Goal: Information Seeking & Learning: Learn about a topic

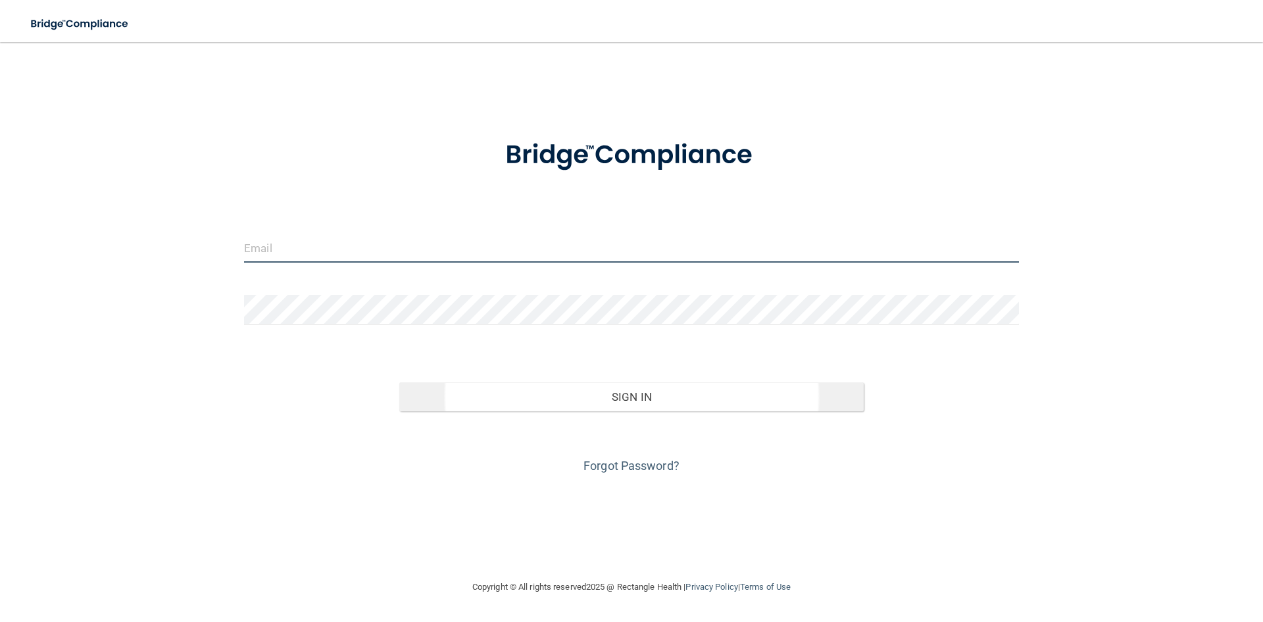
type input "[EMAIL_ADDRESS][DOMAIN_NAME]"
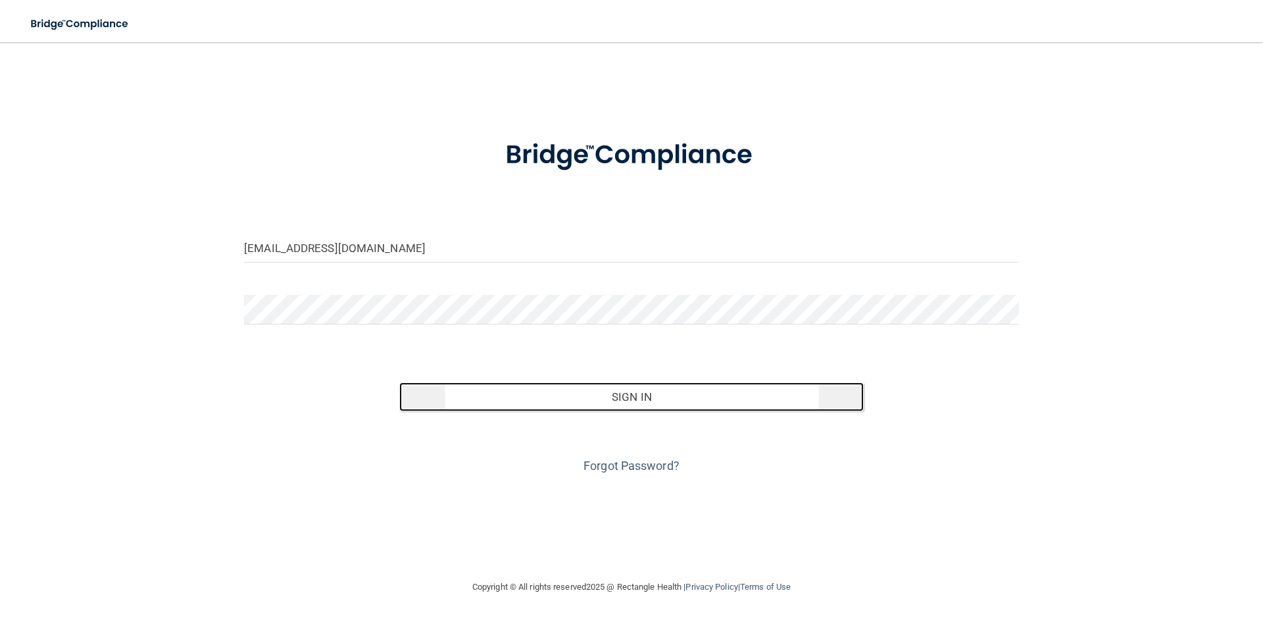
click at [564, 398] on button "Sign In" at bounding box center [631, 396] width 465 height 29
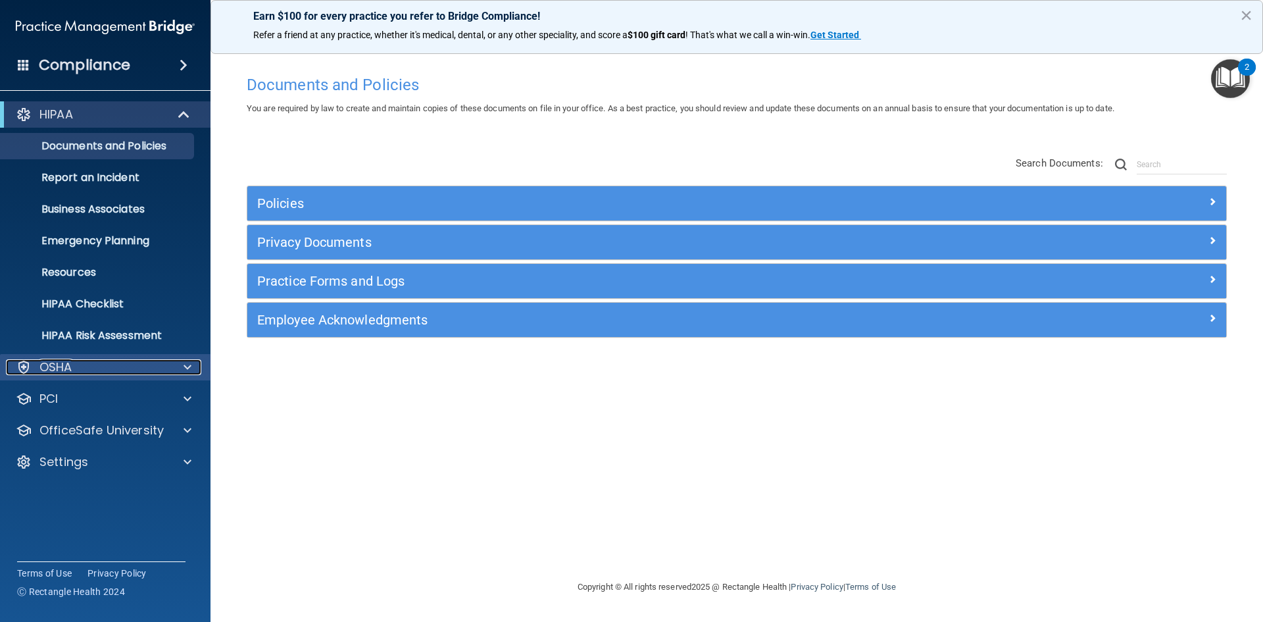
click at [108, 372] on div "OSHA" at bounding box center [87, 367] width 163 height 16
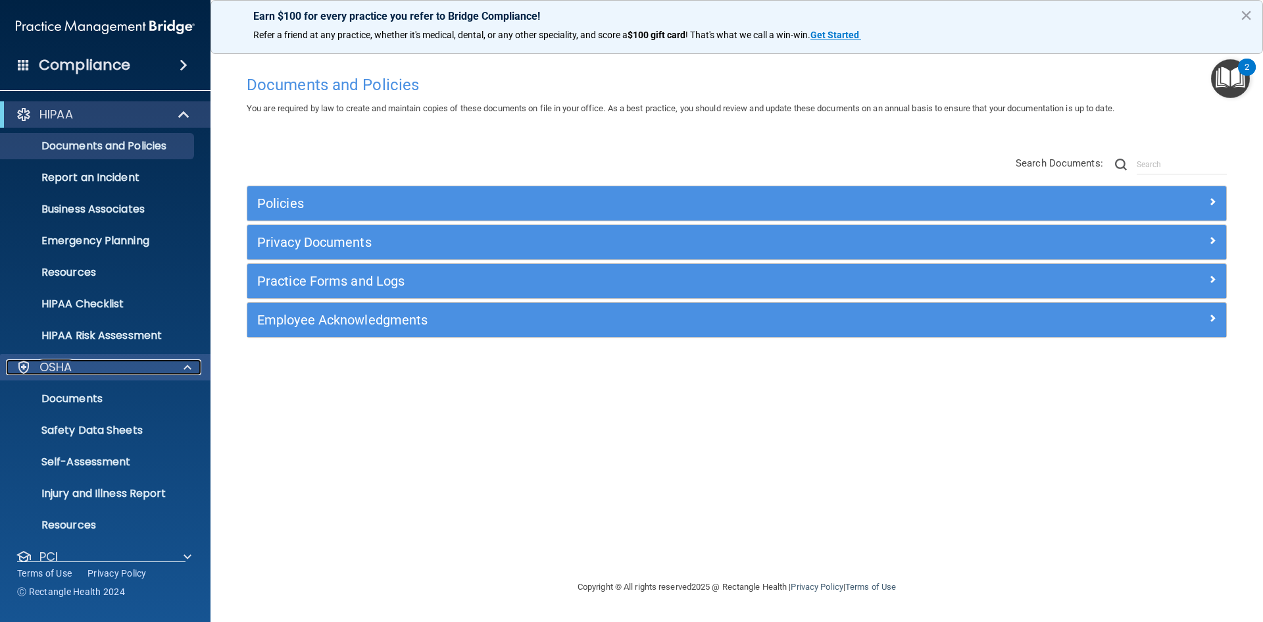
click at [108, 369] on div "OSHA" at bounding box center [87, 367] width 163 height 16
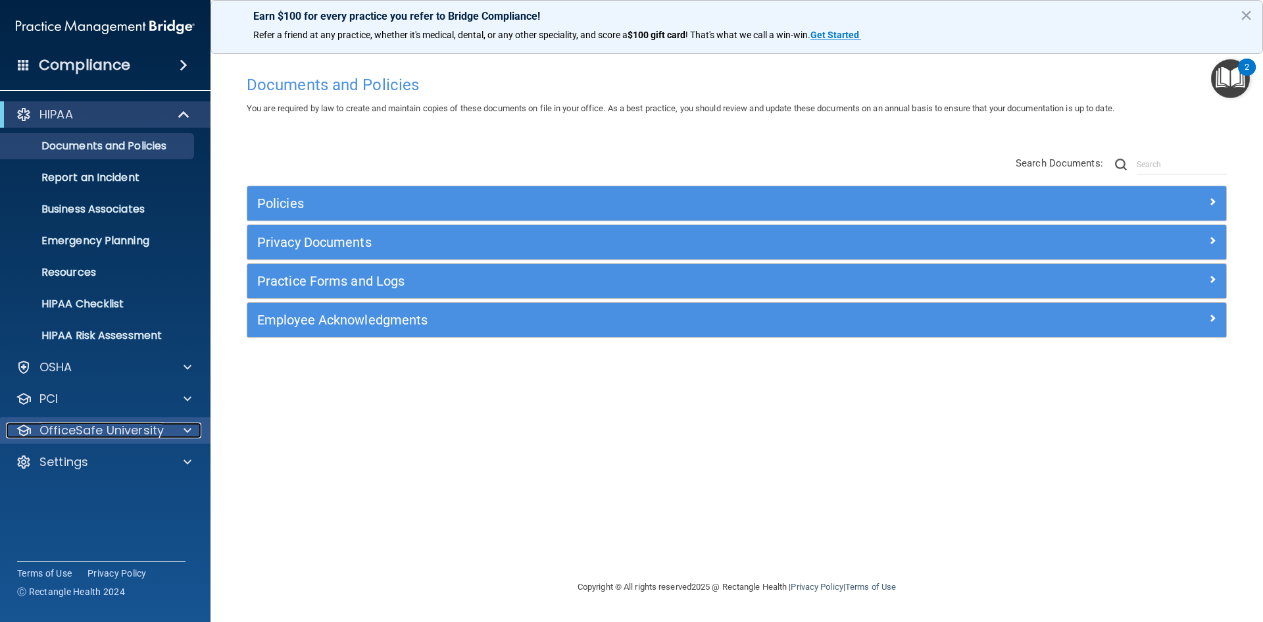
click at [137, 425] on p "OfficeSafe University" at bounding box center [101, 430] width 124 height 16
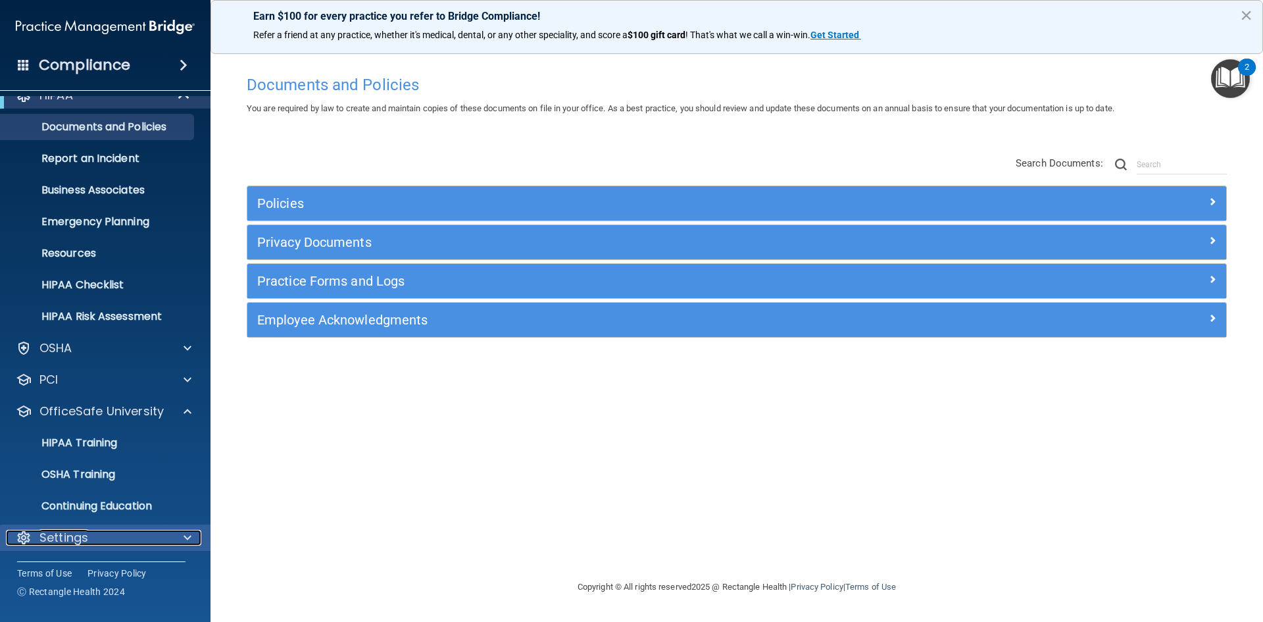
click at [78, 536] on p "Settings" at bounding box center [63, 538] width 49 height 16
click at [169, 536] on div at bounding box center [185, 538] width 33 height 16
click at [132, 534] on div "Settings" at bounding box center [87, 538] width 163 height 16
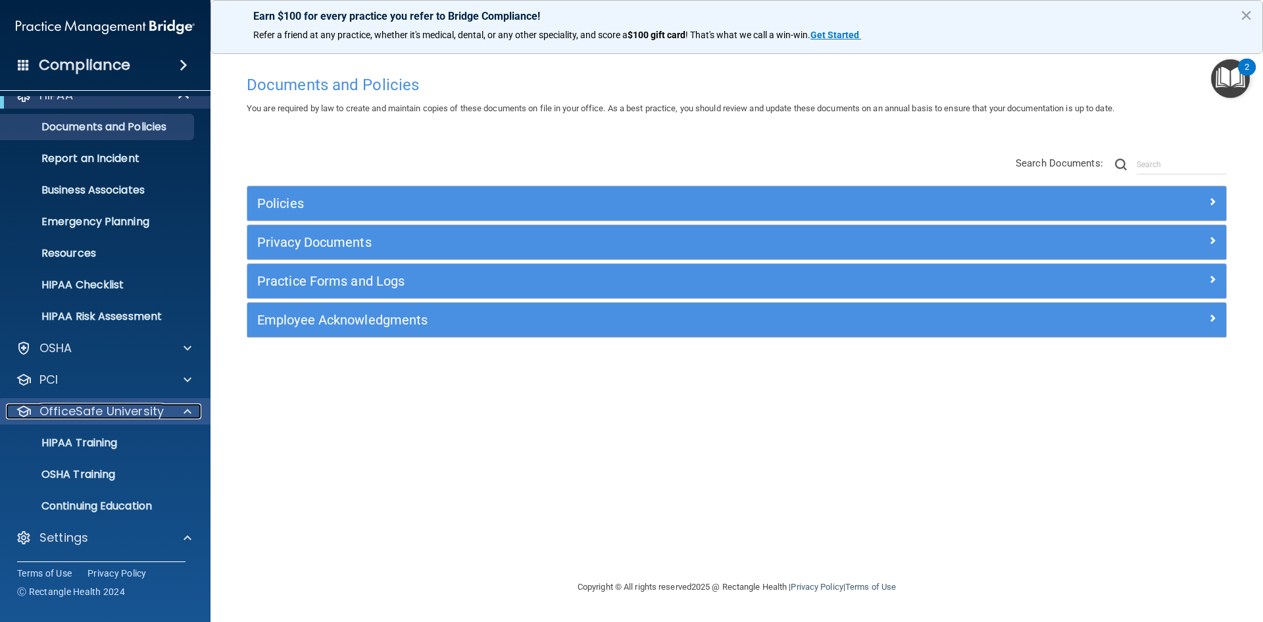
click at [131, 415] on p "OfficeSafe University" at bounding box center [101, 411] width 124 height 16
click at [92, 510] on p "My Users" at bounding box center [99, 505] width 180 height 13
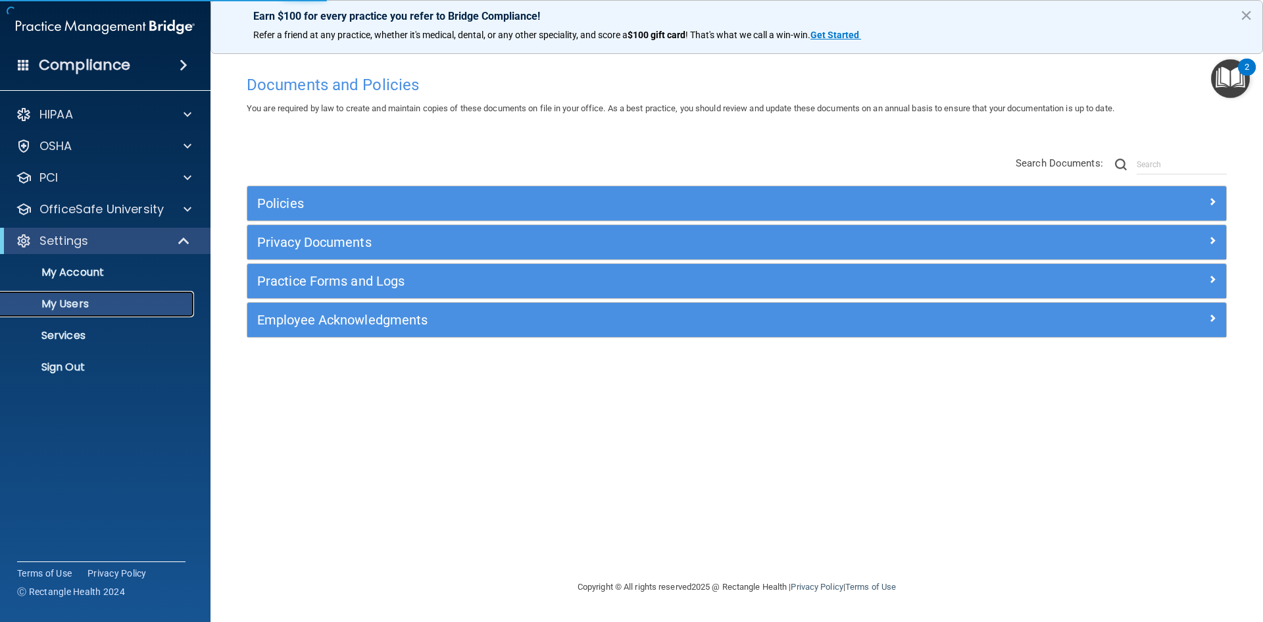
select select "20"
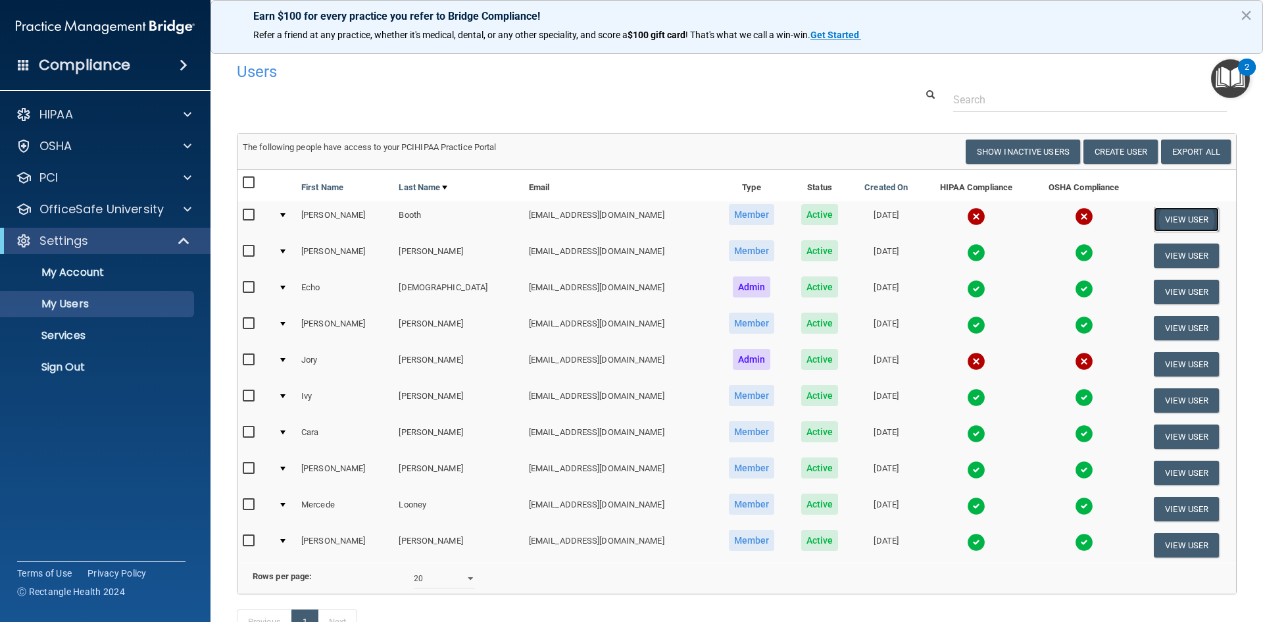
click at [1168, 216] on button "View User" at bounding box center [1186, 219] width 65 height 24
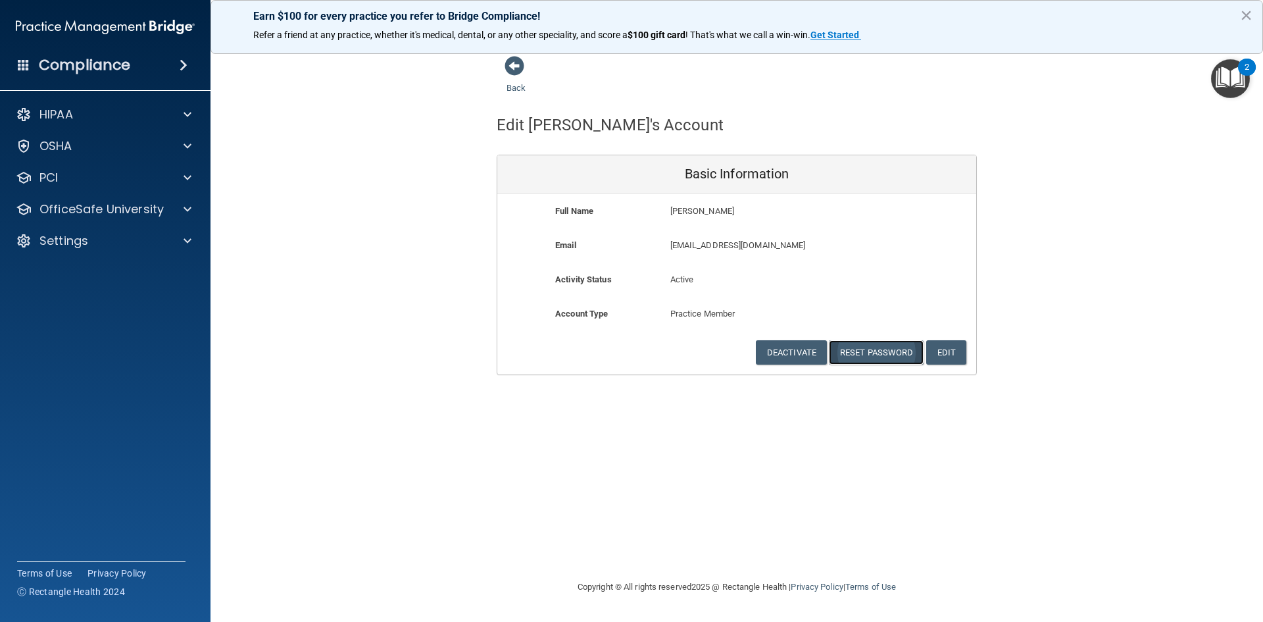
click at [872, 348] on button "Reset Password" at bounding box center [876, 352] width 95 height 24
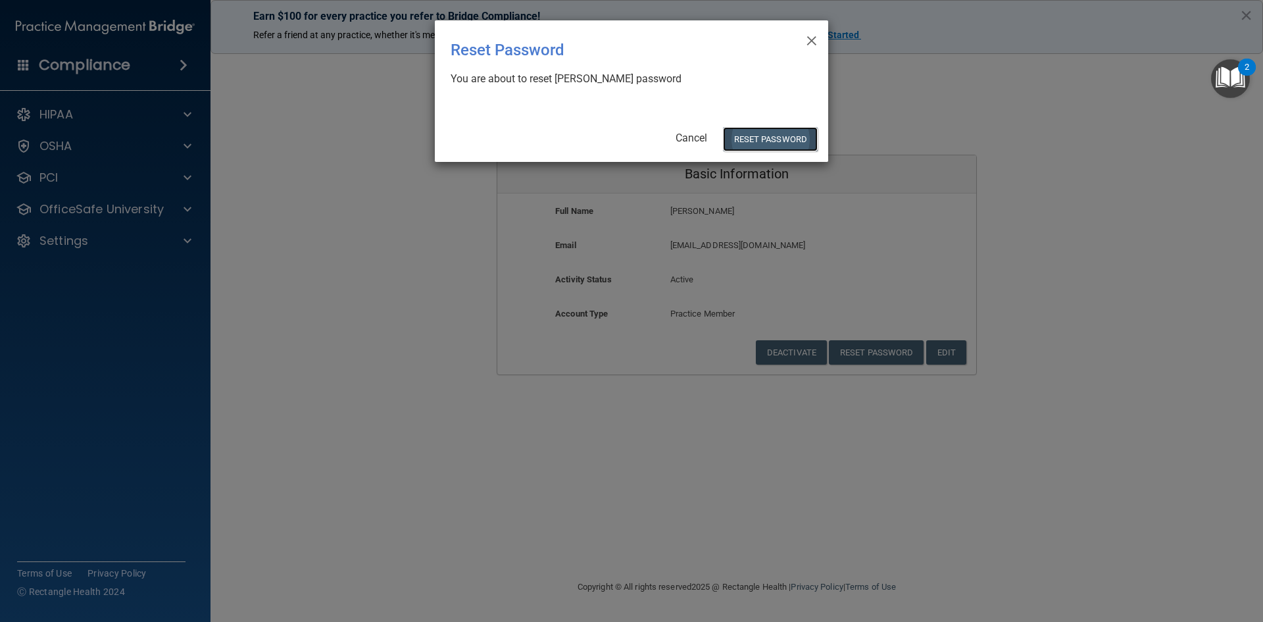
click at [745, 131] on button "Reset Password" at bounding box center [770, 139] width 95 height 24
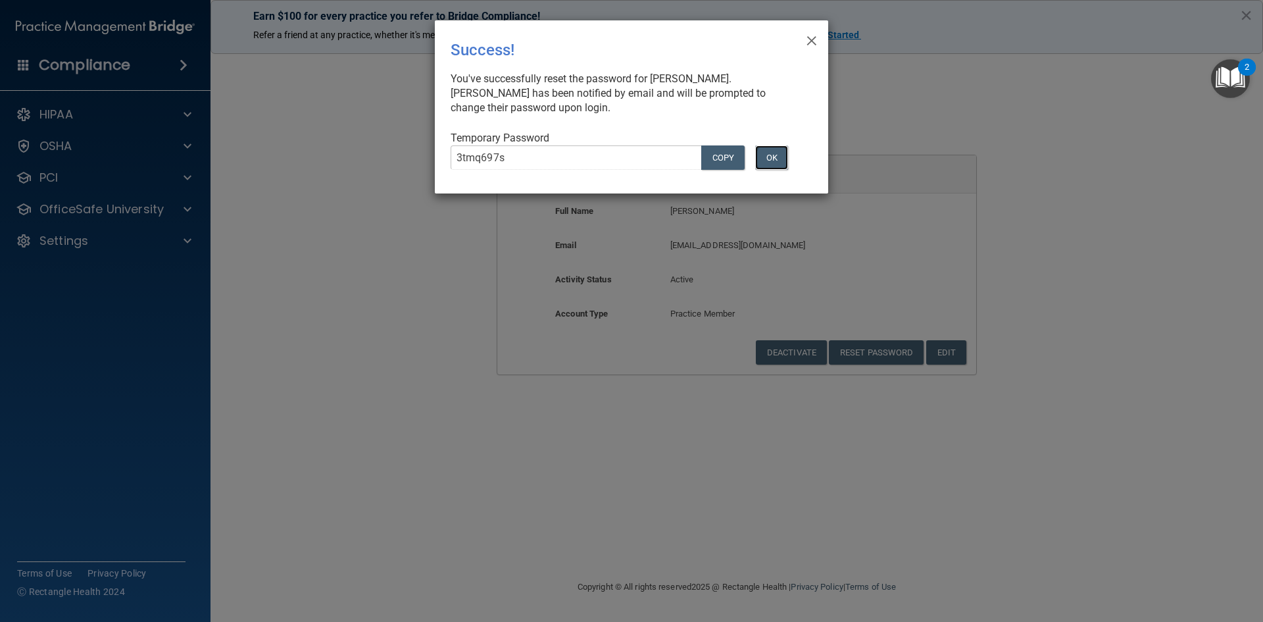
click at [774, 153] on button "OK" at bounding box center [771, 157] width 33 height 24
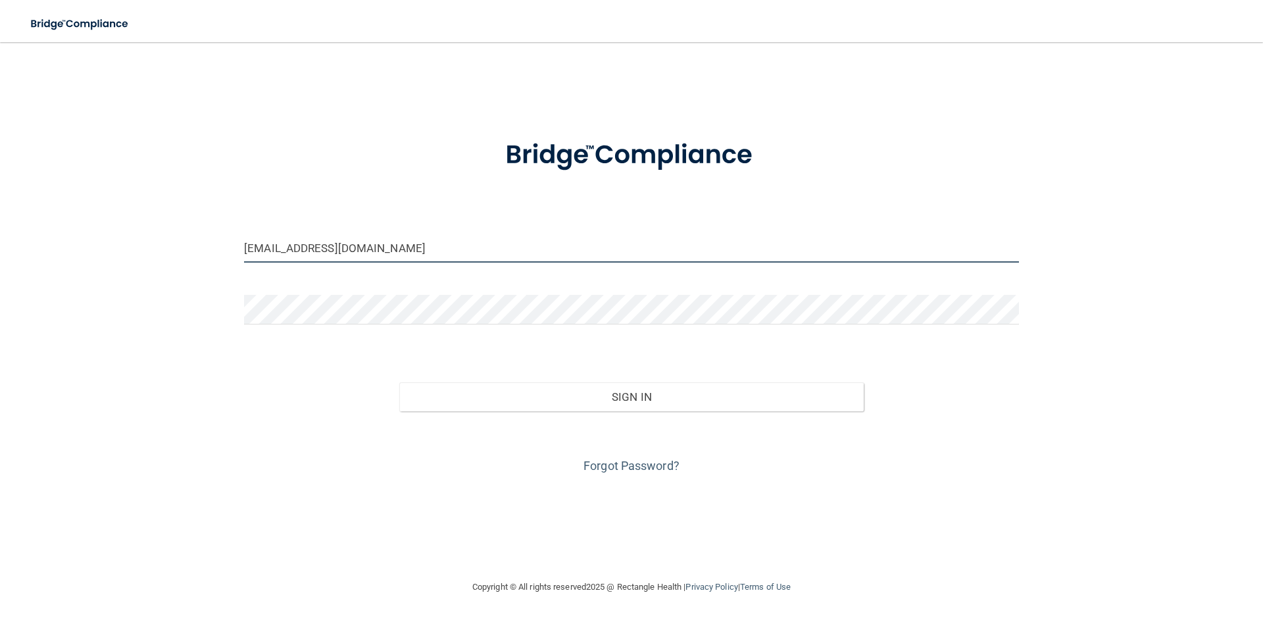
drag, startPoint x: 370, startPoint y: 251, endPoint x: 217, endPoint y: 260, distance: 152.9
click at [217, 260] on div "[EMAIL_ADDRESS][DOMAIN_NAME] Invalid email/password. You don't have permission …" at bounding box center [631, 310] width 1211 height 511
click at [397, 247] on input "[EMAIL_ADDRESS][DOMAIN_NAME]" at bounding box center [631, 248] width 775 height 30
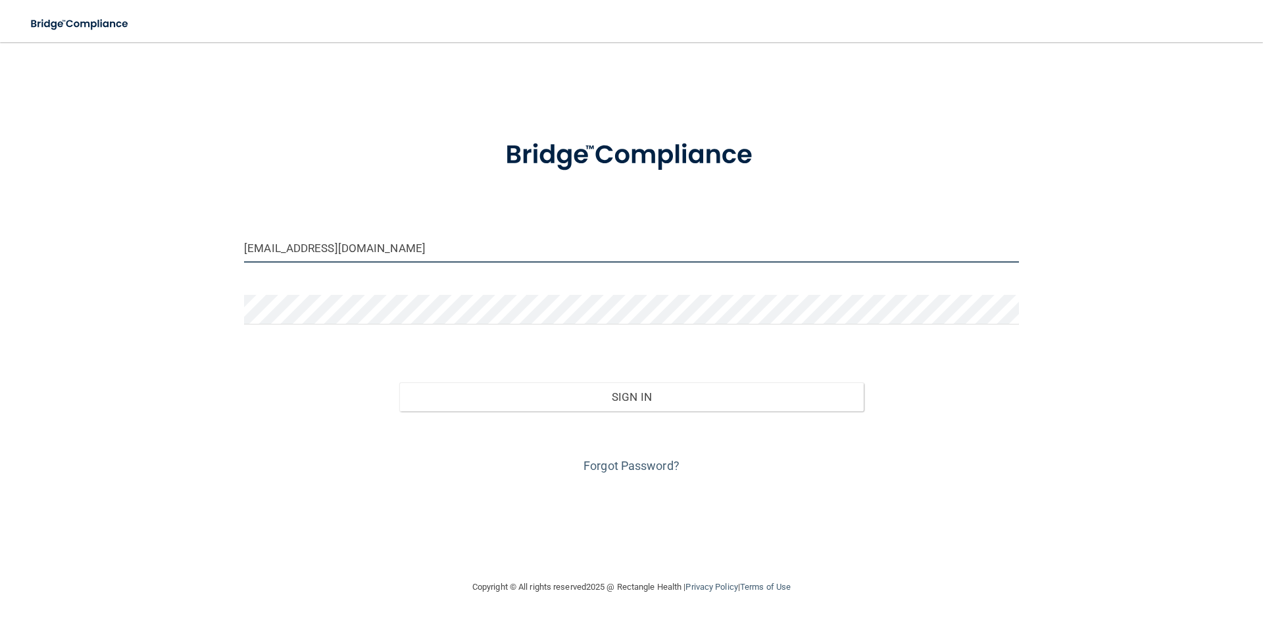
type input "[EMAIL_ADDRESS][DOMAIN_NAME]"
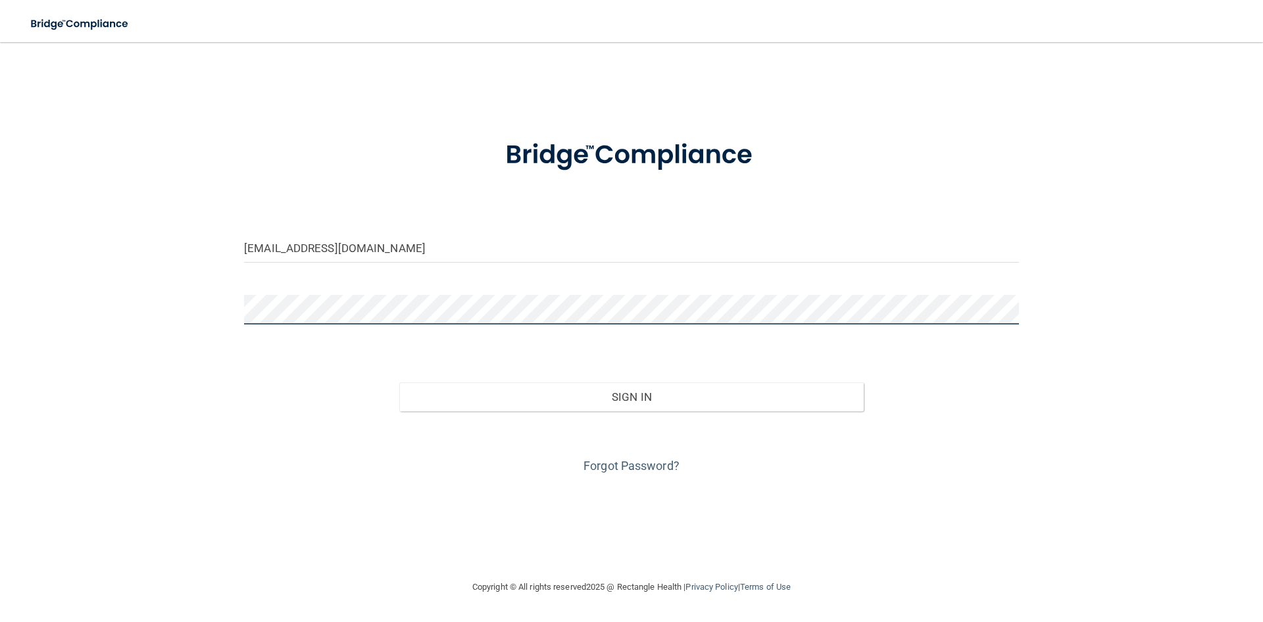
click at [399, 382] on button "Sign In" at bounding box center [631, 396] width 465 height 29
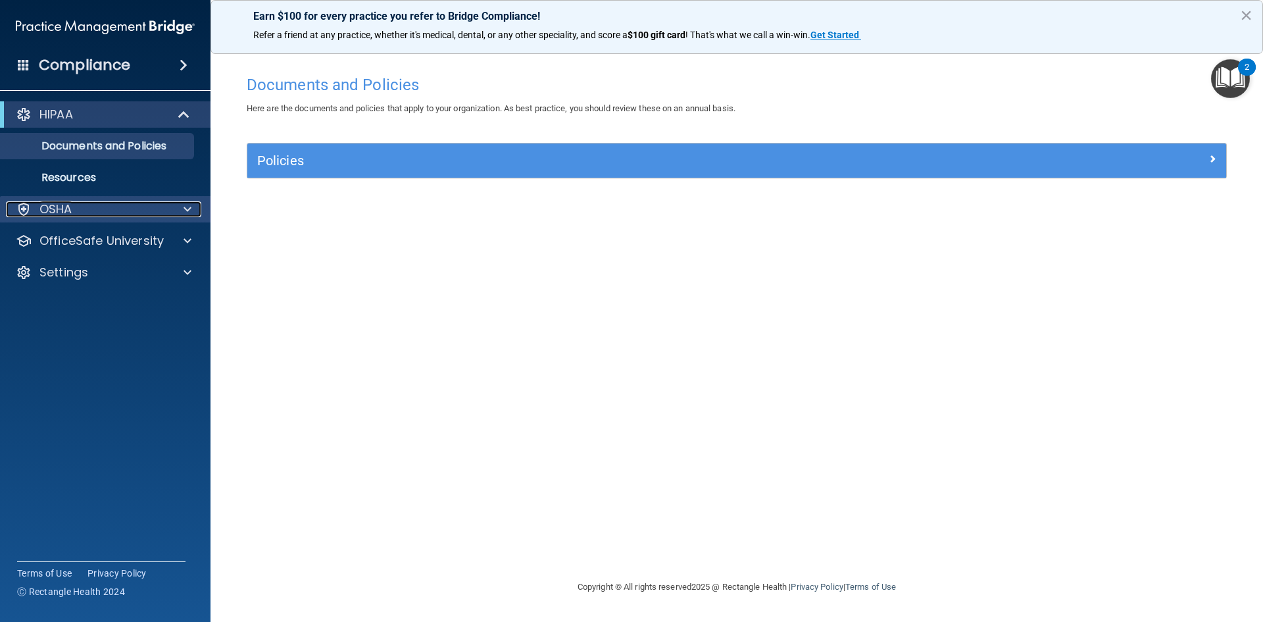
click at [123, 207] on div "OSHA" at bounding box center [87, 209] width 163 height 16
click at [125, 207] on div "OSHA" at bounding box center [87, 209] width 163 height 16
click at [161, 111] on div "HIPAA" at bounding box center [87, 115] width 162 height 16
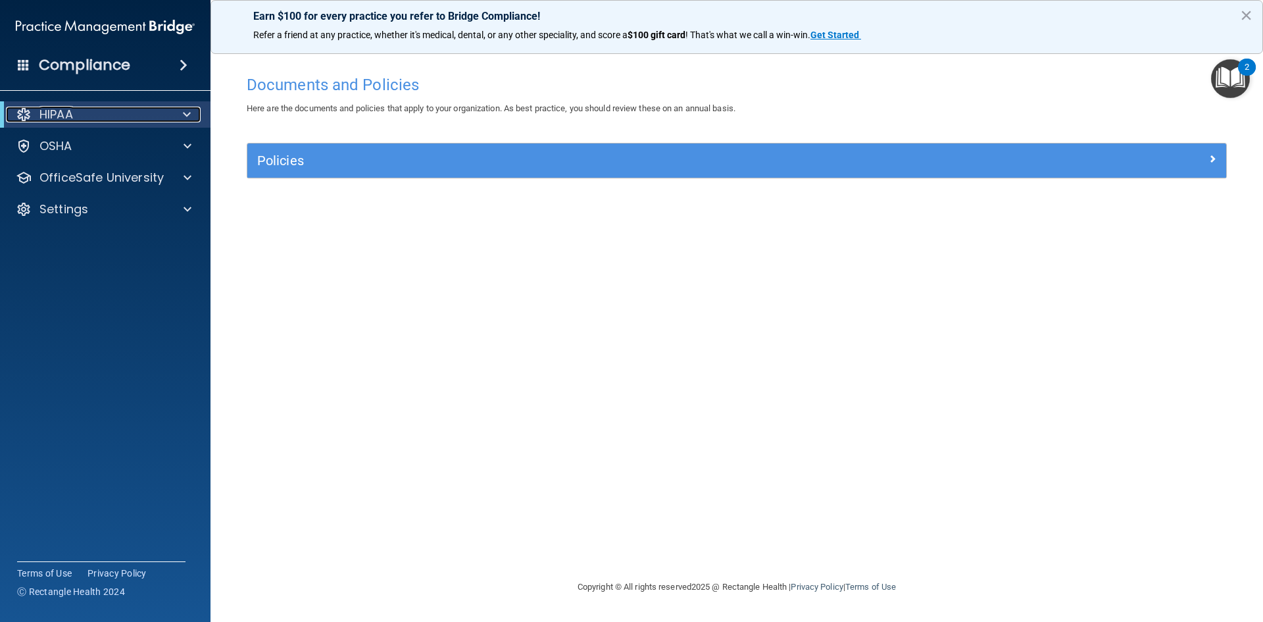
click at [164, 113] on div "HIPAA" at bounding box center [87, 115] width 162 height 16
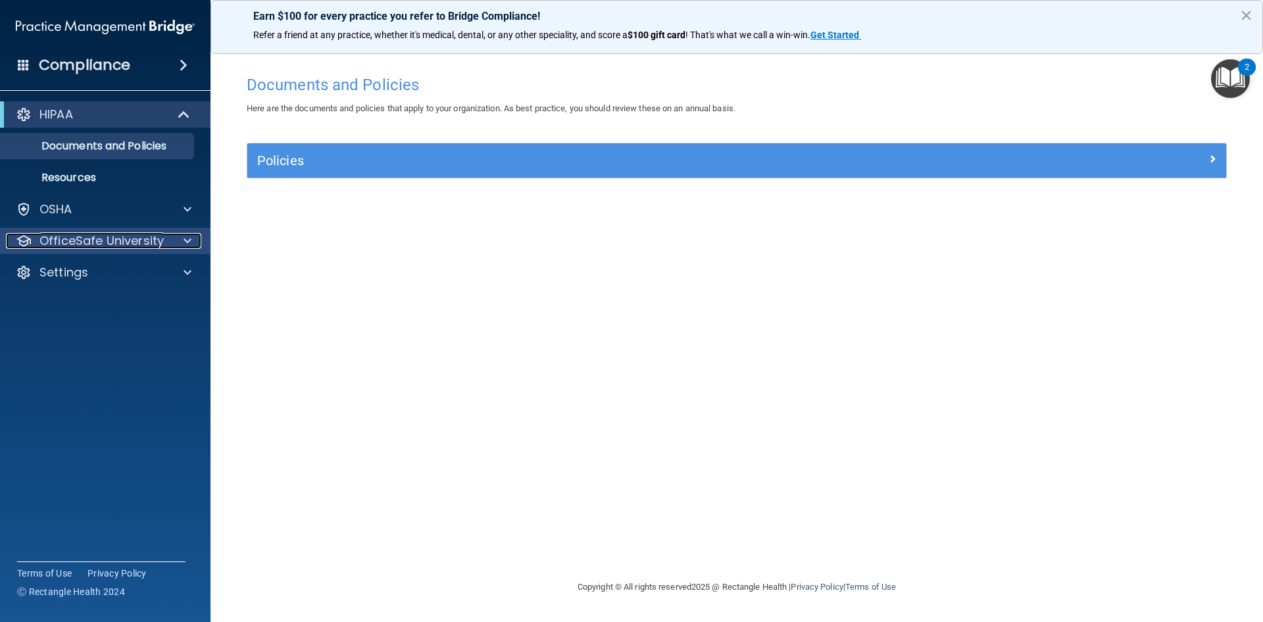
click at [98, 241] on p "OfficeSafe University" at bounding box center [101, 241] width 124 height 16
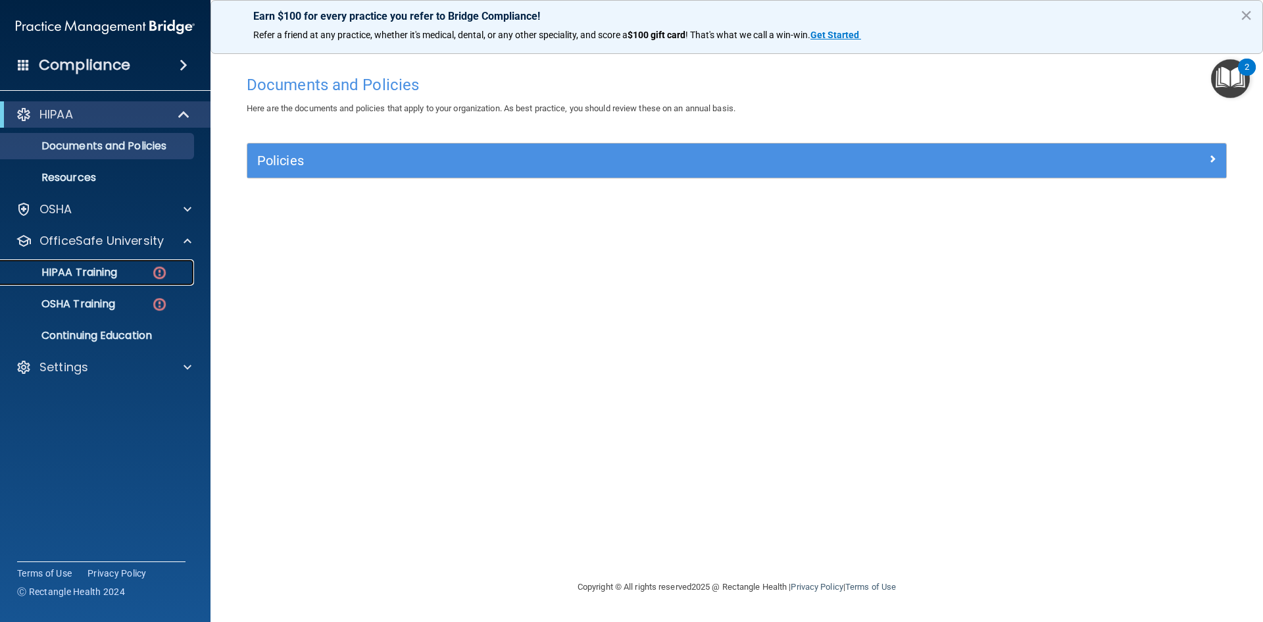
click at [101, 273] on p "HIPAA Training" at bounding box center [63, 272] width 109 height 13
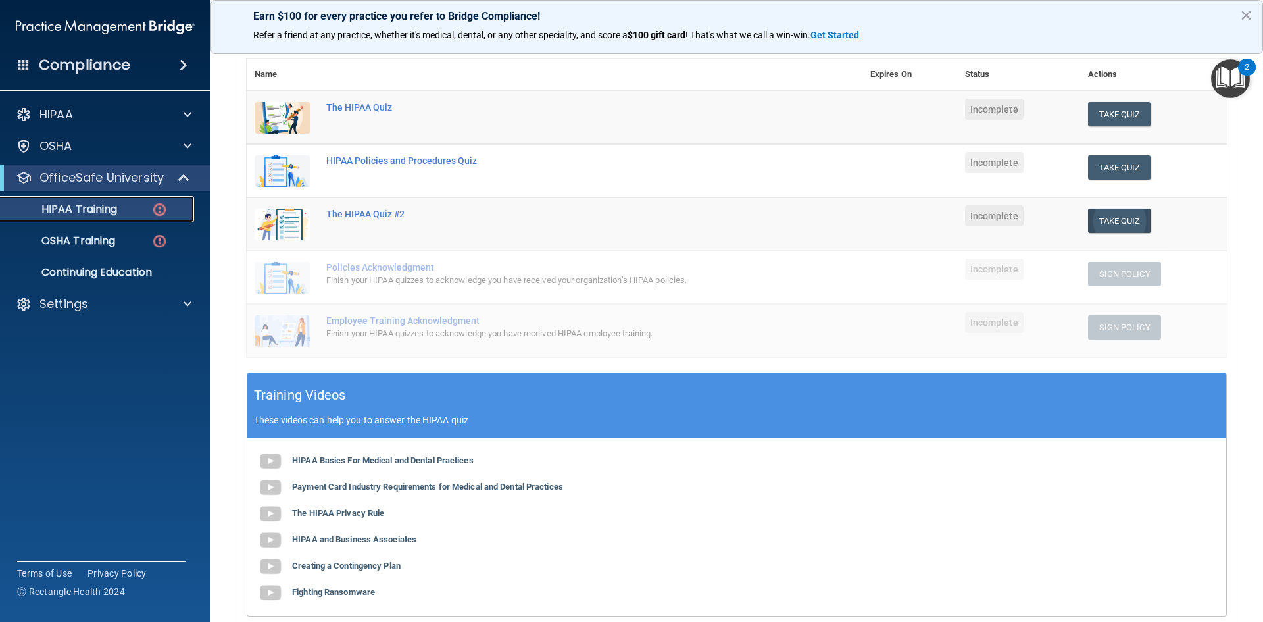
scroll to position [66, 0]
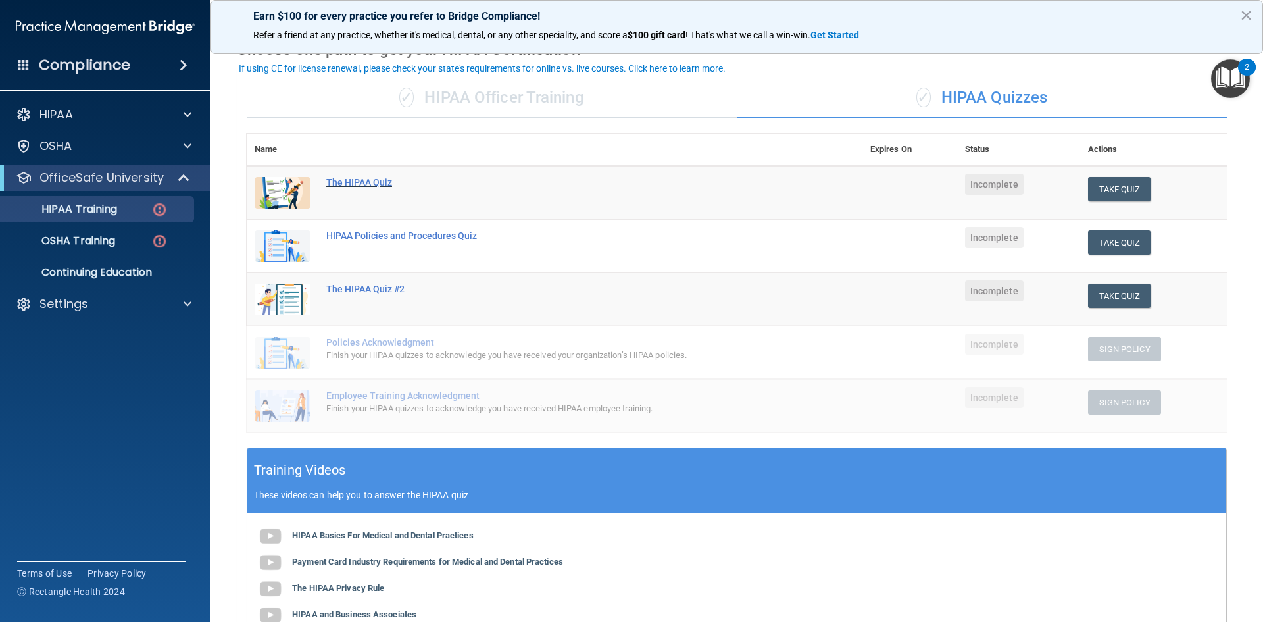
click at [360, 184] on div "The HIPAA Quiz" at bounding box center [561, 182] width 470 height 11
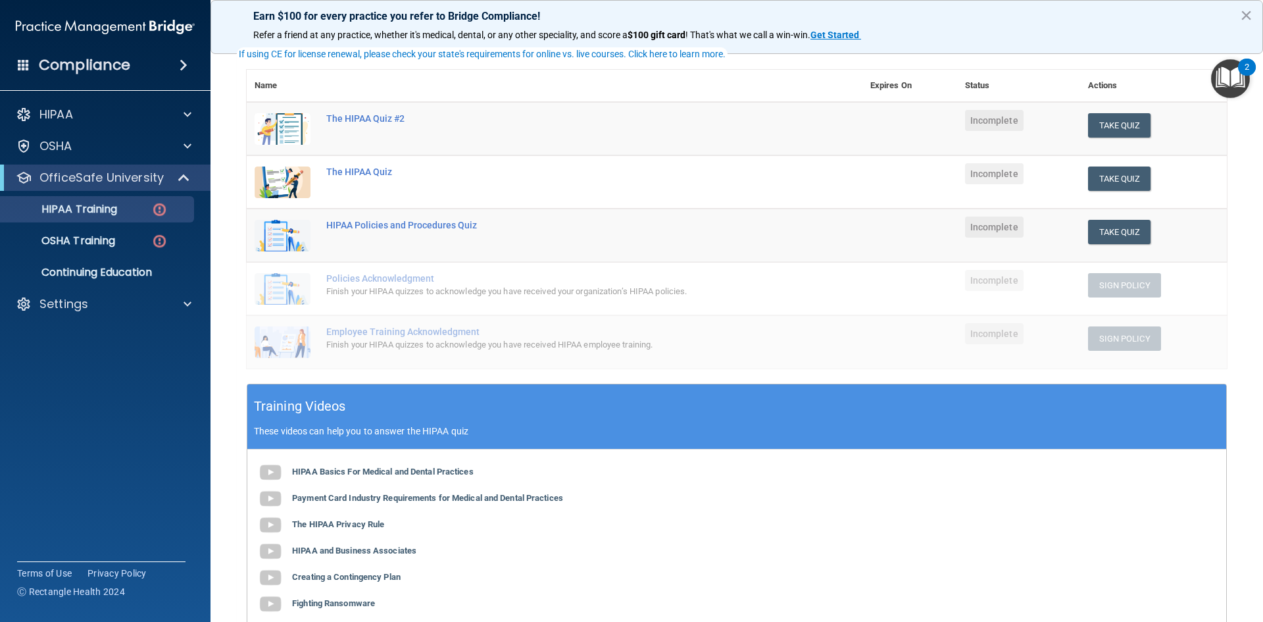
scroll to position [197, 0]
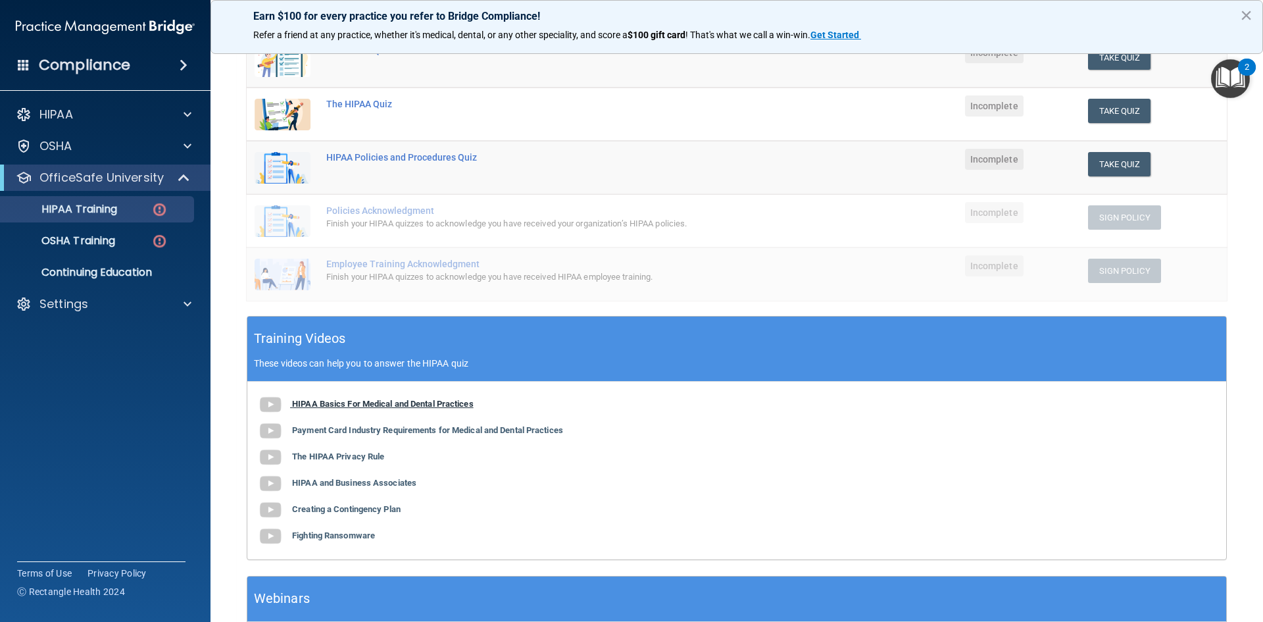
click at [447, 401] on b "HIPAA Basics For Medical and Dental Practices" at bounding box center [383, 404] width 182 height 10
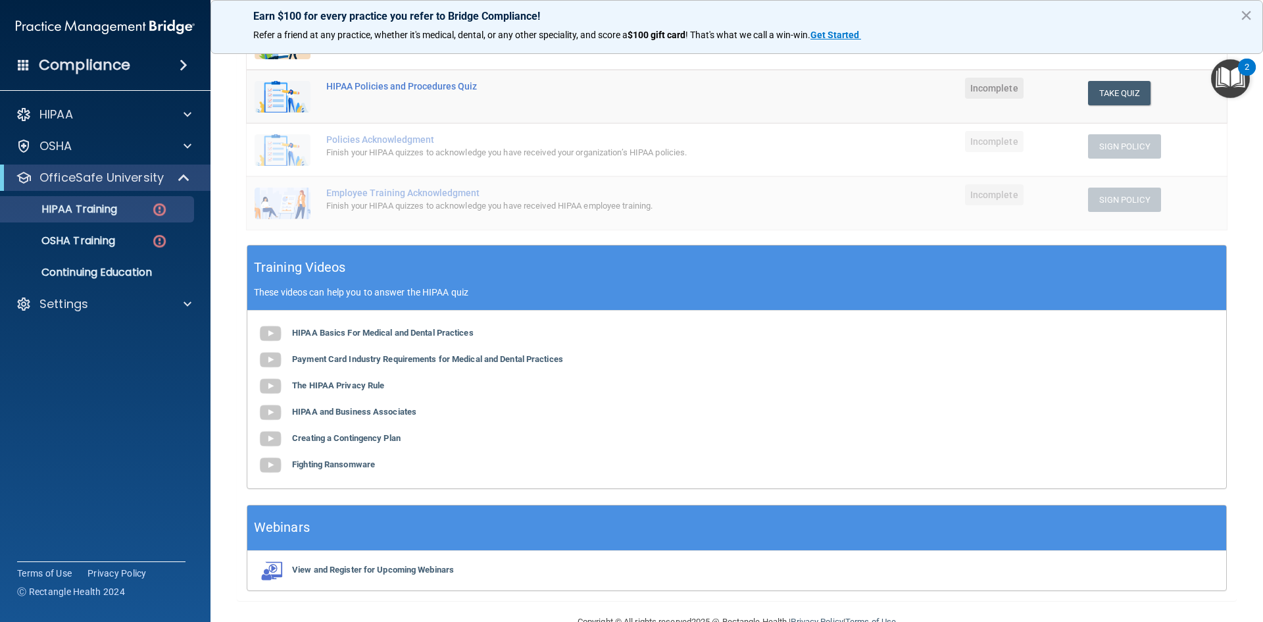
scroll to position [300, 0]
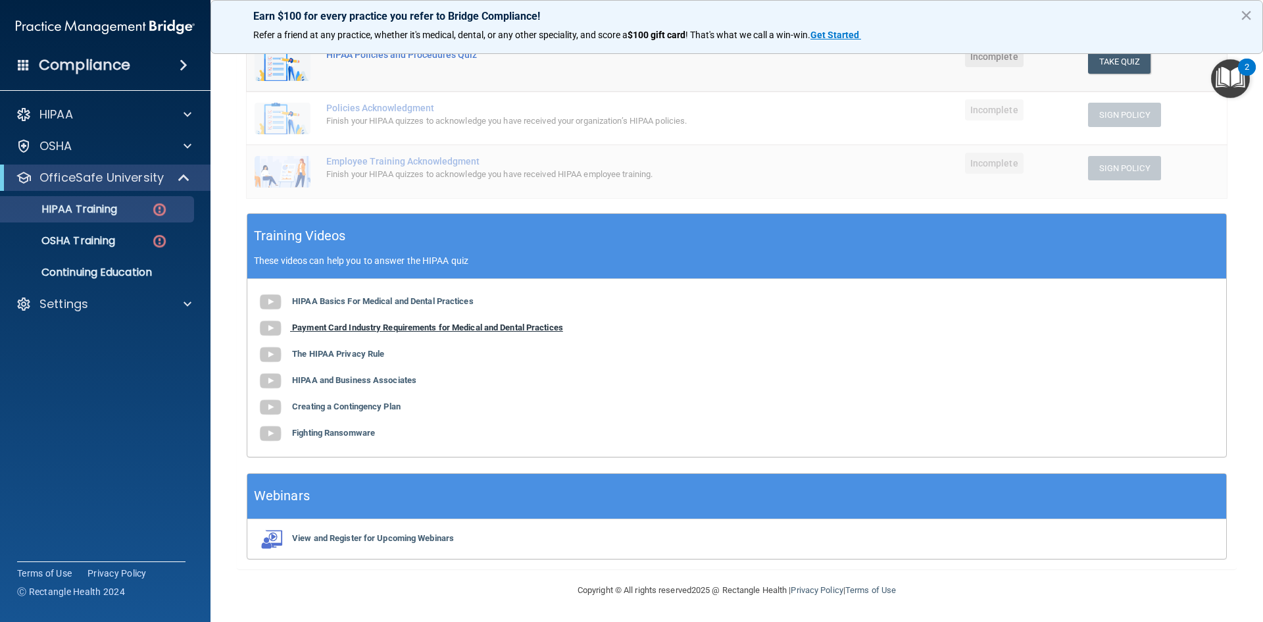
click at [314, 327] on b "Payment Card Industry Requirements for Medical and Dental Practices" at bounding box center [427, 327] width 271 height 10
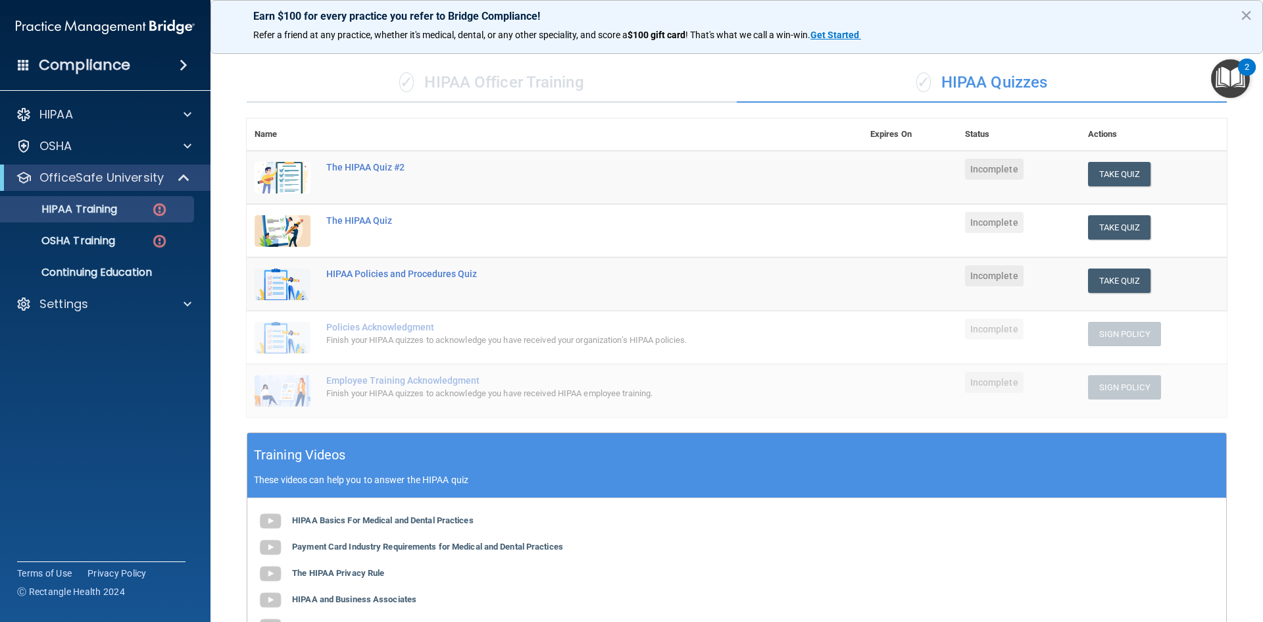
scroll to position [168, 0]
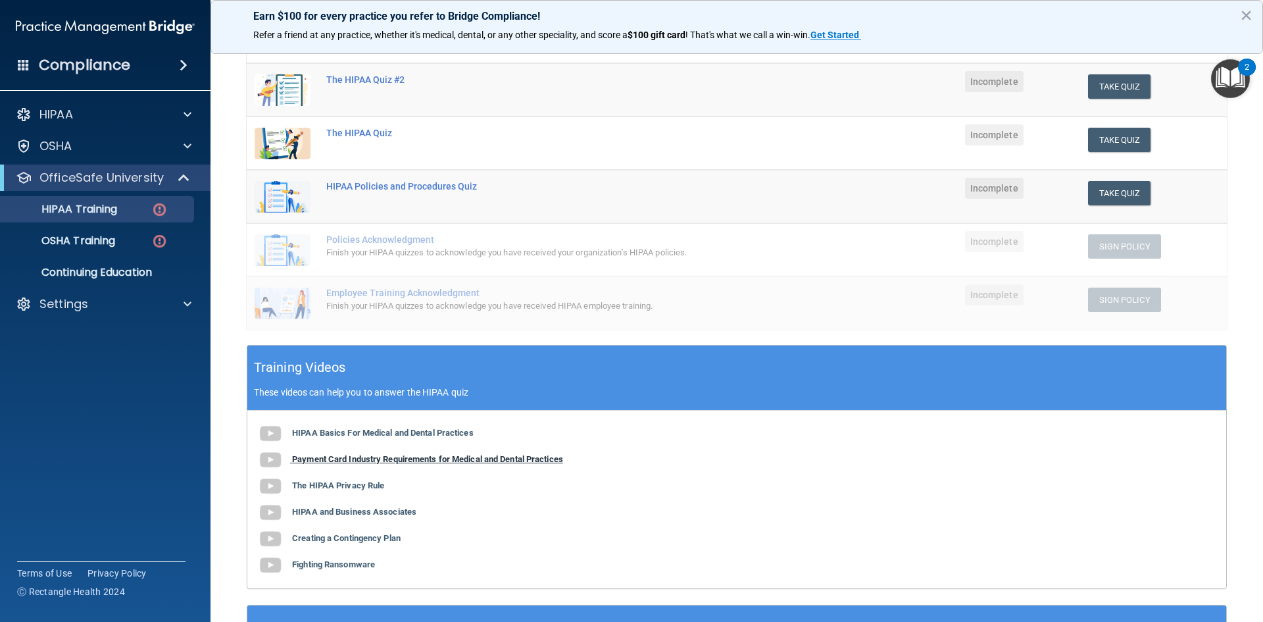
click at [495, 458] on b "Payment Card Industry Requirements for Medical and Dental Practices" at bounding box center [427, 459] width 271 height 10
click at [351, 482] on b "The HIPAA Privacy Rule" at bounding box center [338, 485] width 92 height 10
click at [358, 509] on b "HIPAA and Business Associates" at bounding box center [354, 512] width 124 height 10
click at [368, 537] on b "Creating a Contingency Plan" at bounding box center [346, 538] width 109 height 10
click at [351, 562] on b "Fighting Ransomware" at bounding box center [333, 564] width 83 height 10
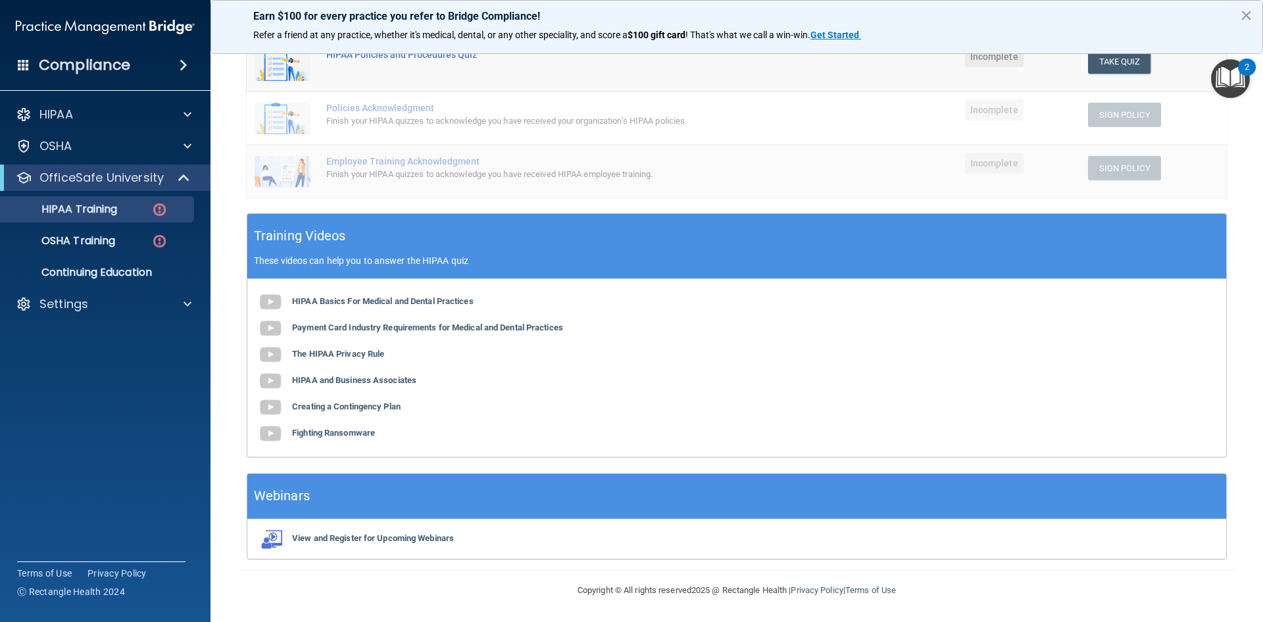
scroll to position [37, 0]
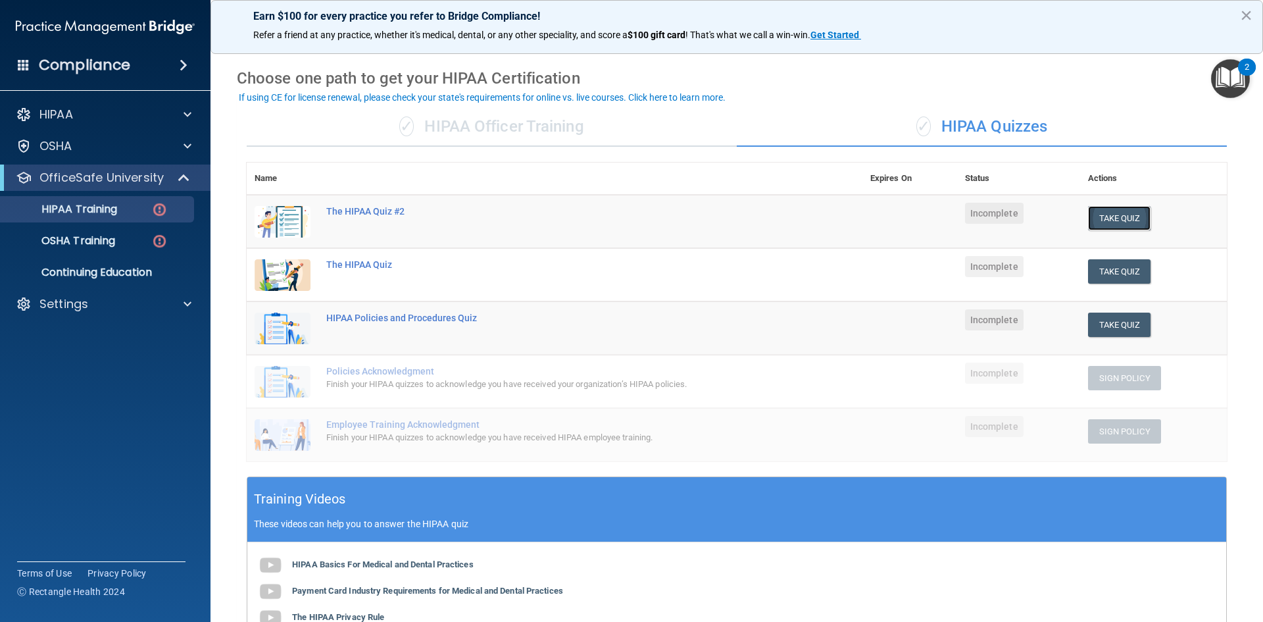
click at [1109, 214] on button "Take Quiz" at bounding box center [1119, 218] width 63 height 24
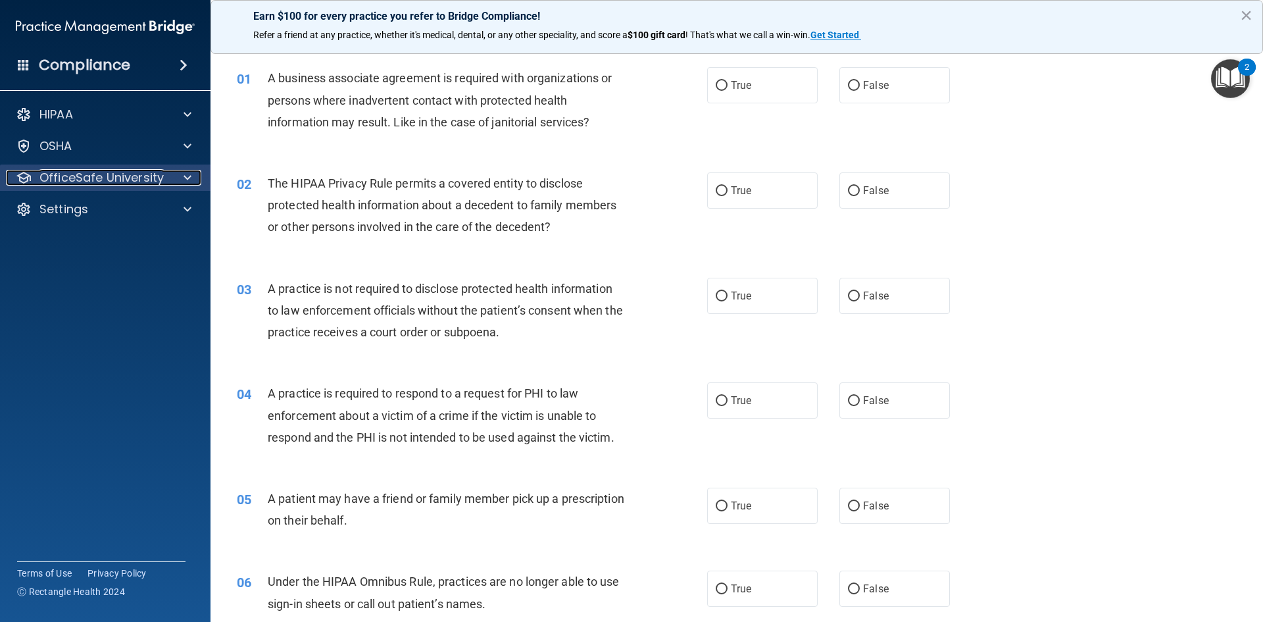
click at [183, 176] on div at bounding box center [185, 178] width 33 height 16
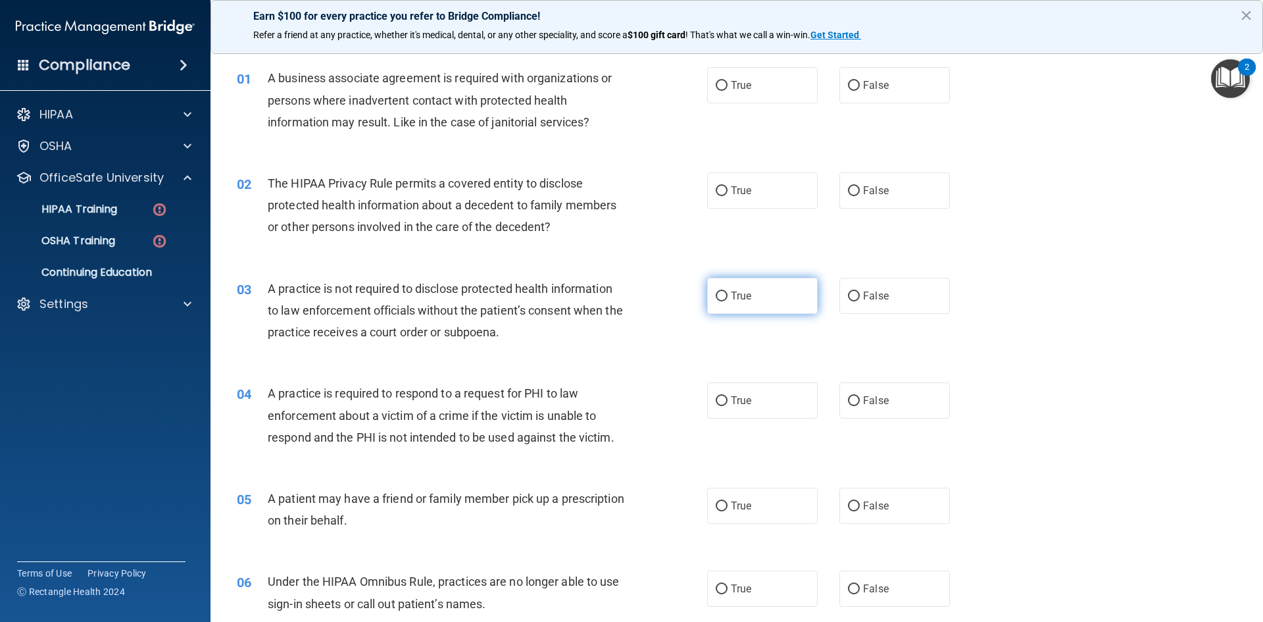
click at [753, 293] on label "True" at bounding box center [762, 296] width 111 height 36
click at [728, 293] on input "True" at bounding box center [722, 296] width 12 height 10
radio input "true"
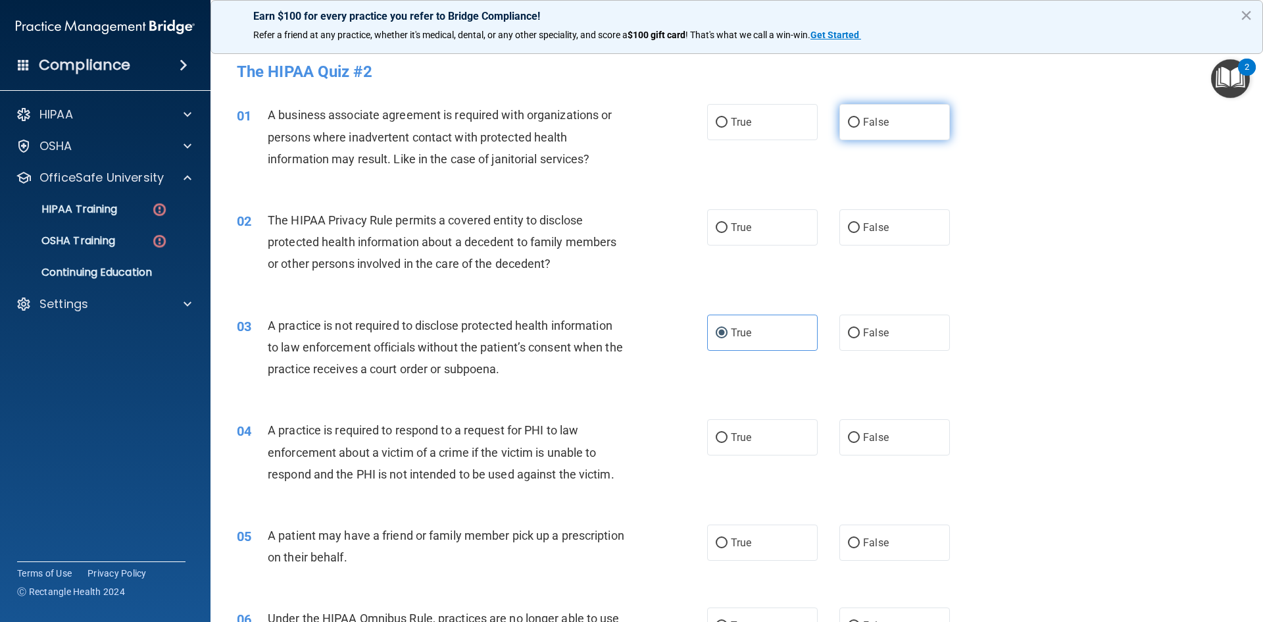
click at [865, 116] on span "False" at bounding box center [876, 122] width 26 height 12
click at [860, 118] on input "False" at bounding box center [854, 123] width 12 height 10
radio input "true"
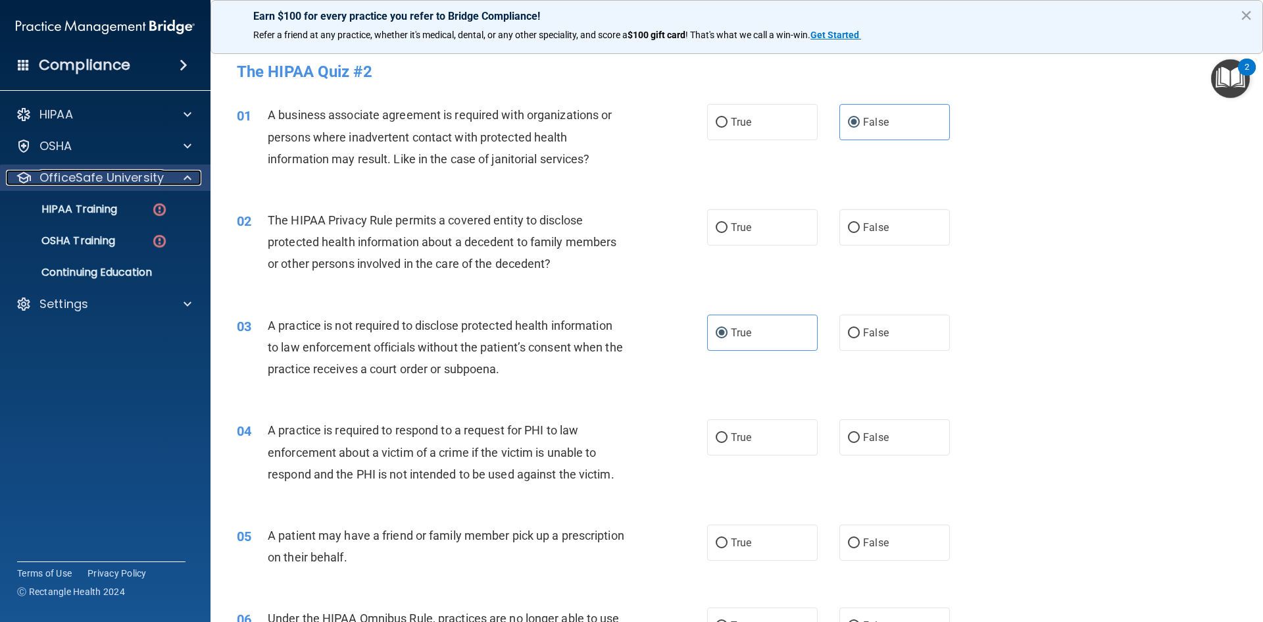
click at [195, 181] on div at bounding box center [185, 178] width 33 height 16
click at [190, 176] on span at bounding box center [188, 178] width 8 height 16
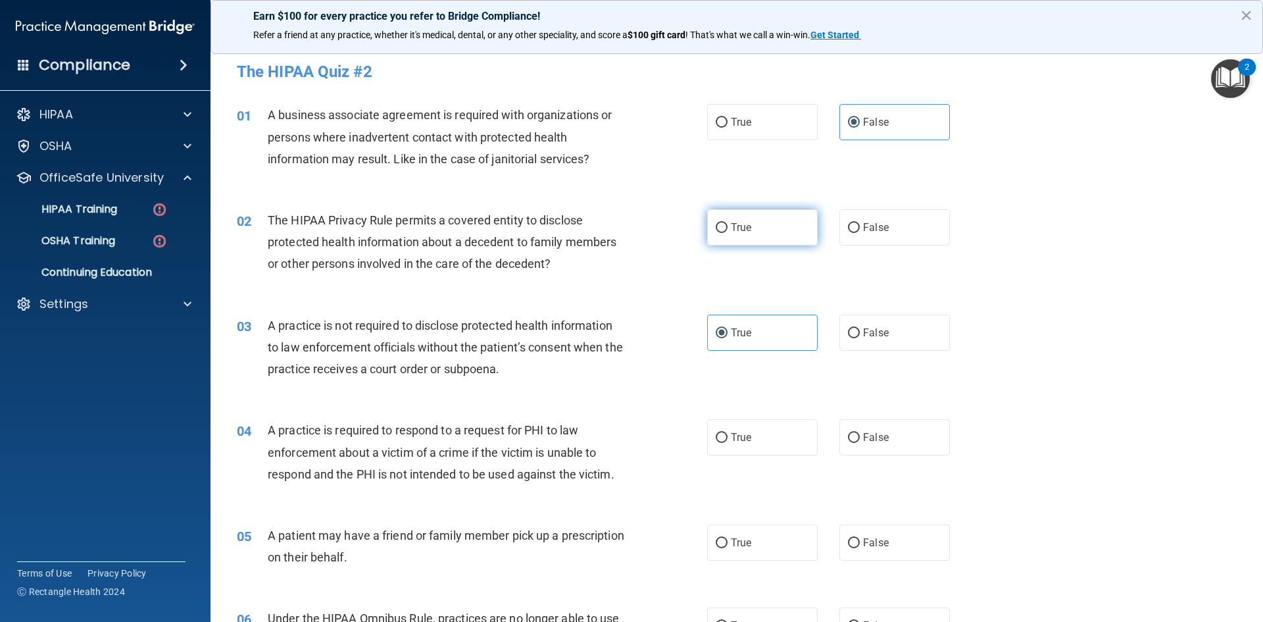
click at [768, 230] on label "True" at bounding box center [762, 227] width 111 height 36
click at [728, 230] on input "True" at bounding box center [722, 228] width 12 height 10
radio input "true"
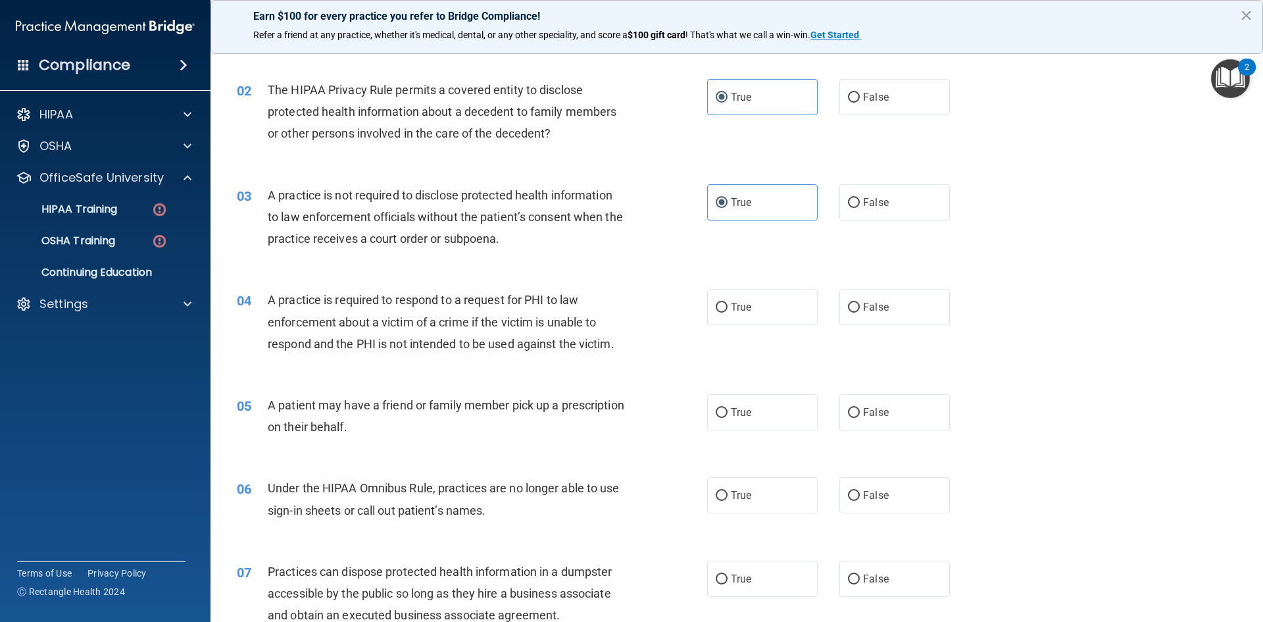
scroll to position [132, 0]
click at [758, 313] on label "True" at bounding box center [762, 305] width 111 height 36
click at [728, 311] on input "True" at bounding box center [722, 306] width 12 height 10
radio input "true"
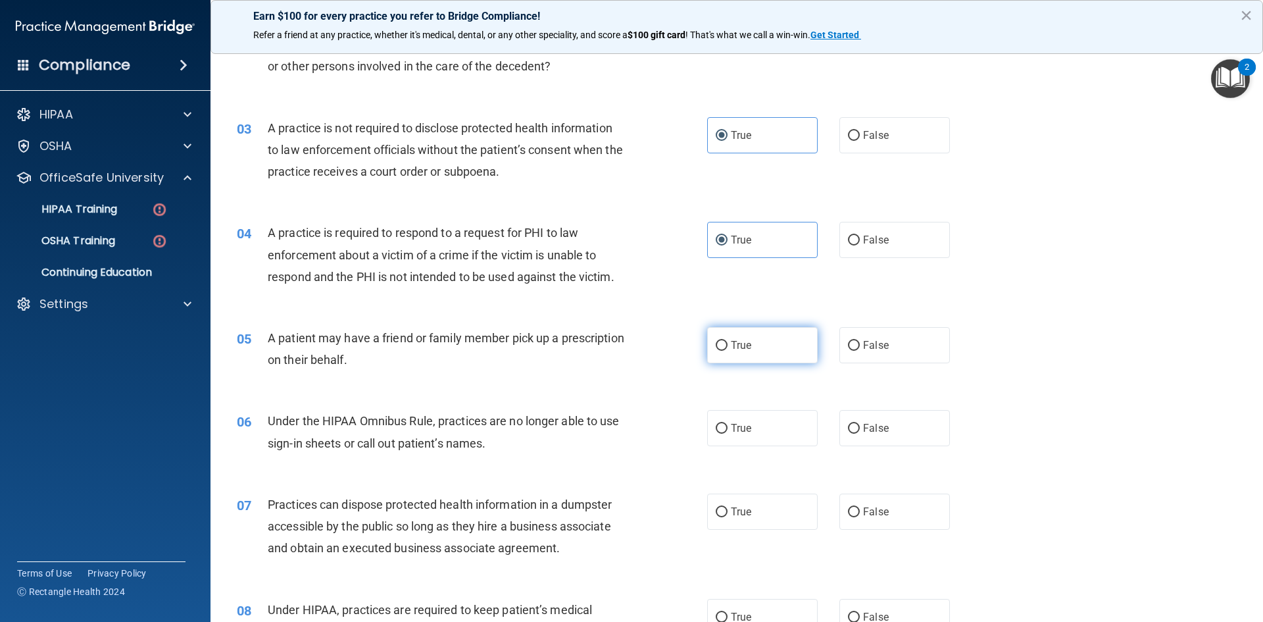
click at [757, 343] on label "True" at bounding box center [762, 345] width 111 height 36
click at [728, 343] on input "True" at bounding box center [722, 346] width 12 height 10
radio input "true"
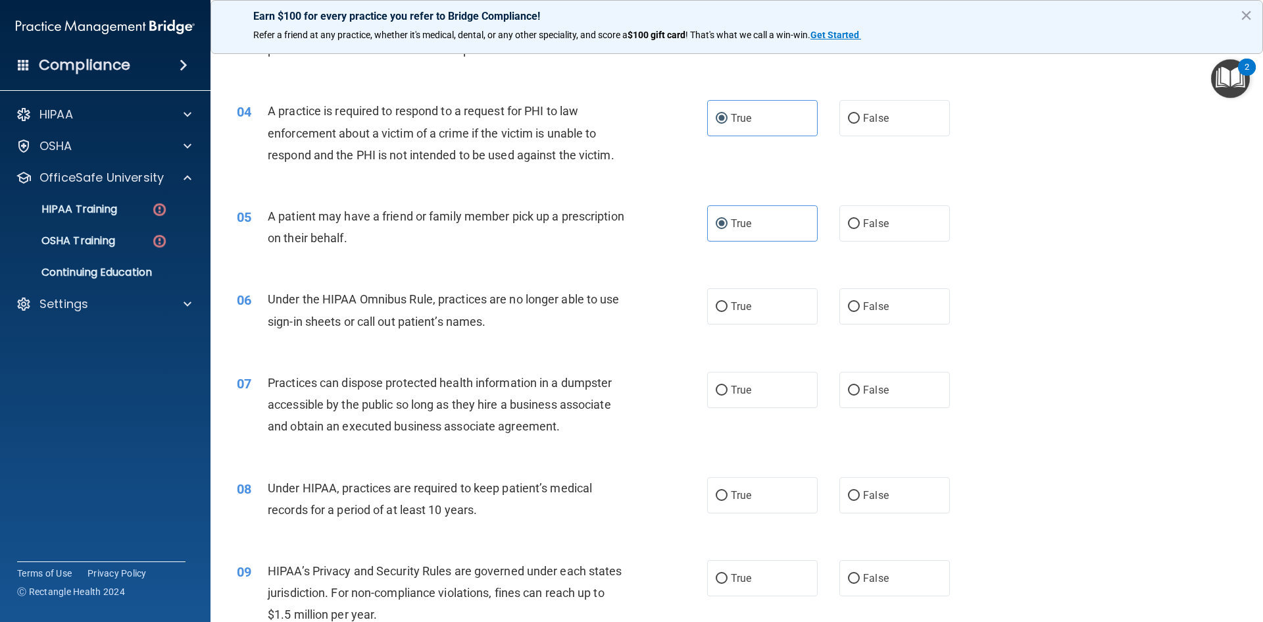
scroll to position [329, 0]
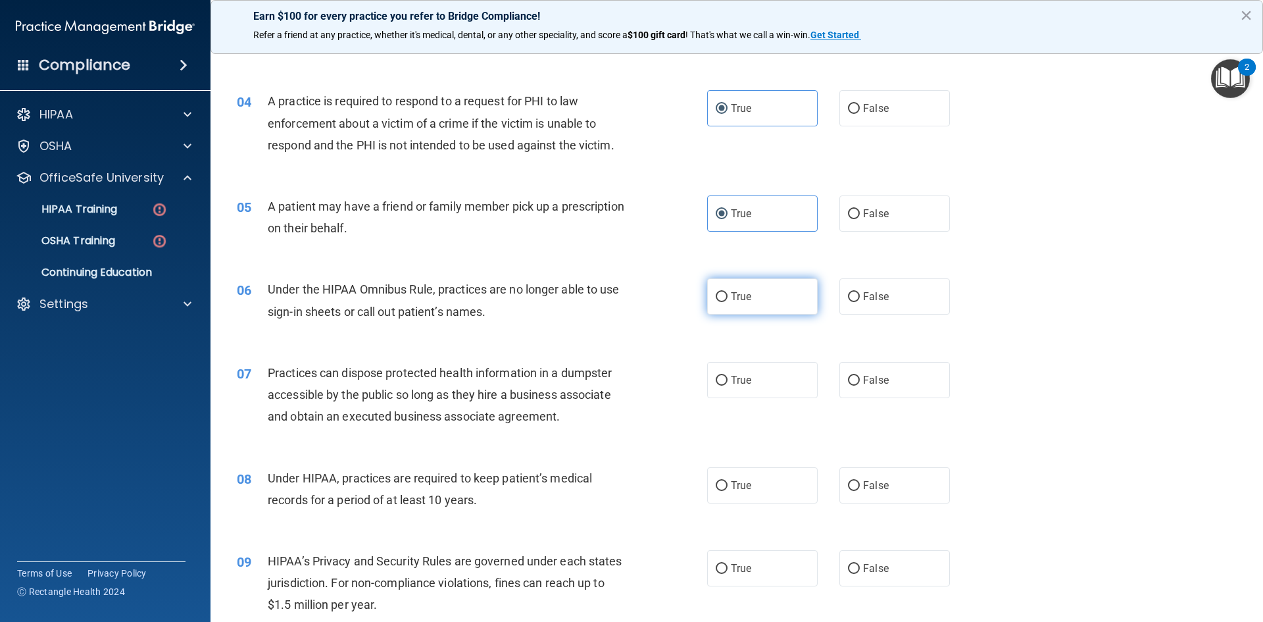
click at [758, 297] on label "True" at bounding box center [762, 296] width 111 height 36
click at [728, 297] on input "True" at bounding box center [722, 297] width 12 height 10
radio input "true"
click at [855, 382] on label "False" at bounding box center [894, 380] width 111 height 36
click at [855, 382] on input "False" at bounding box center [854, 381] width 12 height 10
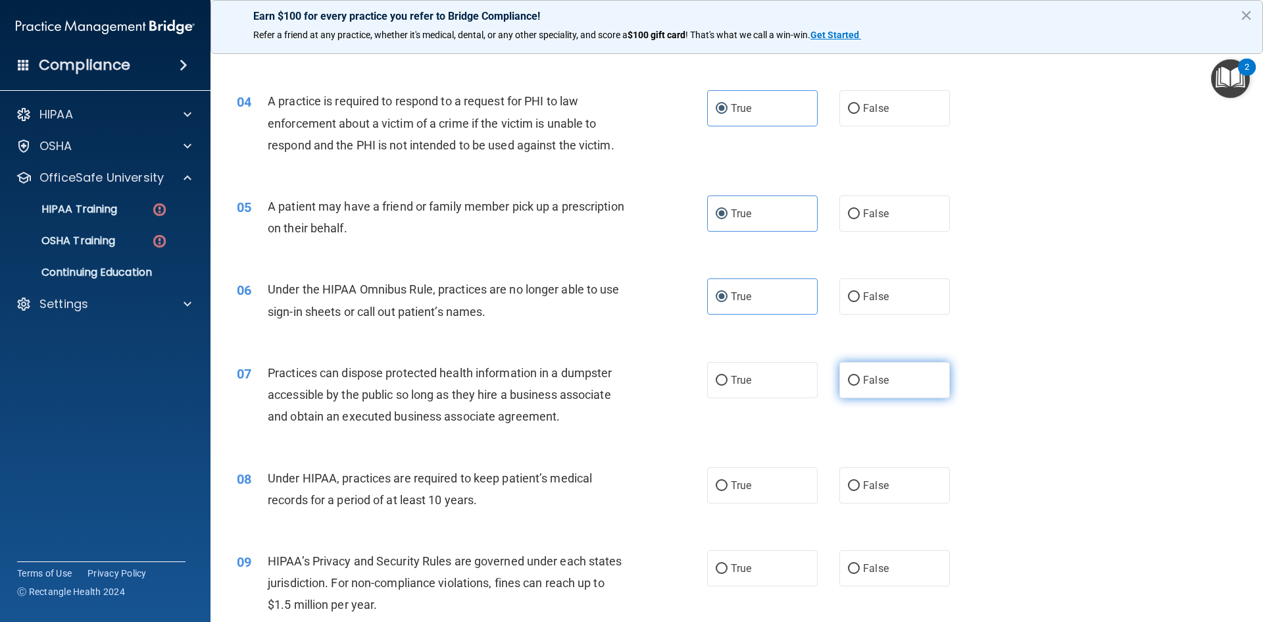
radio input "true"
click at [754, 483] on label "True" at bounding box center [762, 485] width 111 height 36
click at [728, 483] on input "True" at bounding box center [722, 486] width 12 height 10
radio input "true"
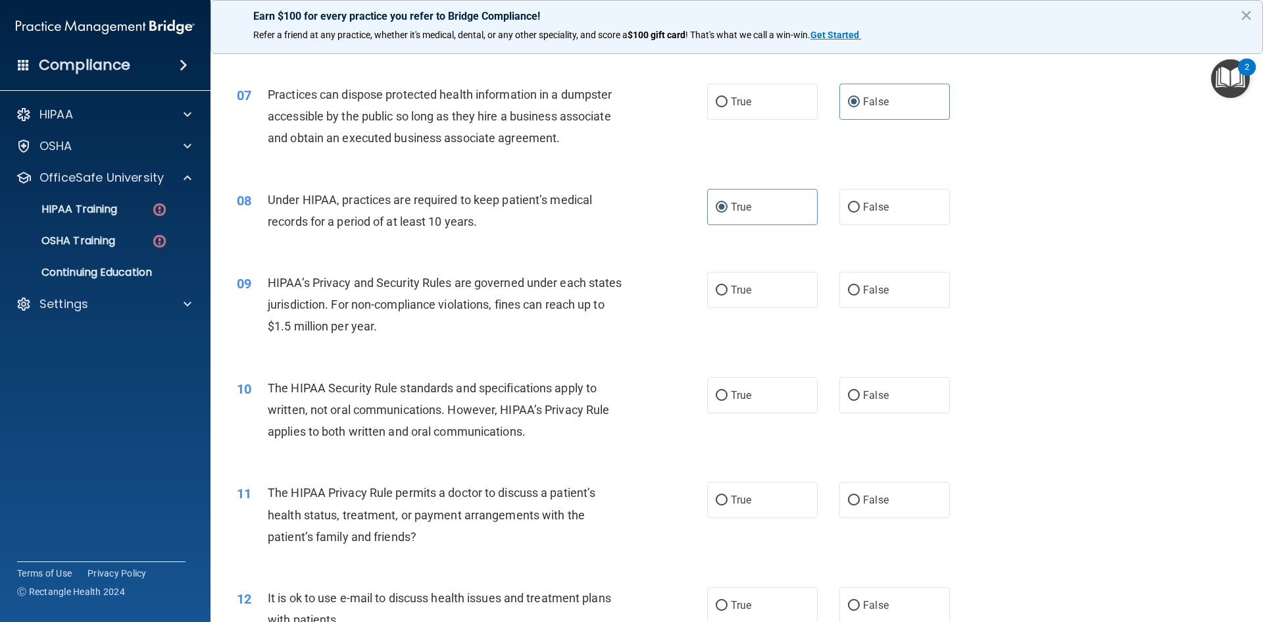
scroll to position [658, 0]
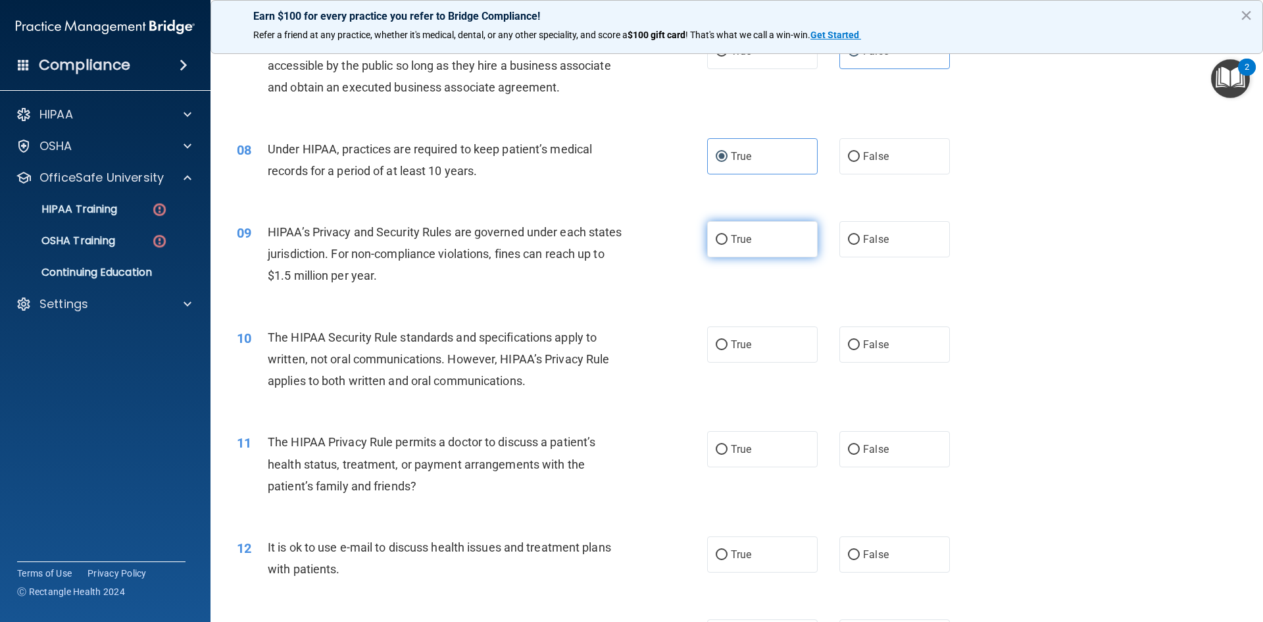
click at [737, 245] on label "True" at bounding box center [762, 239] width 111 height 36
click at [728, 245] on input "True" at bounding box center [722, 240] width 12 height 10
radio input "true"
click at [734, 352] on label "True" at bounding box center [762, 344] width 111 height 36
click at [728, 350] on input "True" at bounding box center [722, 345] width 12 height 10
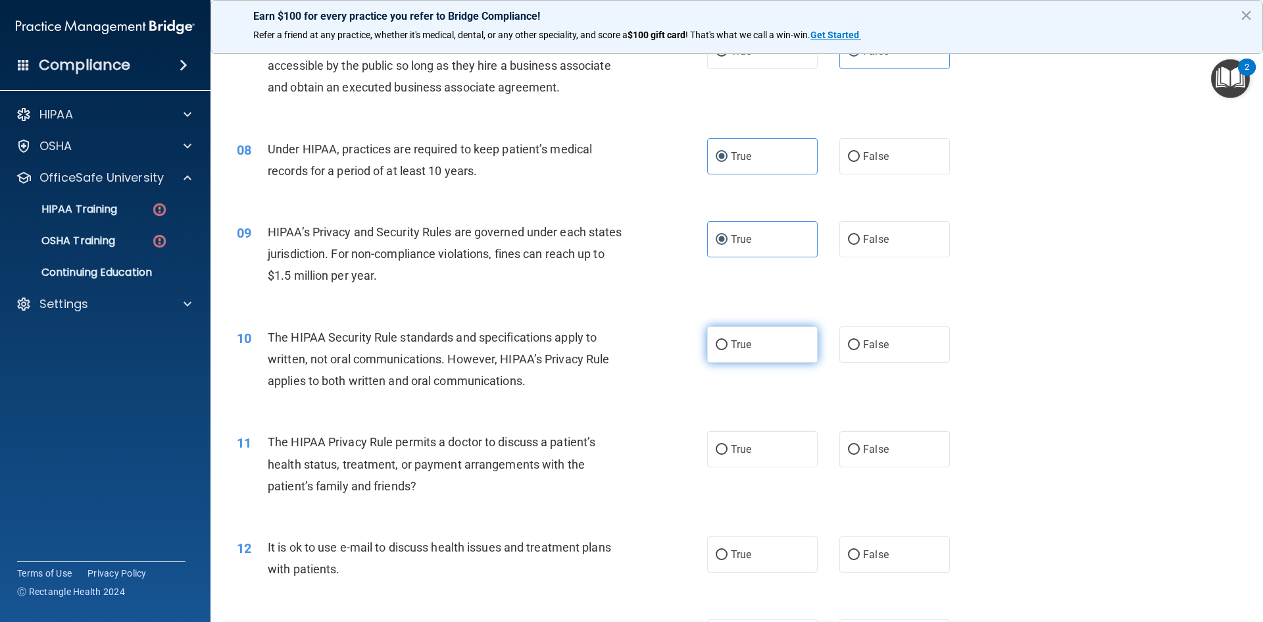
radio input "true"
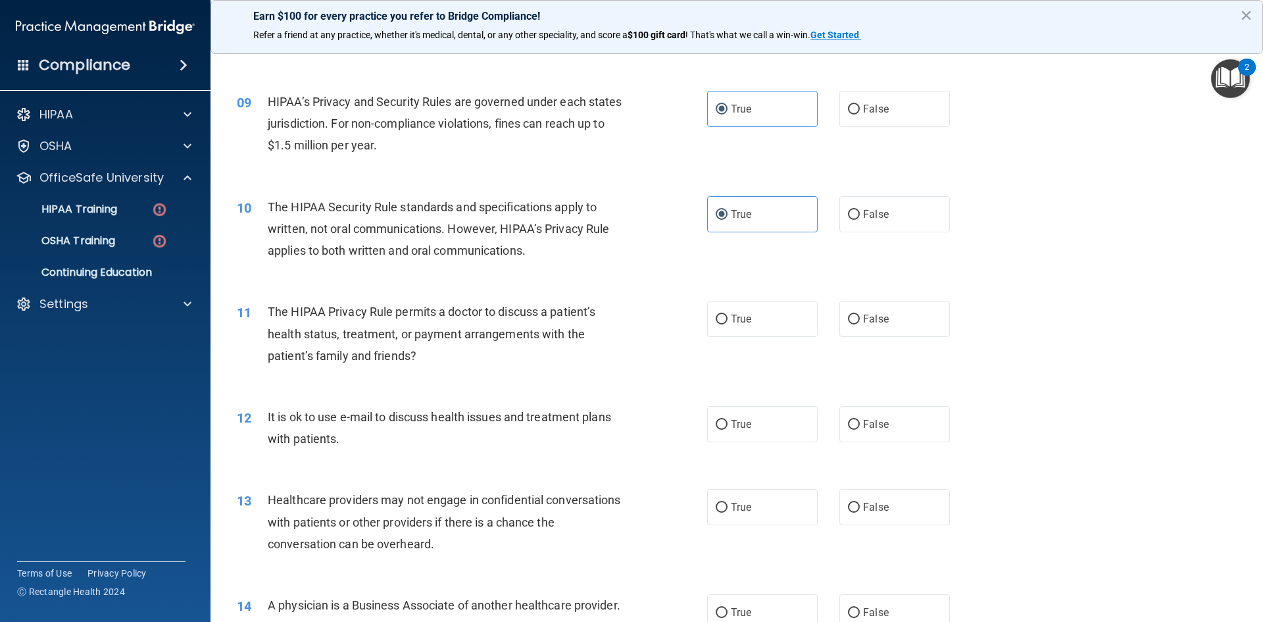
scroll to position [789, 0]
click at [864, 326] on label "False" at bounding box center [894, 317] width 111 height 36
click at [860, 323] on input "False" at bounding box center [854, 318] width 12 height 10
radio input "true"
click at [845, 429] on label "False" at bounding box center [894, 423] width 111 height 36
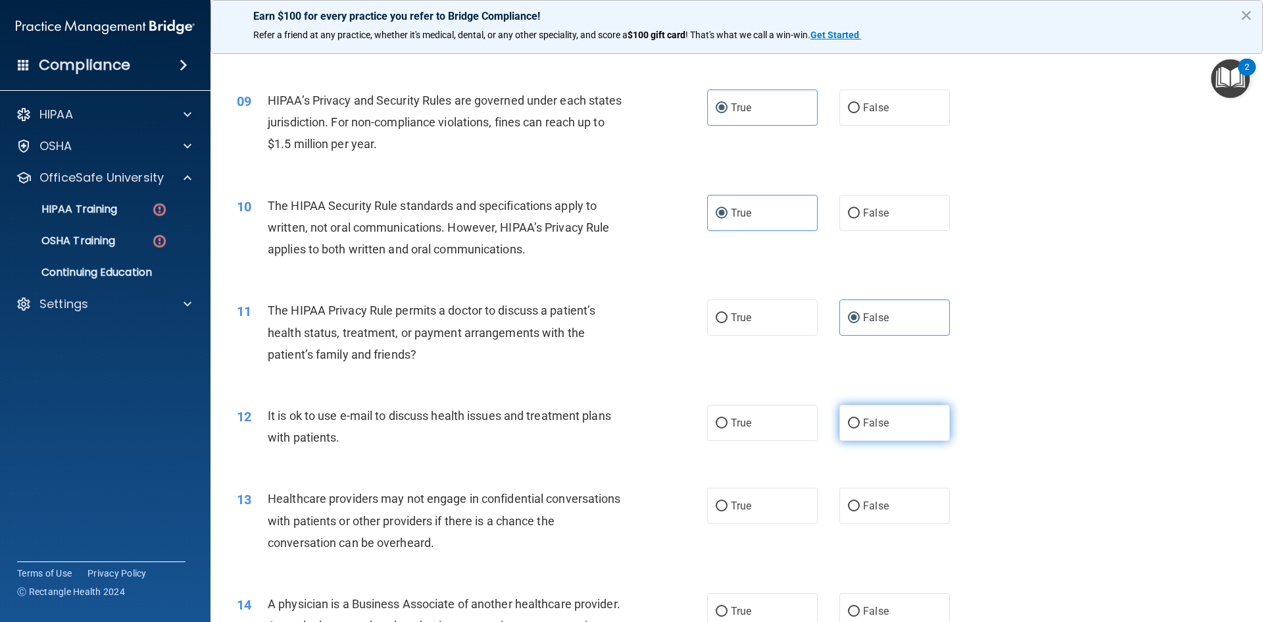
click at [848, 428] on input "False" at bounding box center [854, 423] width 12 height 10
radio input "true"
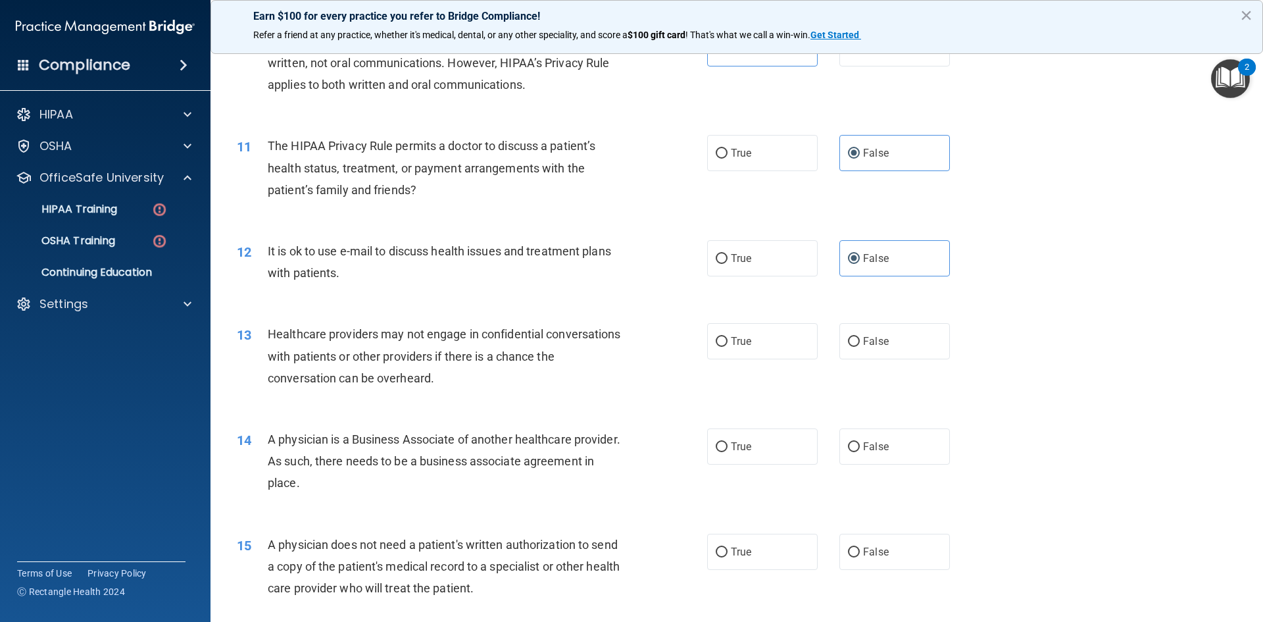
scroll to position [987, 0]
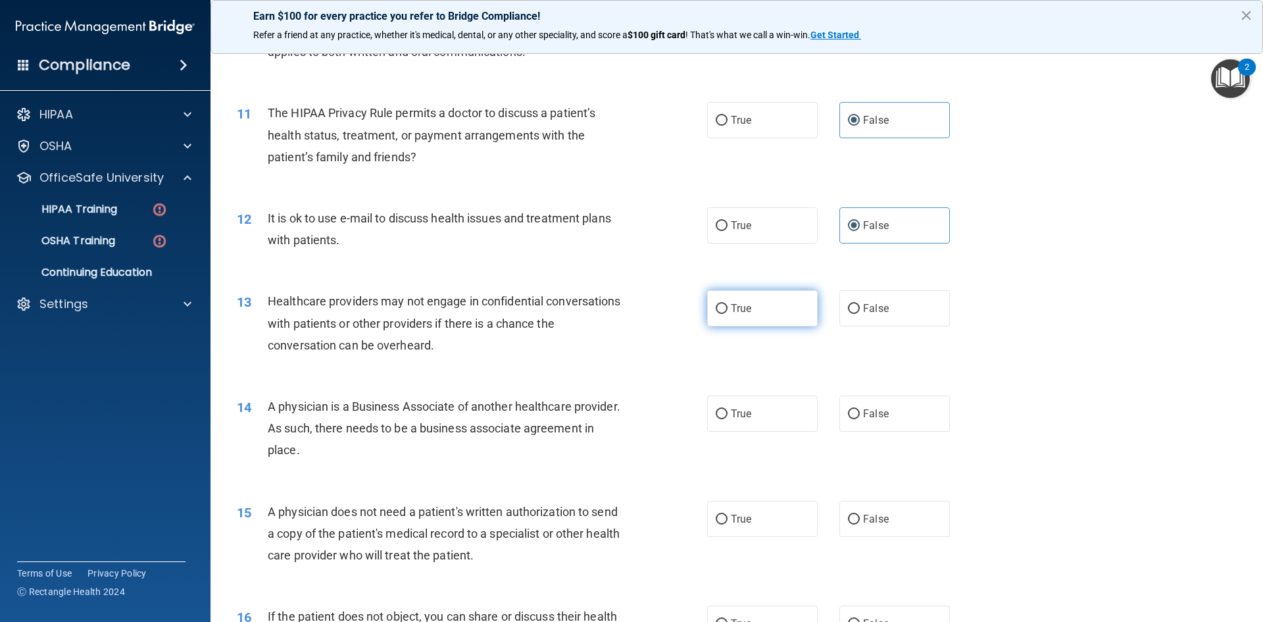
click at [724, 304] on label "True" at bounding box center [762, 308] width 111 height 36
click at [724, 304] on input "True" at bounding box center [722, 309] width 12 height 10
radio input "true"
click at [880, 418] on span "False" at bounding box center [876, 413] width 26 height 12
click at [860, 418] on input "False" at bounding box center [854, 414] width 12 height 10
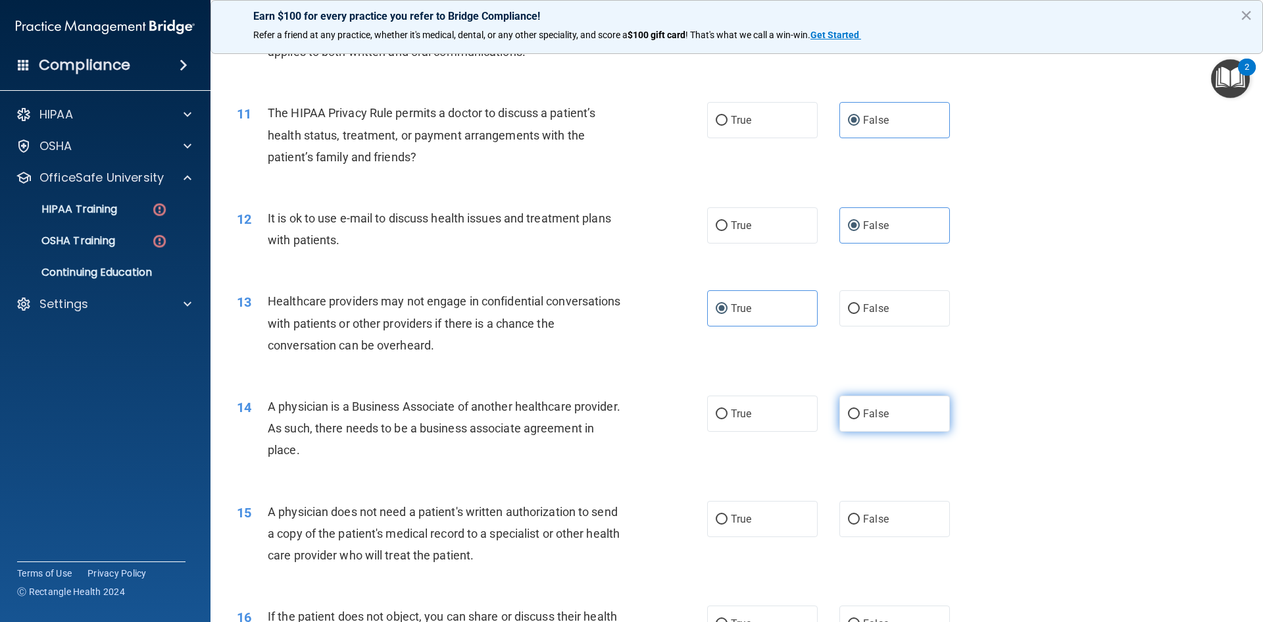
radio input "true"
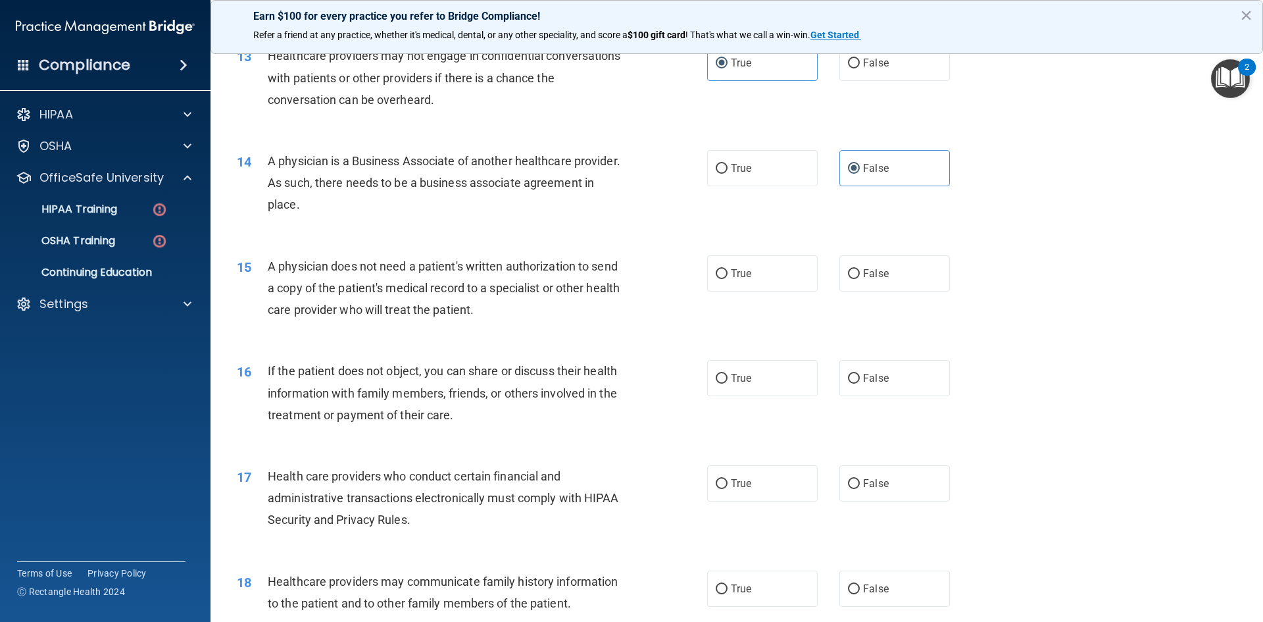
scroll to position [1250, 0]
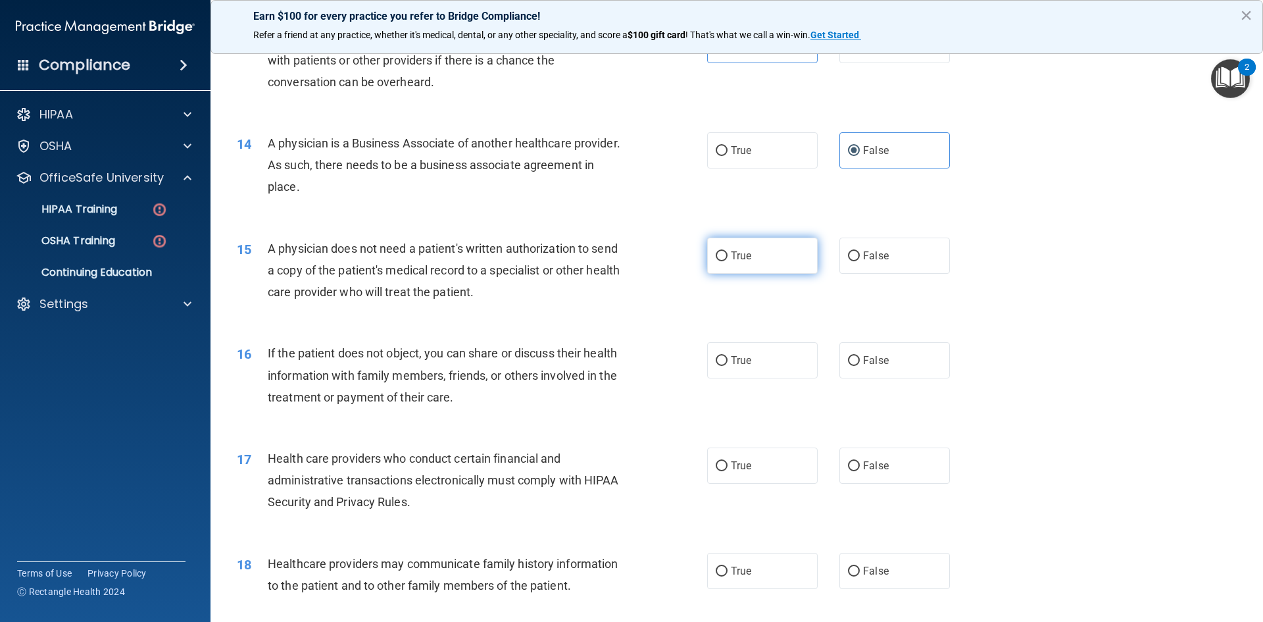
click at [733, 258] on span "True" at bounding box center [741, 255] width 20 height 12
click at [728, 258] on input "True" at bounding box center [722, 256] width 12 height 10
radio input "true"
click at [863, 362] on span "False" at bounding box center [876, 360] width 26 height 12
click at [860, 362] on input "False" at bounding box center [854, 361] width 12 height 10
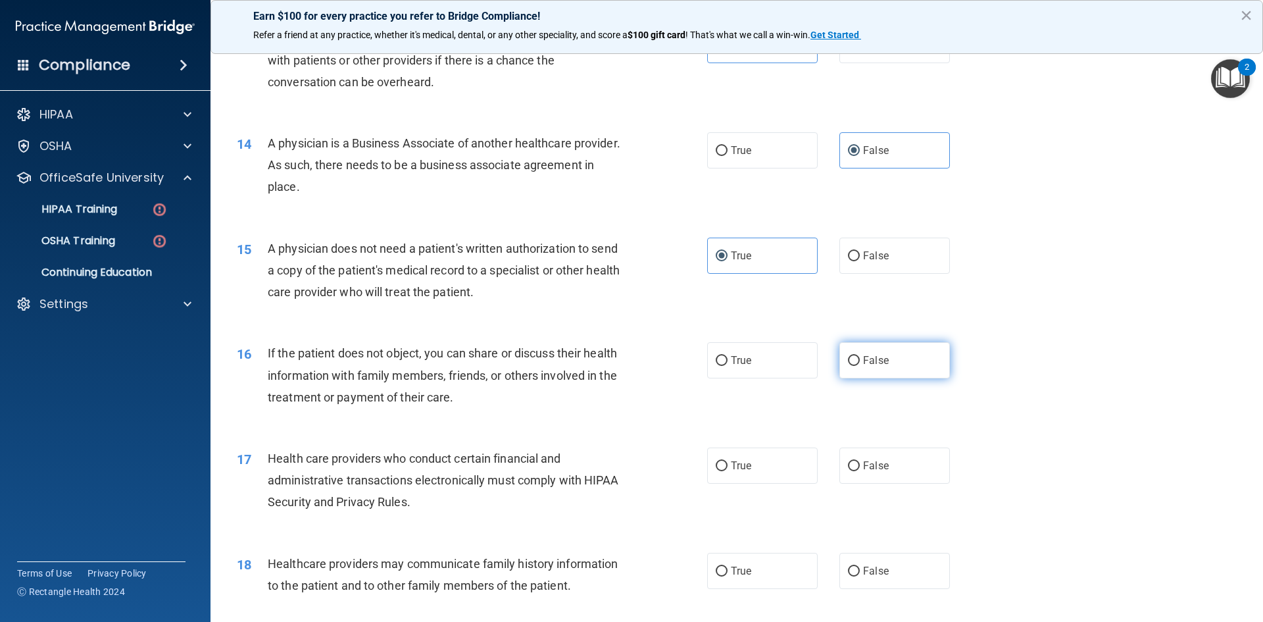
radio input "true"
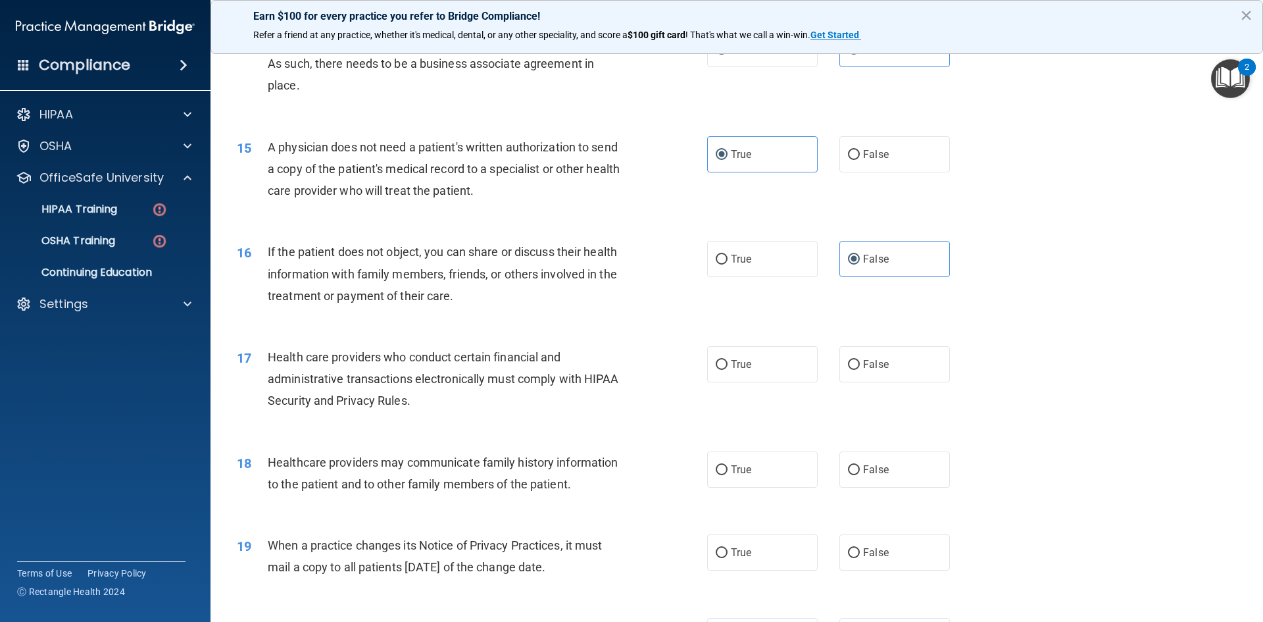
scroll to position [1382, 0]
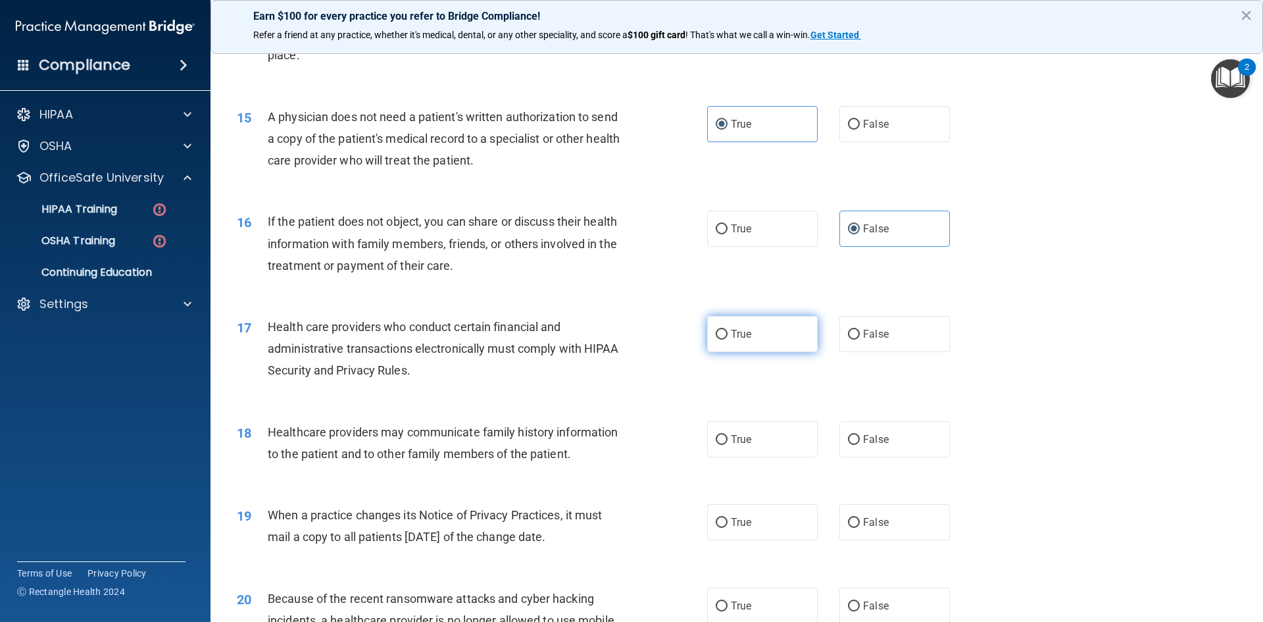
click at [749, 339] on label "True" at bounding box center [762, 334] width 111 height 36
click at [728, 339] on input "True" at bounding box center [722, 335] width 12 height 10
radio input "true"
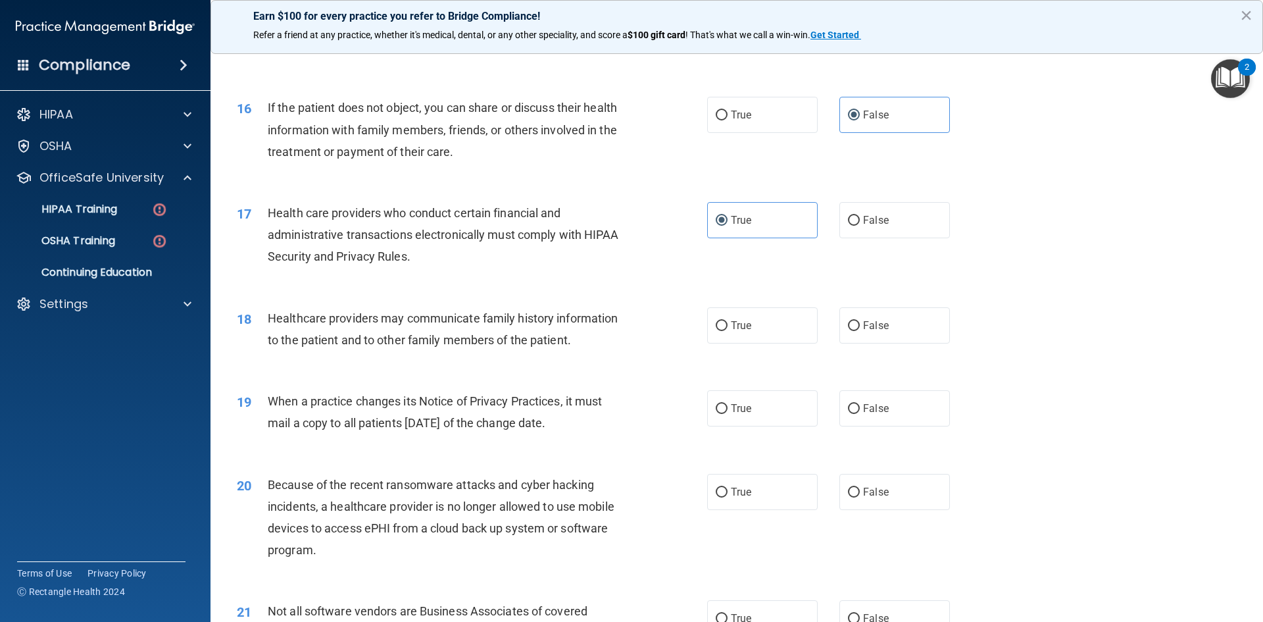
scroll to position [1513, 0]
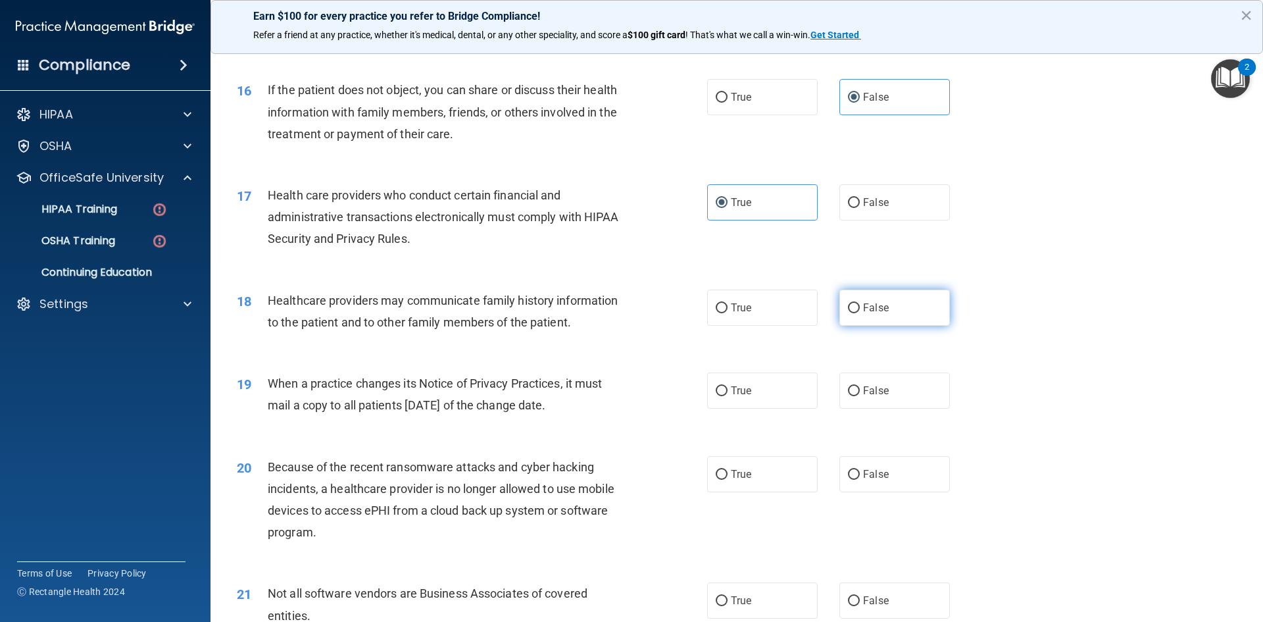
click at [907, 315] on label "False" at bounding box center [894, 307] width 111 height 36
click at [860, 313] on input "False" at bounding box center [854, 308] width 12 height 10
radio input "true"
click at [778, 387] on label "True" at bounding box center [762, 390] width 111 height 36
click at [728, 387] on input "True" at bounding box center [722, 391] width 12 height 10
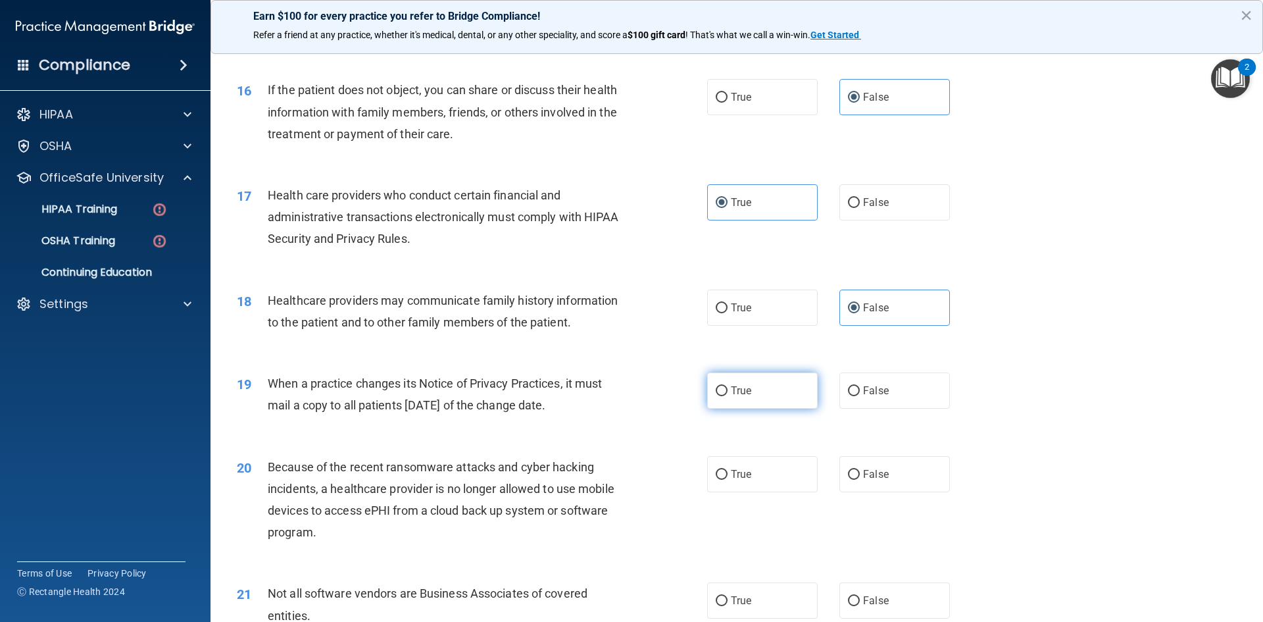
radio input "true"
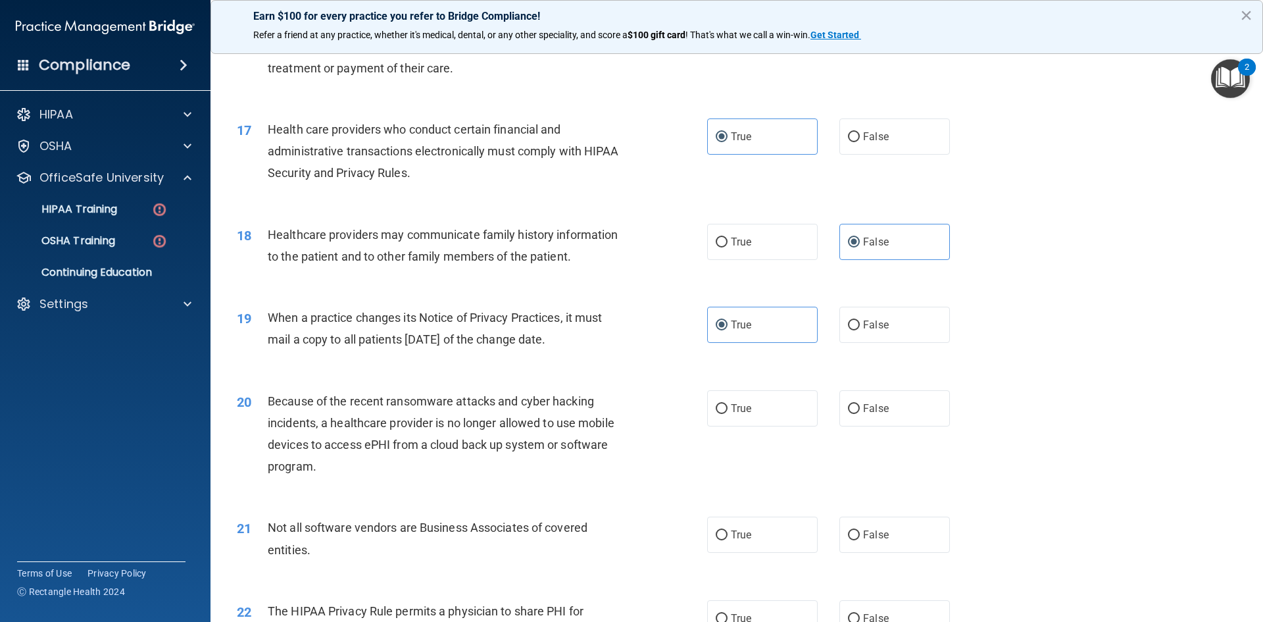
scroll to position [1645, 0]
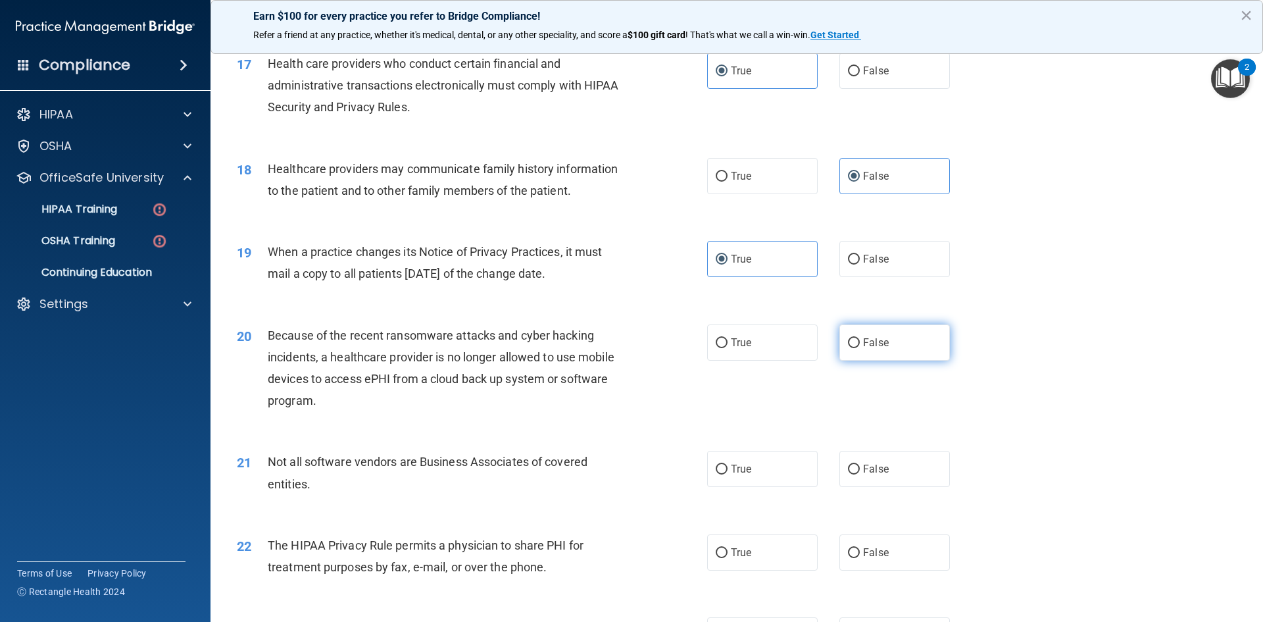
click at [881, 345] on span "False" at bounding box center [876, 342] width 26 height 12
click at [860, 345] on input "False" at bounding box center [854, 343] width 12 height 10
radio input "true"
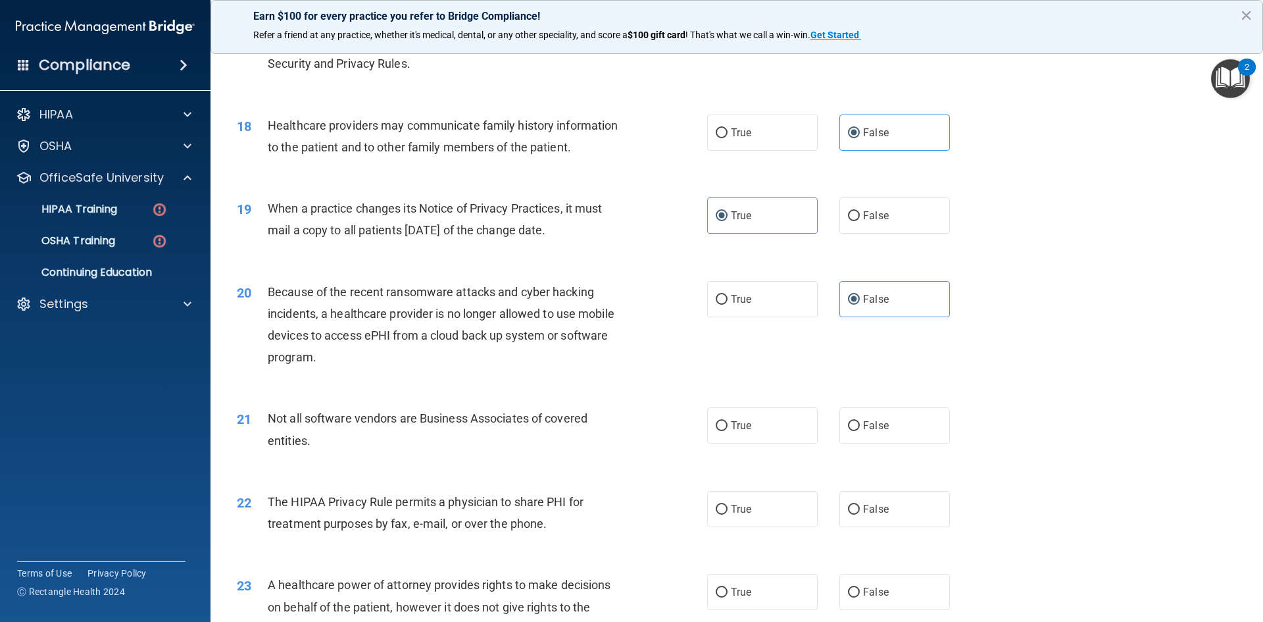
scroll to position [1776, 0]
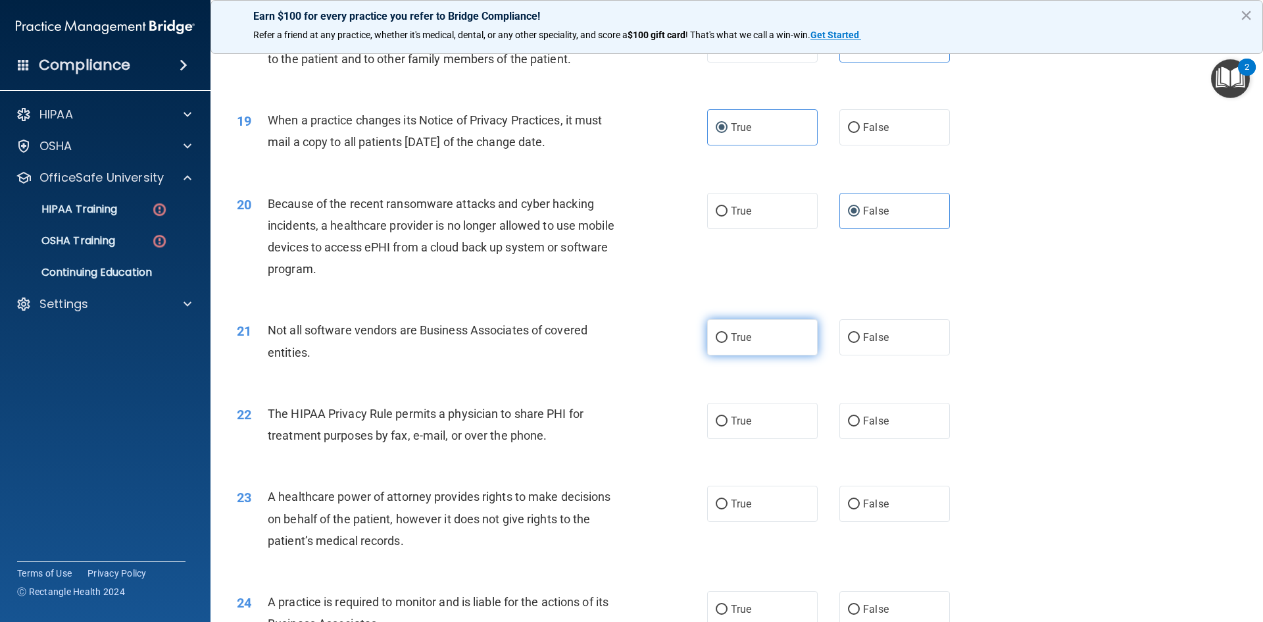
click at [746, 334] on span "True" at bounding box center [741, 337] width 20 height 12
click at [728, 334] on input "True" at bounding box center [722, 338] width 12 height 10
radio input "true"
click at [899, 339] on label "False" at bounding box center [894, 337] width 111 height 36
click at [860, 339] on input "False" at bounding box center [854, 338] width 12 height 10
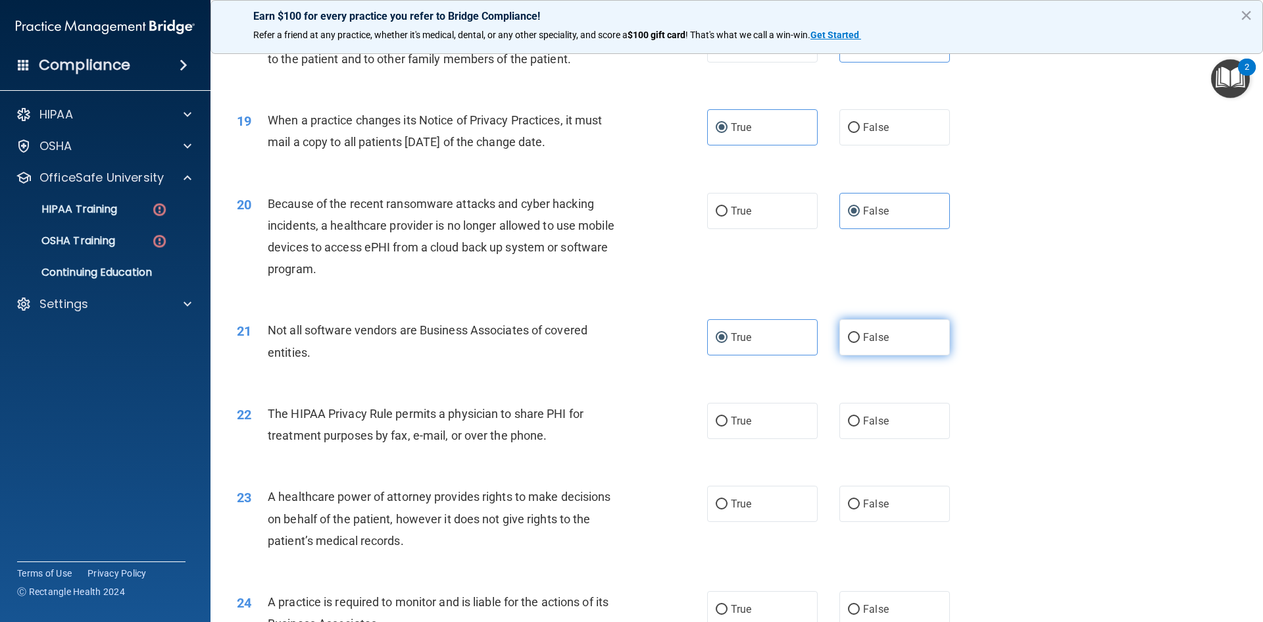
radio input "true"
click at [751, 342] on label "True" at bounding box center [762, 337] width 111 height 36
click at [728, 342] on input "True" at bounding box center [722, 338] width 12 height 10
radio input "true"
radio input "false"
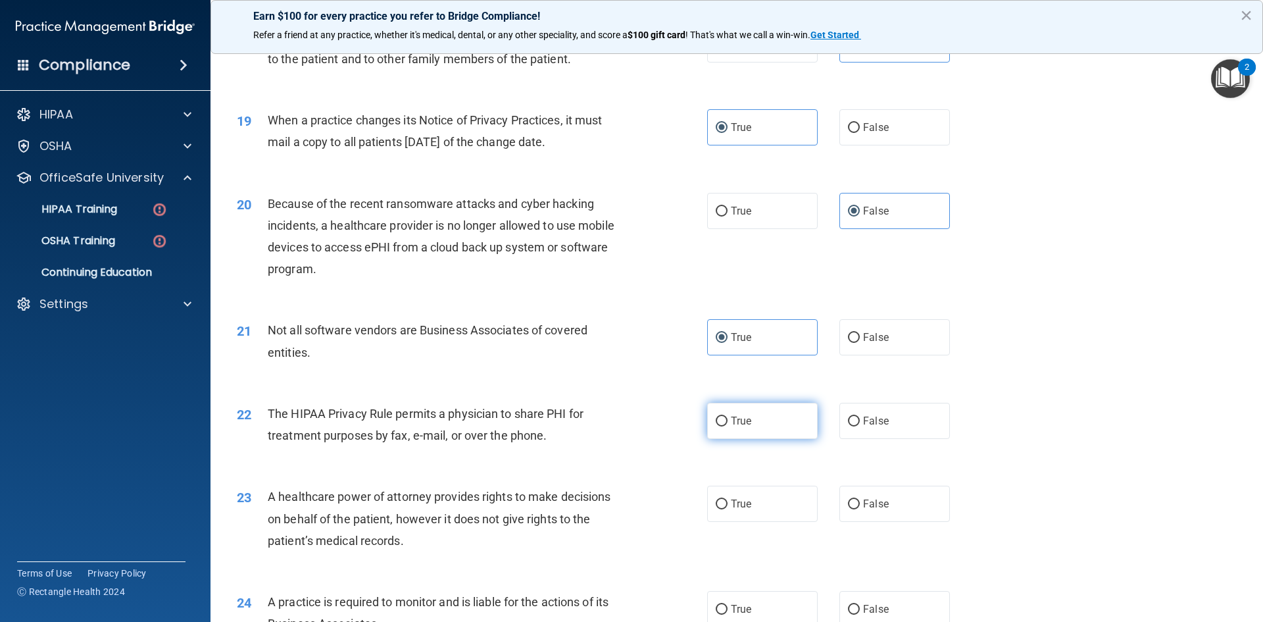
click at [766, 421] on label "True" at bounding box center [762, 421] width 111 height 36
click at [728, 421] on input "True" at bounding box center [722, 421] width 12 height 10
radio input "true"
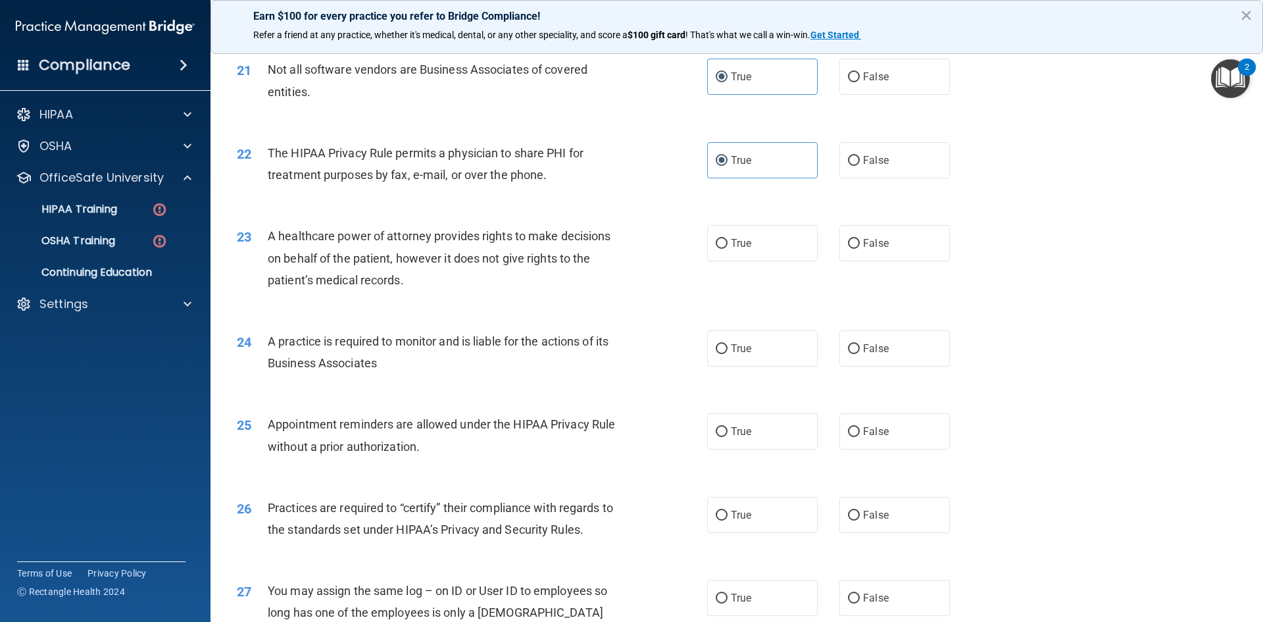
scroll to position [2039, 0]
click at [872, 235] on span "False" at bounding box center [876, 240] width 26 height 12
click at [860, 236] on input "False" at bounding box center [854, 241] width 12 height 10
radio input "true"
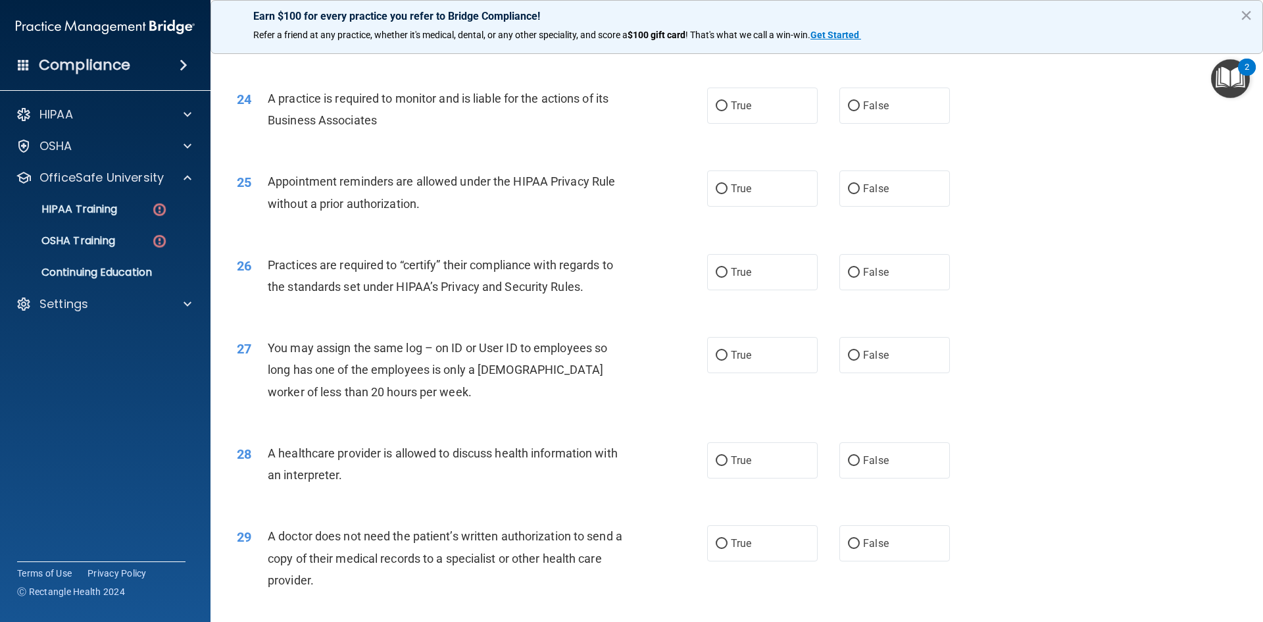
scroll to position [2303, 0]
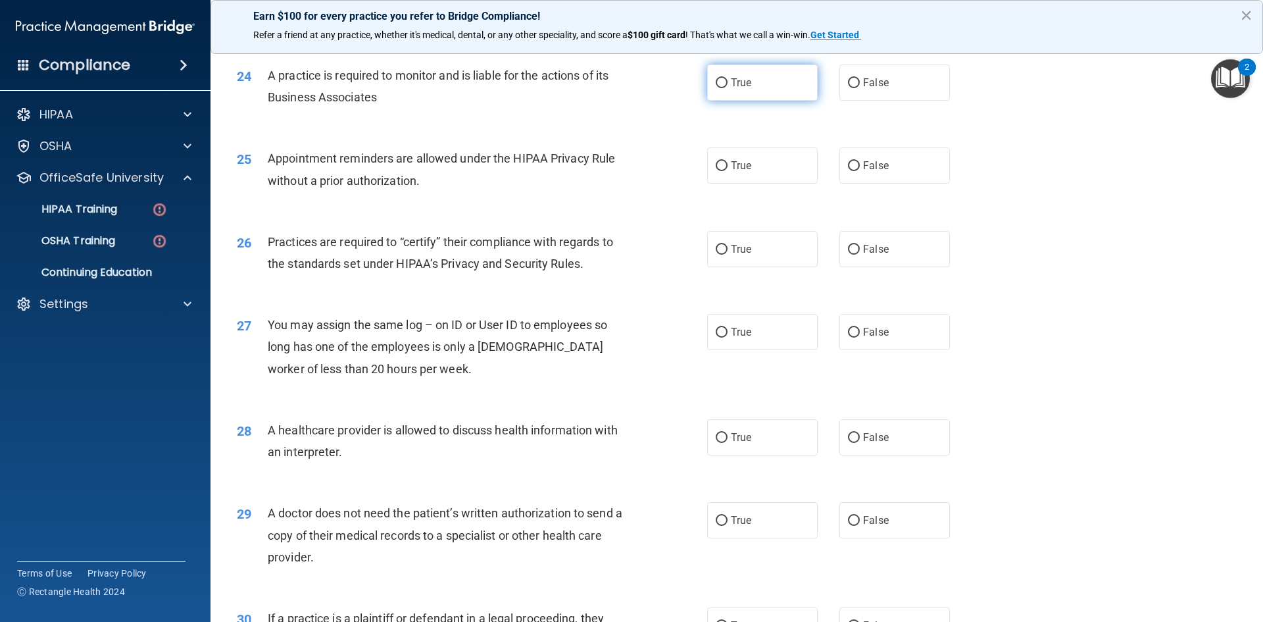
click at [744, 85] on span "True" at bounding box center [741, 82] width 20 height 12
click at [728, 85] on input "True" at bounding box center [722, 83] width 12 height 10
radio input "true"
click at [751, 166] on label "True" at bounding box center [762, 165] width 111 height 36
click at [728, 166] on input "True" at bounding box center [722, 166] width 12 height 10
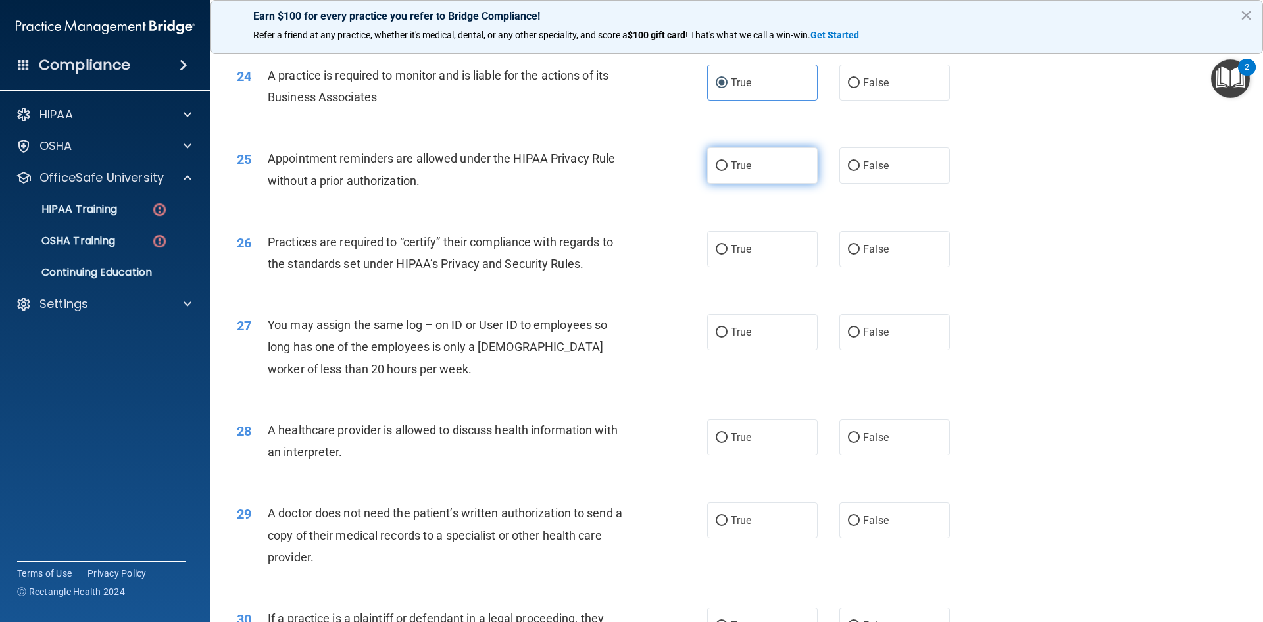
radio input "true"
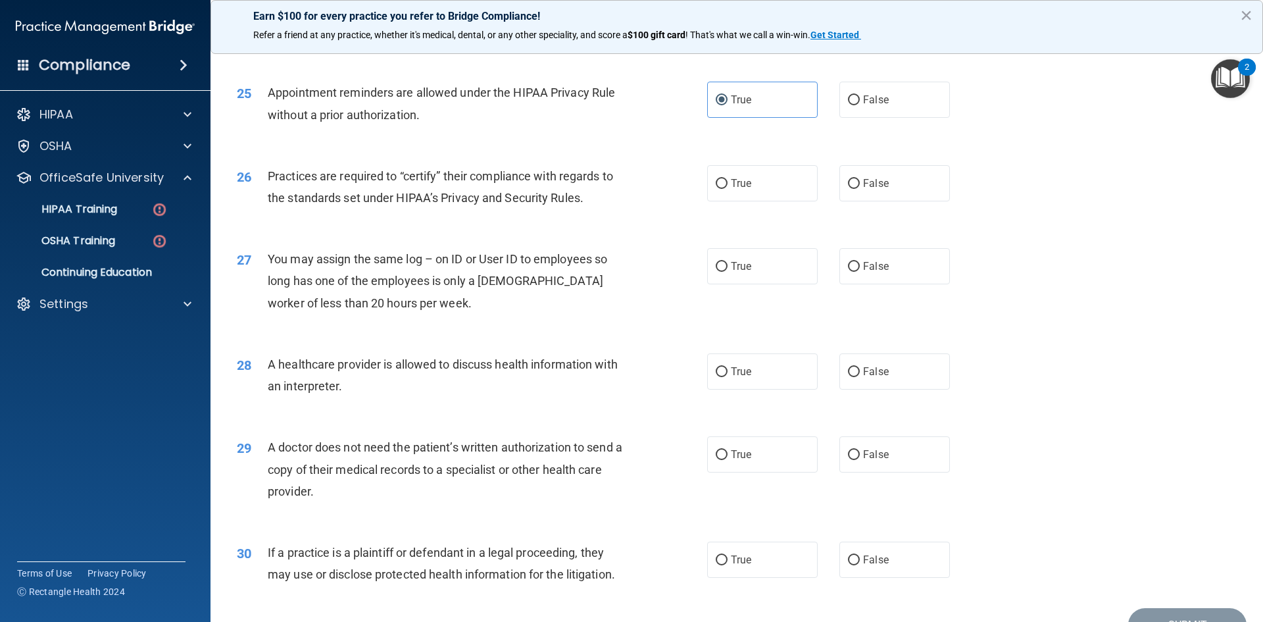
scroll to position [2434, 0]
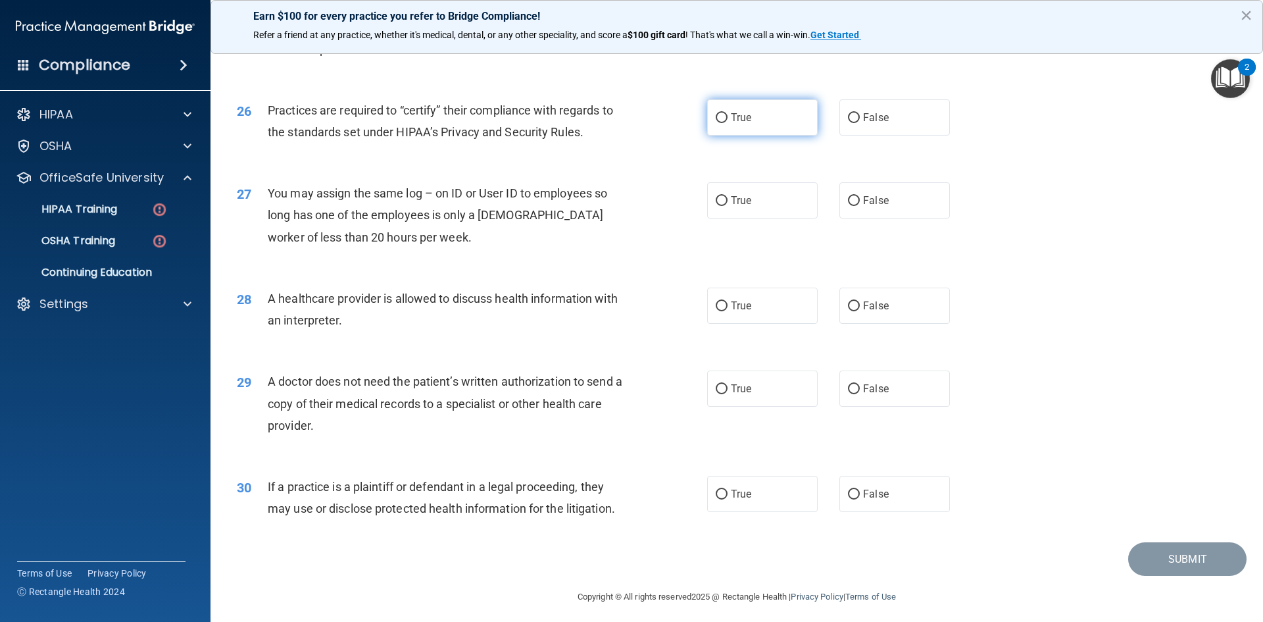
click at [751, 128] on label "True" at bounding box center [762, 117] width 111 height 36
click at [728, 123] on input "True" at bounding box center [722, 118] width 12 height 10
radio input "true"
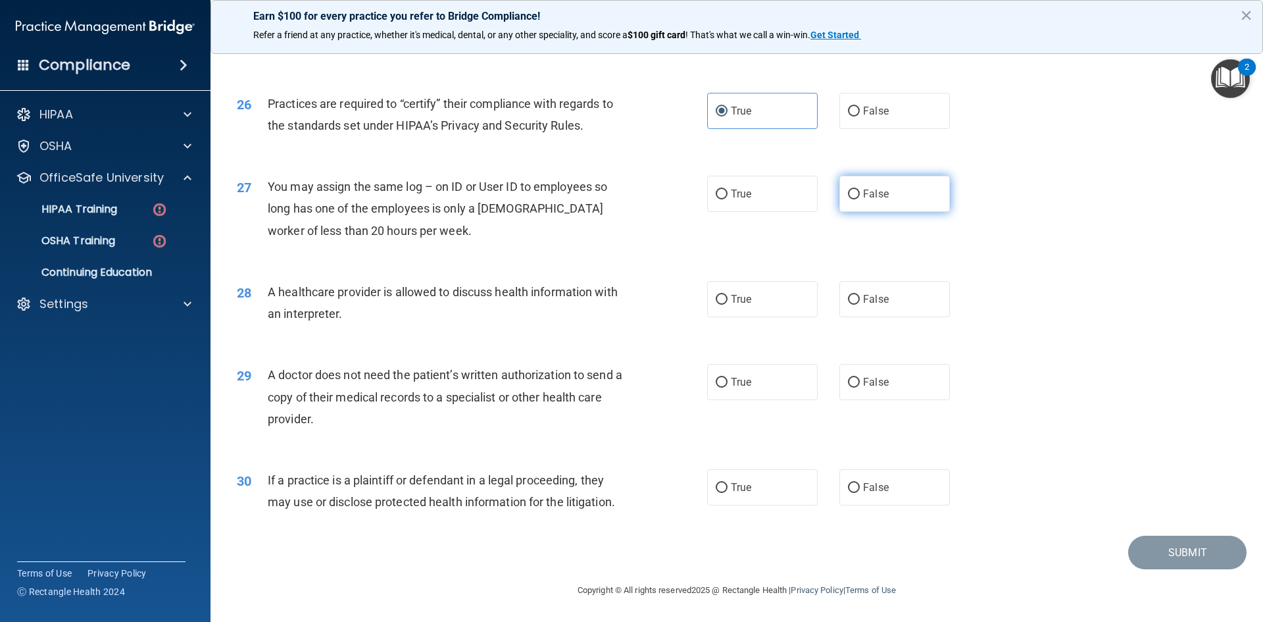
click at [886, 195] on label "False" at bounding box center [894, 194] width 111 height 36
click at [860, 195] on input "False" at bounding box center [854, 194] width 12 height 10
radio input "true"
click at [747, 301] on span "True" at bounding box center [741, 299] width 20 height 12
click at [728, 301] on input "True" at bounding box center [722, 300] width 12 height 10
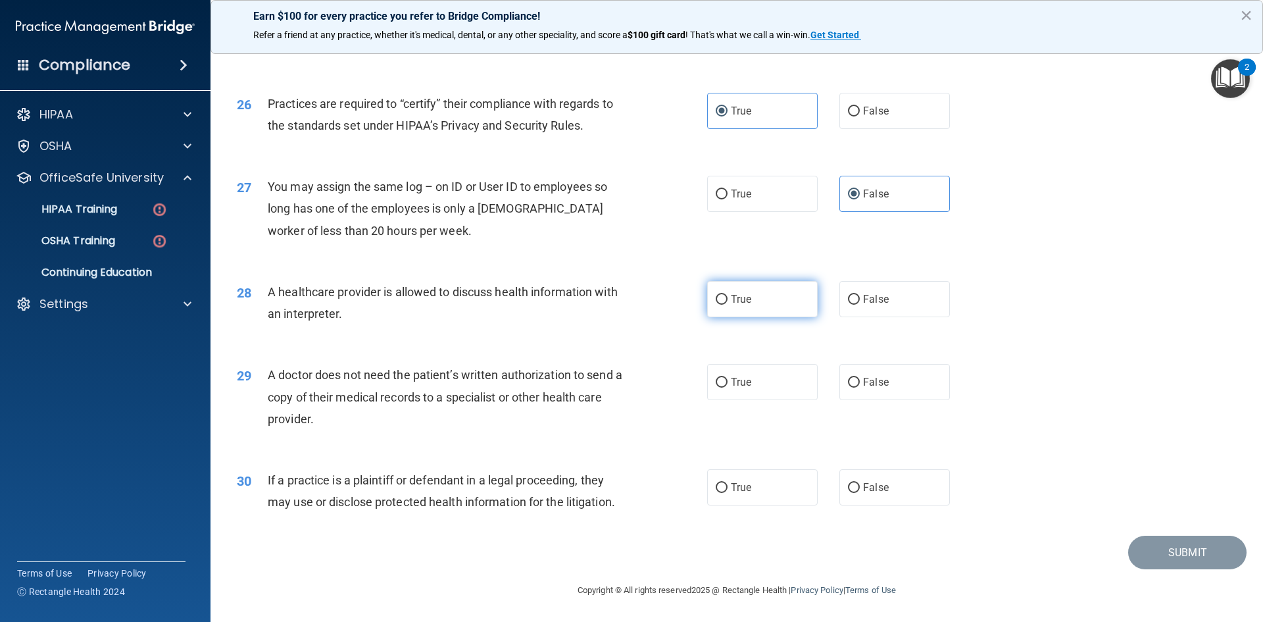
radio input "true"
click at [786, 380] on label "True" at bounding box center [762, 382] width 111 height 36
click at [728, 380] on input "True" at bounding box center [722, 383] width 12 height 10
radio input "true"
click at [768, 479] on label "True" at bounding box center [762, 487] width 111 height 36
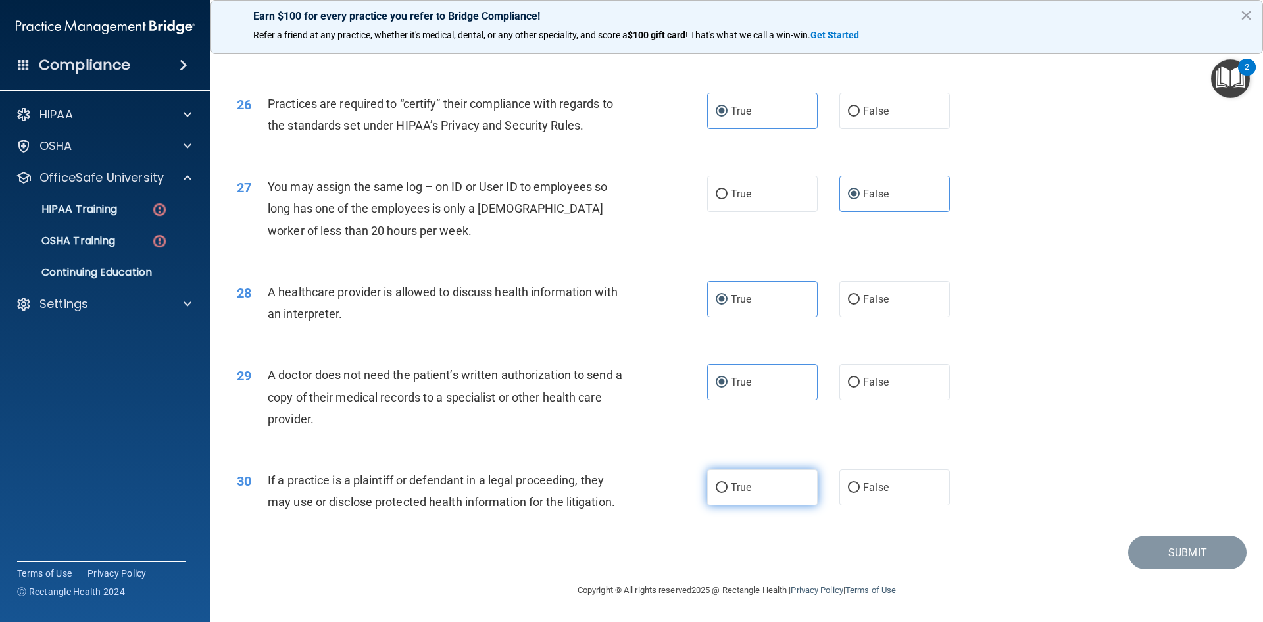
click at [728, 483] on input "True" at bounding box center [722, 488] width 12 height 10
radio input "true"
click at [1157, 554] on button "Submit" at bounding box center [1187, 553] width 118 height 34
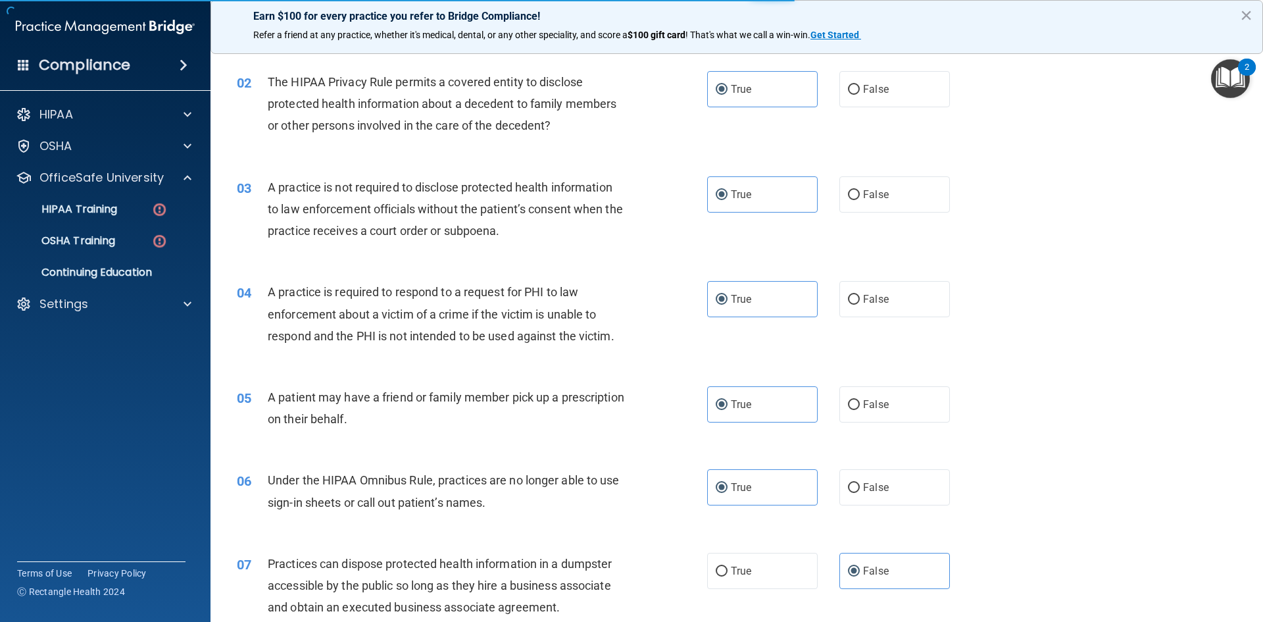
scroll to position [0, 0]
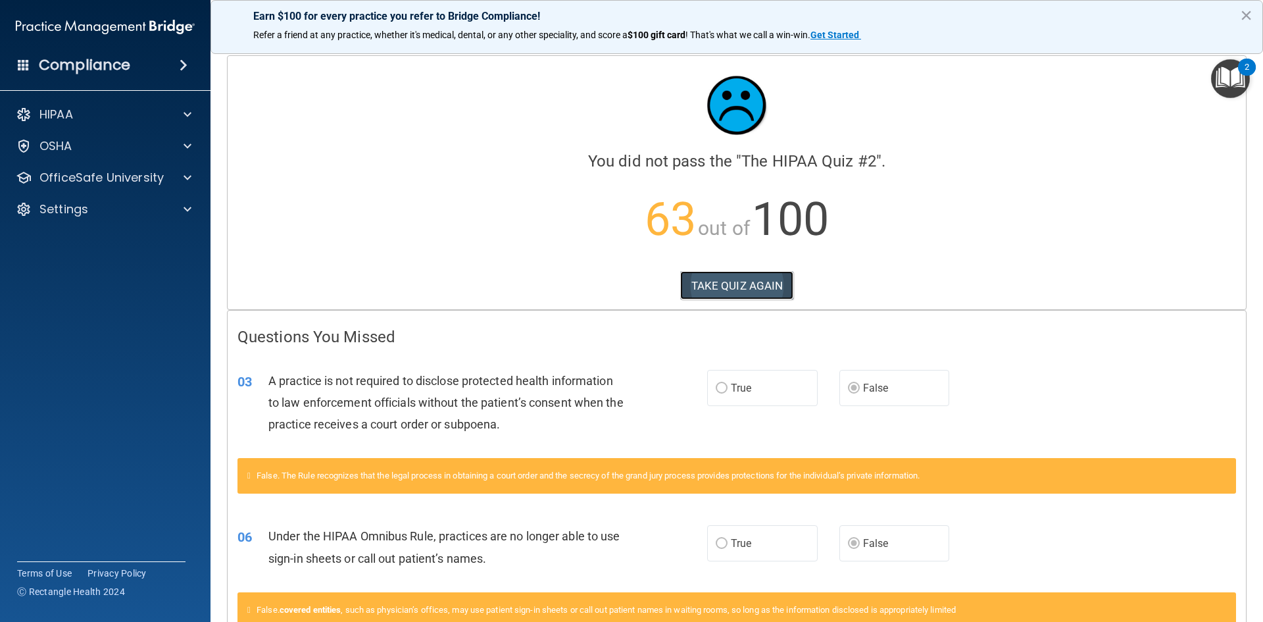
click at [743, 284] on button "TAKE QUIZ AGAIN" at bounding box center [737, 285] width 114 height 29
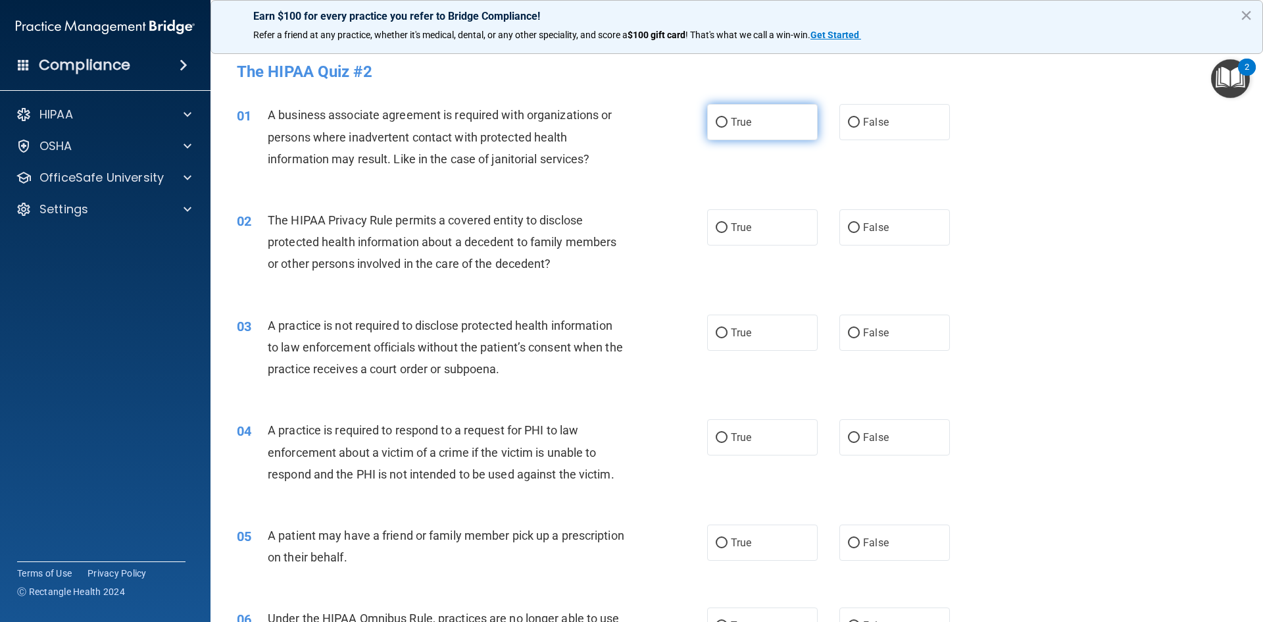
click at [737, 120] on span "True" at bounding box center [741, 122] width 20 height 12
click at [728, 120] on input "True" at bounding box center [722, 123] width 12 height 10
radio input "true"
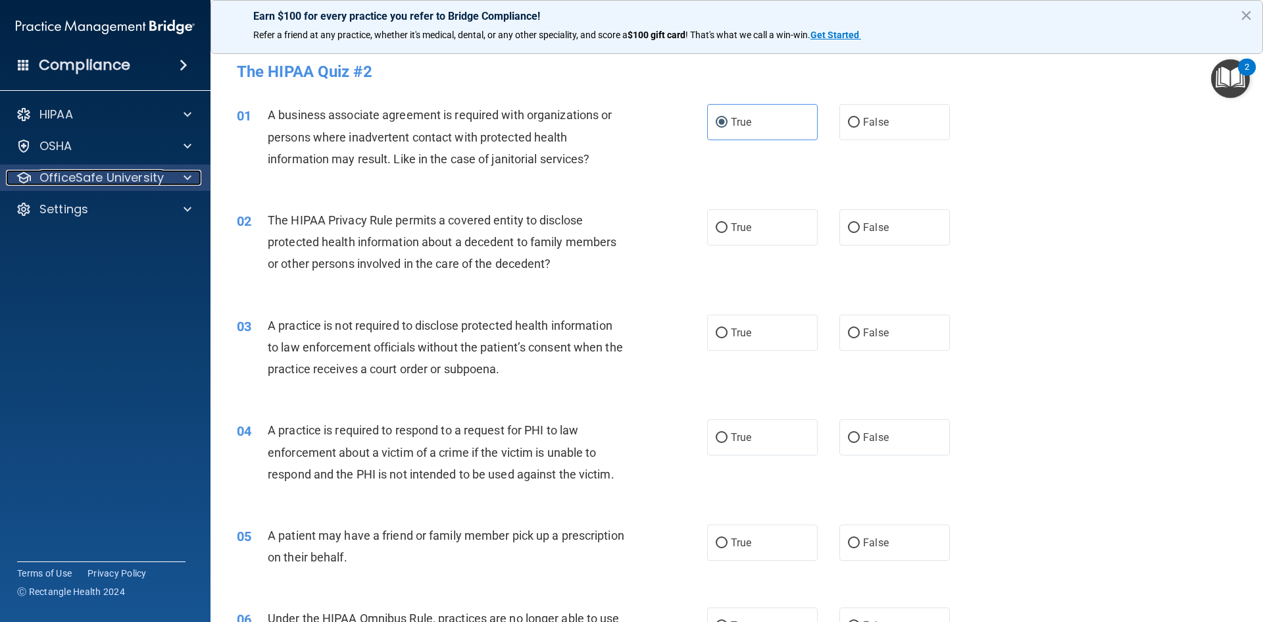
click at [192, 176] on div at bounding box center [185, 178] width 33 height 16
click at [183, 172] on div at bounding box center [185, 178] width 33 height 16
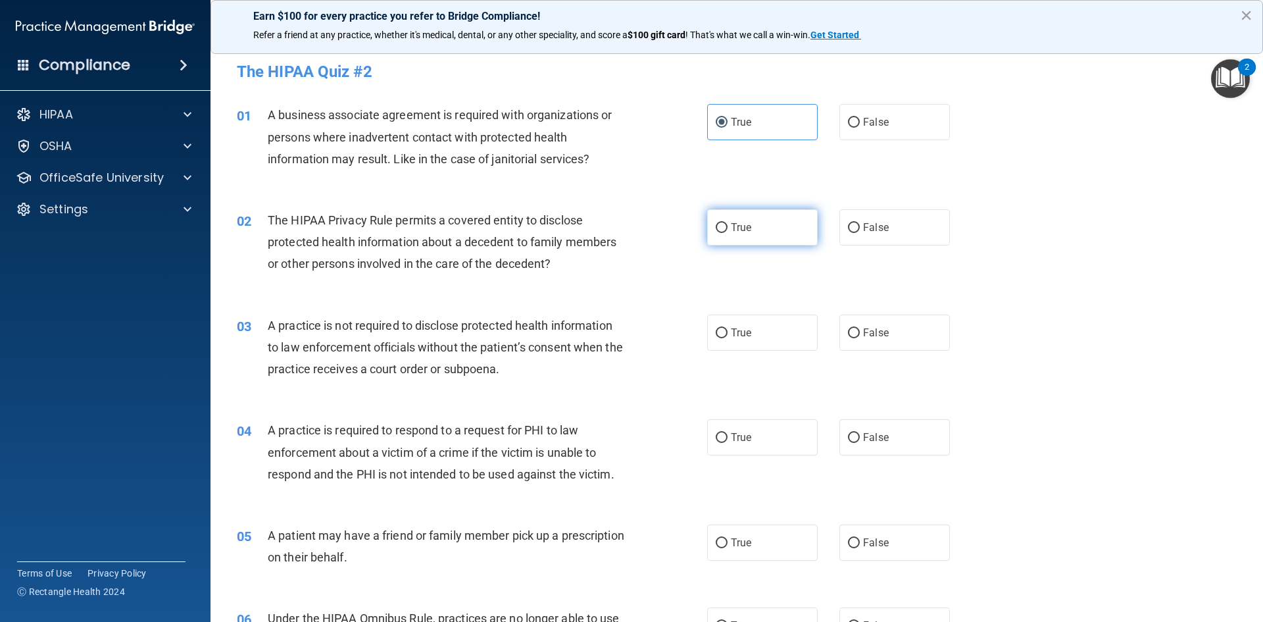
click at [757, 224] on label "True" at bounding box center [762, 227] width 111 height 36
click at [728, 224] on input "True" at bounding box center [722, 228] width 12 height 10
radio input "true"
click at [757, 334] on label "True" at bounding box center [762, 332] width 111 height 36
click at [728, 334] on input "True" at bounding box center [722, 333] width 12 height 10
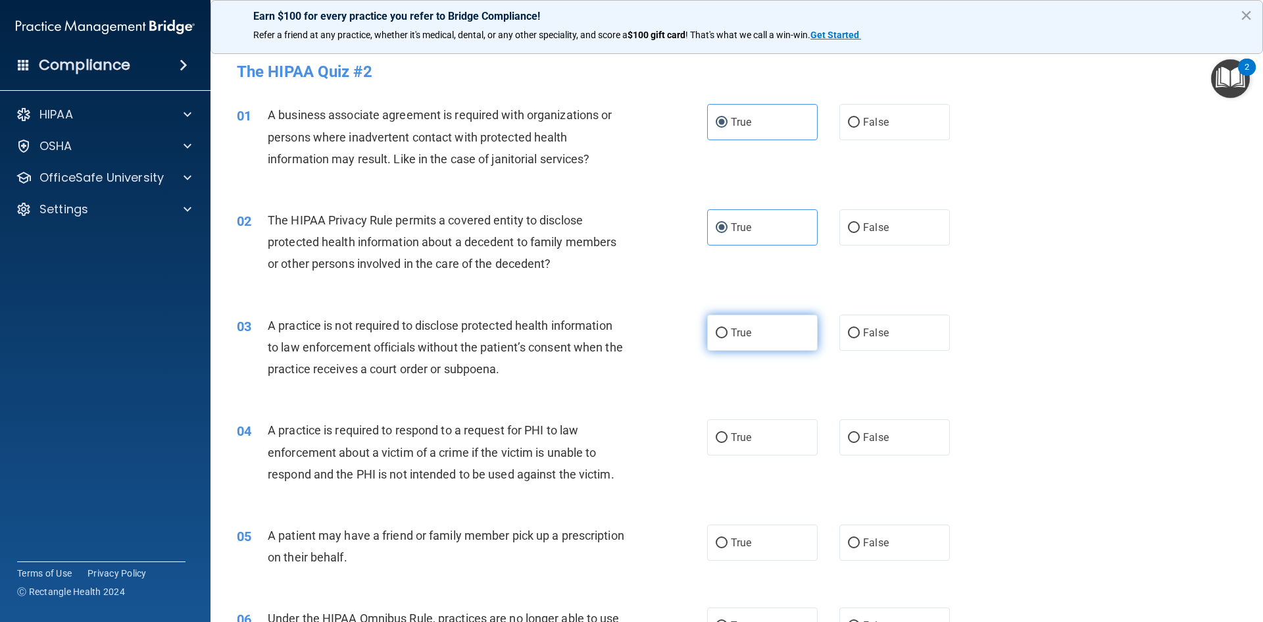
radio input "true"
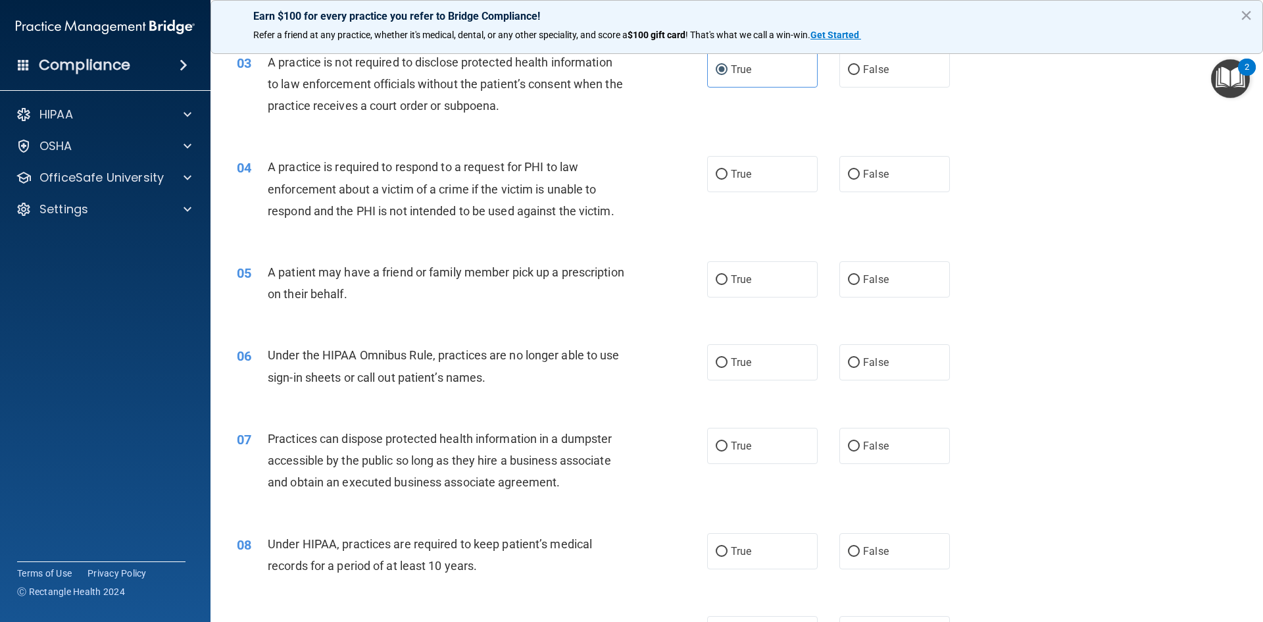
scroll to position [329, 0]
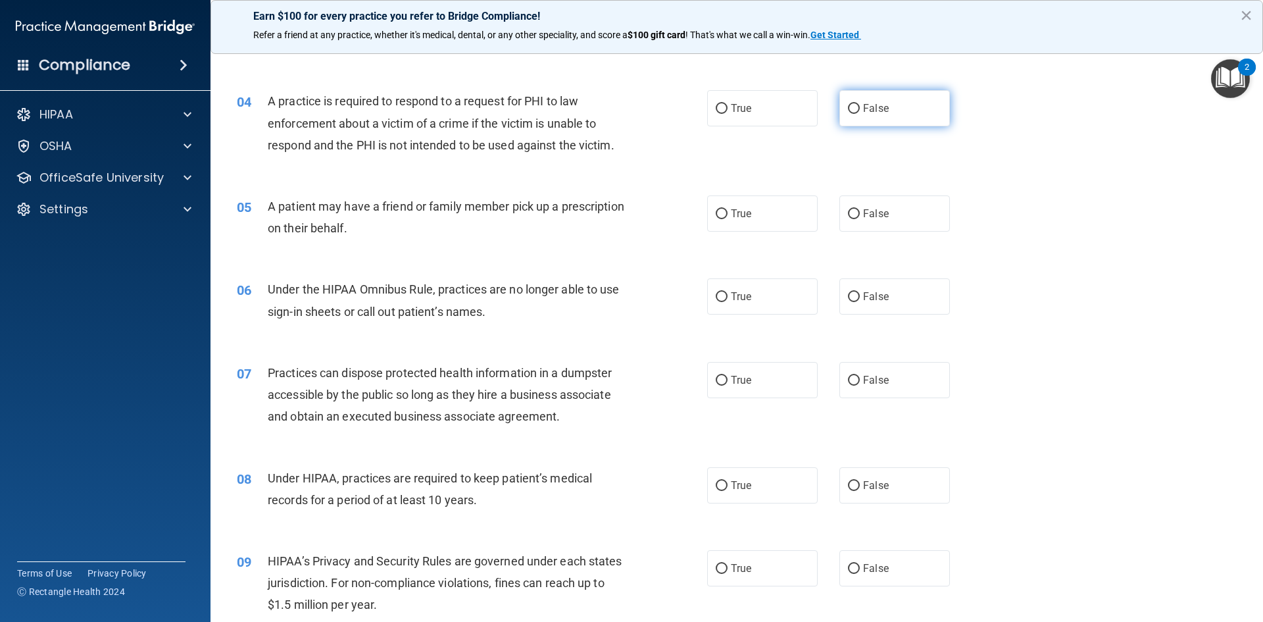
click at [870, 109] on span "False" at bounding box center [876, 108] width 26 height 12
click at [860, 109] on input "False" at bounding box center [854, 109] width 12 height 10
radio input "true"
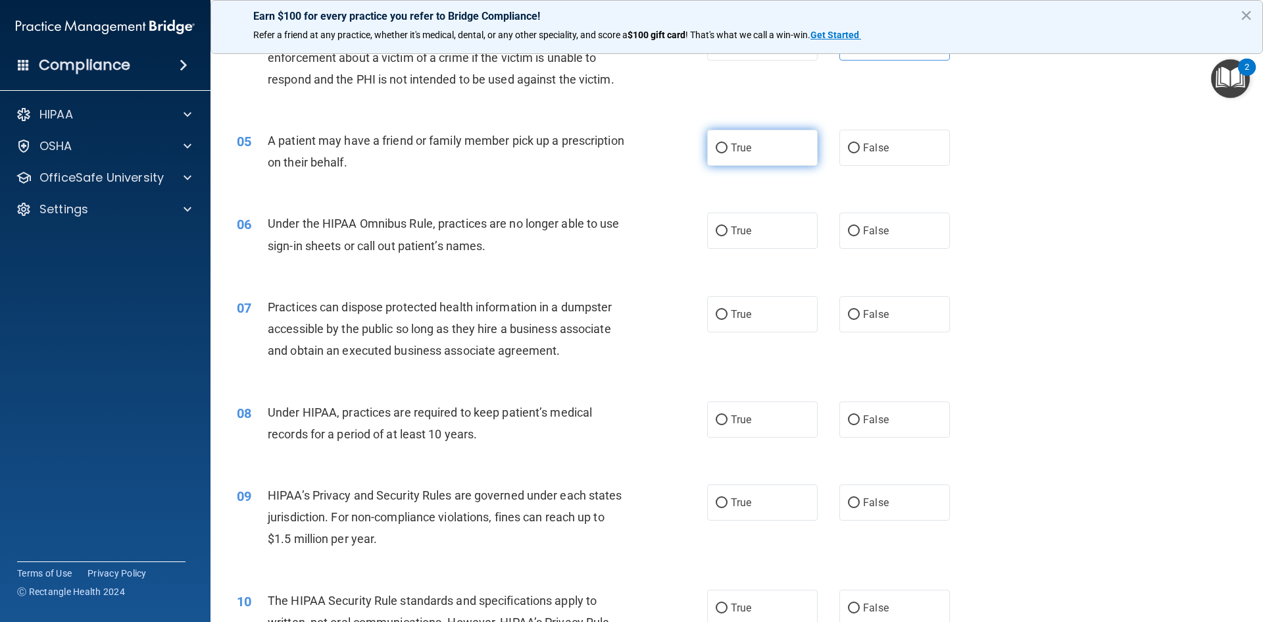
click at [743, 150] on span "True" at bounding box center [741, 147] width 20 height 12
click at [728, 150] on input "True" at bounding box center [722, 148] width 12 height 10
radio input "true"
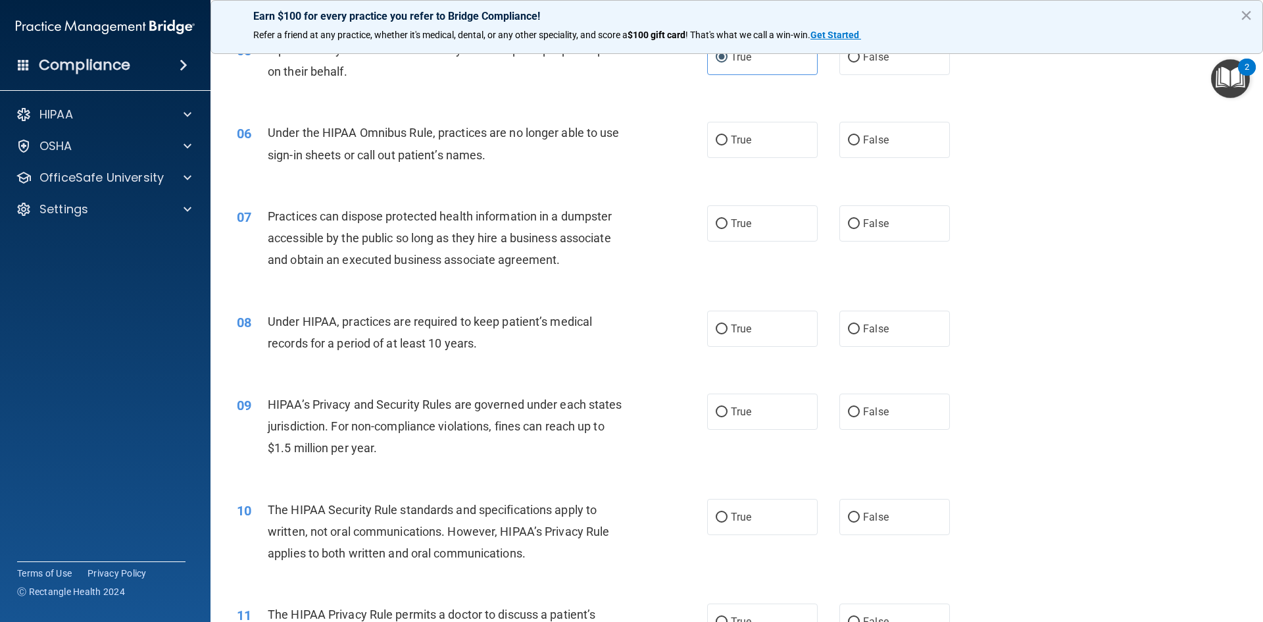
scroll to position [526, 0]
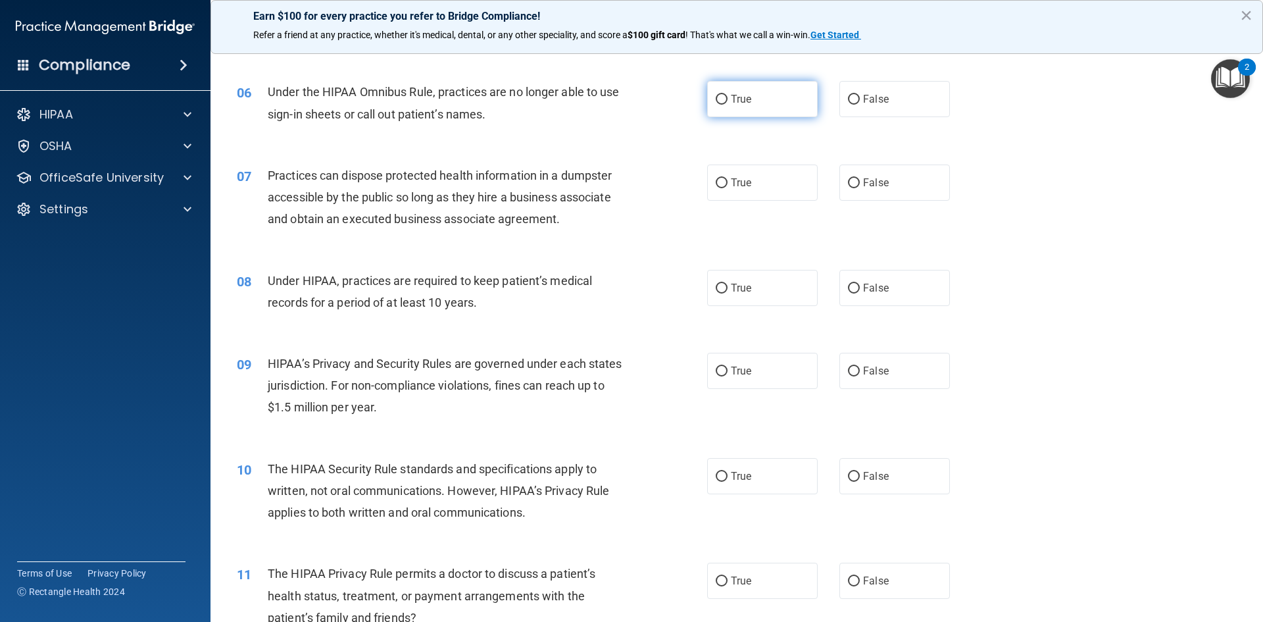
click at [752, 103] on label "True" at bounding box center [762, 99] width 111 height 36
click at [728, 103] on input "True" at bounding box center [722, 100] width 12 height 10
radio input "true"
click at [901, 176] on label "False" at bounding box center [894, 182] width 111 height 36
click at [860, 178] on input "False" at bounding box center [854, 183] width 12 height 10
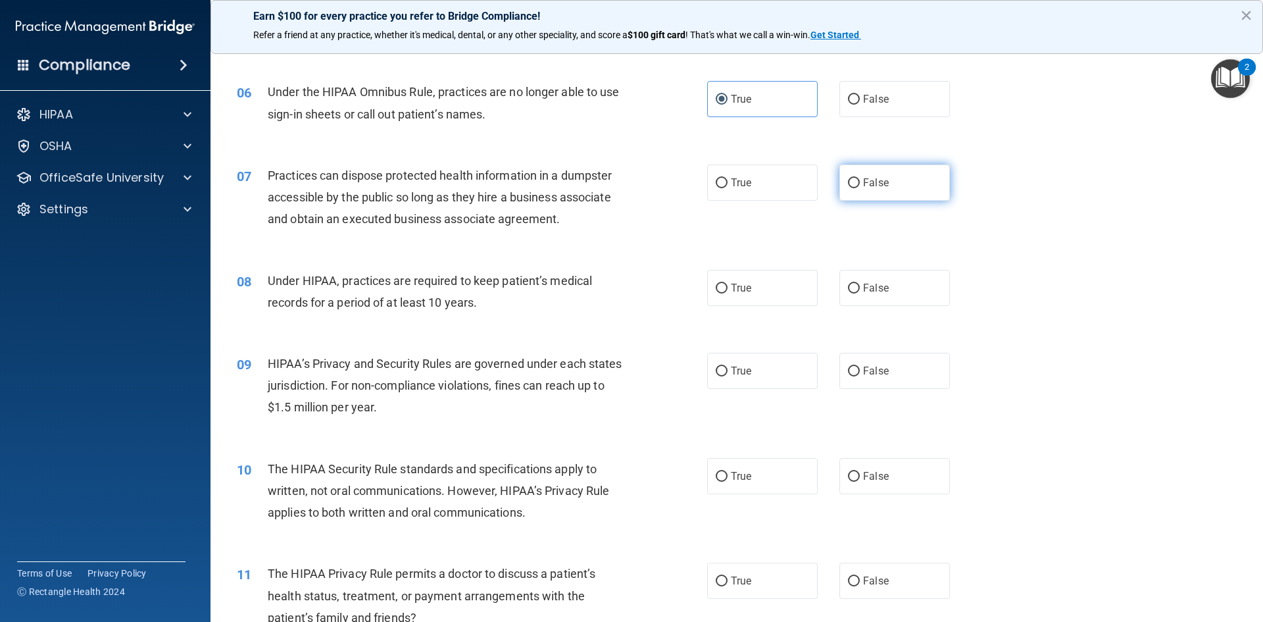
radio input "true"
click at [745, 282] on label "True" at bounding box center [762, 288] width 111 height 36
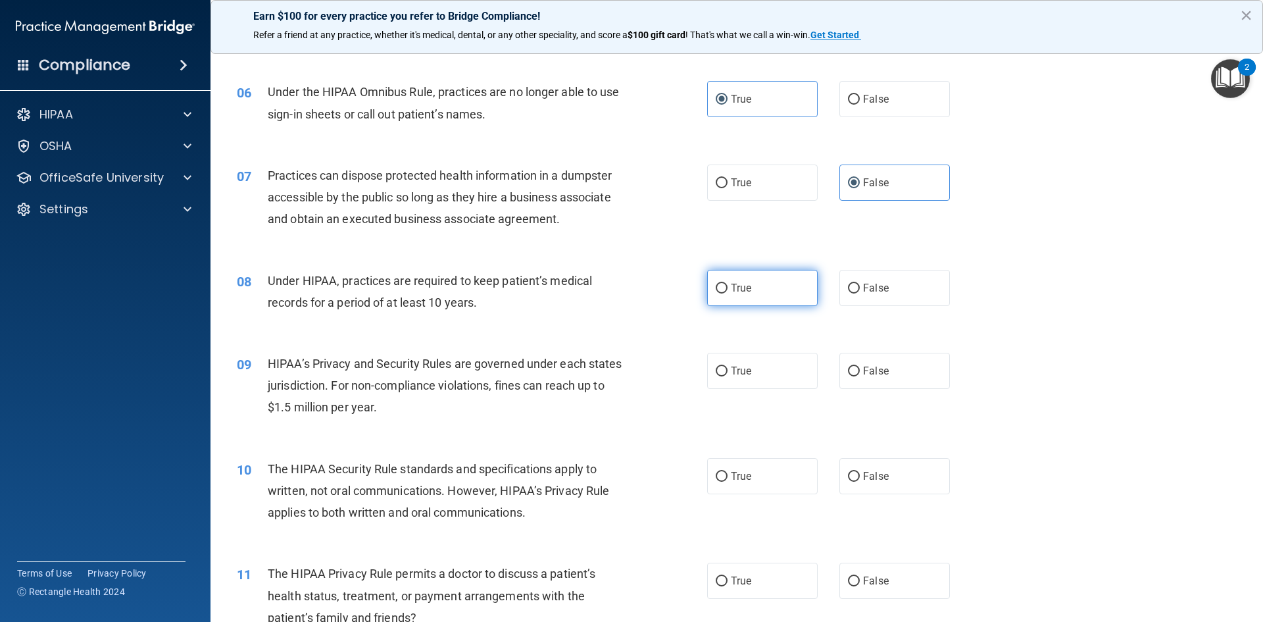
click at [731, 288] on span "True" at bounding box center [741, 288] width 20 height 12
click at [728, 288] on input "True" at bounding box center [722, 289] width 12 height 10
radio input "true"
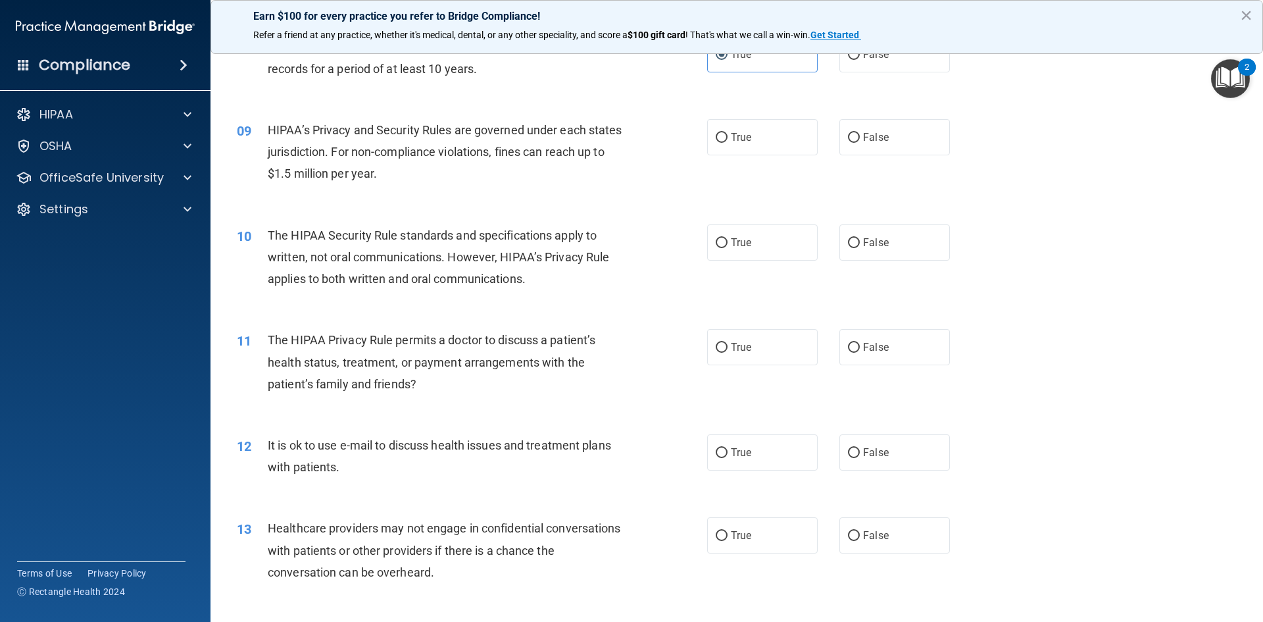
scroll to position [789, 0]
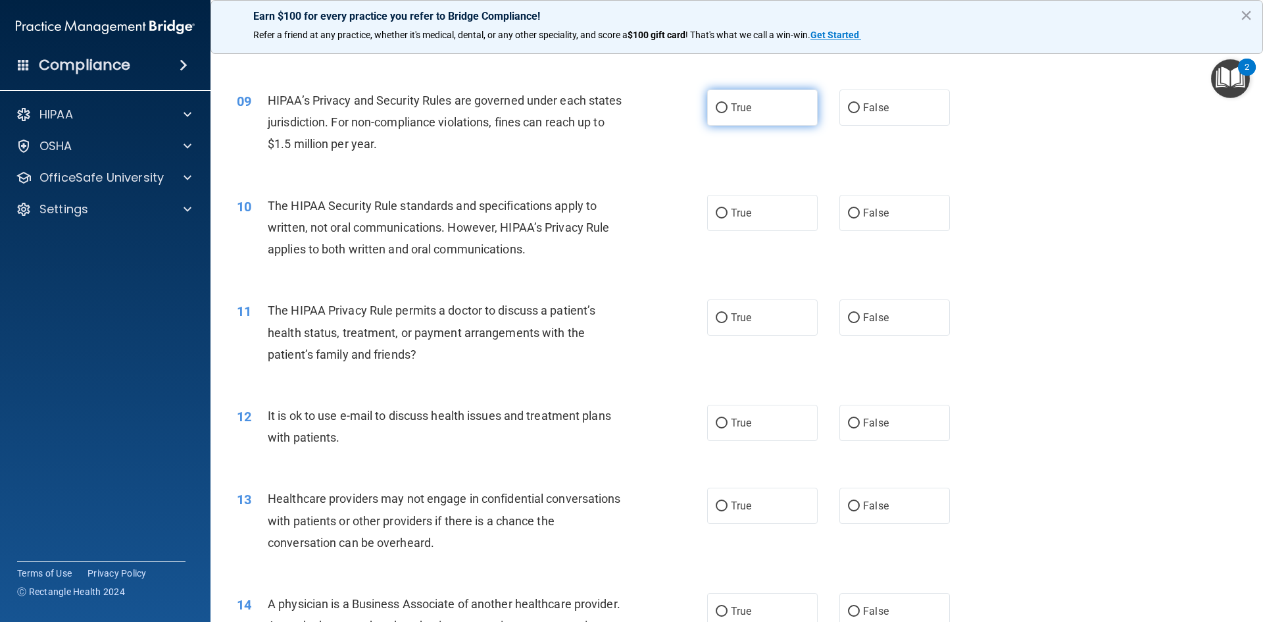
click at [767, 105] on label "True" at bounding box center [762, 107] width 111 height 36
click at [728, 105] on input "True" at bounding box center [722, 108] width 12 height 10
radio input "true"
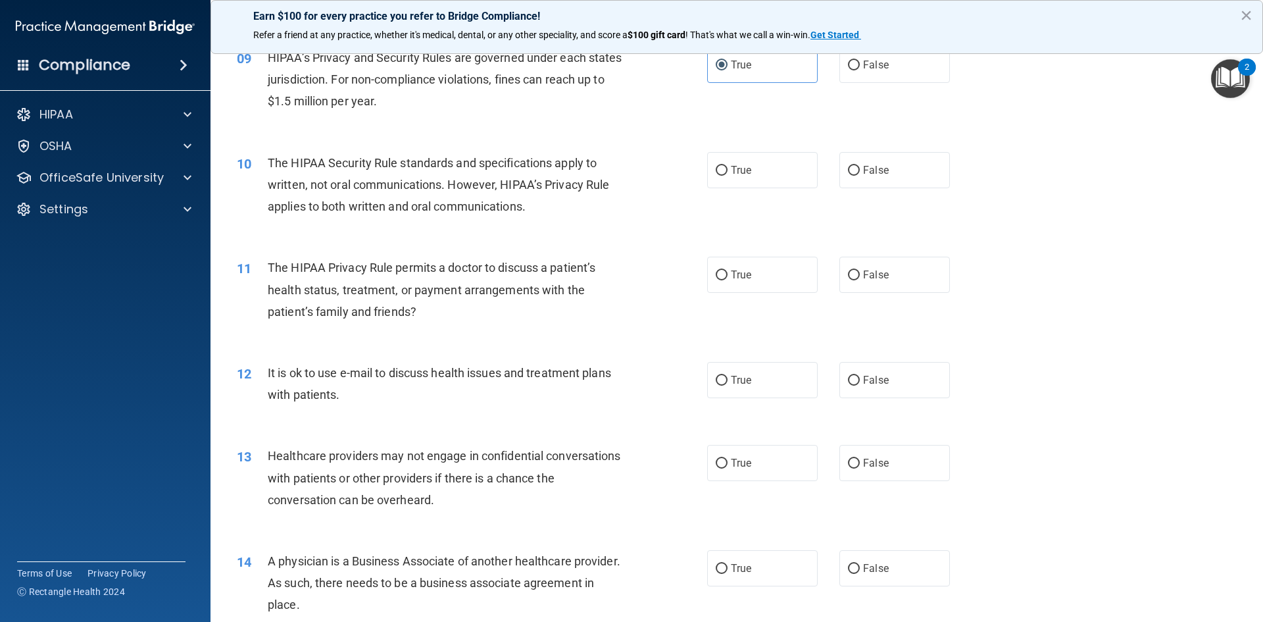
scroll to position [855, 0]
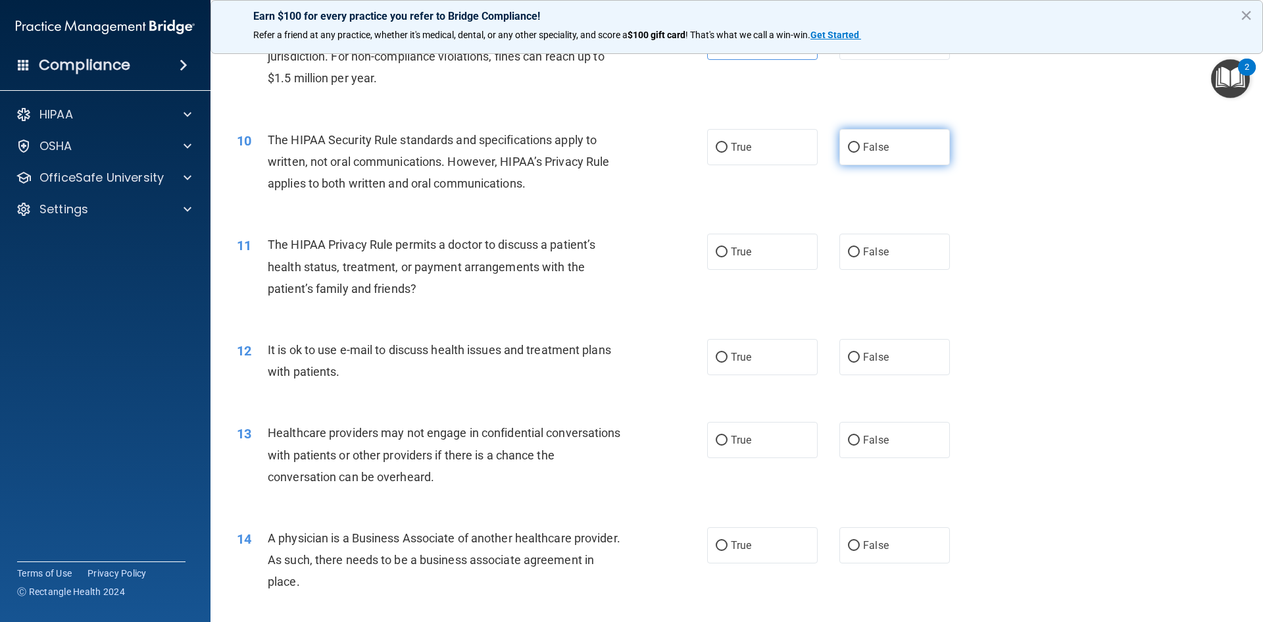
click at [887, 152] on label "False" at bounding box center [894, 147] width 111 height 36
click at [860, 152] on input "False" at bounding box center [854, 148] width 12 height 10
radio input "true"
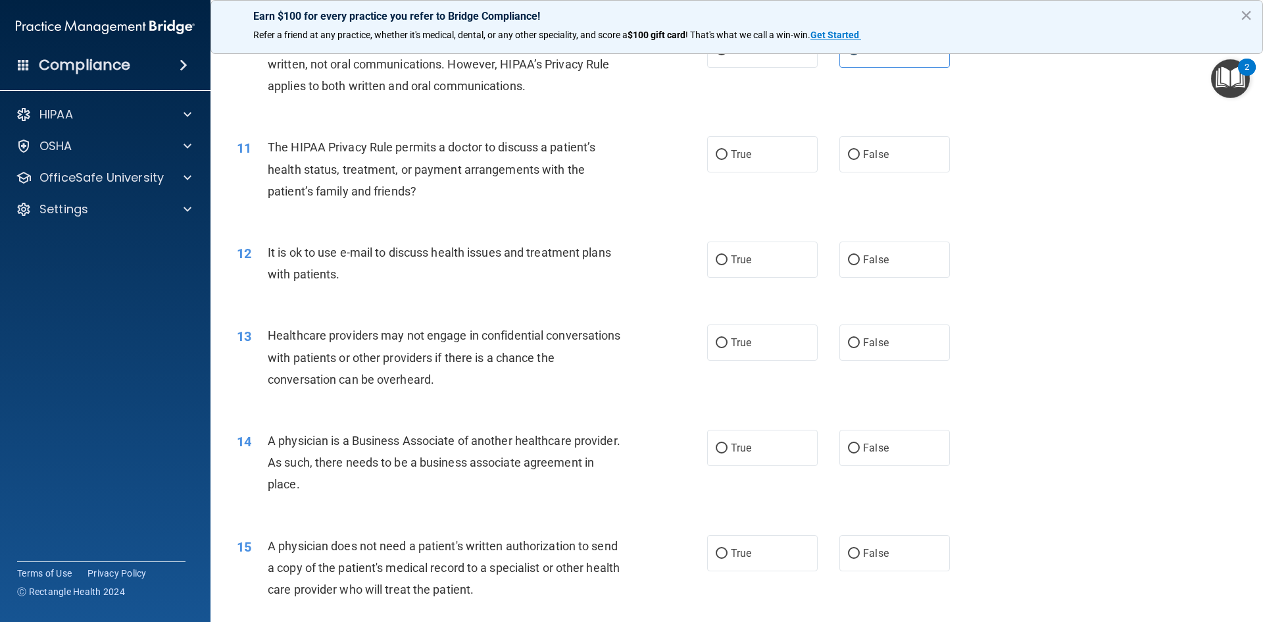
scroll to position [987, 0]
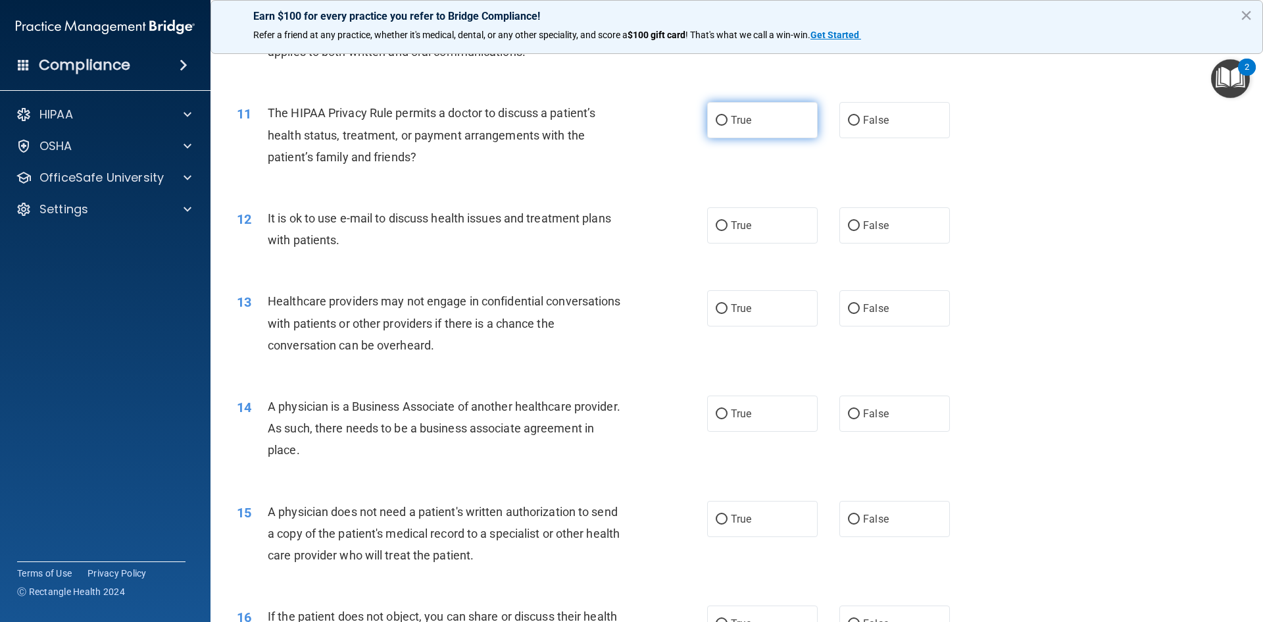
click at [752, 117] on label "True" at bounding box center [762, 120] width 111 height 36
click at [728, 117] on input "True" at bounding box center [722, 121] width 12 height 10
radio input "true"
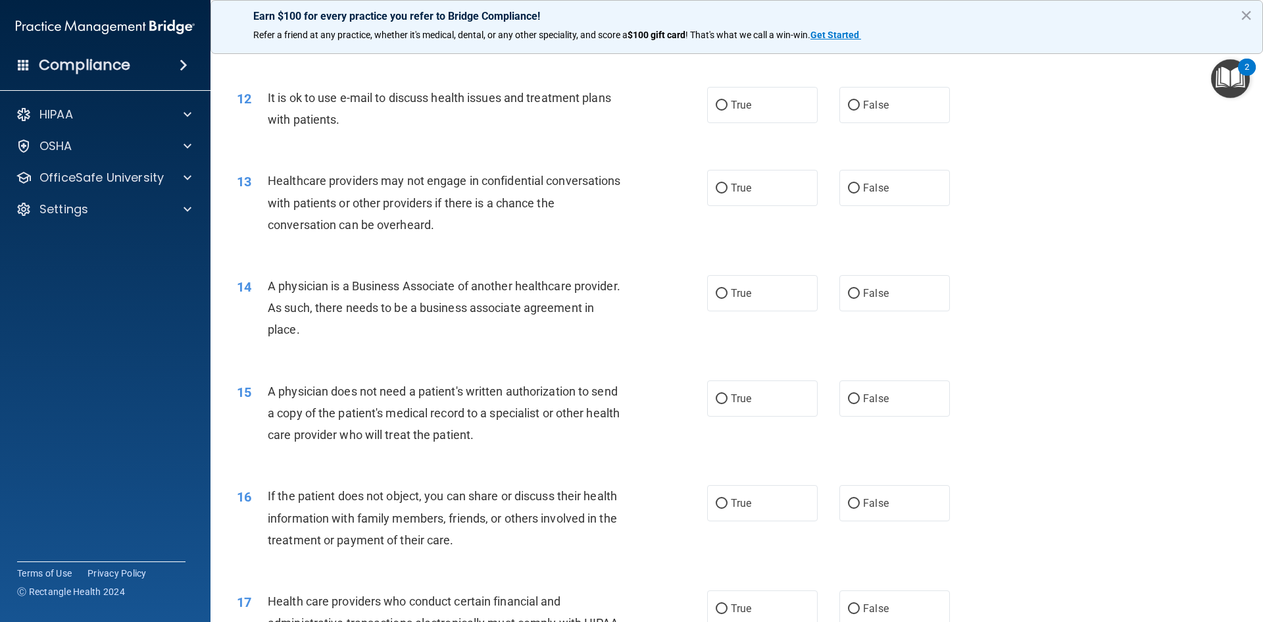
scroll to position [1118, 0]
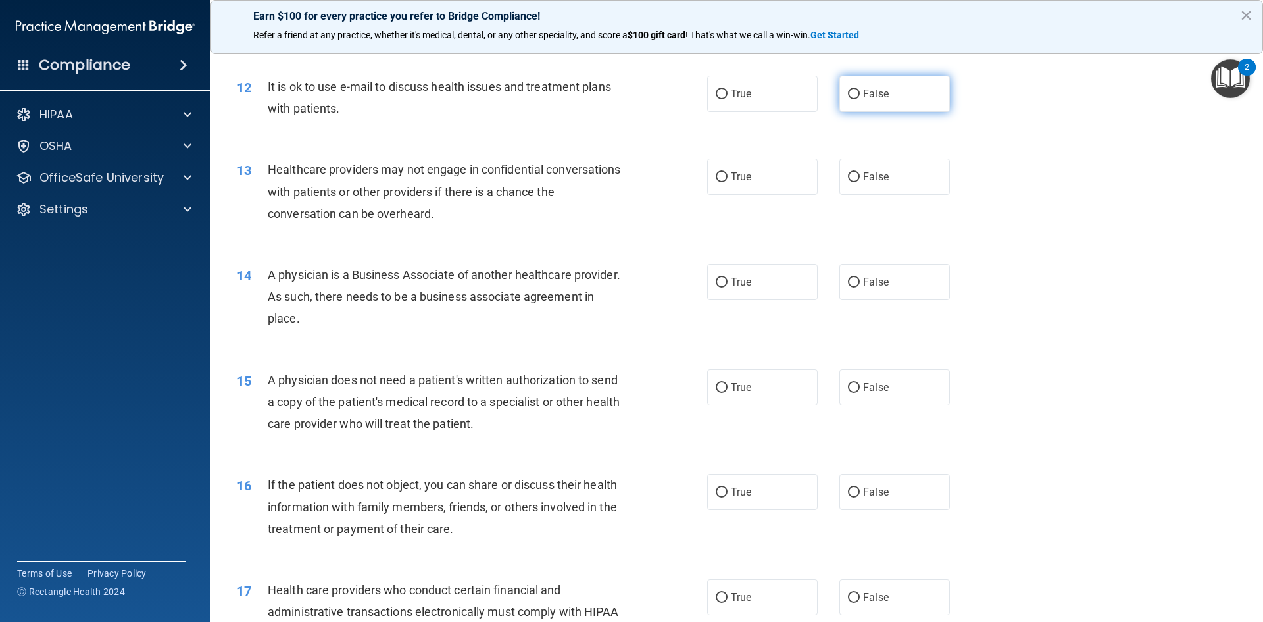
click at [884, 93] on label "False" at bounding box center [894, 94] width 111 height 36
click at [860, 93] on input "False" at bounding box center [854, 94] width 12 height 10
radio input "true"
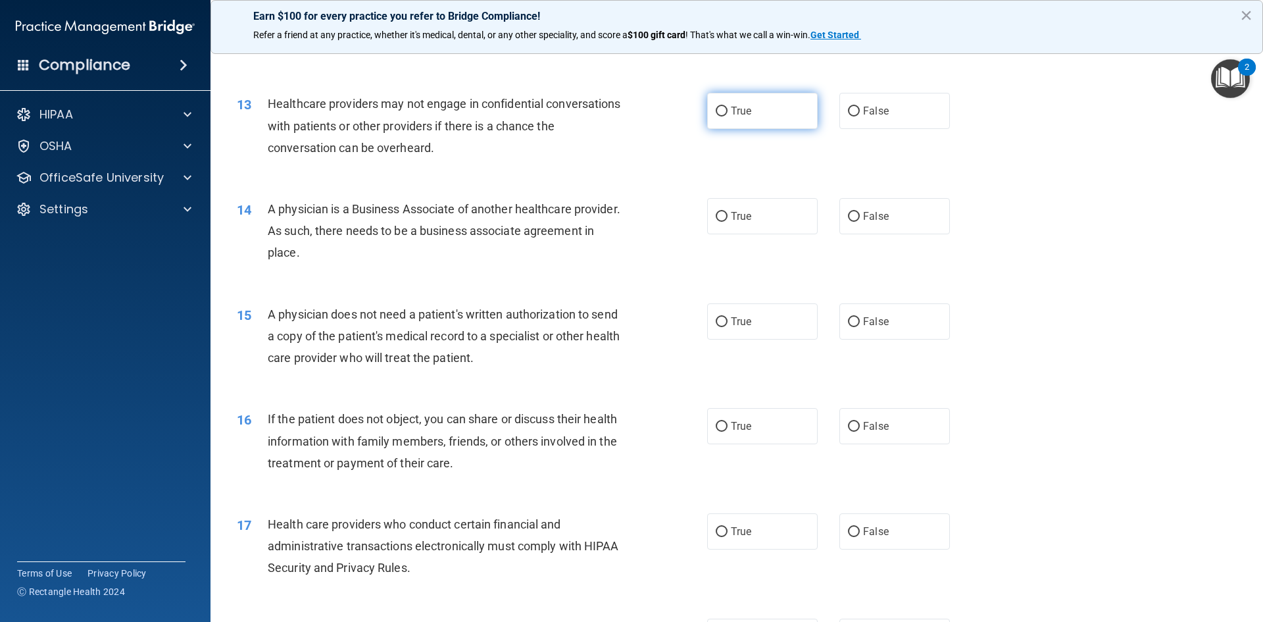
click at [754, 110] on label "True" at bounding box center [762, 111] width 111 height 36
click at [728, 110] on input "True" at bounding box center [722, 112] width 12 height 10
radio input "true"
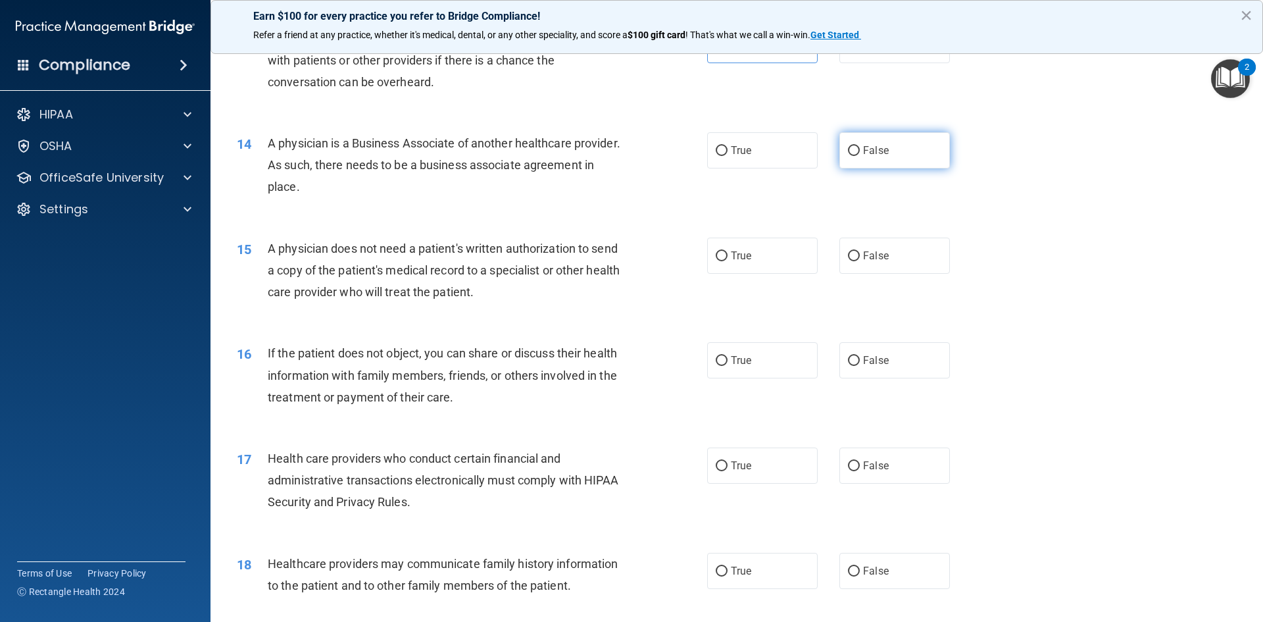
click at [867, 149] on span "False" at bounding box center [876, 150] width 26 height 12
click at [860, 149] on input "False" at bounding box center [854, 151] width 12 height 10
radio input "true"
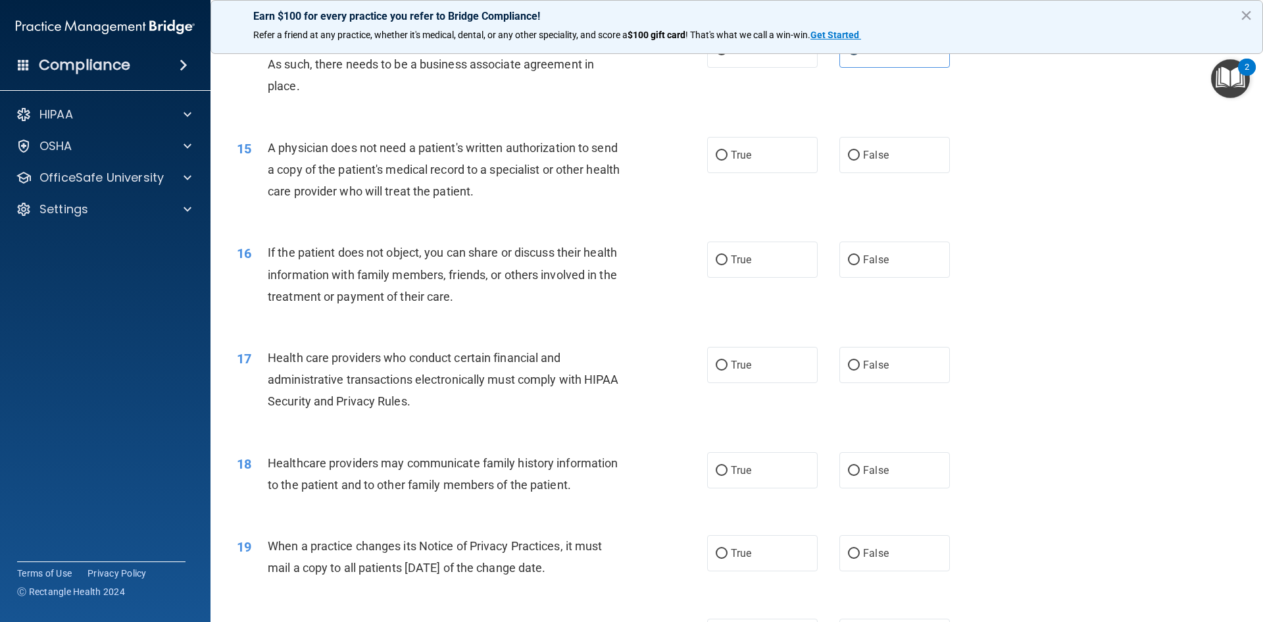
scroll to position [1382, 0]
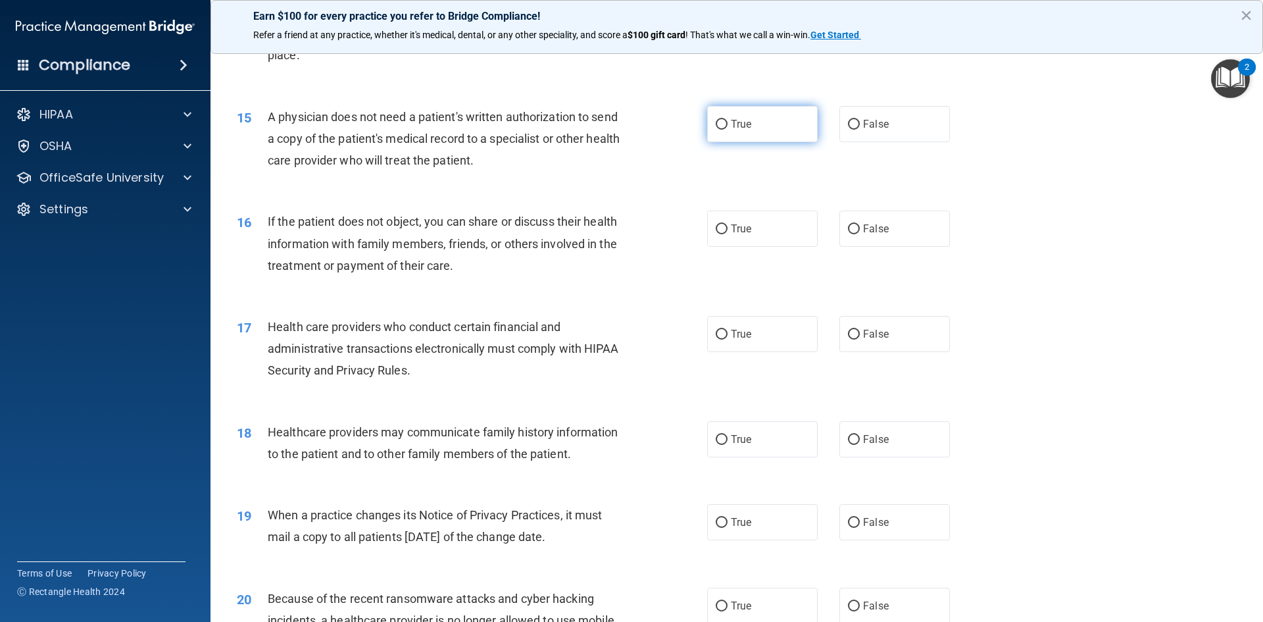
click at [754, 126] on label "True" at bounding box center [762, 124] width 111 height 36
click at [728, 126] on input "True" at bounding box center [722, 125] width 12 height 10
radio input "true"
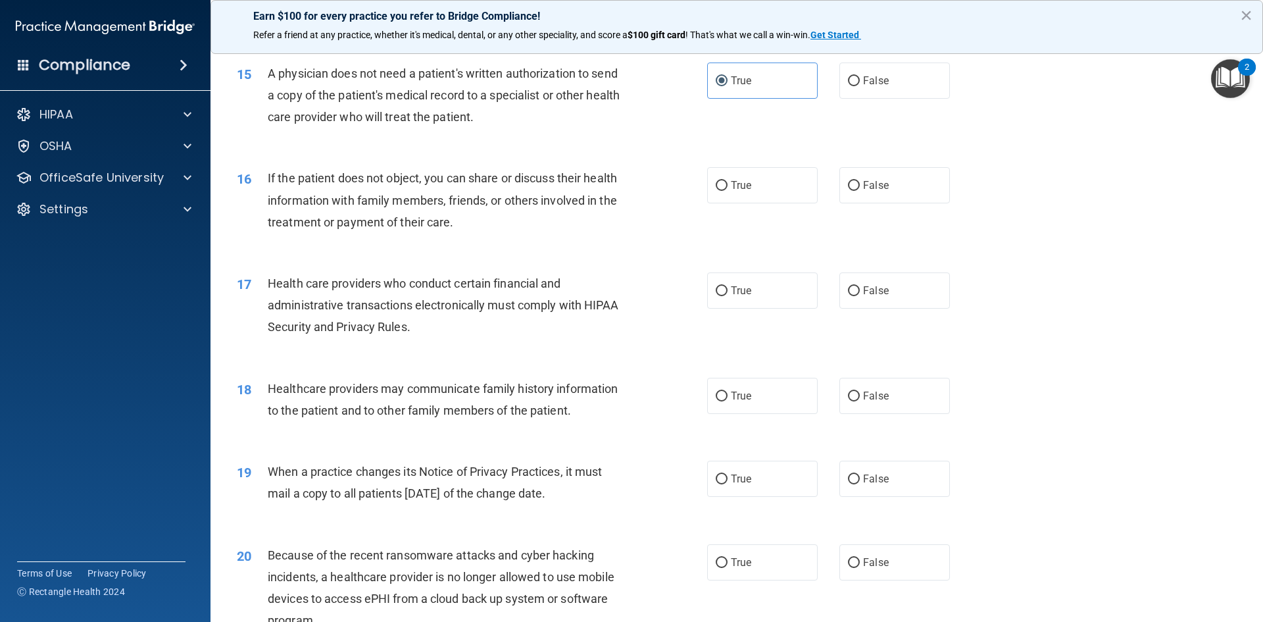
scroll to position [1513, 0]
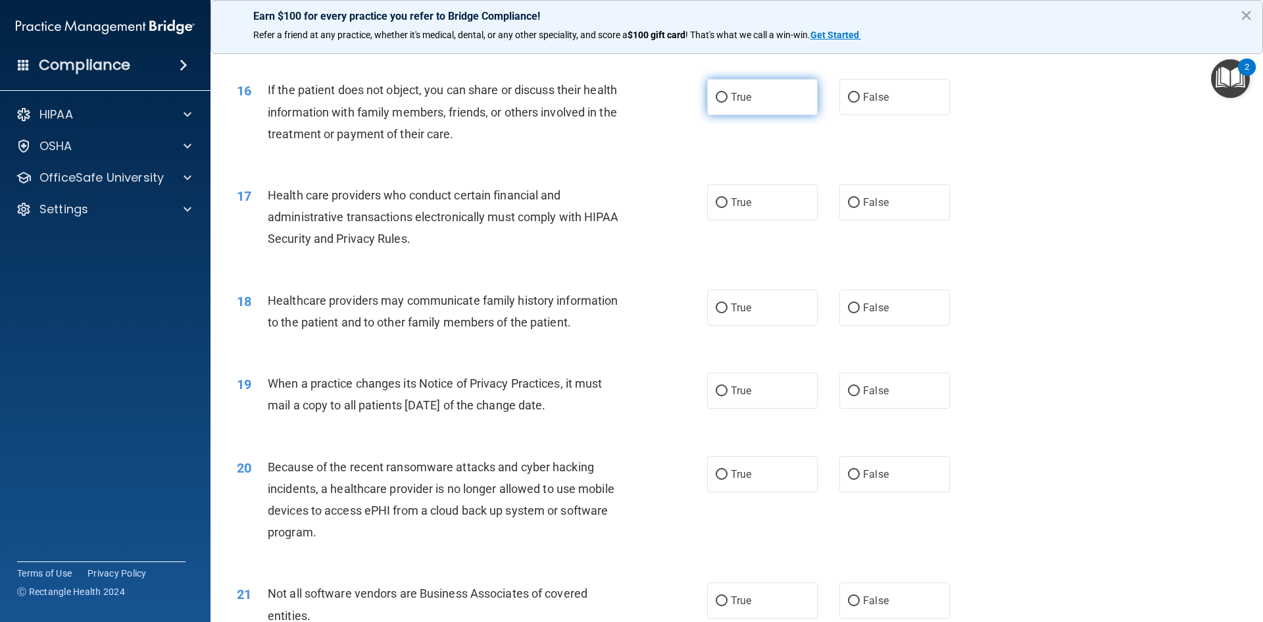
click at [749, 89] on label "True" at bounding box center [762, 97] width 111 height 36
click at [728, 93] on input "True" at bounding box center [722, 98] width 12 height 10
radio input "true"
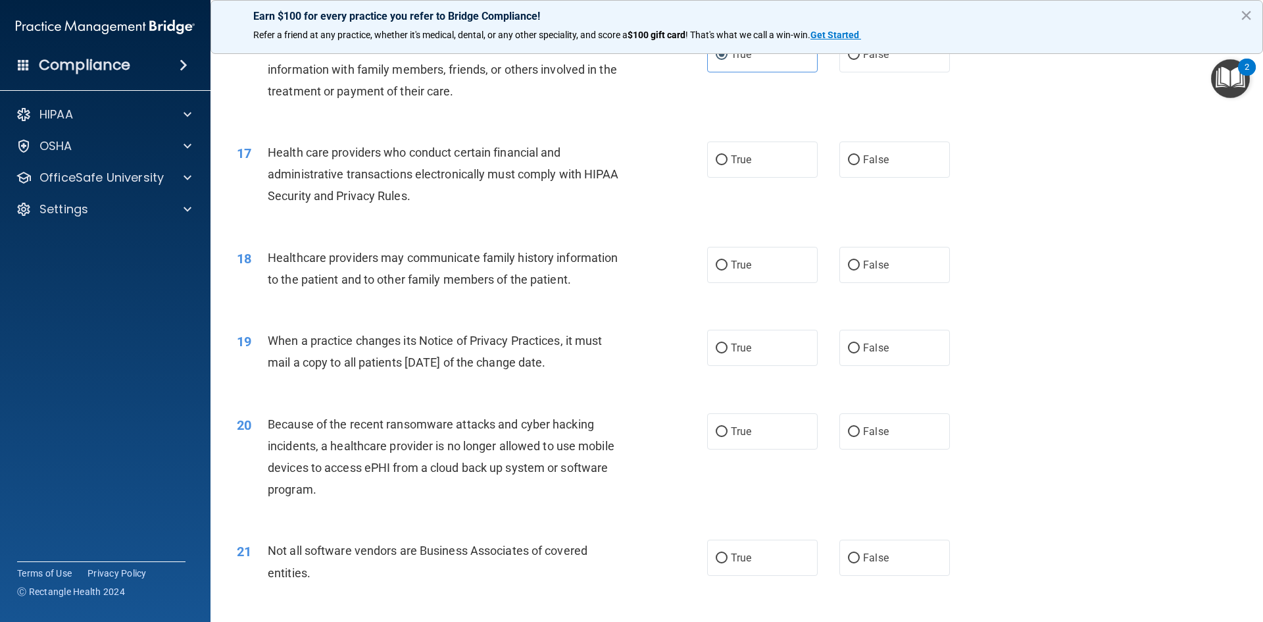
scroll to position [1579, 0]
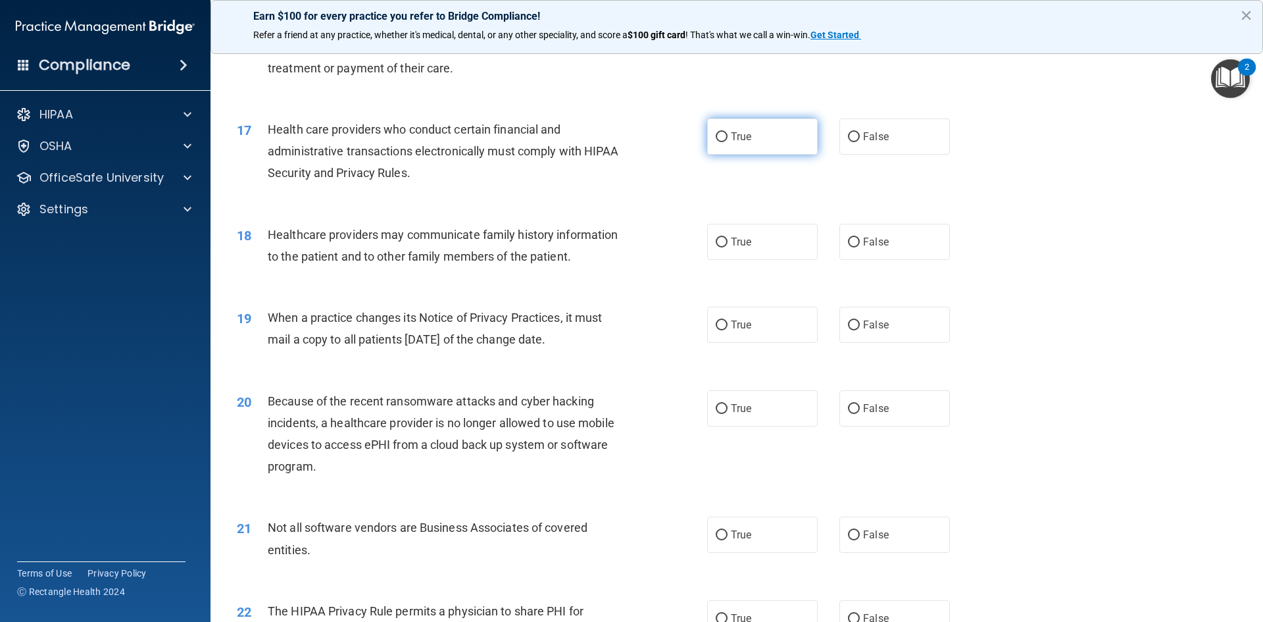
click at [758, 135] on label "True" at bounding box center [762, 136] width 111 height 36
click at [728, 135] on input "True" at bounding box center [722, 137] width 12 height 10
radio input "true"
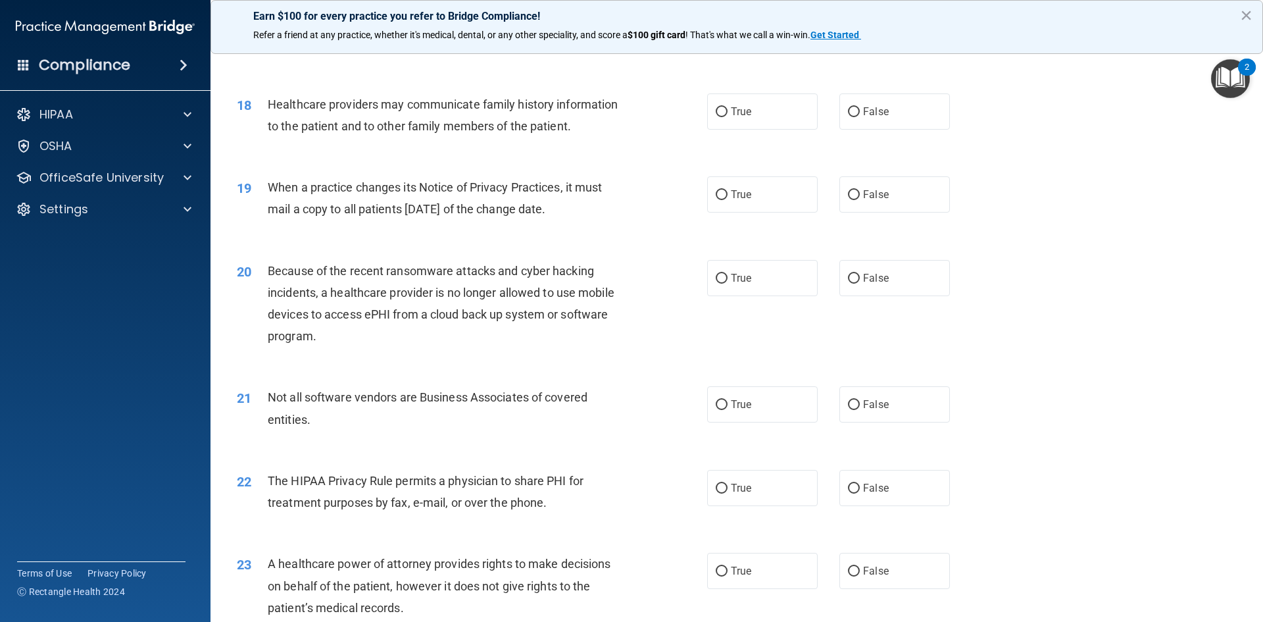
scroll to position [1710, 0]
click at [868, 108] on span "False" at bounding box center [876, 110] width 26 height 12
click at [860, 108] on input "False" at bounding box center [854, 111] width 12 height 10
radio input "true"
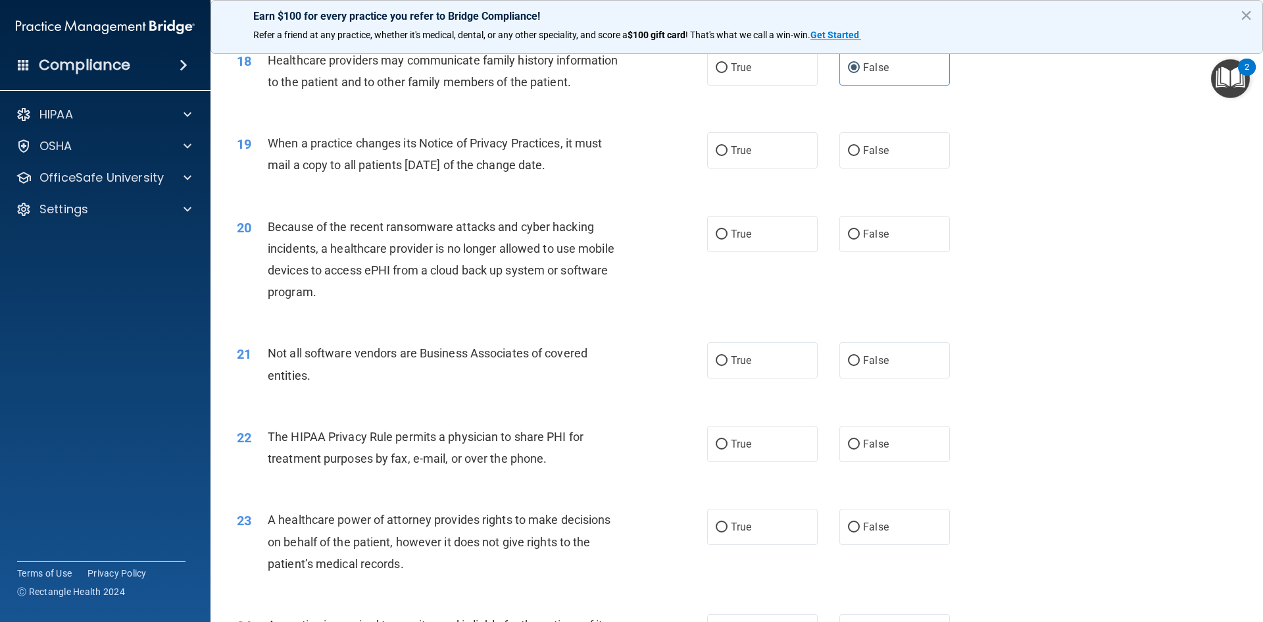
scroll to position [1776, 0]
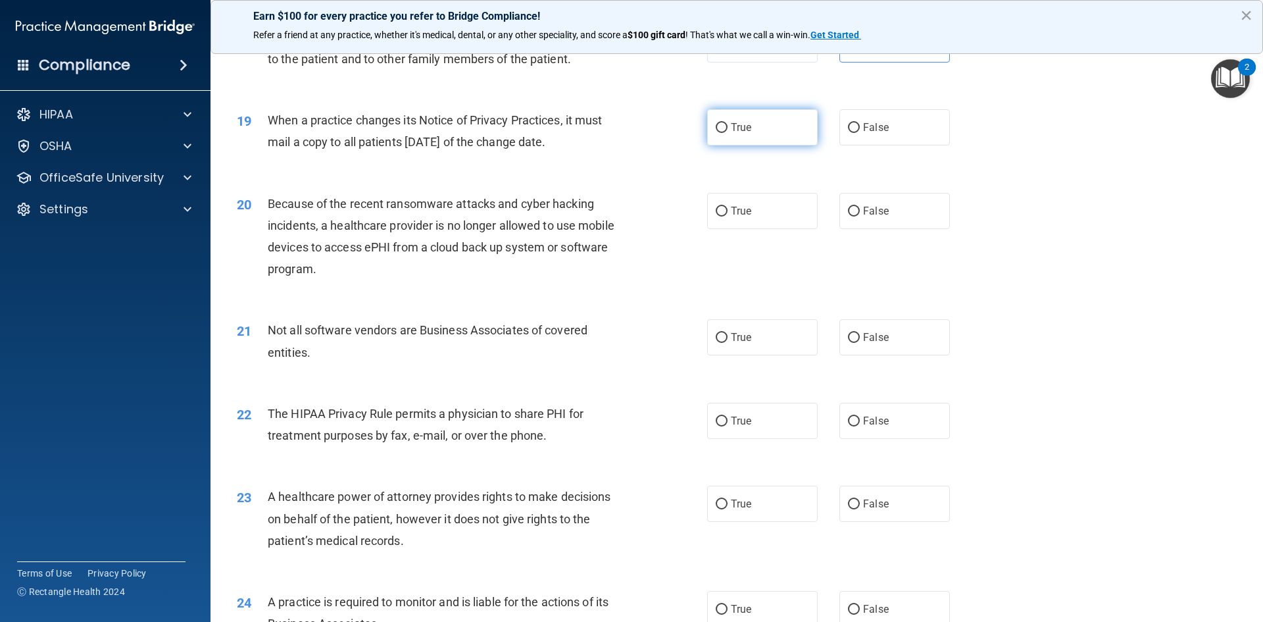
click at [756, 117] on label "True" at bounding box center [762, 127] width 111 height 36
click at [728, 123] on input "True" at bounding box center [722, 128] width 12 height 10
radio input "true"
click at [869, 207] on span "False" at bounding box center [876, 211] width 26 height 12
click at [860, 207] on input "False" at bounding box center [854, 212] width 12 height 10
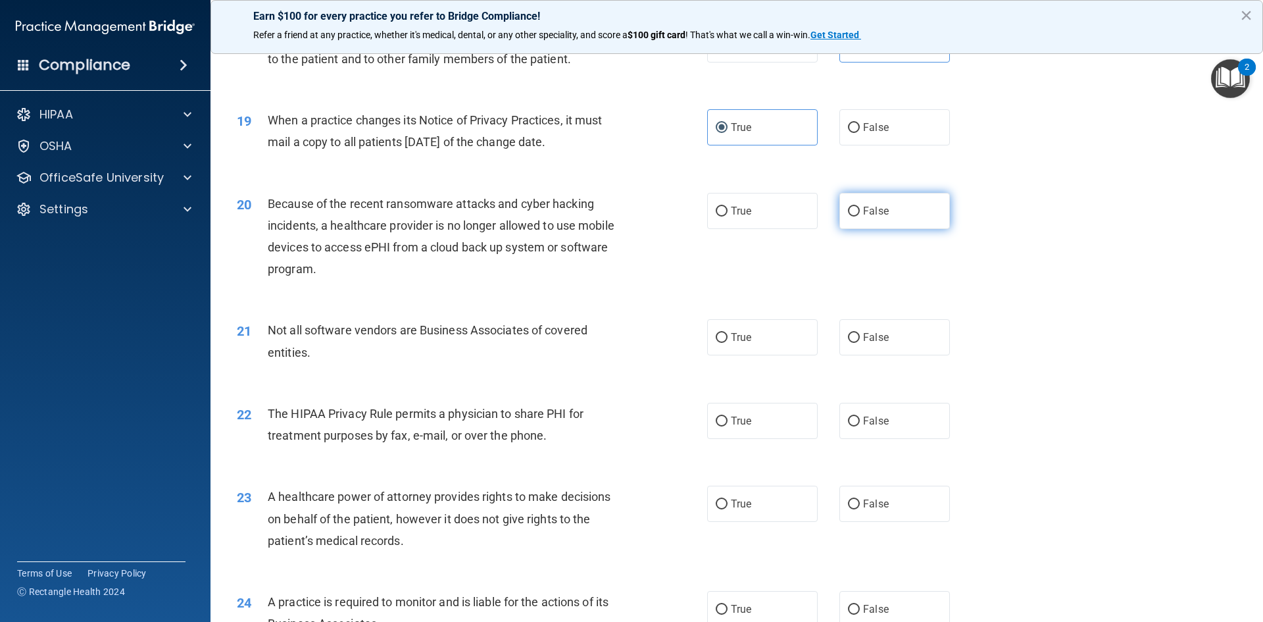
radio input "true"
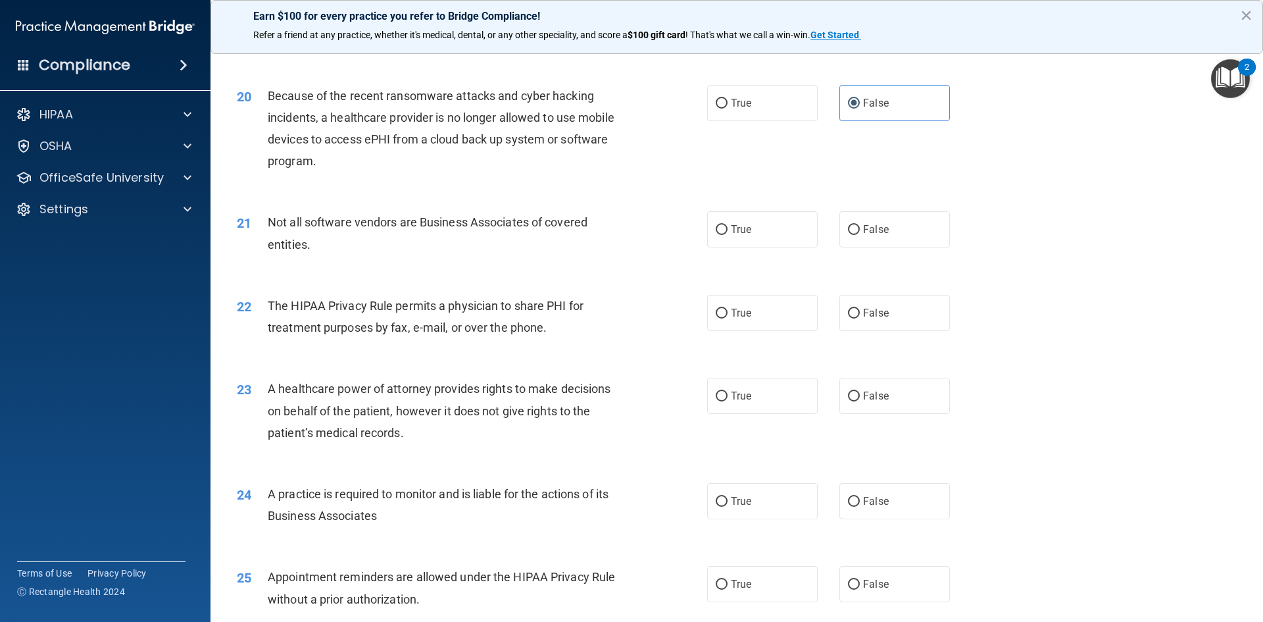
scroll to position [1908, 0]
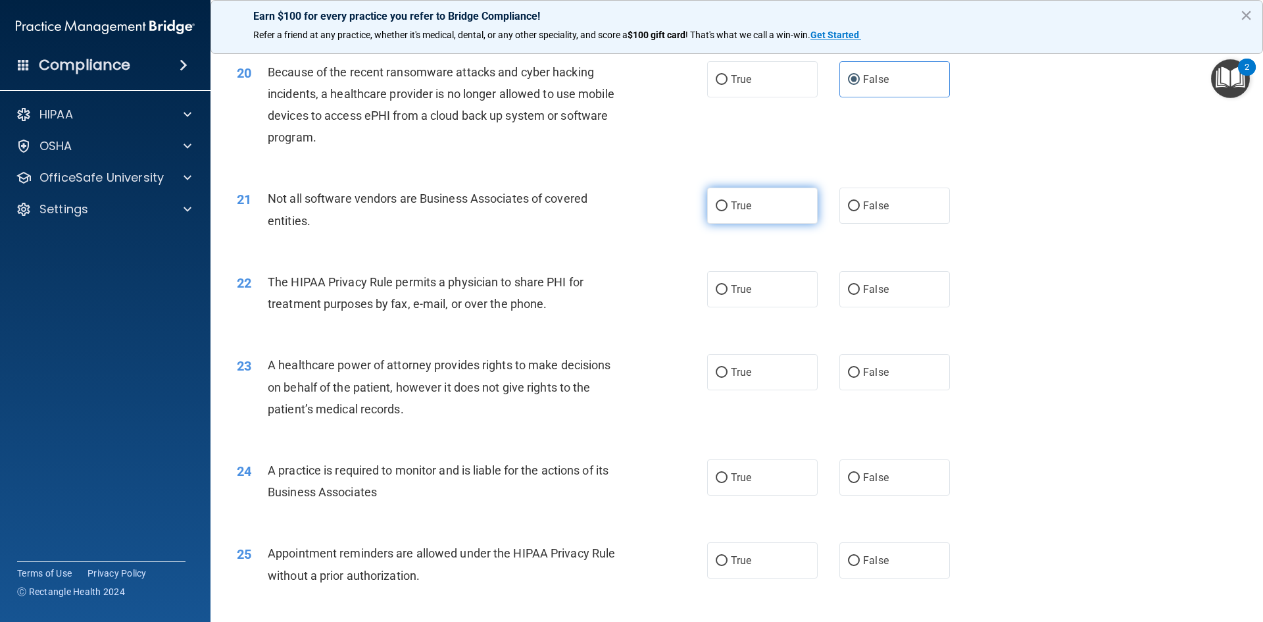
click at [764, 205] on label "True" at bounding box center [762, 205] width 111 height 36
click at [728, 205] on input "True" at bounding box center [722, 206] width 12 height 10
radio input "true"
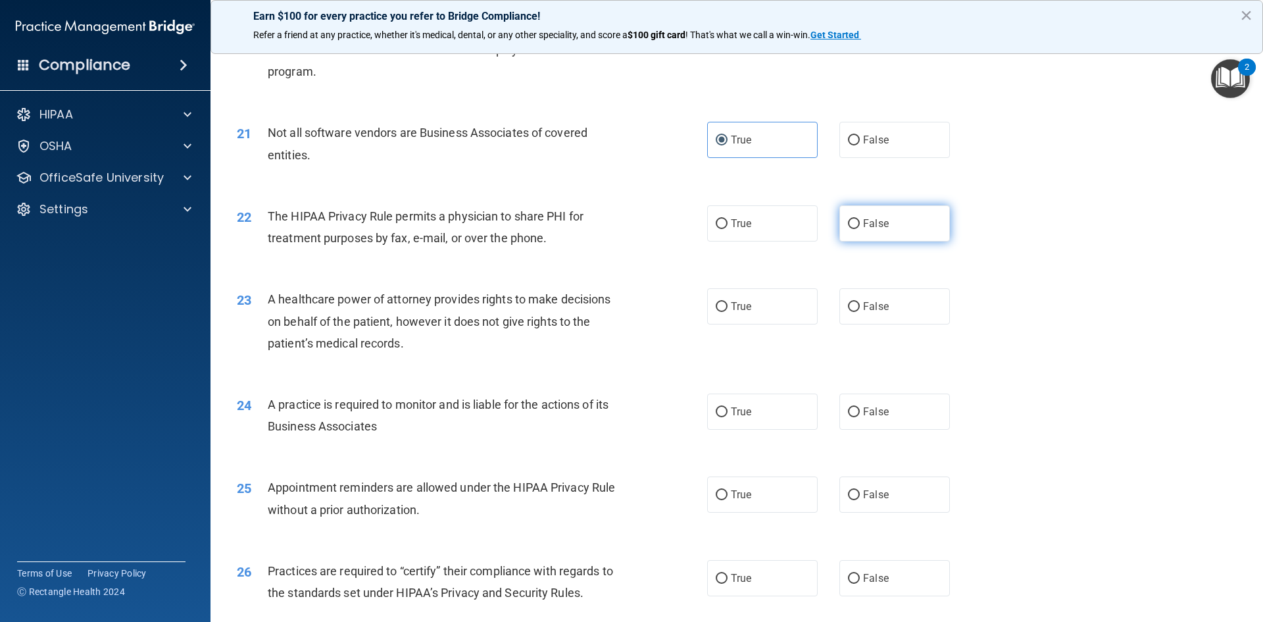
click at [880, 223] on span "False" at bounding box center [876, 223] width 26 height 12
click at [860, 223] on input "False" at bounding box center [854, 224] width 12 height 10
radio input "true"
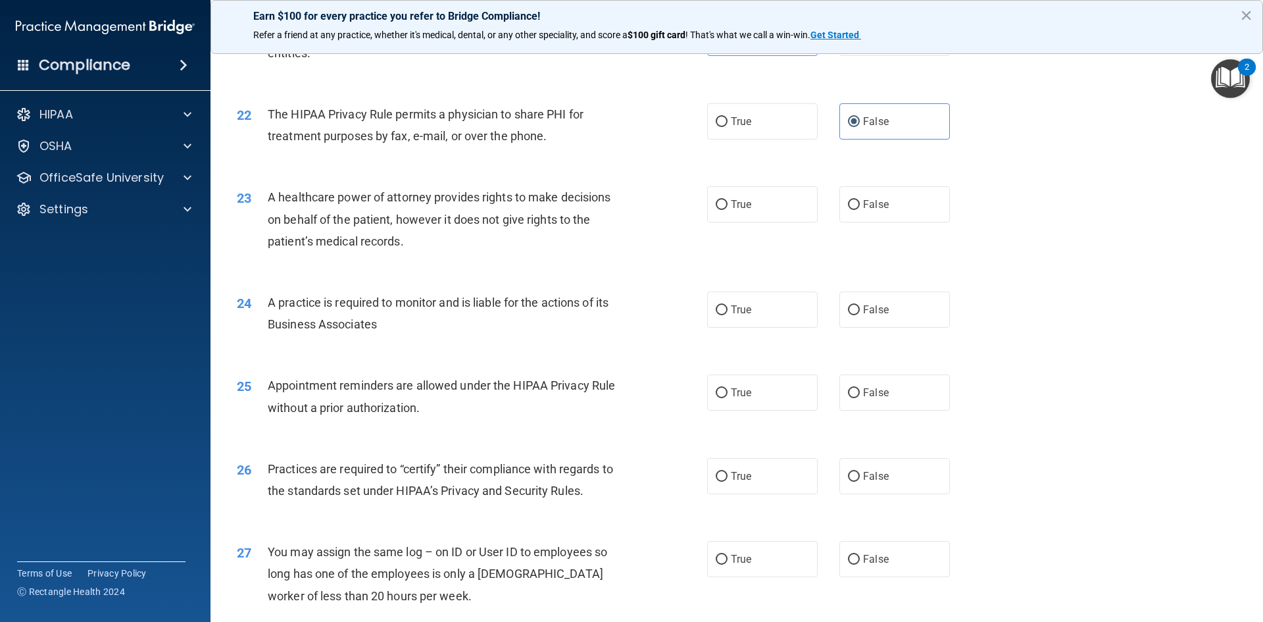
scroll to position [2105, 0]
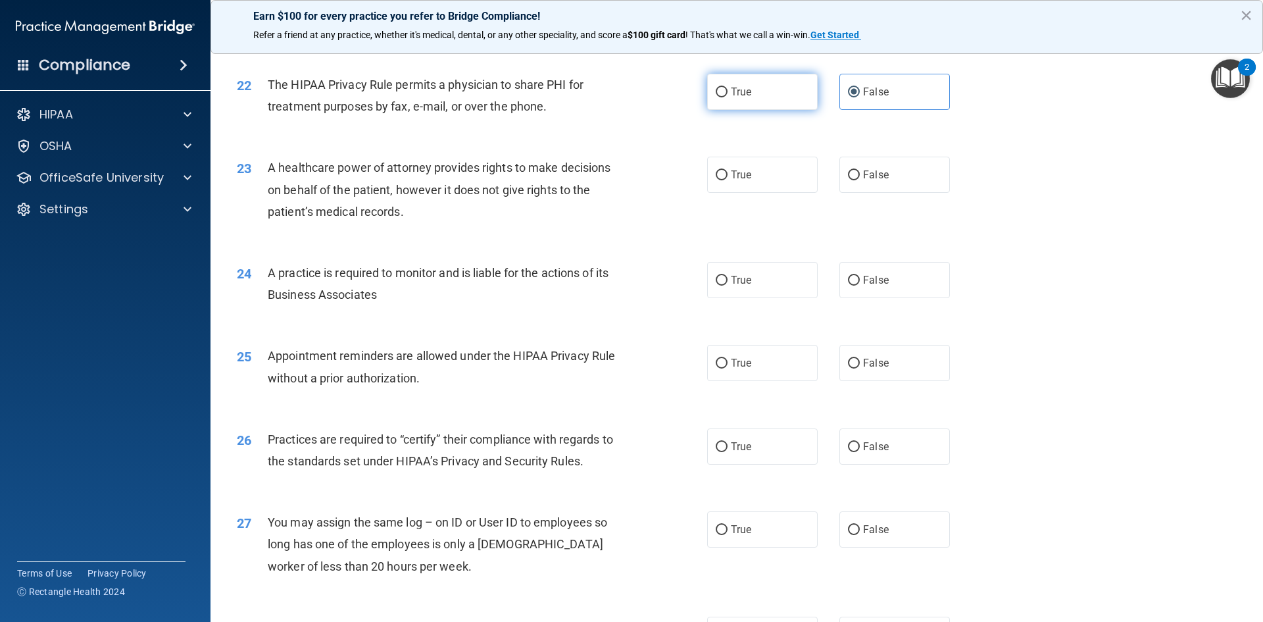
click at [772, 85] on label "True" at bounding box center [762, 92] width 111 height 36
click at [728, 87] on input "True" at bounding box center [722, 92] width 12 height 10
radio input "true"
radio input "false"
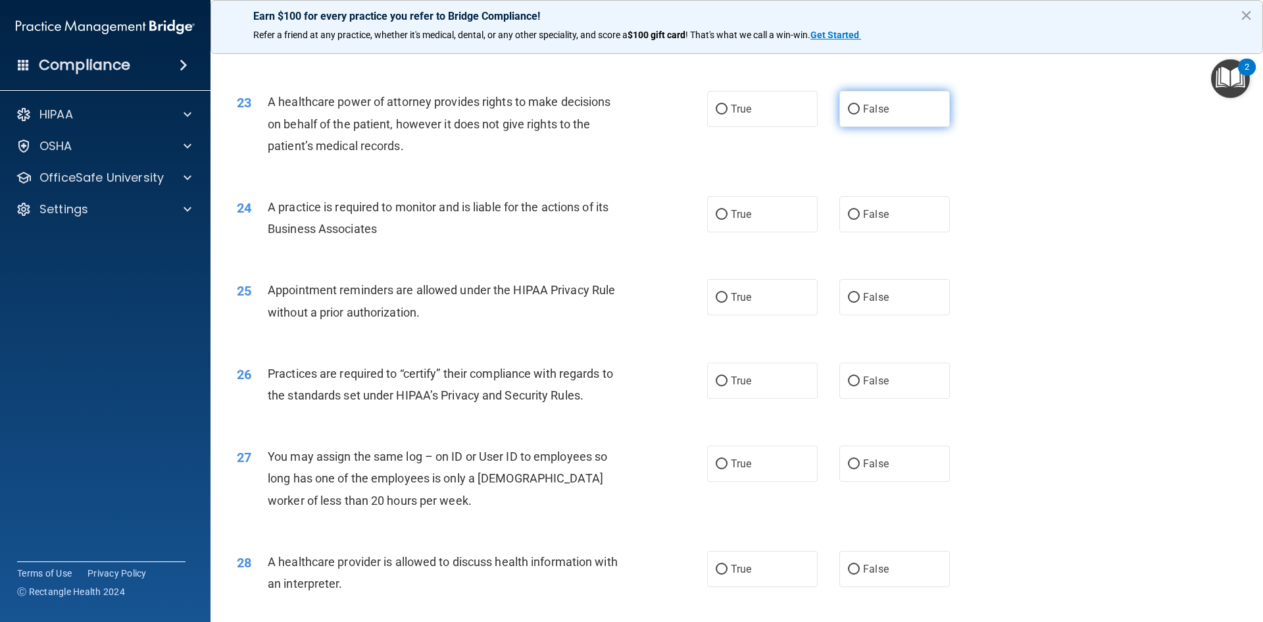
click at [866, 117] on label "False" at bounding box center [894, 109] width 111 height 36
click at [860, 114] on input "False" at bounding box center [854, 110] width 12 height 10
radio input "true"
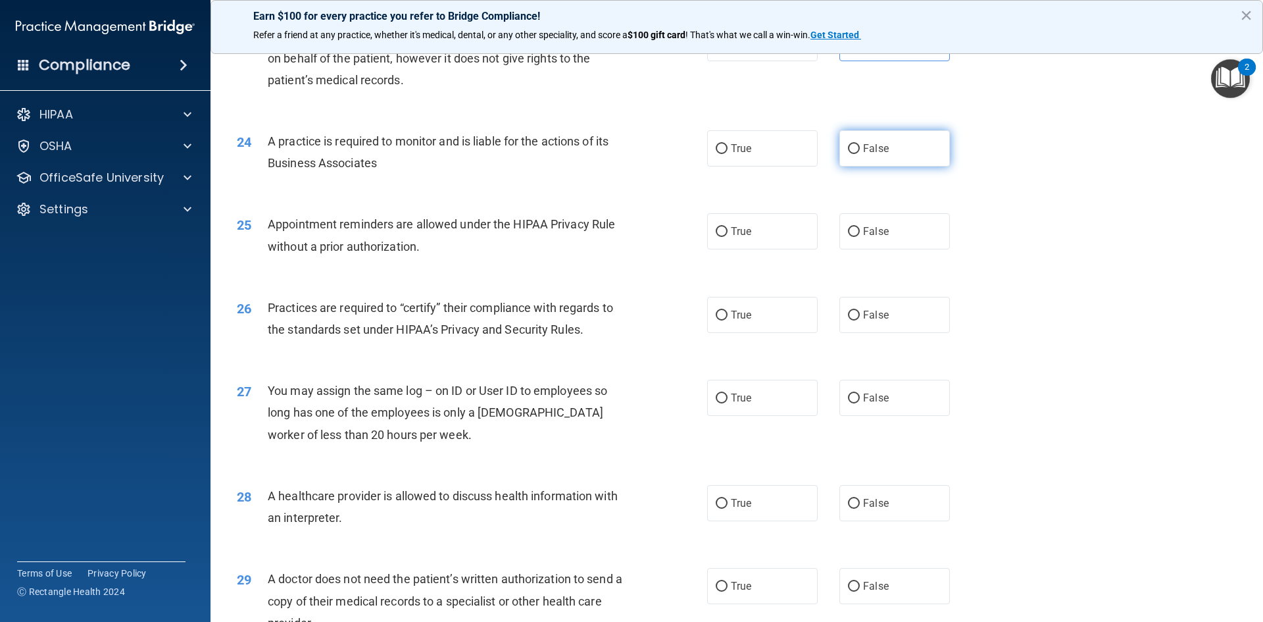
click at [872, 149] on span "False" at bounding box center [876, 148] width 26 height 12
click at [860, 149] on input "False" at bounding box center [854, 149] width 12 height 10
radio input "true"
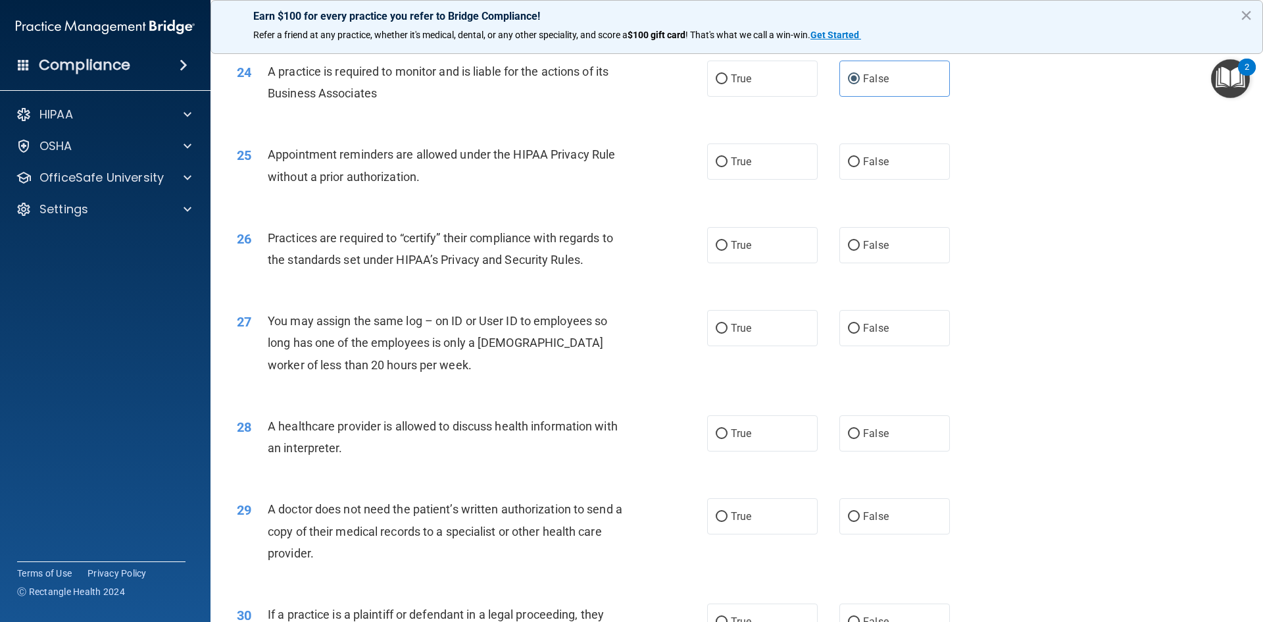
scroll to position [2368, 0]
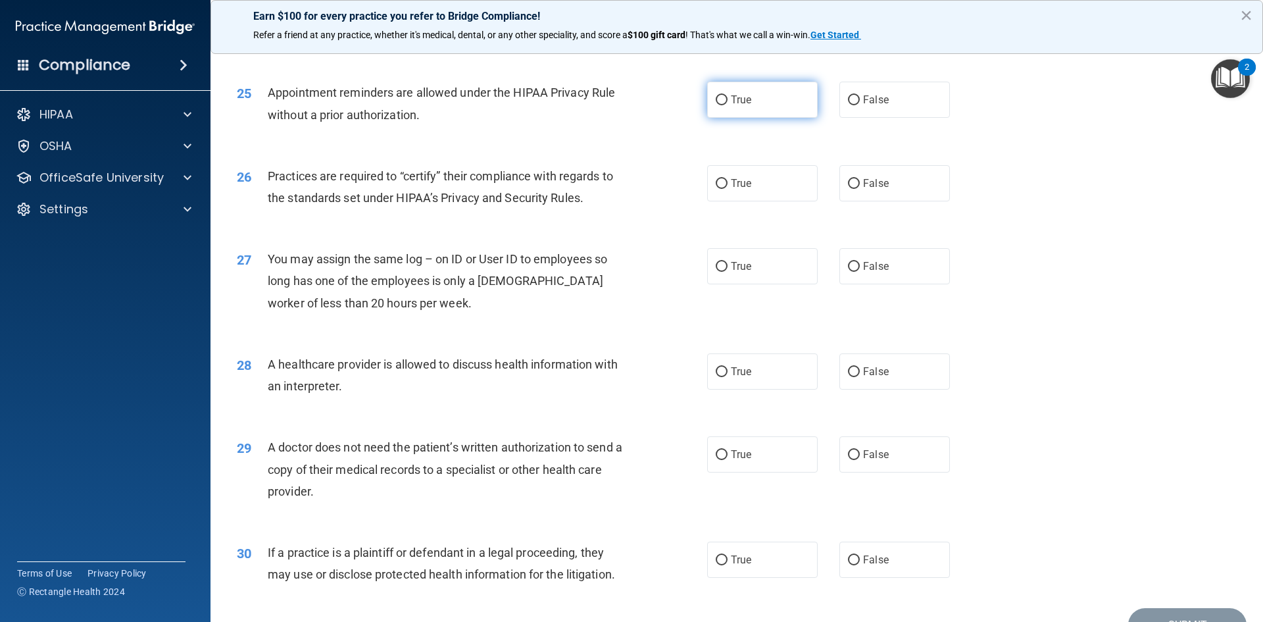
click at [764, 97] on label "True" at bounding box center [762, 100] width 111 height 36
click at [728, 97] on input "True" at bounding box center [722, 100] width 12 height 10
radio input "true"
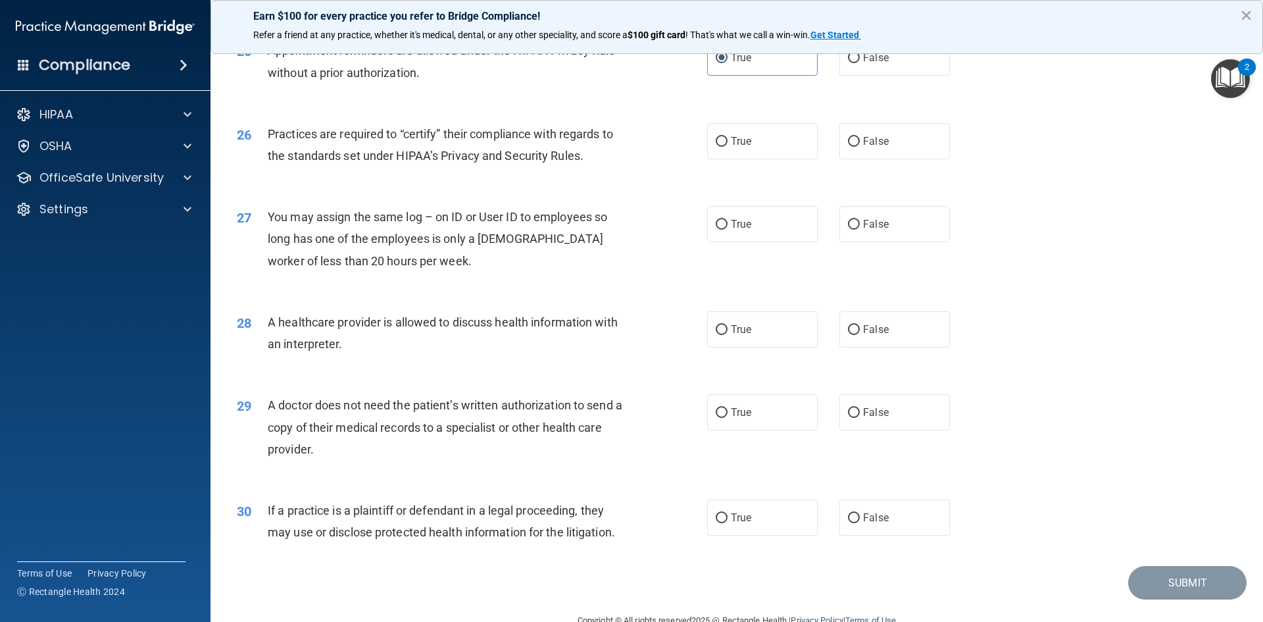
scroll to position [2434, 0]
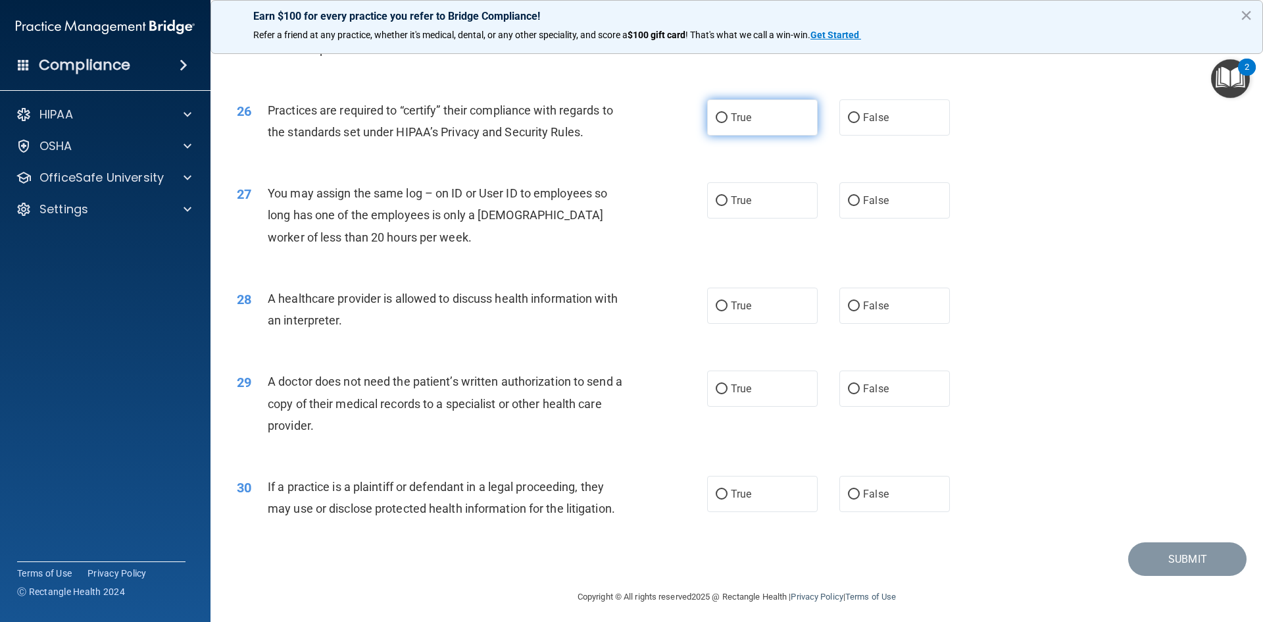
click at [734, 121] on span "True" at bounding box center [741, 117] width 20 height 12
click at [728, 121] on input "True" at bounding box center [722, 118] width 12 height 10
radio input "true"
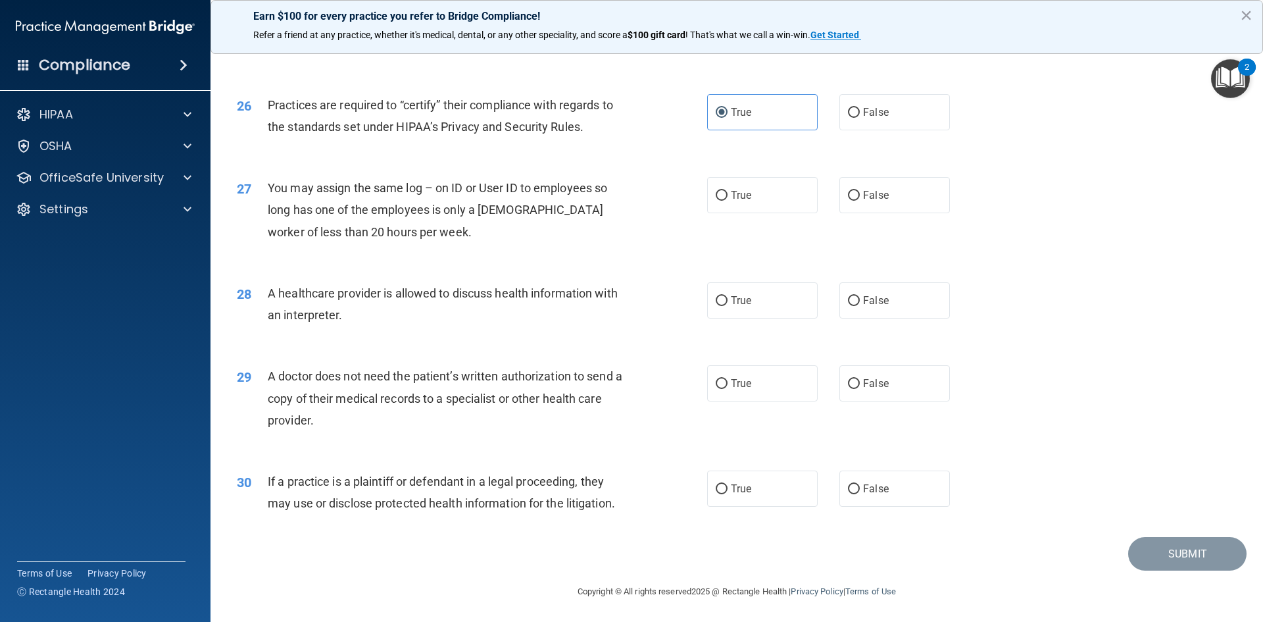
scroll to position [2441, 0]
click at [871, 192] on span "False" at bounding box center [876, 193] width 26 height 12
click at [860, 192] on input "False" at bounding box center [854, 194] width 12 height 10
radio input "true"
click at [759, 307] on label "True" at bounding box center [762, 299] width 111 height 36
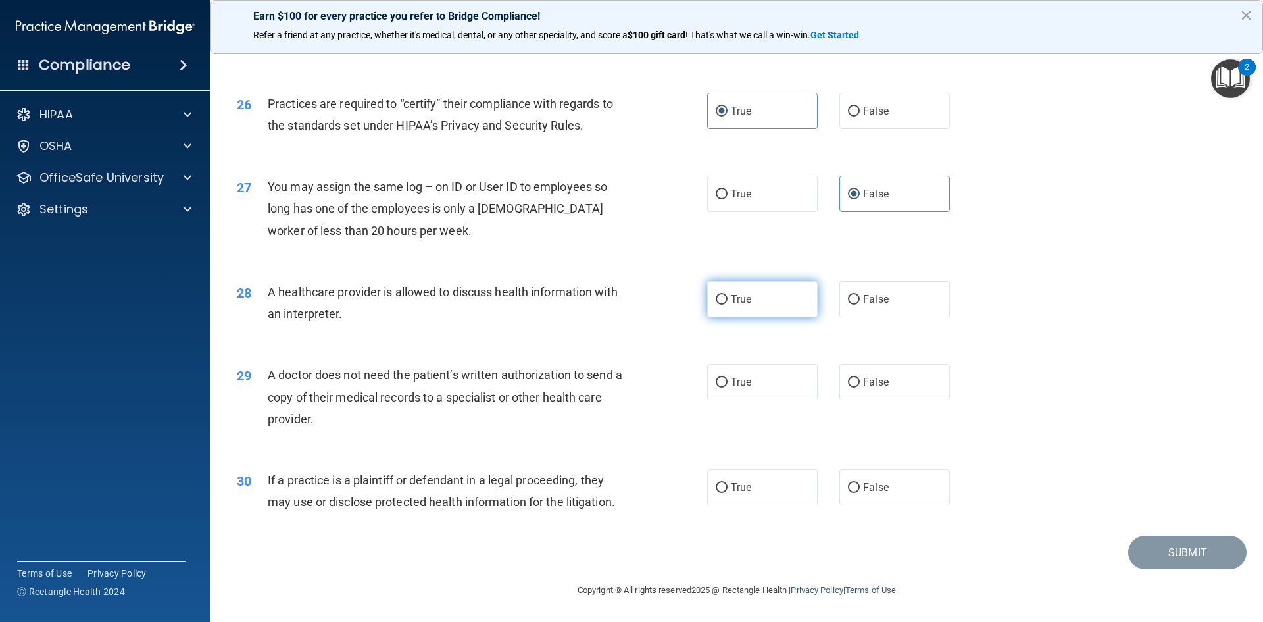
click at [728, 305] on input "True" at bounding box center [722, 300] width 12 height 10
radio input "true"
click at [891, 386] on label "False" at bounding box center [894, 382] width 111 height 36
click at [860, 386] on input "False" at bounding box center [854, 383] width 12 height 10
radio input "true"
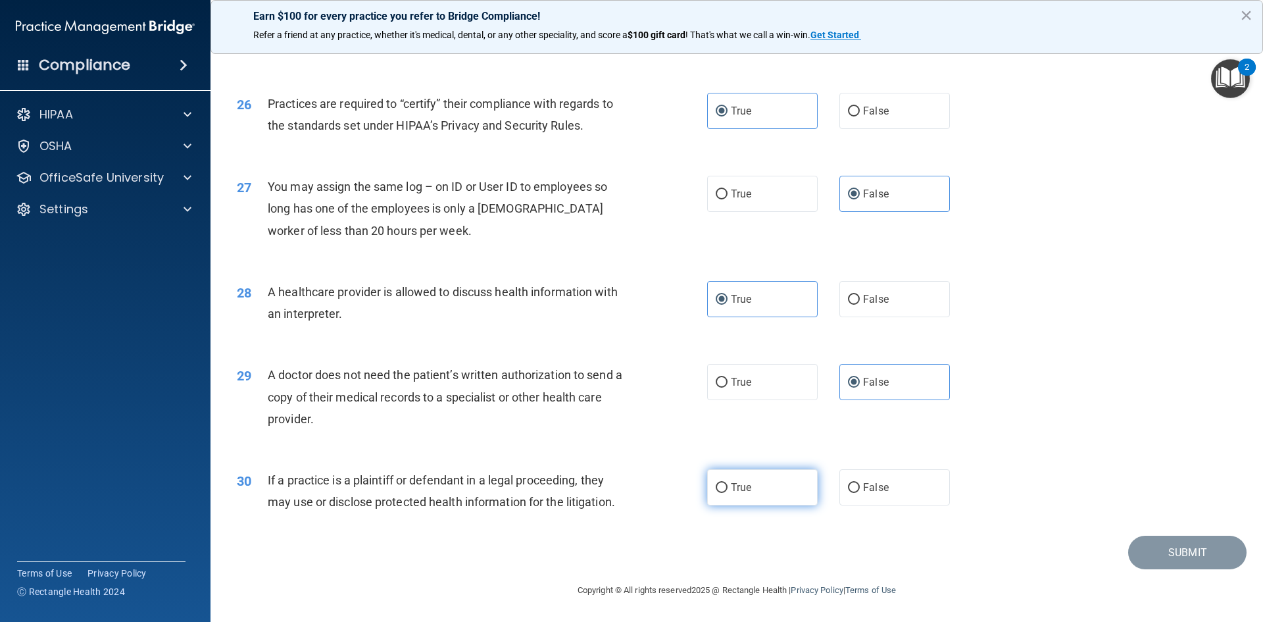
click at [785, 489] on label "True" at bounding box center [762, 487] width 111 height 36
click at [728, 489] on input "True" at bounding box center [722, 488] width 12 height 10
radio input "true"
click at [1143, 544] on button "Submit" at bounding box center [1187, 553] width 118 height 34
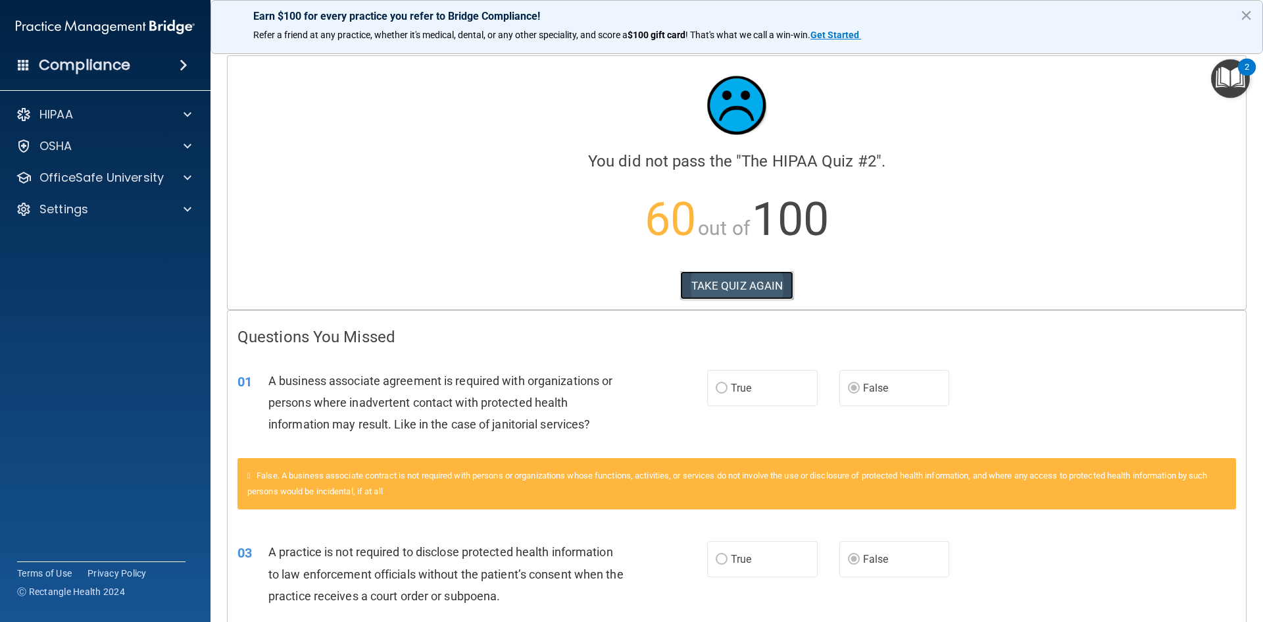
click at [745, 287] on button "TAKE QUIZ AGAIN" at bounding box center [737, 285] width 114 height 29
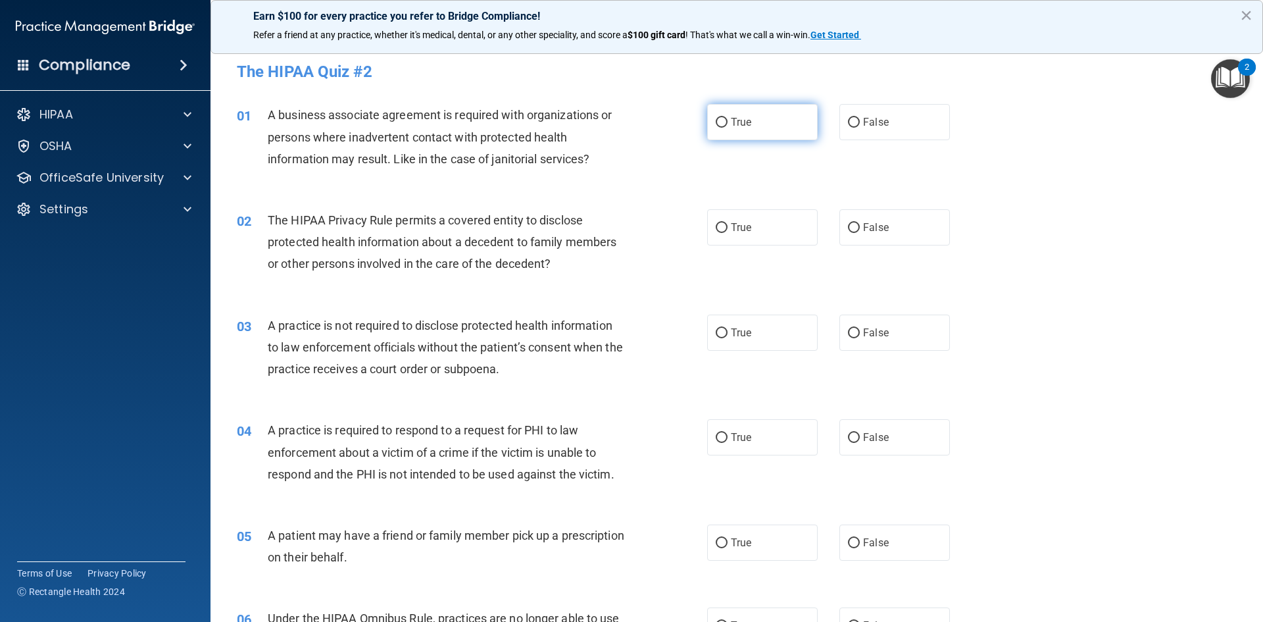
click at [772, 126] on label "True" at bounding box center [762, 122] width 111 height 36
click at [728, 126] on input "True" at bounding box center [722, 123] width 12 height 10
radio input "true"
click at [754, 232] on label "True" at bounding box center [762, 227] width 111 height 36
click at [728, 232] on input "True" at bounding box center [722, 228] width 12 height 10
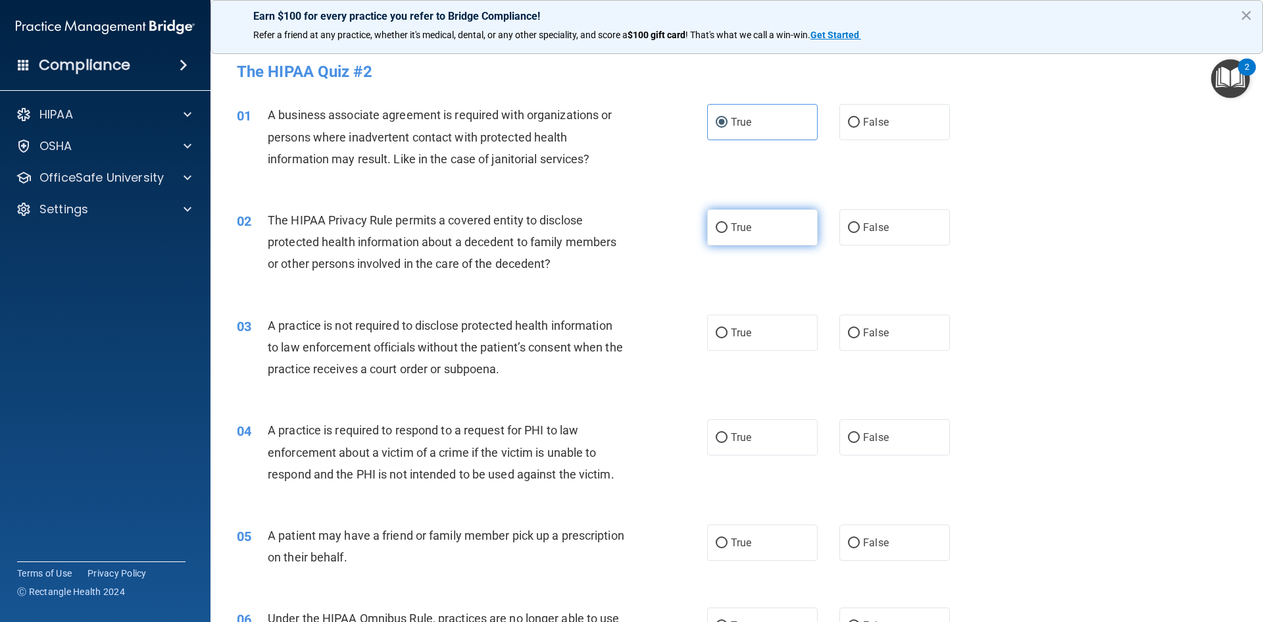
radio input "true"
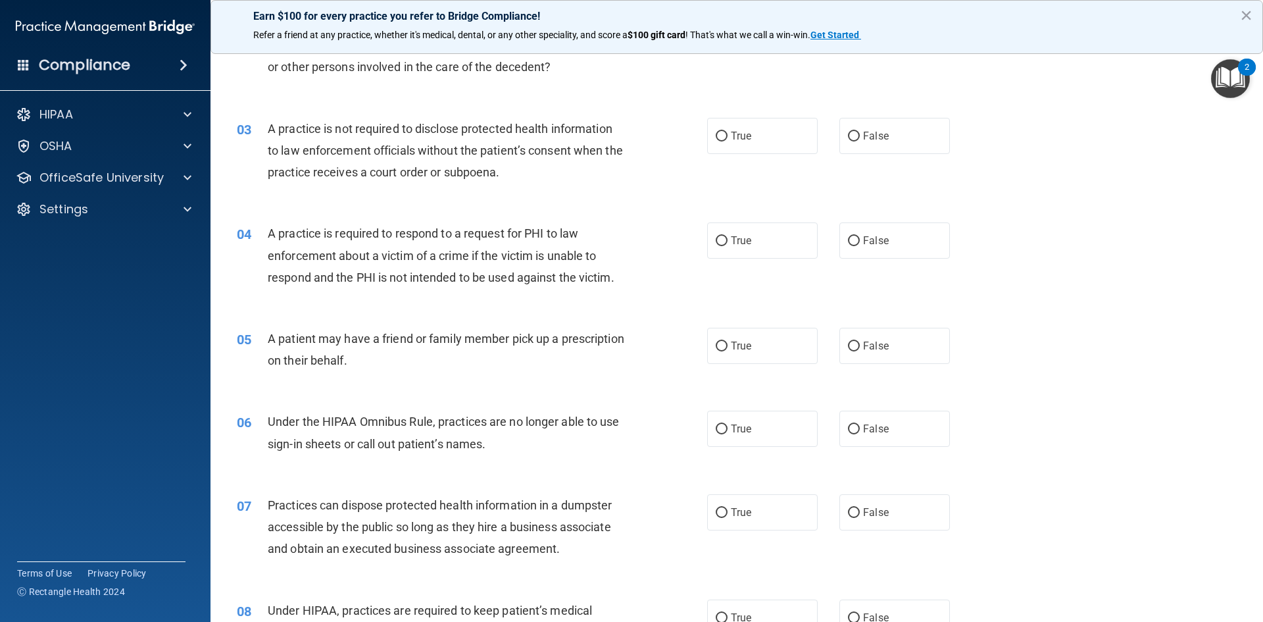
scroll to position [197, 0]
click at [755, 241] on label "True" at bounding box center [762, 240] width 111 height 36
click at [728, 241] on input "True" at bounding box center [722, 241] width 12 height 10
radio input "true"
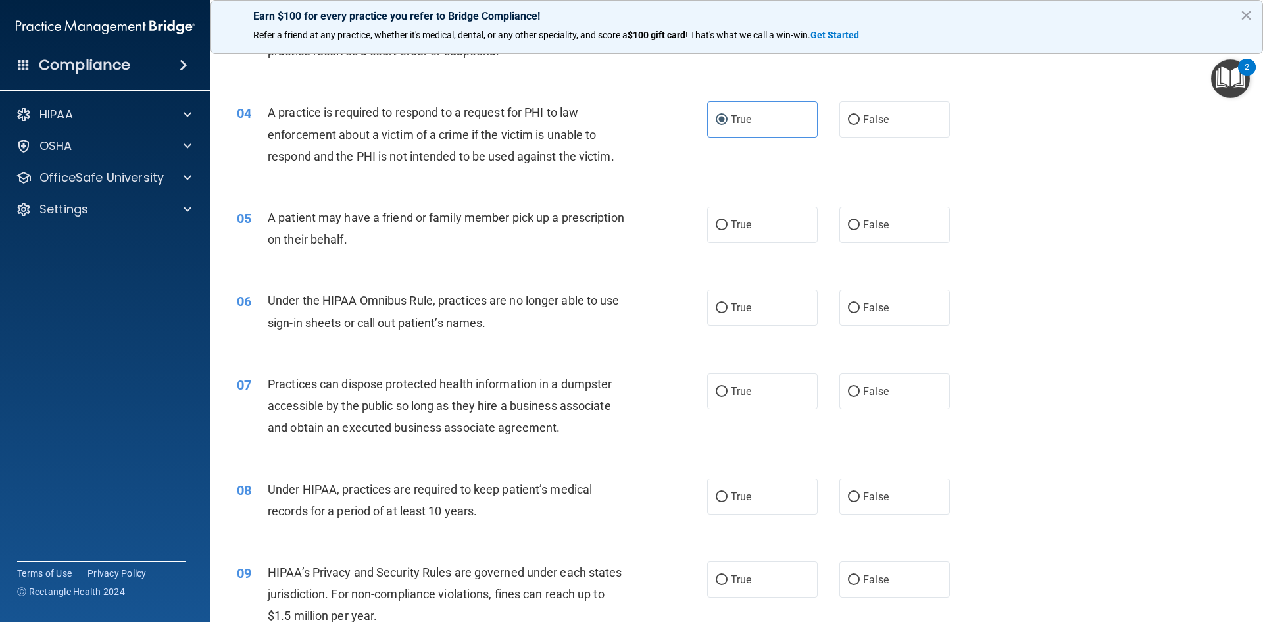
scroll to position [329, 0]
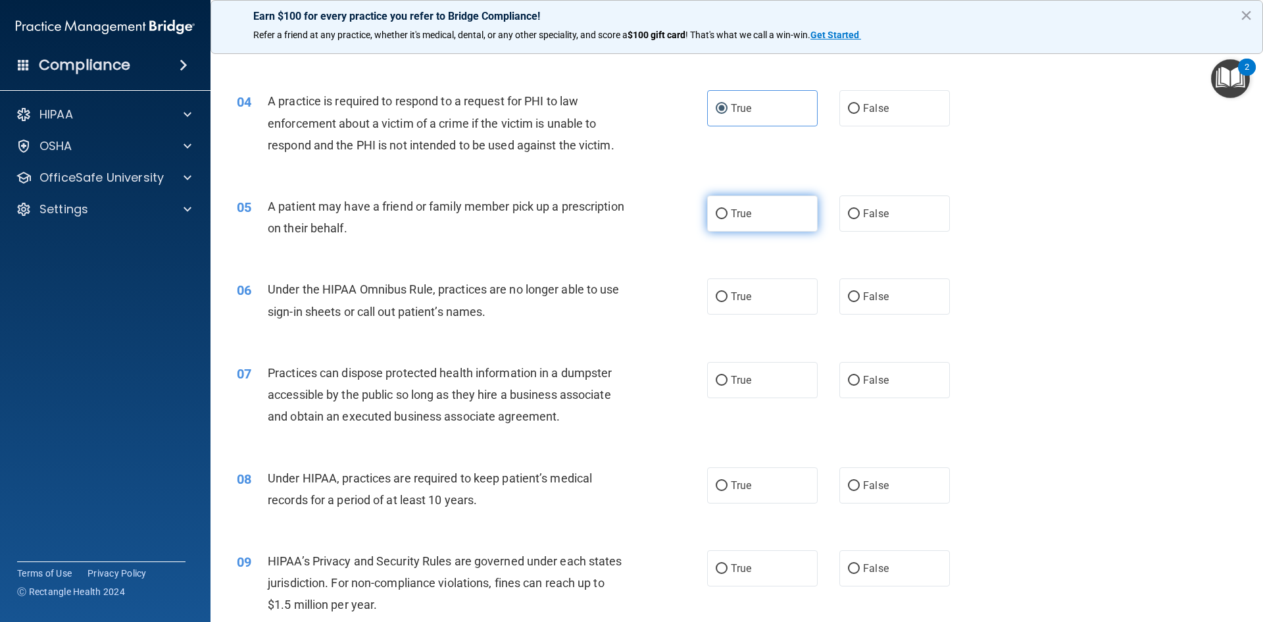
click at [750, 210] on label "True" at bounding box center [762, 213] width 111 height 36
click at [728, 210] on input "True" at bounding box center [722, 214] width 12 height 10
radio input "true"
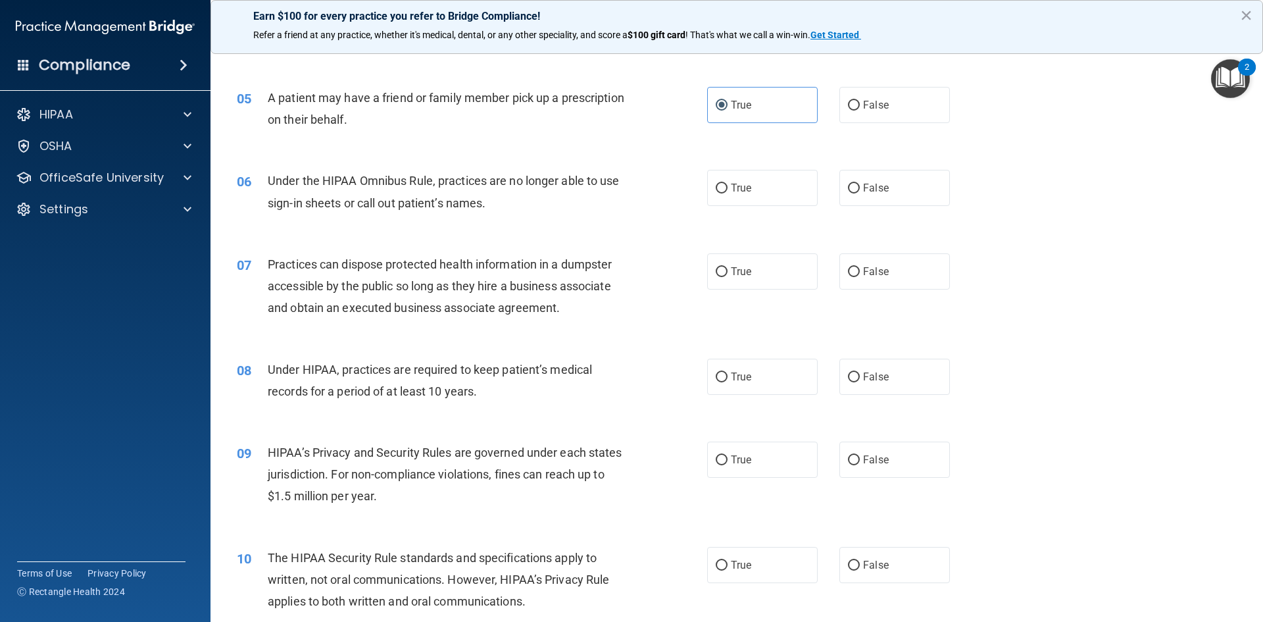
scroll to position [461, 0]
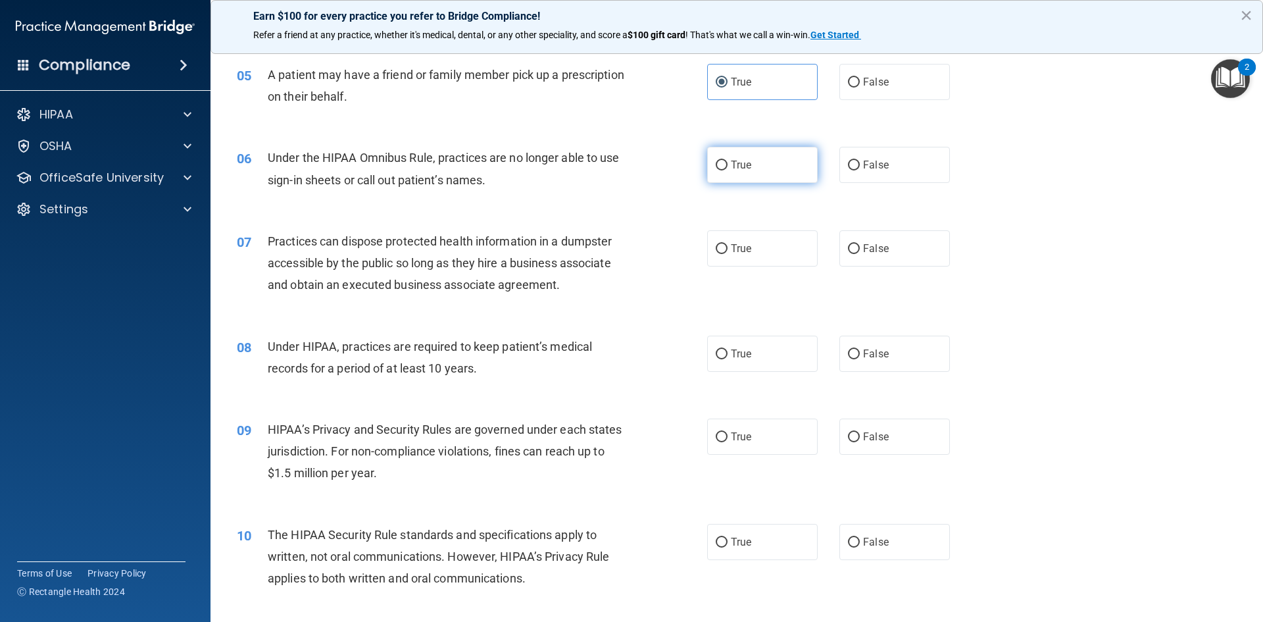
click at [737, 159] on span "True" at bounding box center [741, 165] width 20 height 12
click at [728, 161] on input "True" at bounding box center [722, 166] width 12 height 10
radio input "true"
click at [737, 354] on span "True" at bounding box center [741, 353] width 20 height 12
click at [728, 354] on input "True" at bounding box center [722, 354] width 12 height 10
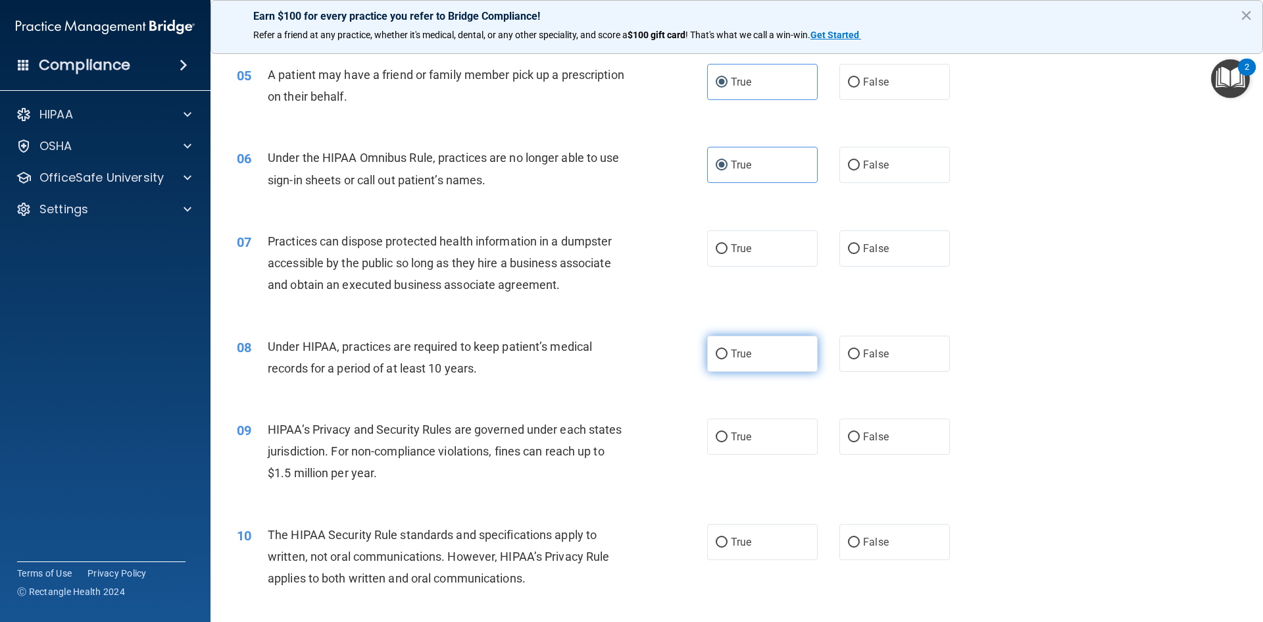
radio input "true"
click at [880, 250] on span "False" at bounding box center [876, 248] width 26 height 12
click at [860, 250] on input "False" at bounding box center [854, 249] width 12 height 10
radio input "true"
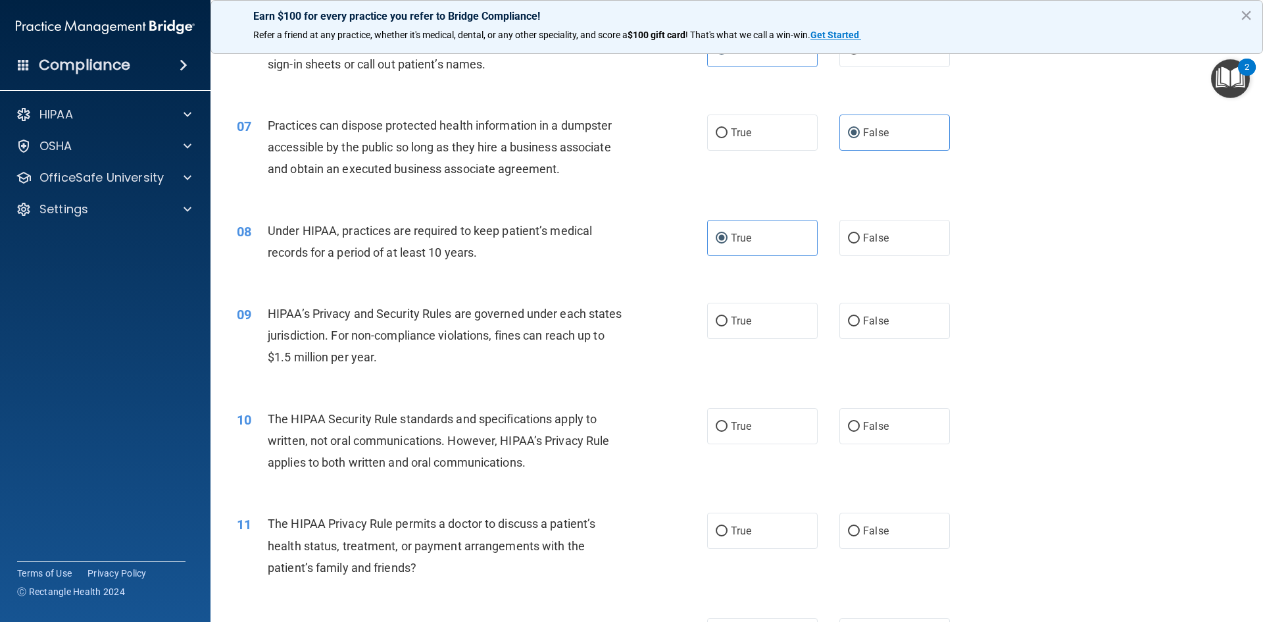
scroll to position [592, 0]
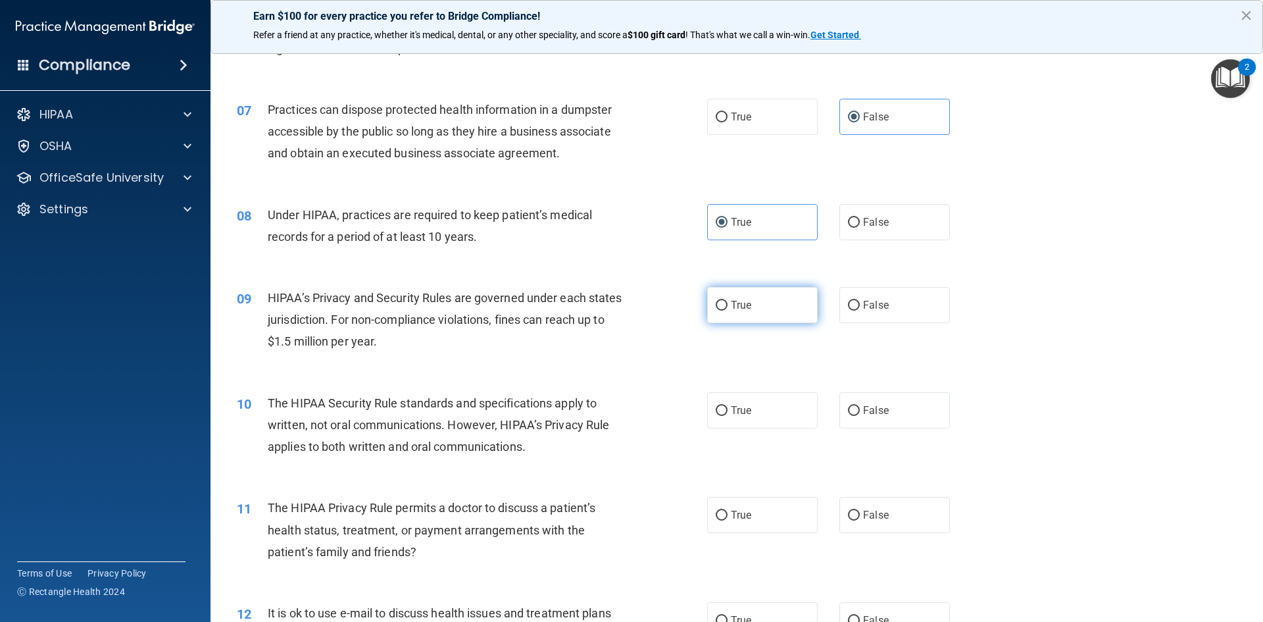
click at [741, 309] on span "True" at bounding box center [741, 305] width 20 height 12
click at [728, 309] on input "True" at bounding box center [722, 306] width 12 height 10
radio input "true"
click at [874, 401] on label "False" at bounding box center [894, 410] width 111 height 36
click at [860, 406] on input "False" at bounding box center [854, 411] width 12 height 10
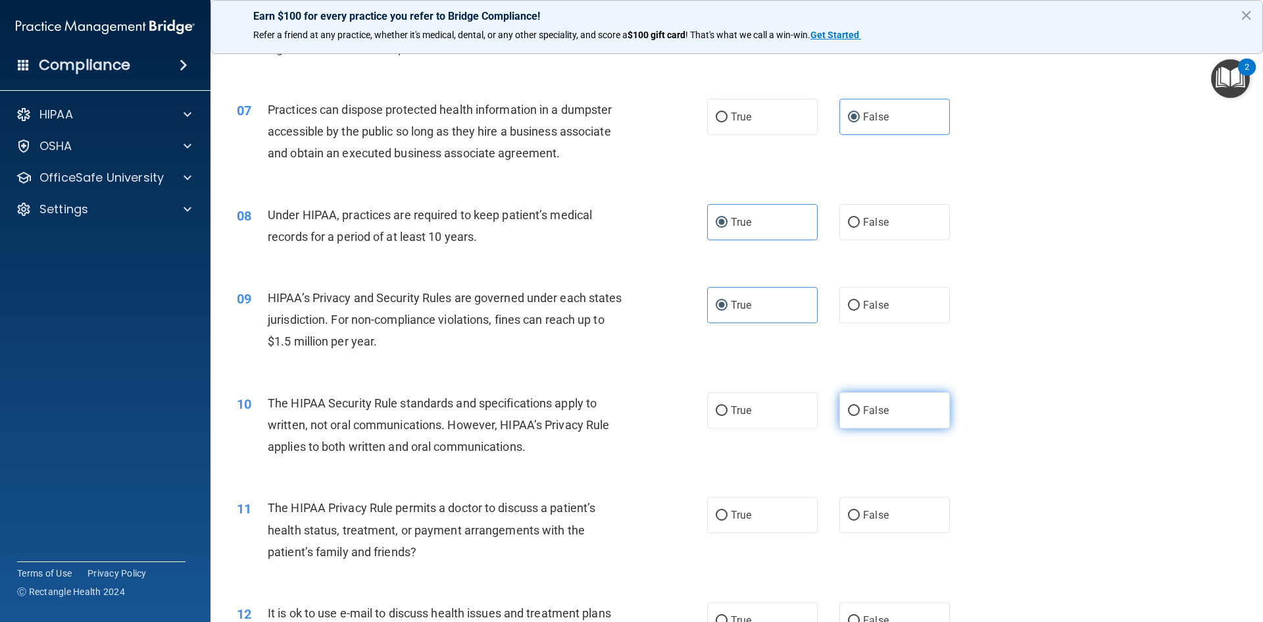
radio input "true"
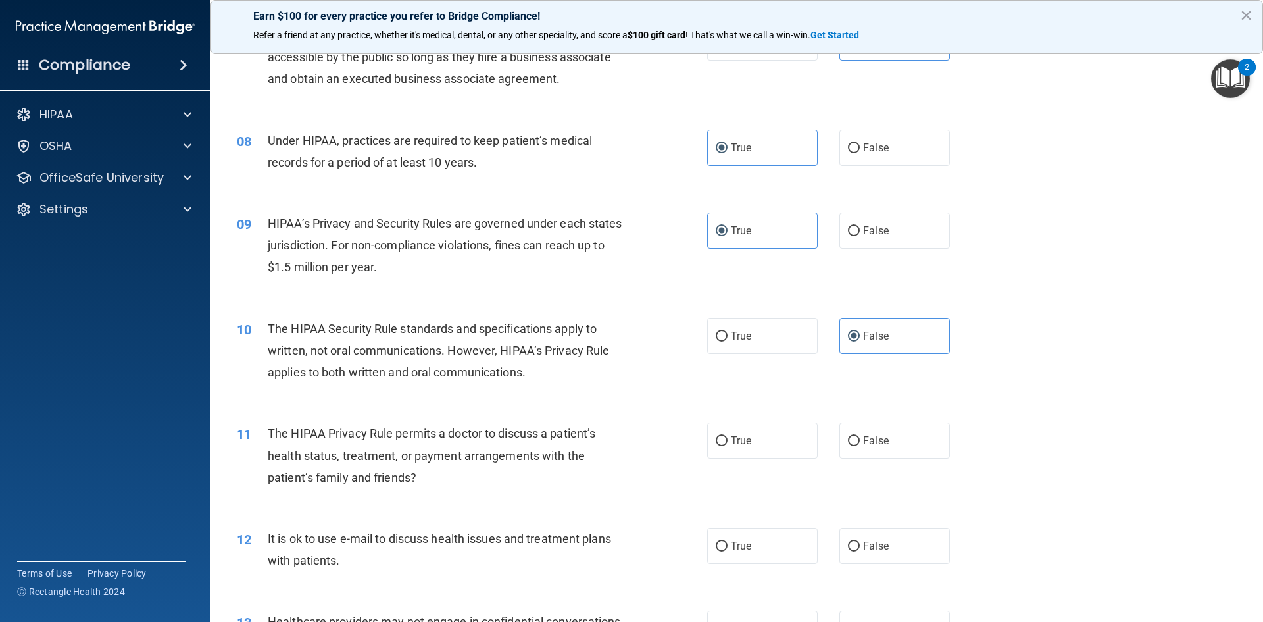
scroll to position [789, 0]
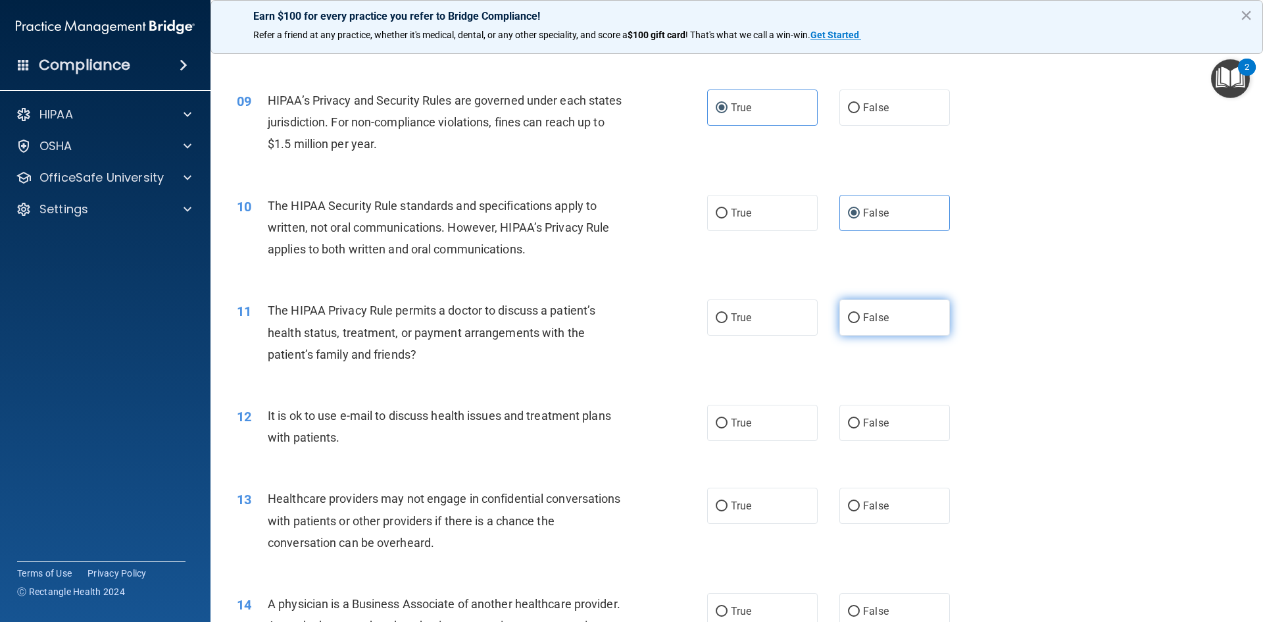
click at [863, 318] on span "False" at bounding box center [876, 317] width 26 height 12
click at [859, 318] on input "False" at bounding box center [854, 318] width 12 height 10
radio input "true"
click at [736, 323] on span "True" at bounding box center [741, 317] width 20 height 12
click at [728, 323] on input "True" at bounding box center [722, 318] width 12 height 10
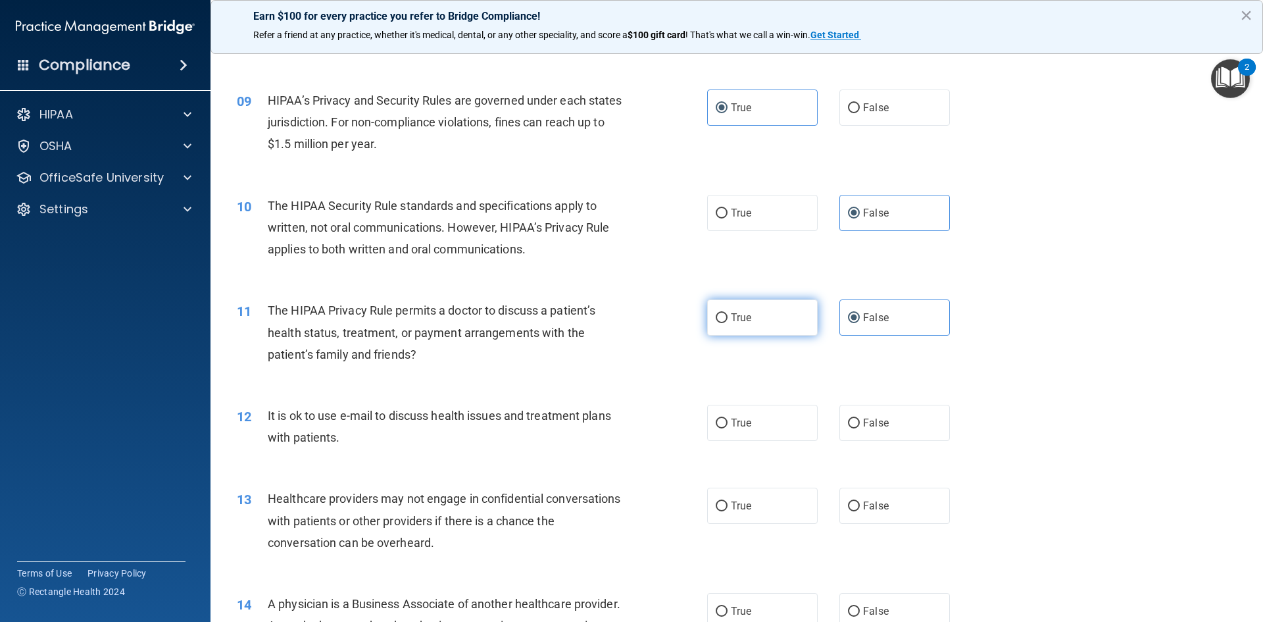
radio input "true"
click at [871, 317] on span "False" at bounding box center [876, 317] width 26 height 12
click at [860, 317] on input "False" at bounding box center [854, 318] width 12 height 10
radio input "true"
radio input "false"
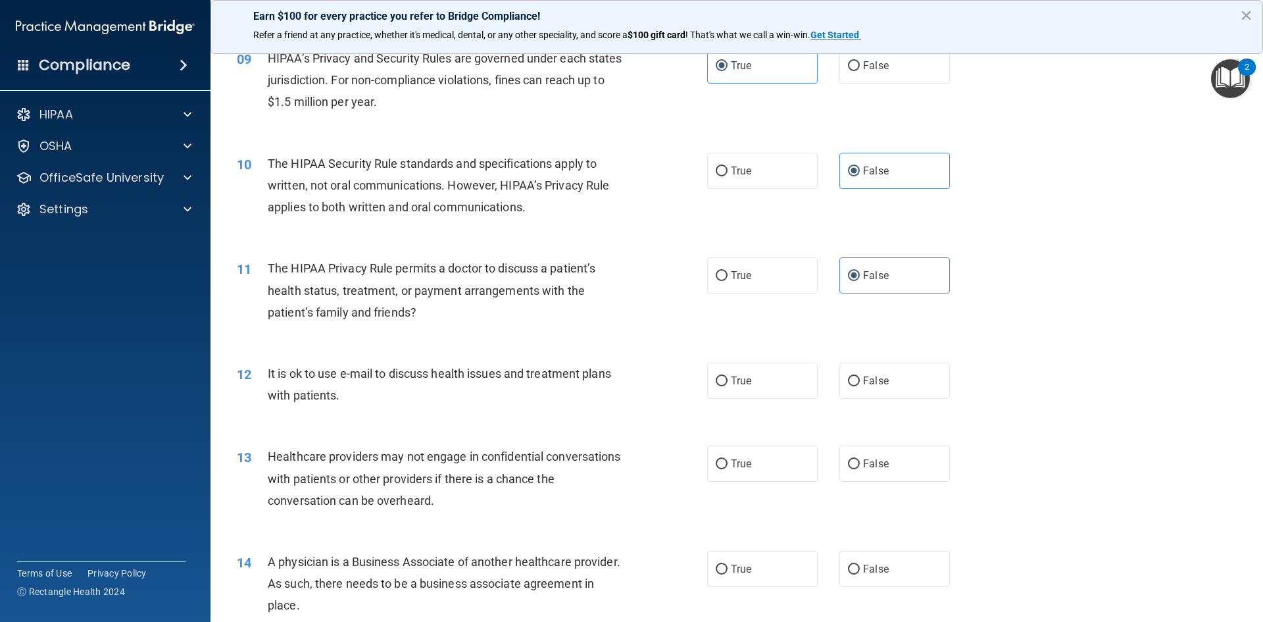
scroll to position [855, 0]
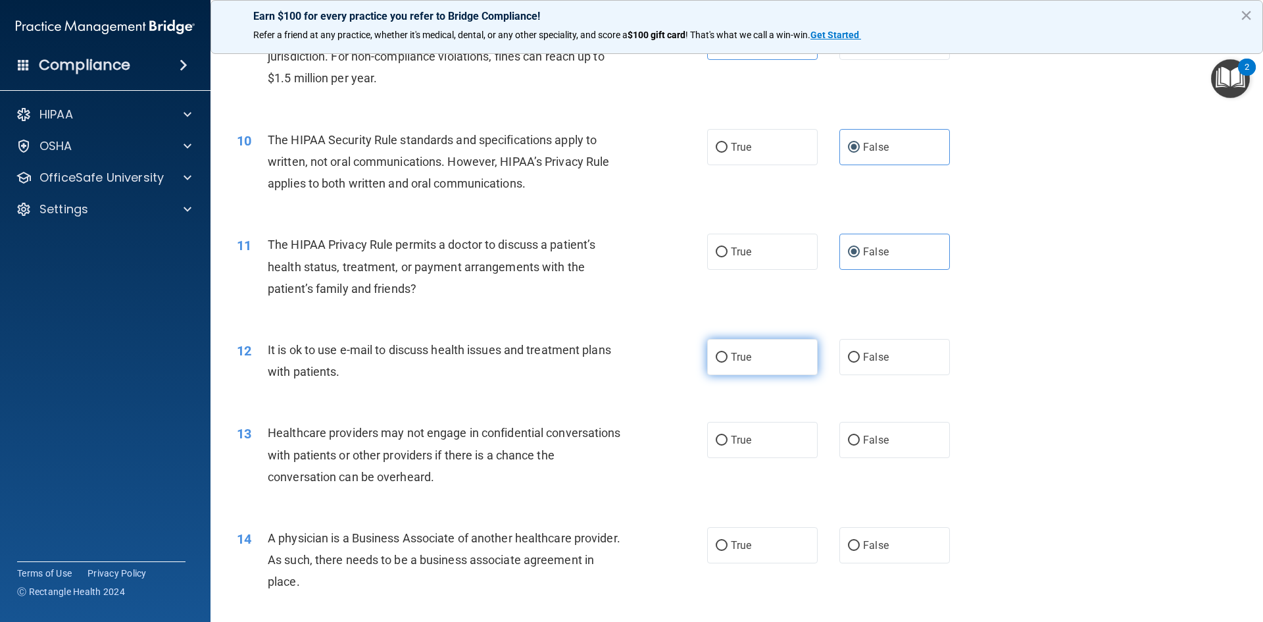
click at [731, 358] on span "True" at bounding box center [741, 357] width 20 height 12
click at [728, 358] on input "True" at bounding box center [722, 358] width 12 height 10
radio input "true"
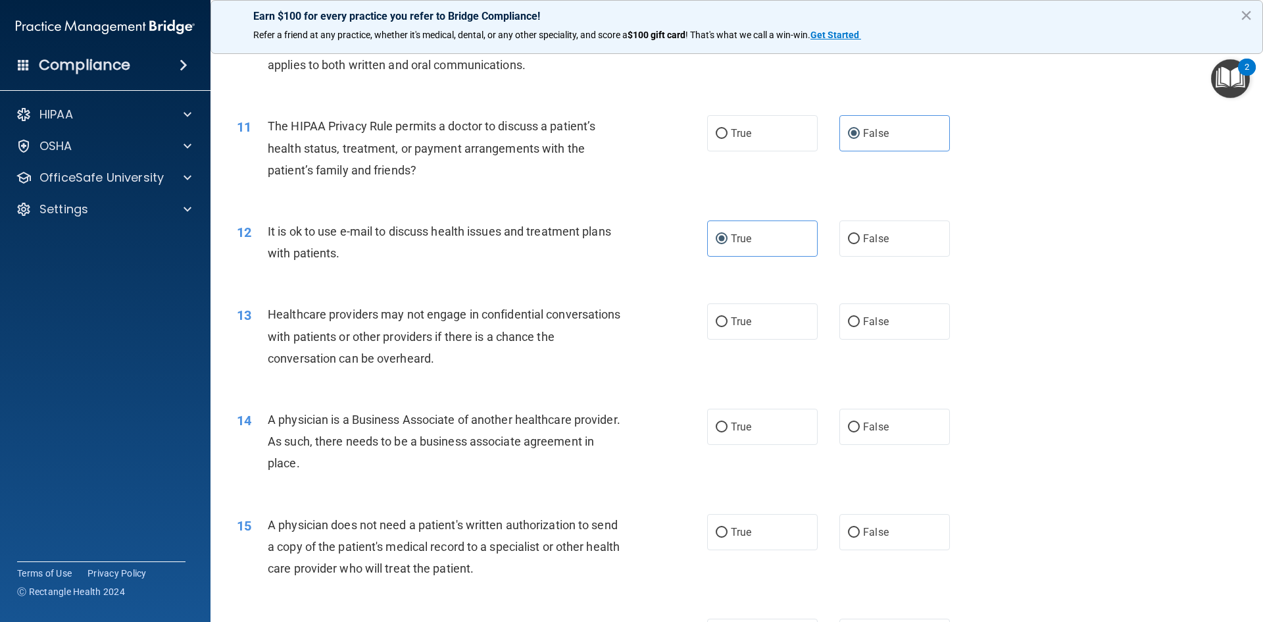
scroll to position [987, 0]
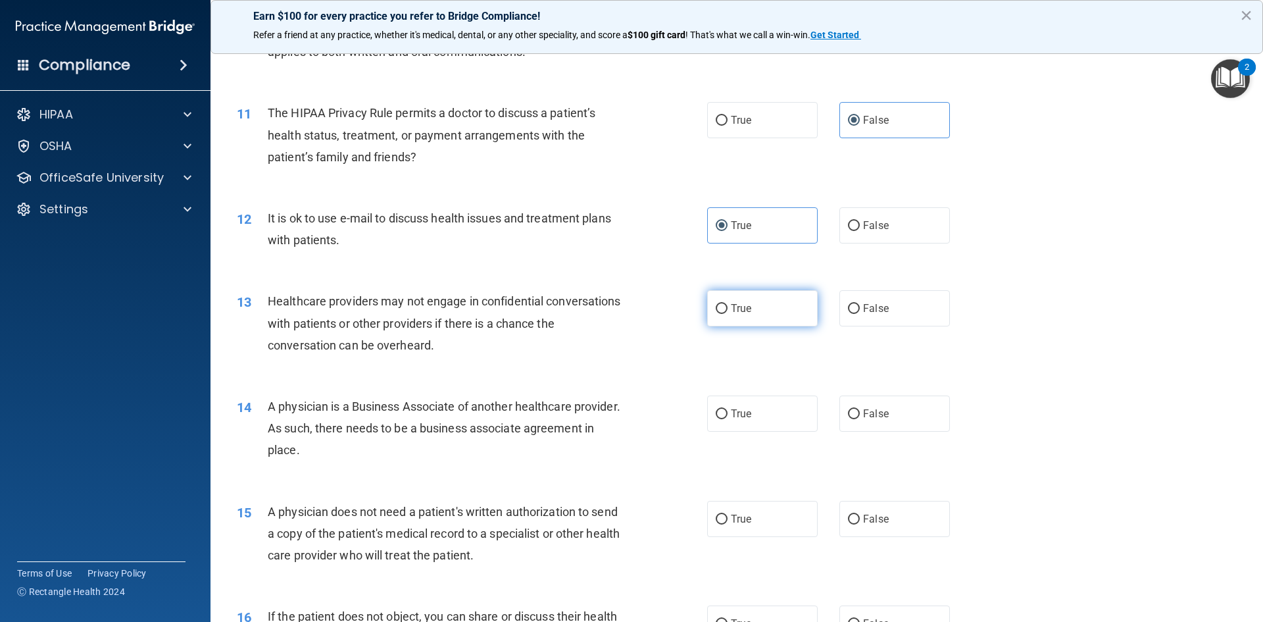
click at [755, 307] on label "True" at bounding box center [762, 308] width 111 height 36
click at [728, 307] on input "True" at bounding box center [722, 309] width 12 height 10
radio input "true"
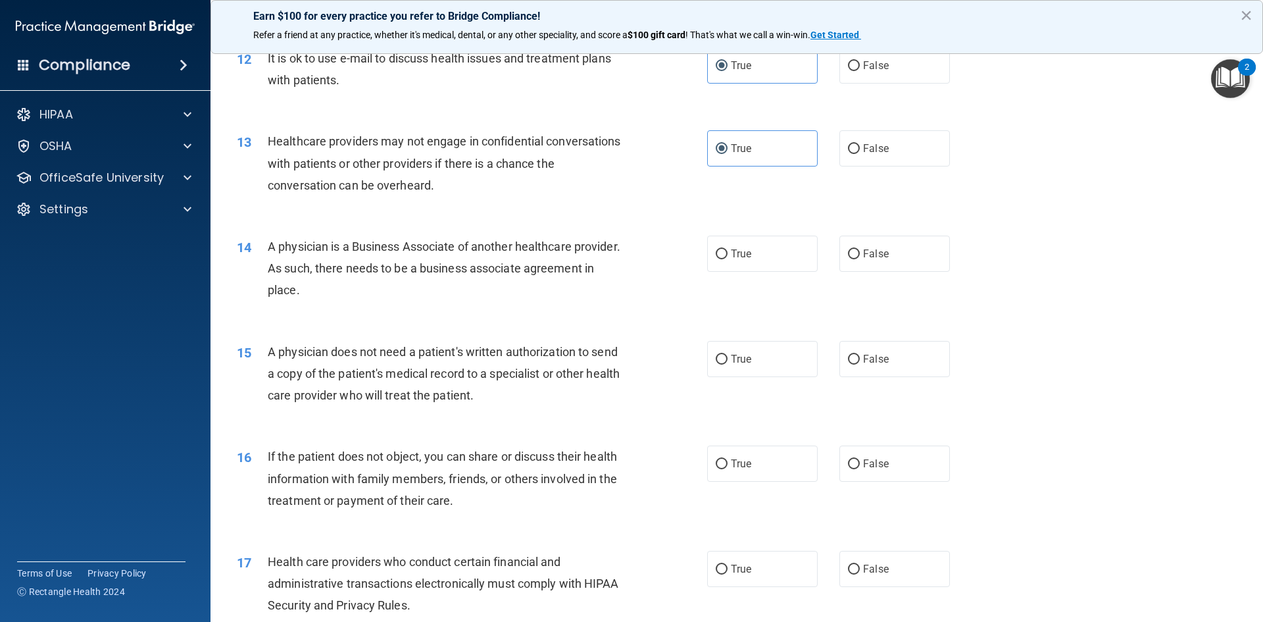
scroll to position [1184, 0]
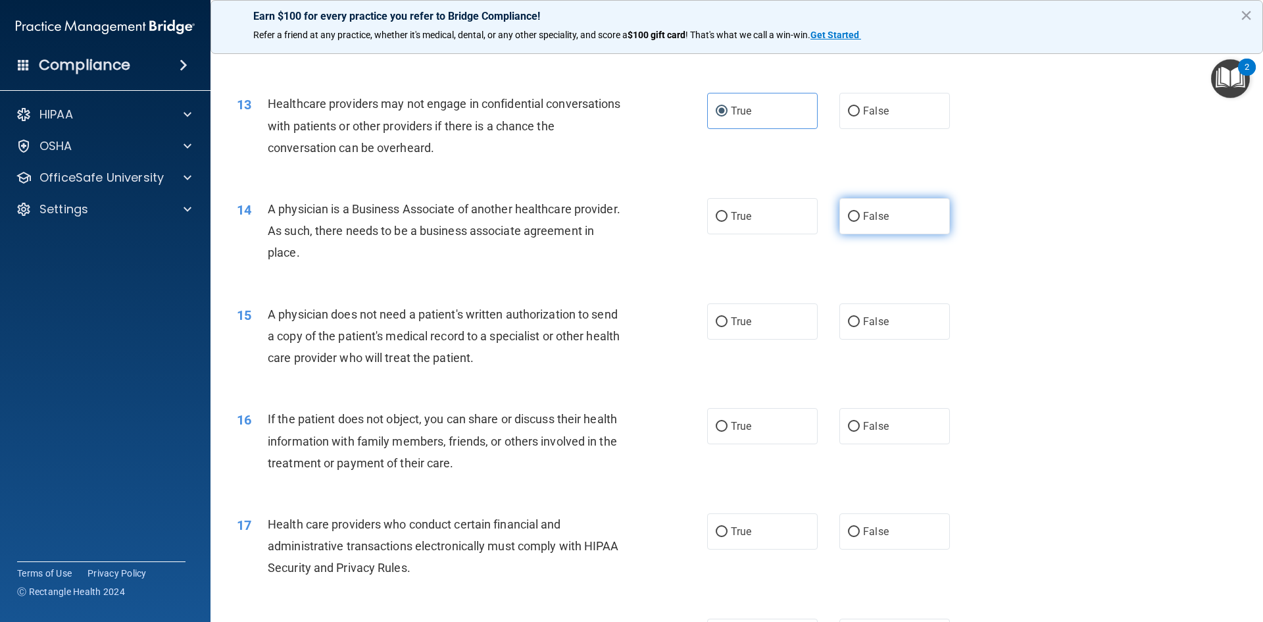
click at [870, 217] on span "False" at bounding box center [876, 216] width 26 height 12
click at [860, 217] on input "False" at bounding box center [854, 217] width 12 height 10
radio input "true"
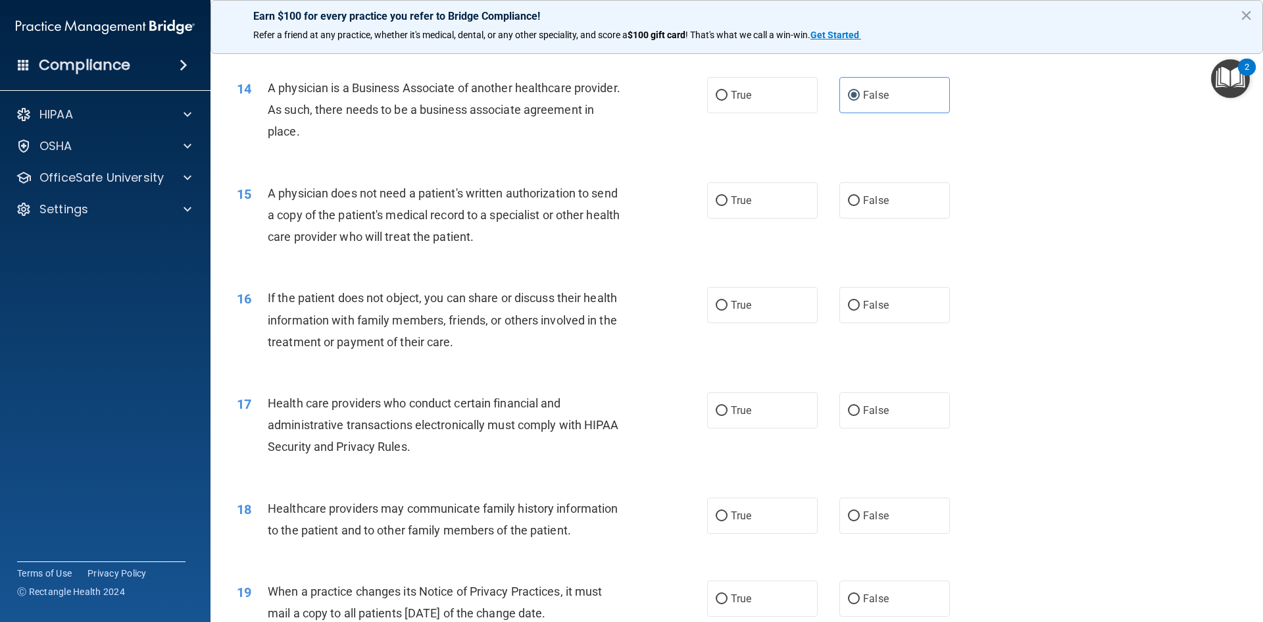
scroll to position [1316, 0]
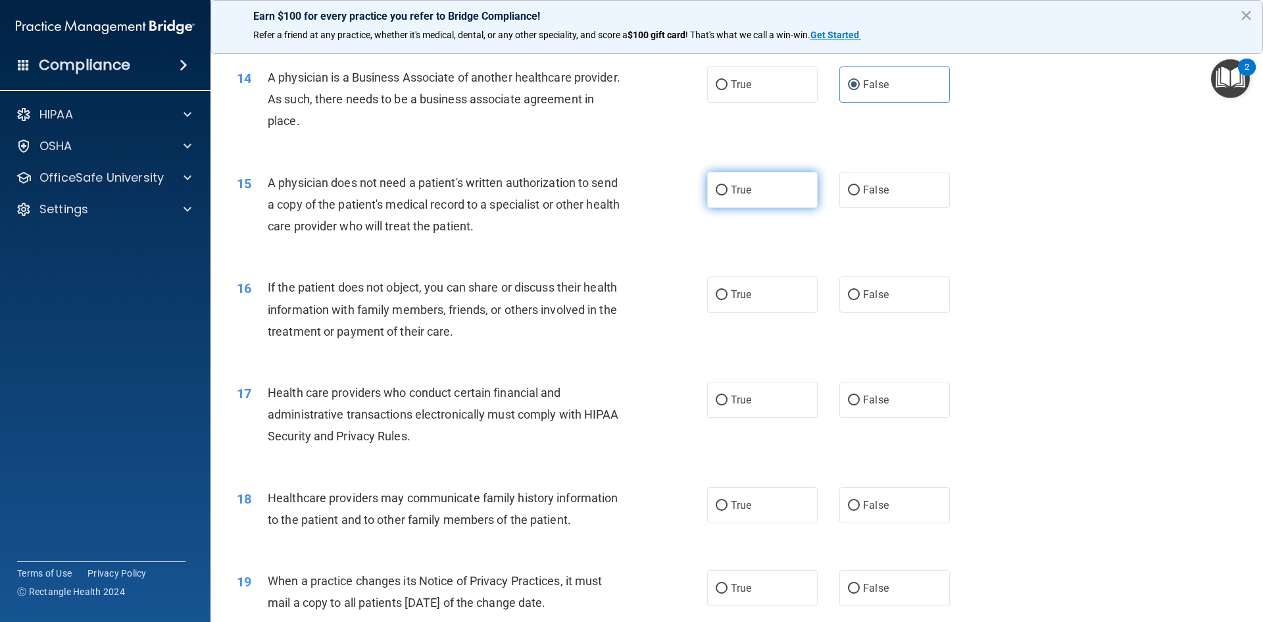
click at [750, 191] on label "True" at bounding box center [762, 190] width 111 height 36
click at [728, 191] on input "True" at bounding box center [722, 191] width 12 height 10
radio input "true"
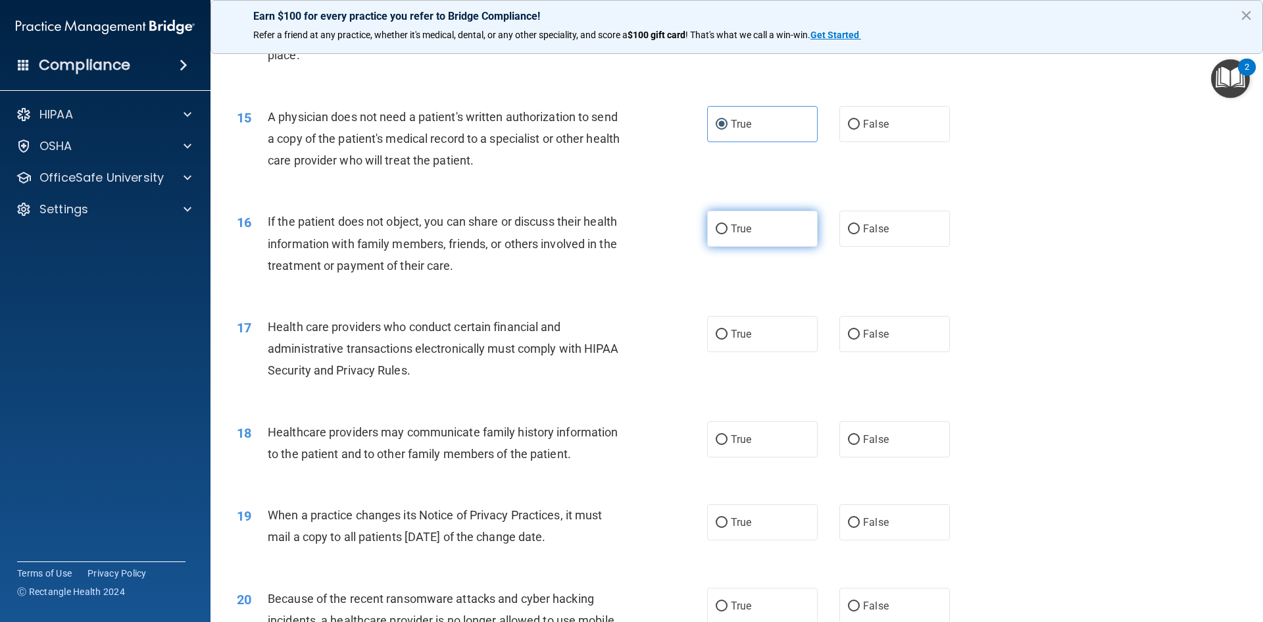
click at [741, 230] on span "True" at bounding box center [741, 228] width 20 height 12
click at [728, 230] on input "True" at bounding box center [722, 229] width 12 height 10
radio input "true"
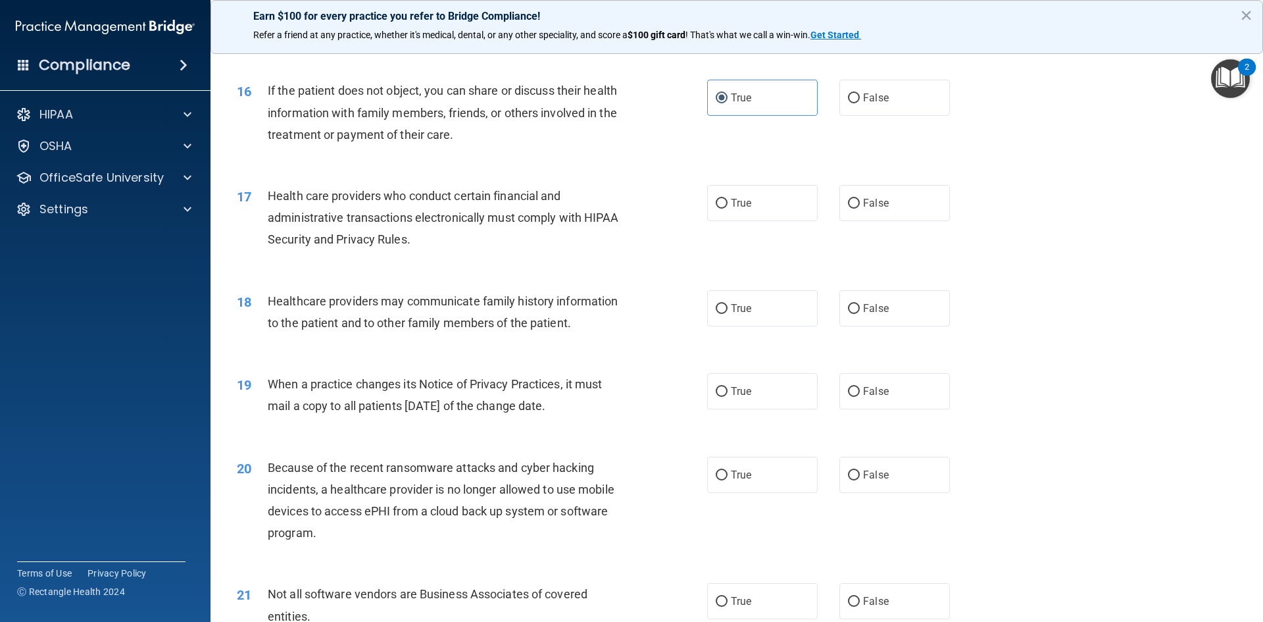
scroll to position [1513, 0]
click at [737, 201] on span "True" at bounding box center [741, 202] width 20 height 12
click at [728, 201] on input "True" at bounding box center [722, 203] width 12 height 10
radio input "true"
click at [867, 307] on span "False" at bounding box center [876, 307] width 26 height 12
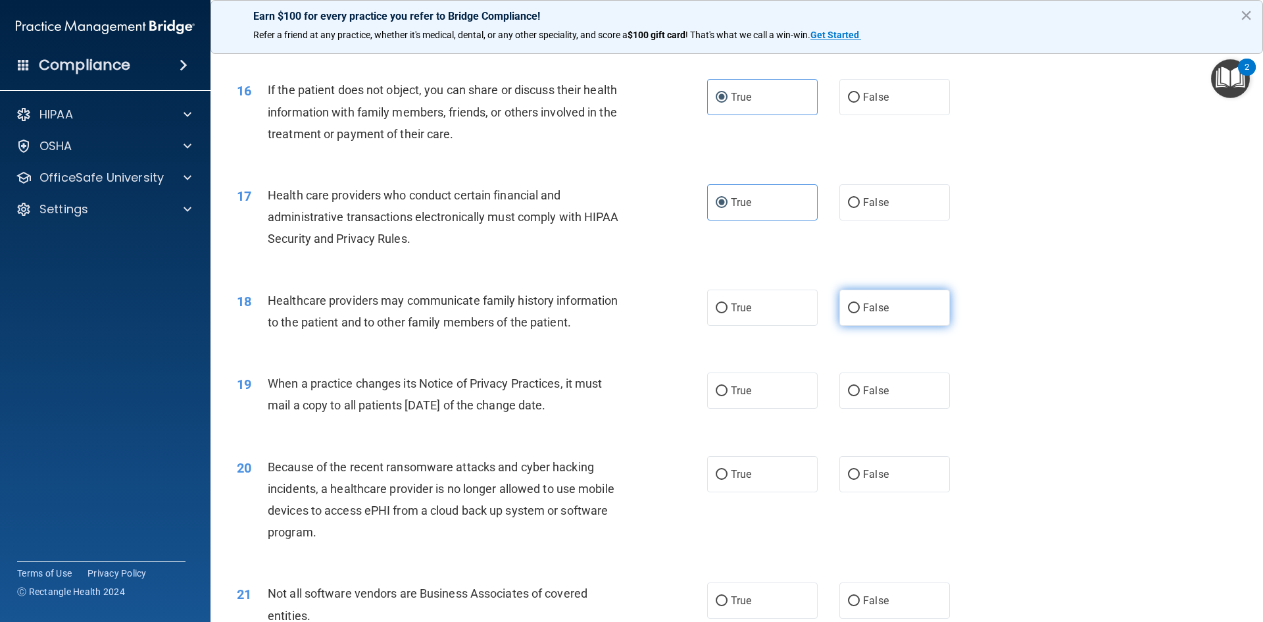
click at [860, 307] on input "False" at bounding box center [854, 308] width 12 height 10
radio input "true"
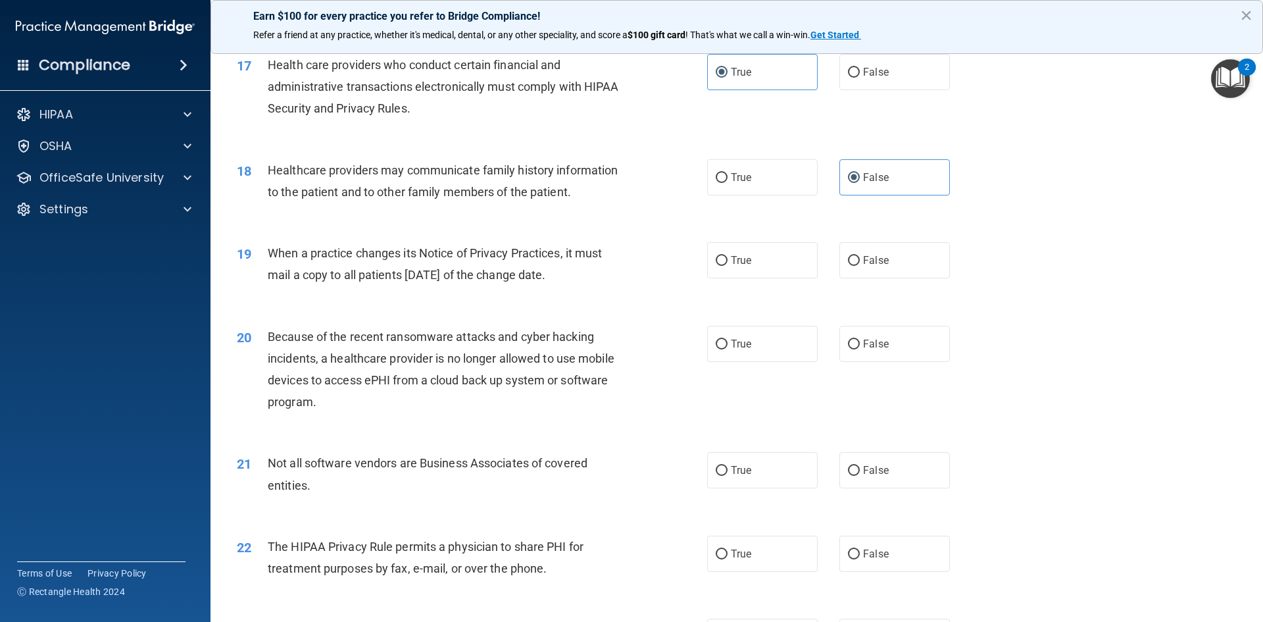
scroll to position [1645, 0]
click at [751, 253] on label "True" at bounding box center [762, 259] width 111 height 36
click at [728, 255] on input "True" at bounding box center [722, 260] width 12 height 10
radio input "true"
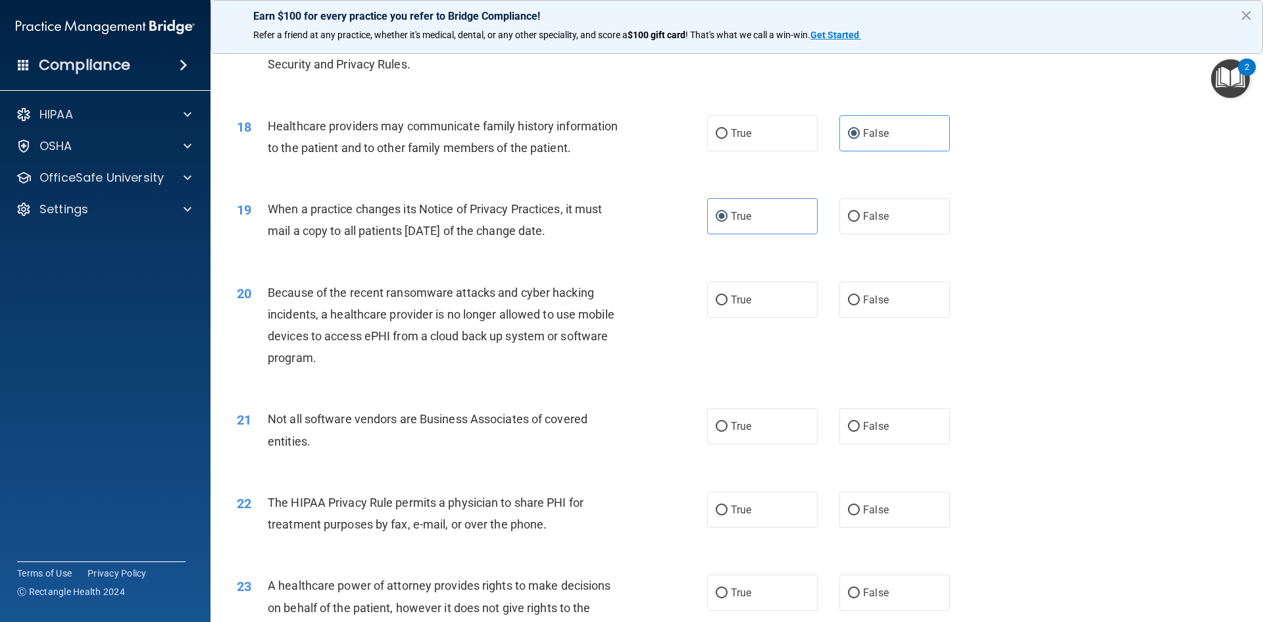
scroll to position [1710, 0]
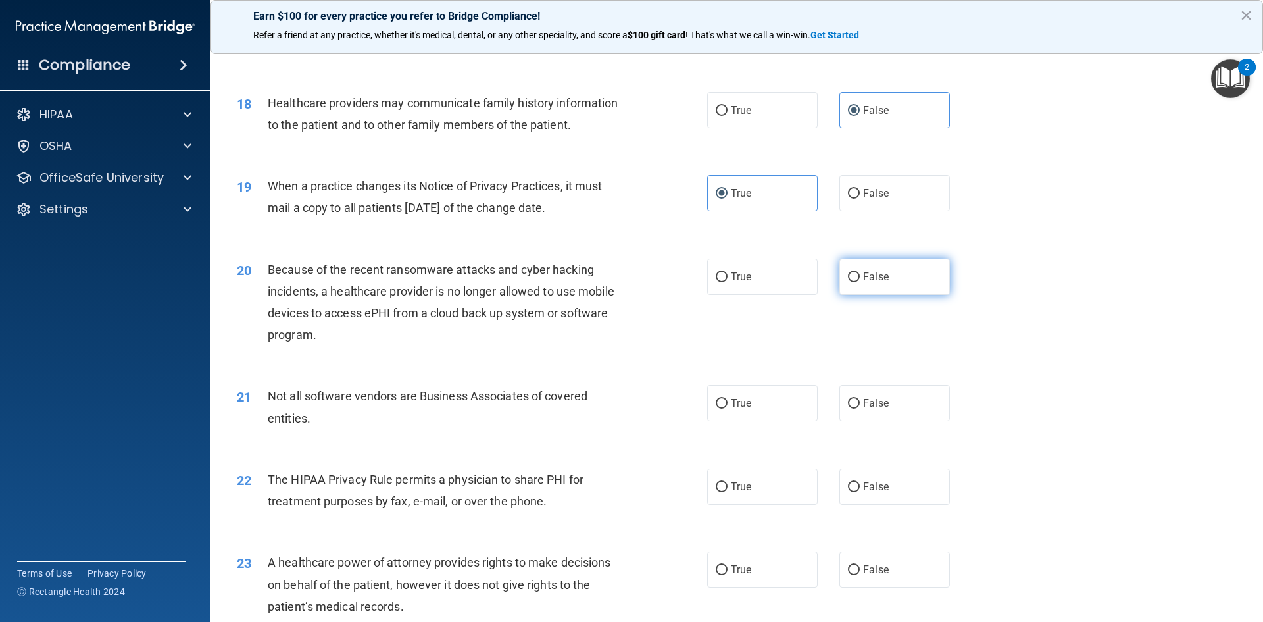
click at [876, 284] on label "False" at bounding box center [894, 277] width 111 height 36
click at [860, 282] on input "False" at bounding box center [854, 277] width 12 height 10
radio input "true"
click at [770, 401] on label "True" at bounding box center [762, 403] width 111 height 36
click at [728, 401] on input "True" at bounding box center [722, 404] width 12 height 10
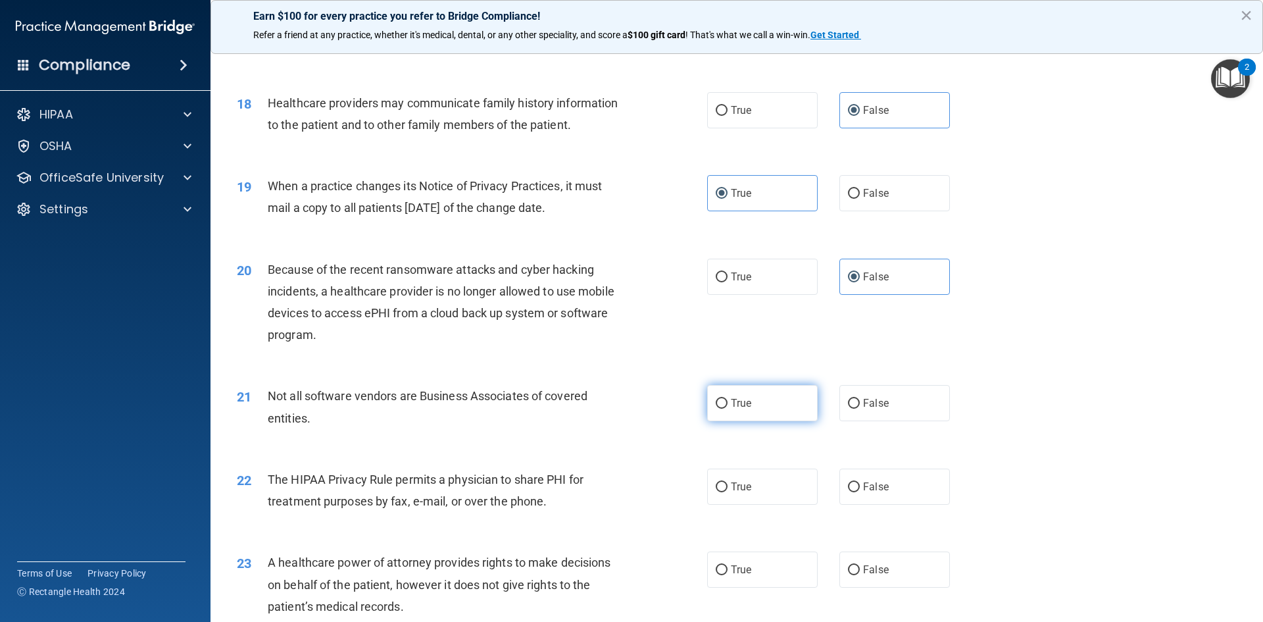
radio input "true"
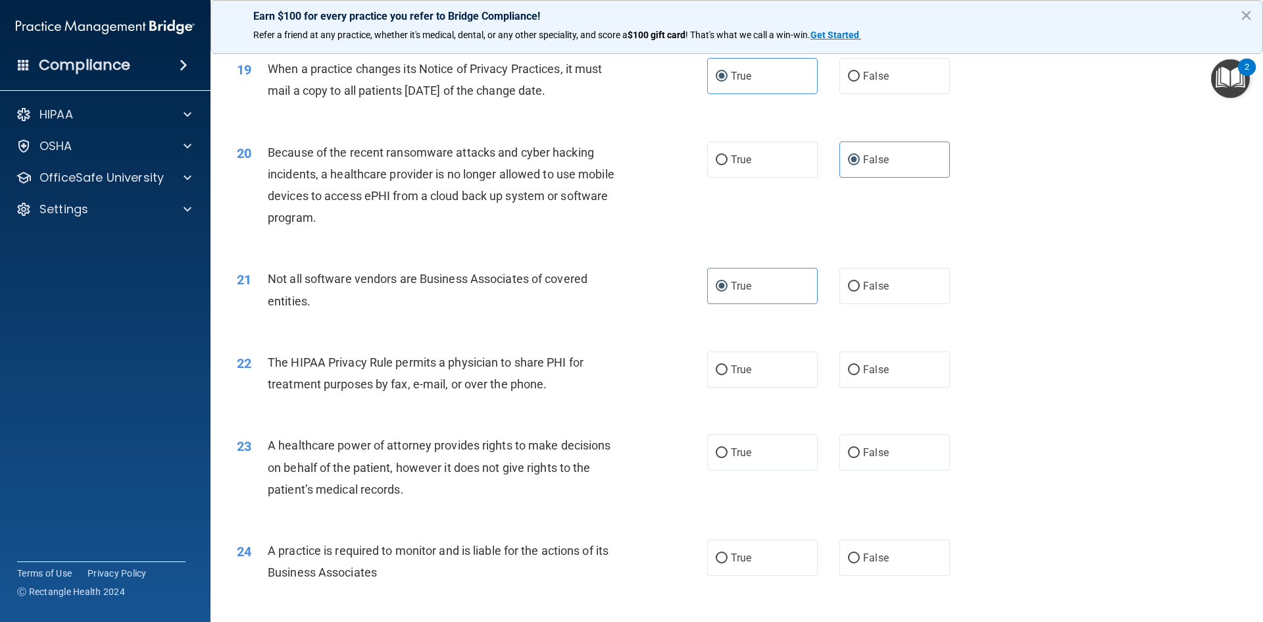
scroll to position [1908, 0]
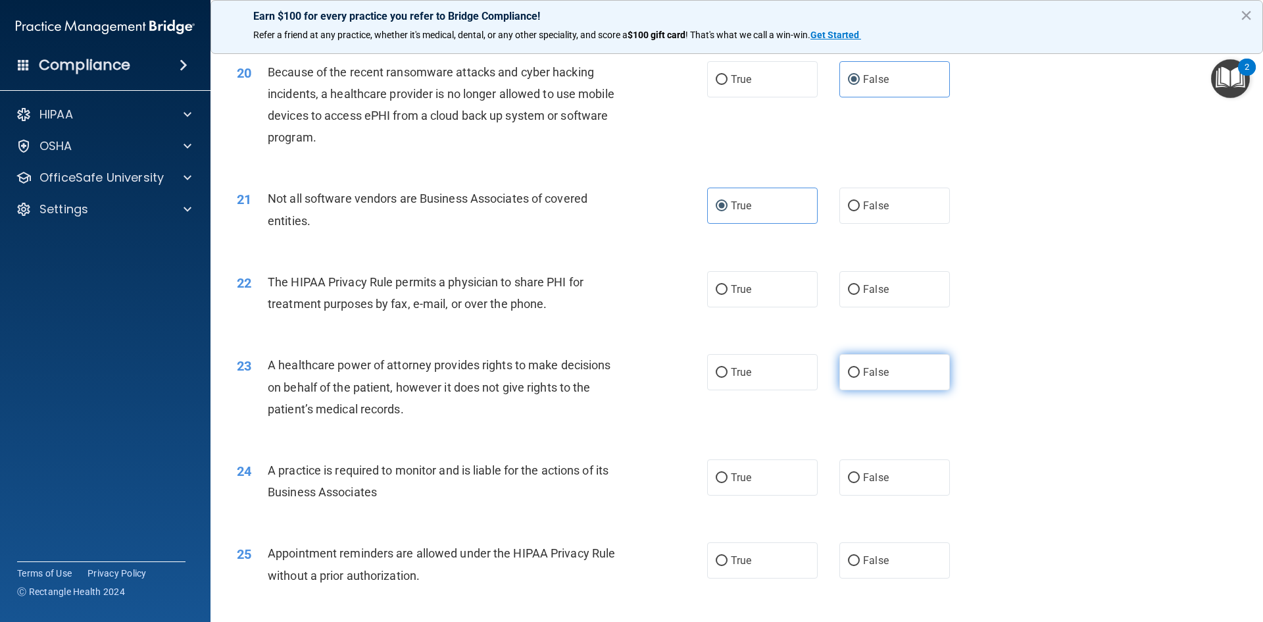
click at [896, 372] on label "False" at bounding box center [894, 372] width 111 height 36
click at [860, 372] on input "False" at bounding box center [854, 373] width 12 height 10
radio input "true"
click at [746, 288] on span "True" at bounding box center [741, 289] width 20 height 12
click at [728, 288] on input "True" at bounding box center [722, 290] width 12 height 10
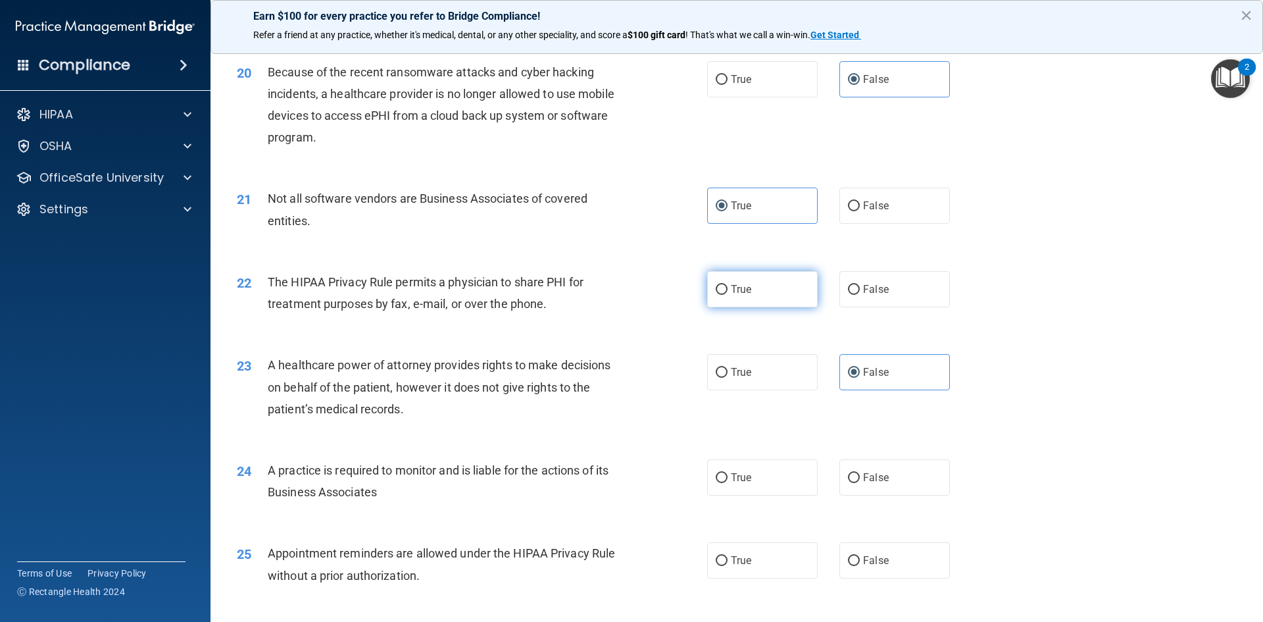
radio input "true"
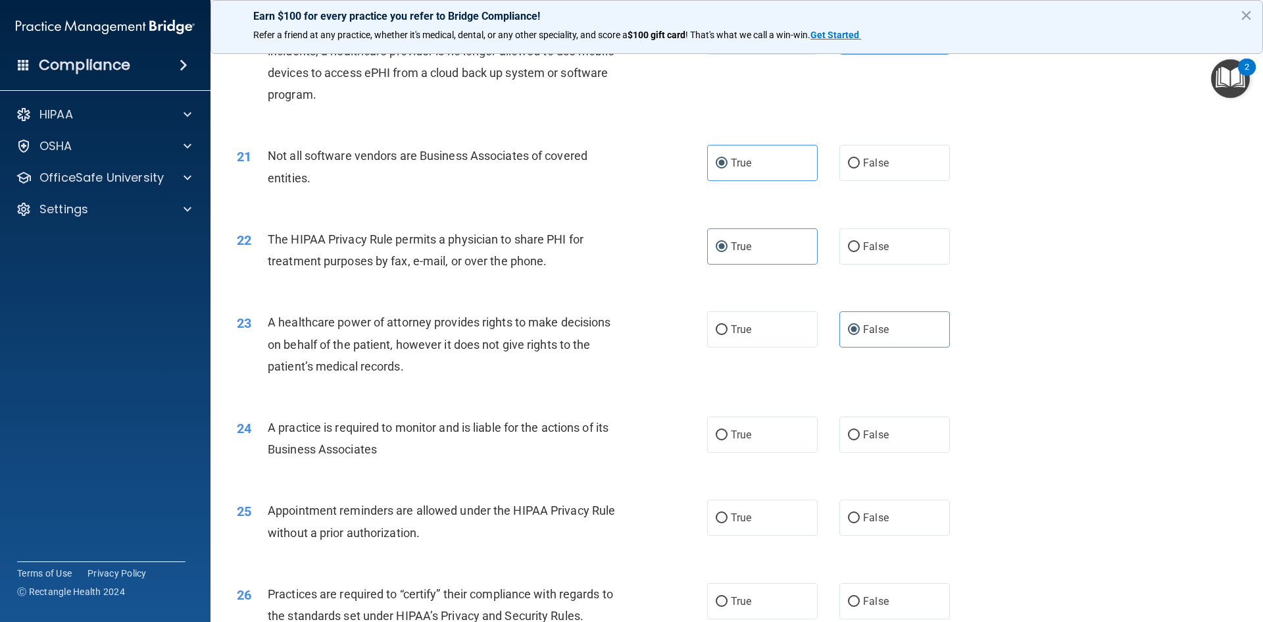
scroll to position [1974, 0]
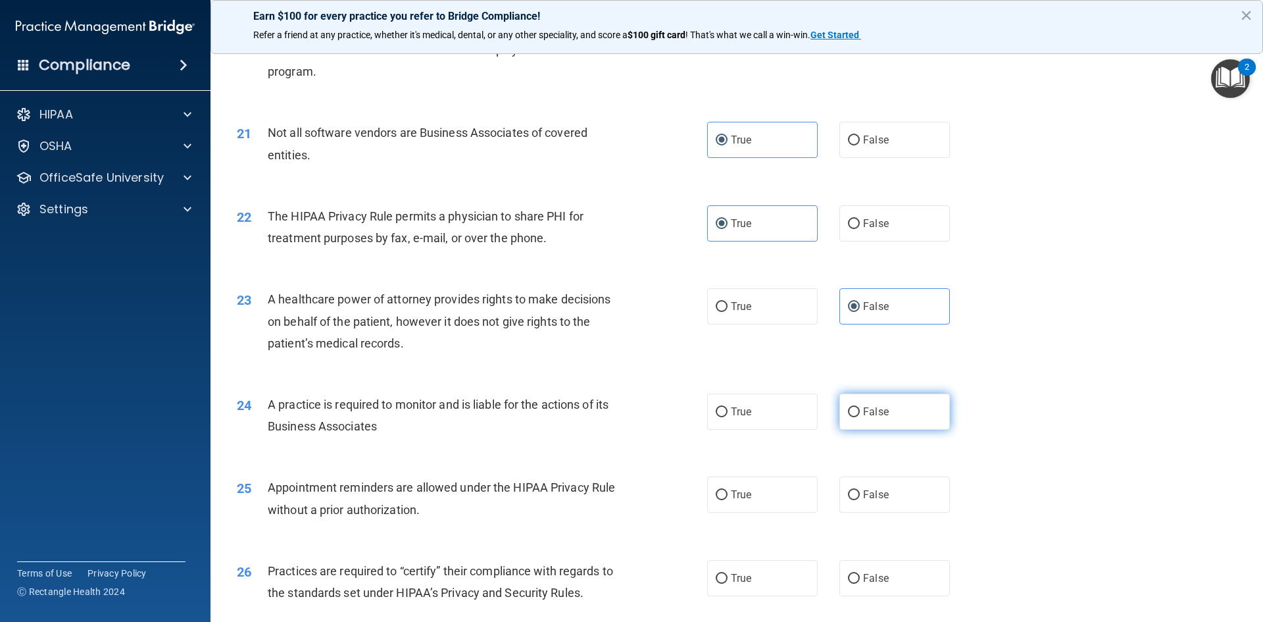
click at [905, 407] on label "False" at bounding box center [894, 411] width 111 height 36
click at [860, 407] on input "False" at bounding box center [854, 412] width 12 height 10
radio input "true"
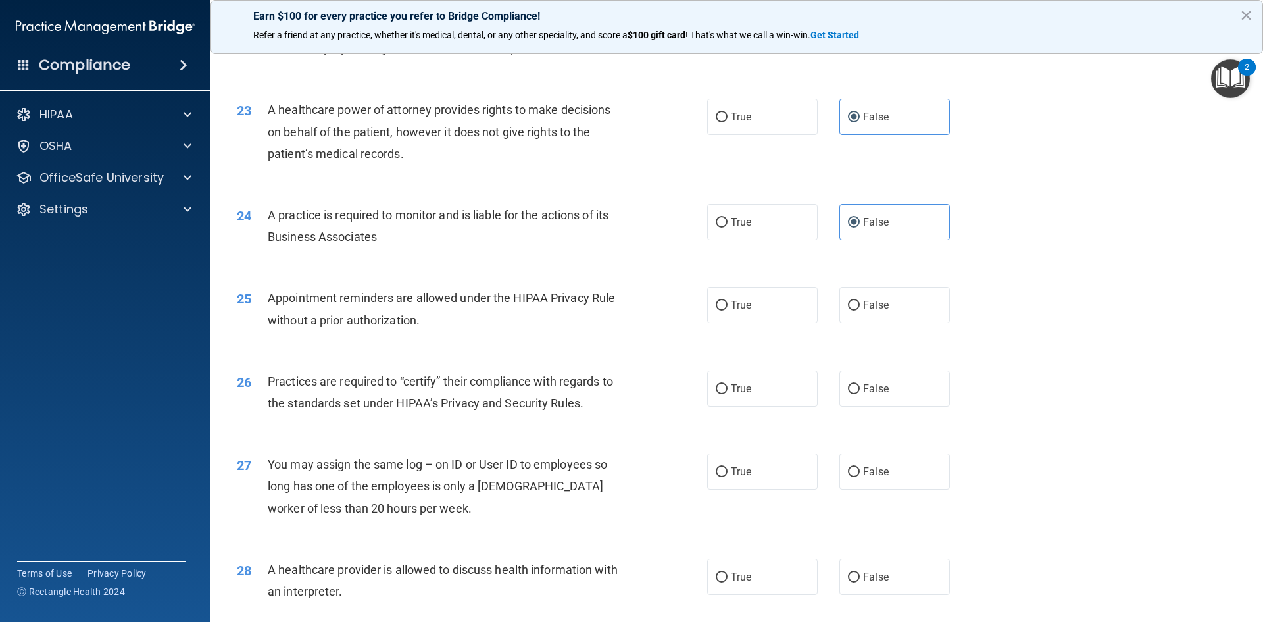
scroll to position [2171, 0]
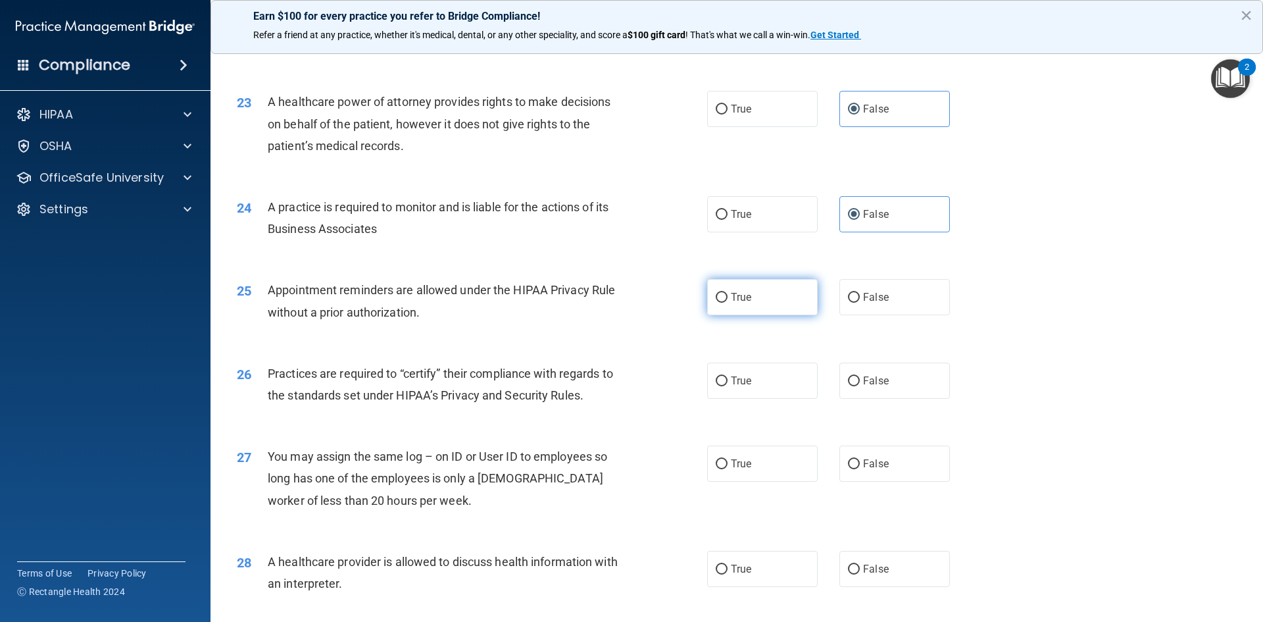
click at [747, 297] on label "True" at bounding box center [762, 297] width 111 height 36
click at [728, 297] on input "True" at bounding box center [722, 298] width 12 height 10
radio input "true"
click at [735, 378] on span "True" at bounding box center [741, 380] width 20 height 12
click at [728, 378] on input "True" at bounding box center [722, 381] width 12 height 10
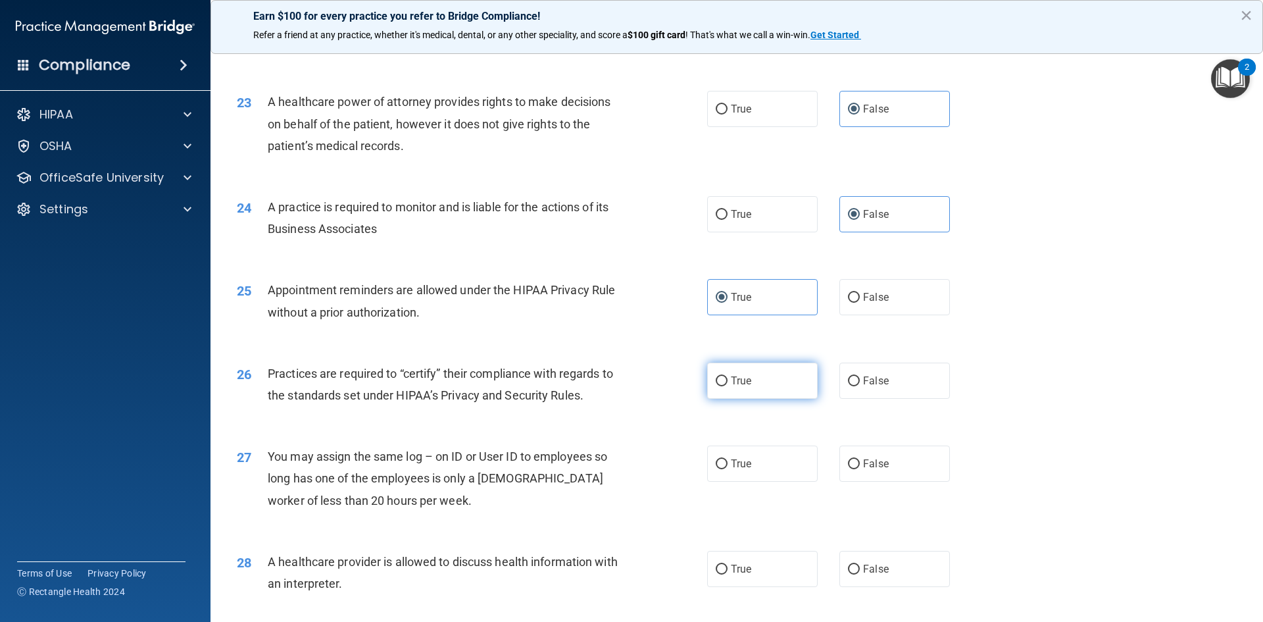
radio input "true"
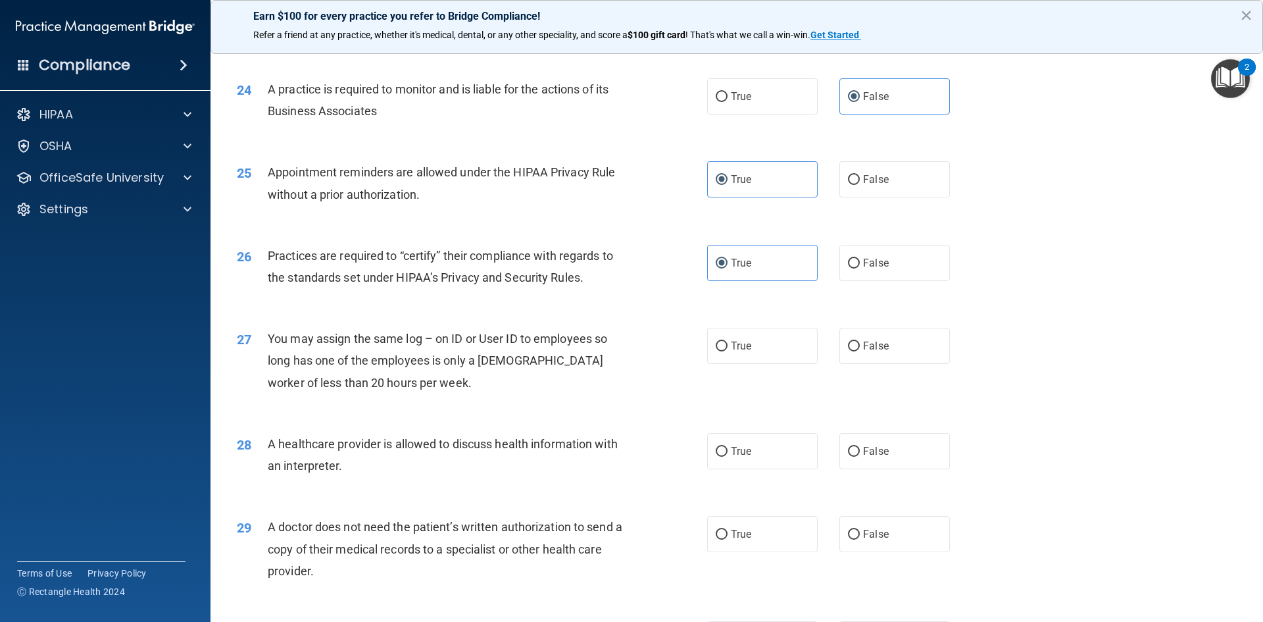
scroll to position [2303, 0]
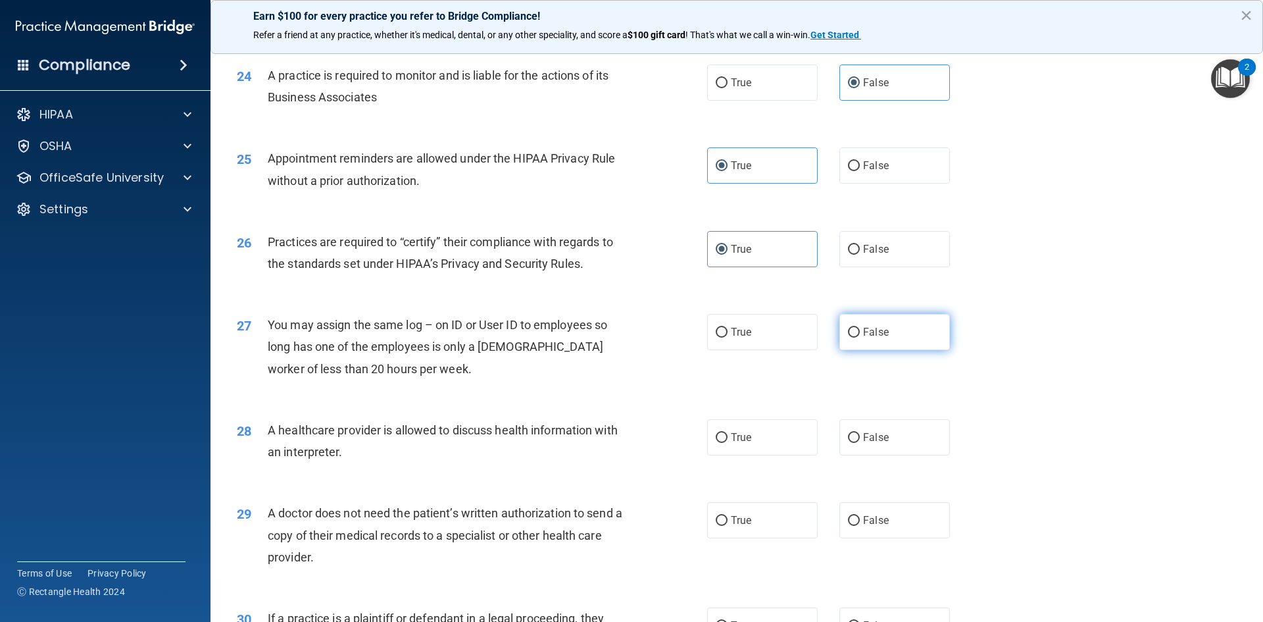
click at [882, 334] on label "False" at bounding box center [894, 332] width 111 height 36
click at [860, 334] on input "False" at bounding box center [854, 333] width 12 height 10
radio input "true"
click at [743, 437] on span "True" at bounding box center [741, 437] width 20 height 12
click at [728, 437] on input "True" at bounding box center [722, 438] width 12 height 10
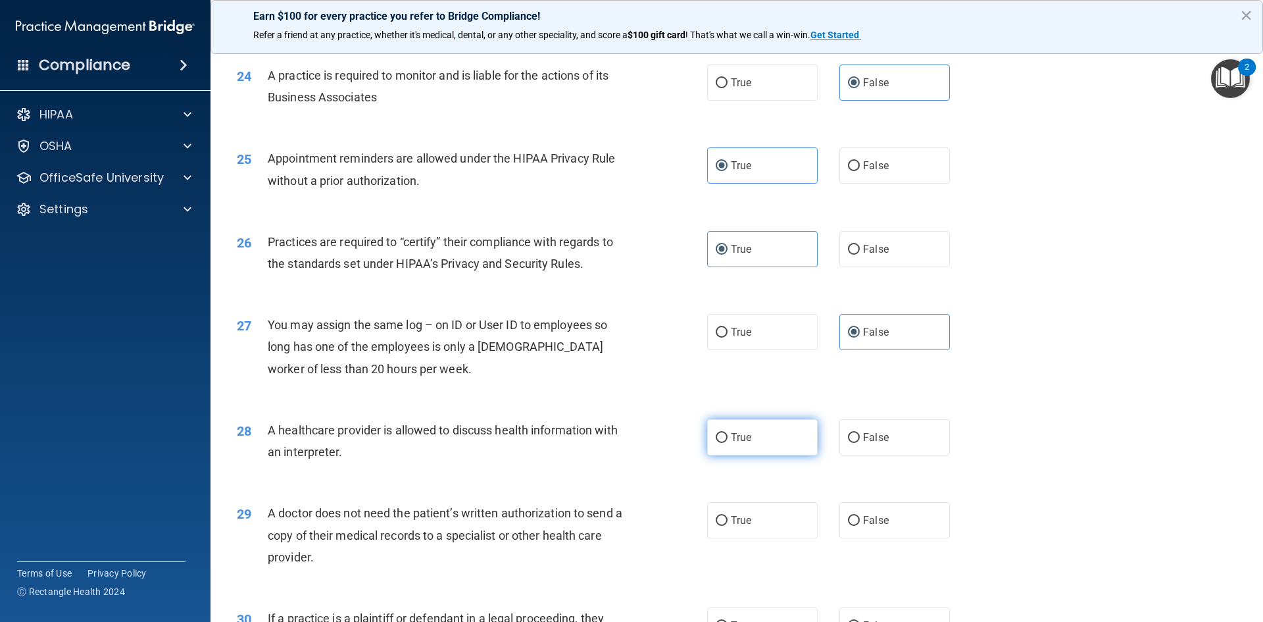
radio input "true"
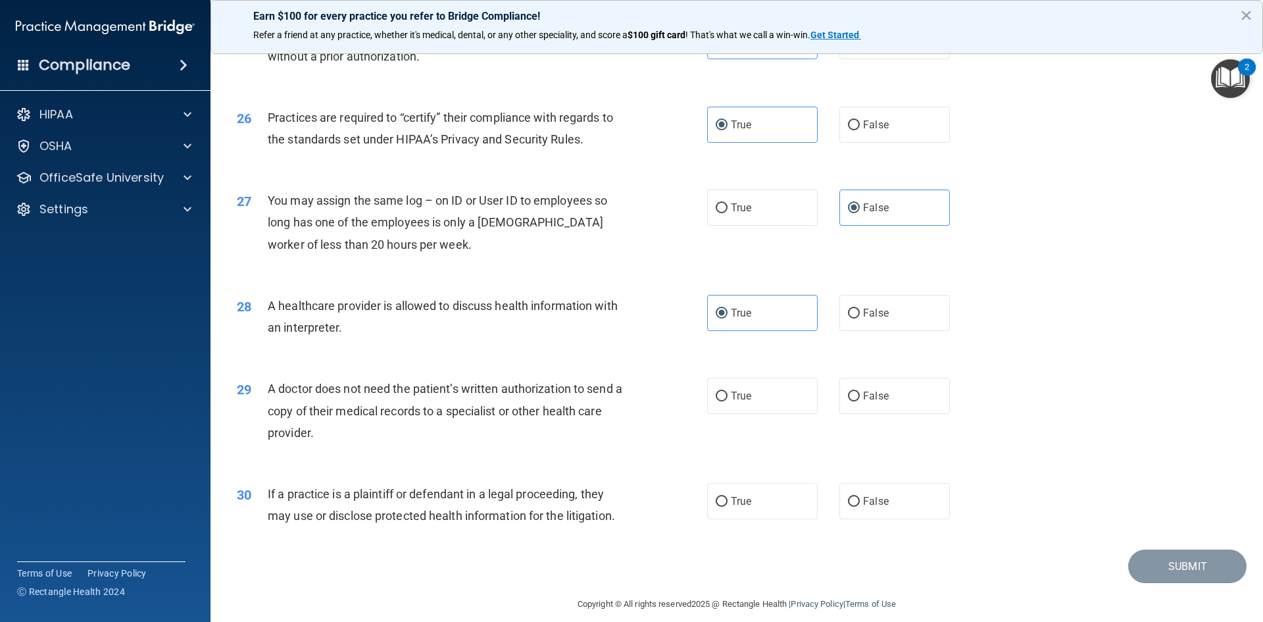
scroll to position [2434, 0]
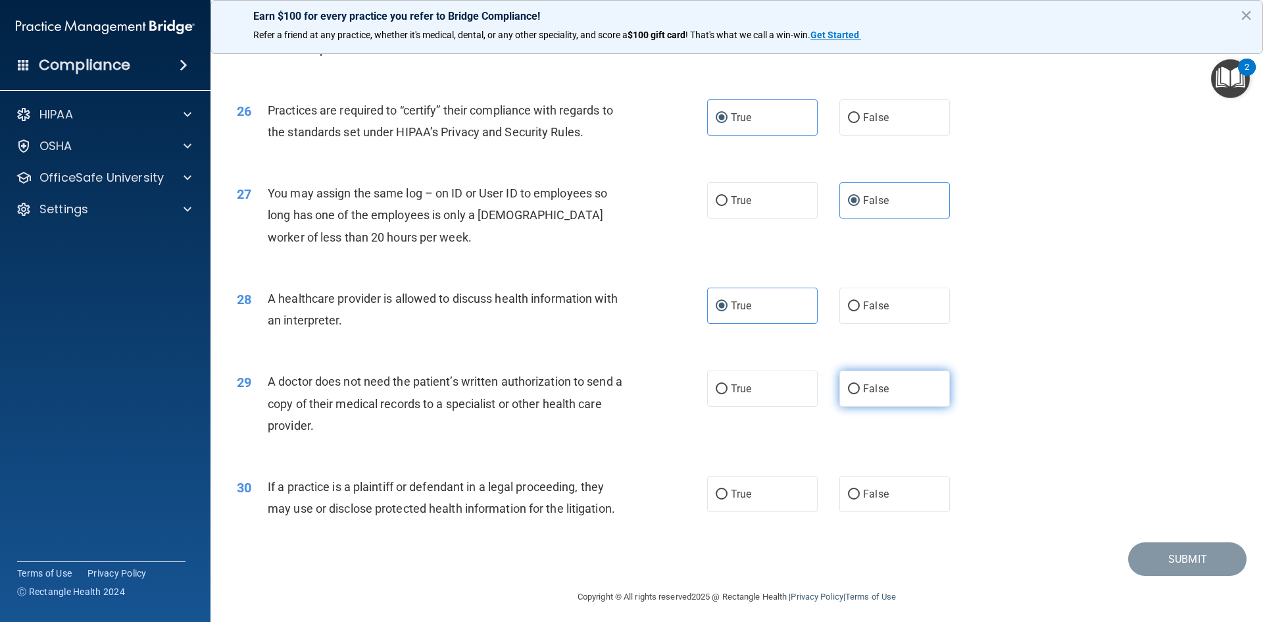
click at [880, 393] on span "False" at bounding box center [876, 388] width 26 height 12
click at [860, 393] on input "False" at bounding box center [854, 389] width 12 height 10
radio input "true"
click at [766, 493] on label "True" at bounding box center [762, 494] width 111 height 36
click at [728, 493] on input "True" at bounding box center [722, 494] width 12 height 10
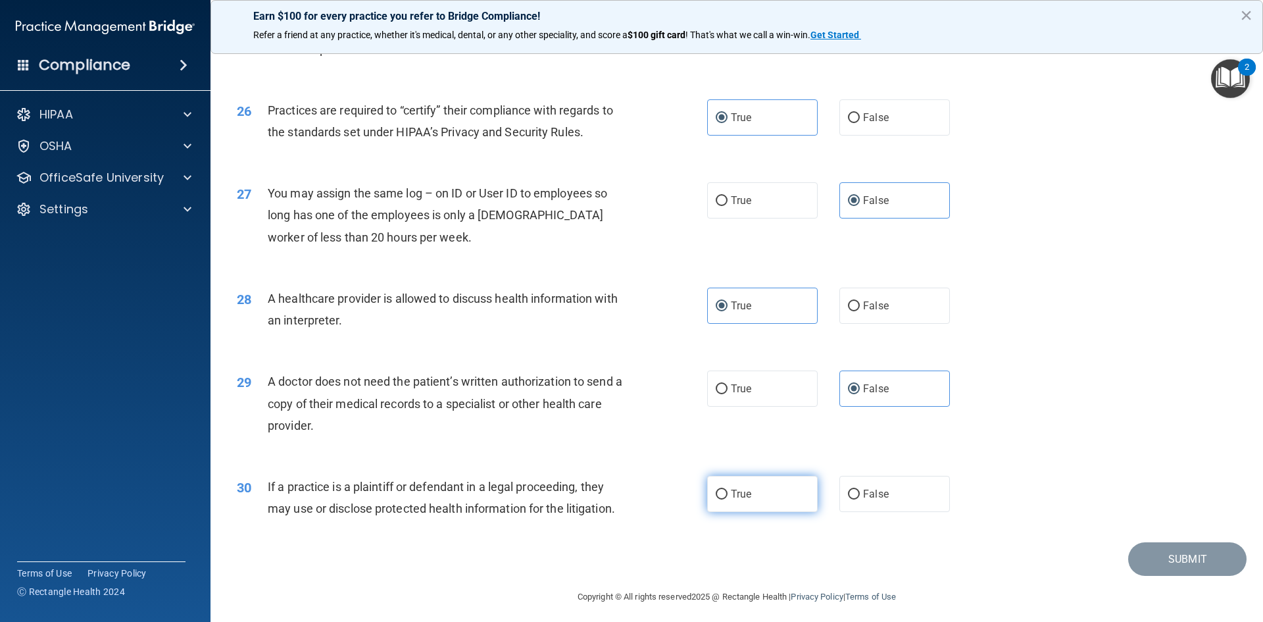
radio input "true"
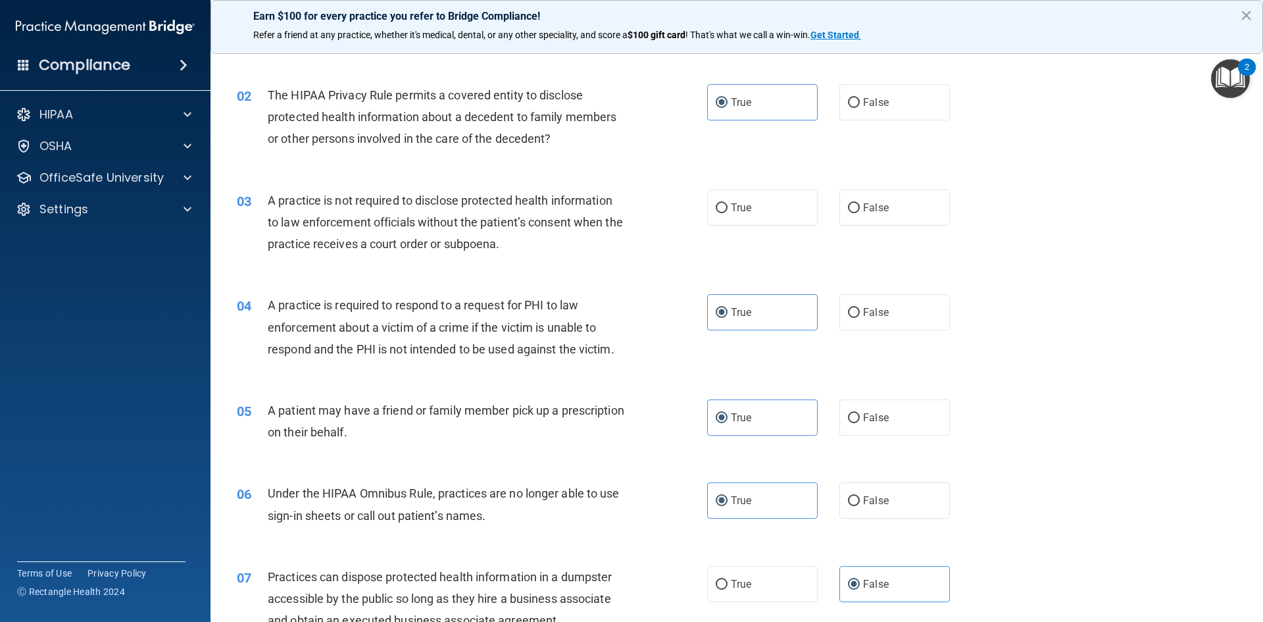
scroll to position [132, 0]
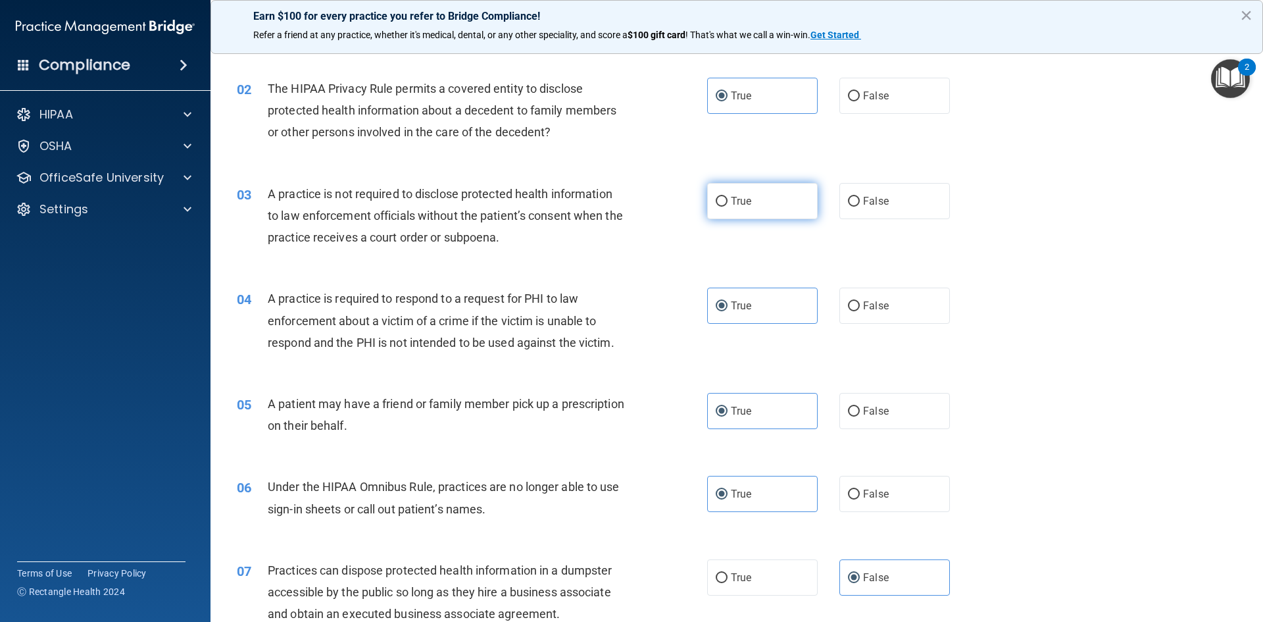
click at [760, 199] on label "True" at bounding box center [762, 201] width 111 height 36
click at [728, 199] on input "True" at bounding box center [722, 202] width 12 height 10
radio input "true"
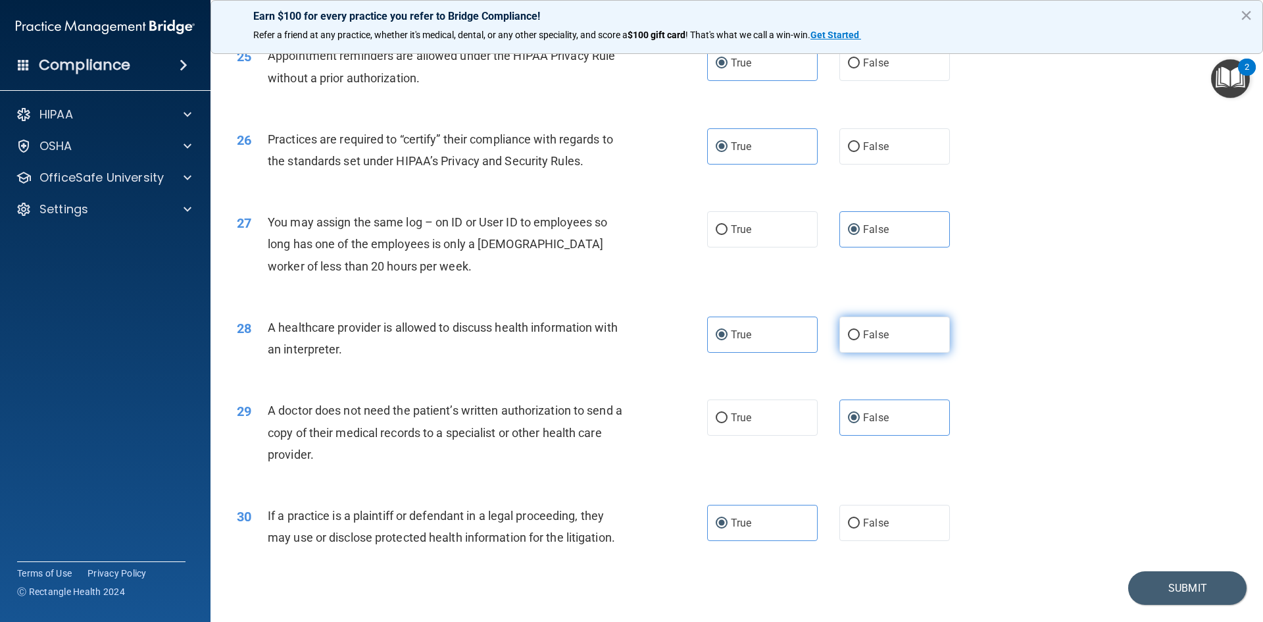
scroll to position [2441, 0]
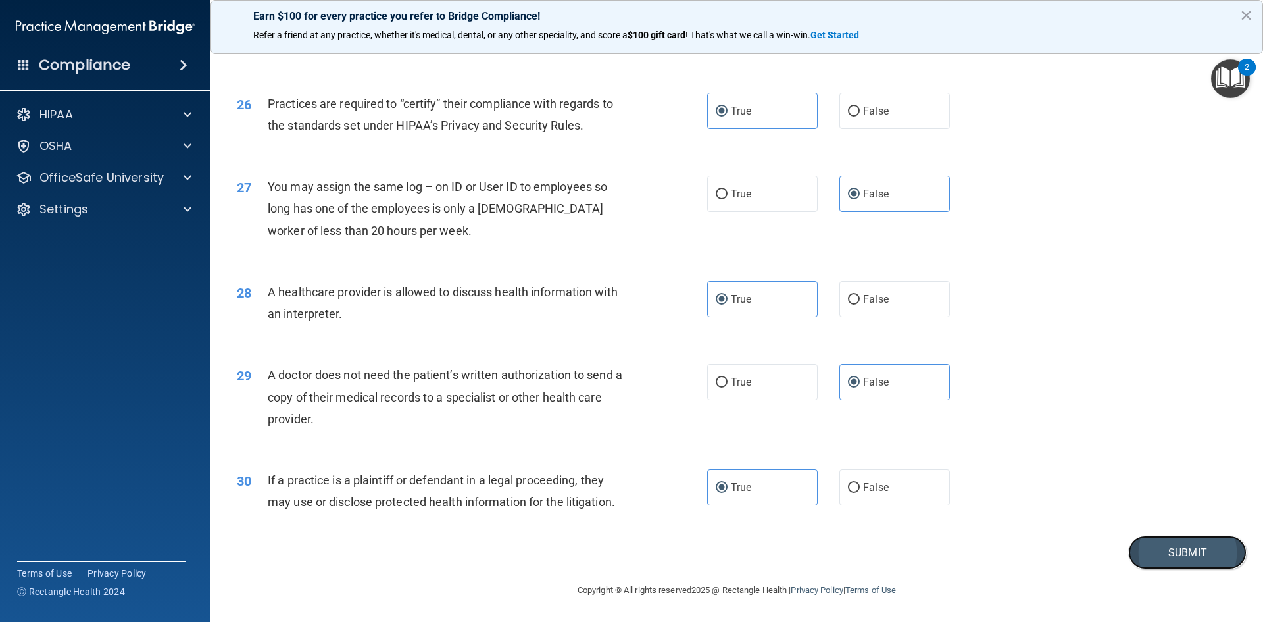
click at [1178, 556] on button "Submit" at bounding box center [1187, 553] width 118 height 34
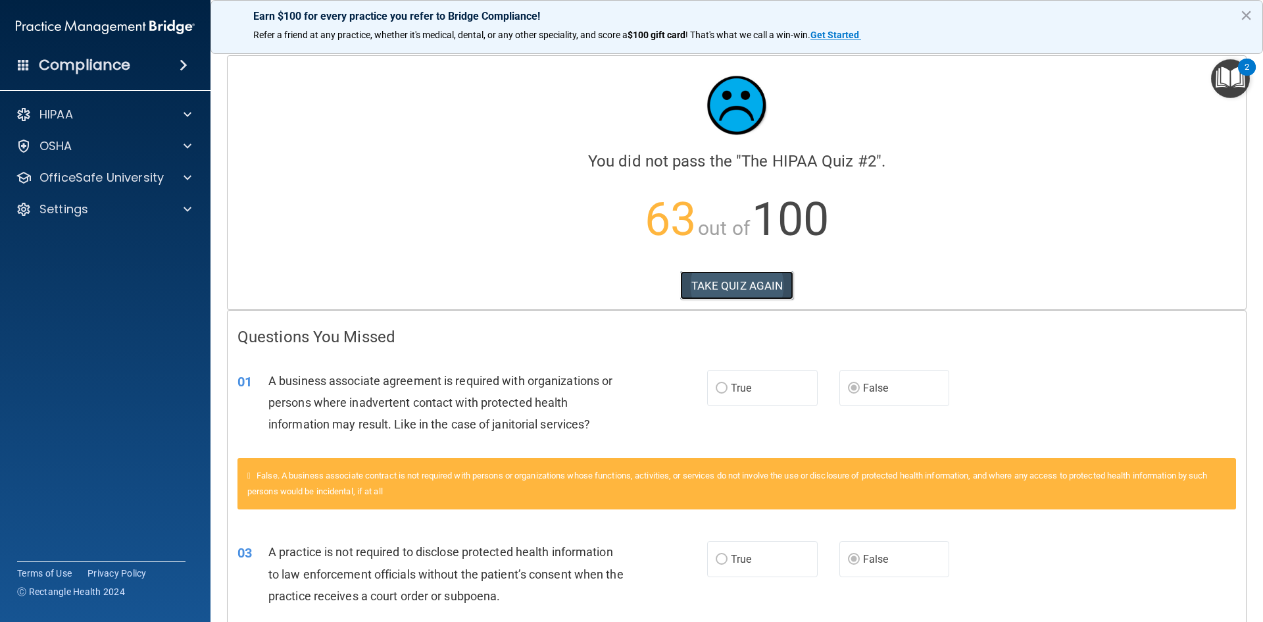
click at [730, 289] on button "TAKE QUIZ AGAIN" at bounding box center [737, 285] width 114 height 29
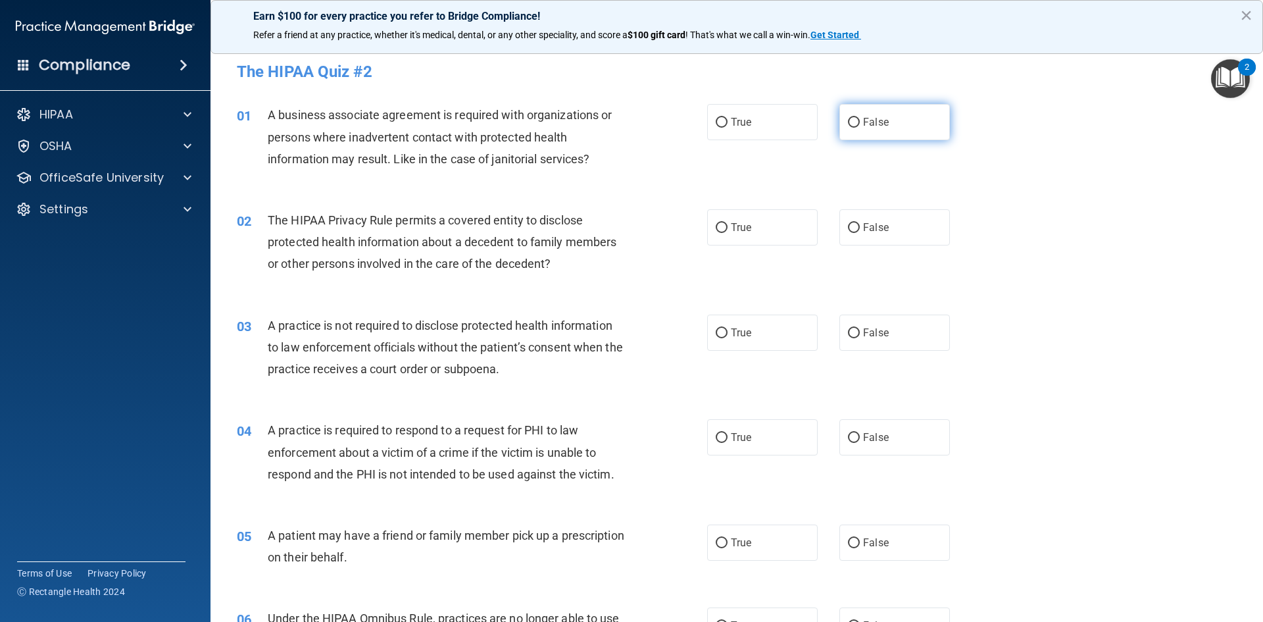
click at [896, 120] on label "False" at bounding box center [894, 122] width 111 height 36
click at [860, 120] on input "False" at bounding box center [854, 123] width 12 height 10
radio input "true"
click at [719, 235] on label "True" at bounding box center [762, 227] width 111 height 36
click at [719, 233] on input "True" at bounding box center [722, 228] width 12 height 10
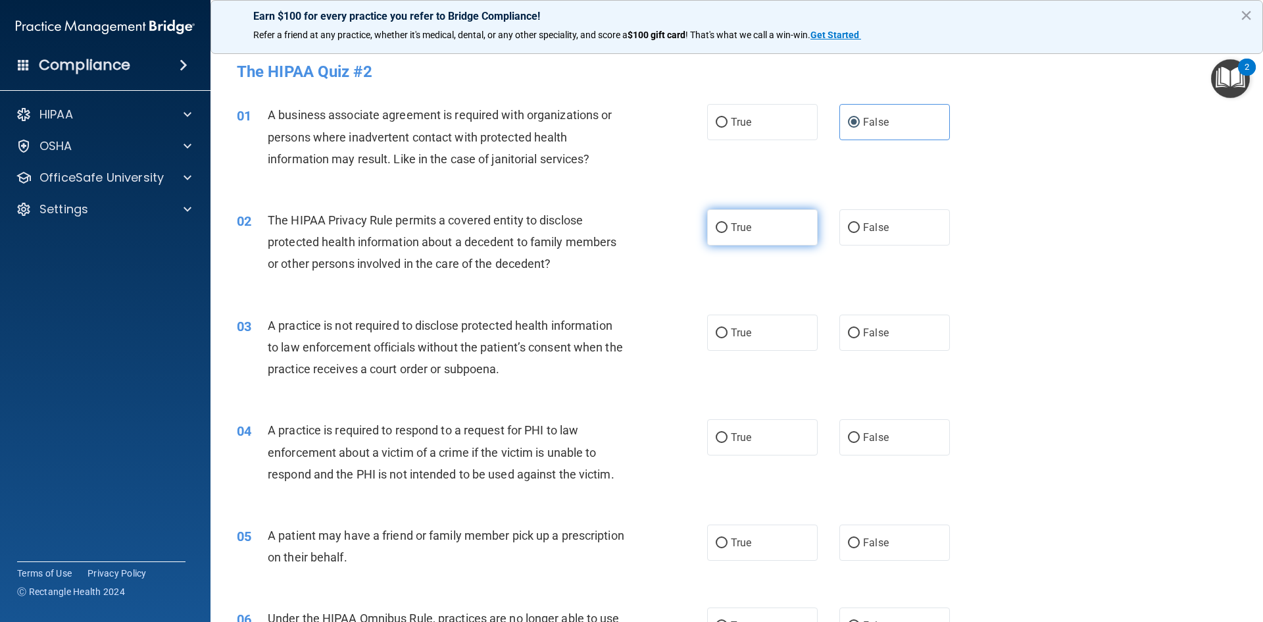
radio input "true"
click at [879, 336] on span "False" at bounding box center [876, 332] width 26 height 12
click at [860, 336] on input "False" at bounding box center [854, 333] width 12 height 10
radio input "true"
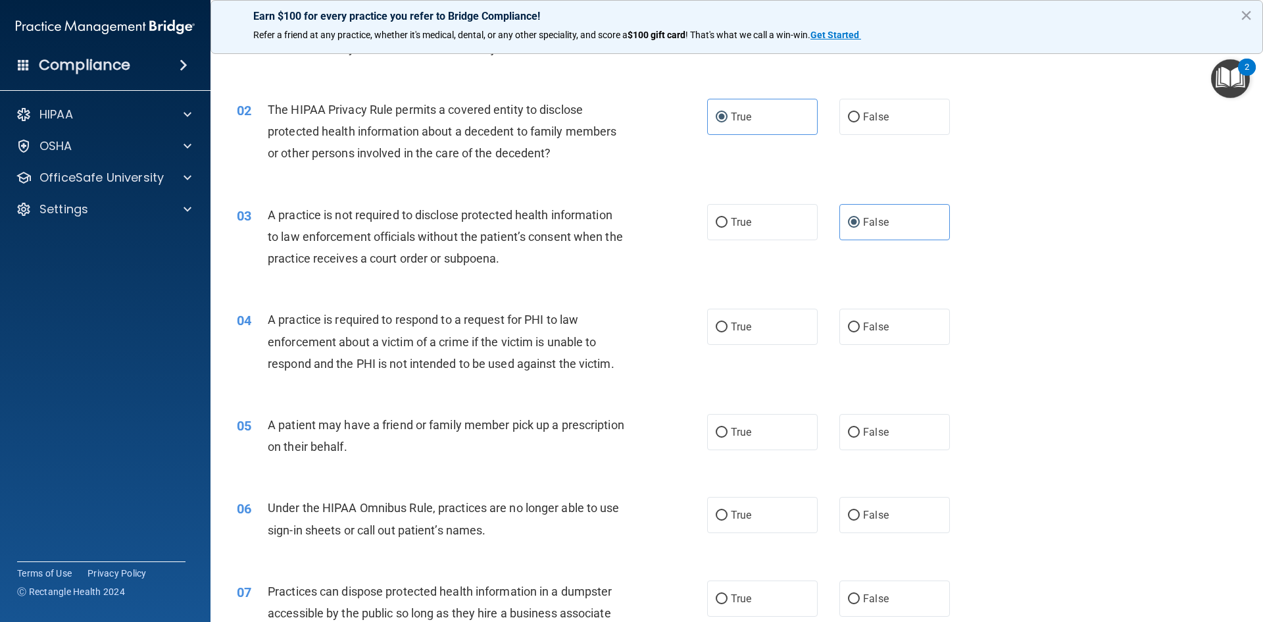
scroll to position [132, 0]
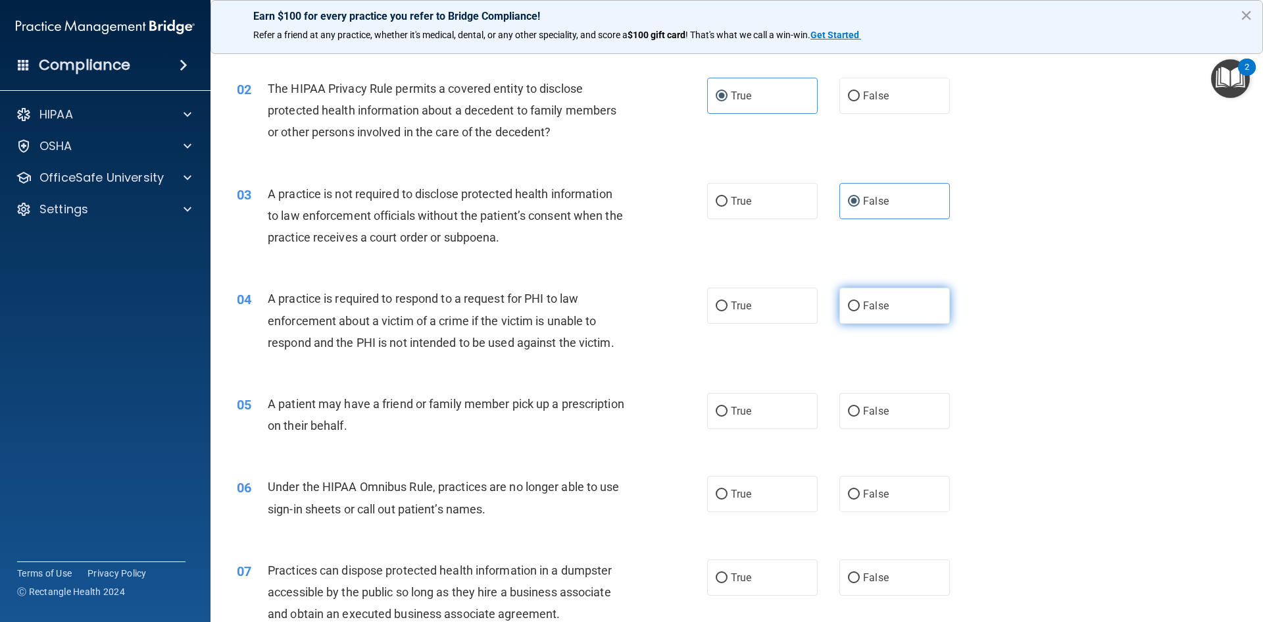
click at [871, 304] on span "False" at bounding box center [876, 305] width 26 height 12
click at [860, 304] on input "False" at bounding box center [854, 306] width 12 height 10
radio input "true"
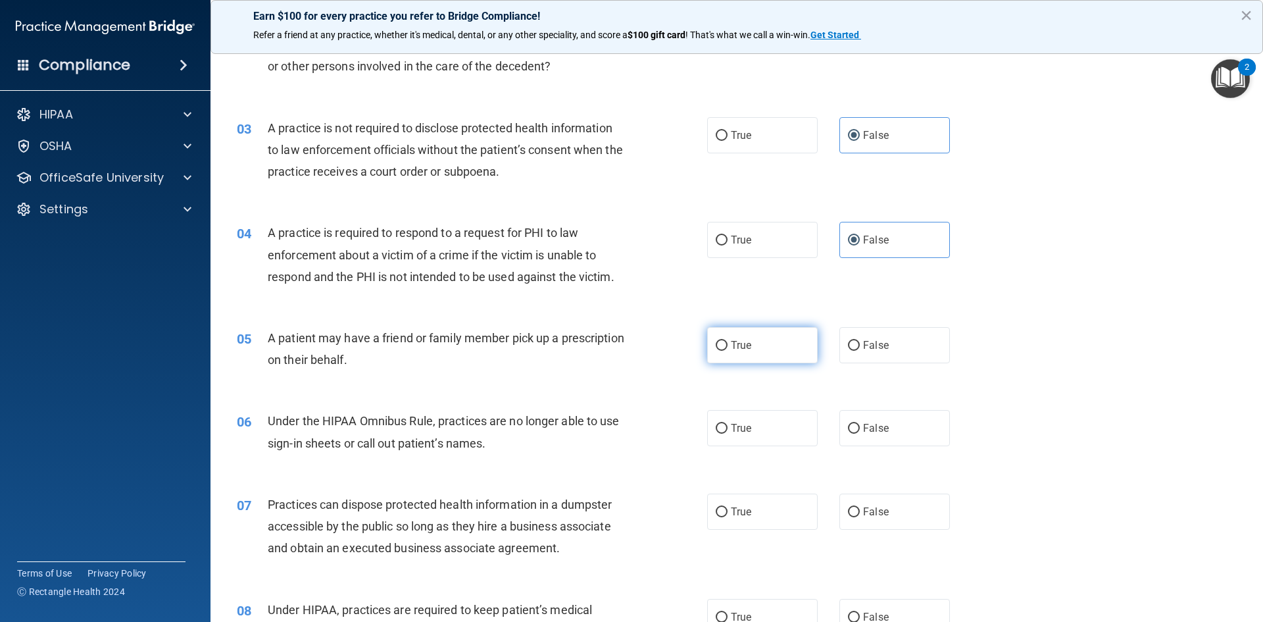
click at [760, 339] on label "True" at bounding box center [762, 345] width 111 height 36
click at [728, 341] on input "True" at bounding box center [722, 346] width 12 height 10
radio input "true"
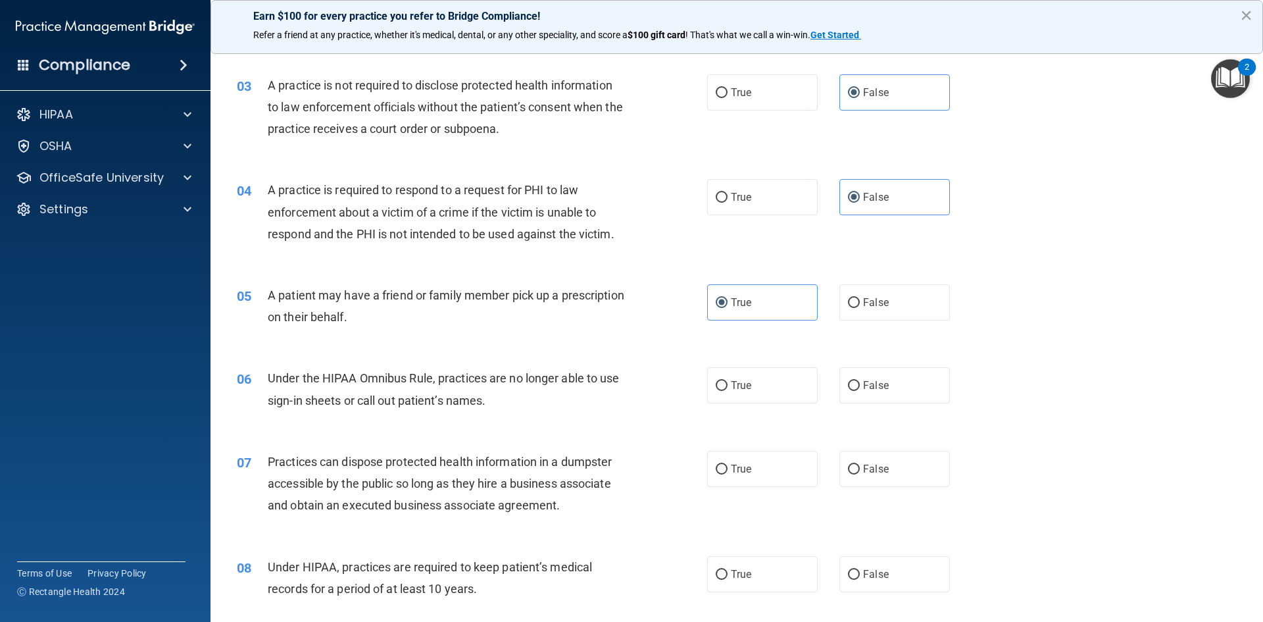
scroll to position [263, 0]
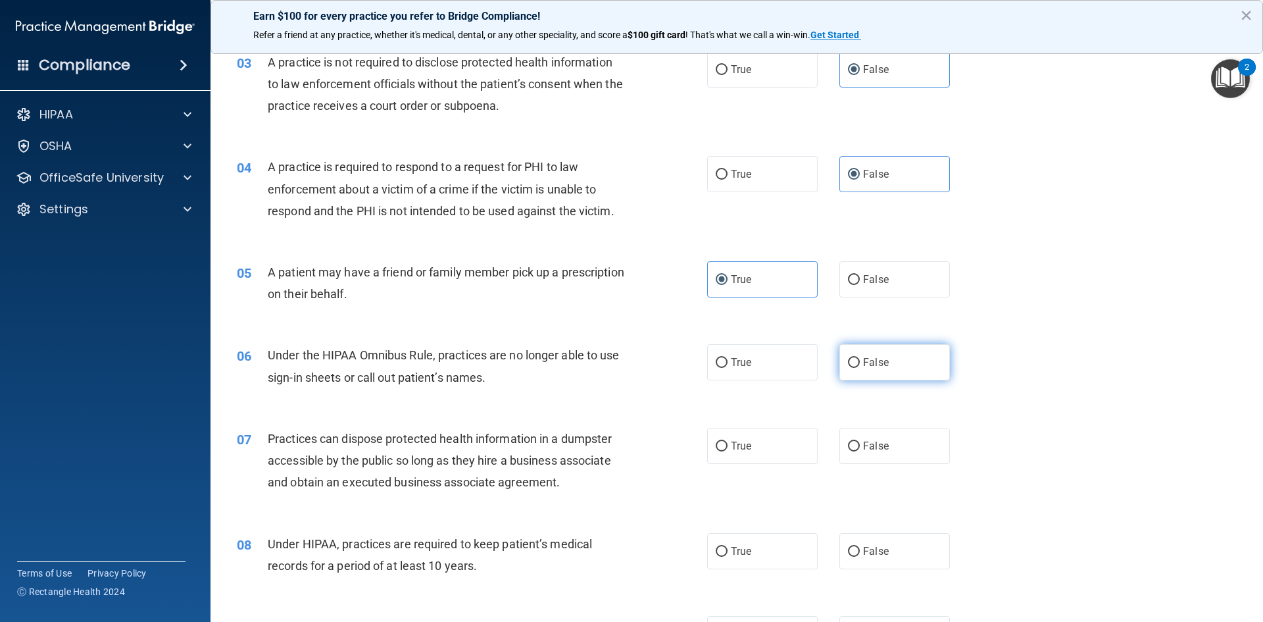
click at [862, 368] on label "False" at bounding box center [894, 362] width 111 height 36
click at [860, 368] on input "False" at bounding box center [854, 363] width 12 height 10
radio input "true"
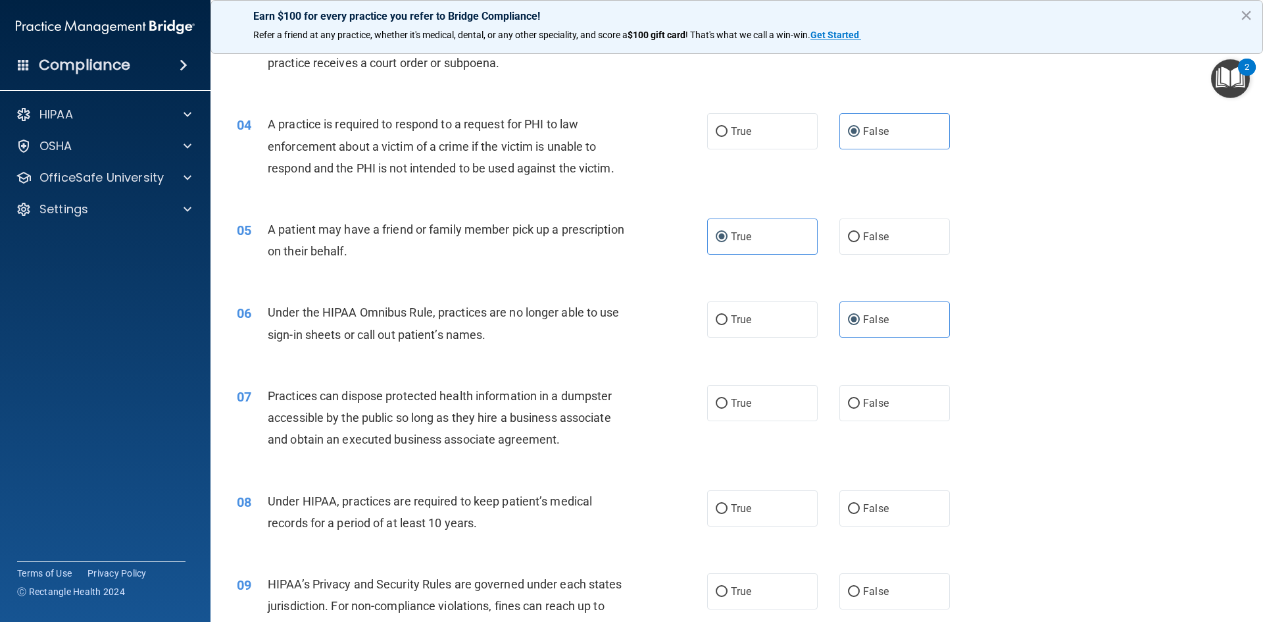
scroll to position [329, 0]
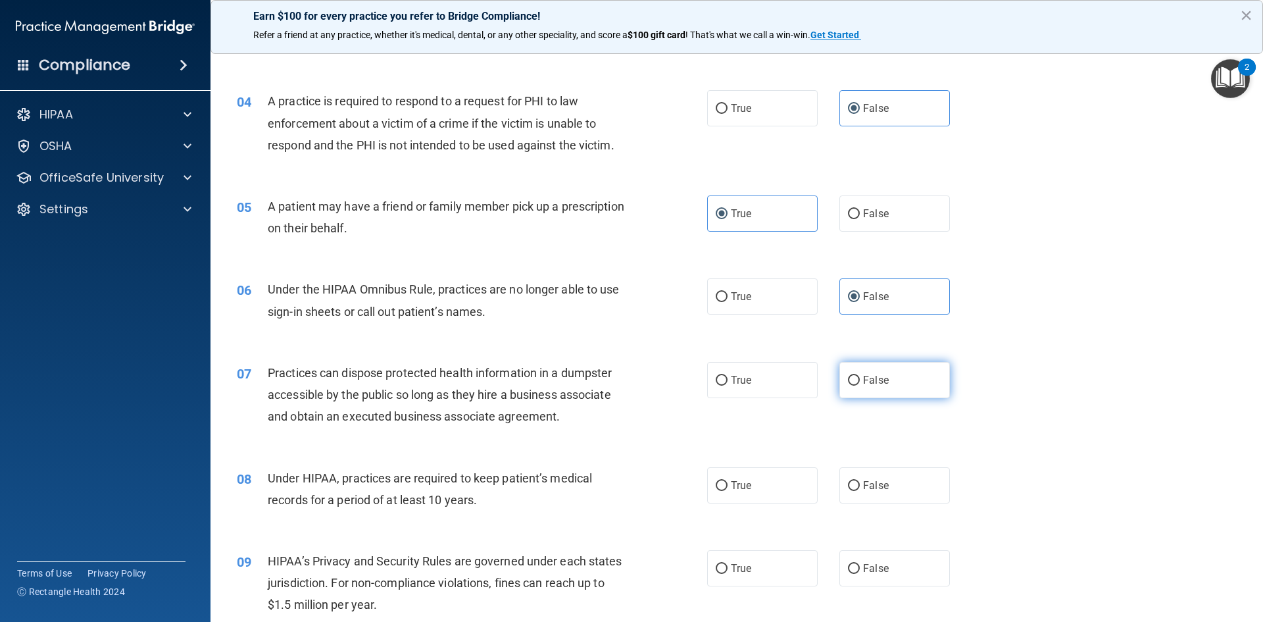
click at [863, 382] on span "False" at bounding box center [876, 380] width 26 height 12
click at [860, 382] on input "False" at bounding box center [854, 381] width 12 height 10
radio input "true"
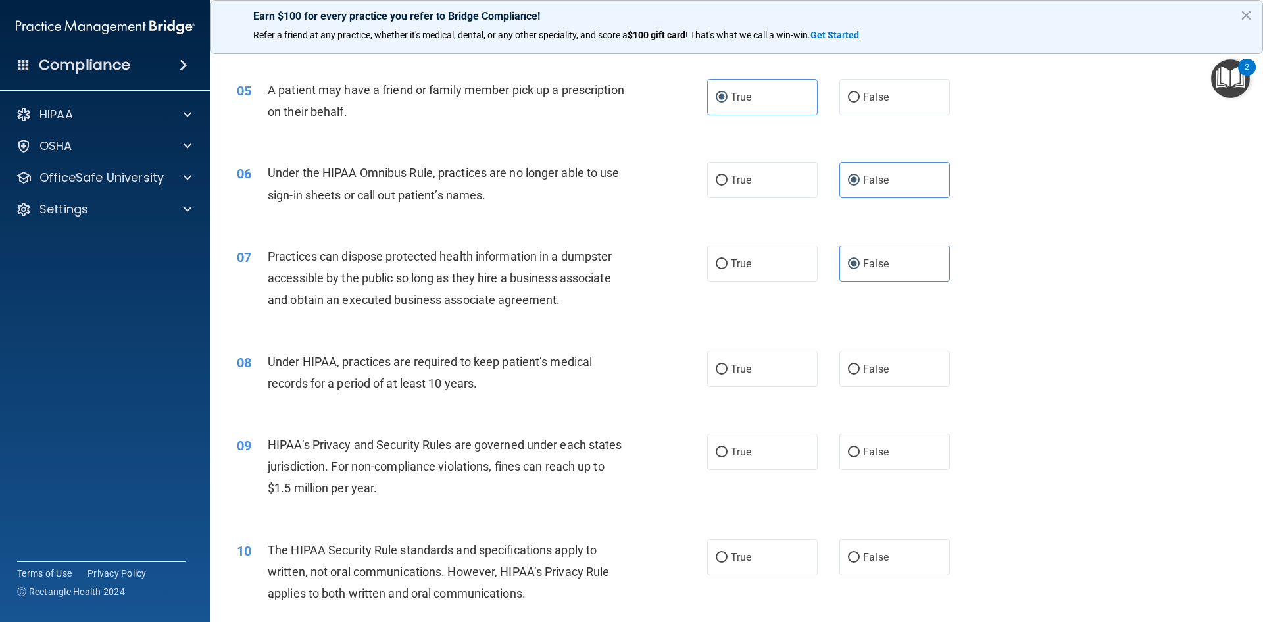
scroll to position [461, 0]
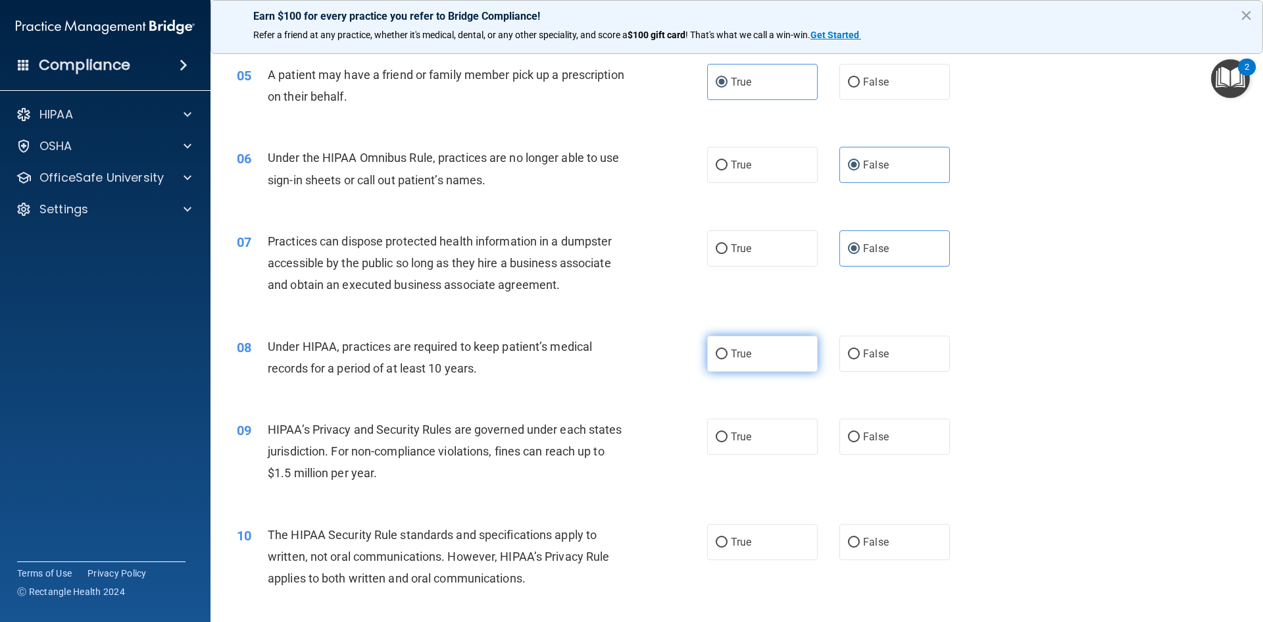
click at [734, 358] on span "True" at bounding box center [741, 353] width 20 height 12
click at [728, 358] on input "True" at bounding box center [722, 354] width 12 height 10
radio input "true"
click at [882, 355] on span "False" at bounding box center [876, 353] width 26 height 12
click at [860, 355] on input "False" at bounding box center [854, 354] width 12 height 10
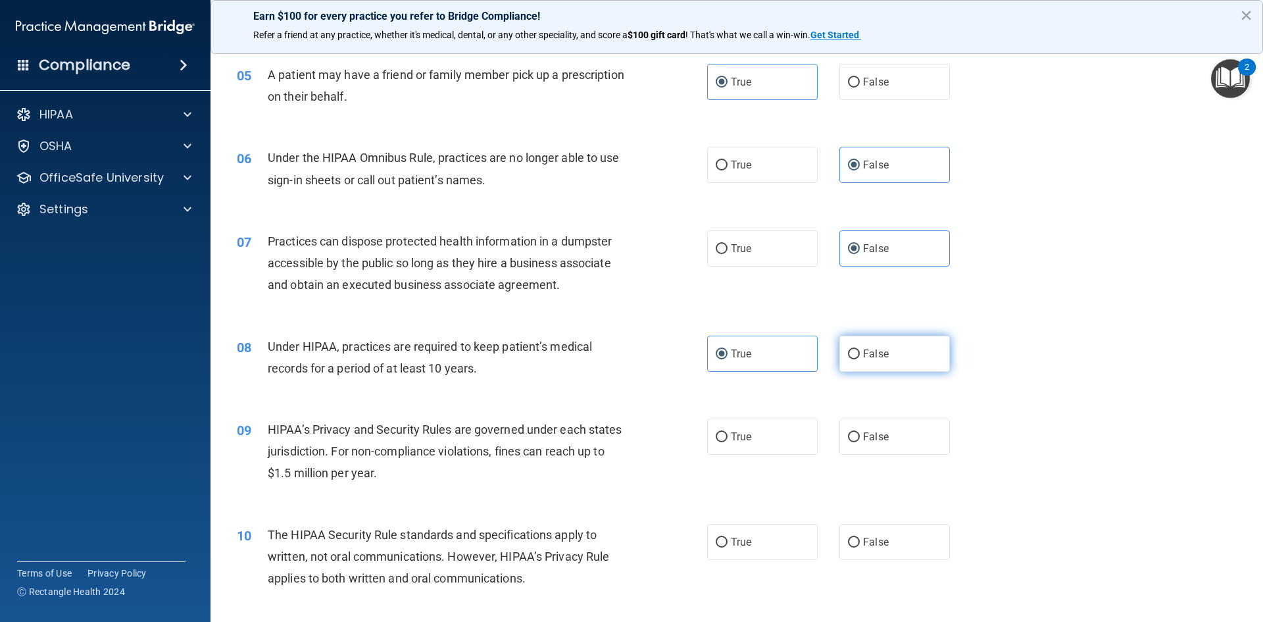
radio input "true"
radio input "false"
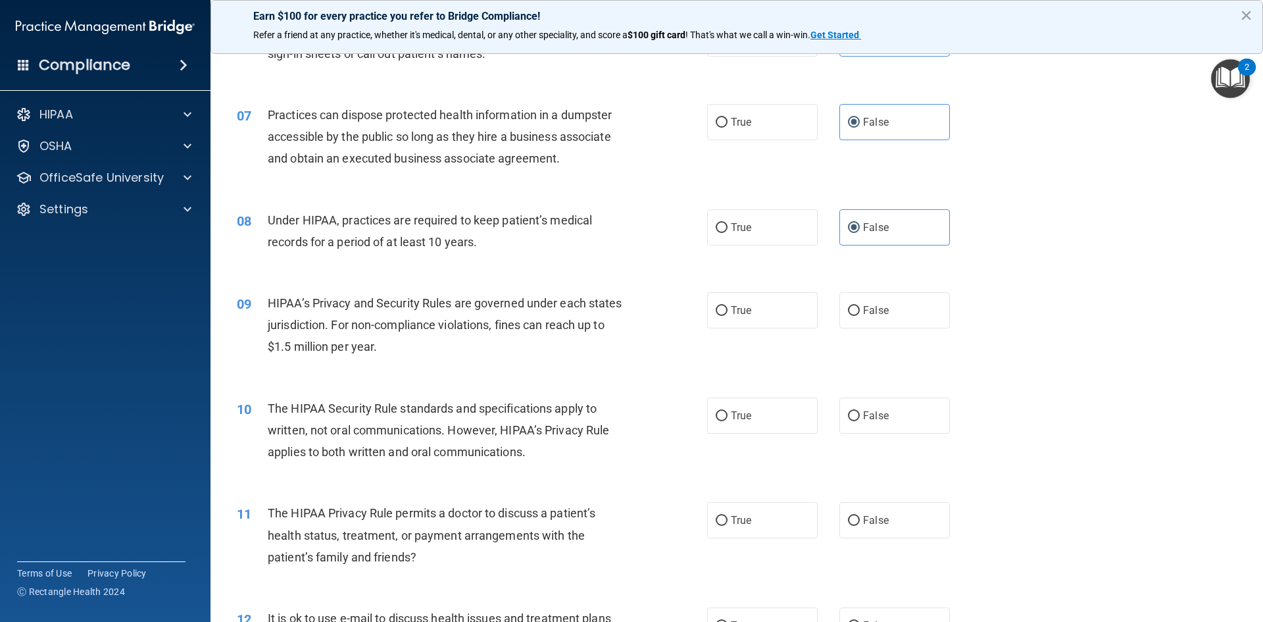
scroll to position [592, 0]
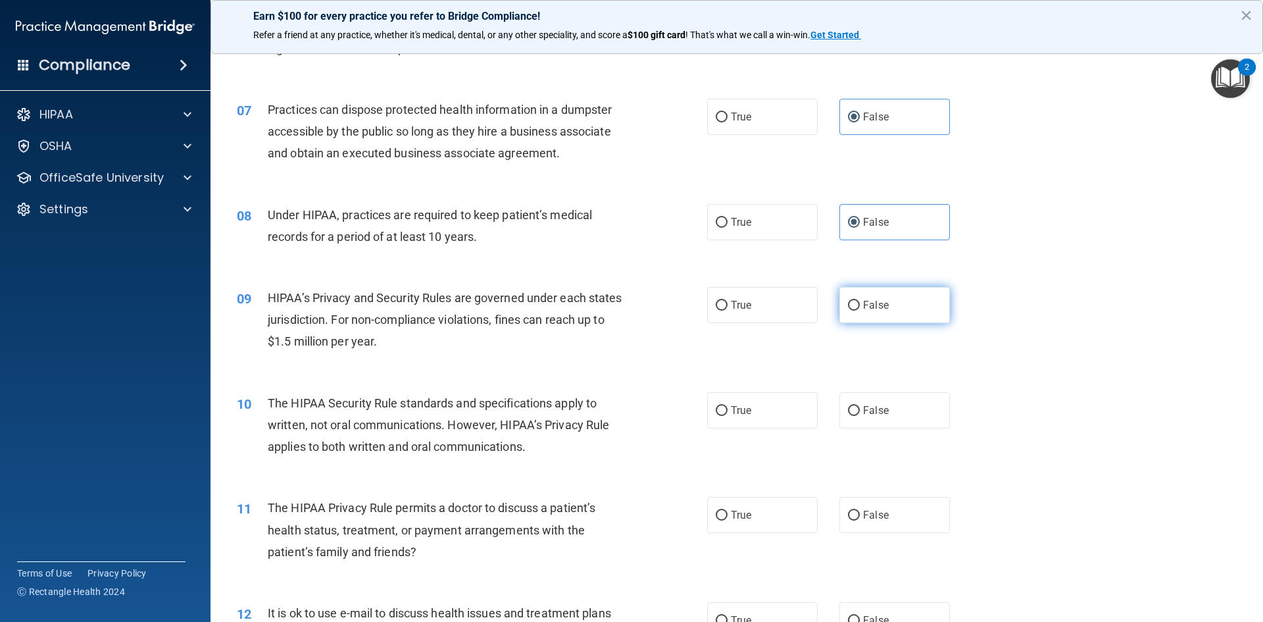
click at [887, 305] on label "False" at bounding box center [894, 305] width 111 height 36
click at [860, 305] on input "False" at bounding box center [854, 306] width 12 height 10
radio input "true"
click at [745, 421] on label "True" at bounding box center [762, 410] width 111 height 36
click at [728, 416] on input "True" at bounding box center [722, 411] width 12 height 10
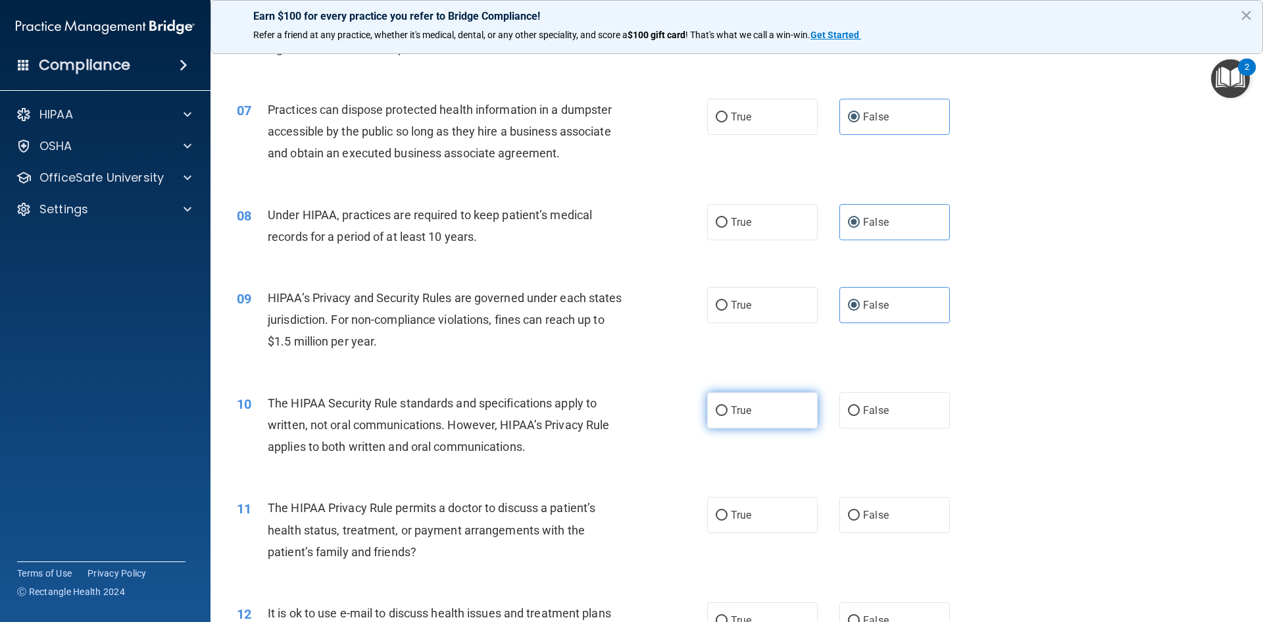
radio input "true"
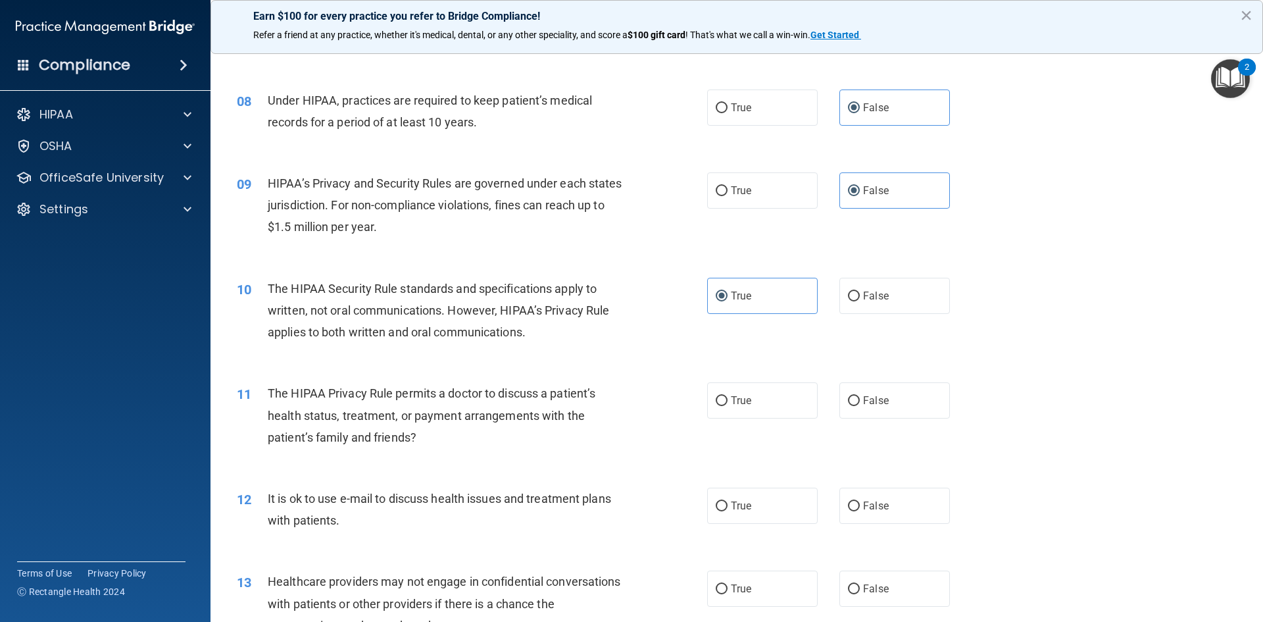
scroll to position [724, 0]
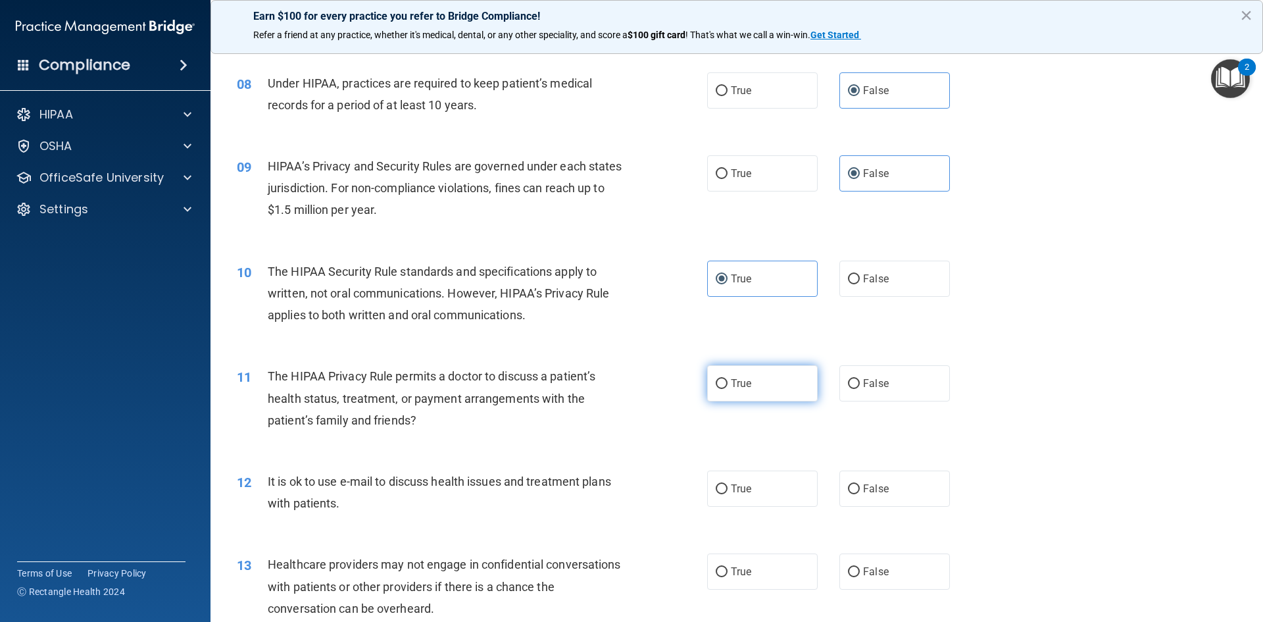
click at [764, 385] on label "True" at bounding box center [762, 383] width 111 height 36
click at [728, 385] on input "True" at bounding box center [722, 384] width 12 height 10
radio input "true"
click at [747, 496] on label "True" at bounding box center [762, 488] width 111 height 36
click at [728, 494] on input "True" at bounding box center [722, 489] width 12 height 10
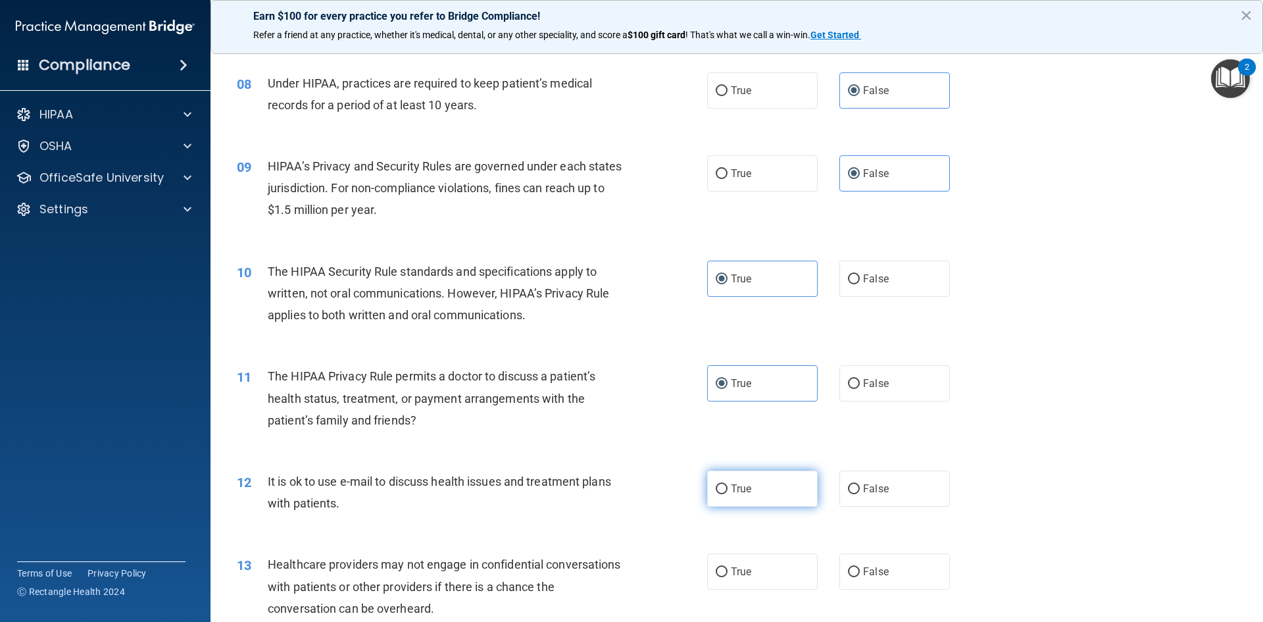
radio input "true"
click at [863, 386] on span "False" at bounding box center [876, 383] width 26 height 12
click at [860, 386] on input "False" at bounding box center [854, 384] width 12 height 10
radio input "true"
radio input "false"
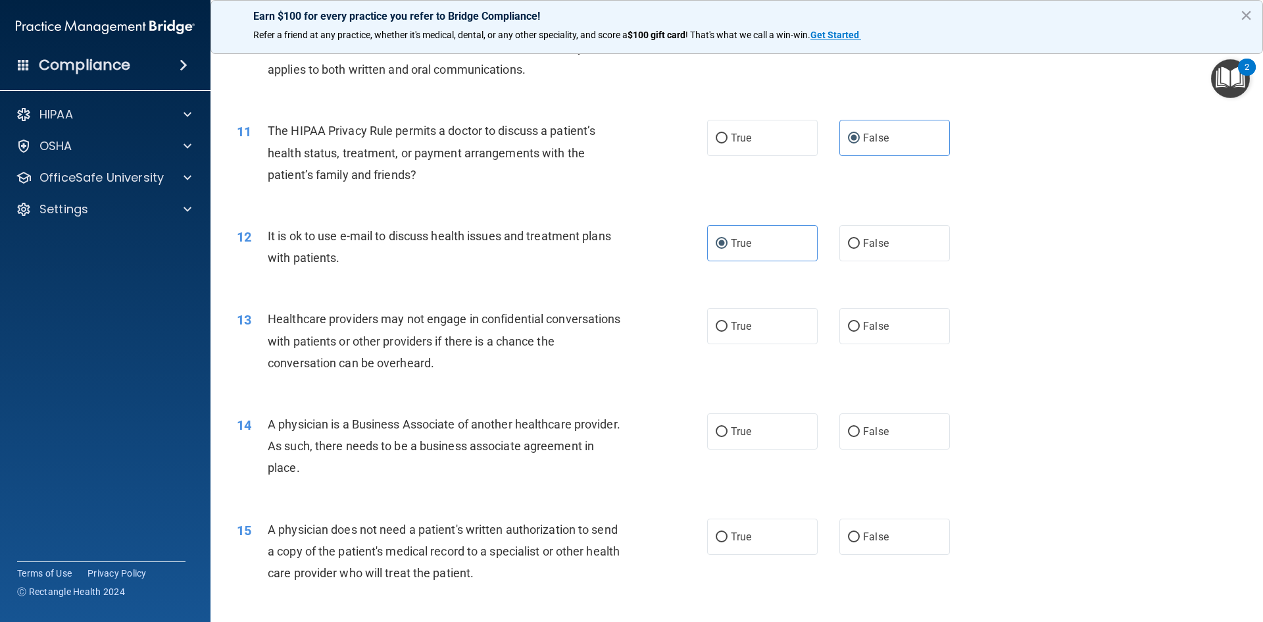
scroll to position [987, 0]
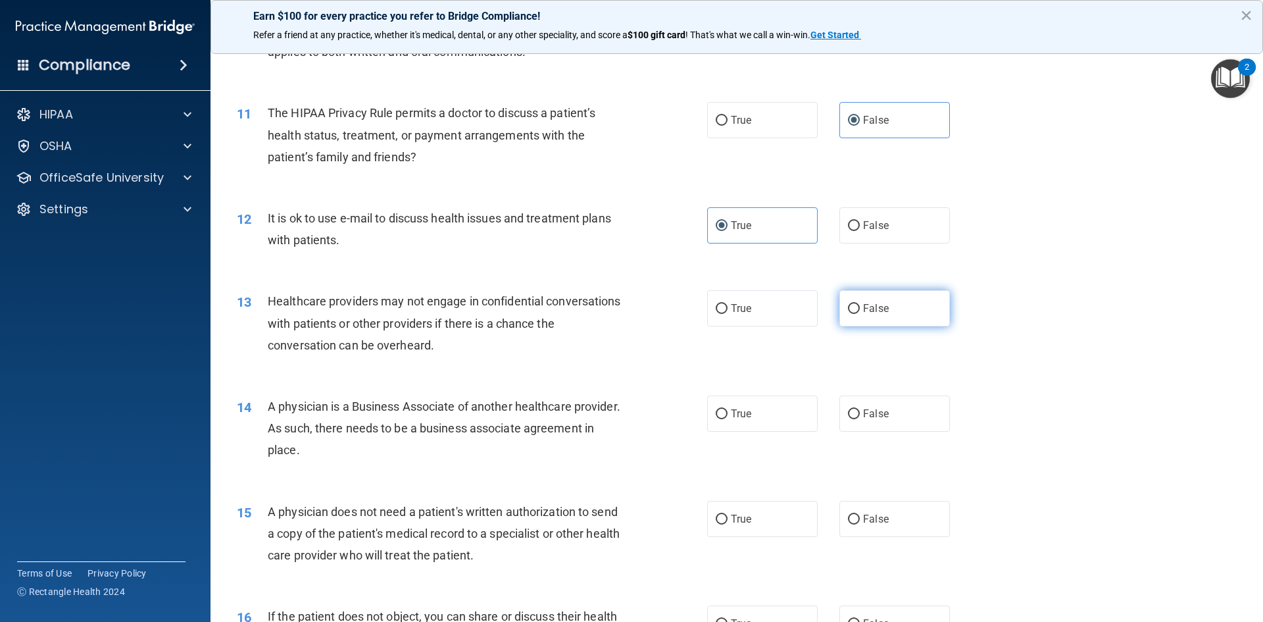
click at [880, 305] on span "False" at bounding box center [876, 308] width 26 height 12
click at [860, 305] on input "False" at bounding box center [854, 309] width 12 height 10
radio input "true"
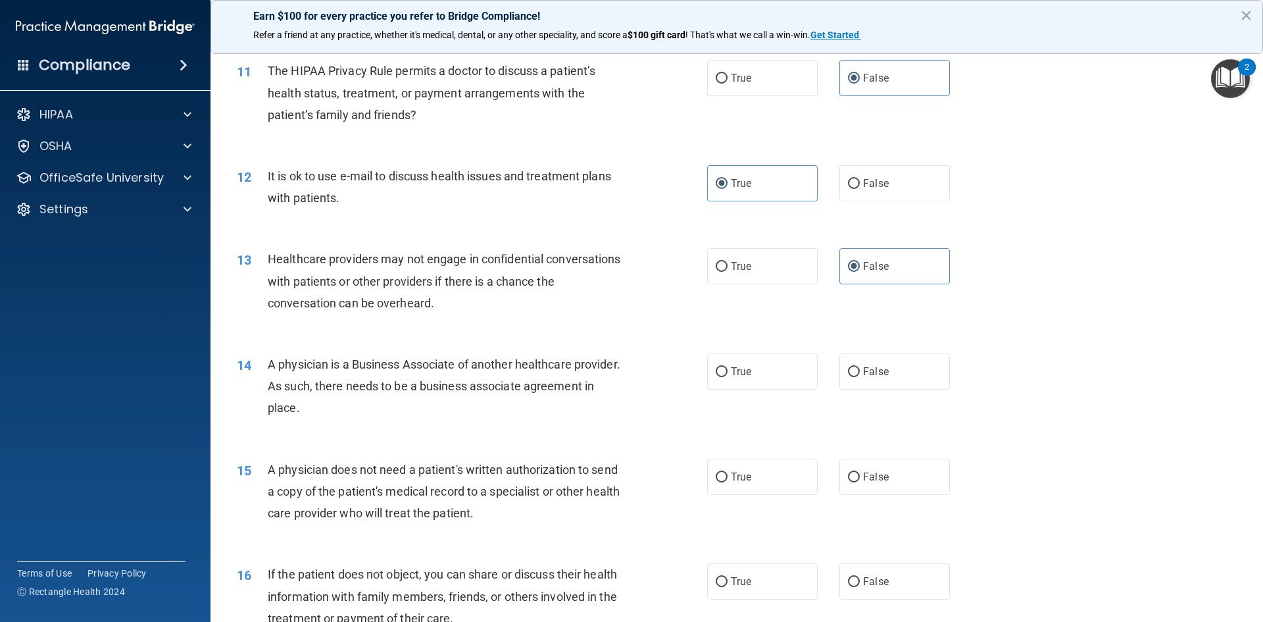
scroll to position [1053, 0]
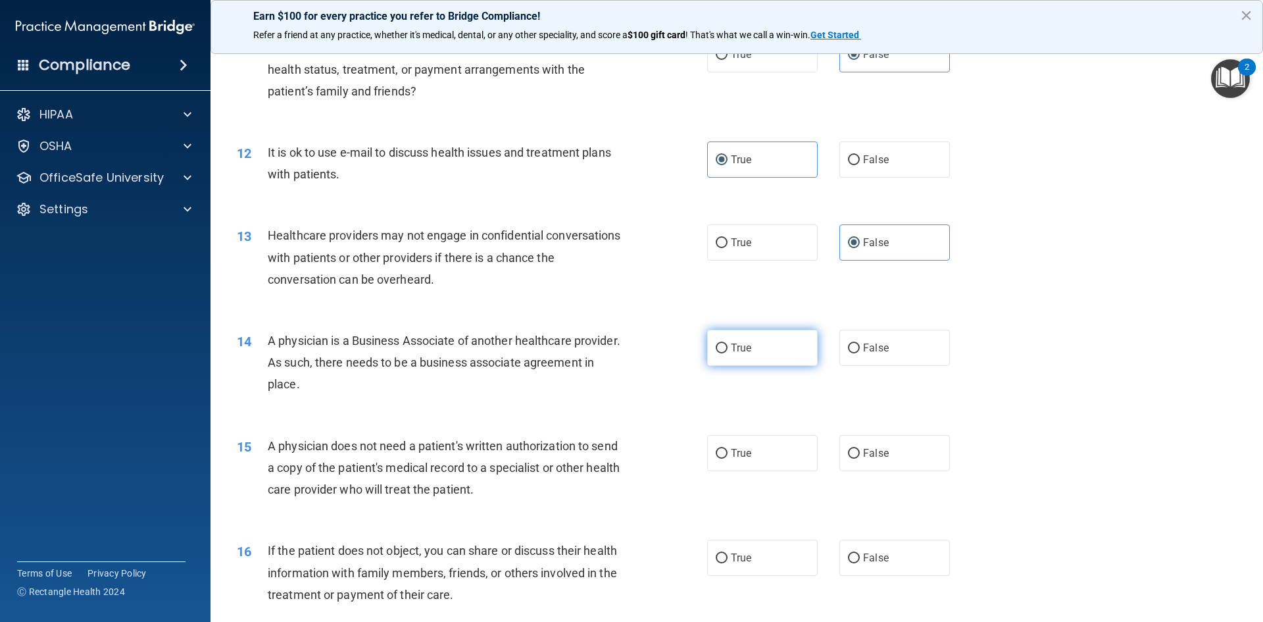
click at [733, 348] on span "True" at bounding box center [741, 347] width 20 height 12
click at [728, 348] on input "True" at bounding box center [722, 348] width 12 height 10
radio input "true"
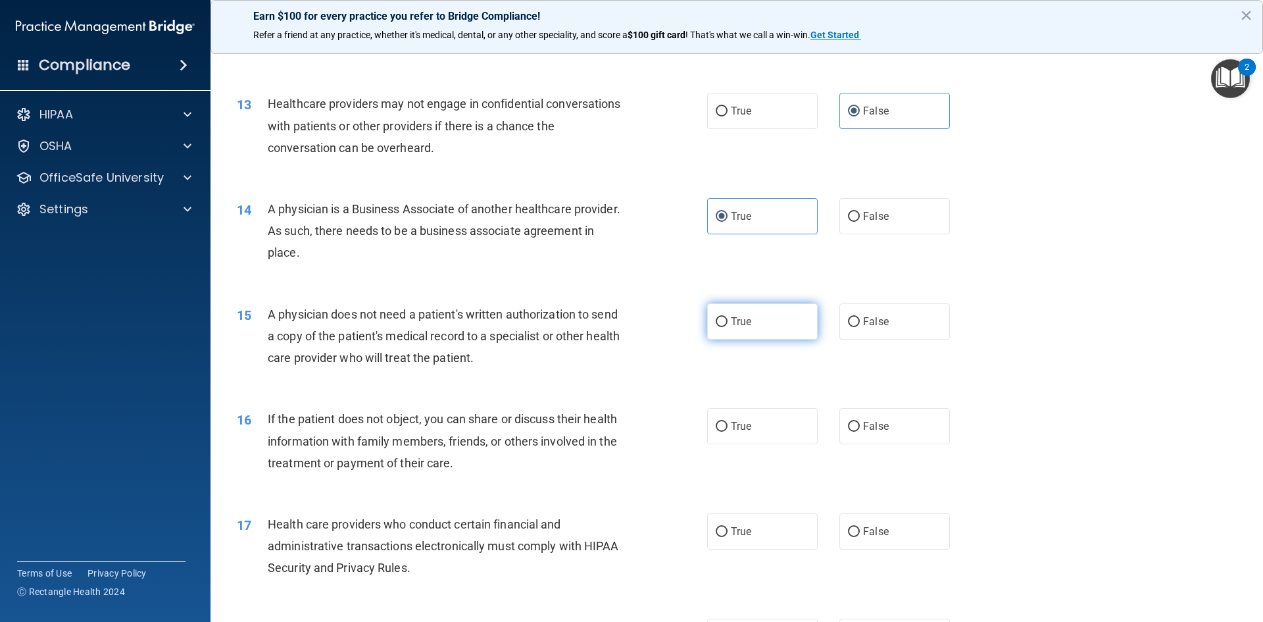
click at [760, 320] on label "True" at bounding box center [762, 321] width 111 height 36
click at [728, 320] on input "True" at bounding box center [722, 322] width 12 height 10
radio input "true"
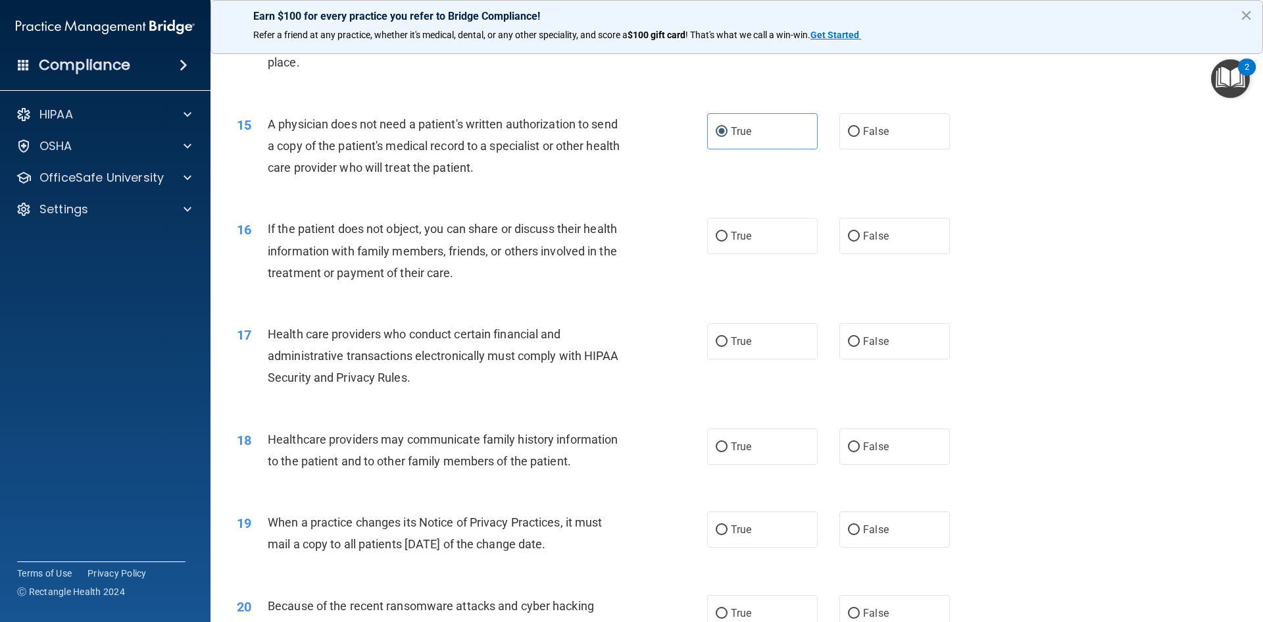
scroll to position [1382, 0]
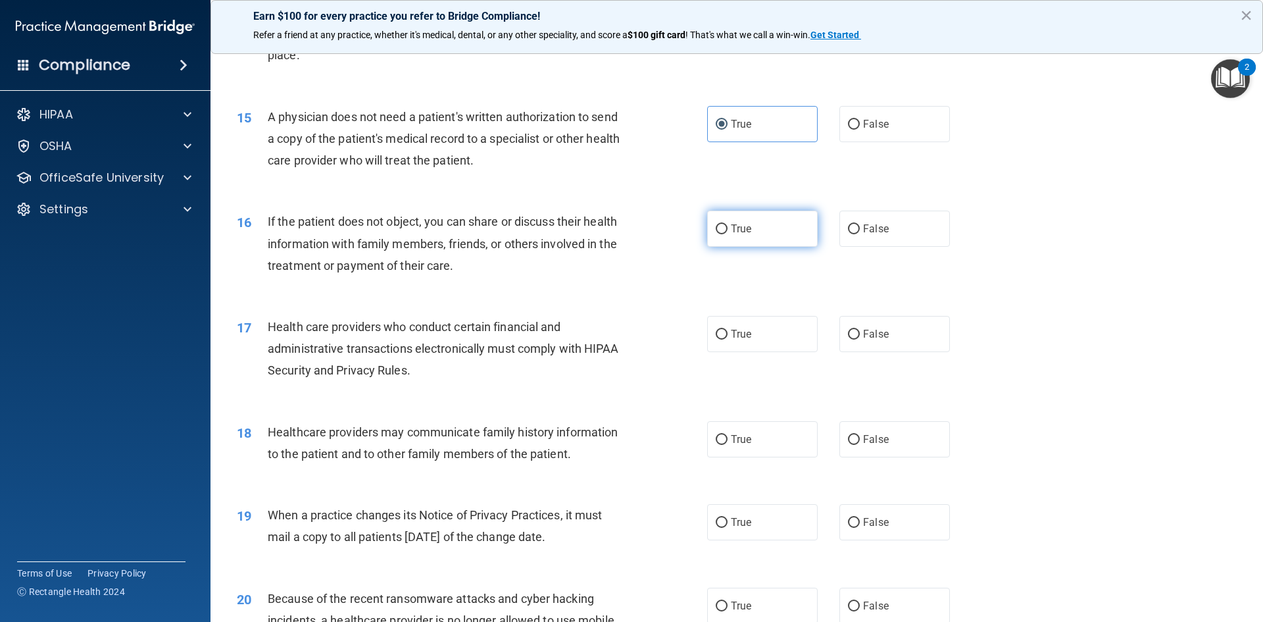
click at [739, 226] on span "True" at bounding box center [741, 228] width 20 height 12
click at [728, 226] on input "True" at bounding box center [722, 229] width 12 height 10
radio input "true"
click at [736, 332] on span "True" at bounding box center [741, 334] width 20 height 12
click at [728, 332] on input "True" at bounding box center [722, 335] width 12 height 10
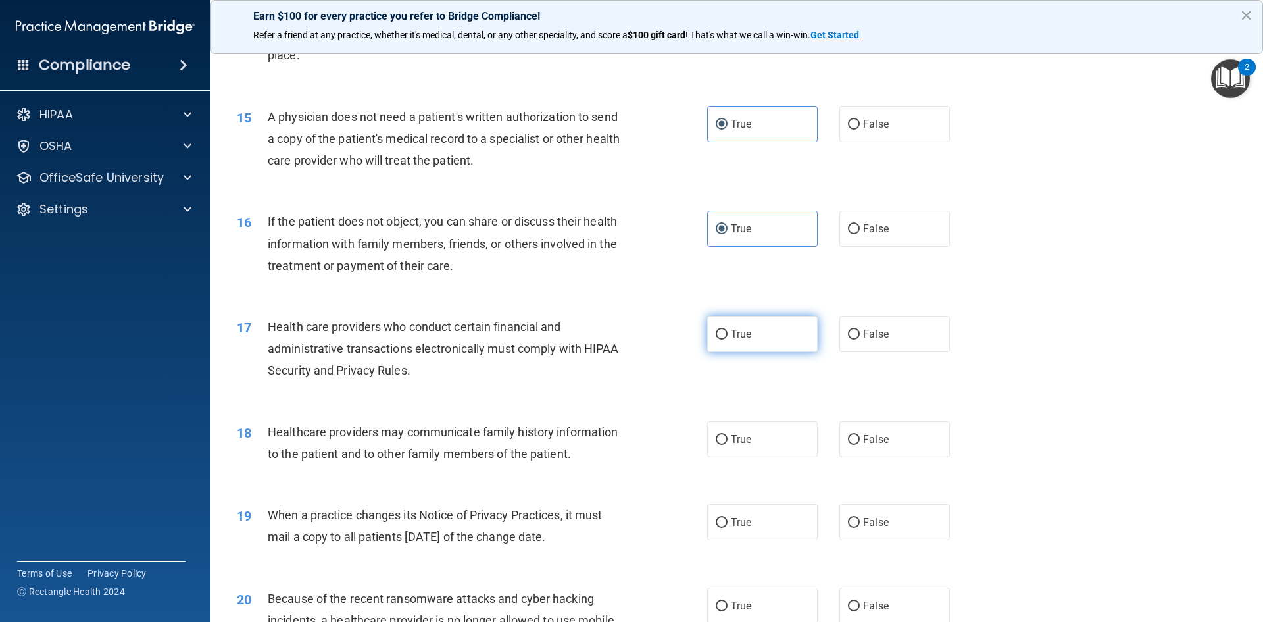
radio input "true"
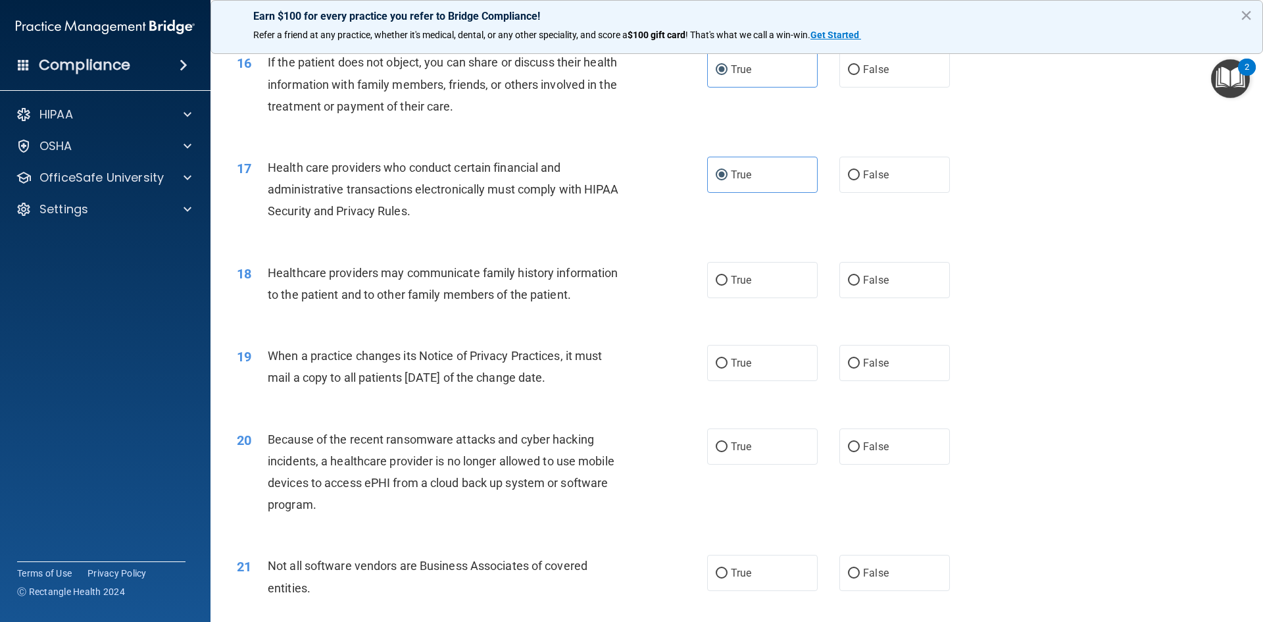
scroll to position [1579, 0]
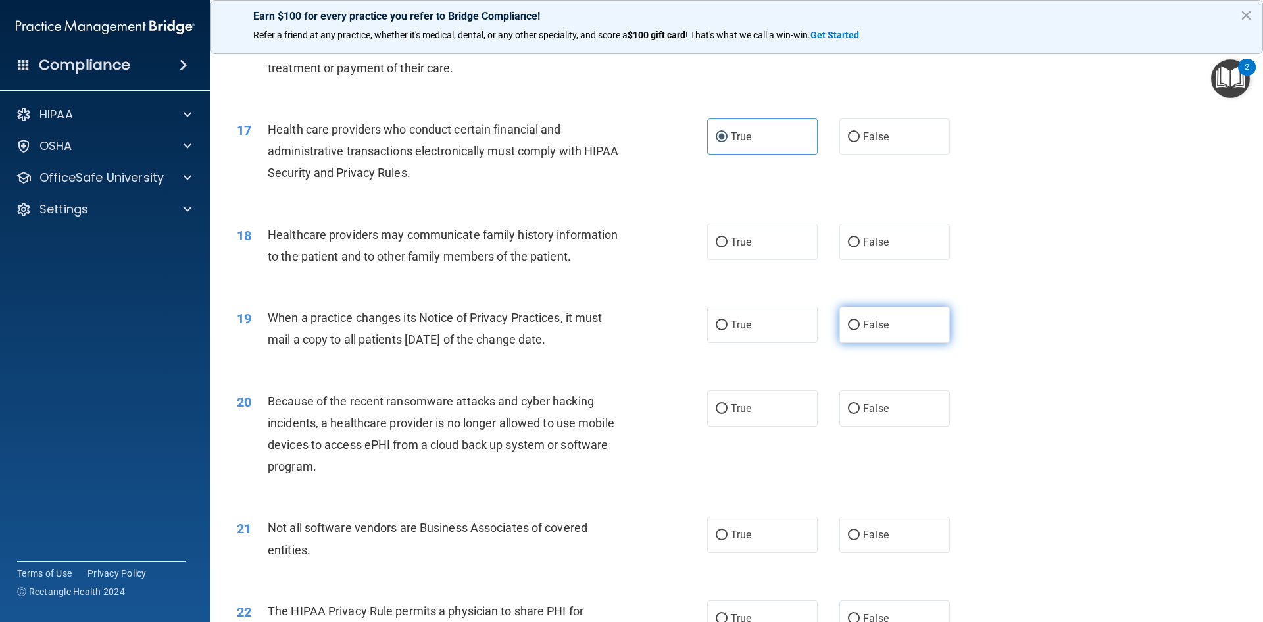
click at [863, 322] on span "False" at bounding box center [876, 324] width 26 height 12
click at [860, 322] on input "False" at bounding box center [854, 325] width 12 height 10
radio input "true"
click at [899, 249] on label "False" at bounding box center [894, 242] width 111 height 36
click at [860, 247] on input "False" at bounding box center [854, 242] width 12 height 10
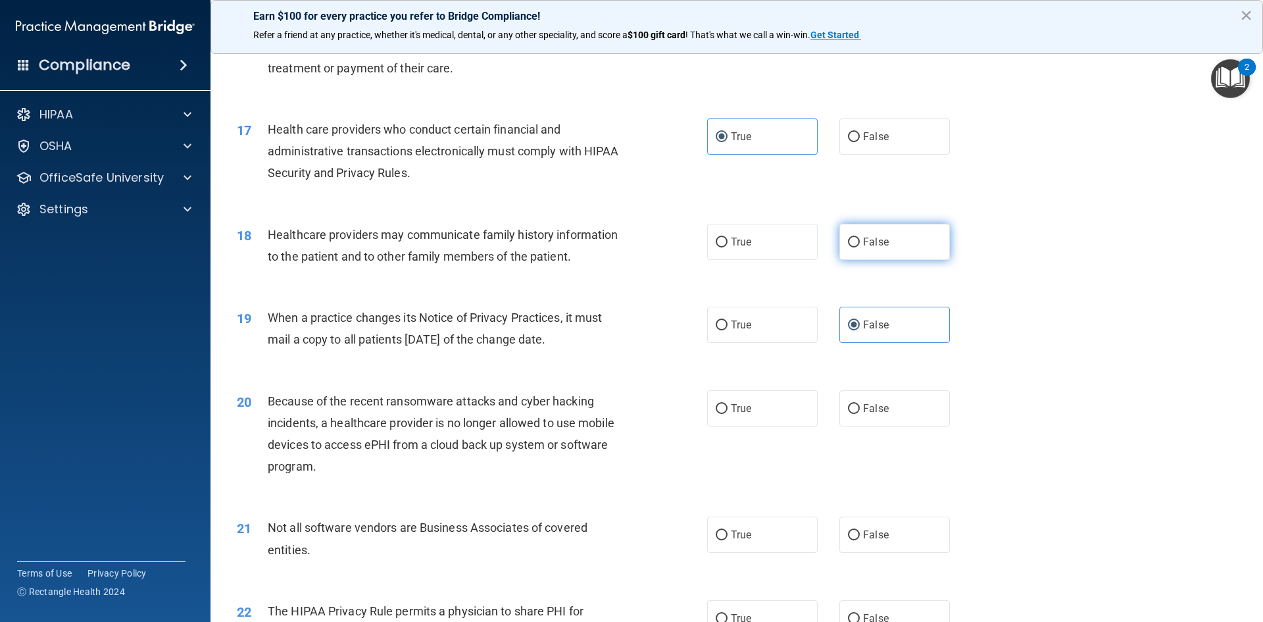
radio input "true"
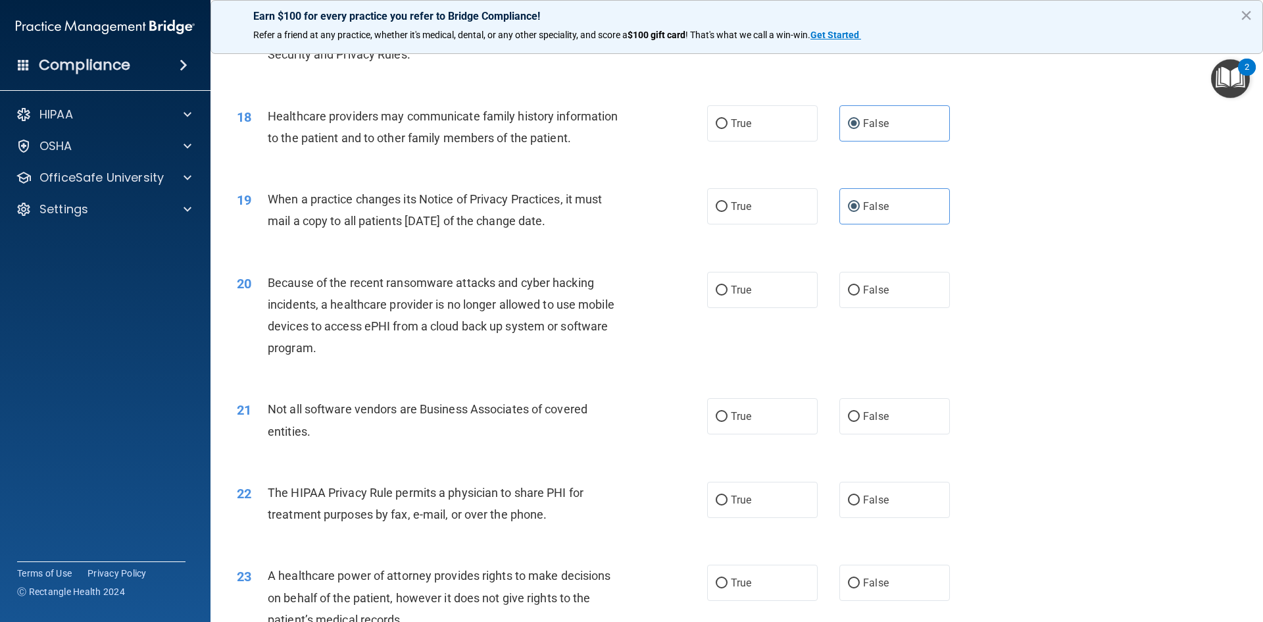
scroll to position [1710, 0]
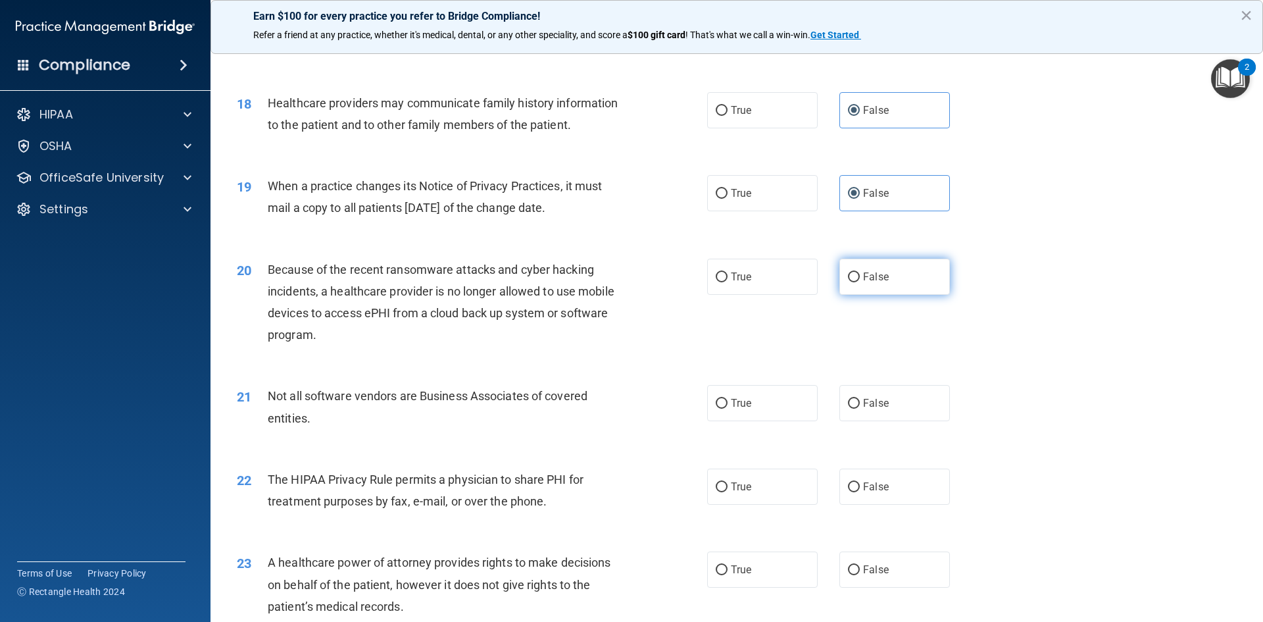
click at [923, 274] on label "False" at bounding box center [894, 277] width 111 height 36
click at [860, 274] on input "False" at bounding box center [854, 277] width 12 height 10
radio input "true"
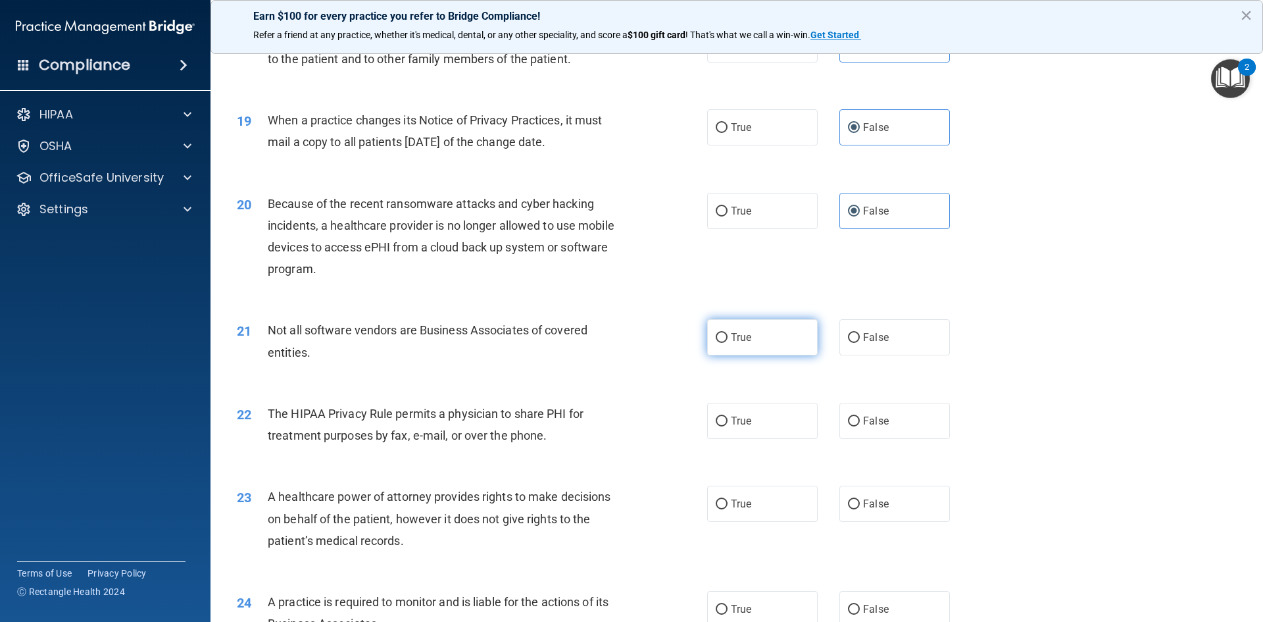
click at [737, 343] on span "True" at bounding box center [741, 337] width 20 height 12
click at [728, 343] on input "True" at bounding box center [722, 338] width 12 height 10
radio input "true"
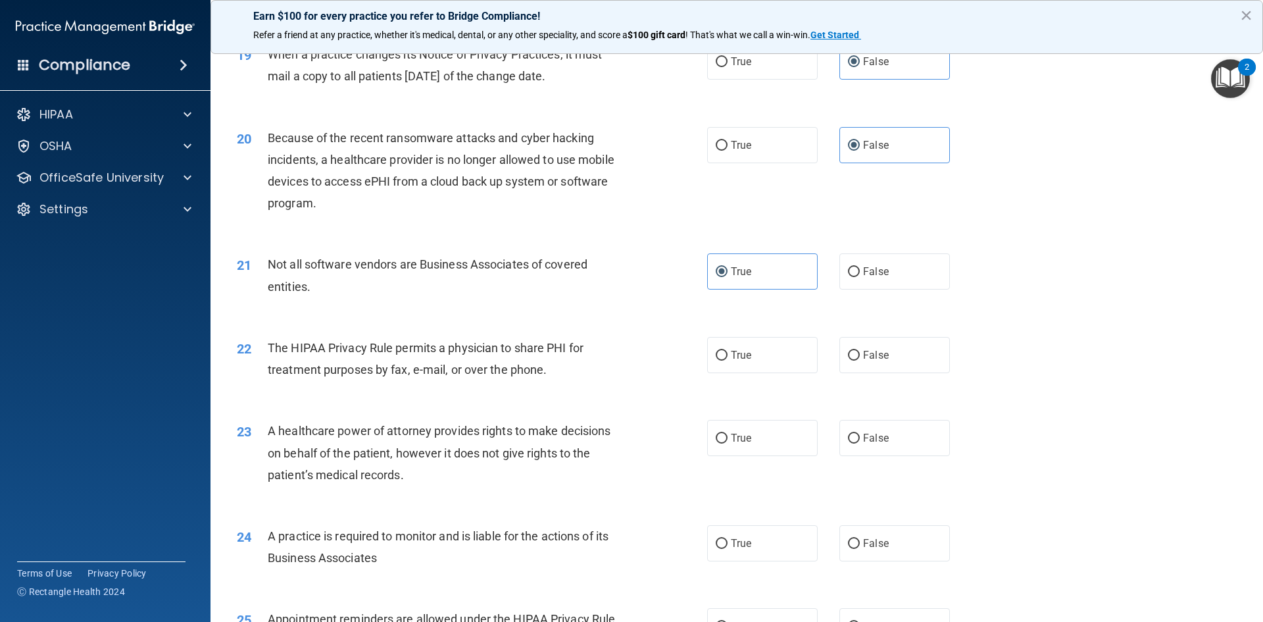
scroll to position [1908, 0]
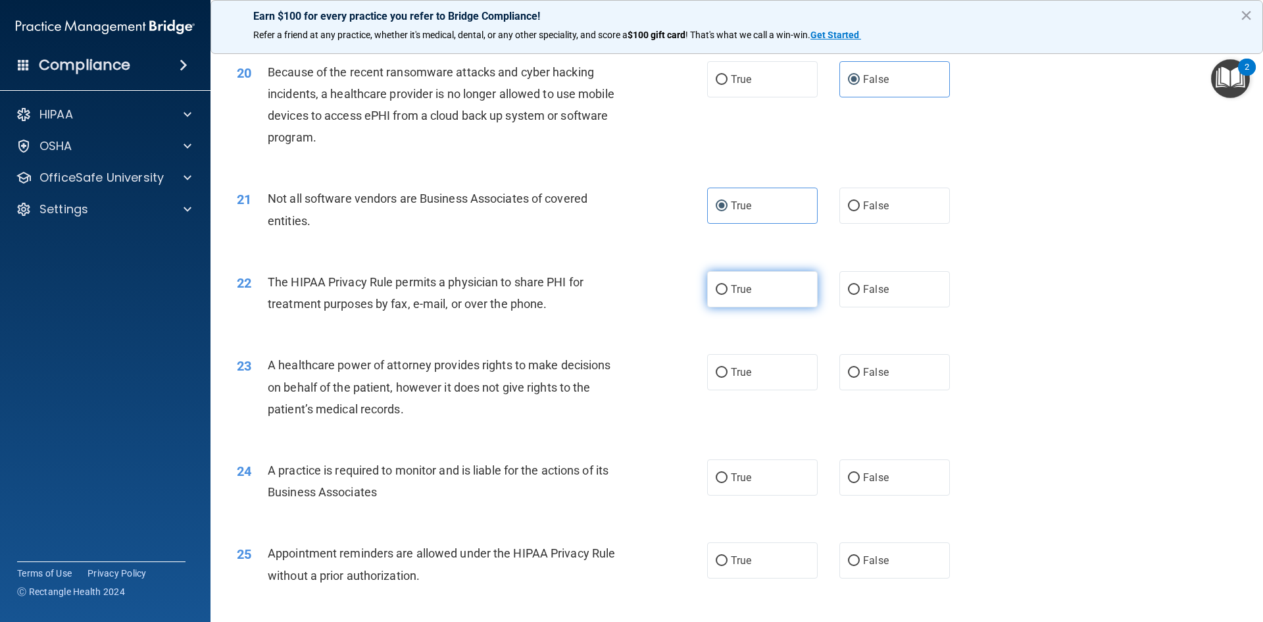
click at [768, 280] on label "True" at bounding box center [762, 289] width 111 height 36
click at [728, 285] on input "True" at bounding box center [722, 290] width 12 height 10
radio input "true"
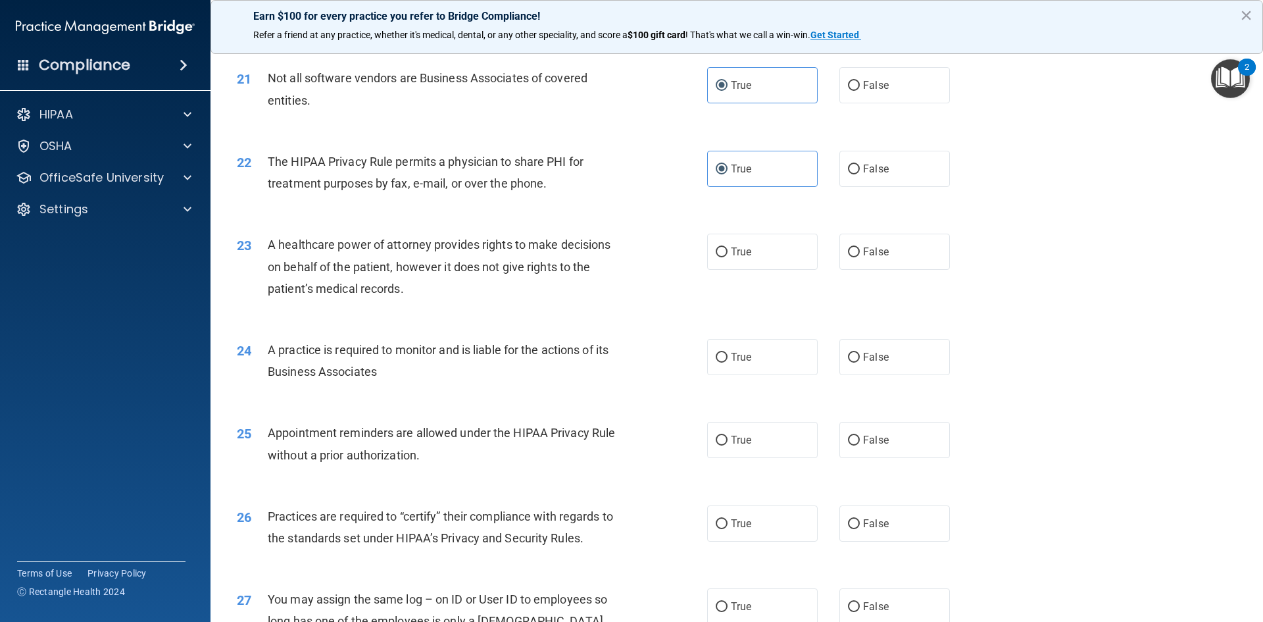
scroll to position [2039, 0]
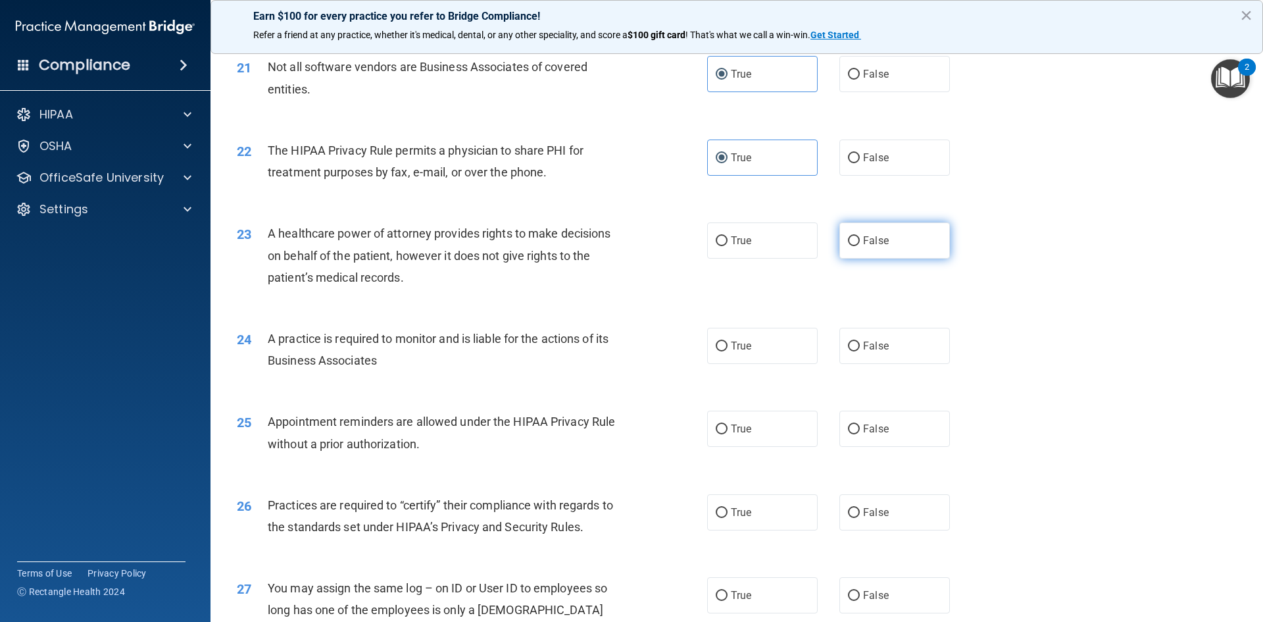
click at [854, 241] on label "False" at bounding box center [894, 240] width 111 height 36
click at [854, 241] on input "False" at bounding box center [854, 241] width 12 height 10
radio input "true"
click at [887, 349] on label "False" at bounding box center [894, 346] width 111 height 36
click at [860, 349] on input "False" at bounding box center [854, 346] width 12 height 10
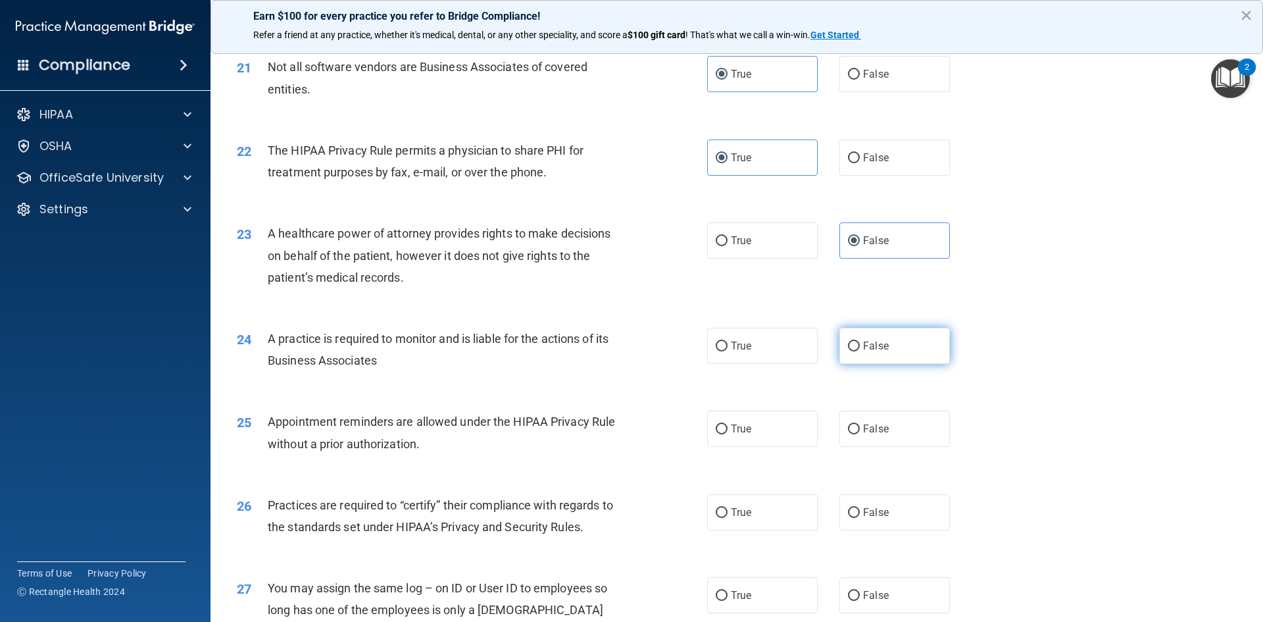
radio input "true"
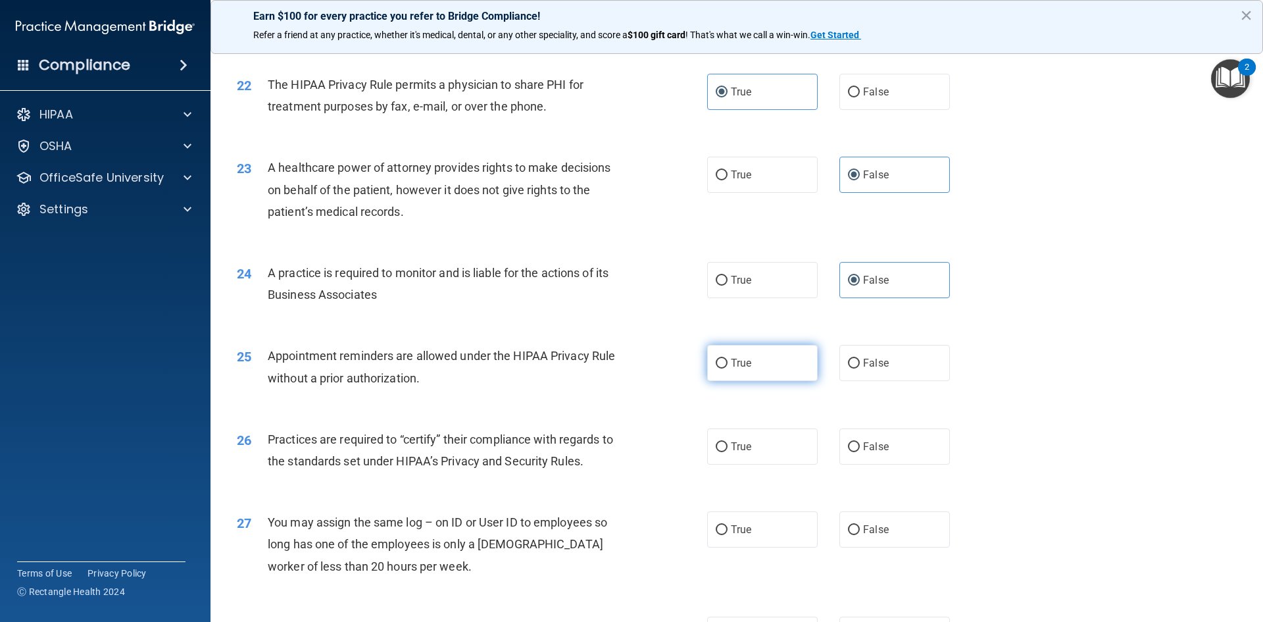
click at [737, 362] on span "True" at bounding box center [741, 363] width 20 height 12
click at [728, 362] on input "True" at bounding box center [722, 364] width 12 height 10
radio input "true"
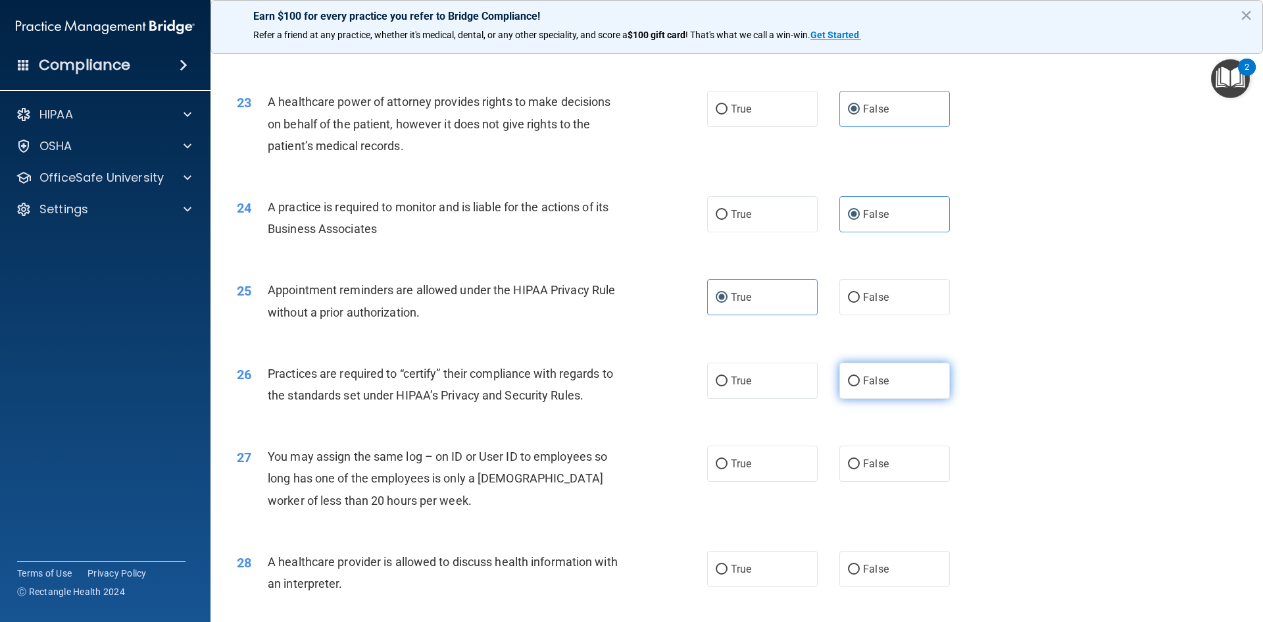
click at [884, 383] on label "False" at bounding box center [894, 380] width 111 height 36
click at [860, 383] on input "False" at bounding box center [854, 381] width 12 height 10
radio input "true"
click at [872, 470] on label "False" at bounding box center [894, 463] width 111 height 36
click at [860, 469] on input "False" at bounding box center [854, 464] width 12 height 10
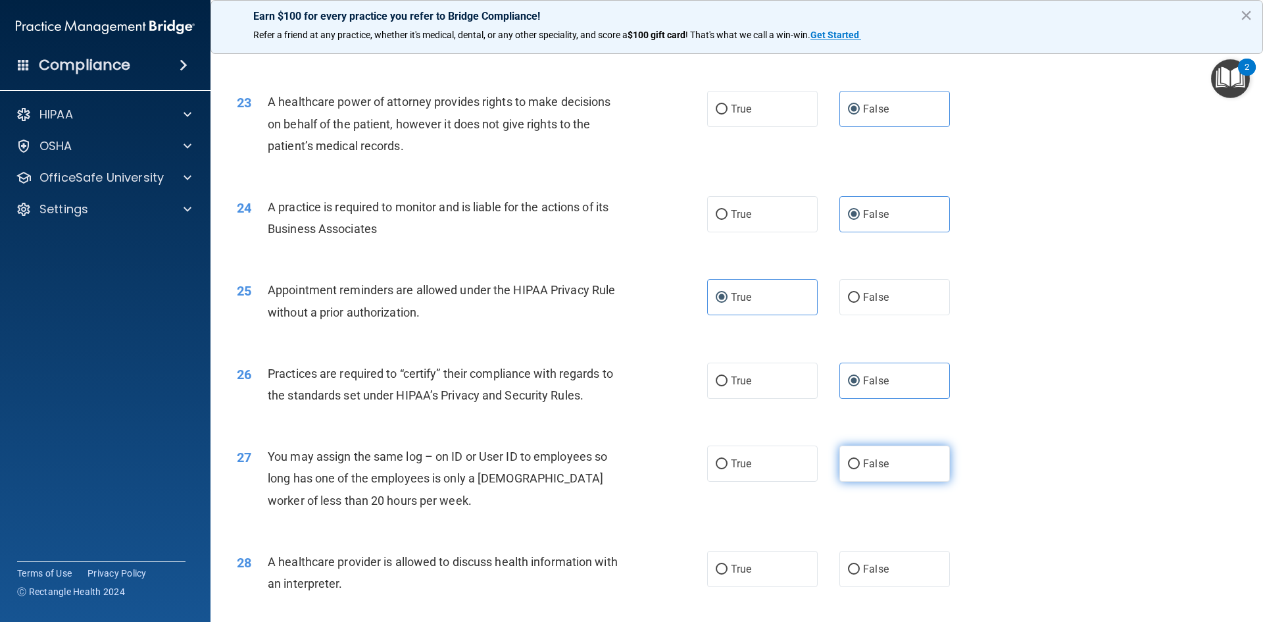
radio input "true"
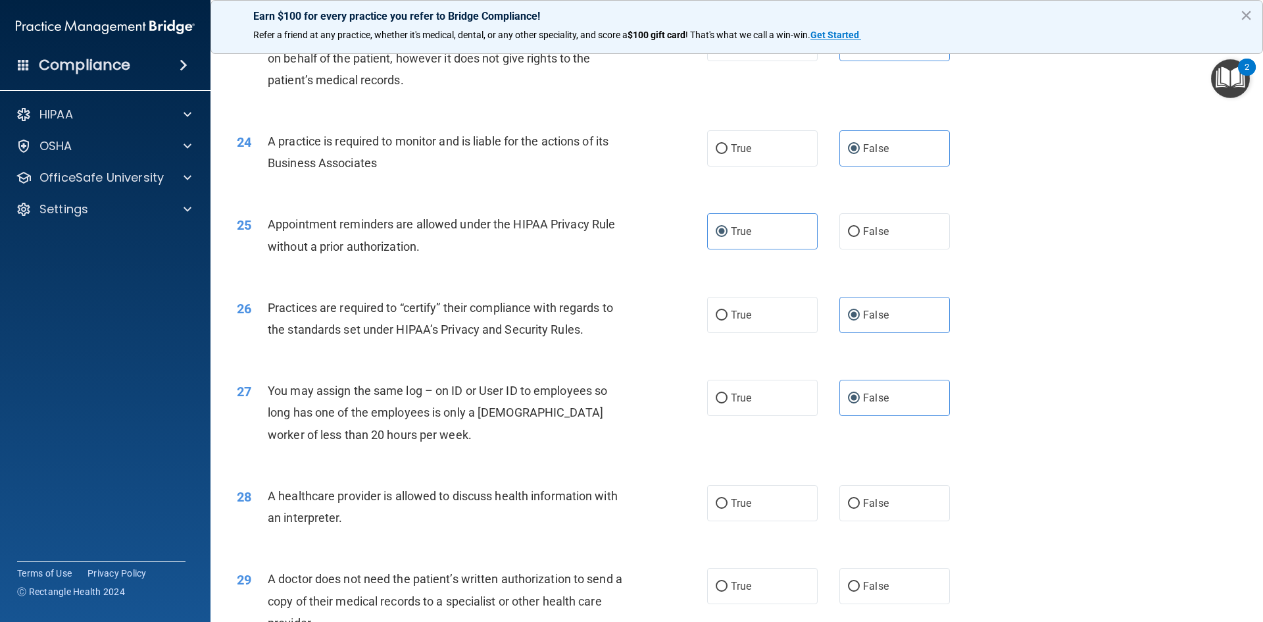
scroll to position [2303, 0]
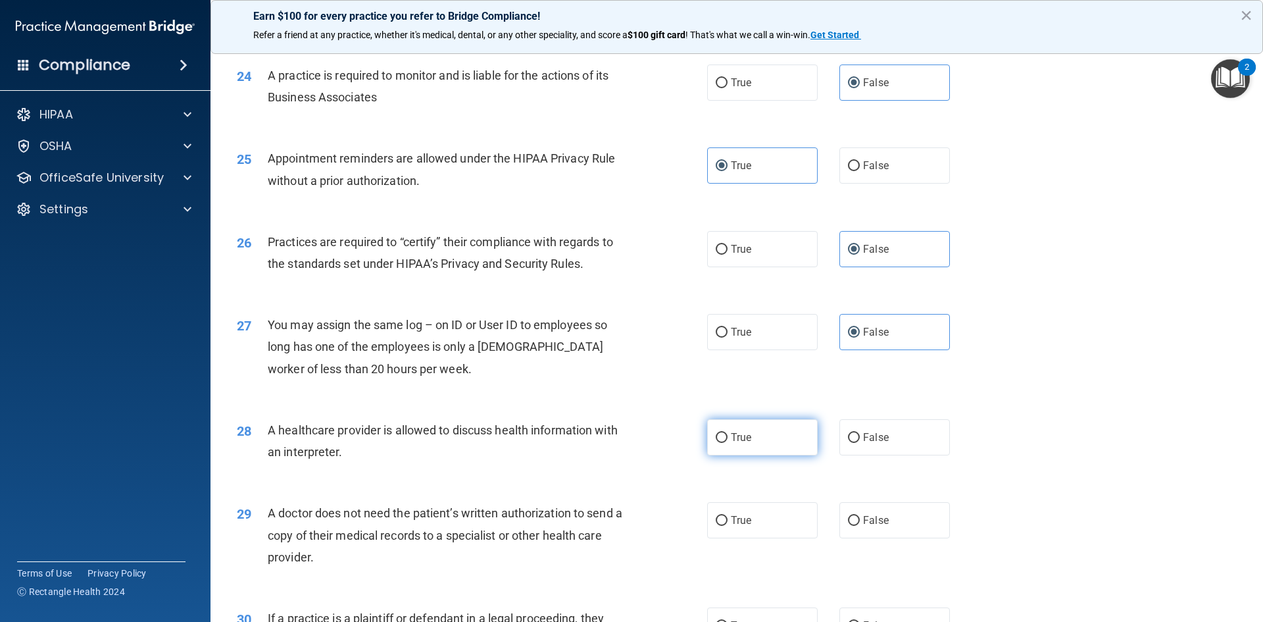
click at [753, 437] on label "True" at bounding box center [762, 437] width 111 height 36
click at [728, 437] on input "True" at bounding box center [722, 438] width 12 height 10
radio input "true"
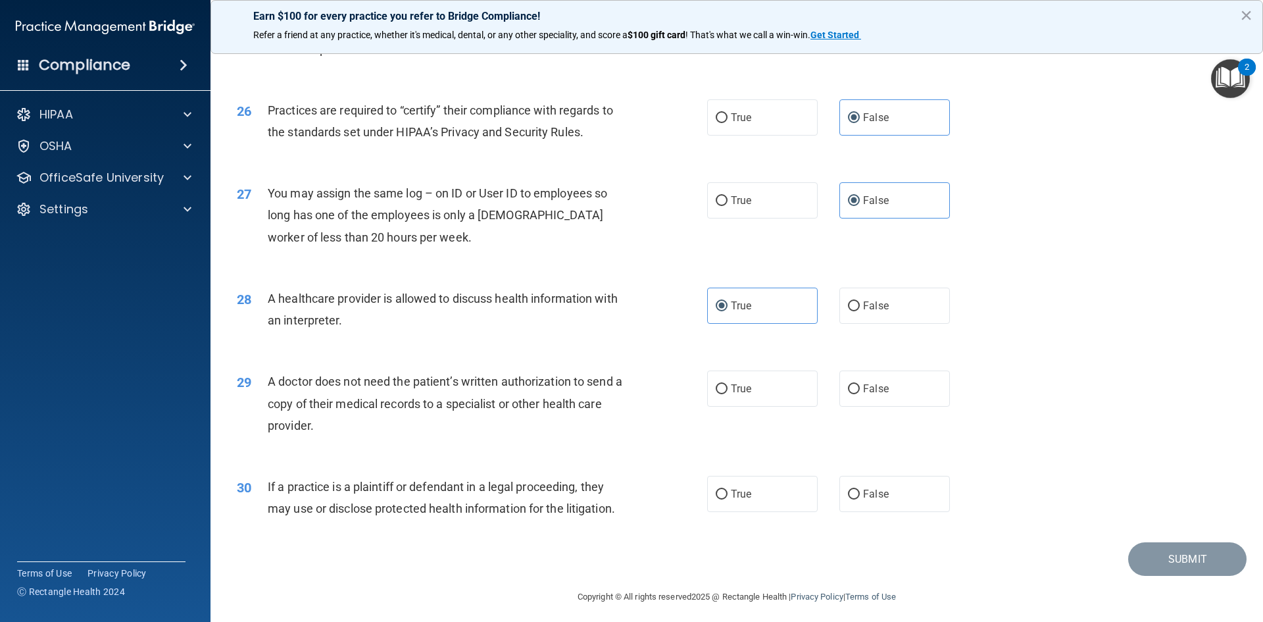
scroll to position [2441, 0]
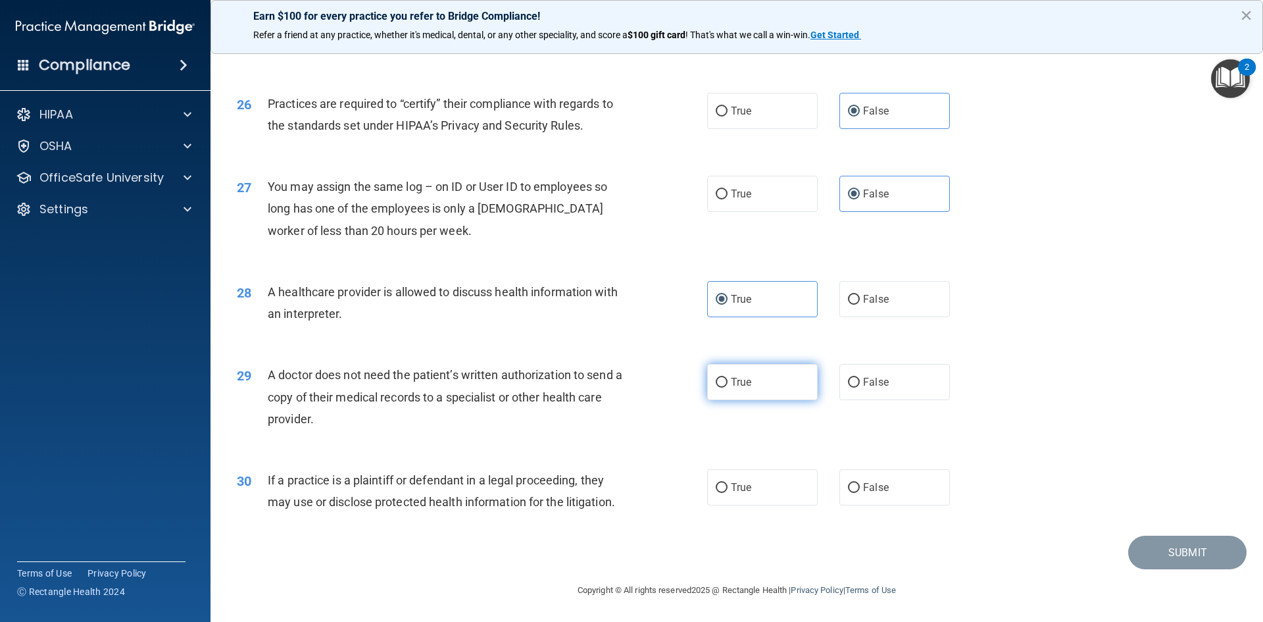
click at [744, 380] on span "True" at bounding box center [741, 382] width 20 height 12
click at [728, 380] on input "True" at bounding box center [722, 383] width 12 height 10
radio input "true"
click at [757, 486] on label "True" at bounding box center [762, 487] width 111 height 36
click at [728, 486] on input "True" at bounding box center [722, 488] width 12 height 10
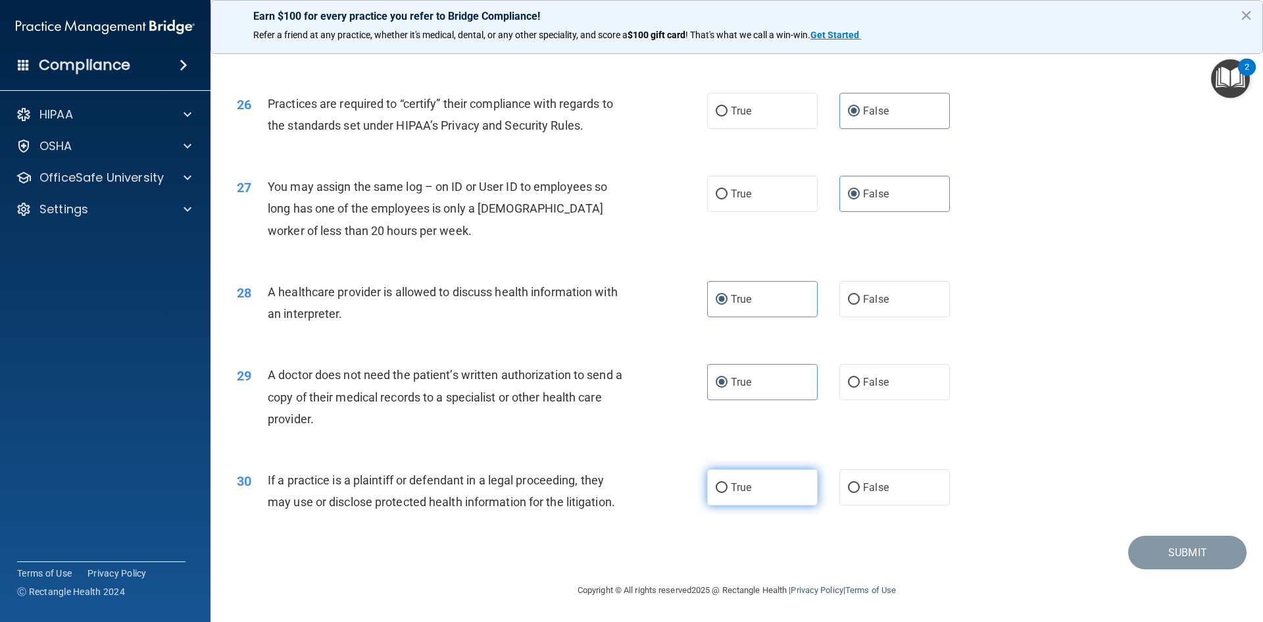
radio input "true"
click at [1223, 556] on button "Submit" at bounding box center [1187, 553] width 118 height 34
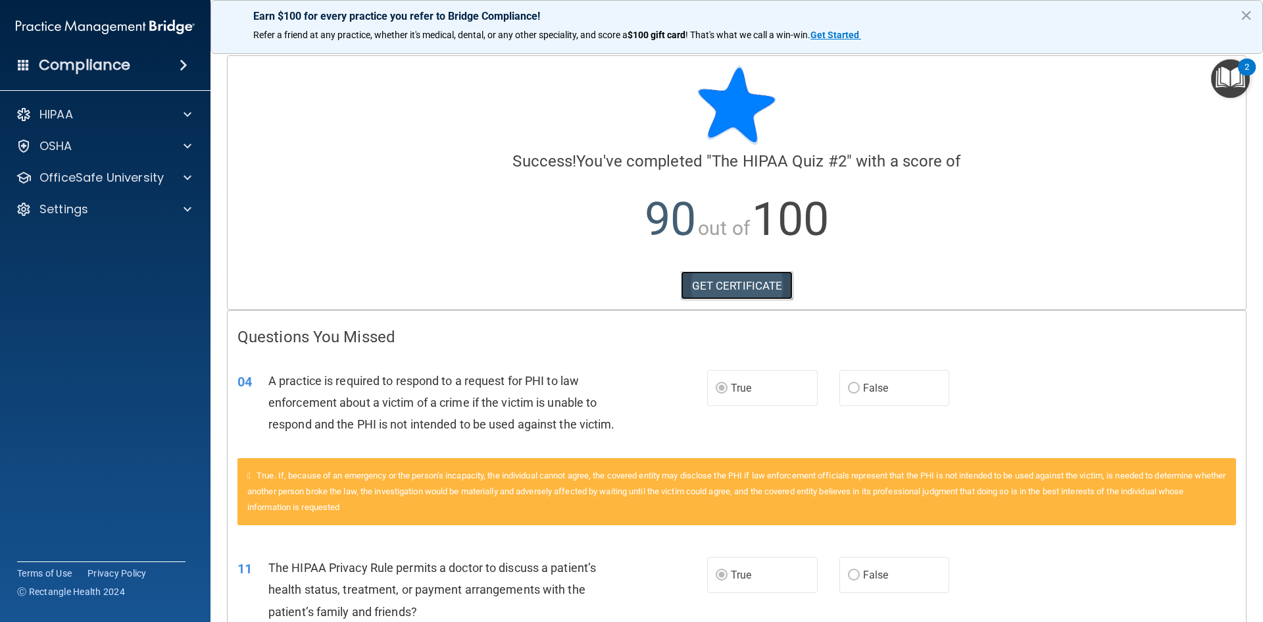
click at [739, 280] on link "GET CERTIFICATE" at bounding box center [737, 285] width 112 height 29
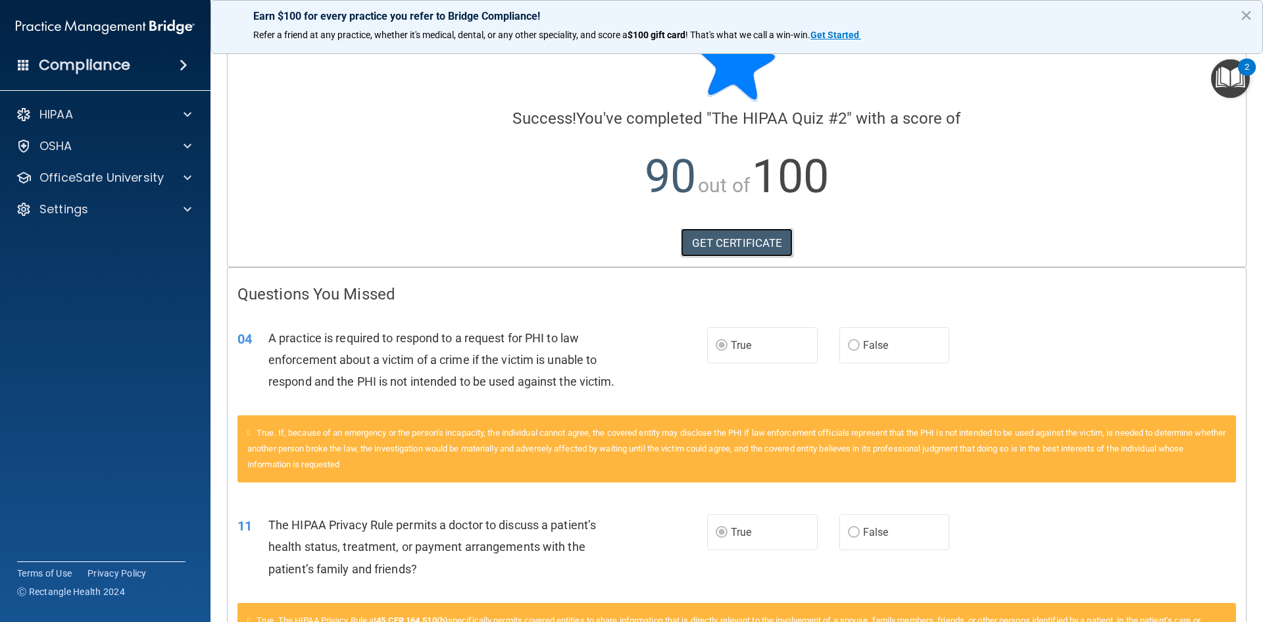
scroll to position [66, 0]
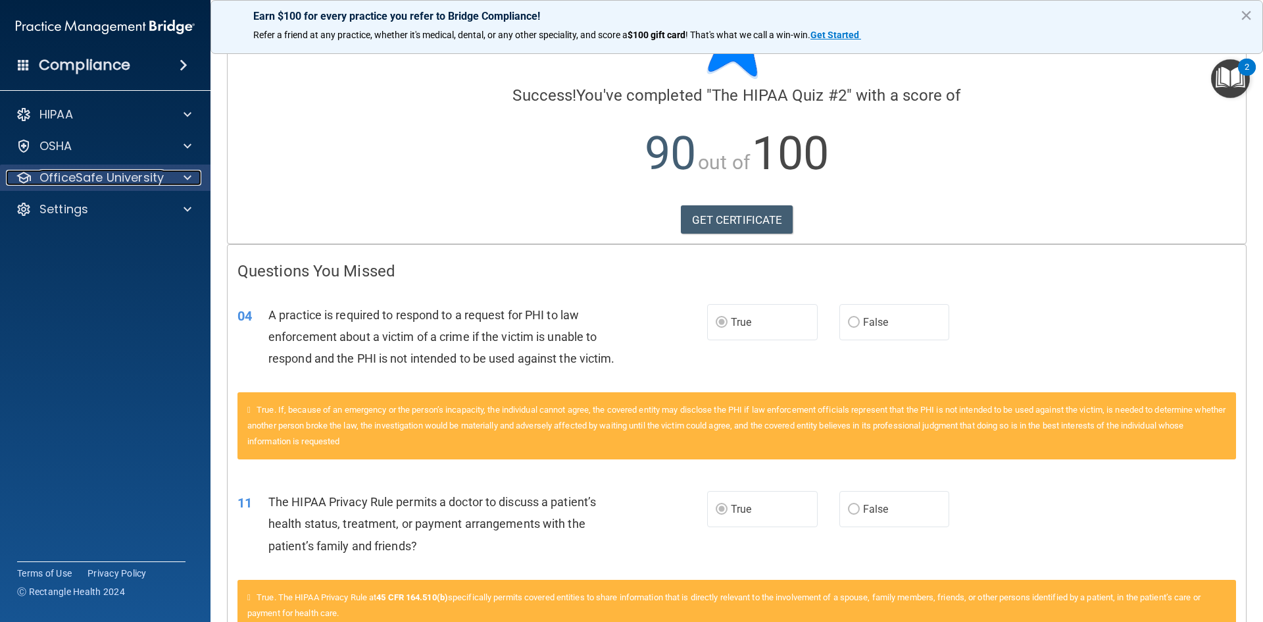
click at [187, 178] on span at bounding box center [188, 178] width 8 height 16
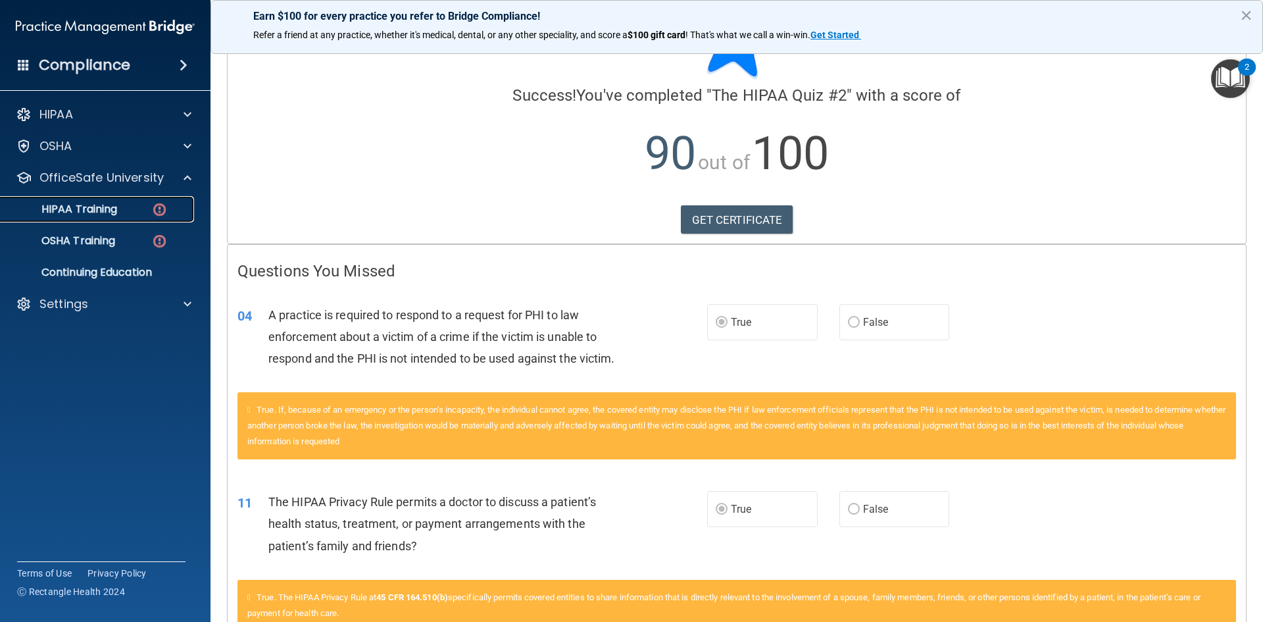
click at [99, 207] on p "HIPAA Training" at bounding box center [63, 209] width 109 height 13
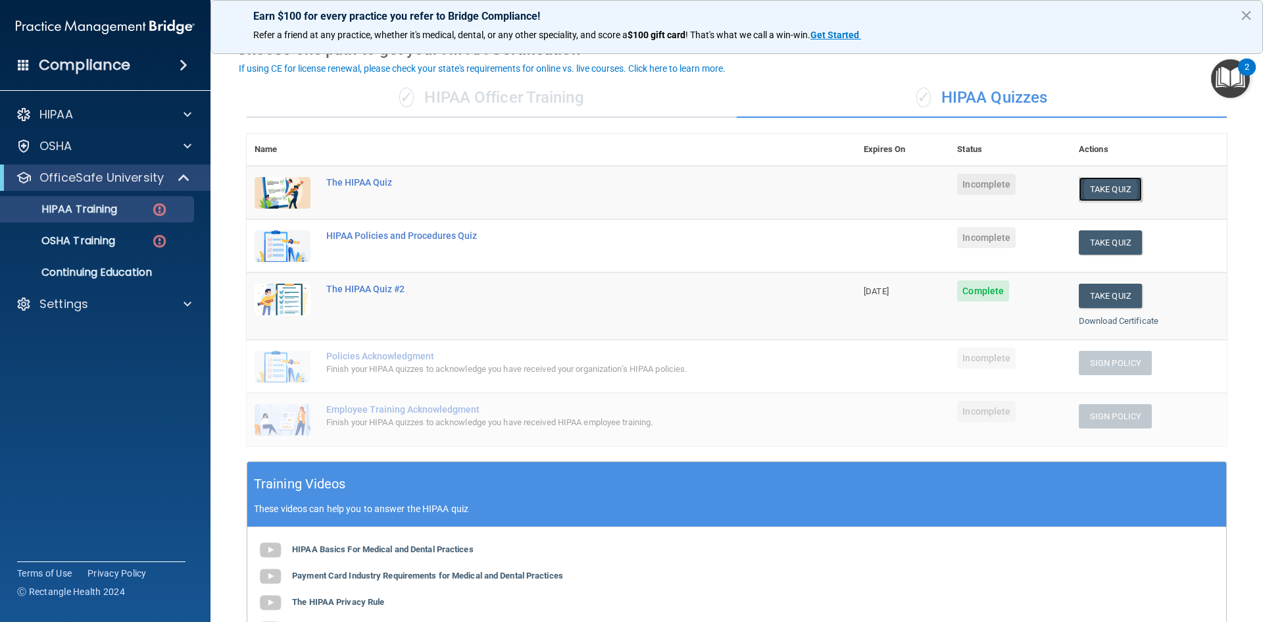
click at [1107, 190] on button "Take Quiz" at bounding box center [1110, 189] width 63 height 24
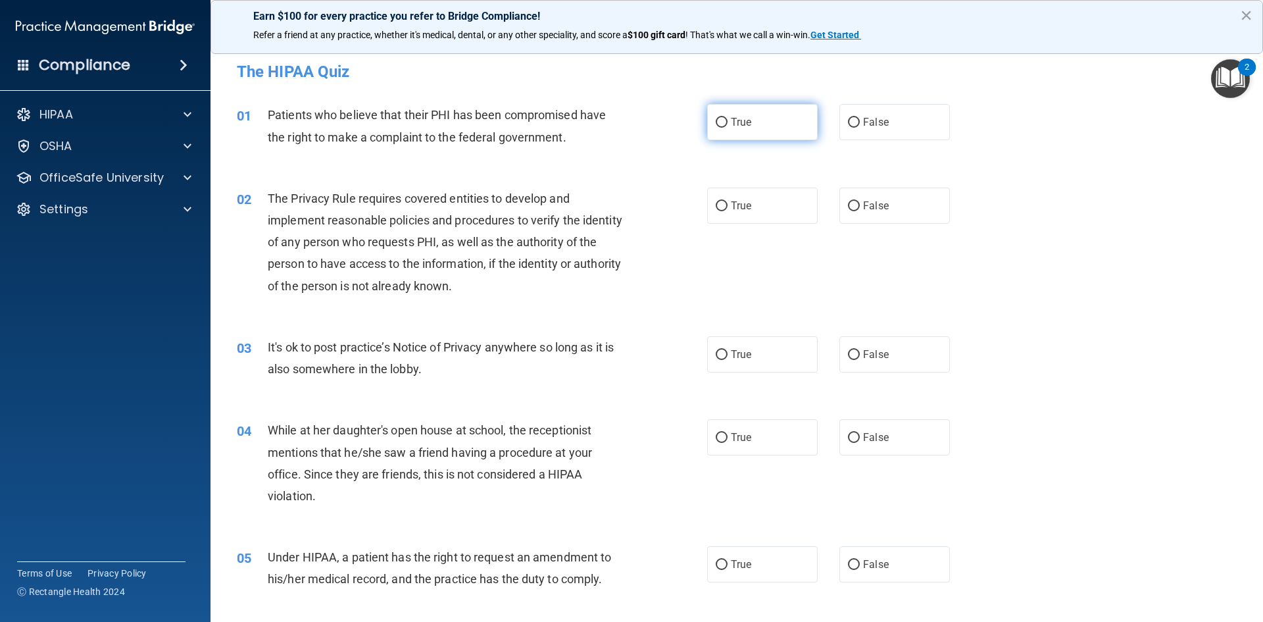
click at [781, 122] on label "True" at bounding box center [762, 122] width 111 height 36
click at [728, 122] on input "True" at bounding box center [722, 123] width 12 height 10
radio input "true"
click at [747, 205] on label "True" at bounding box center [762, 205] width 111 height 36
click at [728, 205] on input "True" at bounding box center [722, 206] width 12 height 10
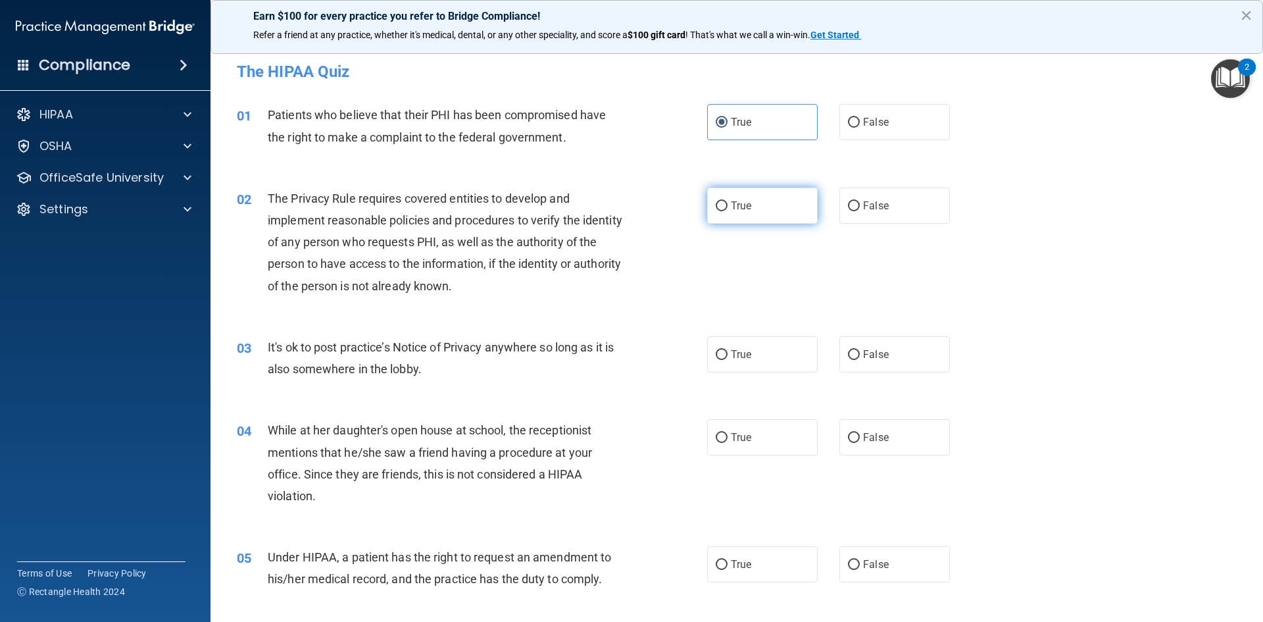
radio input "true"
click at [764, 358] on label "True" at bounding box center [762, 354] width 111 height 36
click at [728, 358] on input "True" at bounding box center [722, 355] width 12 height 10
radio input "true"
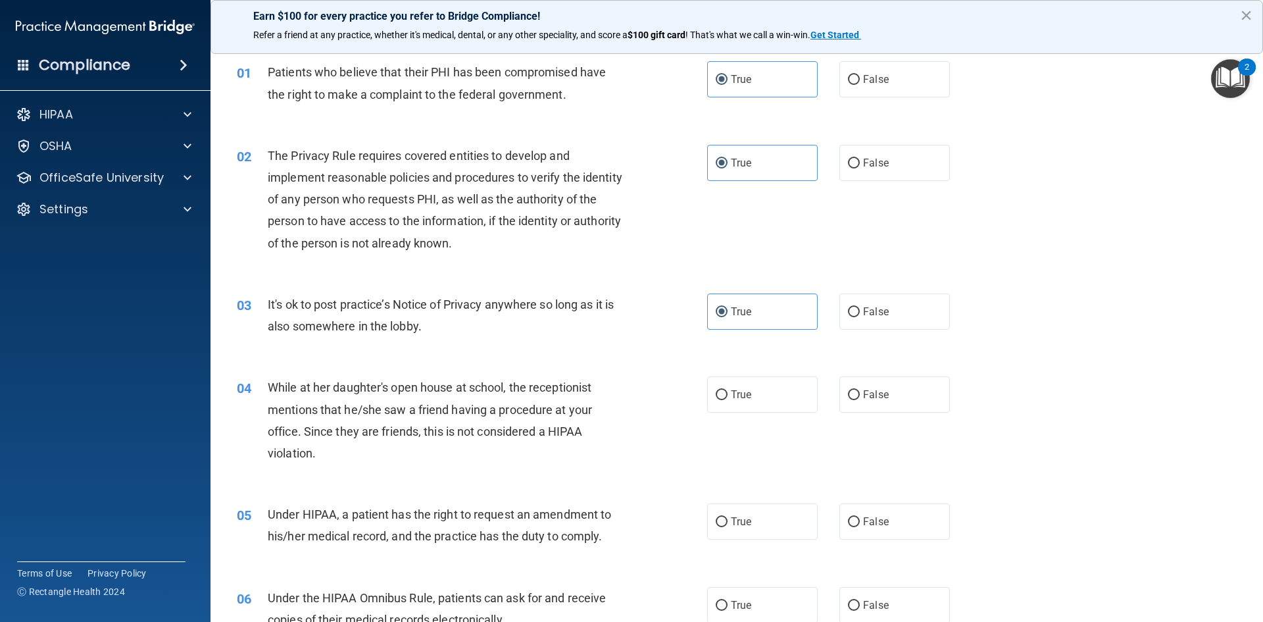
scroll to position [66, 0]
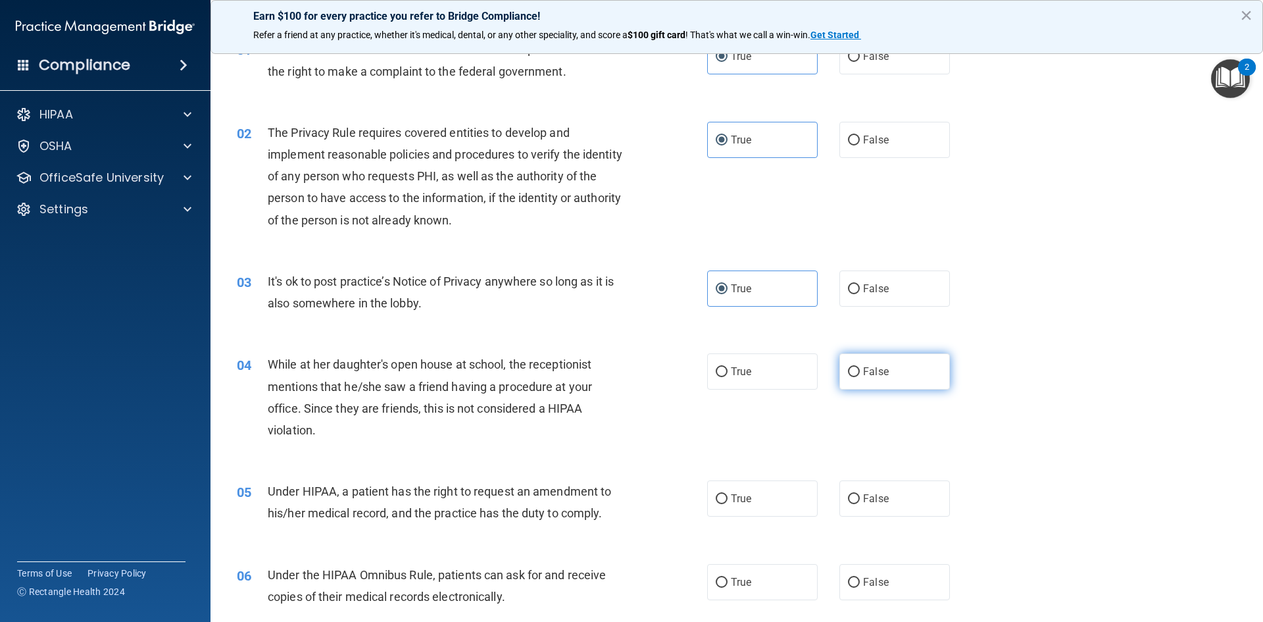
drag, startPoint x: 879, startPoint y: 369, endPoint x: 862, endPoint y: 369, distance: 17.1
click at [879, 370] on span "False" at bounding box center [876, 371] width 26 height 12
click at [860, 370] on input "False" at bounding box center [854, 372] width 12 height 10
radio input "true"
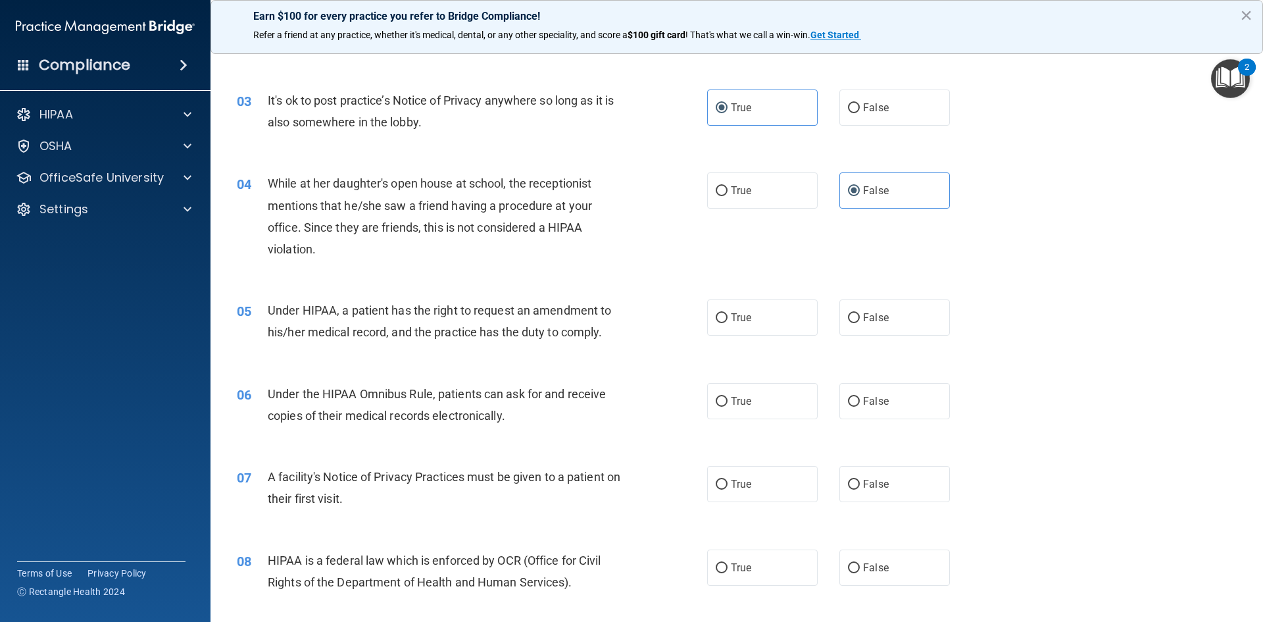
scroll to position [263, 0]
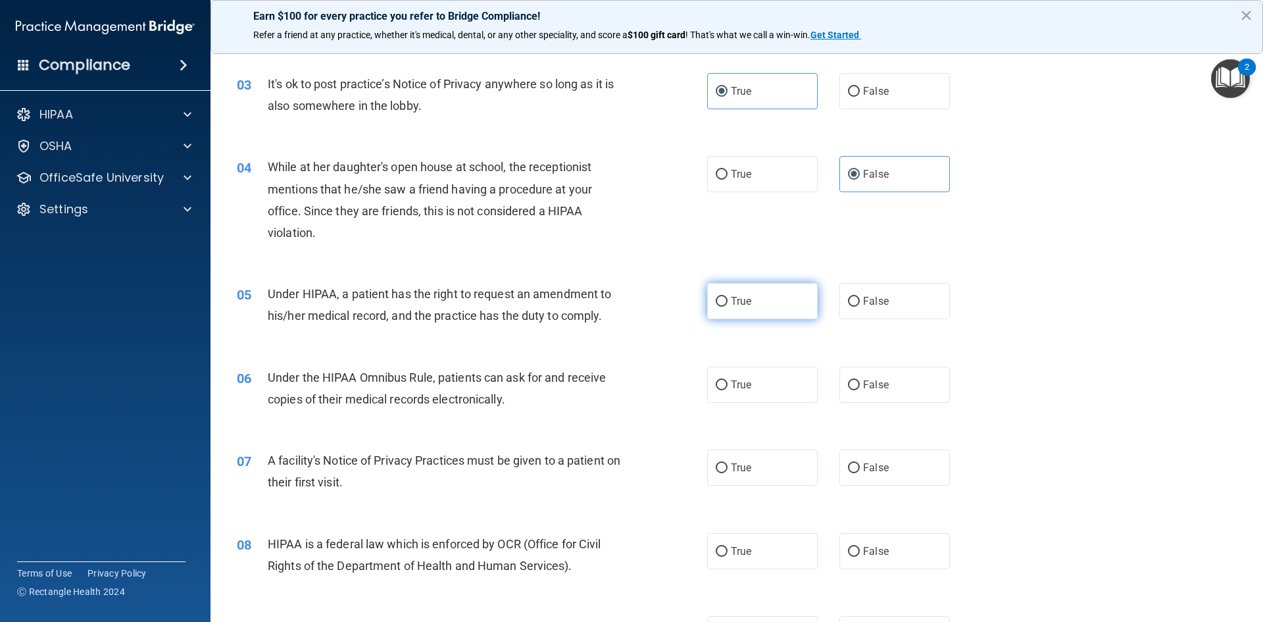
click at [737, 299] on span "True" at bounding box center [741, 301] width 20 height 12
click at [728, 299] on input "True" at bounding box center [722, 302] width 12 height 10
radio input "true"
click at [747, 387] on label "True" at bounding box center [762, 384] width 111 height 36
click at [728, 387] on input "True" at bounding box center [722, 385] width 12 height 10
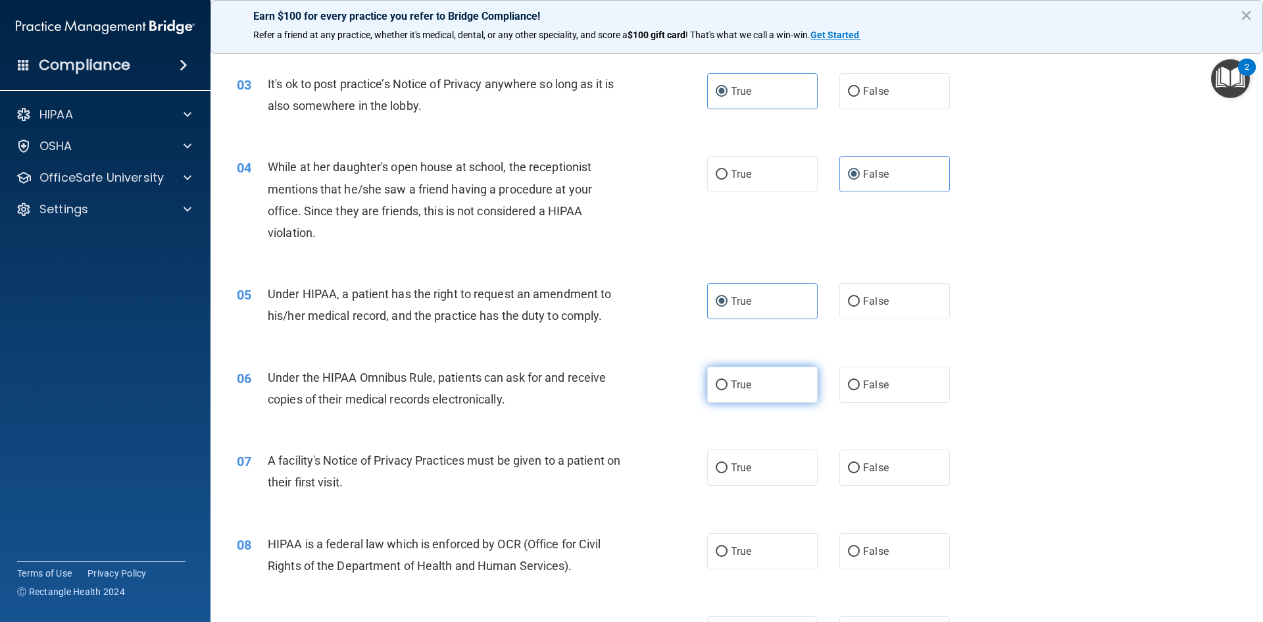
radio input "true"
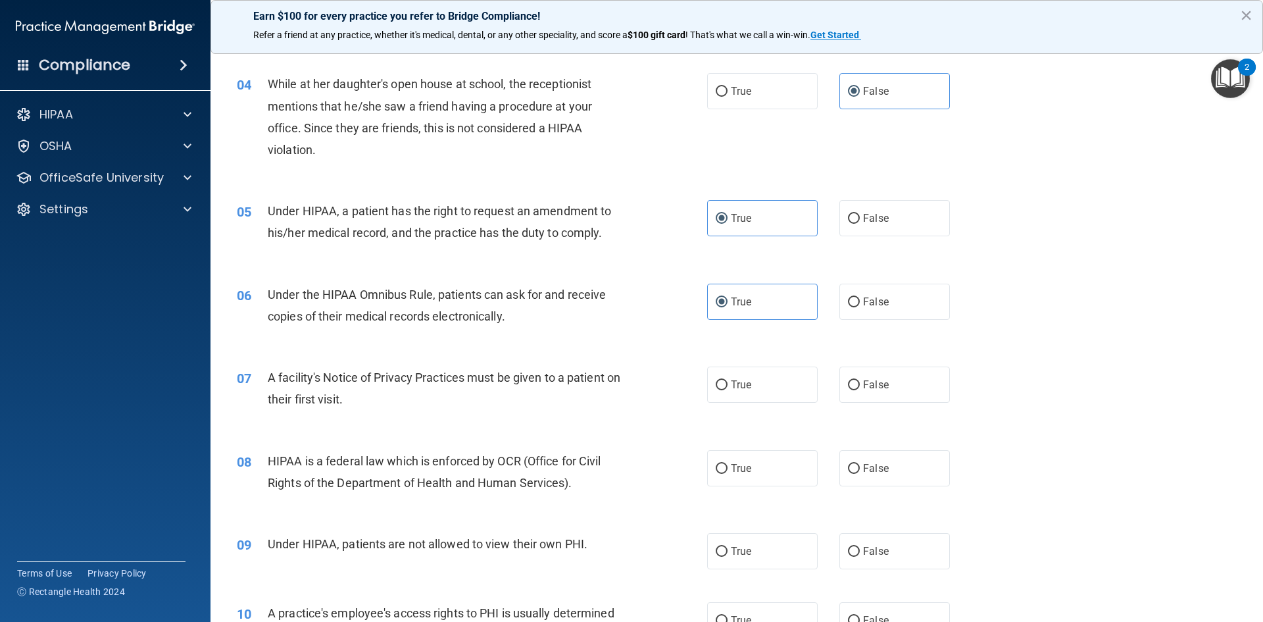
scroll to position [395, 0]
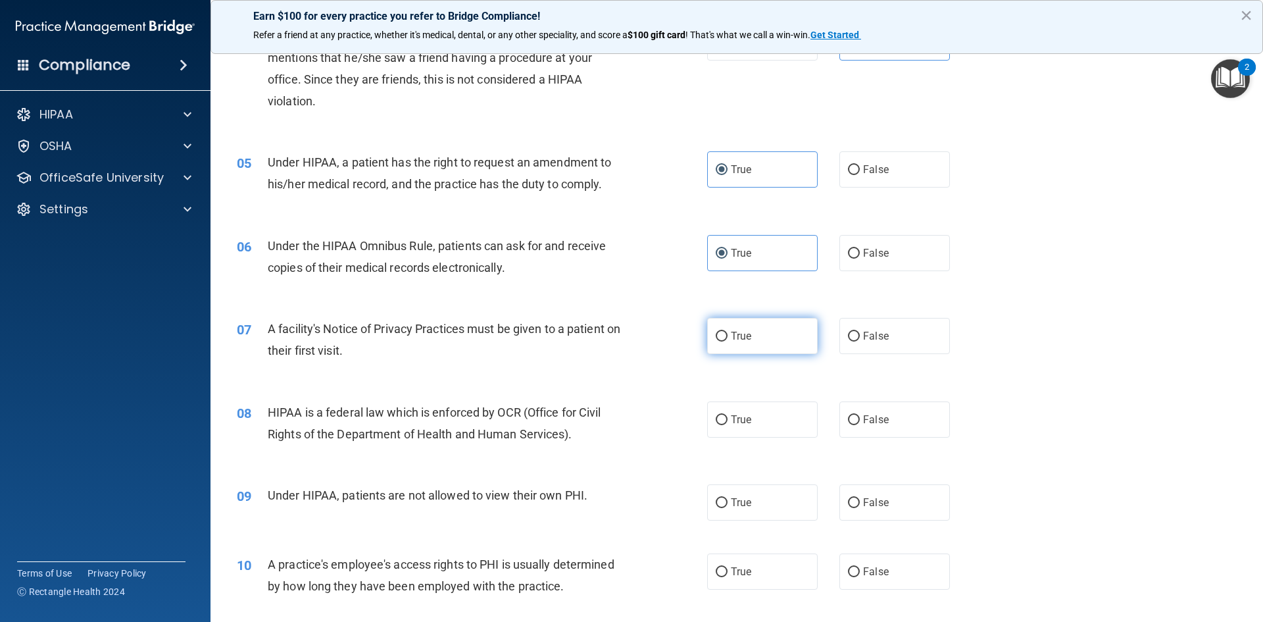
click at [733, 335] on span "True" at bounding box center [741, 336] width 20 height 12
click at [728, 335] on input "True" at bounding box center [722, 337] width 12 height 10
radio input "true"
click at [753, 417] on label "True" at bounding box center [762, 419] width 111 height 36
click at [728, 417] on input "True" at bounding box center [722, 420] width 12 height 10
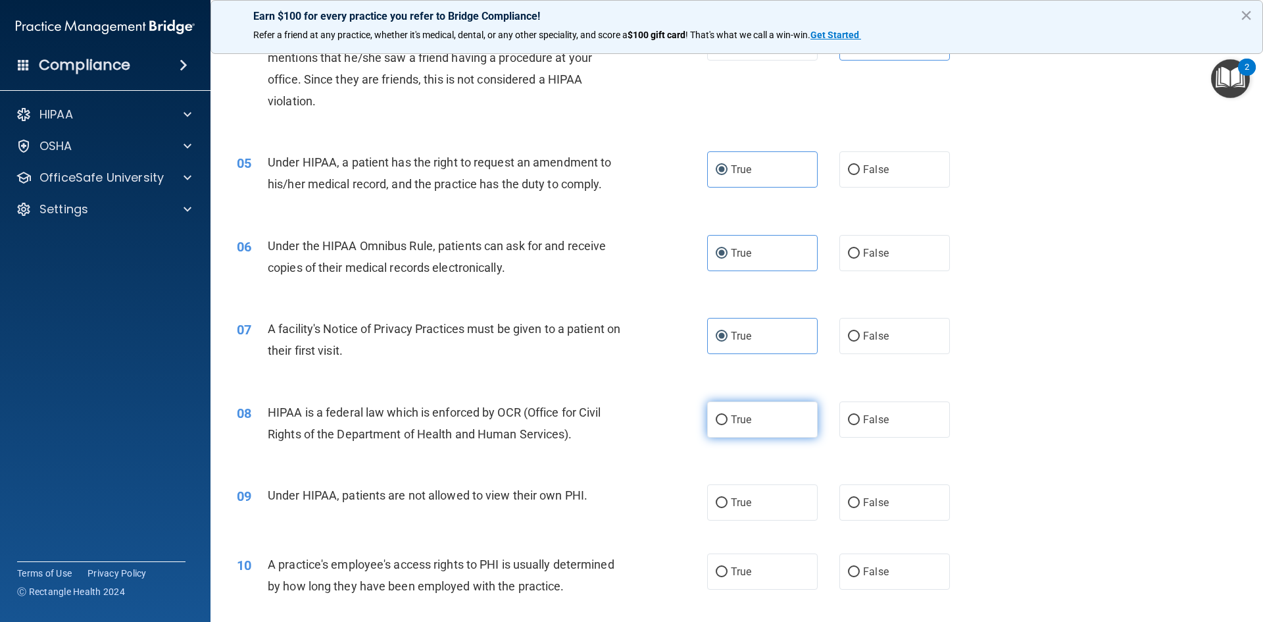
radio input "true"
drag, startPoint x: 873, startPoint y: 497, endPoint x: 865, endPoint y: 501, distance: 8.8
click at [873, 498] on span "False" at bounding box center [876, 502] width 26 height 12
click at [860, 498] on input "False" at bounding box center [854, 503] width 12 height 10
radio input "true"
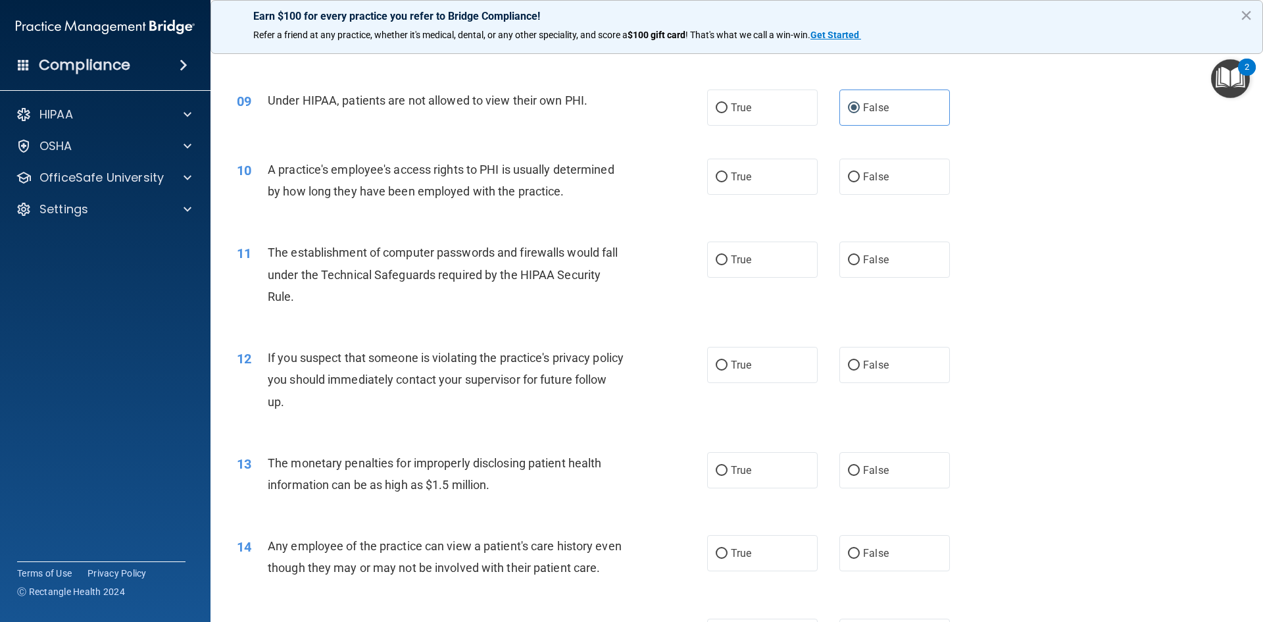
scroll to position [855, 0]
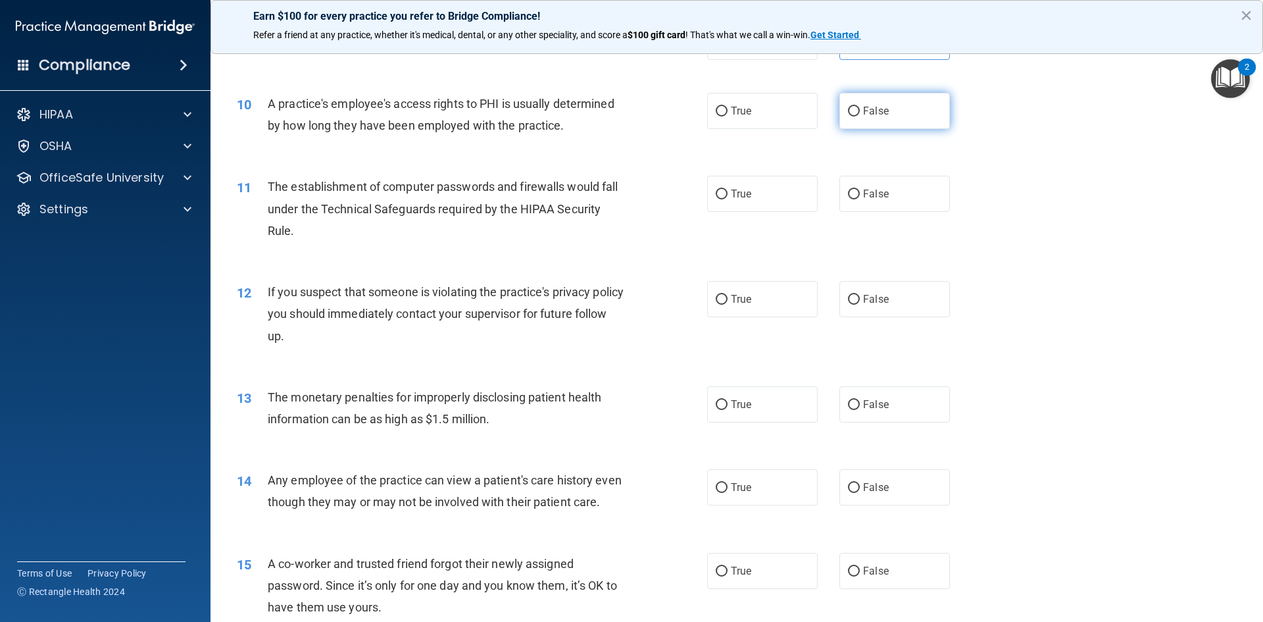
click at [870, 117] on label "False" at bounding box center [894, 111] width 111 height 36
click at [860, 116] on input "False" at bounding box center [854, 112] width 12 height 10
radio input "true"
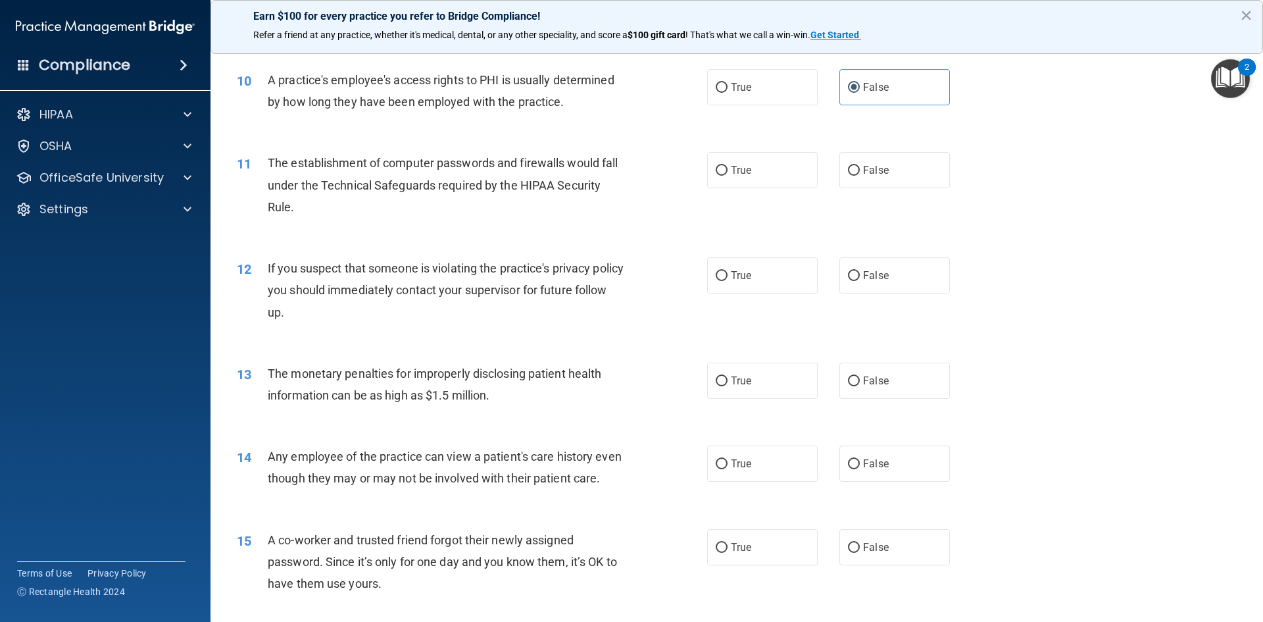
scroll to position [921, 0]
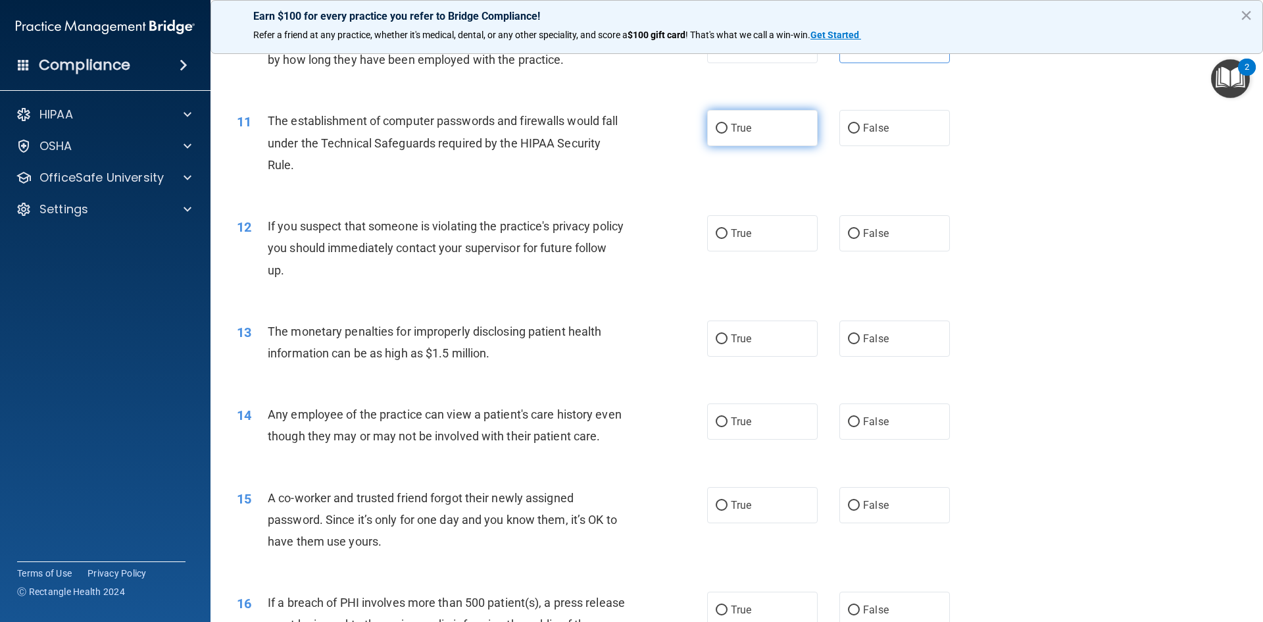
click at [743, 131] on span "True" at bounding box center [741, 128] width 20 height 12
click at [728, 131] on input "True" at bounding box center [722, 129] width 12 height 10
radio input "true"
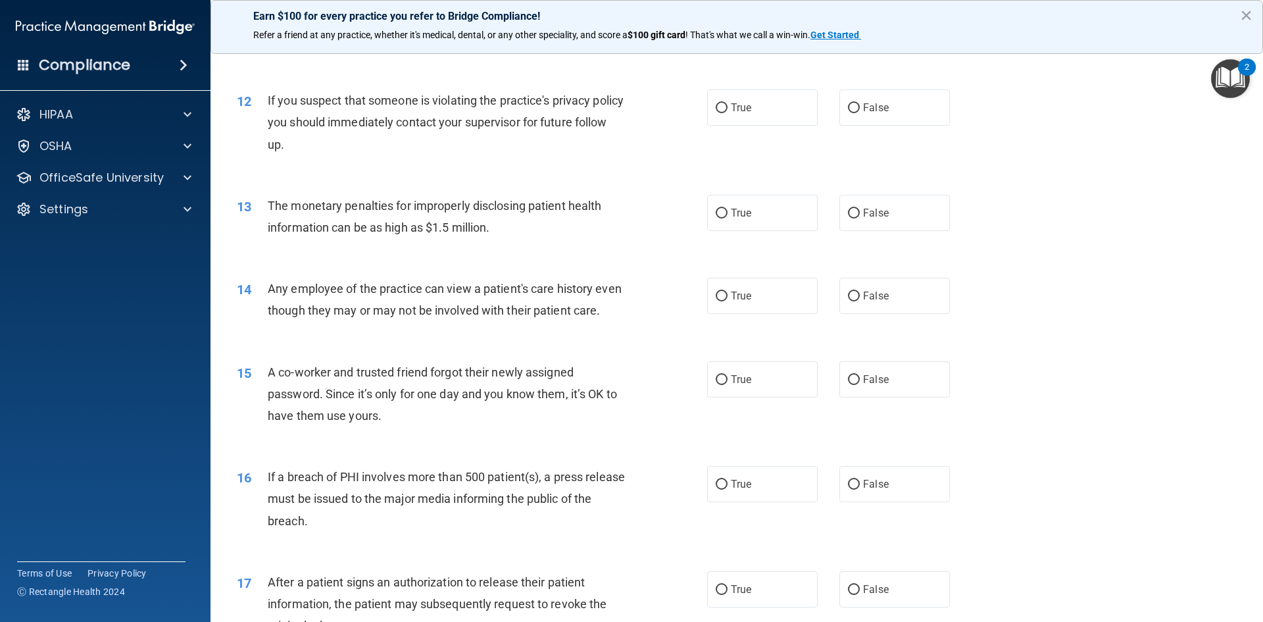
scroll to position [1053, 0]
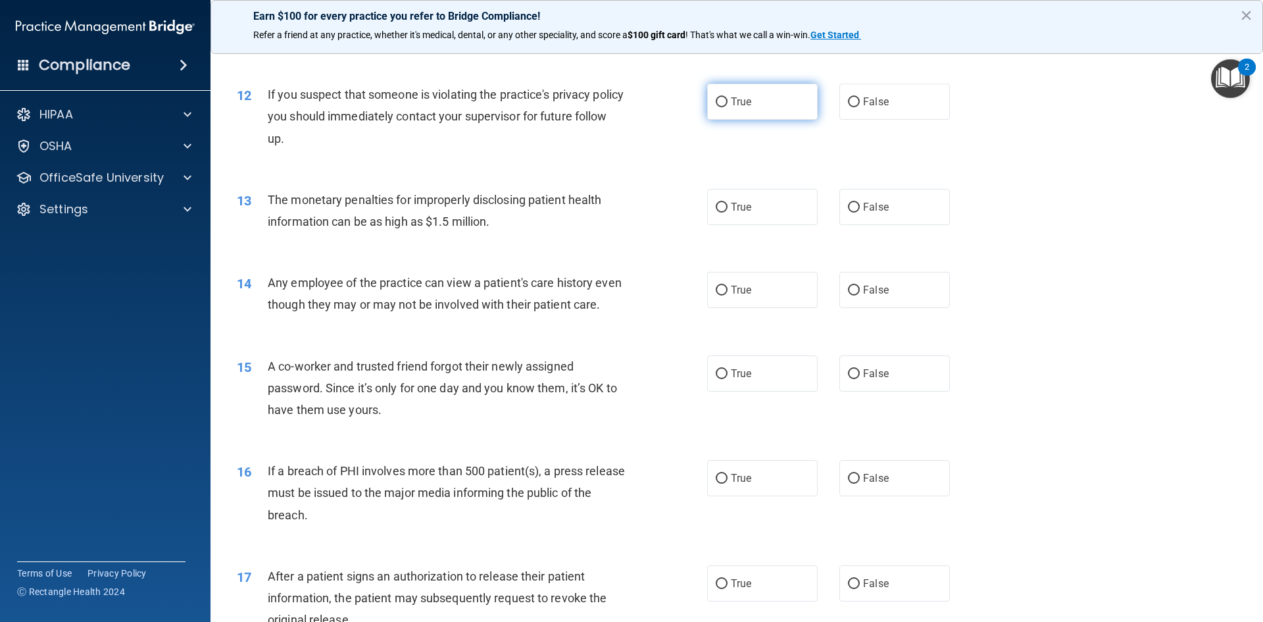
click at [724, 109] on label "True" at bounding box center [762, 102] width 111 height 36
click at [724, 107] on input "True" at bounding box center [722, 102] width 12 height 10
radio input "true"
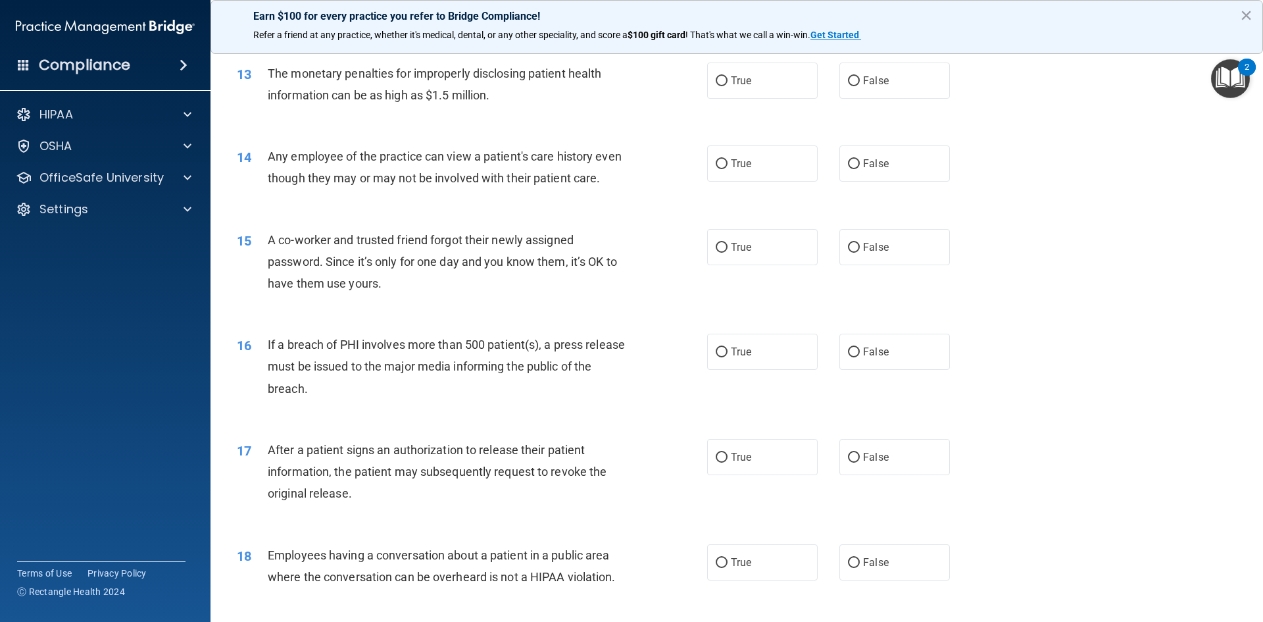
scroll to position [1184, 0]
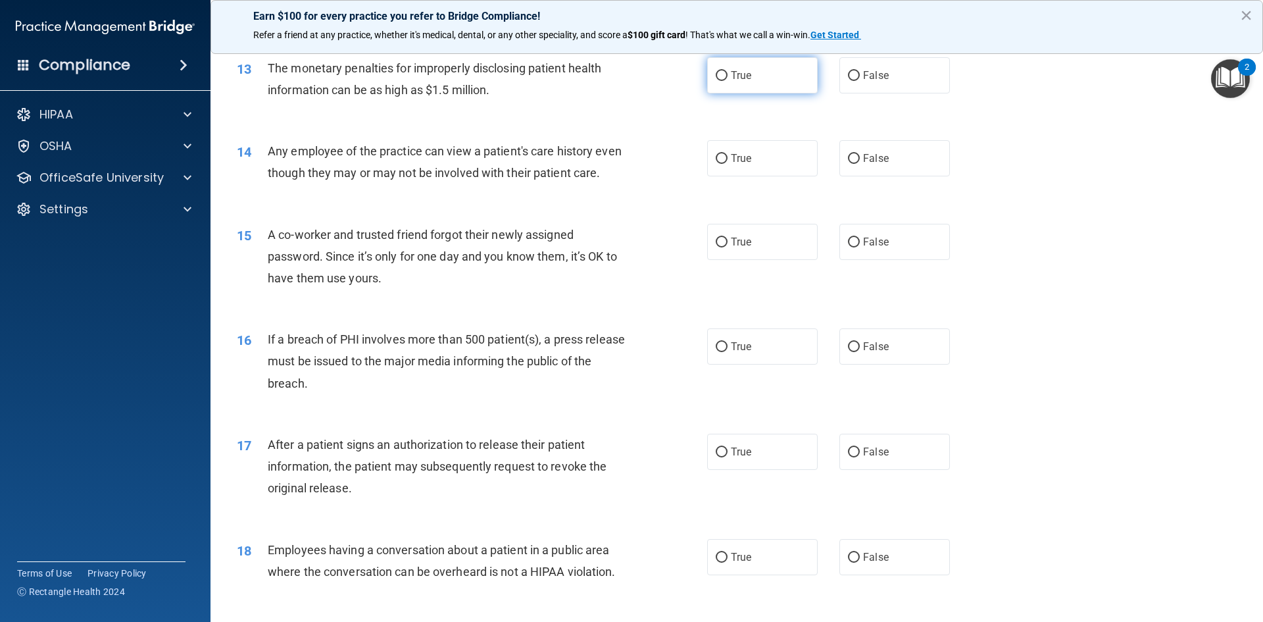
click at [739, 74] on span "True" at bounding box center [741, 75] width 20 height 12
click at [728, 74] on input "True" at bounding box center [722, 76] width 12 height 10
radio input "true"
click at [863, 157] on span "False" at bounding box center [876, 158] width 26 height 12
click at [860, 157] on input "False" at bounding box center [854, 159] width 12 height 10
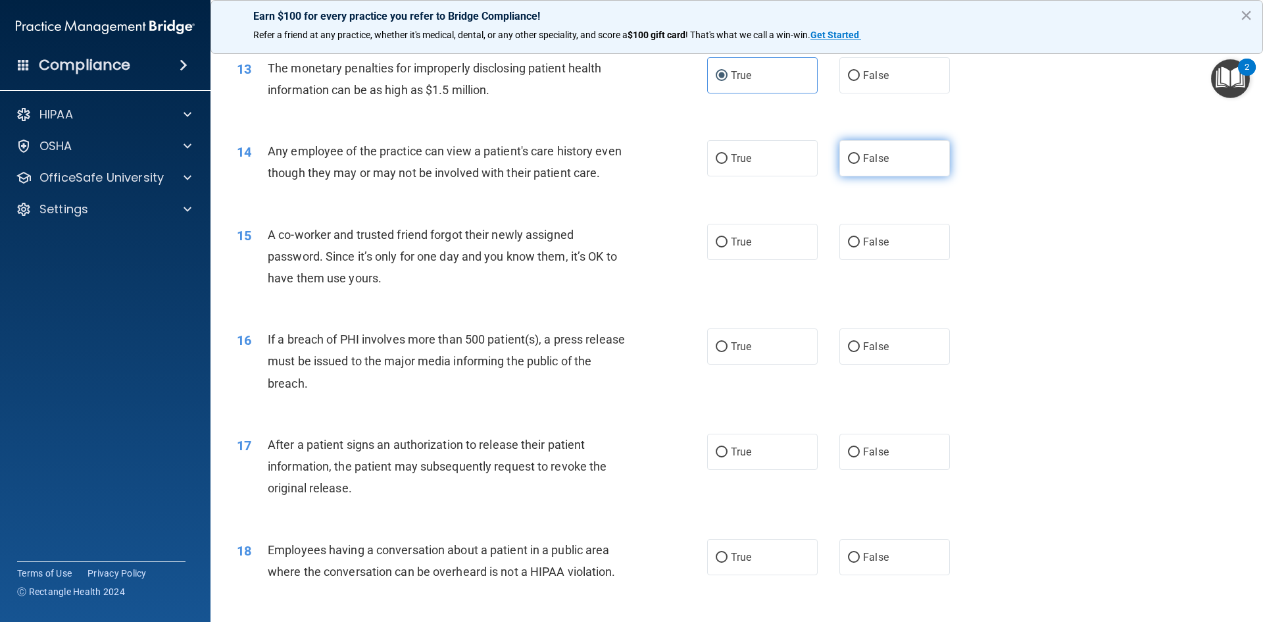
radio input "true"
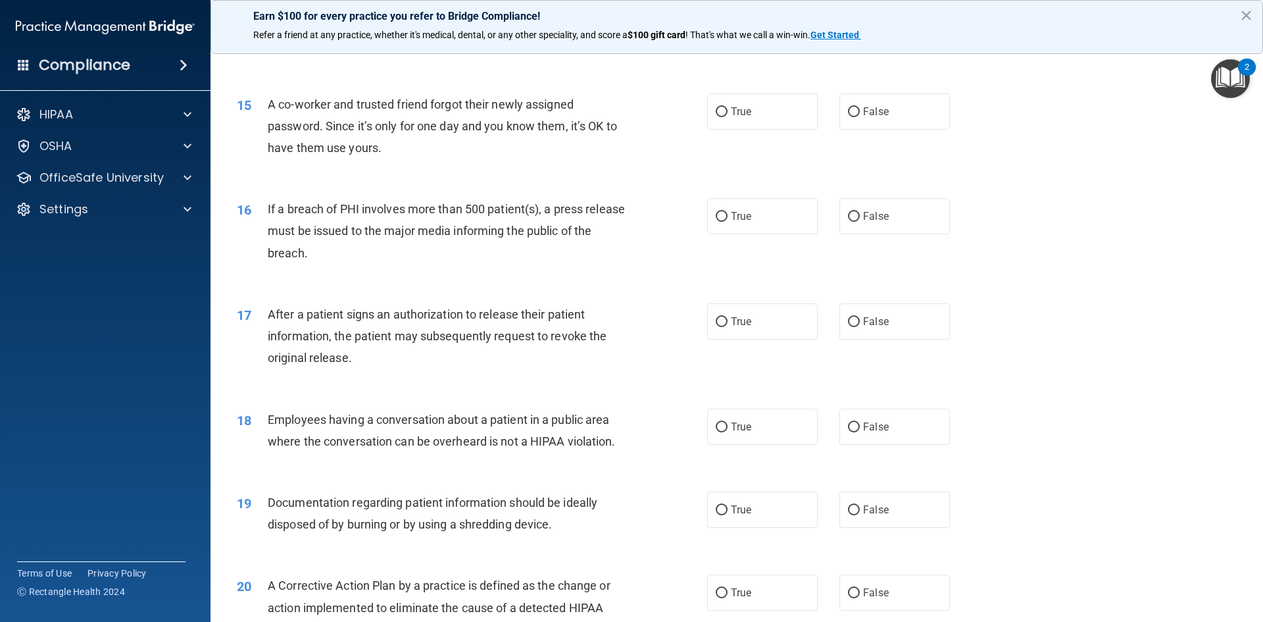
scroll to position [1316, 0]
click at [879, 123] on label "False" at bounding box center [894, 110] width 111 height 36
click at [860, 116] on input "False" at bounding box center [854, 111] width 12 height 10
radio input "true"
click at [748, 233] on label "True" at bounding box center [762, 215] width 111 height 36
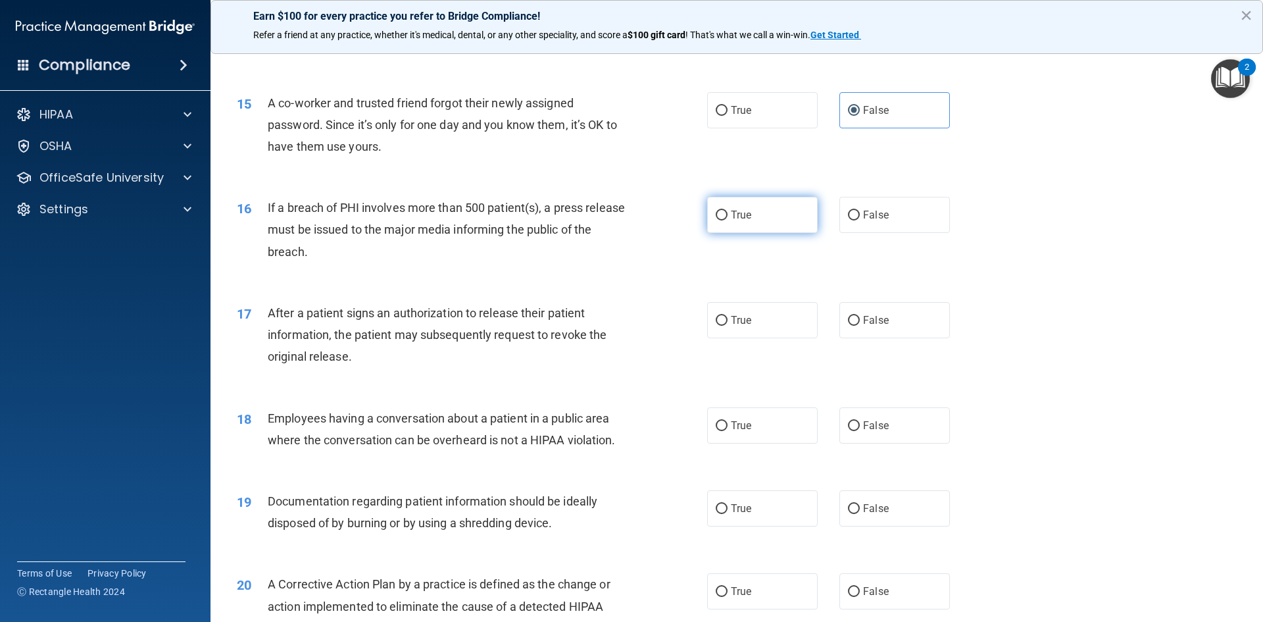
click at [728, 220] on input "True" at bounding box center [722, 216] width 12 height 10
radio input "true"
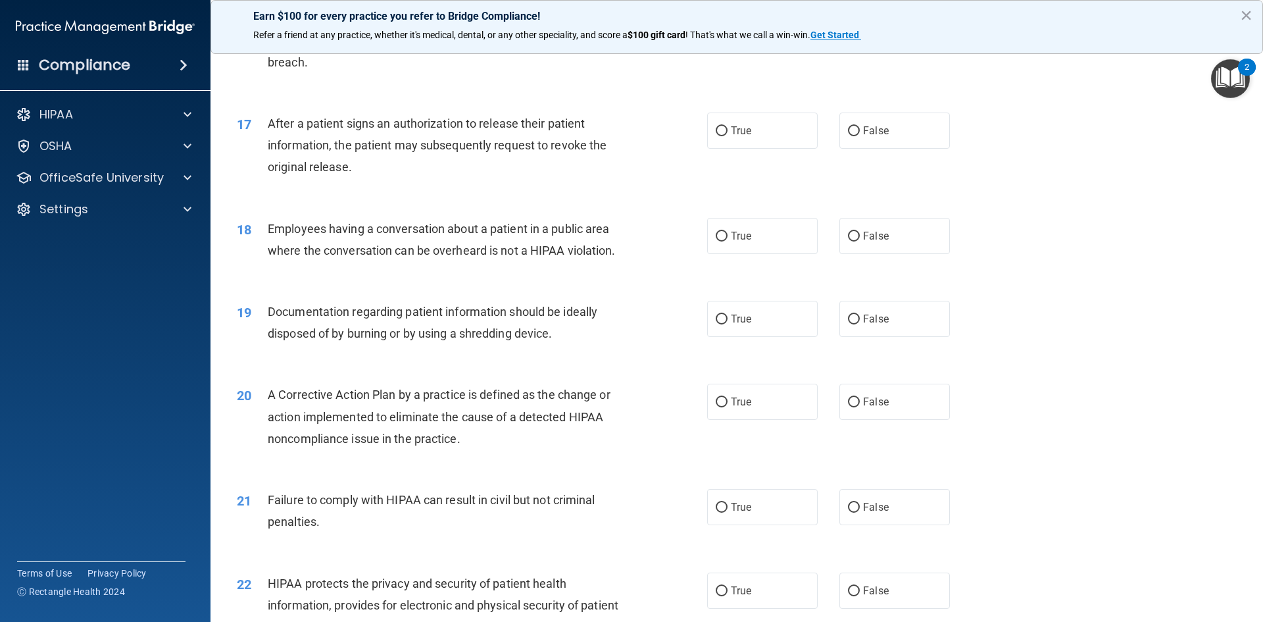
scroll to position [1513, 0]
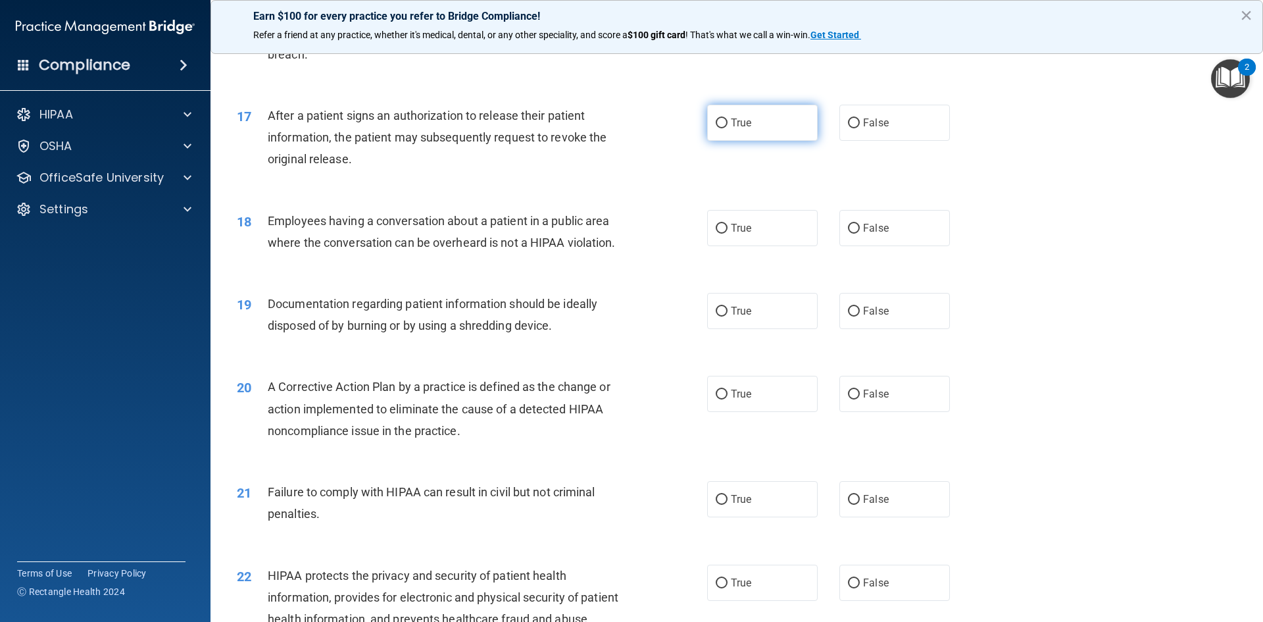
click at [745, 141] on label "True" at bounding box center [762, 123] width 111 height 36
click at [728, 128] on input "True" at bounding box center [722, 123] width 12 height 10
radio input "true"
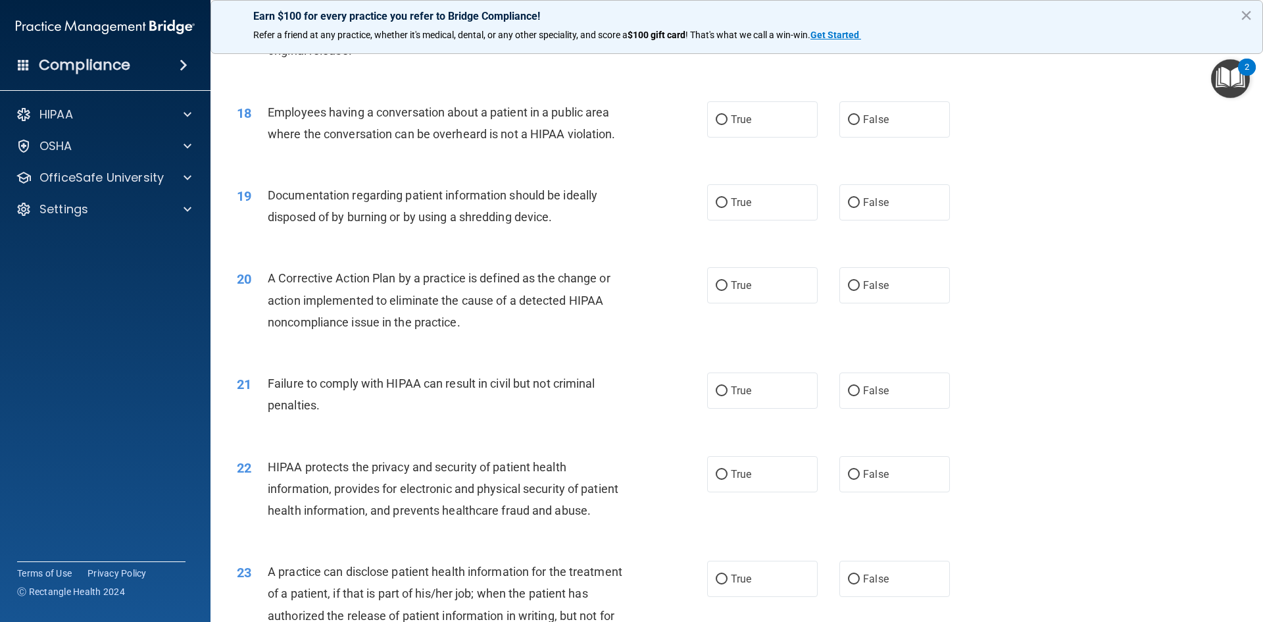
scroll to position [1645, 0]
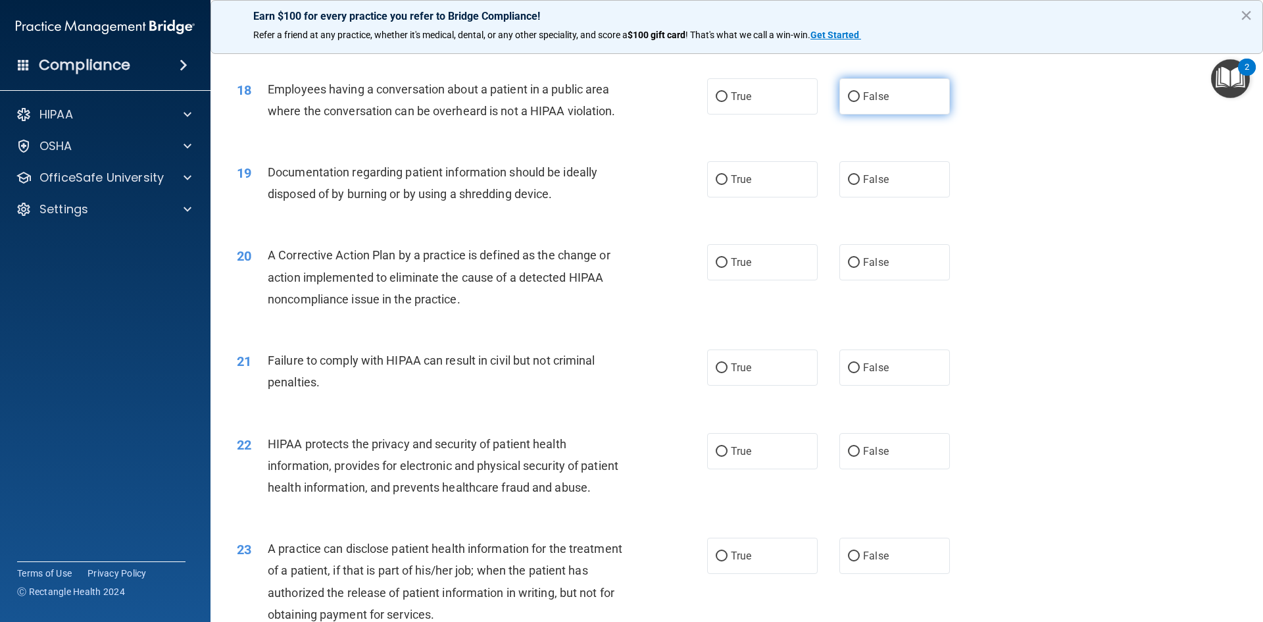
click at [868, 103] on span "False" at bounding box center [876, 96] width 26 height 12
click at [860, 102] on input "False" at bounding box center [854, 97] width 12 height 10
radio input "true"
click at [771, 197] on label "True" at bounding box center [762, 179] width 111 height 36
click at [728, 185] on input "True" at bounding box center [722, 180] width 12 height 10
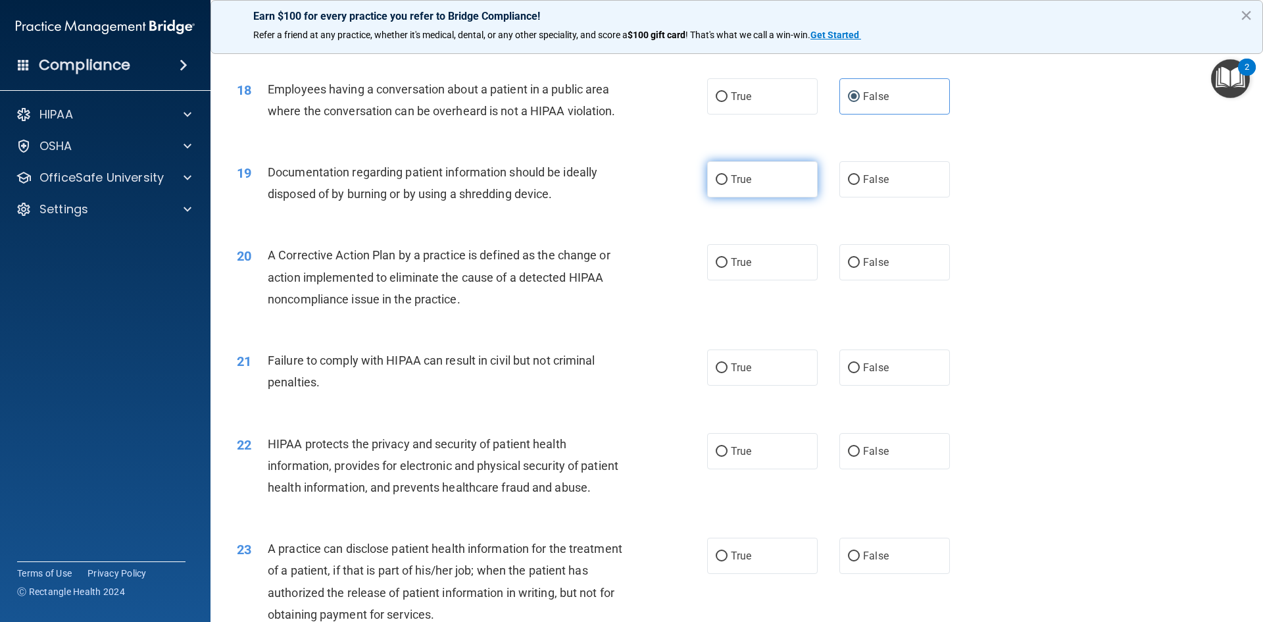
radio input "true"
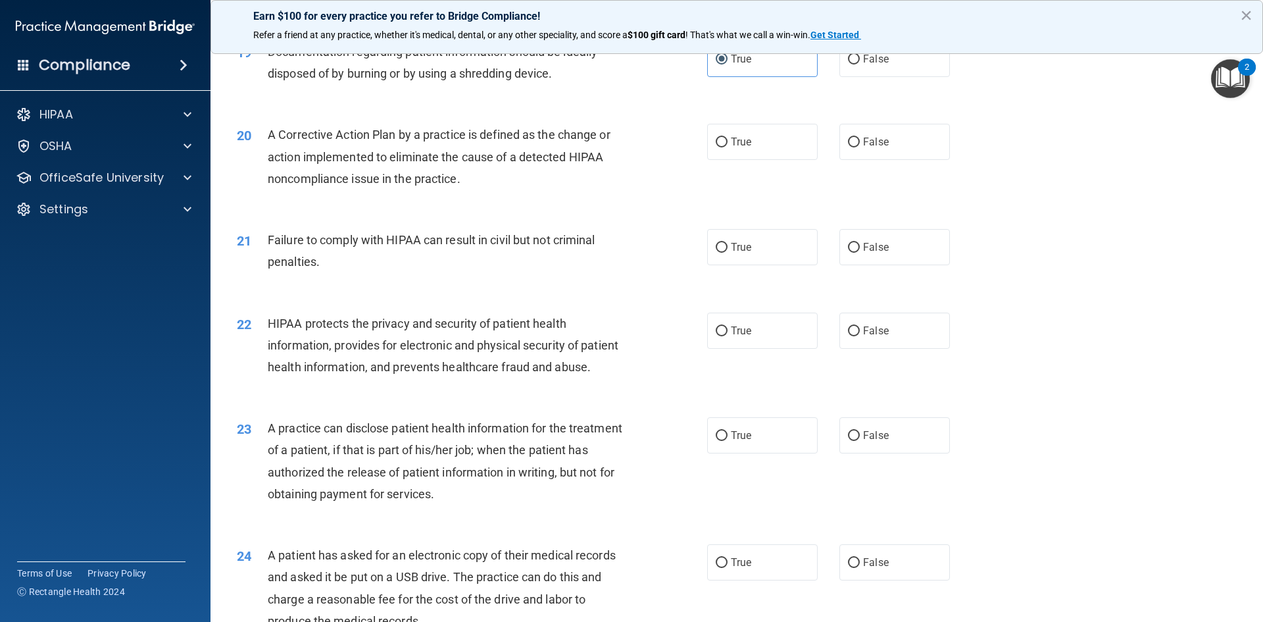
scroll to position [1776, 0]
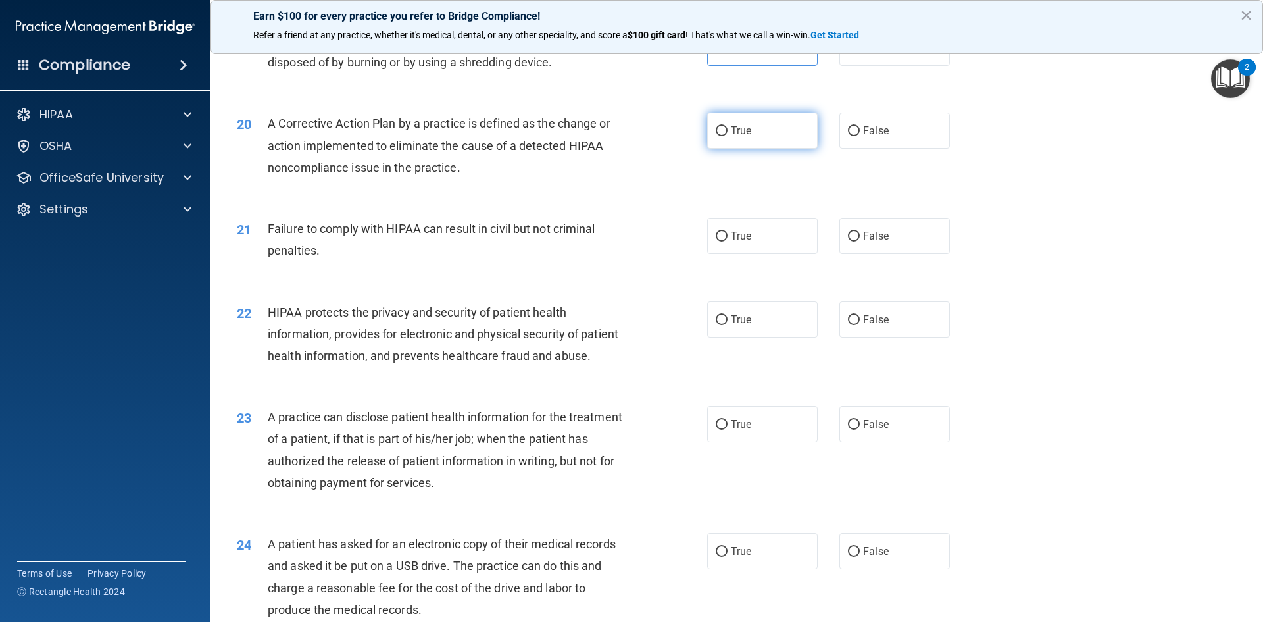
click at [745, 137] on span "True" at bounding box center [741, 130] width 20 height 12
click at [728, 136] on input "True" at bounding box center [722, 131] width 12 height 10
radio input "true"
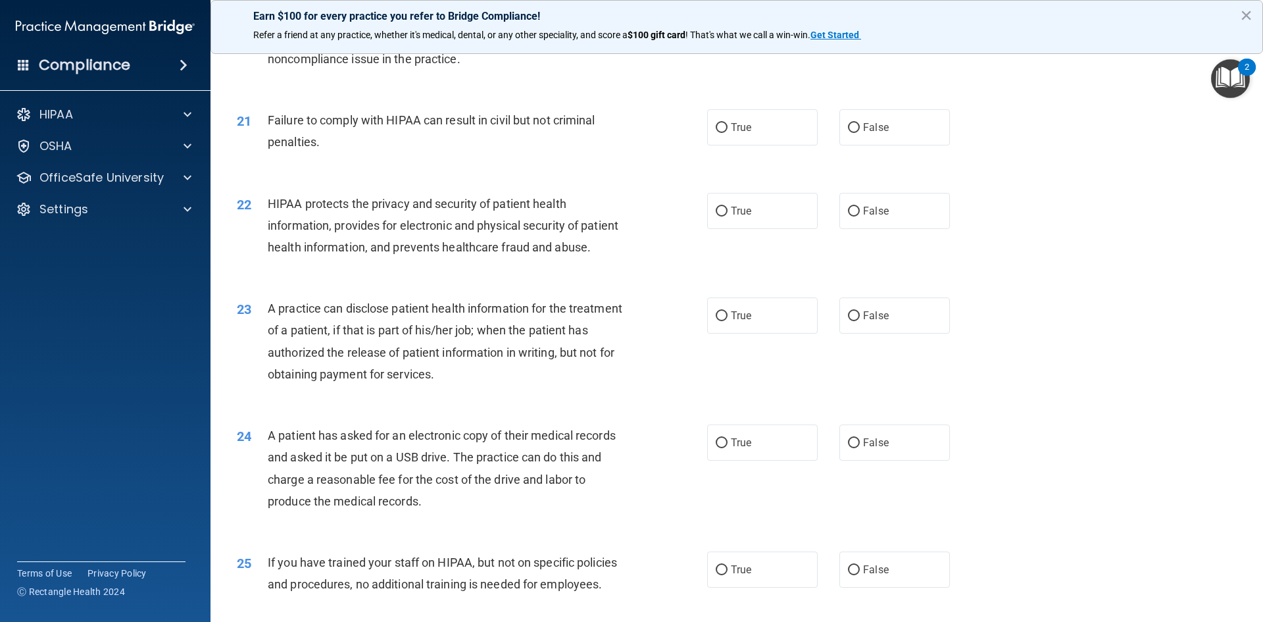
scroll to position [1908, 0]
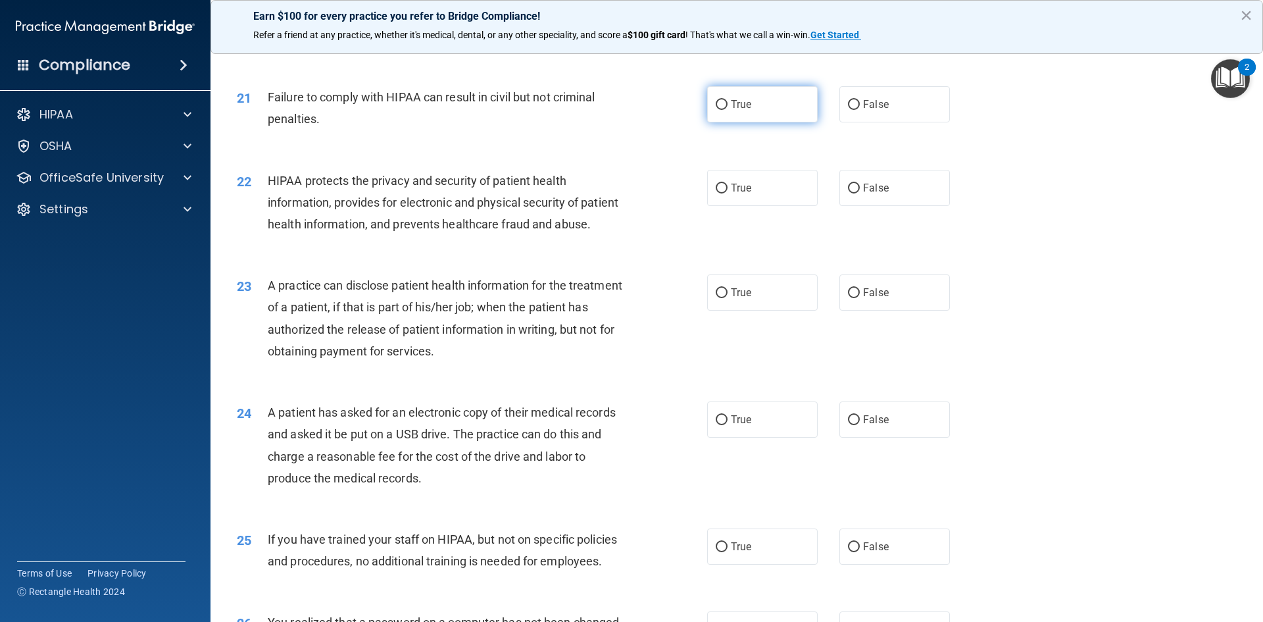
click at [734, 122] on label "True" at bounding box center [762, 104] width 111 height 36
click at [728, 110] on input "True" at bounding box center [722, 105] width 12 height 10
radio input "true"
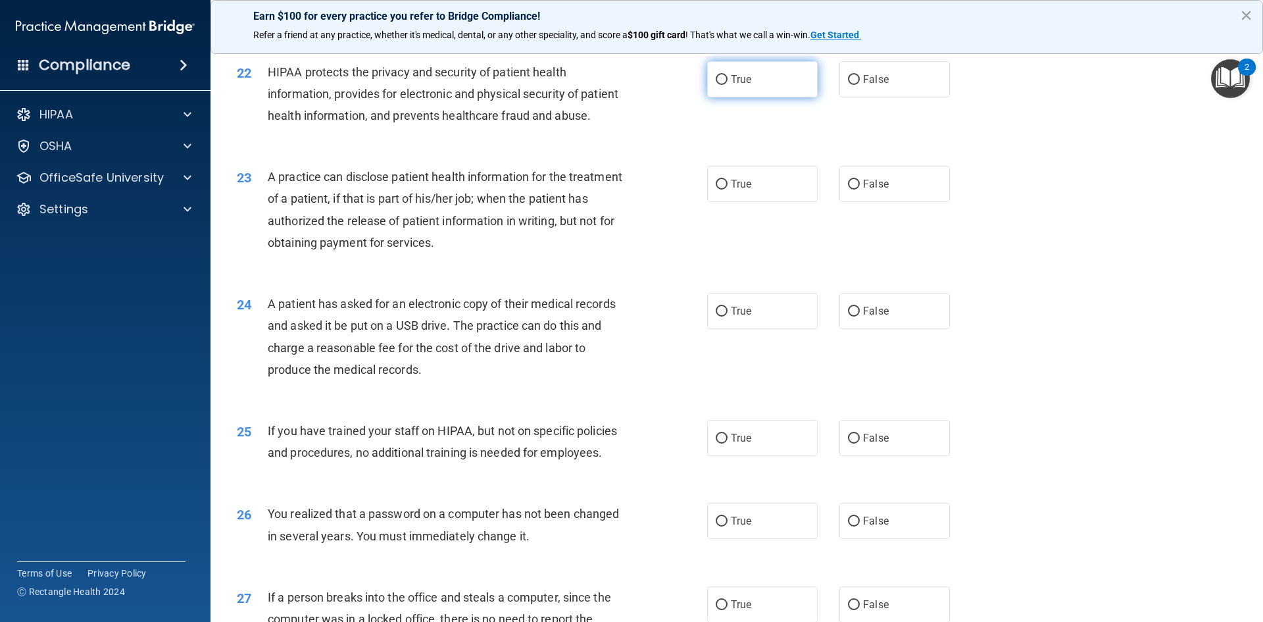
scroll to position [2039, 0]
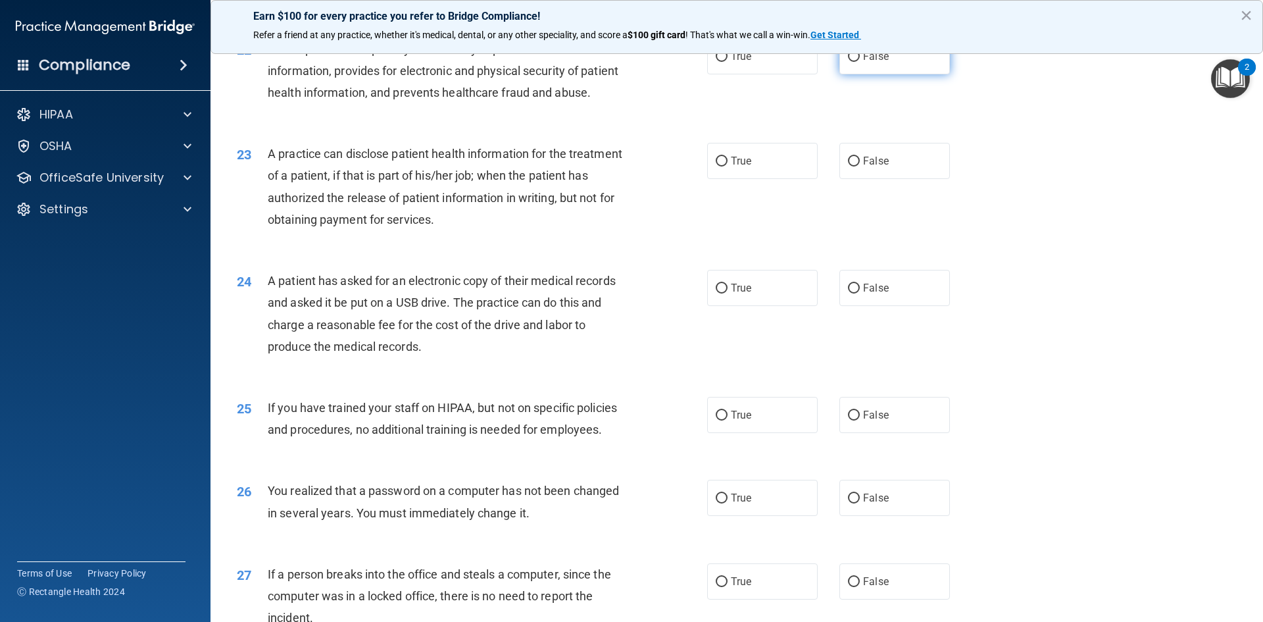
click at [878, 62] on span "False" at bounding box center [876, 56] width 26 height 12
click at [860, 62] on input "False" at bounding box center [854, 57] width 12 height 10
radio input "true"
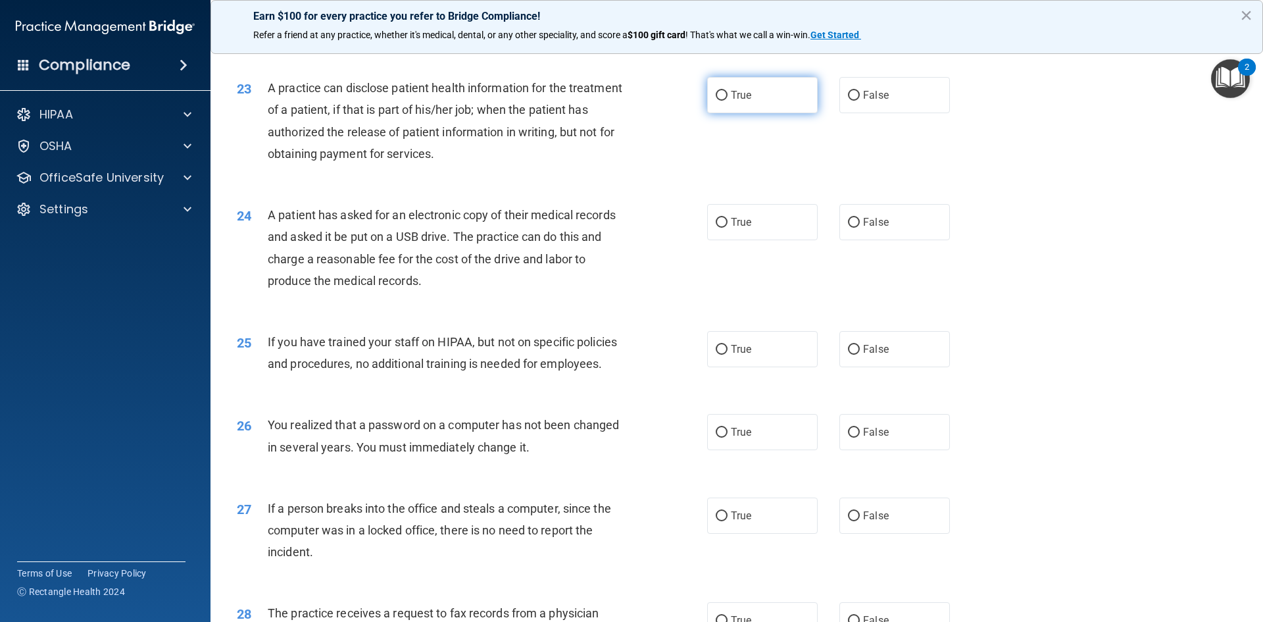
click at [757, 113] on label "True" at bounding box center [762, 95] width 111 height 36
click at [728, 101] on input "True" at bounding box center [722, 96] width 12 height 10
radio input "true"
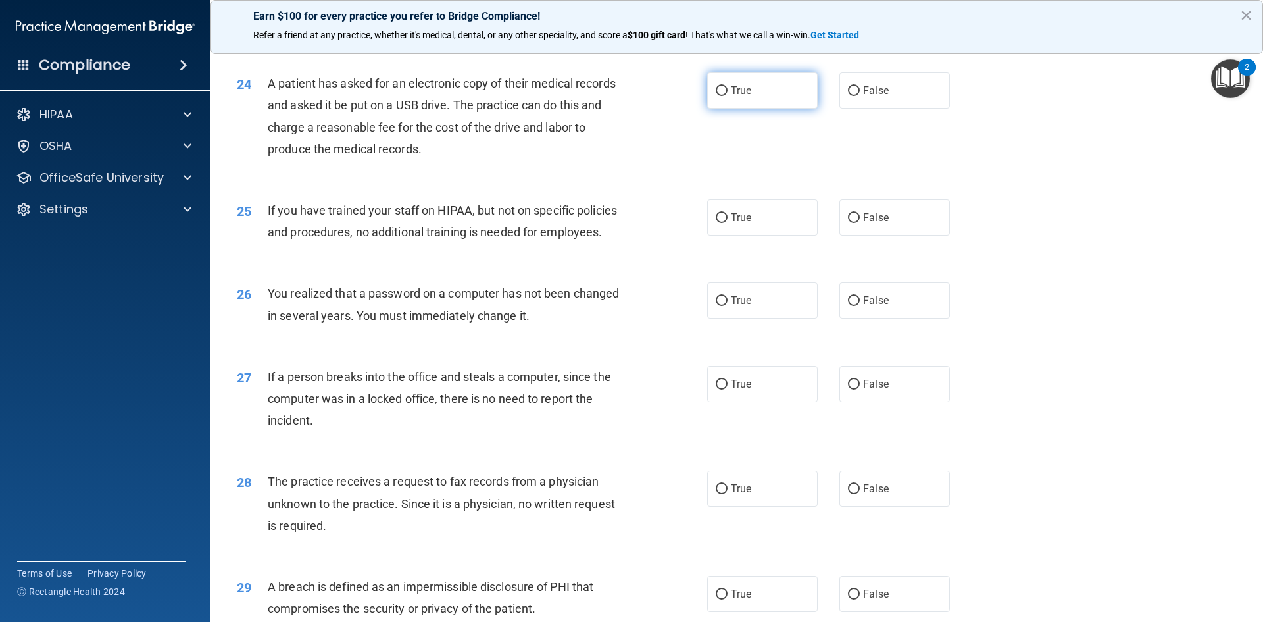
click at [797, 109] on label "True" at bounding box center [762, 90] width 111 height 36
click at [728, 96] on input "True" at bounding box center [722, 91] width 12 height 10
radio input "true"
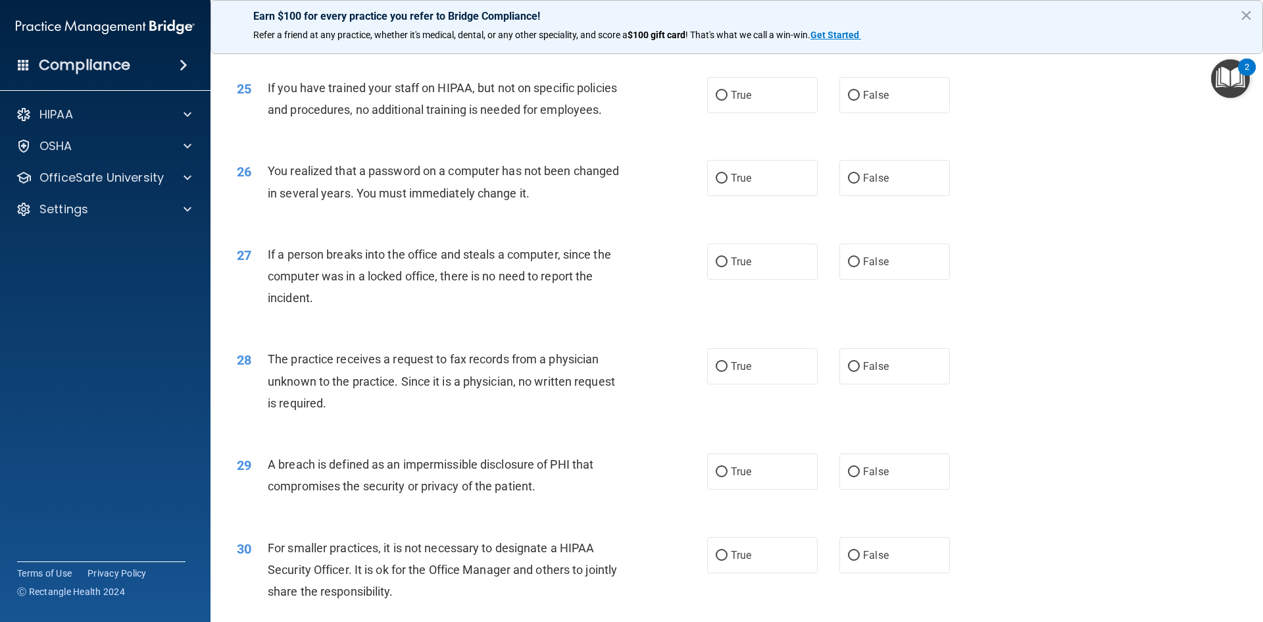
scroll to position [2368, 0]
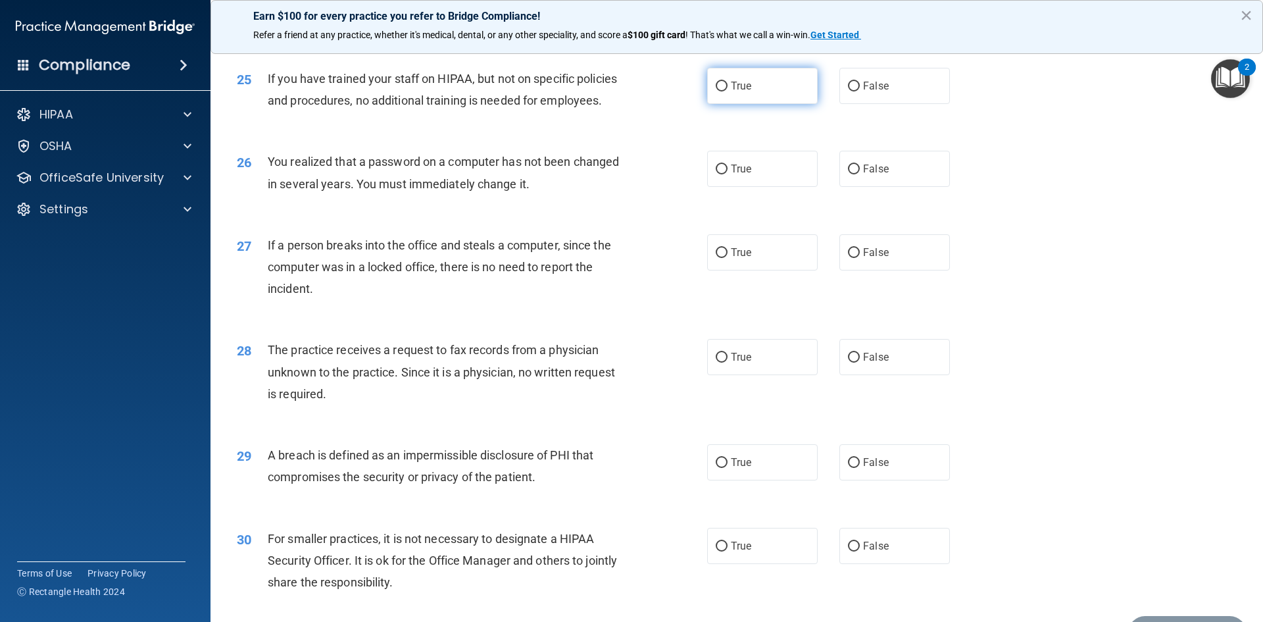
click at [775, 104] on label "True" at bounding box center [762, 86] width 111 height 36
click at [728, 91] on input "True" at bounding box center [722, 87] width 12 height 10
radio input "true"
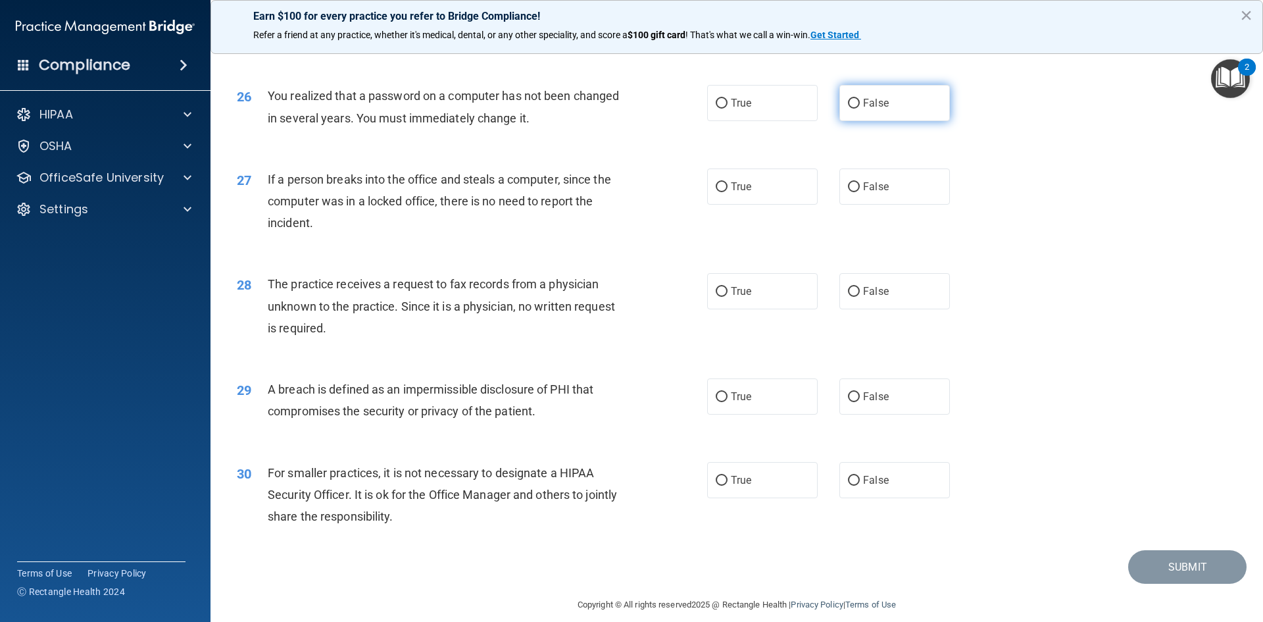
click at [875, 109] on span "False" at bounding box center [876, 103] width 26 height 12
click at [860, 109] on input "False" at bounding box center [854, 104] width 12 height 10
radio input "true"
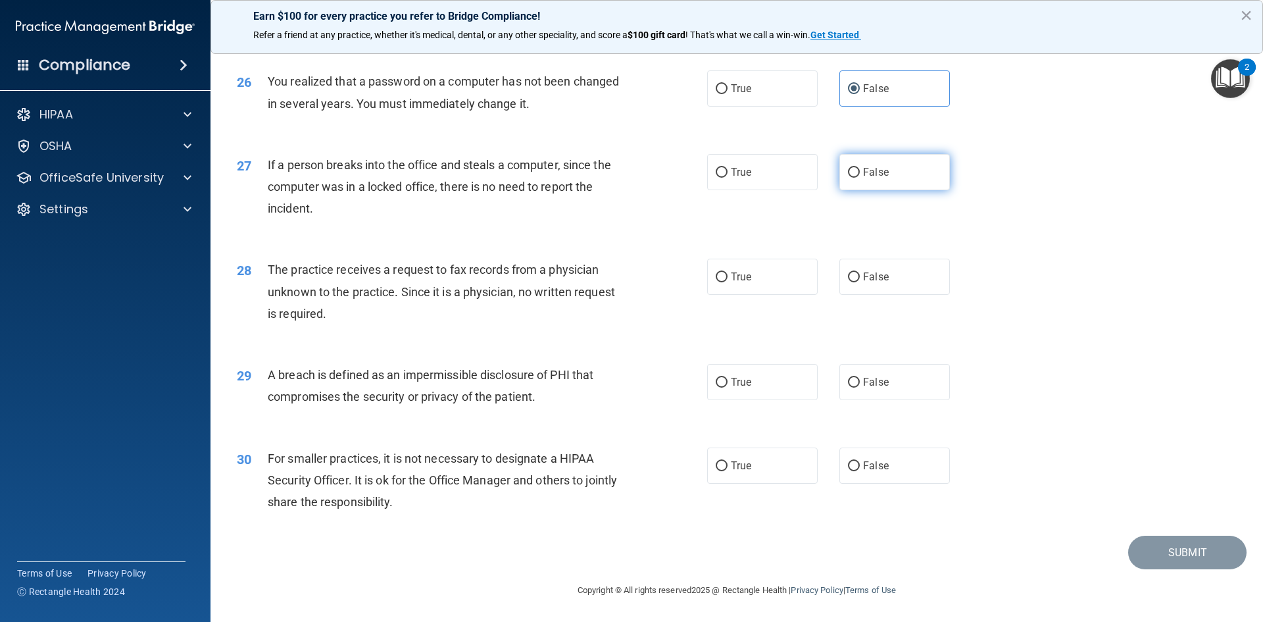
click at [880, 168] on span "False" at bounding box center [876, 172] width 26 height 12
click at [860, 168] on input "False" at bounding box center [854, 173] width 12 height 10
radio input "true"
click at [785, 275] on label "True" at bounding box center [762, 277] width 111 height 36
click at [728, 275] on input "True" at bounding box center [722, 277] width 12 height 10
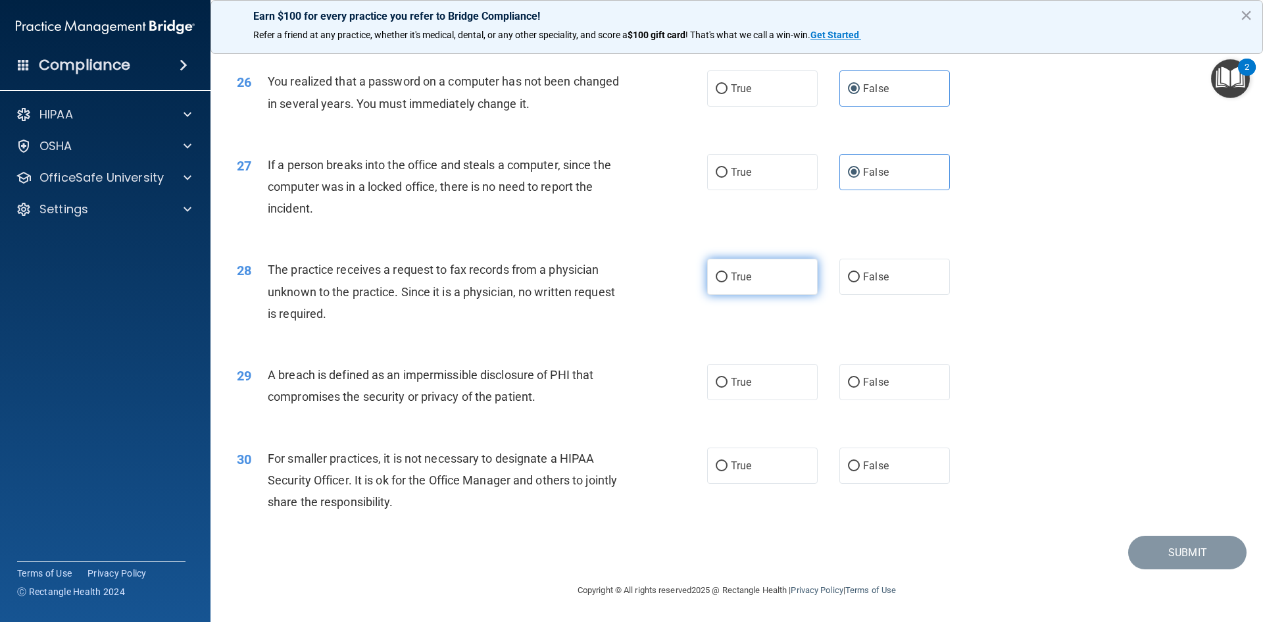
radio input "true"
click at [866, 278] on span "False" at bounding box center [876, 276] width 26 height 12
click at [860, 278] on input "False" at bounding box center [854, 277] width 12 height 10
radio input "true"
radio input "false"
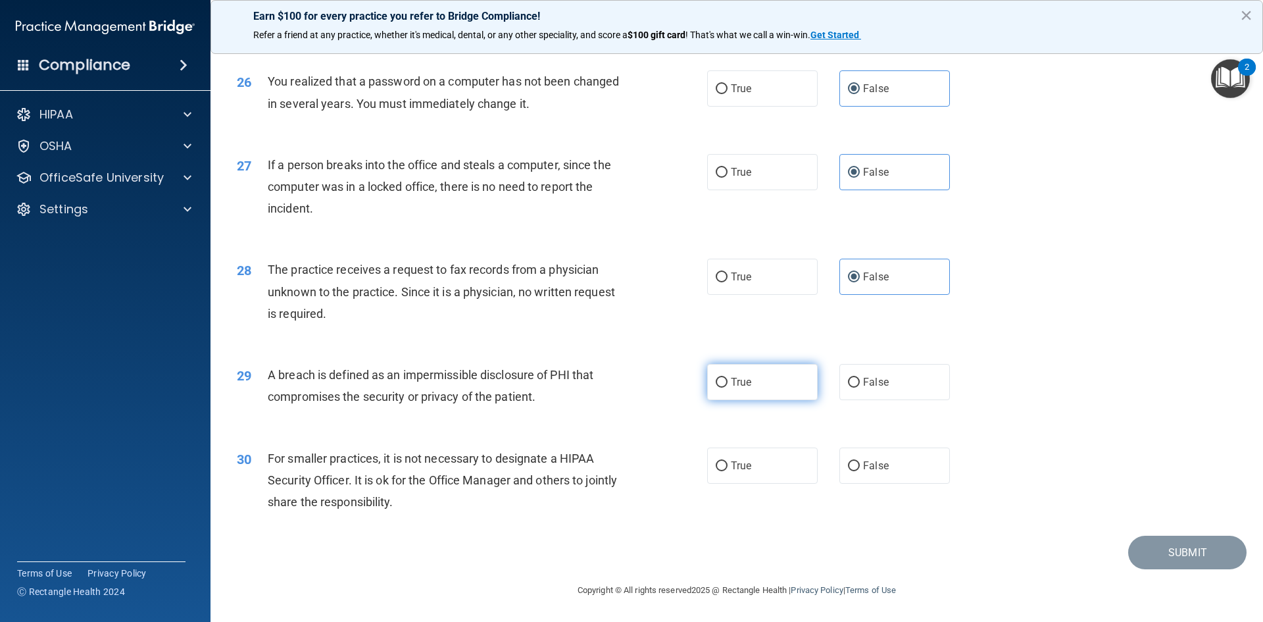
click at [773, 382] on label "True" at bounding box center [762, 382] width 111 height 36
click at [728, 382] on input "True" at bounding box center [722, 383] width 12 height 10
radio input "true"
click at [780, 462] on label "True" at bounding box center [762, 465] width 111 height 36
click at [728, 462] on input "True" at bounding box center [722, 466] width 12 height 10
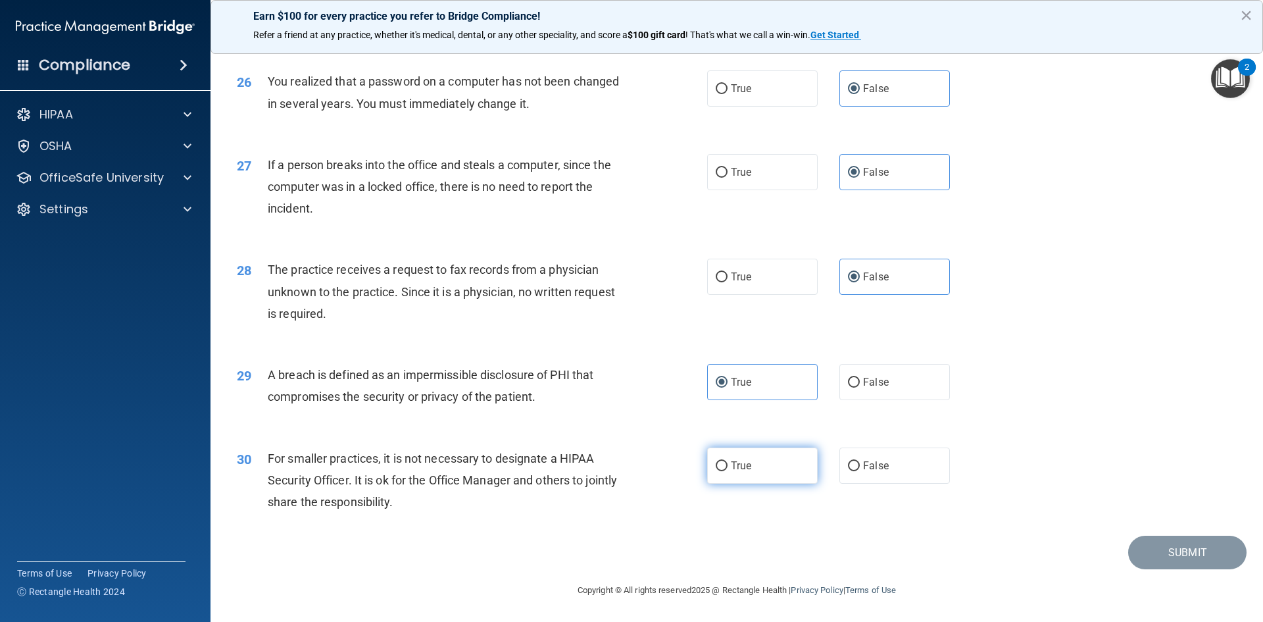
radio input "true"
click at [1154, 543] on button "Submit" at bounding box center [1187, 553] width 118 height 34
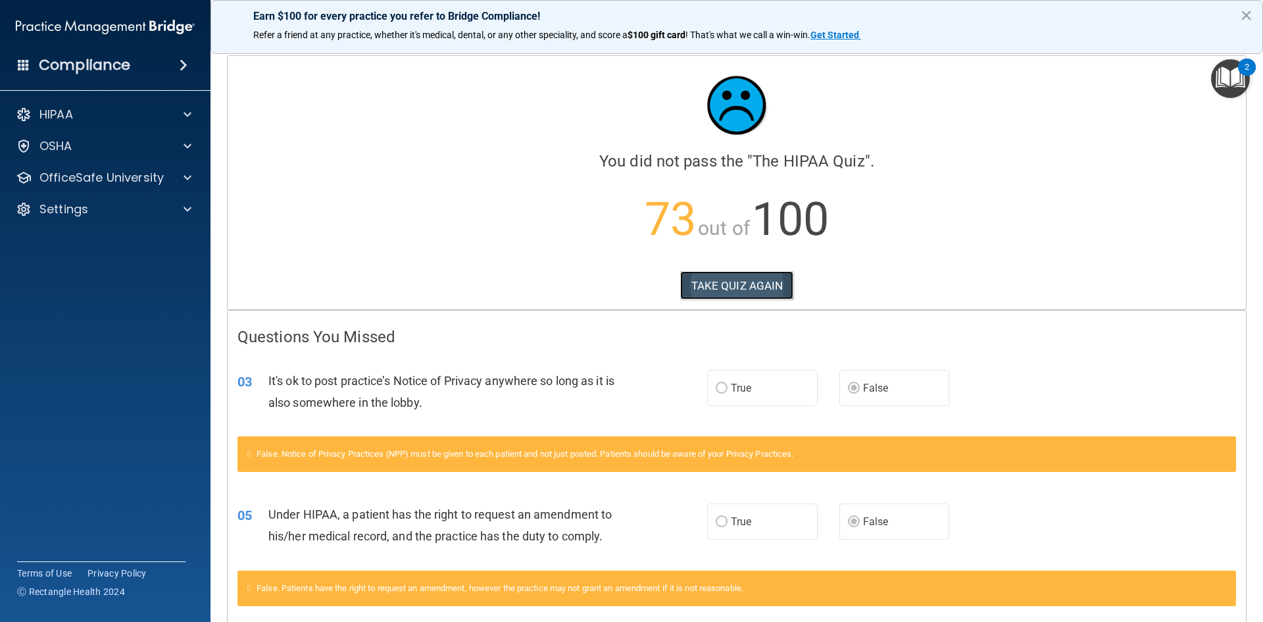
click at [720, 287] on button "TAKE QUIZ AGAIN" at bounding box center [737, 285] width 114 height 29
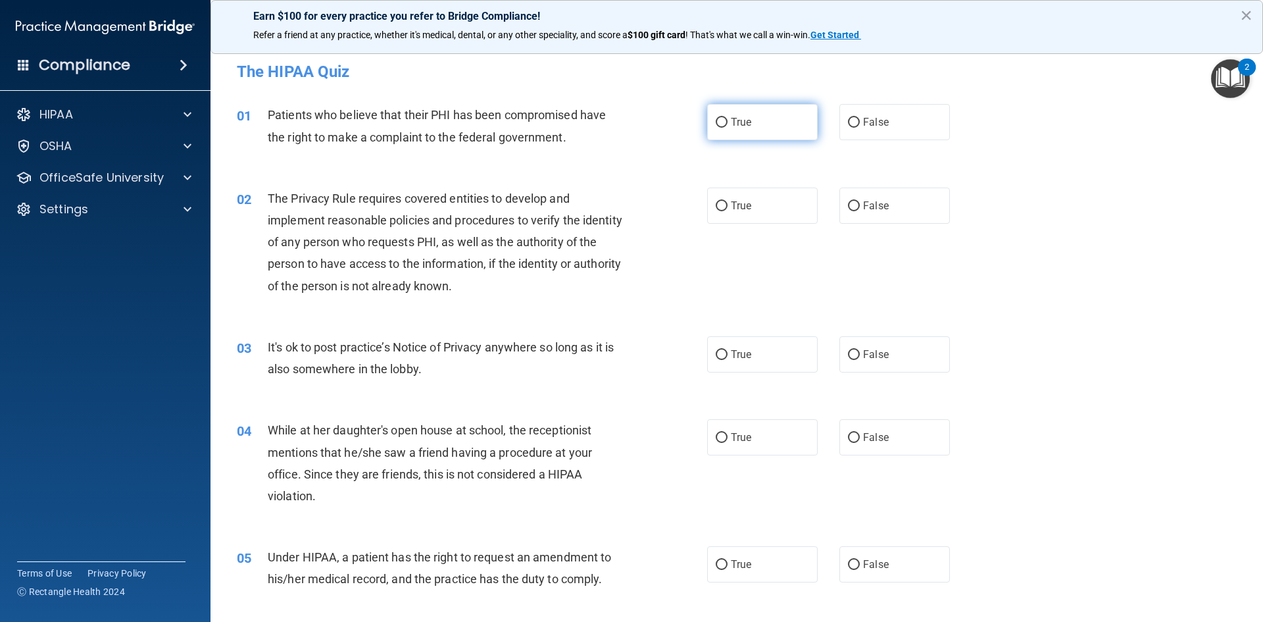
click at [739, 120] on span "True" at bounding box center [741, 122] width 20 height 12
click at [728, 120] on input "True" at bounding box center [722, 123] width 12 height 10
radio input "true"
click at [732, 209] on span "True" at bounding box center [741, 205] width 20 height 12
click at [728, 209] on input "True" at bounding box center [722, 206] width 12 height 10
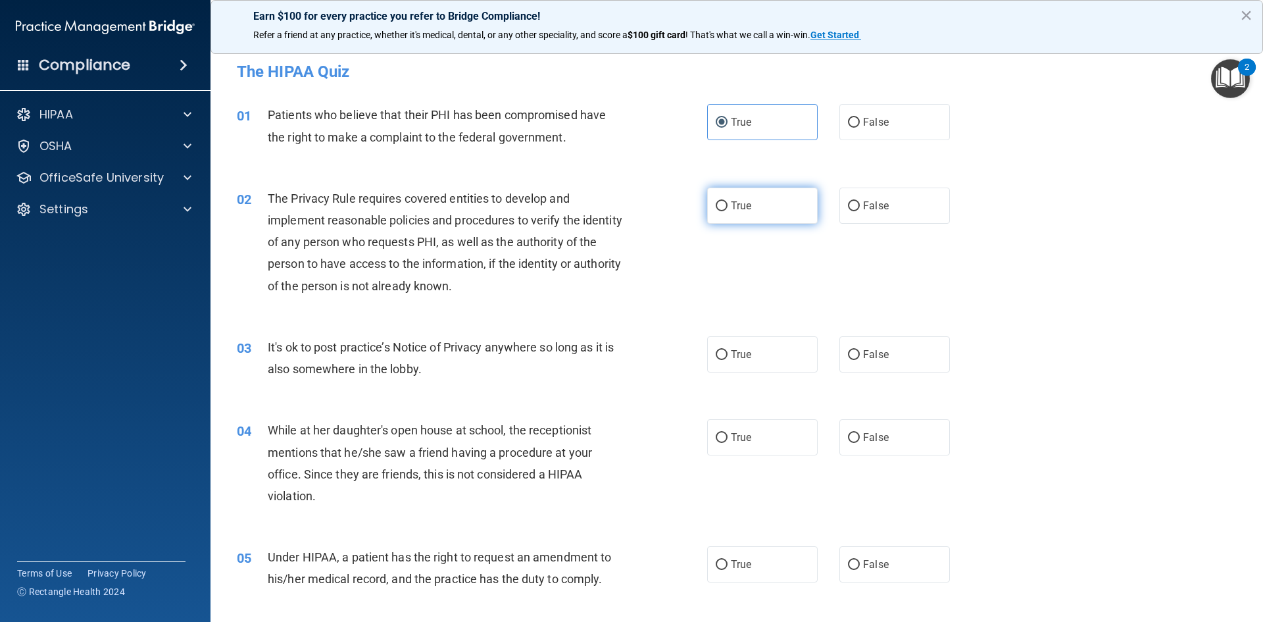
radio input "true"
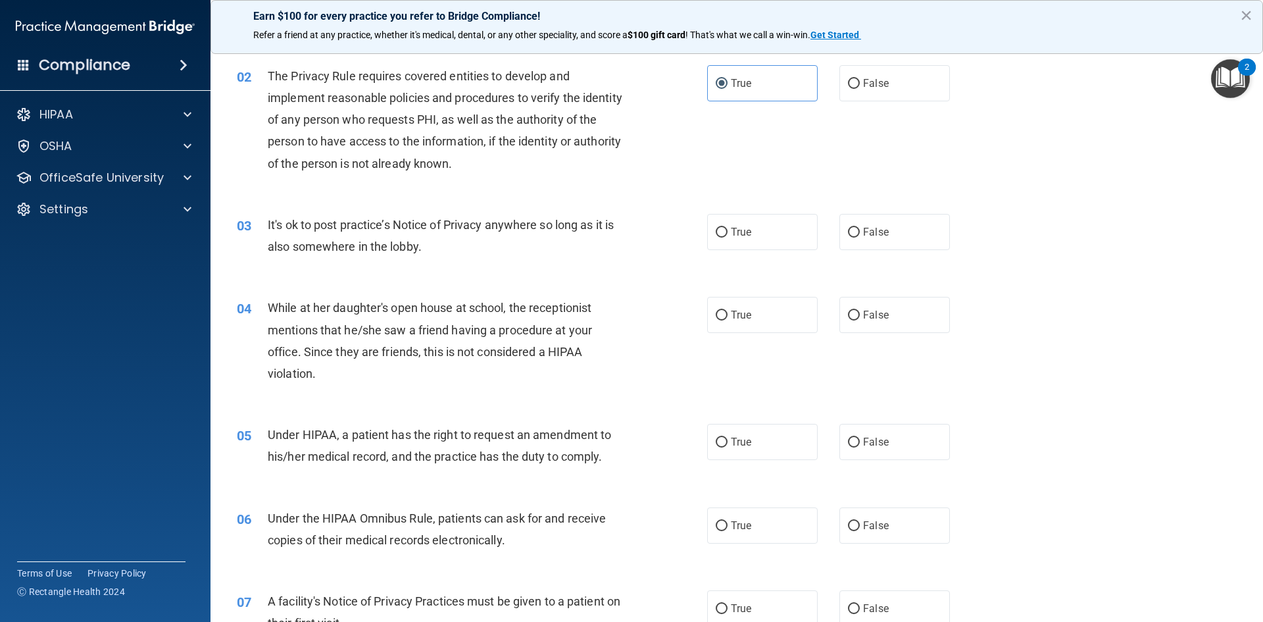
scroll to position [132, 0]
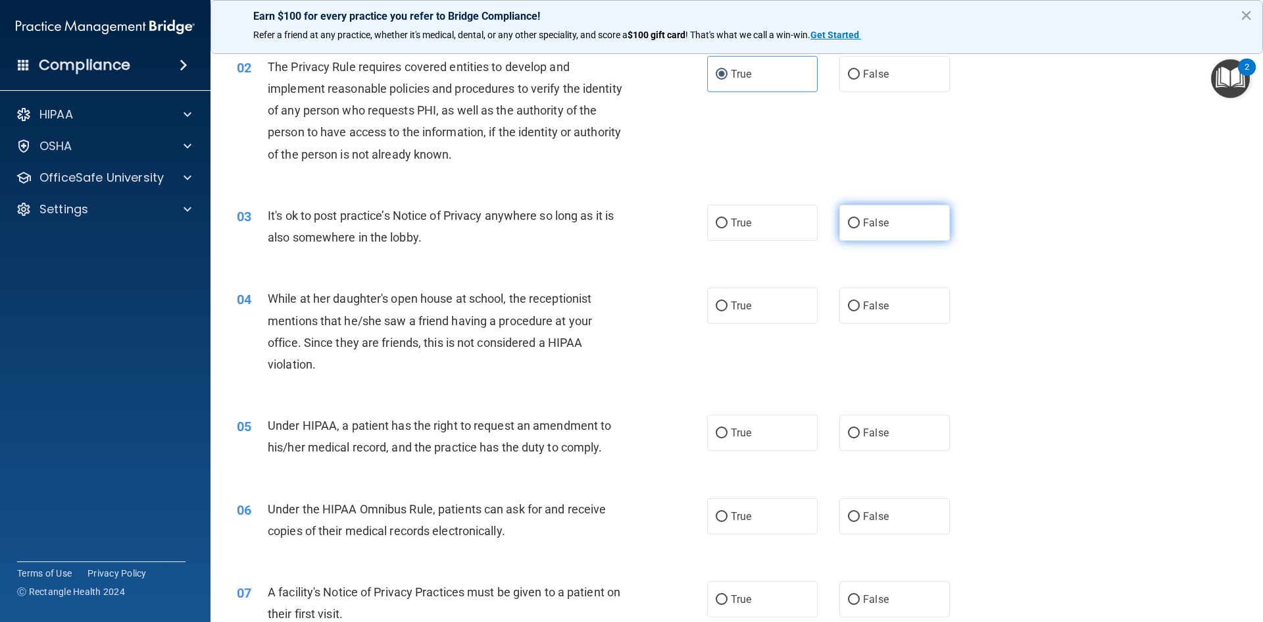
click at [896, 219] on label "False" at bounding box center [894, 223] width 111 height 36
click at [860, 219] on input "False" at bounding box center [854, 223] width 12 height 10
radio input "true"
click at [875, 302] on span "False" at bounding box center [876, 305] width 26 height 12
click at [860, 302] on input "False" at bounding box center [854, 306] width 12 height 10
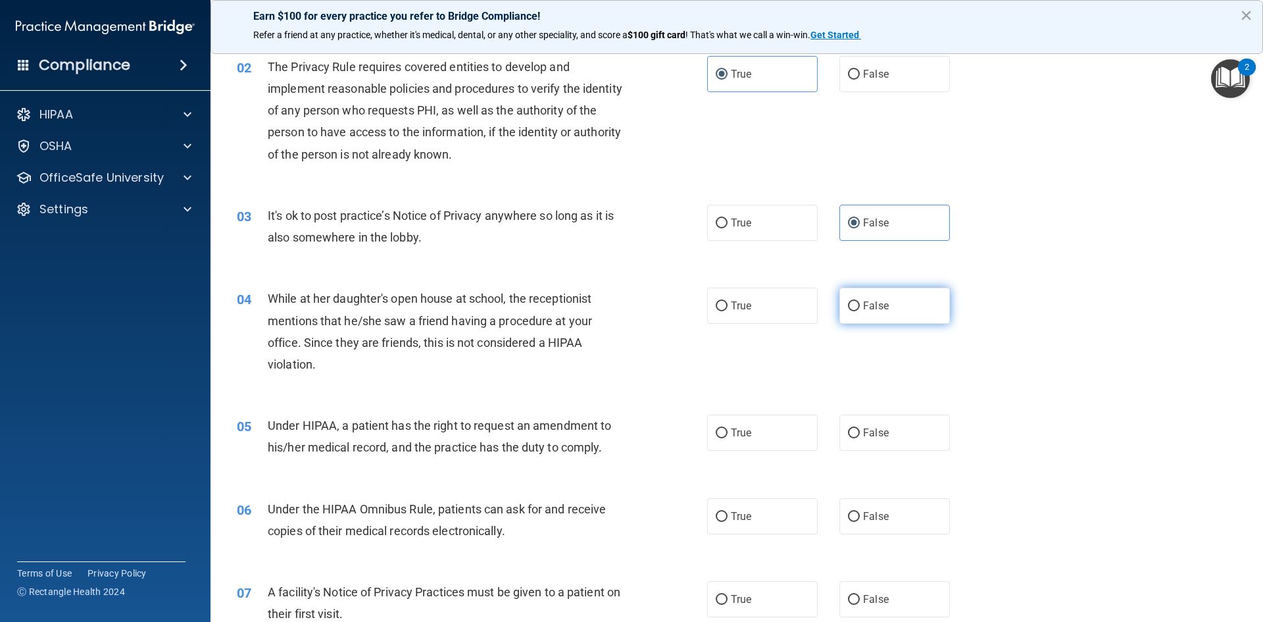
radio input "true"
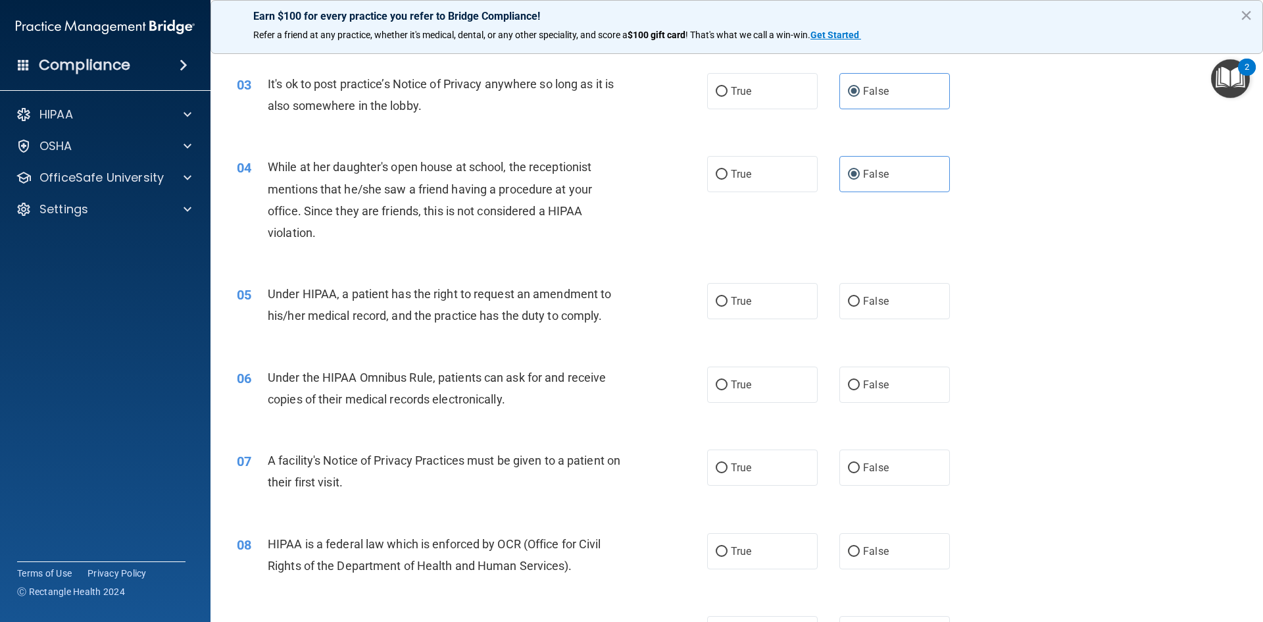
scroll to position [329, 0]
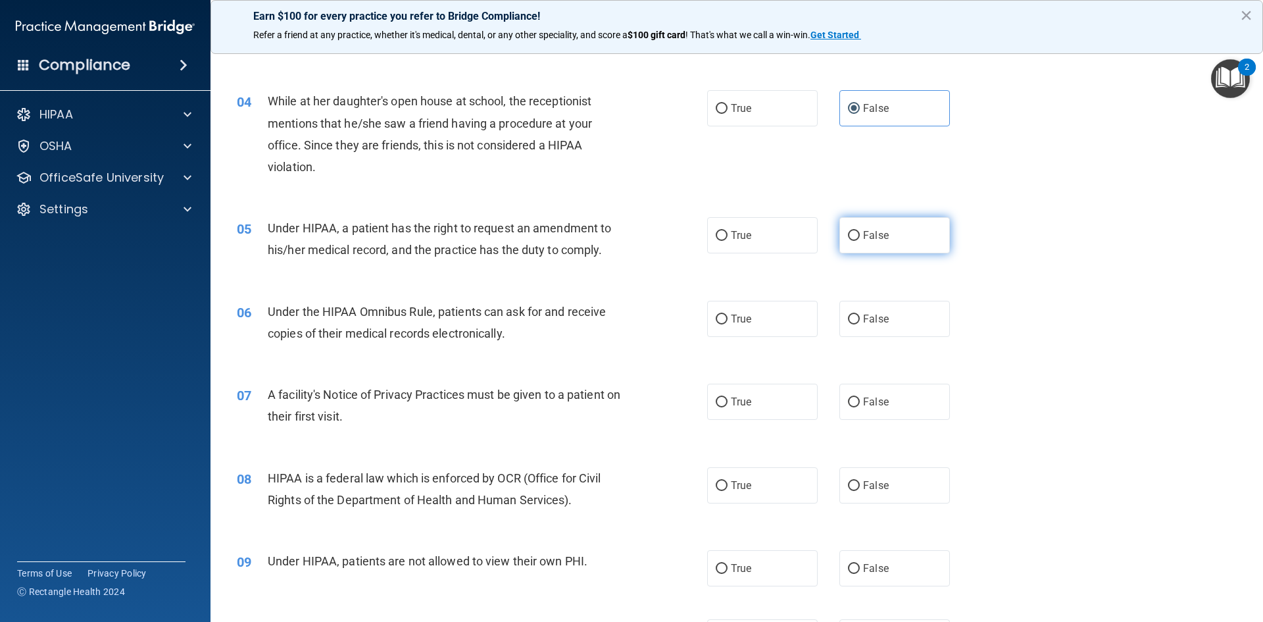
click at [878, 237] on span "False" at bounding box center [876, 235] width 26 height 12
click at [860, 237] on input "False" at bounding box center [854, 236] width 12 height 10
radio input "true"
click at [741, 319] on span "True" at bounding box center [741, 318] width 20 height 12
click at [728, 319] on input "True" at bounding box center [722, 319] width 12 height 10
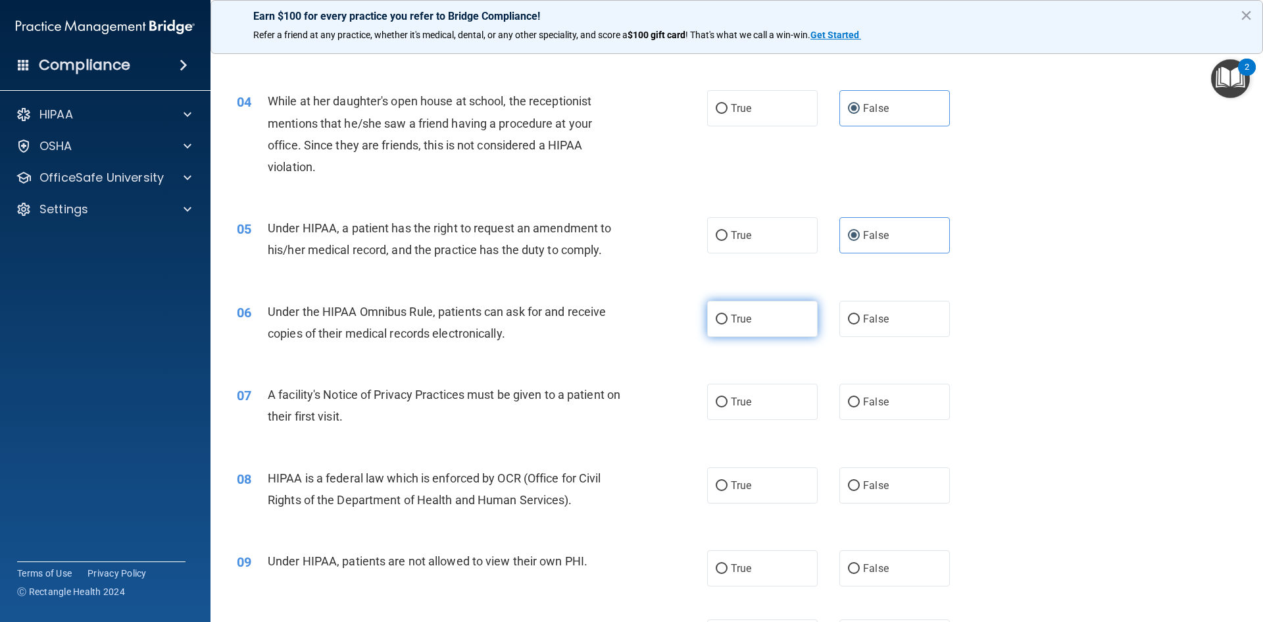
radio input "true"
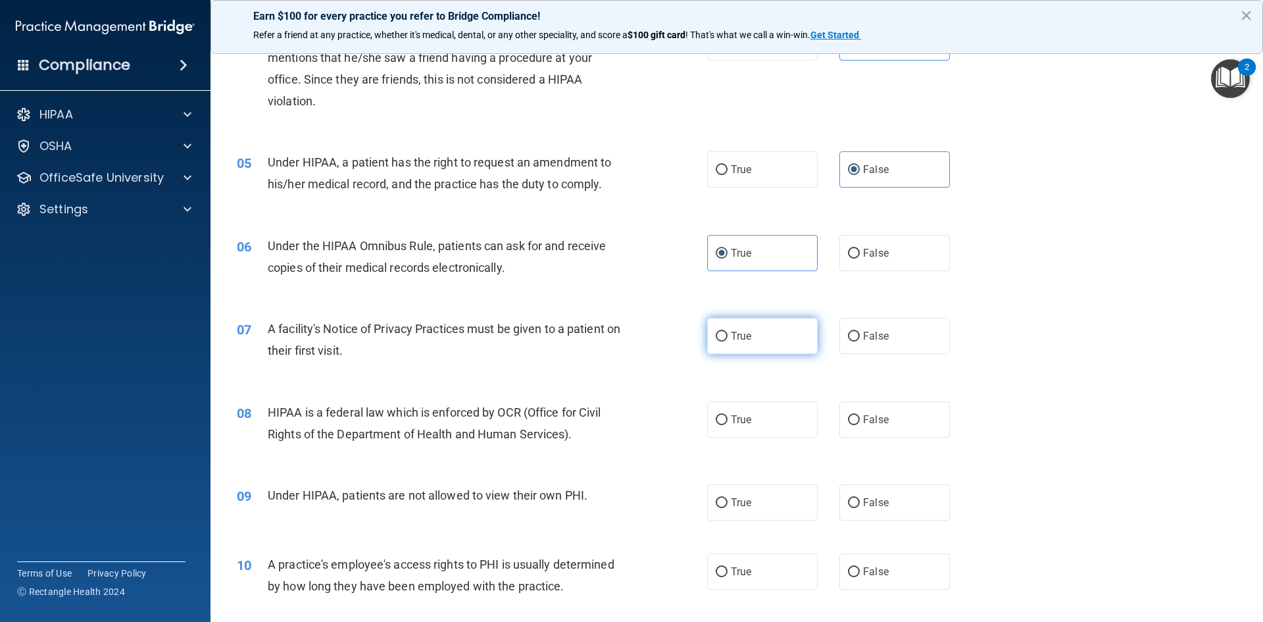
click at [751, 339] on label "True" at bounding box center [762, 336] width 111 height 36
click at [728, 339] on input "True" at bounding box center [722, 337] width 12 height 10
radio input "true"
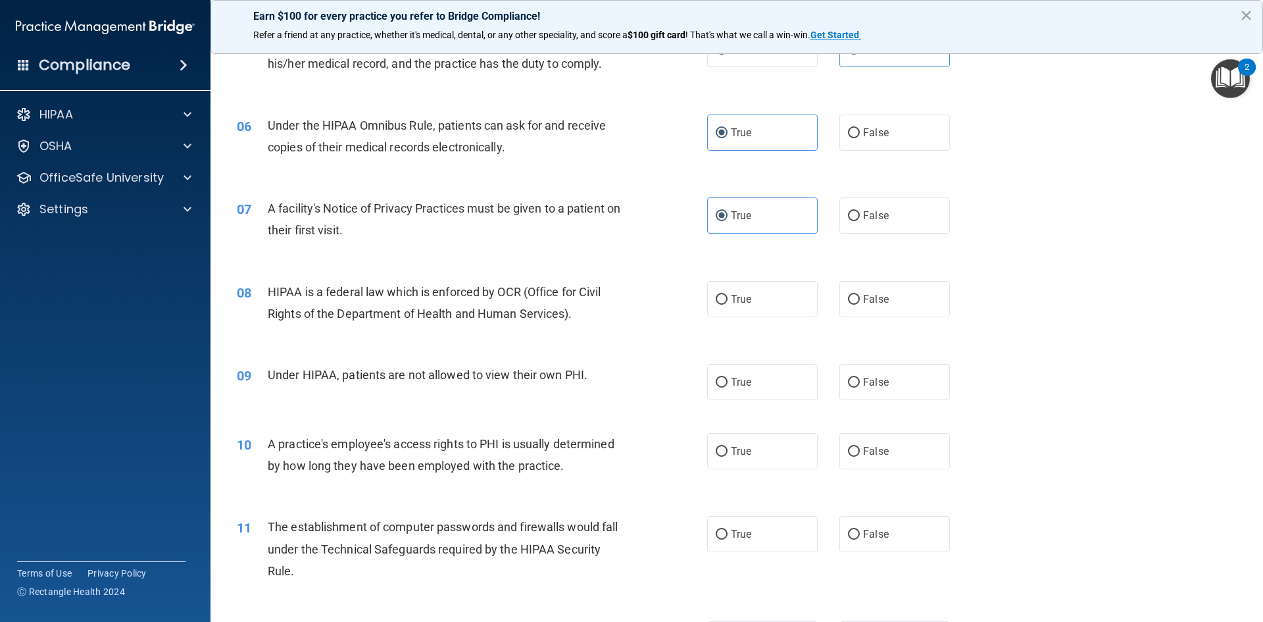
scroll to position [526, 0]
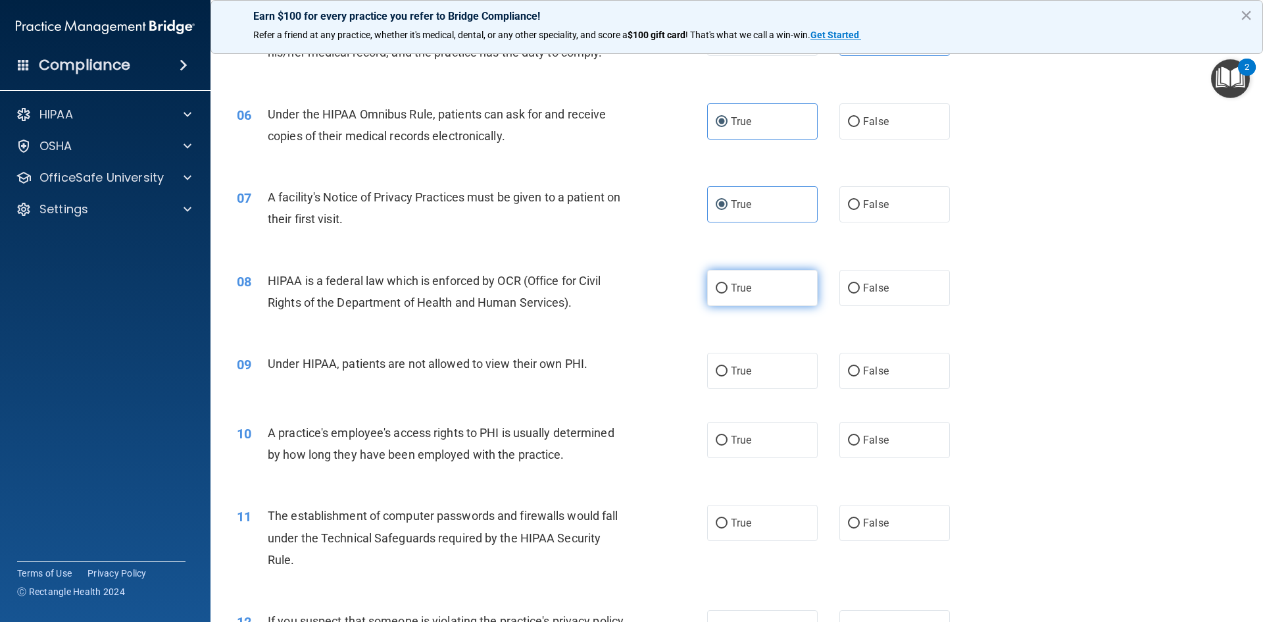
click at [739, 289] on span "True" at bounding box center [741, 288] width 20 height 12
click at [728, 289] on input "True" at bounding box center [722, 289] width 12 height 10
radio input "true"
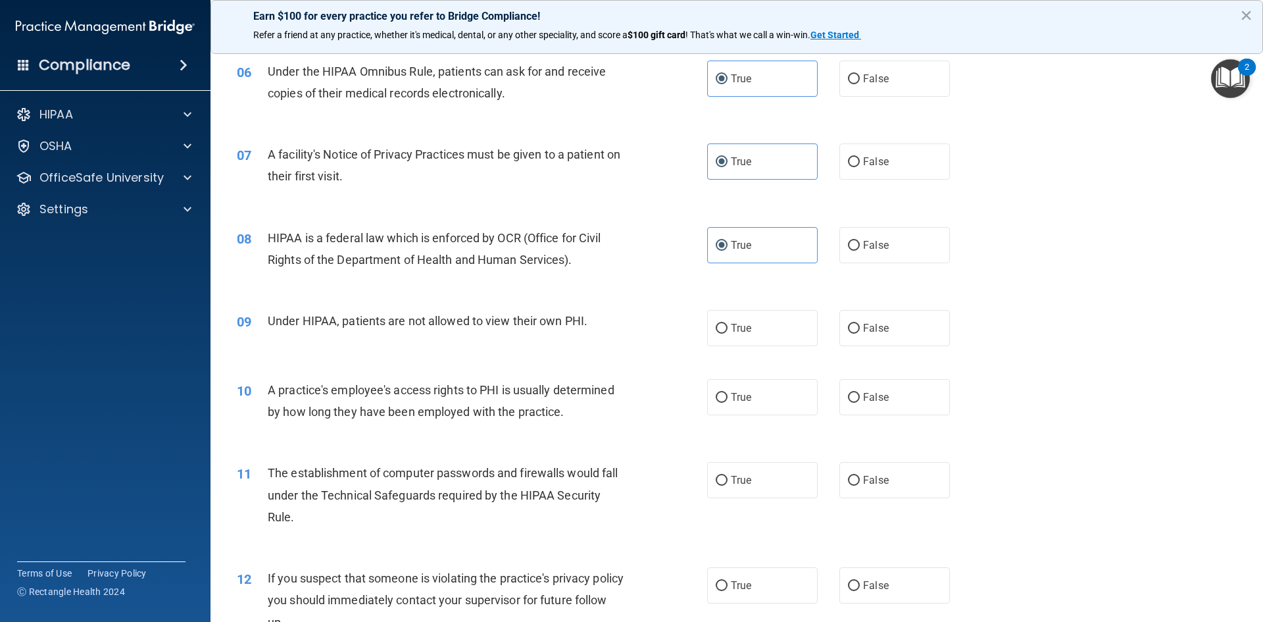
scroll to position [592, 0]
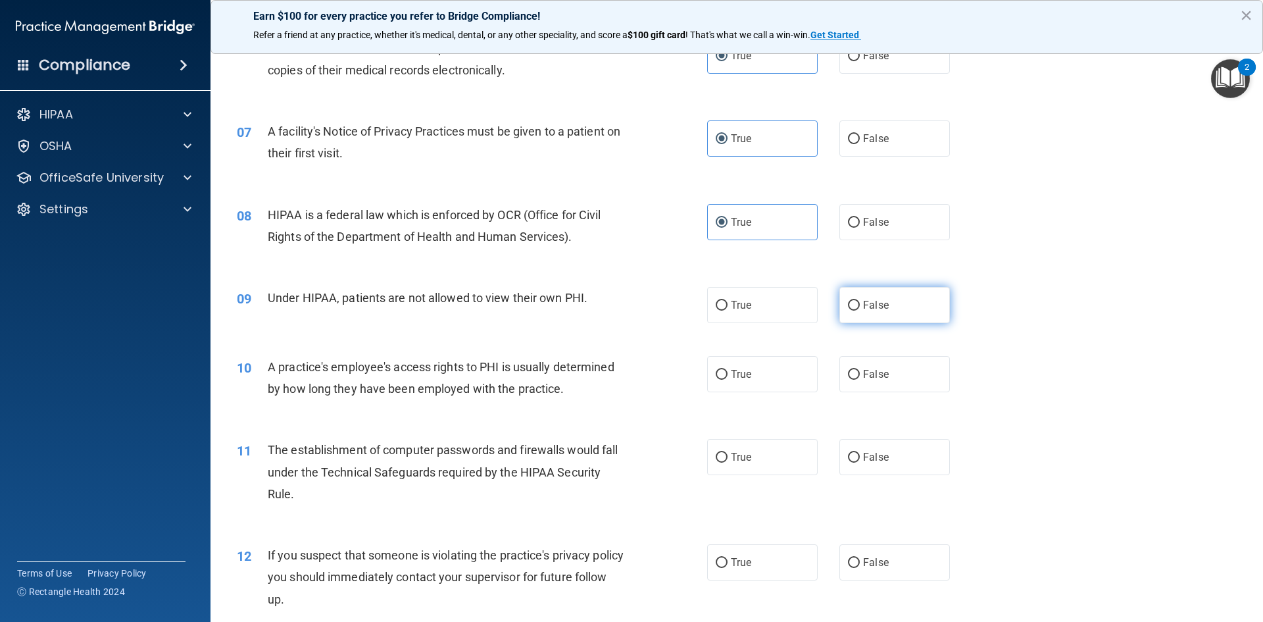
click at [891, 305] on label "False" at bounding box center [894, 305] width 111 height 36
click at [860, 305] on input "False" at bounding box center [854, 306] width 12 height 10
radio input "true"
click at [875, 365] on label "False" at bounding box center [894, 374] width 111 height 36
click at [860, 370] on input "False" at bounding box center [854, 375] width 12 height 10
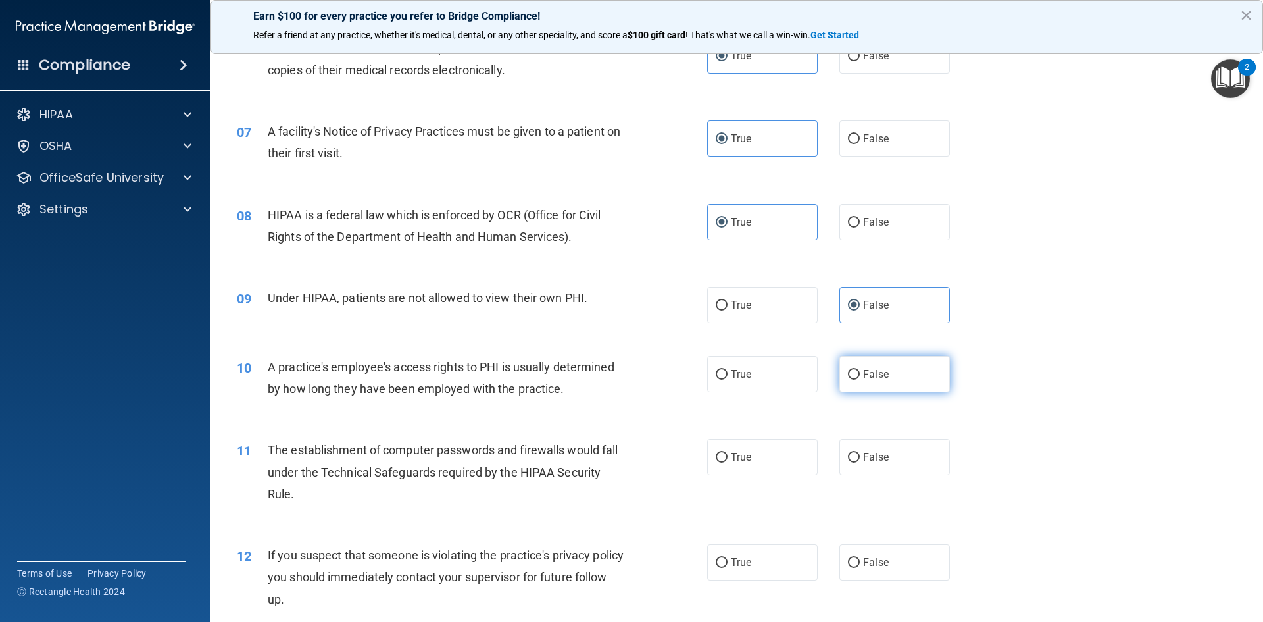
radio input "true"
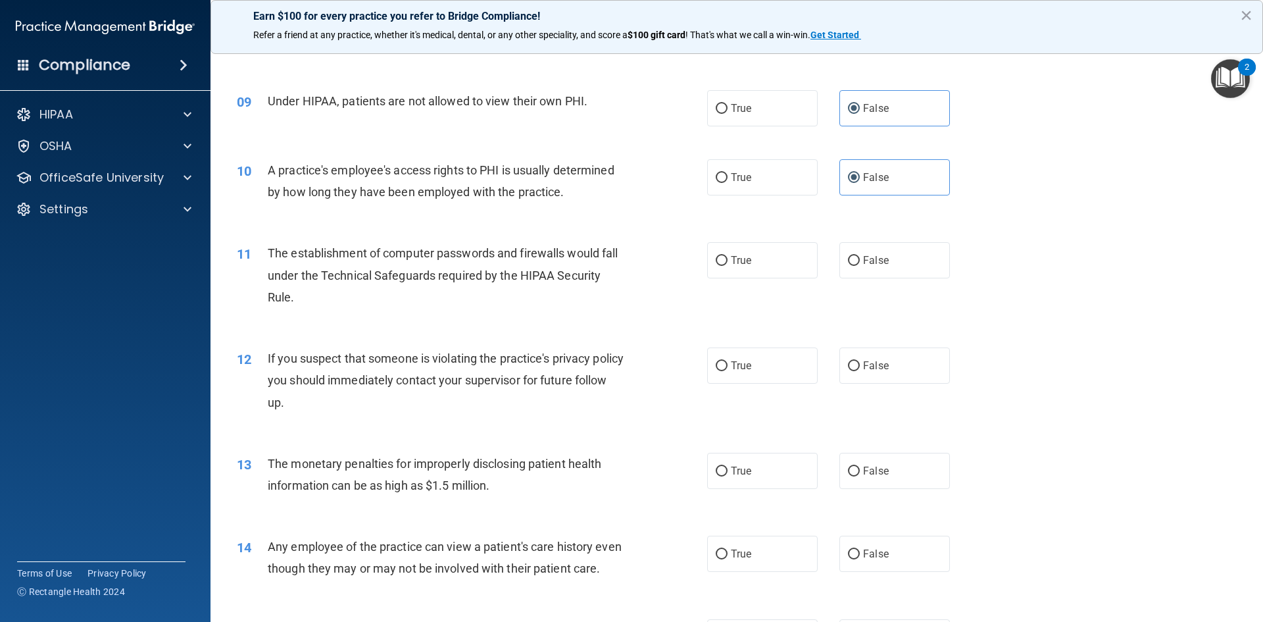
scroll to position [855, 0]
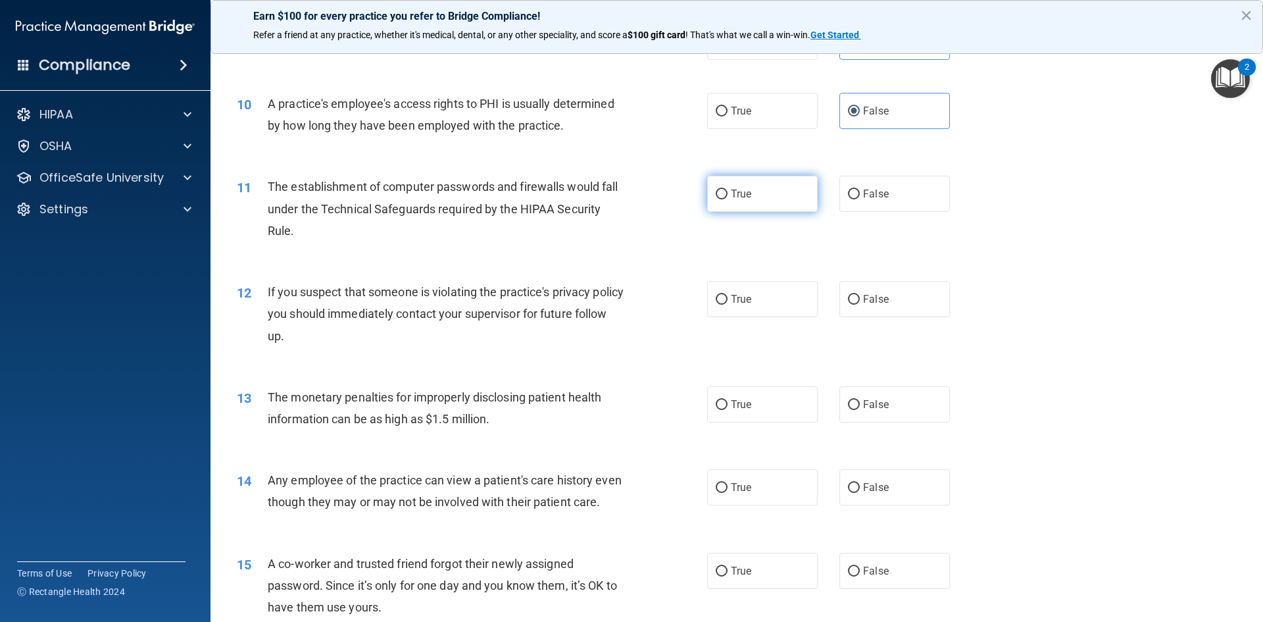
click at [744, 197] on span "True" at bounding box center [741, 193] width 20 height 12
click at [728, 197] on input "True" at bounding box center [722, 194] width 12 height 10
radio input "true"
click at [752, 296] on label "True" at bounding box center [762, 299] width 111 height 36
click at [728, 296] on input "True" at bounding box center [722, 300] width 12 height 10
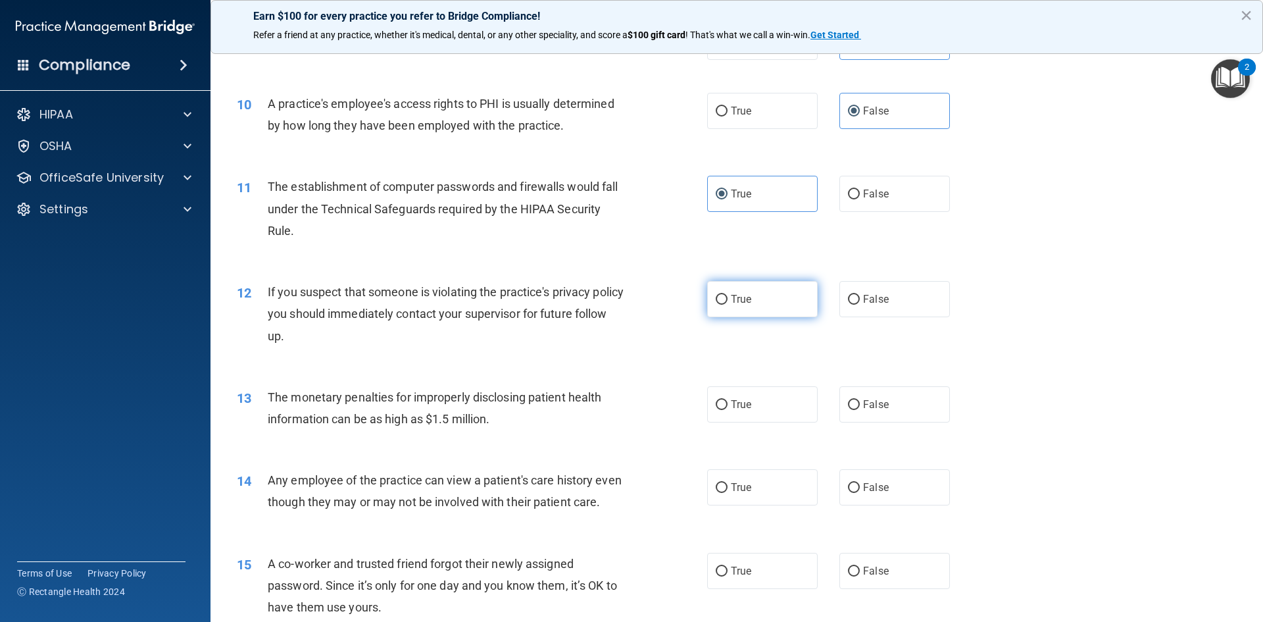
radio input "true"
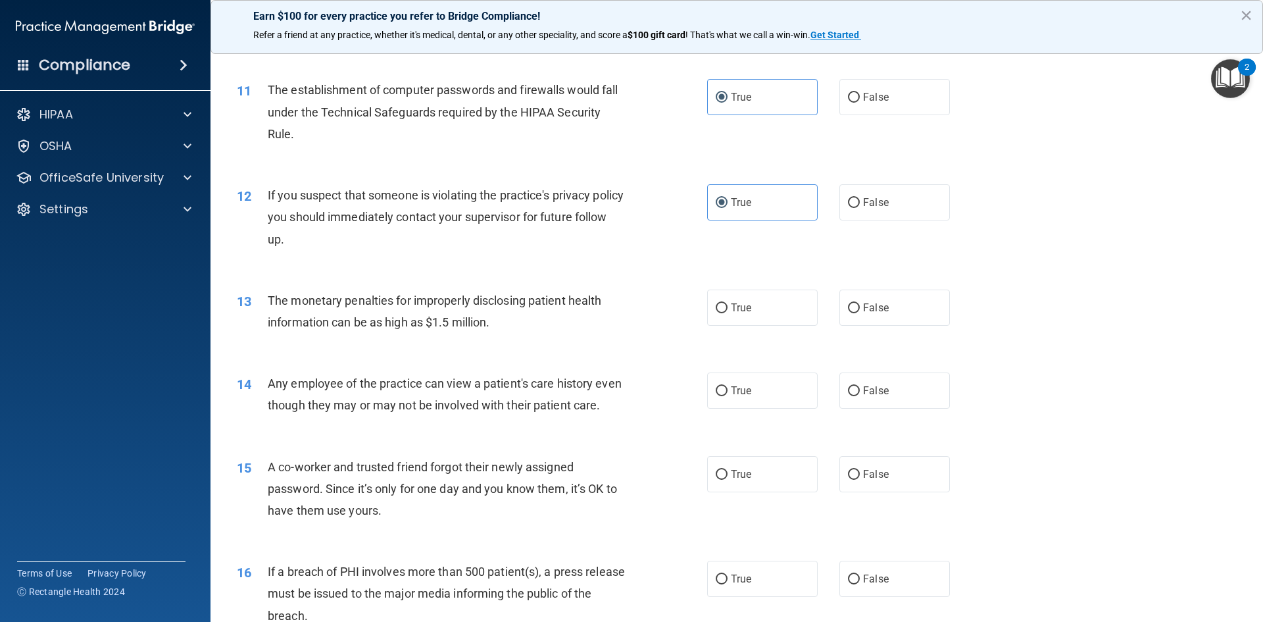
scroll to position [987, 0]
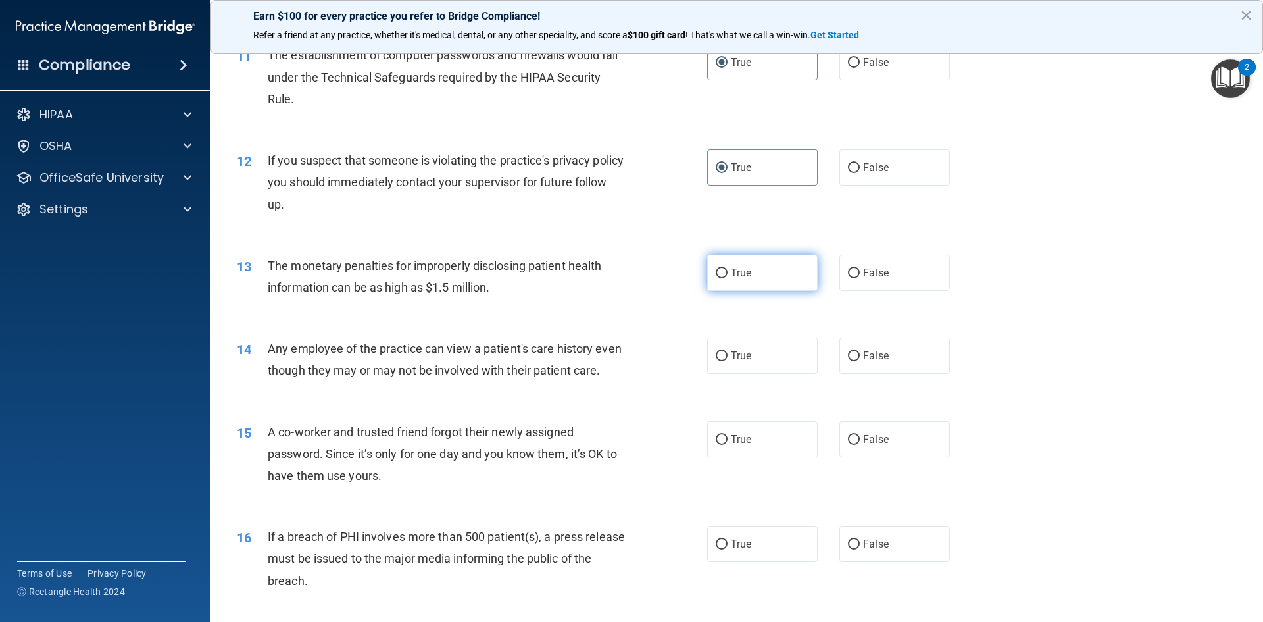
click at [768, 279] on label "True" at bounding box center [762, 273] width 111 height 36
click at [728, 278] on input "True" at bounding box center [722, 273] width 12 height 10
radio input "true"
click at [864, 361] on span "False" at bounding box center [876, 355] width 26 height 12
click at [860, 361] on input "False" at bounding box center [854, 356] width 12 height 10
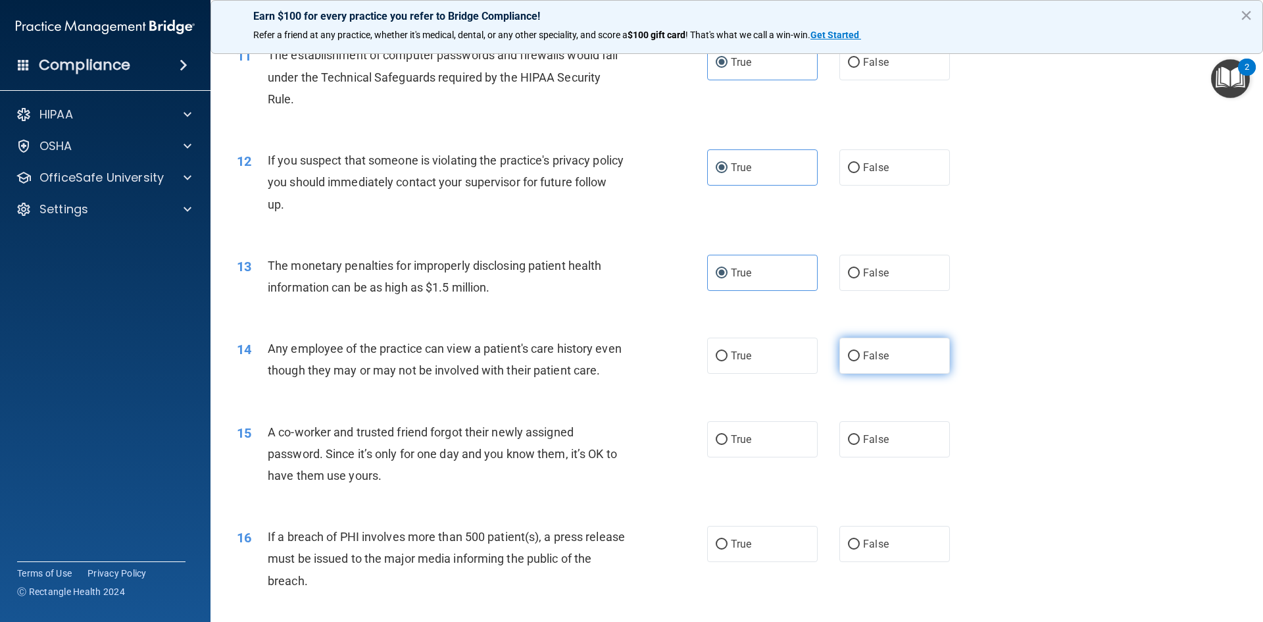
radio input "true"
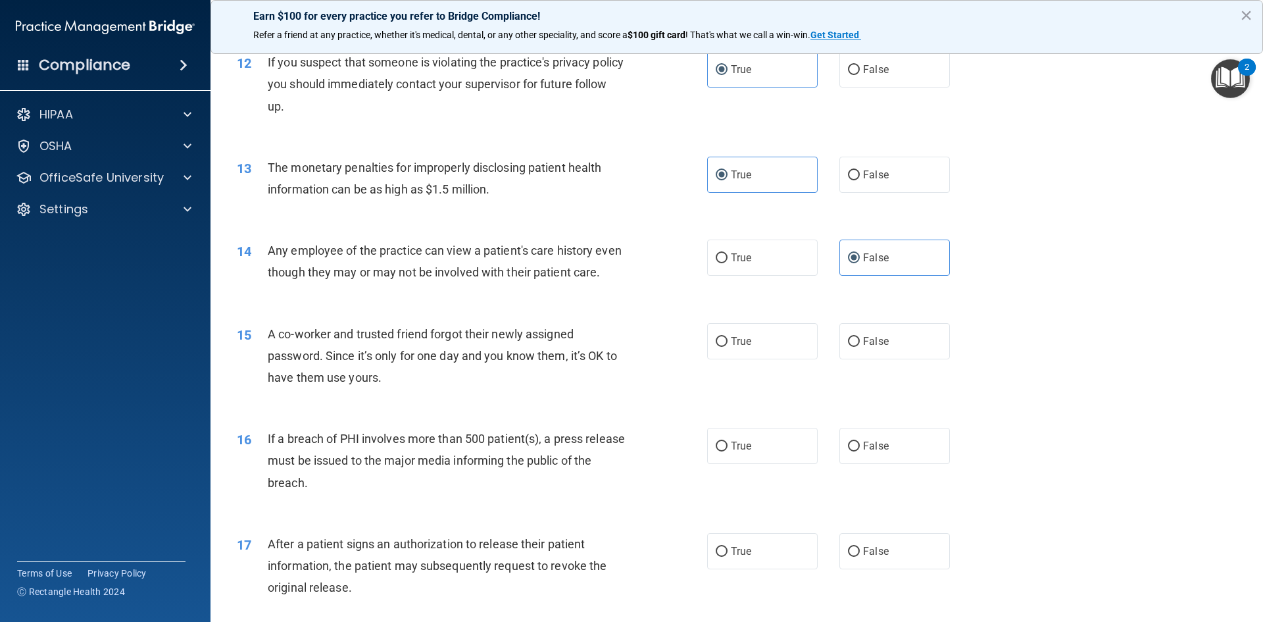
scroll to position [1118, 0]
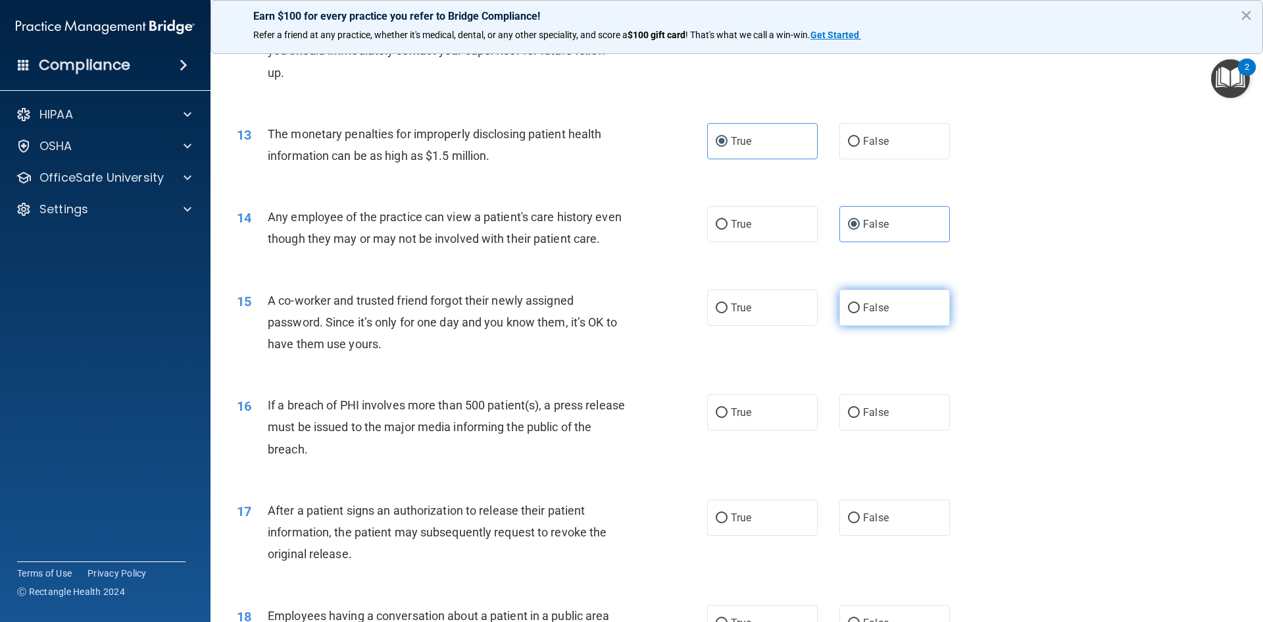
click at [876, 314] on span "False" at bounding box center [876, 307] width 26 height 12
click at [860, 313] on input "False" at bounding box center [854, 308] width 12 height 10
radio input "true"
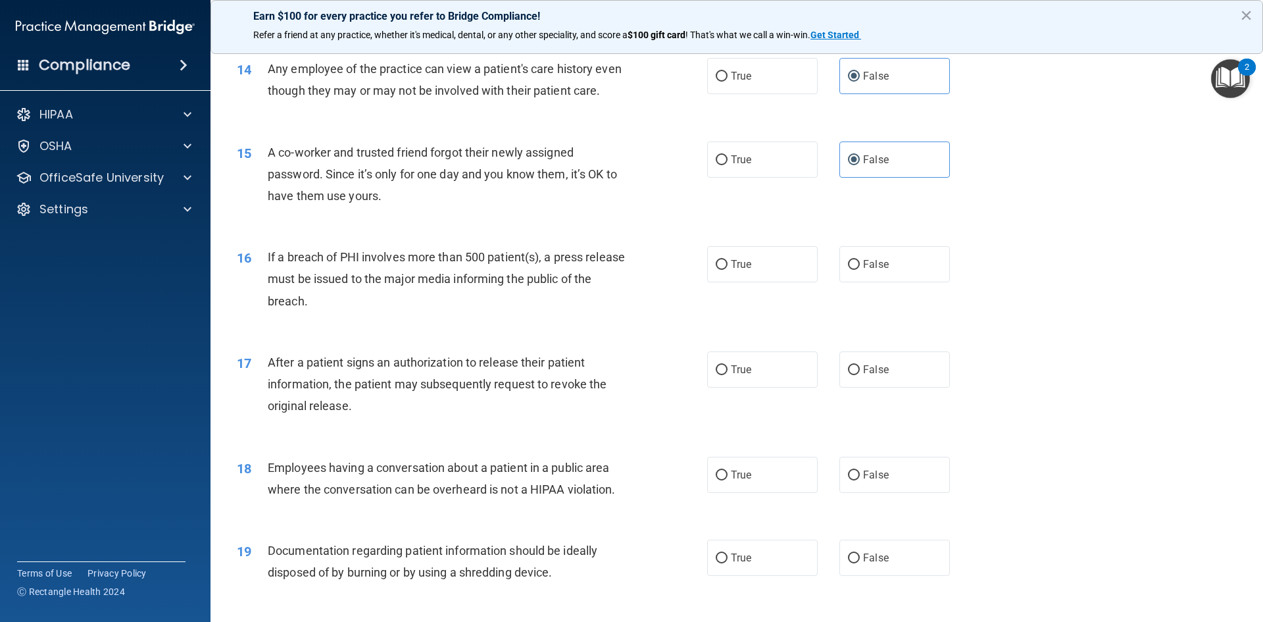
scroll to position [1316, 0]
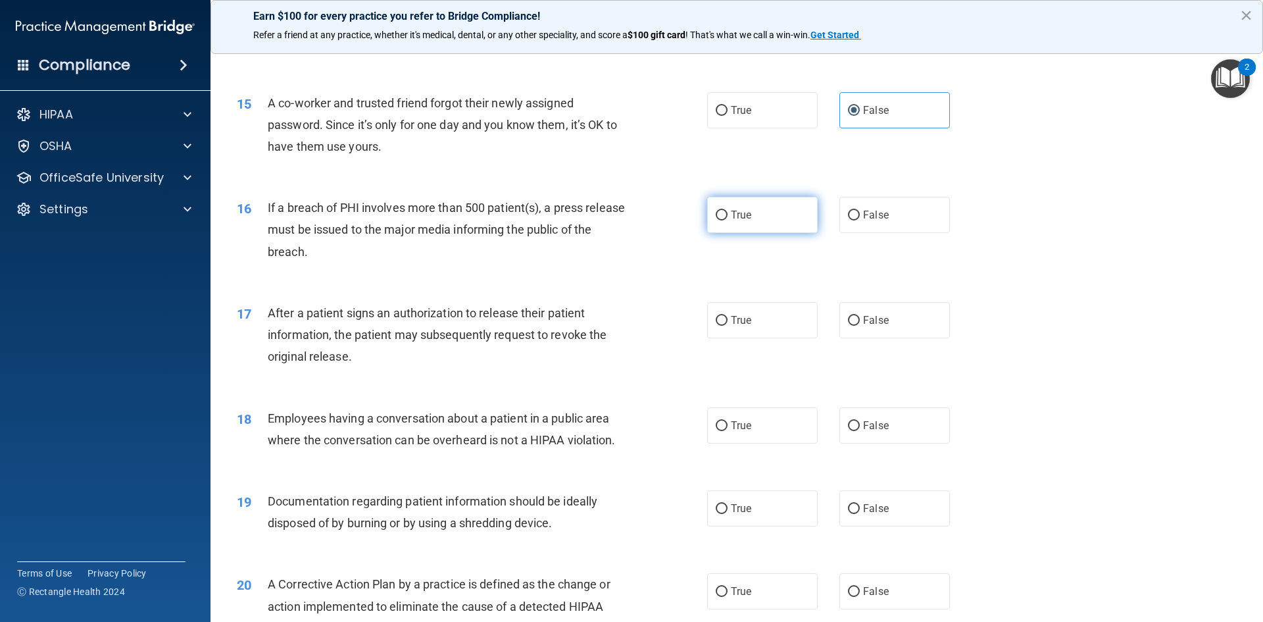
click at [766, 233] on label "True" at bounding box center [762, 215] width 111 height 36
click at [728, 220] on input "True" at bounding box center [722, 216] width 12 height 10
radio input "true"
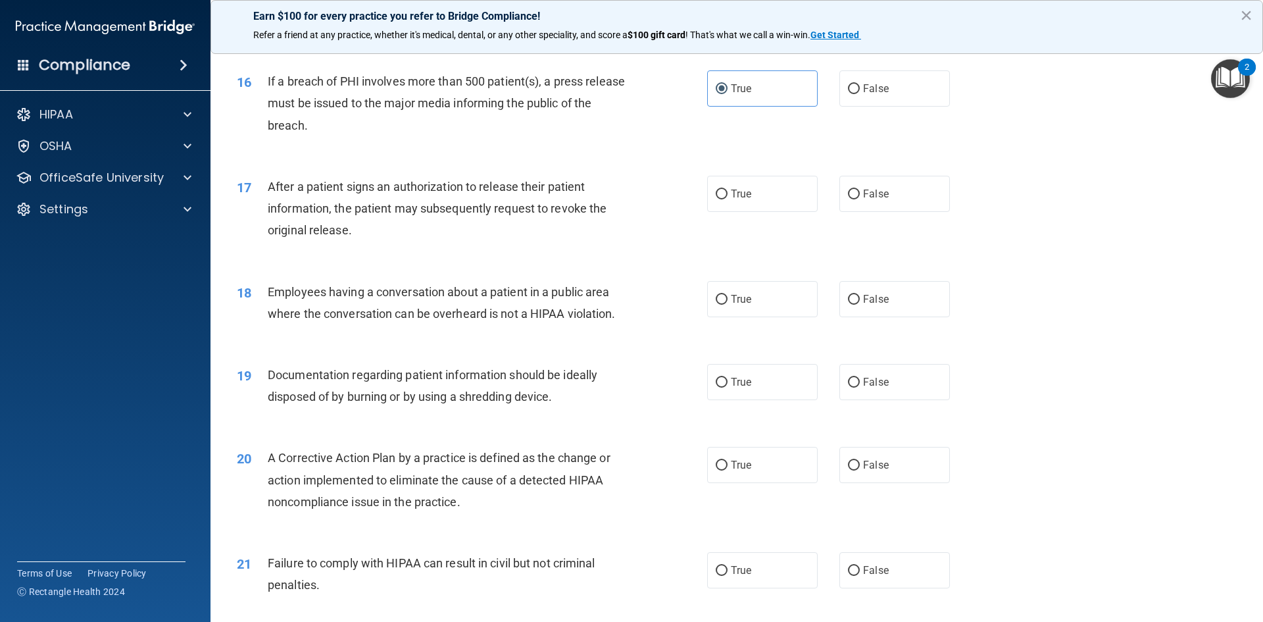
scroll to position [1447, 0]
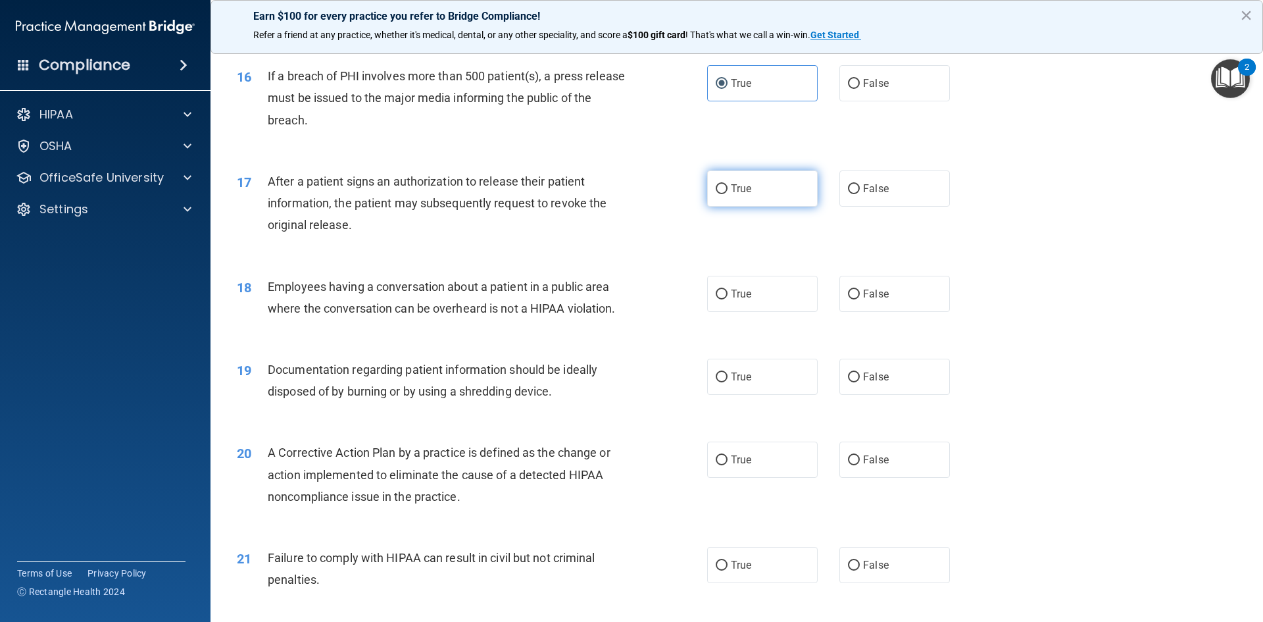
drag, startPoint x: 761, startPoint y: 205, endPoint x: 752, endPoint y: 212, distance: 11.2
click at [760, 206] on label "True" at bounding box center [762, 188] width 111 height 36
click at [728, 194] on input "True" at bounding box center [722, 189] width 12 height 10
radio input "true"
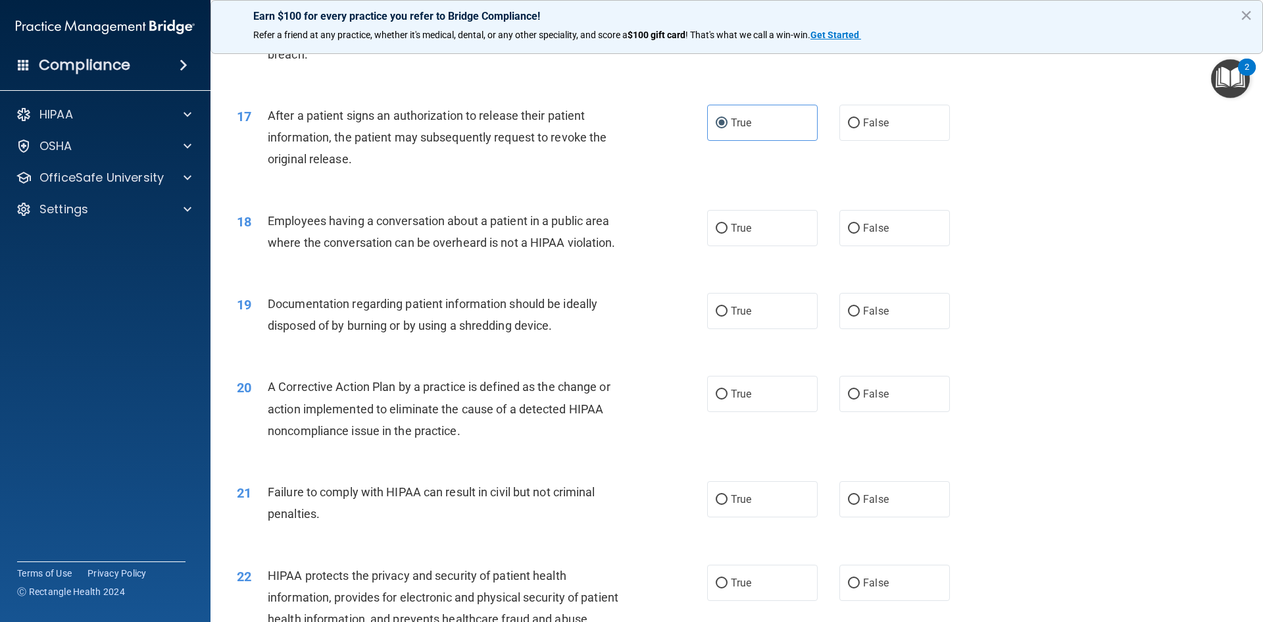
scroll to position [1579, 0]
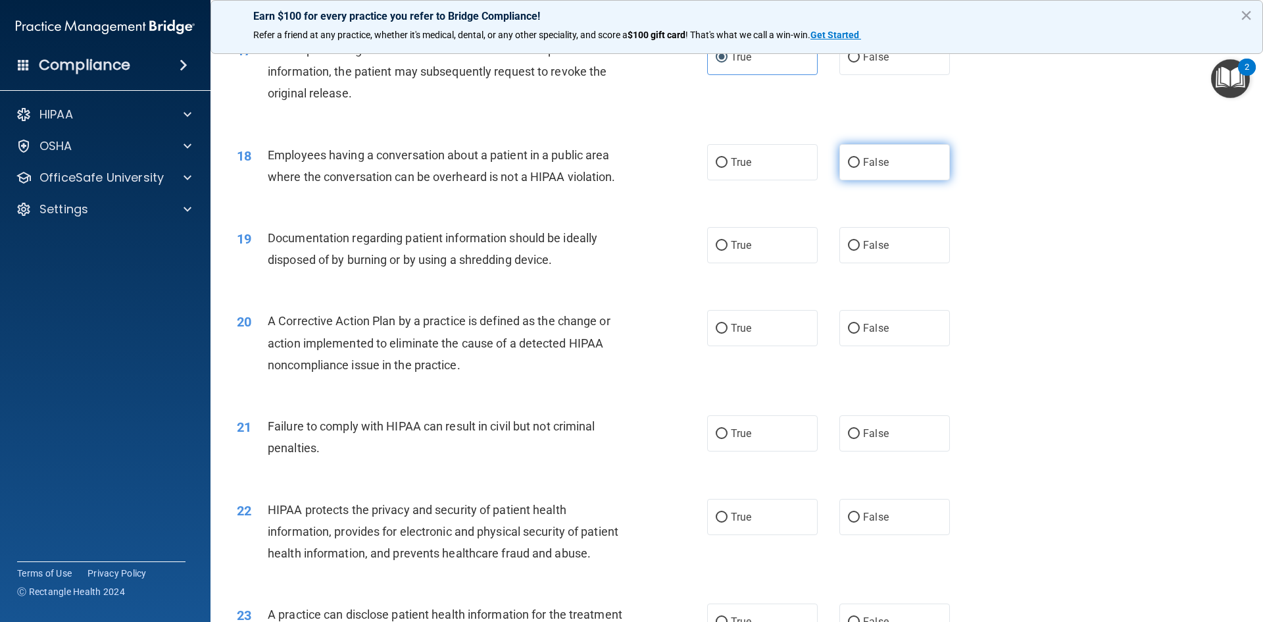
click at [877, 174] on label "False" at bounding box center [894, 162] width 111 height 36
click at [860, 168] on input "False" at bounding box center [854, 163] width 12 height 10
radio input "true"
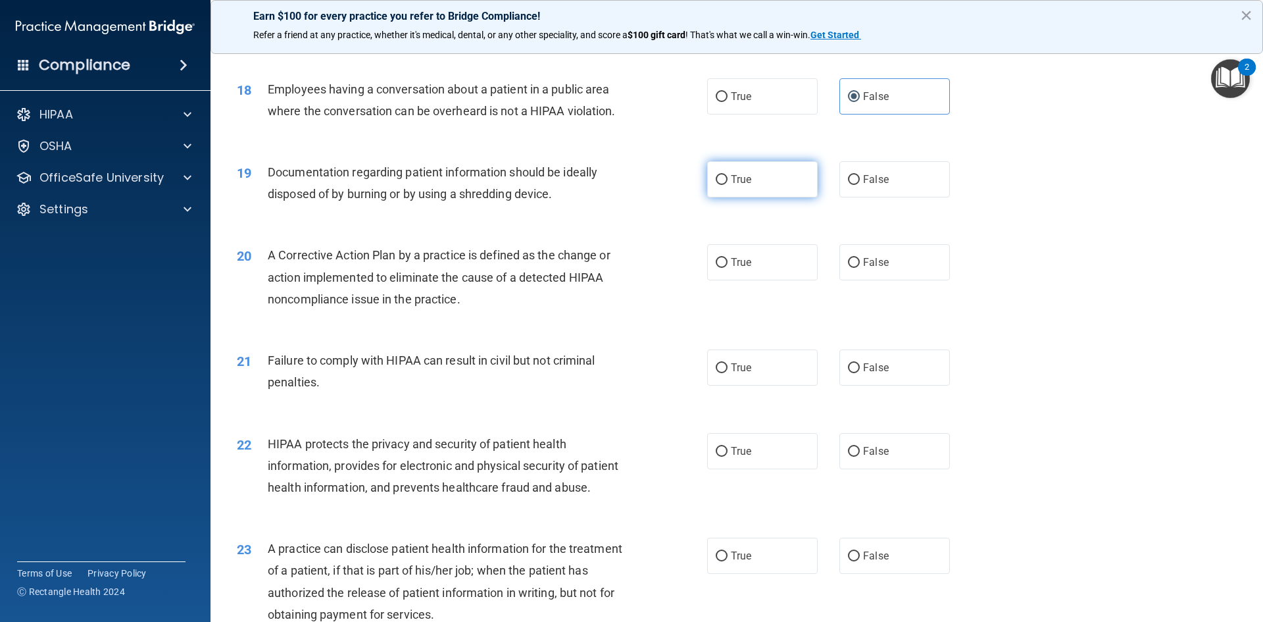
click at [754, 197] on label "True" at bounding box center [762, 179] width 111 height 36
click at [728, 185] on input "True" at bounding box center [722, 180] width 12 height 10
radio input "true"
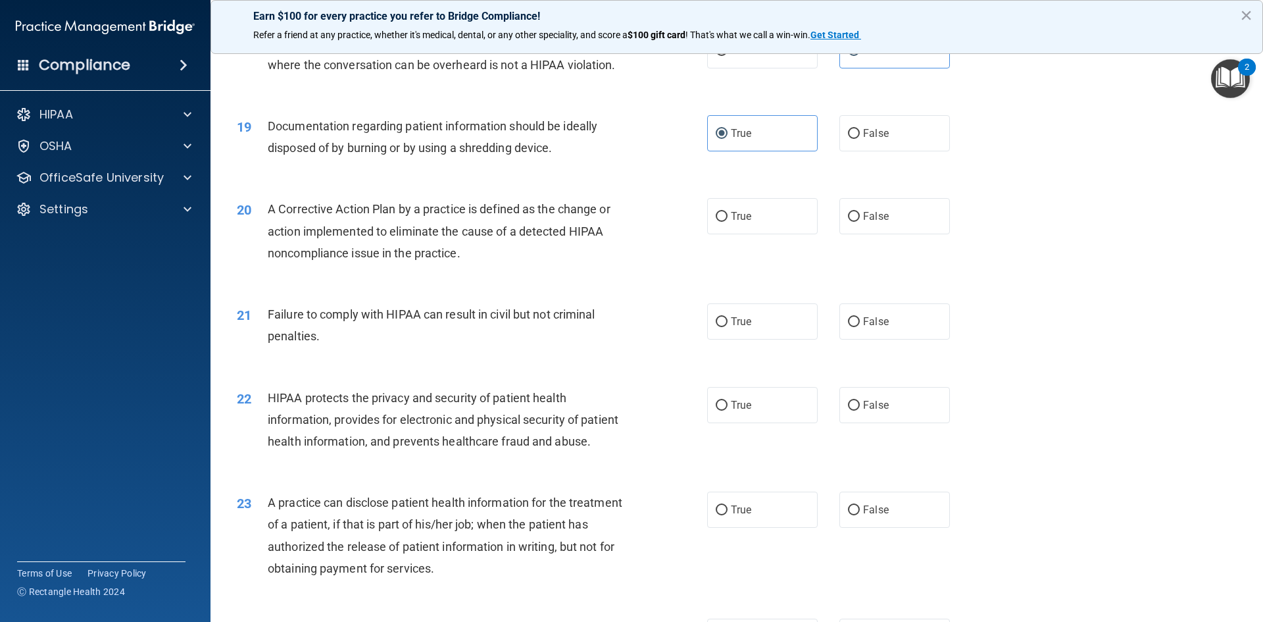
scroll to position [1776, 0]
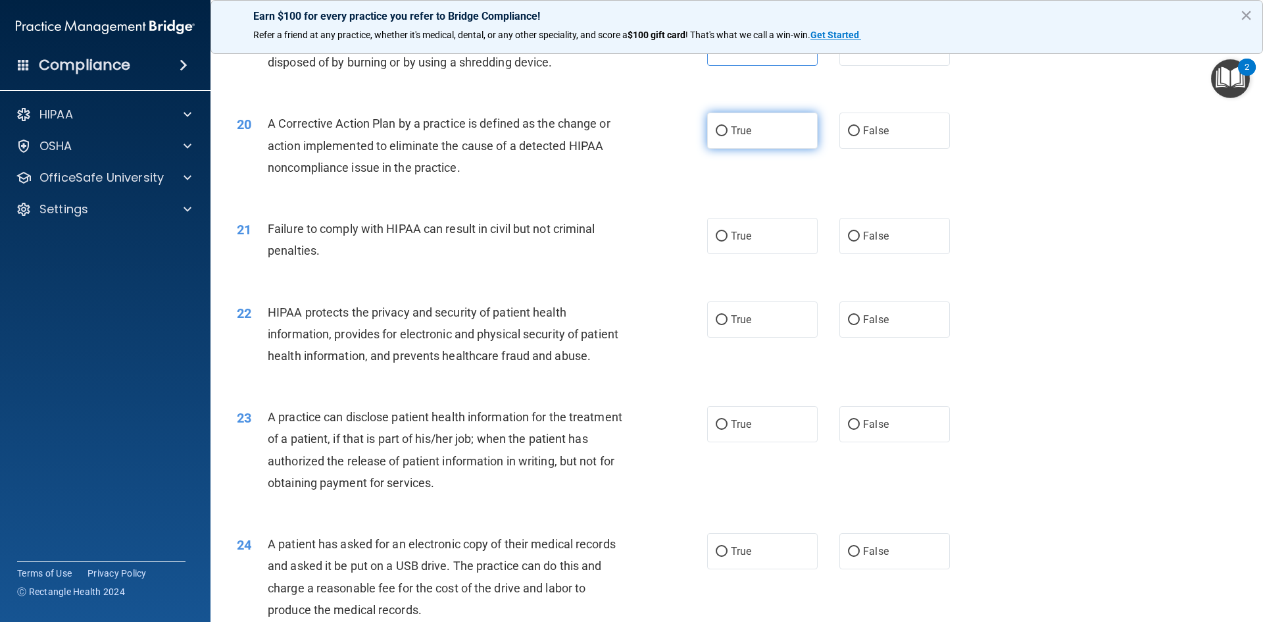
click at [741, 137] on span "True" at bounding box center [741, 130] width 20 height 12
click at [728, 136] on input "True" at bounding box center [722, 131] width 12 height 10
radio input "true"
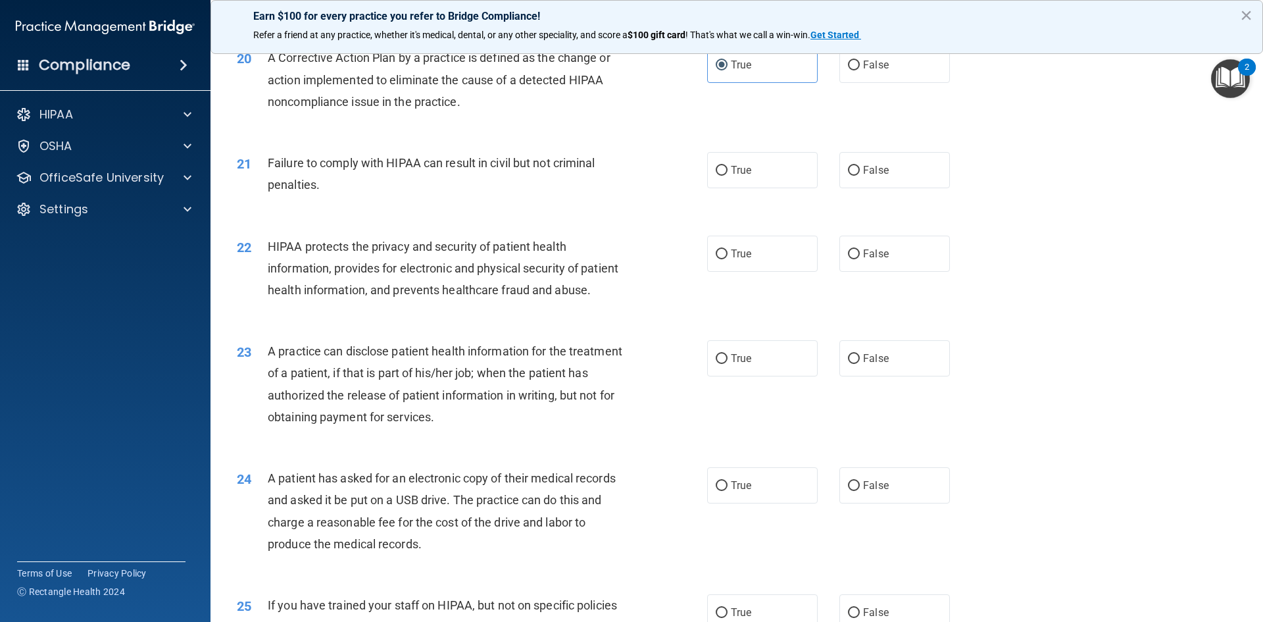
scroll to position [1908, 0]
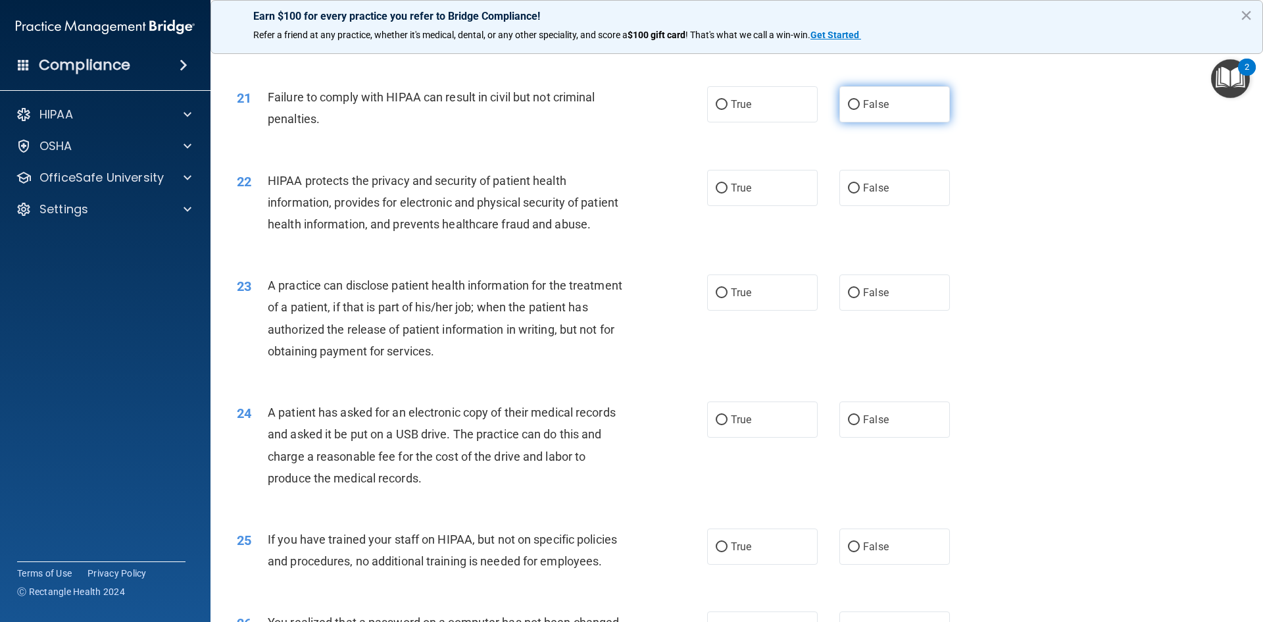
click at [863, 111] on span "False" at bounding box center [876, 104] width 26 height 12
click at [859, 110] on input "False" at bounding box center [854, 105] width 12 height 10
radio input "true"
click at [743, 194] on span "True" at bounding box center [741, 188] width 20 height 12
click at [728, 193] on input "True" at bounding box center [722, 189] width 12 height 10
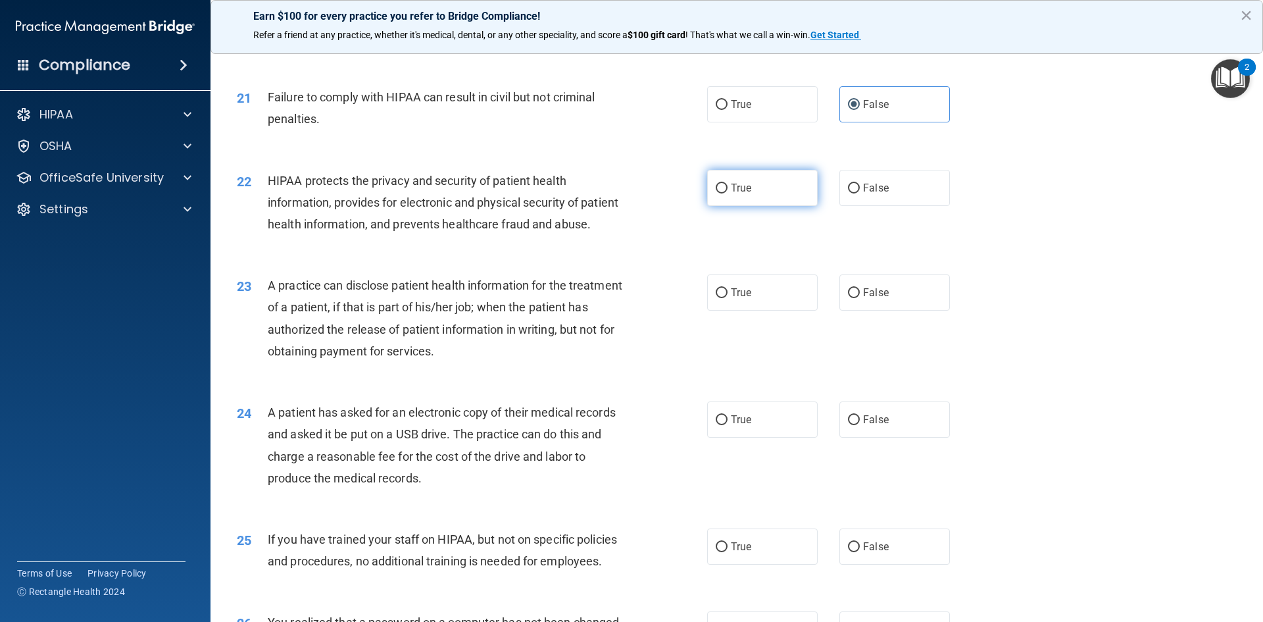
radio input "true"
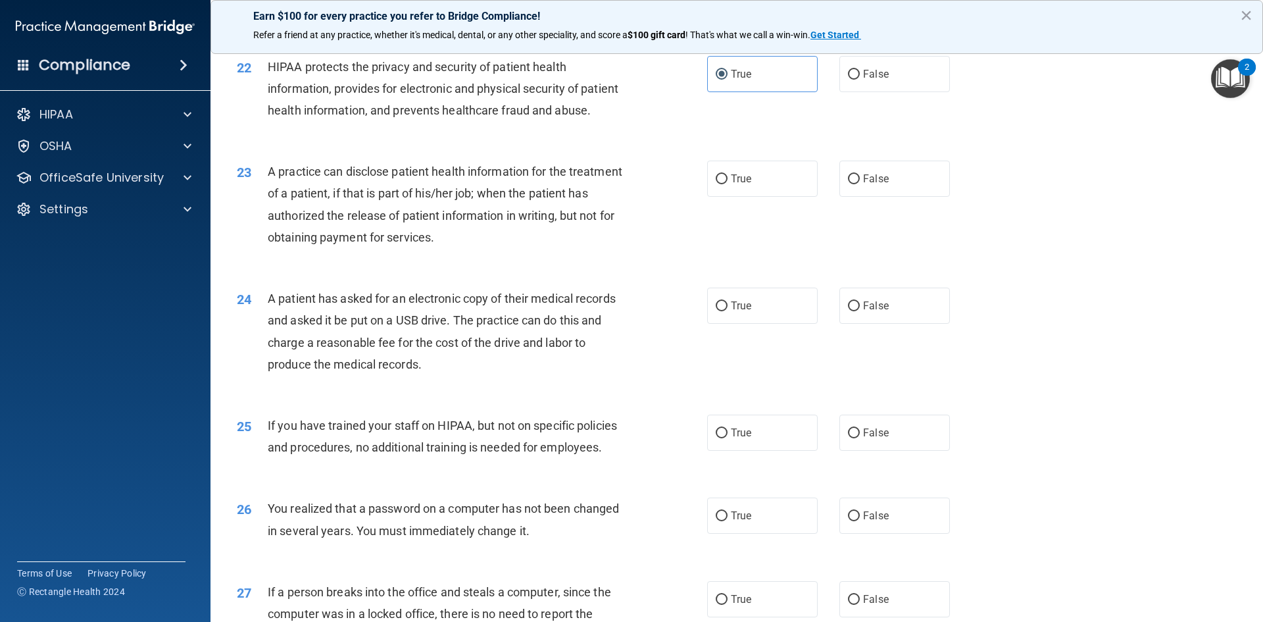
scroll to position [2039, 0]
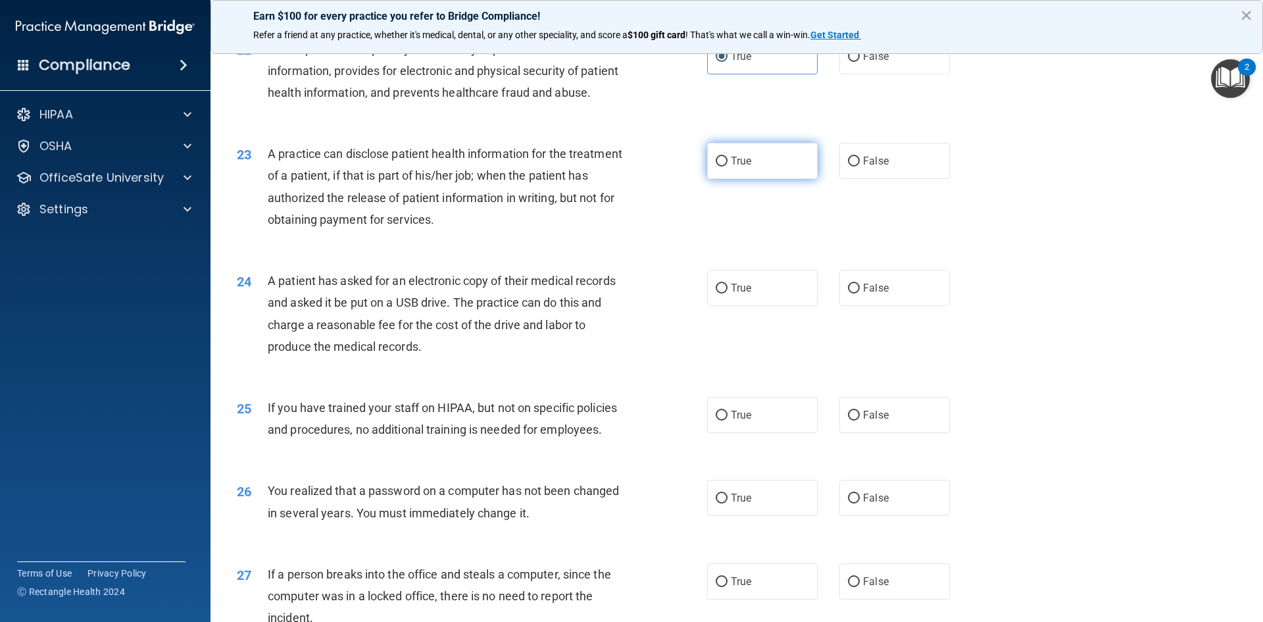
click at [732, 179] on label "True" at bounding box center [762, 161] width 111 height 36
click at [728, 166] on input "True" at bounding box center [722, 162] width 12 height 10
radio input "true"
click at [755, 306] on label "True" at bounding box center [762, 288] width 111 height 36
click at [728, 293] on input "True" at bounding box center [722, 289] width 12 height 10
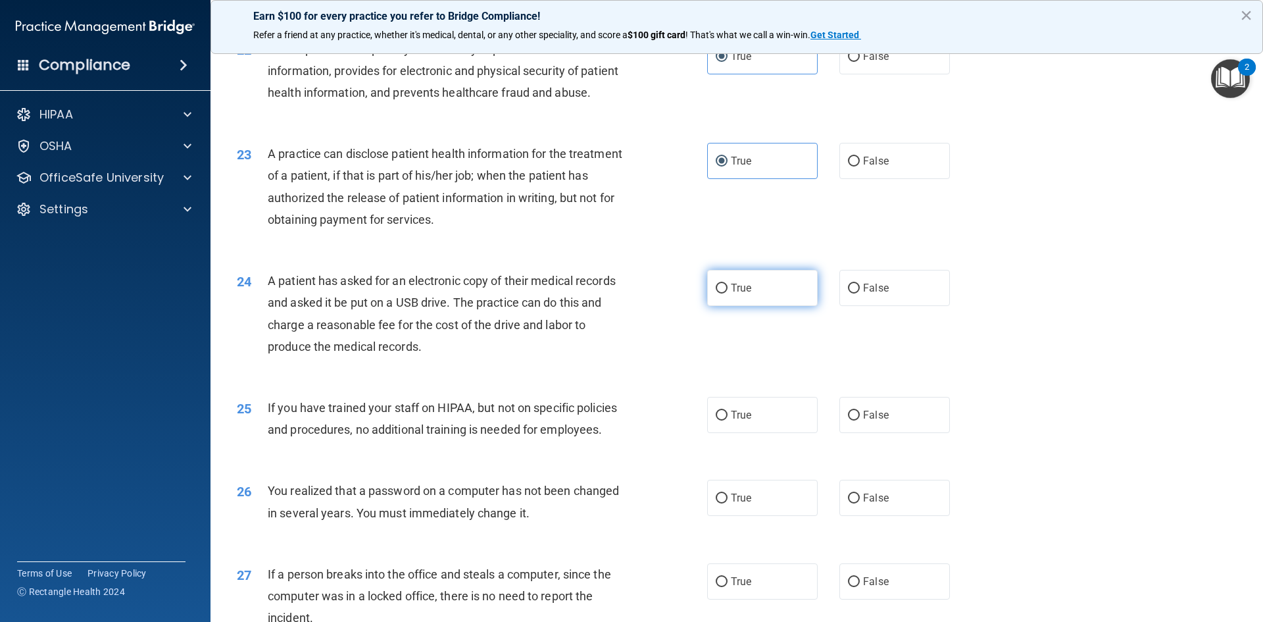
radio input "true"
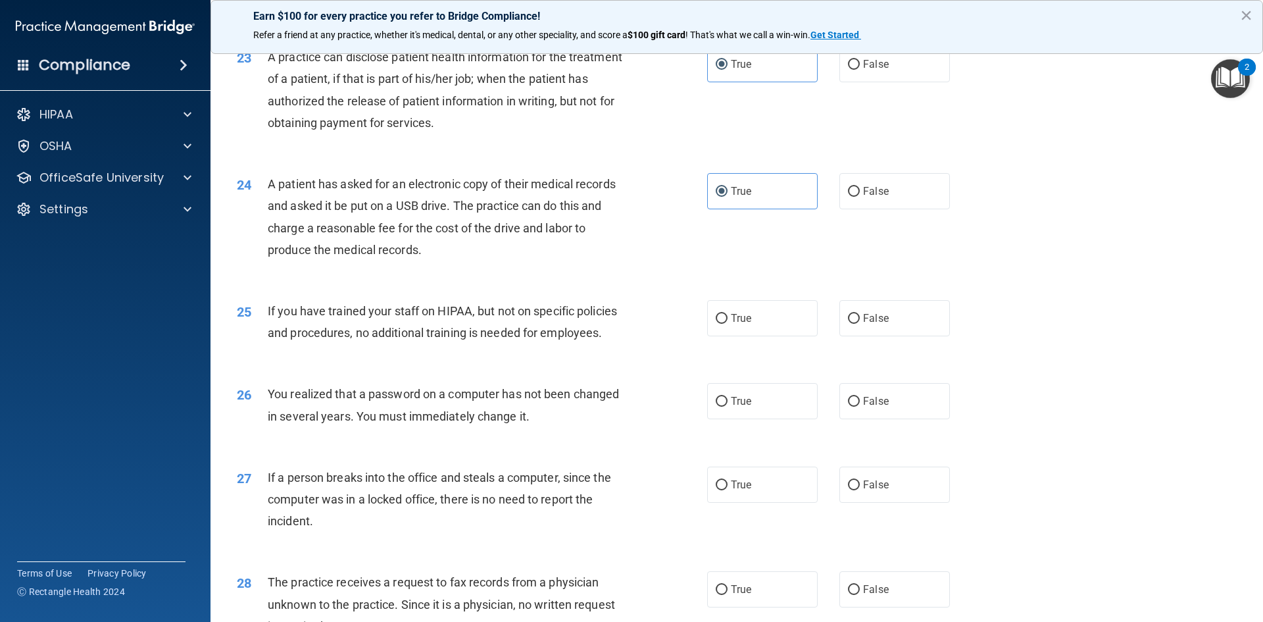
scroll to position [2171, 0]
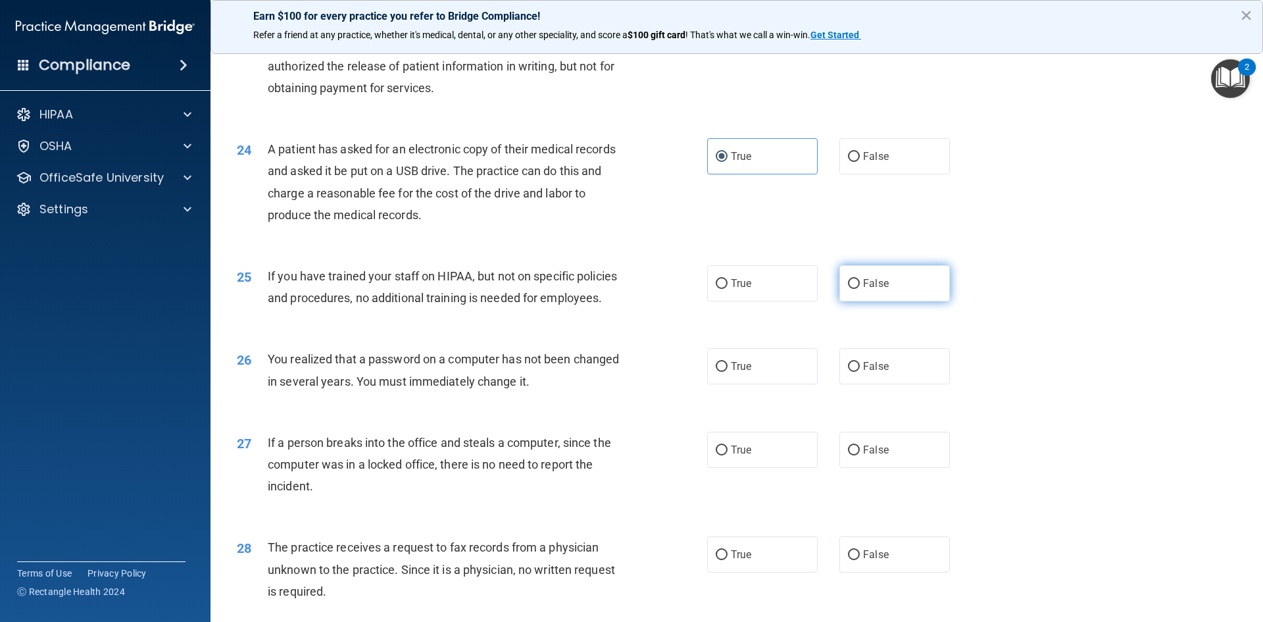
click at [868, 289] on span "False" at bounding box center [876, 283] width 26 height 12
click at [860, 289] on input "False" at bounding box center [854, 284] width 12 height 10
radio input "true"
click at [889, 47] on label "False" at bounding box center [894, 29] width 111 height 36
click at [860, 35] on input "False" at bounding box center [854, 30] width 12 height 10
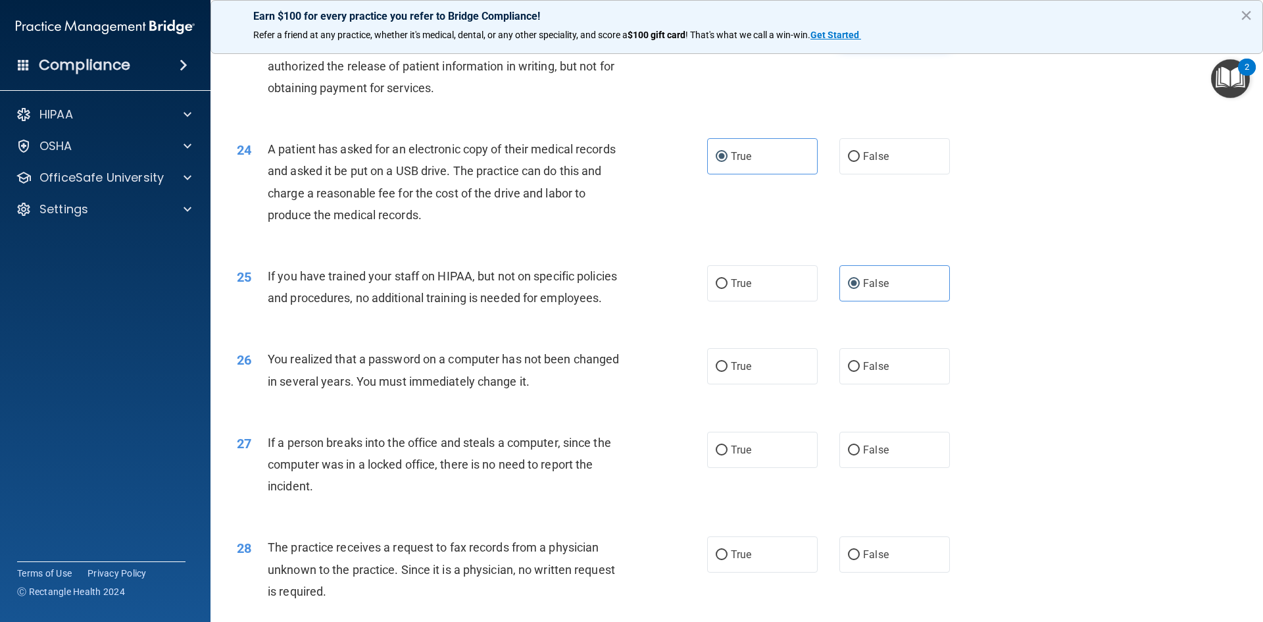
radio input "true"
radio input "false"
click at [722, 372] on input "True" at bounding box center [722, 367] width 12 height 10
radio input "true"
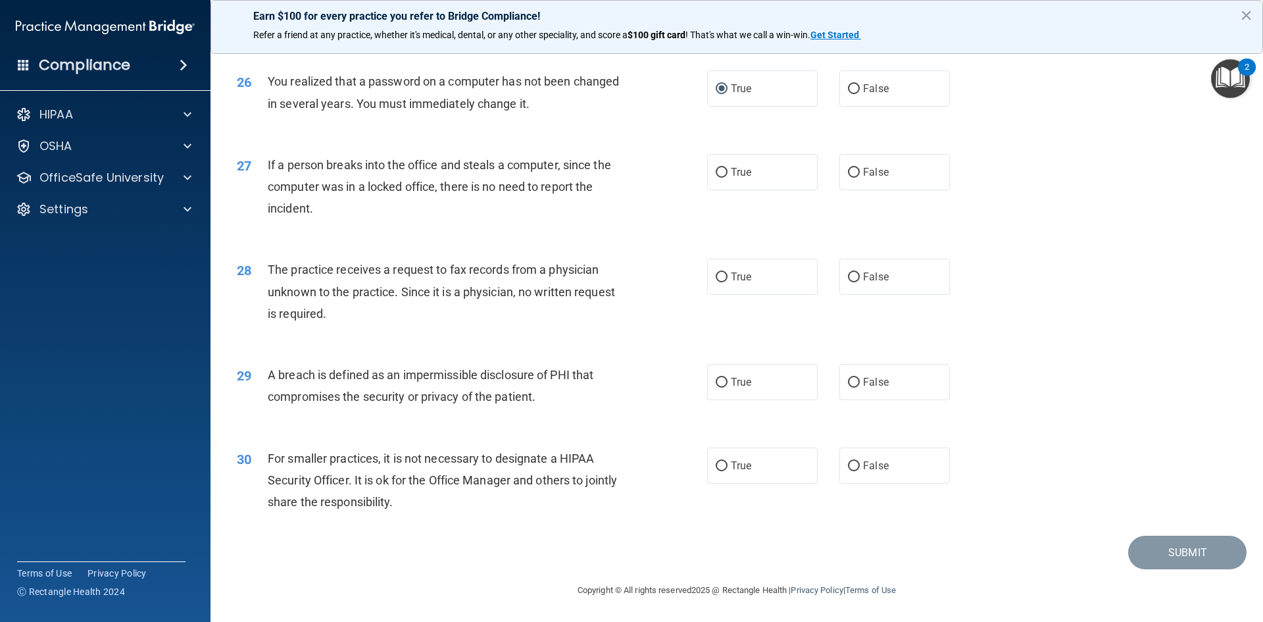
scroll to position [2492, 0]
click at [872, 170] on span "False" at bounding box center [876, 172] width 26 height 12
click at [860, 170] on input "False" at bounding box center [854, 173] width 12 height 10
radio input "true"
click at [751, 280] on label "True" at bounding box center [762, 277] width 111 height 36
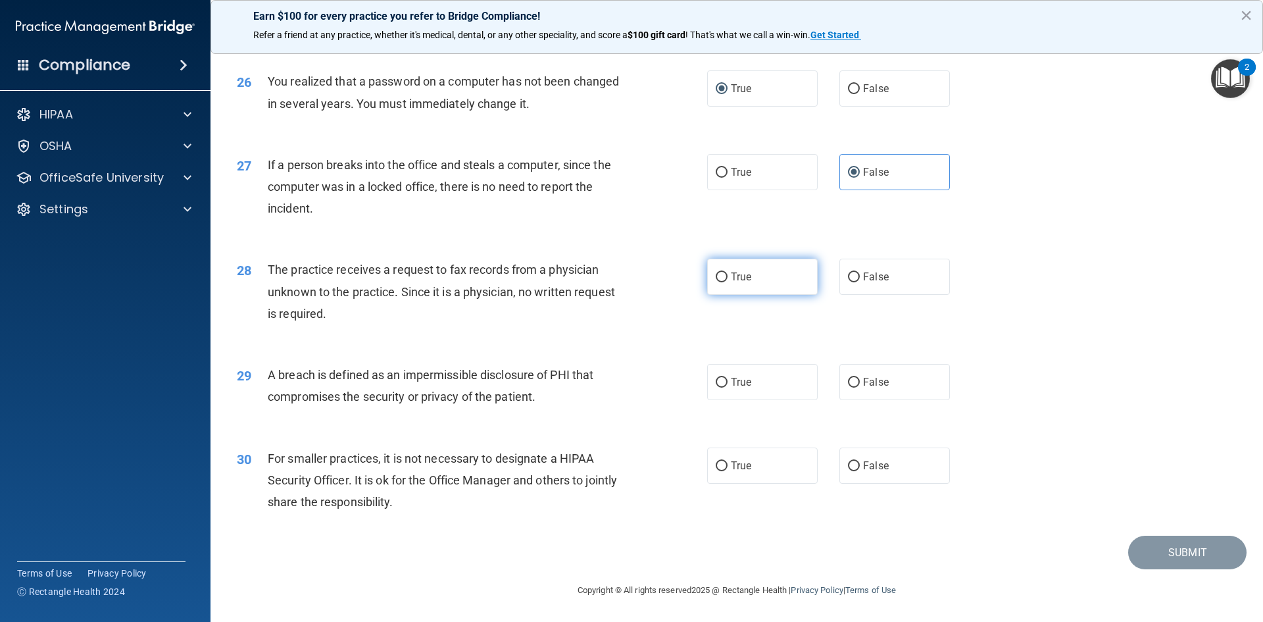
click at [728, 280] on input "True" at bounding box center [722, 277] width 12 height 10
radio input "true"
click at [737, 382] on span "True" at bounding box center [741, 382] width 20 height 12
click at [728, 382] on input "True" at bounding box center [722, 383] width 12 height 10
radio input "true"
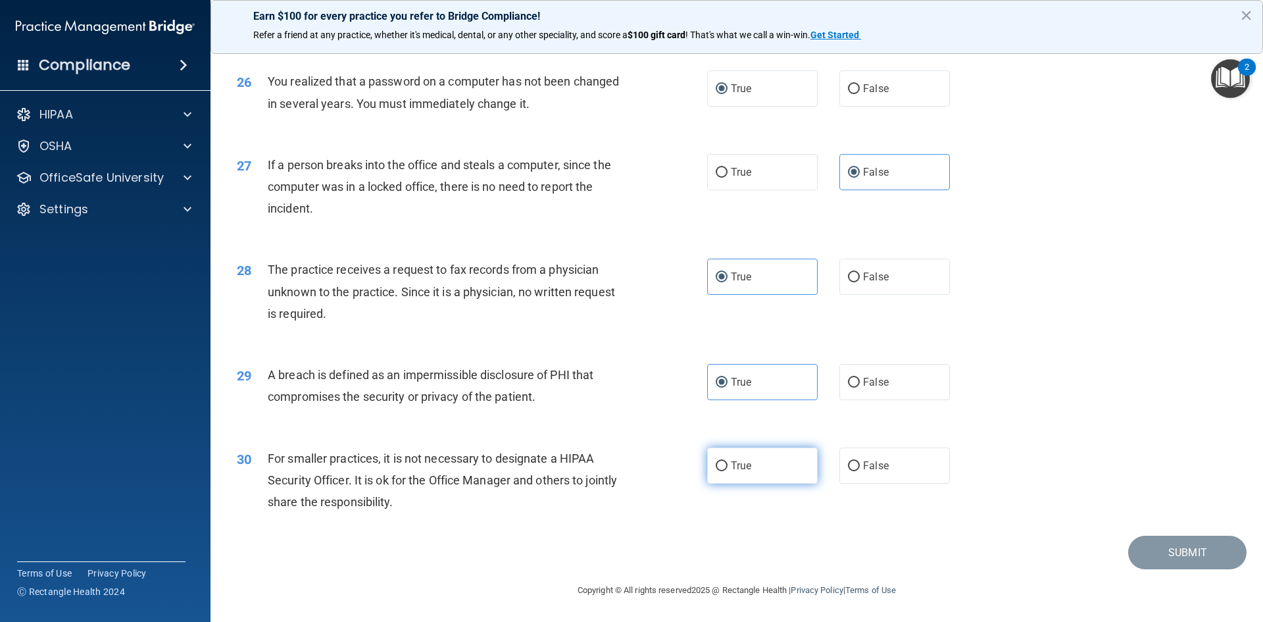
drag, startPoint x: 741, startPoint y: 462, endPoint x: 751, endPoint y: 462, distance: 9.9
click at [741, 462] on span "True" at bounding box center [741, 465] width 20 height 12
click at [728, 462] on input "True" at bounding box center [722, 466] width 12 height 10
radio input "true"
click at [1168, 557] on button "Submit" at bounding box center [1187, 553] width 118 height 34
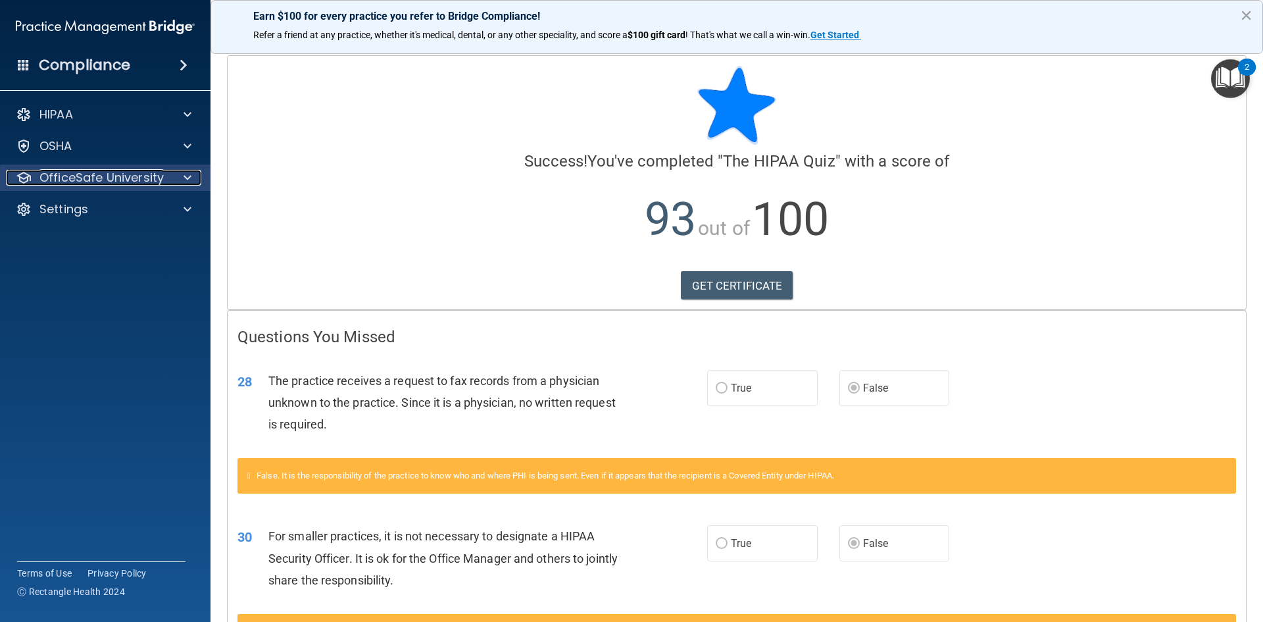
click at [189, 175] on span at bounding box center [188, 178] width 8 height 16
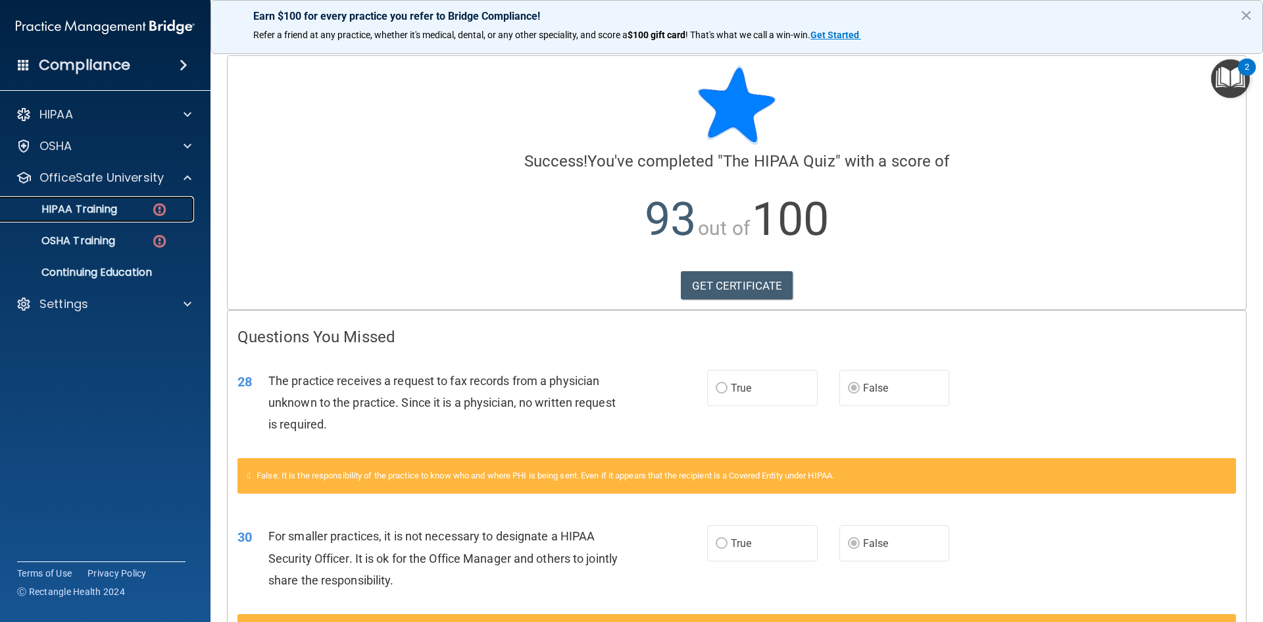
click at [128, 205] on div "HIPAA Training" at bounding box center [99, 209] width 180 height 13
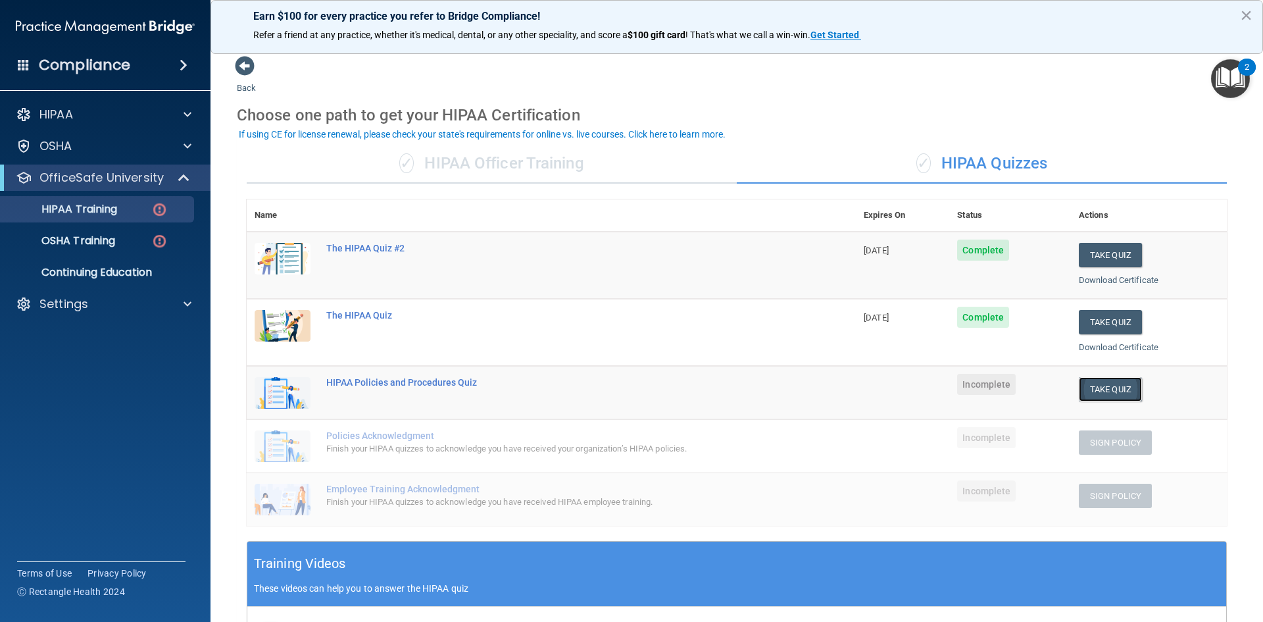
click at [1109, 386] on button "Take Quiz" at bounding box center [1110, 389] width 63 height 24
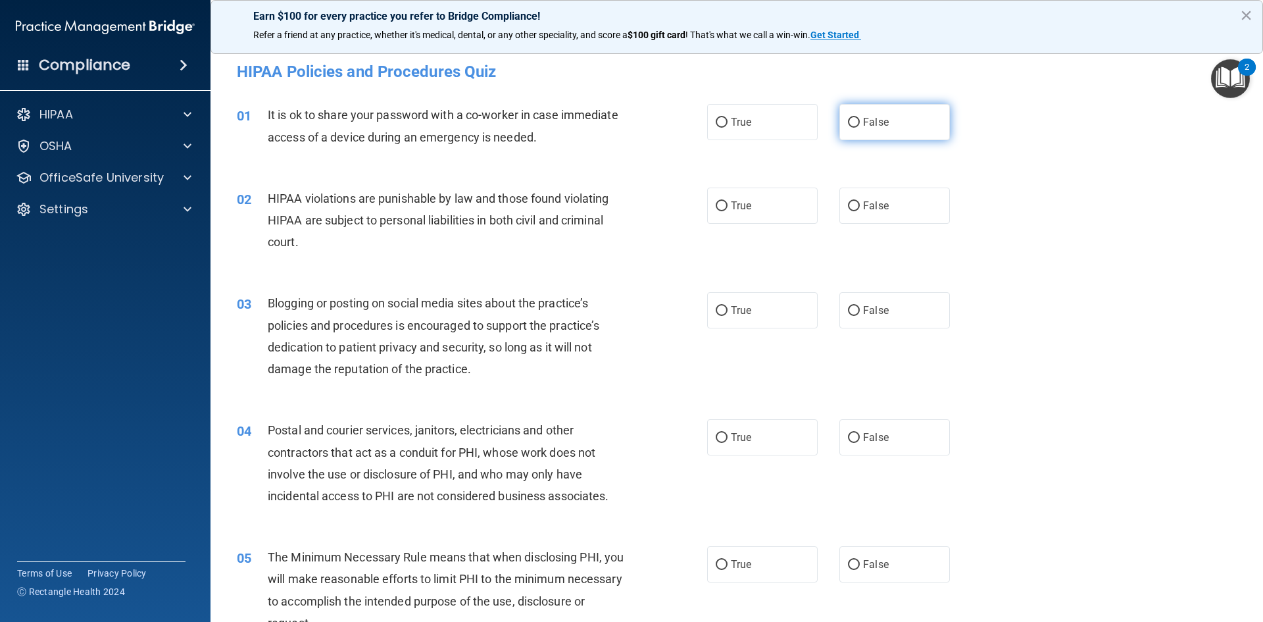
click at [872, 123] on span "False" at bounding box center [876, 122] width 26 height 12
click at [860, 123] on input "False" at bounding box center [854, 123] width 12 height 10
radio input "true"
click at [746, 199] on label "True" at bounding box center [762, 205] width 111 height 36
click at [728, 201] on input "True" at bounding box center [722, 206] width 12 height 10
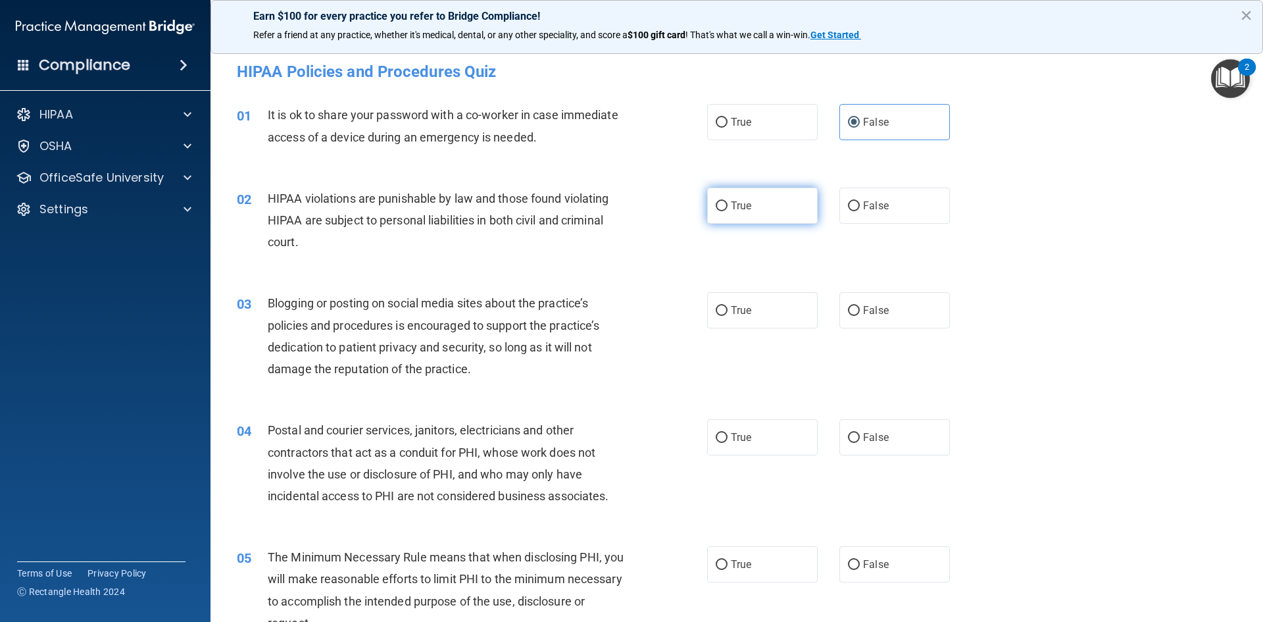
radio input "true"
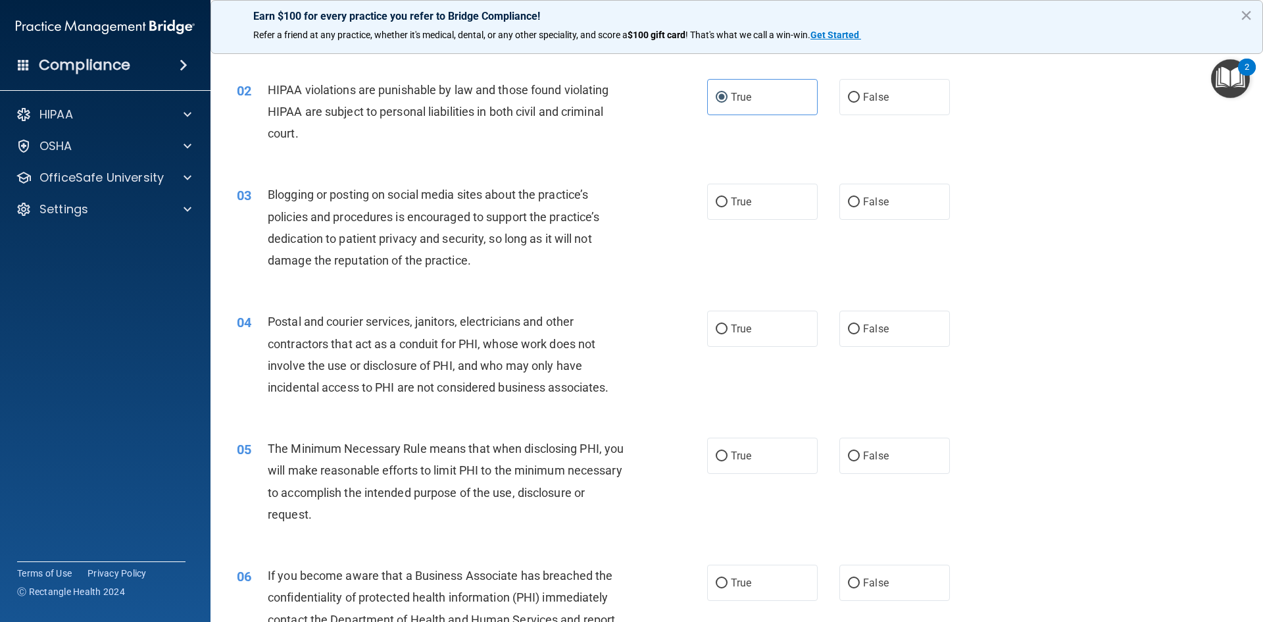
scroll to position [132, 0]
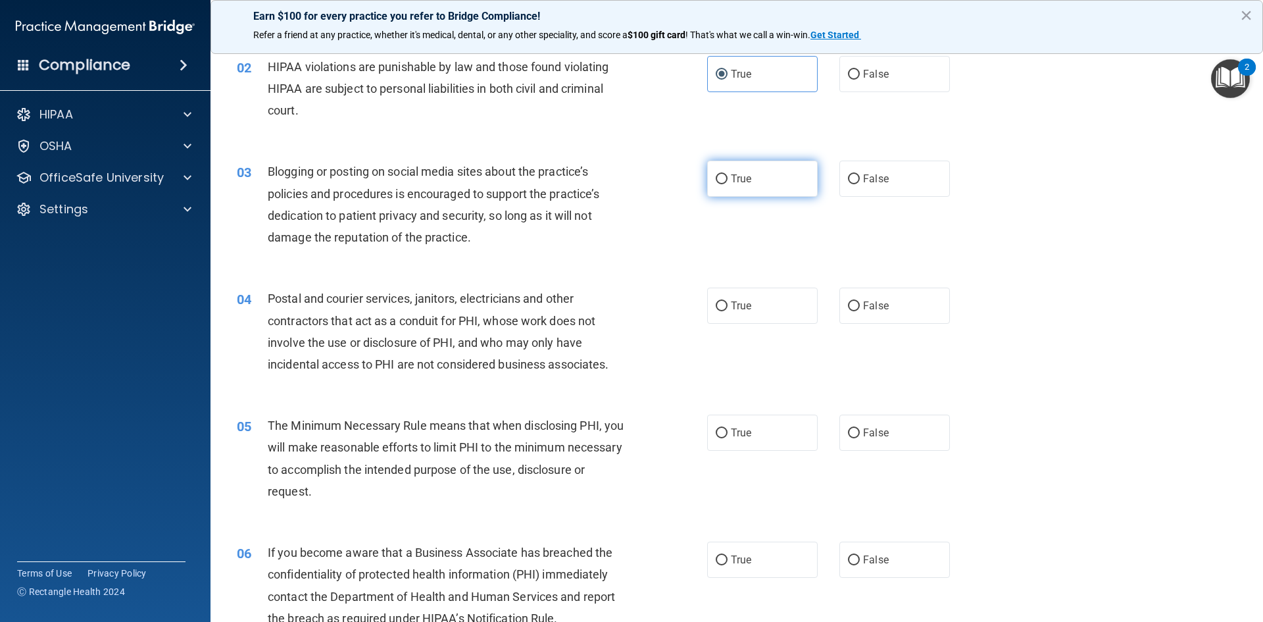
click at [767, 176] on label "True" at bounding box center [762, 179] width 111 height 36
click at [728, 176] on input "True" at bounding box center [722, 179] width 12 height 10
radio input "true"
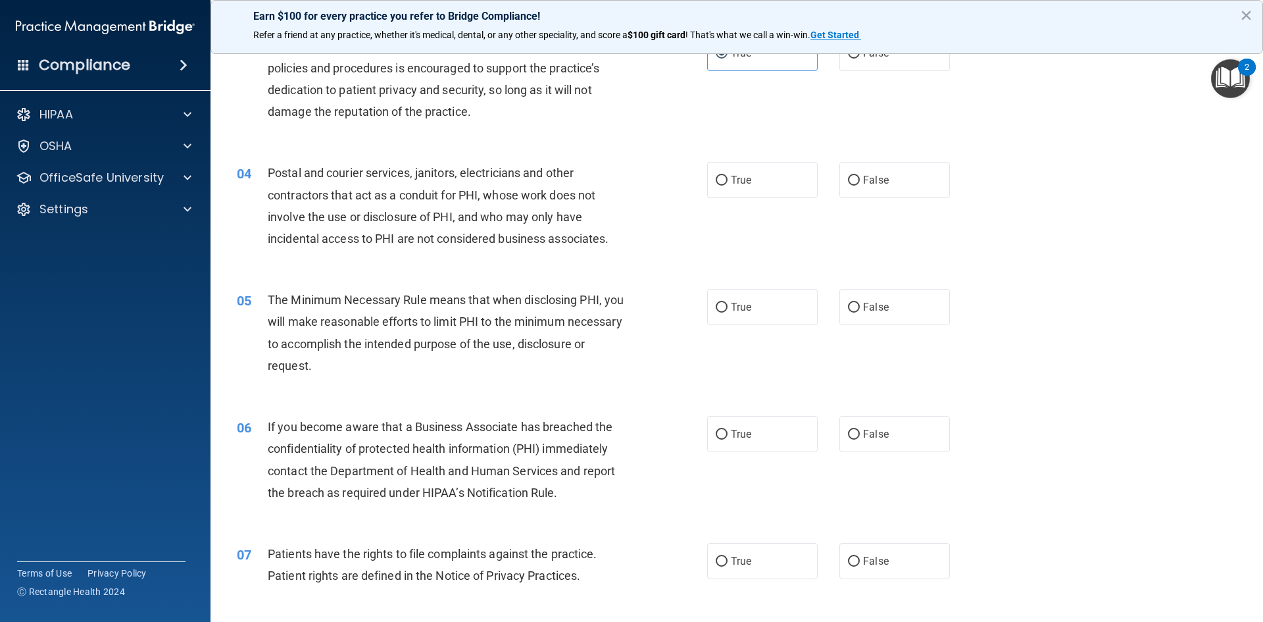
scroll to position [263, 0]
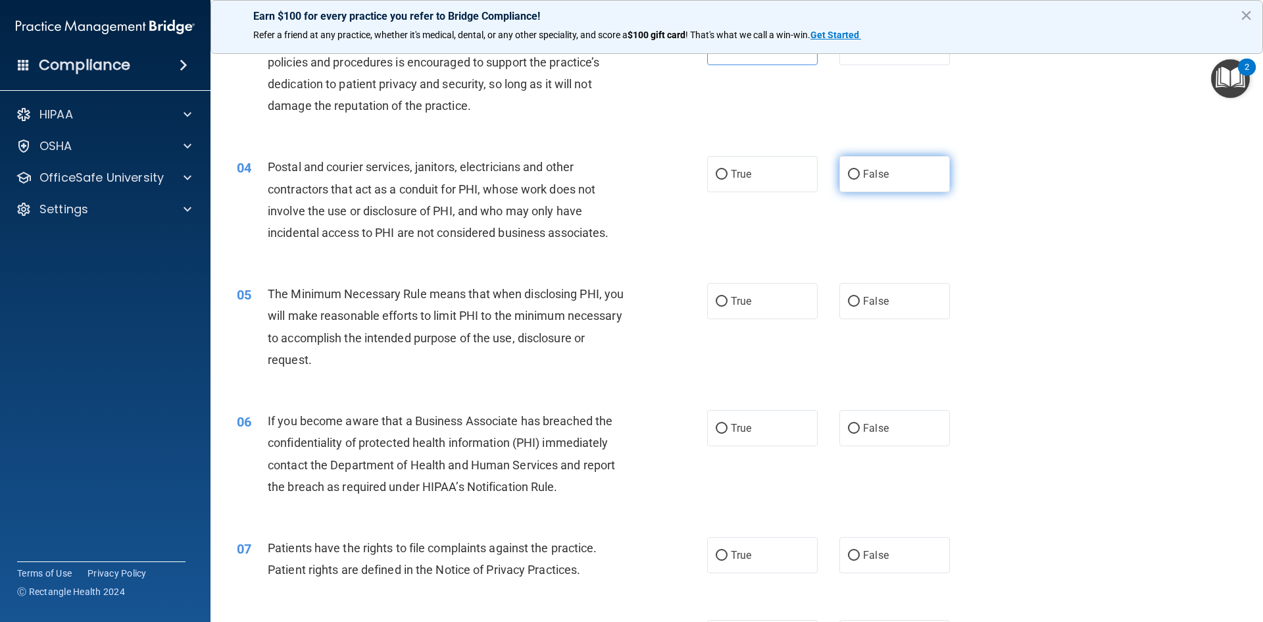
click at [874, 178] on span "False" at bounding box center [876, 174] width 26 height 12
click at [860, 178] on input "False" at bounding box center [854, 175] width 12 height 10
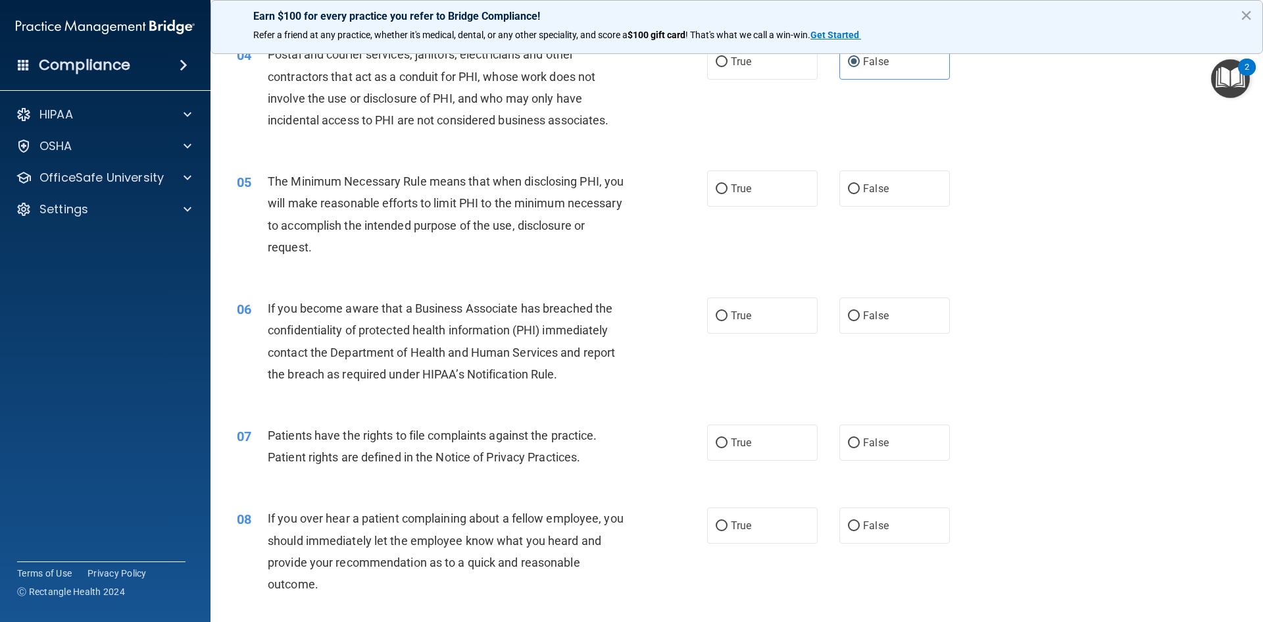
scroll to position [395, 0]
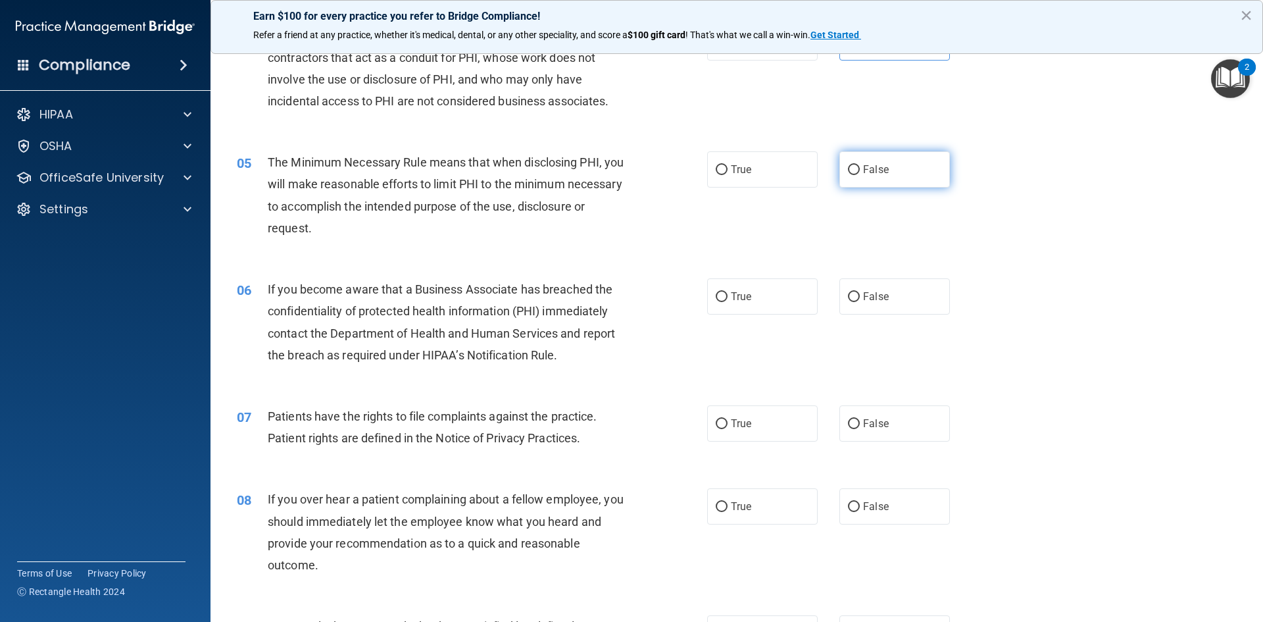
click at [855, 171] on label "False" at bounding box center [894, 169] width 111 height 36
click at [855, 171] on input "False" at bounding box center [854, 170] width 12 height 10
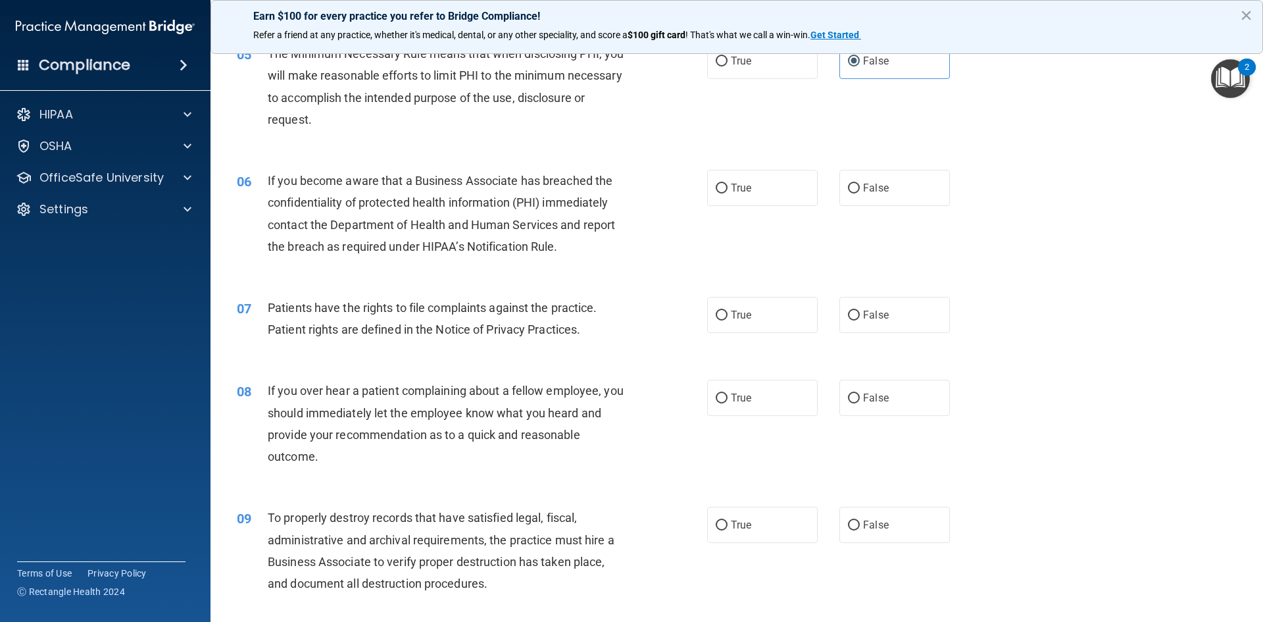
scroll to position [526, 0]
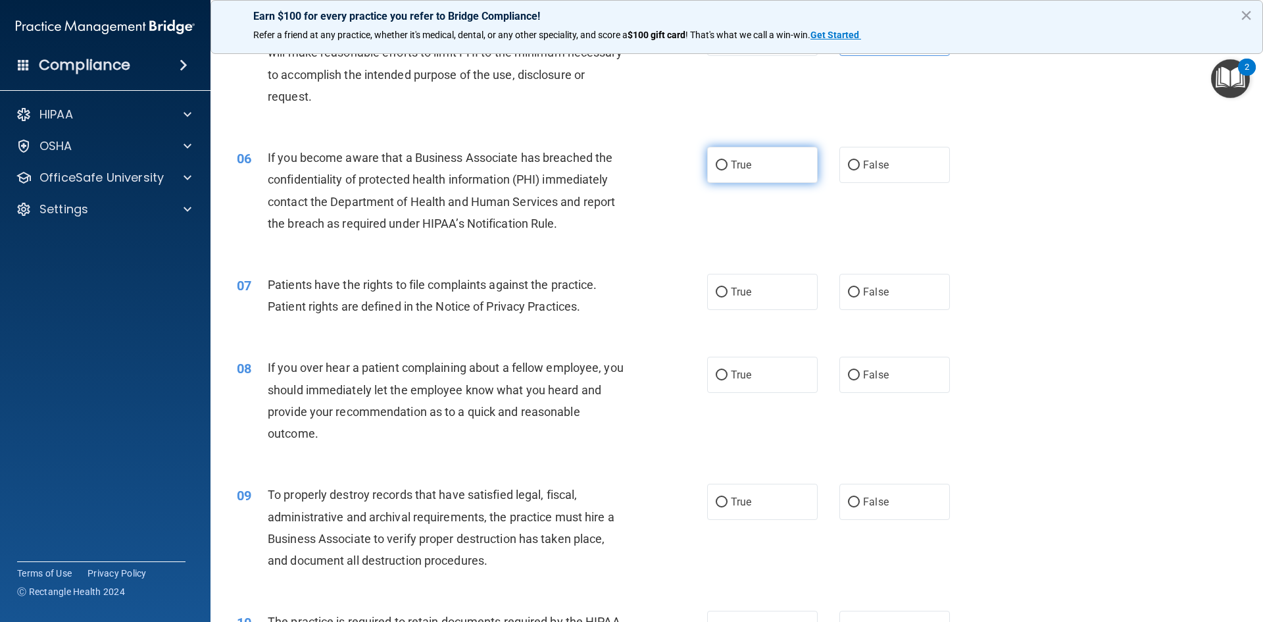
click at [758, 164] on label "True" at bounding box center [762, 165] width 111 height 36
click at [728, 164] on input "True" at bounding box center [722, 166] width 12 height 10
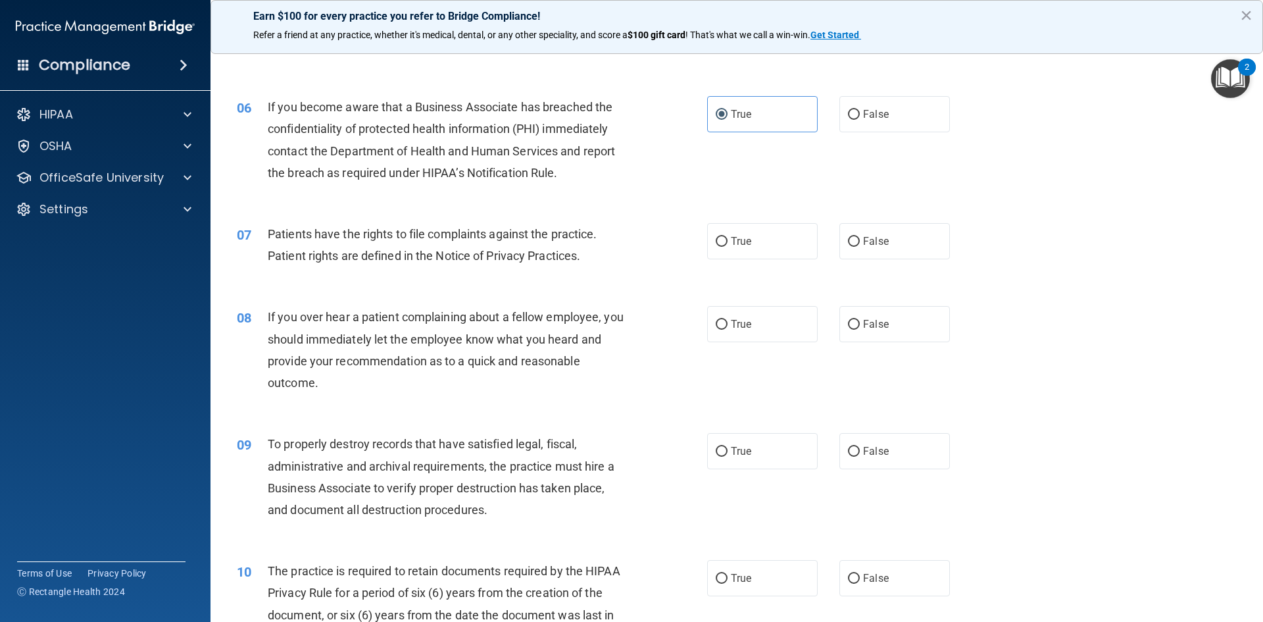
scroll to position [658, 0]
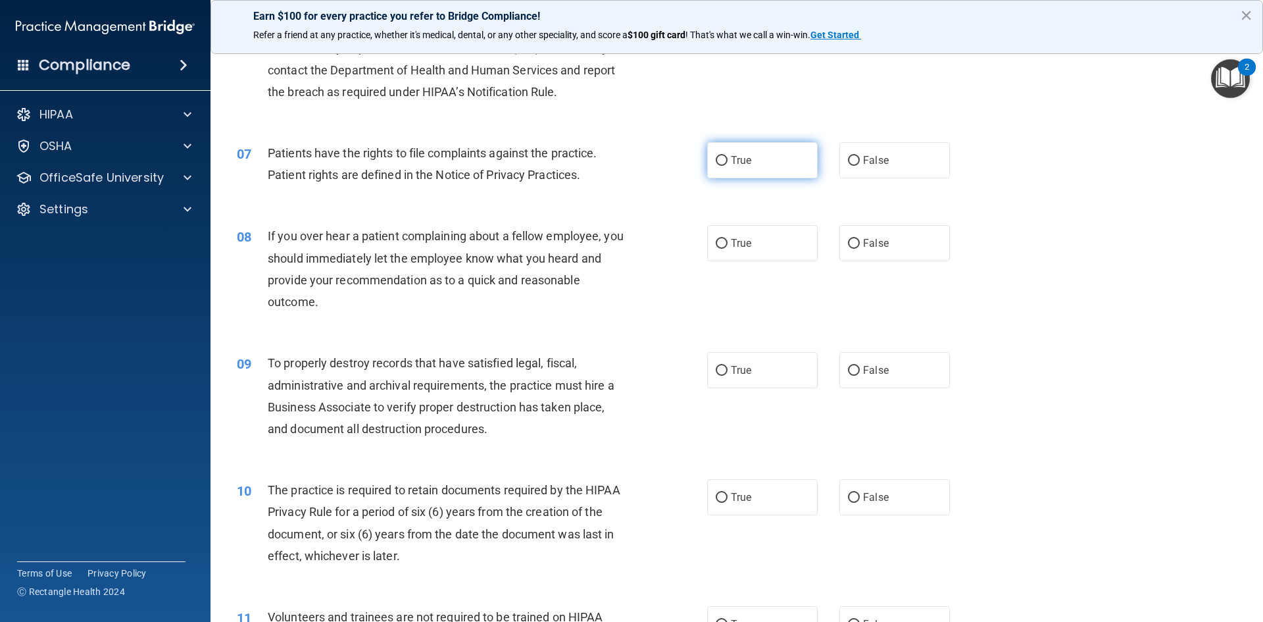
click at [753, 155] on label "True" at bounding box center [762, 160] width 111 height 36
click at [728, 156] on input "True" at bounding box center [722, 161] width 12 height 10
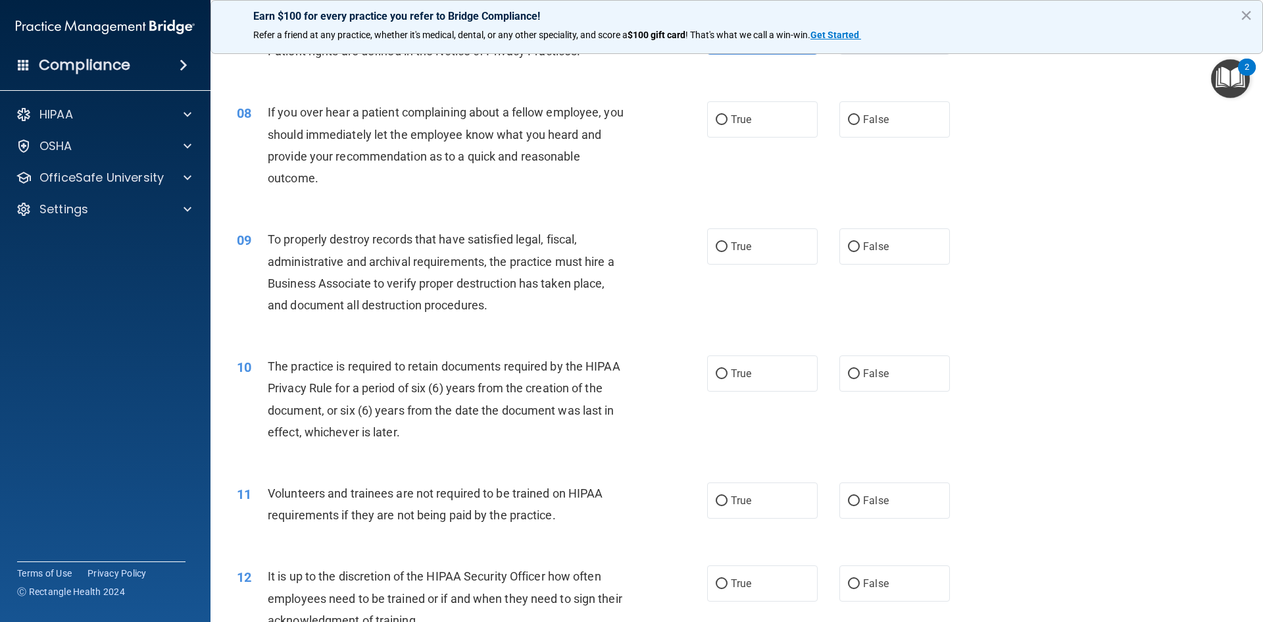
scroll to position [789, 0]
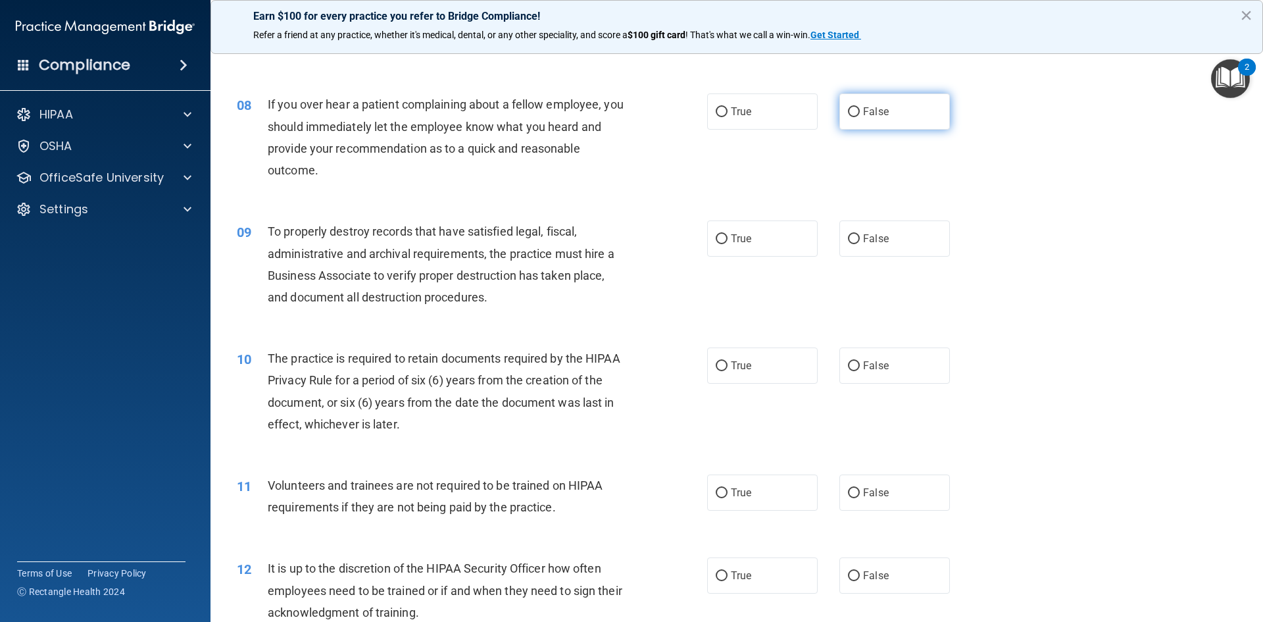
click at [878, 111] on span "False" at bounding box center [876, 111] width 26 height 12
click at [860, 111] on input "False" at bounding box center [854, 112] width 12 height 10
click at [743, 242] on span "True" at bounding box center [741, 238] width 20 height 12
click at [728, 242] on input "True" at bounding box center [722, 239] width 12 height 10
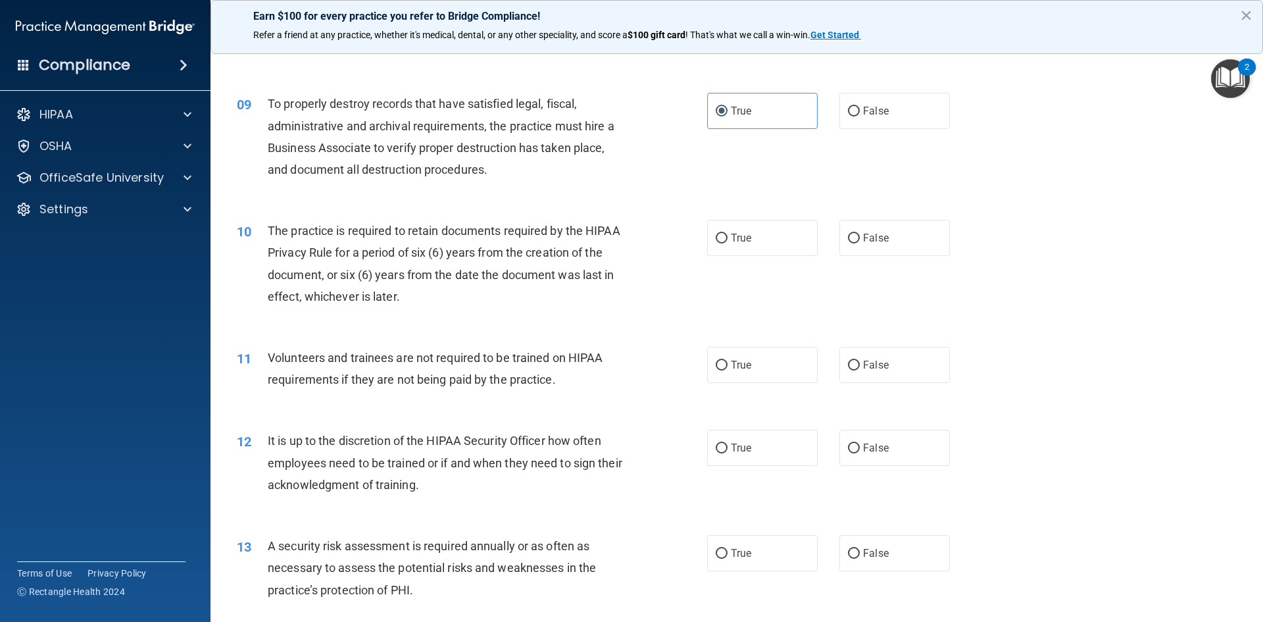
scroll to position [921, 0]
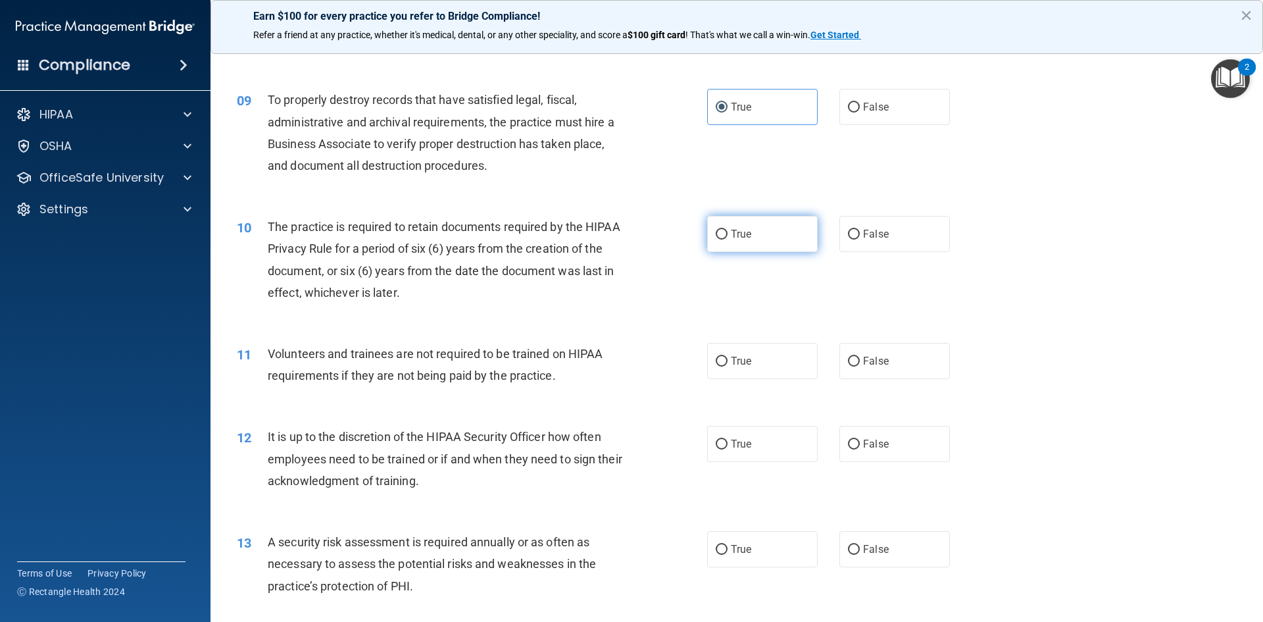
click at [756, 237] on label "True" at bounding box center [762, 234] width 111 height 36
click at [728, 237] on input "True" at bounding box center [722, 235] width 12 height 10
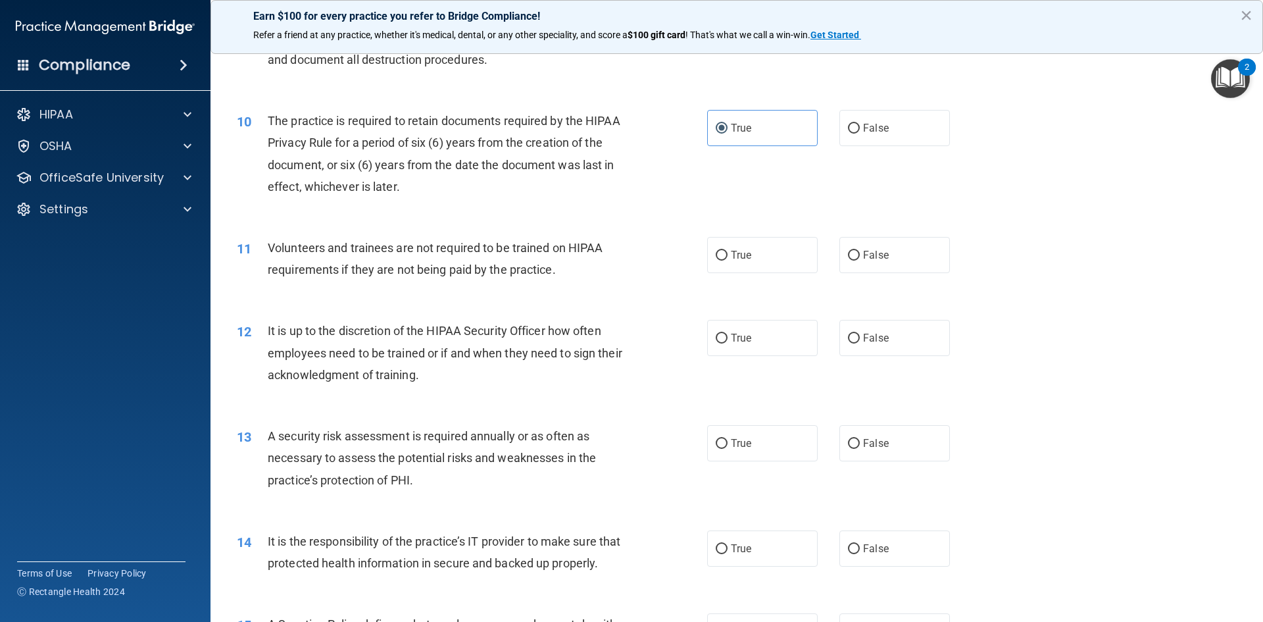
scroll to position [1053, 0]
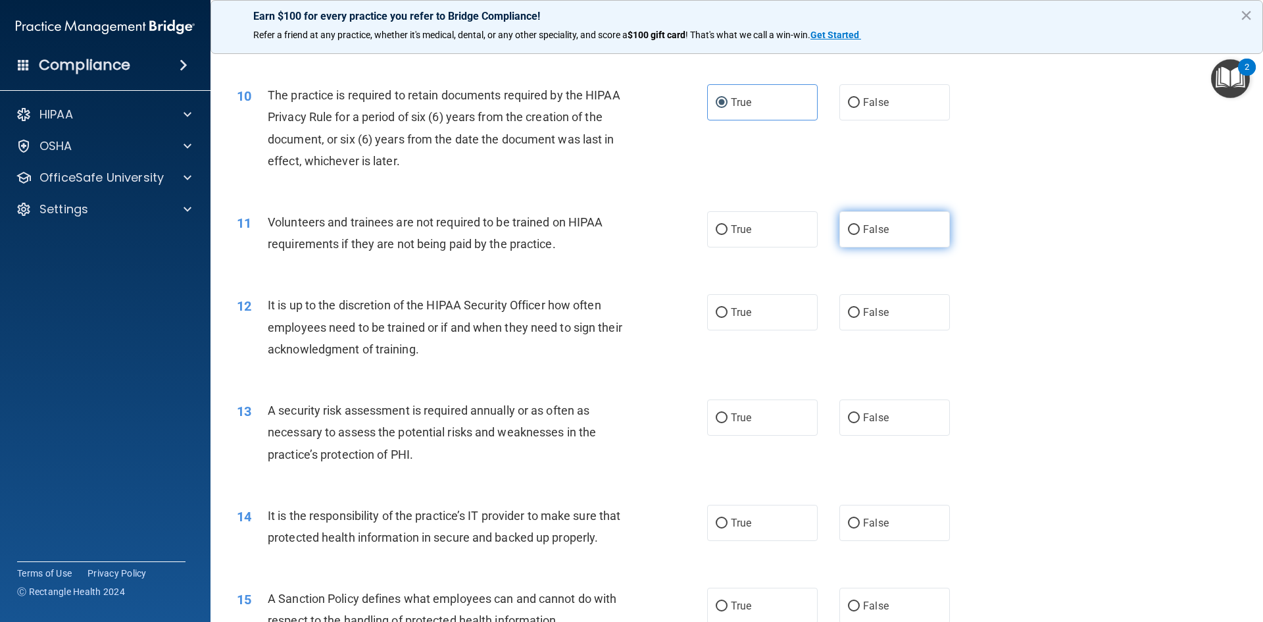
click at [878, 228] on span "False" at bounding box center [876, 229] width 26 height 12
click at [849, 226] on input "False" at bounding box center [854, 230] width 12 height 10
click at [774, 318] on label "True" at bounding box center [762, 312] width 111 height 36
click at [728, 318] on input "True" at bounding box center [722, 313] width 12 height 10
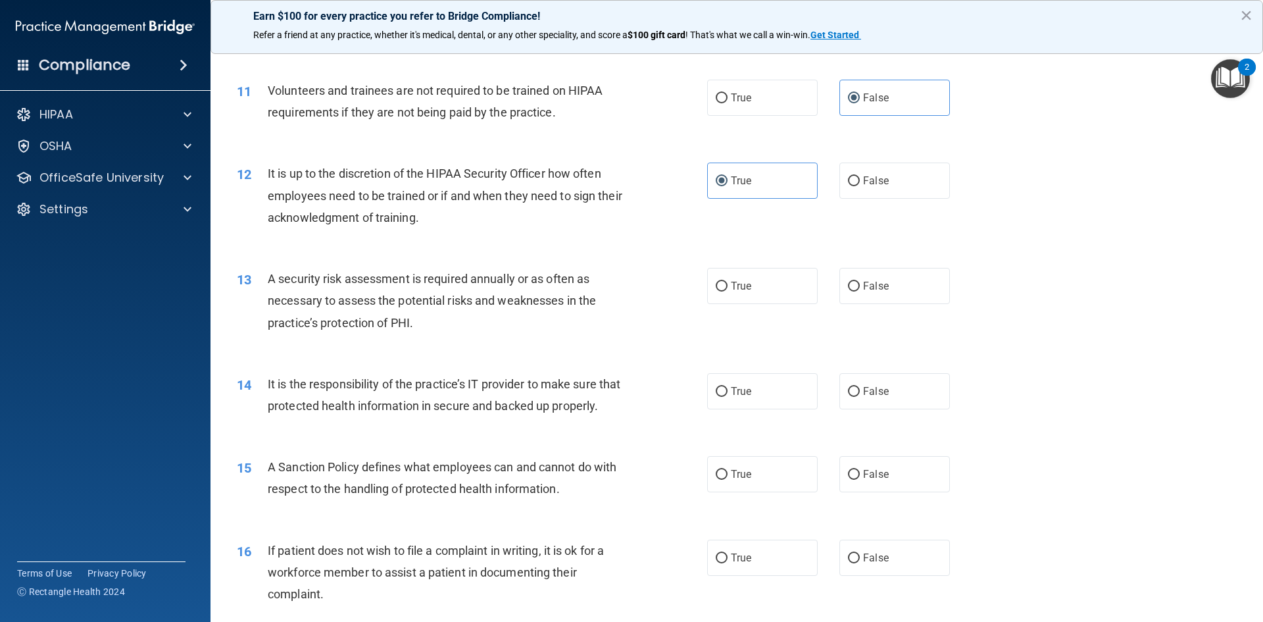
scroll to position [1250, 0]
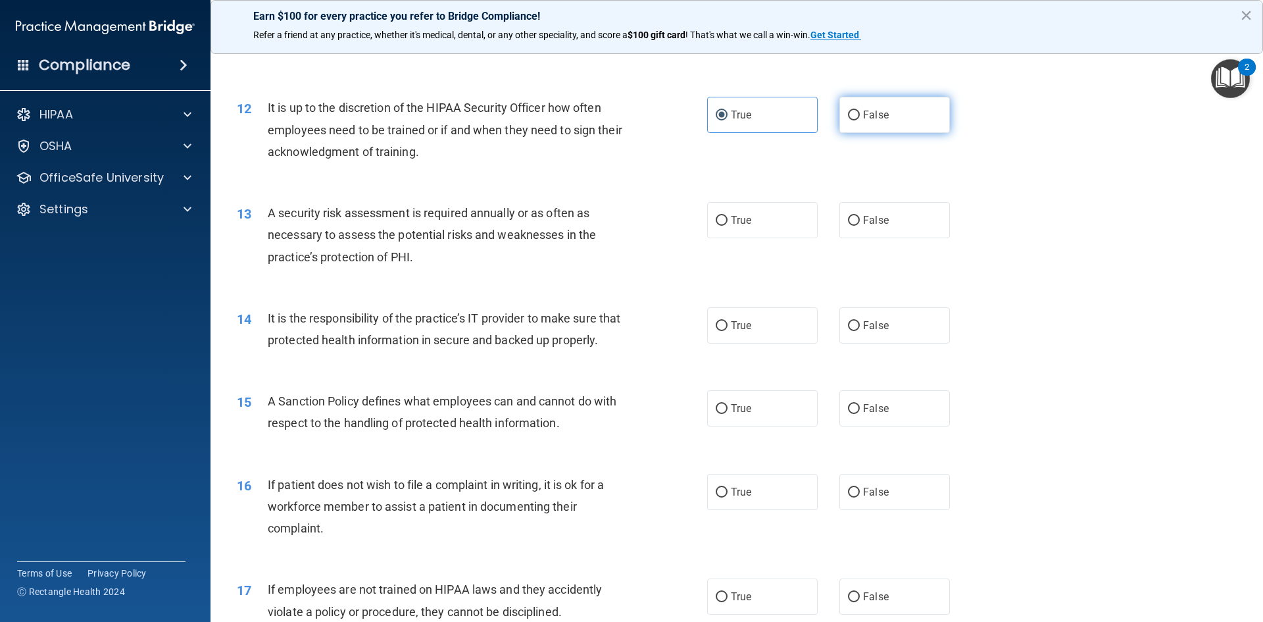
click at [900, 111] on label "False" at bounding box center [894, 115] width 111 height 36
click at [860, 111] on input "False" at bounding box center [854, 116] width 12 height 10
click at [731, 224] on span "True" at bounding box center [741, 220] width 20 height 12
click at [728, 224] on input "True" at bounding box center [722, 221] width 12 height 10
click at [768, 317] on label "True" at bounding box center [762, 325] width 111 height 36
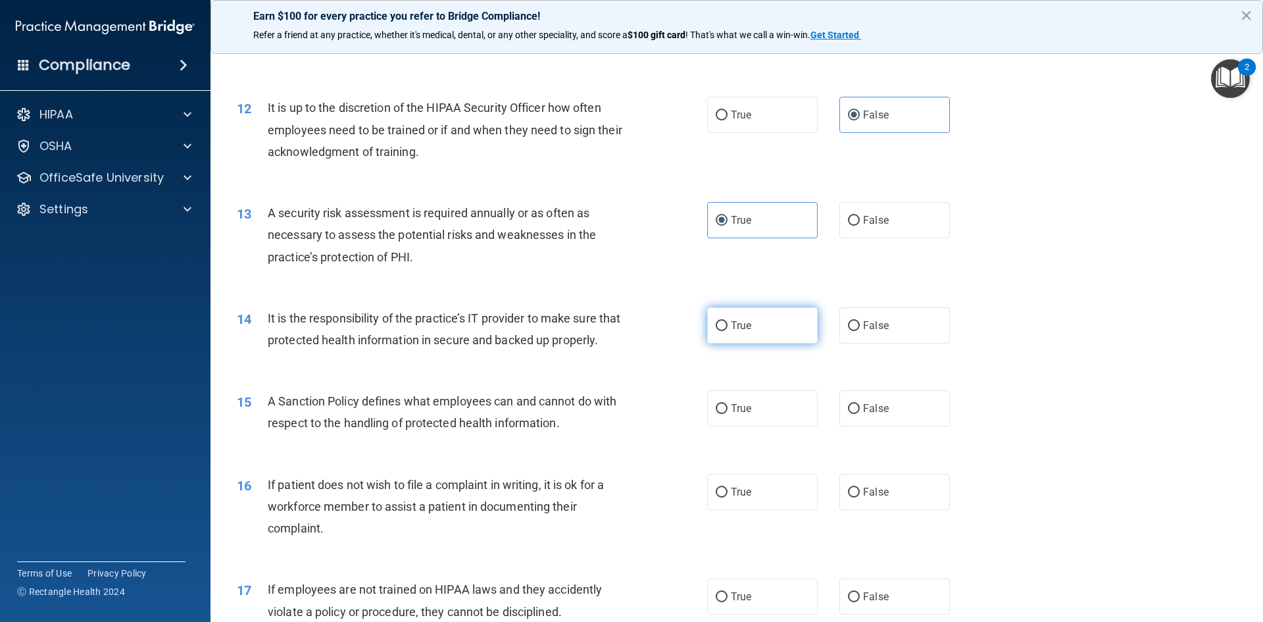
click at [728, 321] on input "True" at bounding box center [722, 326] width 12 height 10
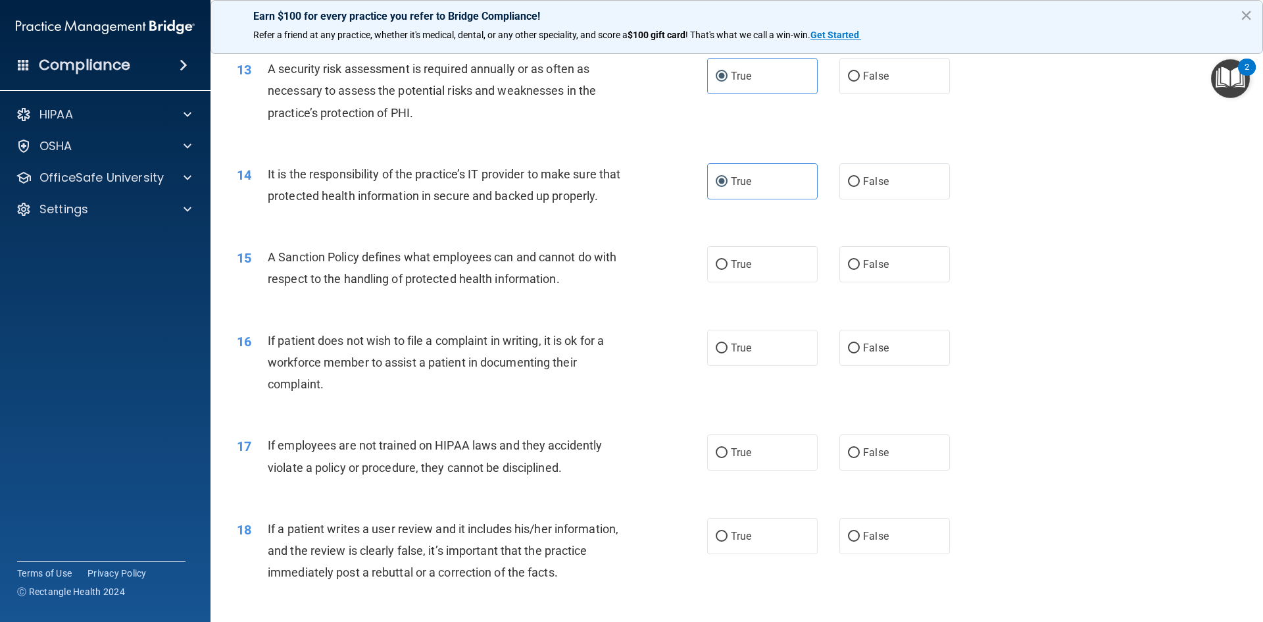
scroll to position [1447, 0]
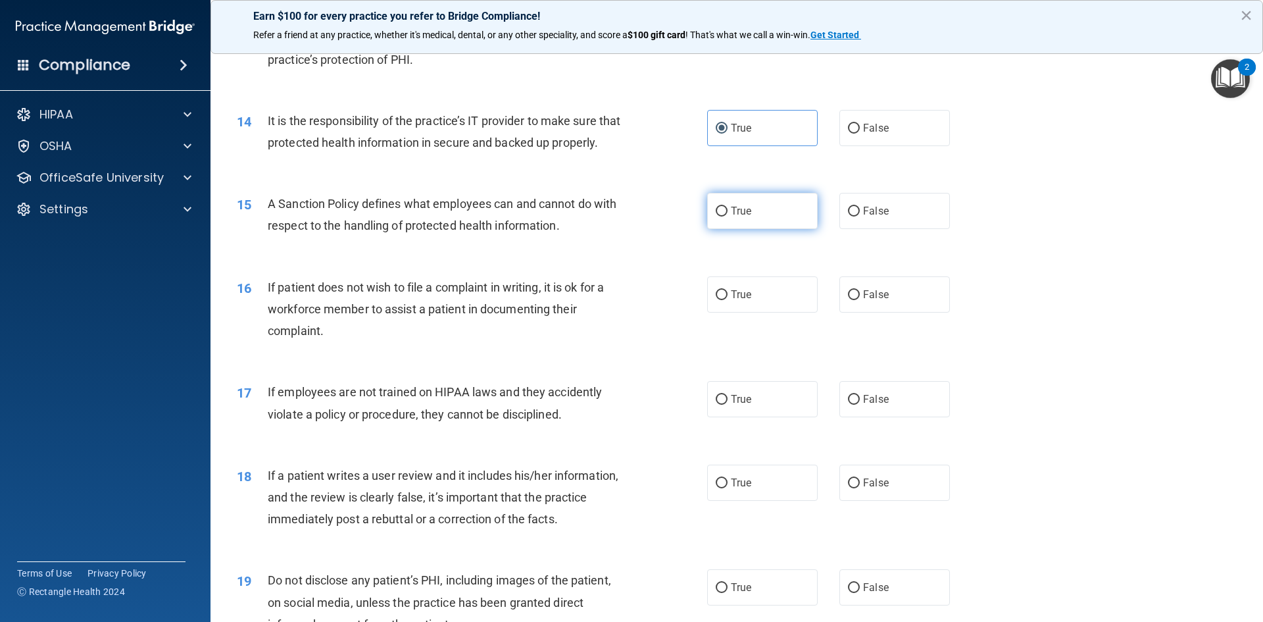
click at [749, 229] on label "True" at bounding box center [762, 211] width 111 height 36
click at [728, 216] on input "True" at bounding box center [722, 212] width 12 height 10
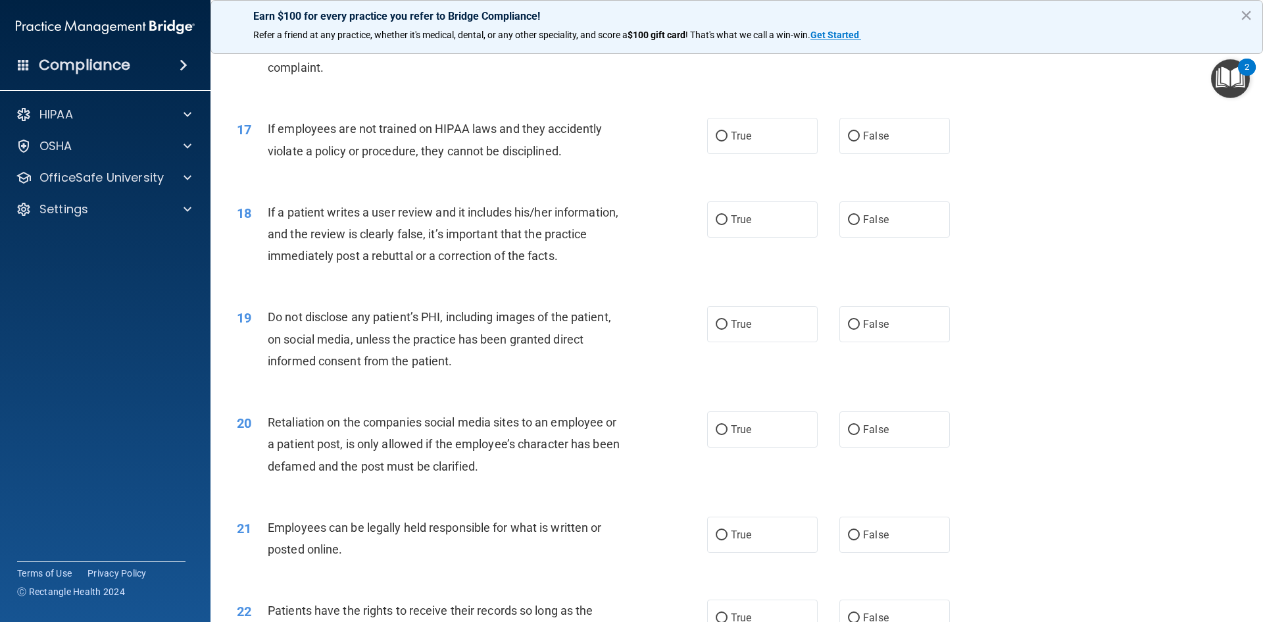
scroll to position [1645, 0]
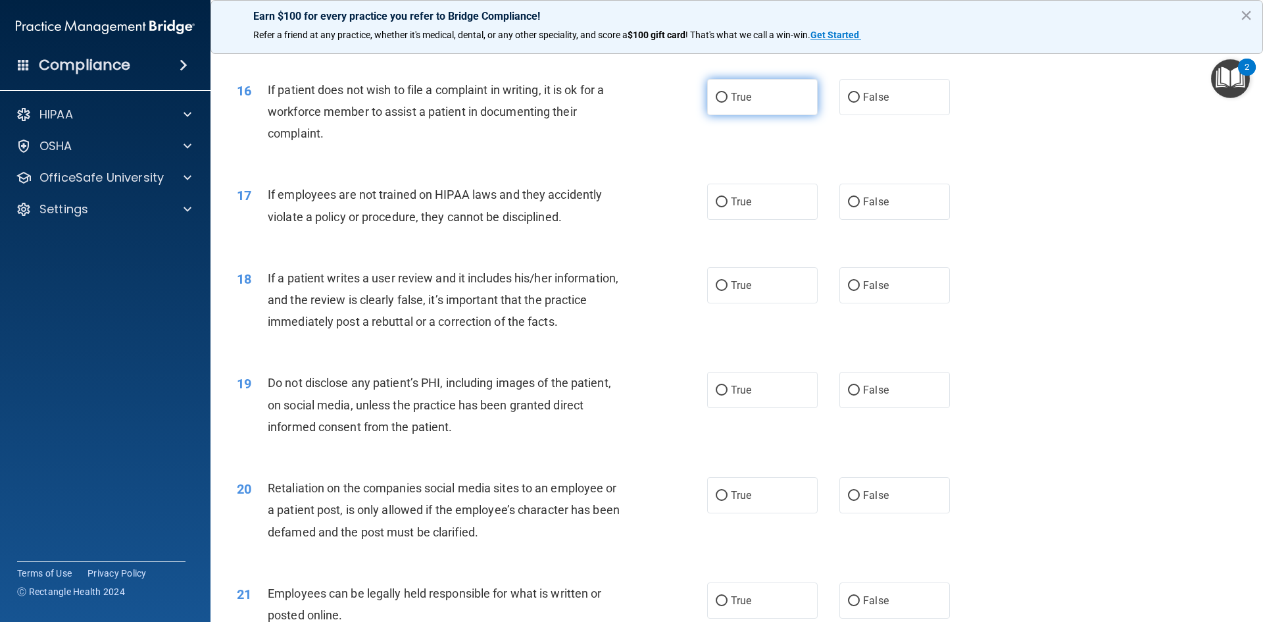
click at [761, 115] on label "True" at bounding box center [762, 97] width 111 height 36
click at [728, 103] on input "True" at bounding box center [722, 98] width 12 height 10
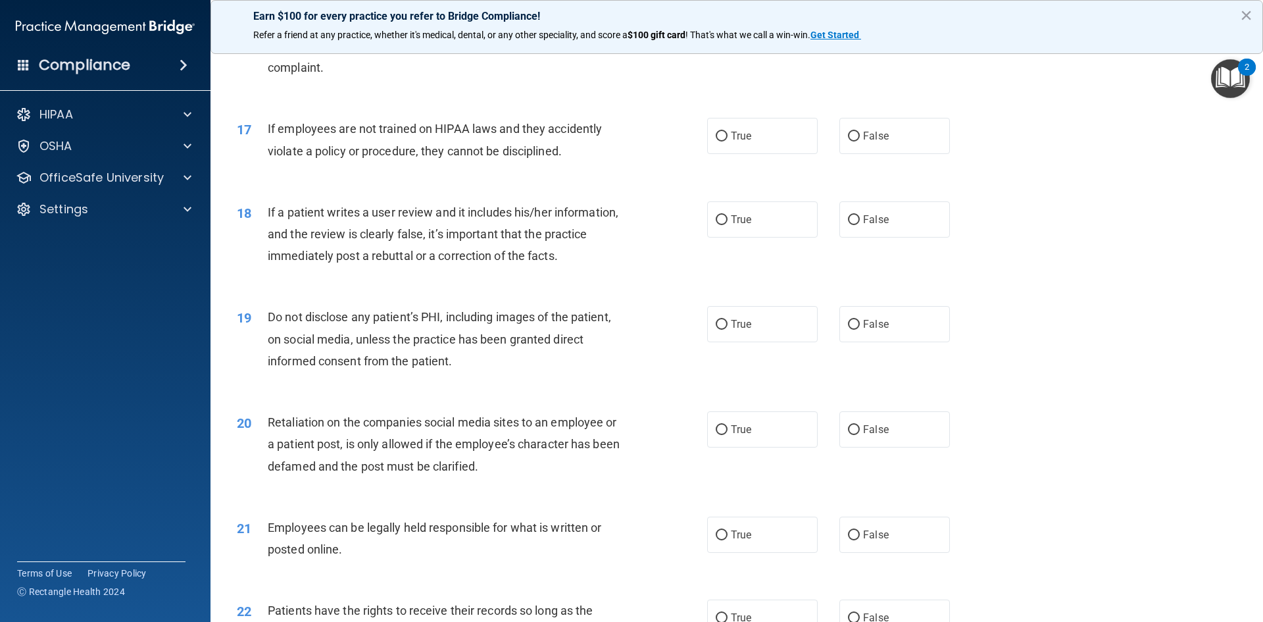
scroll to position [1776, 0]
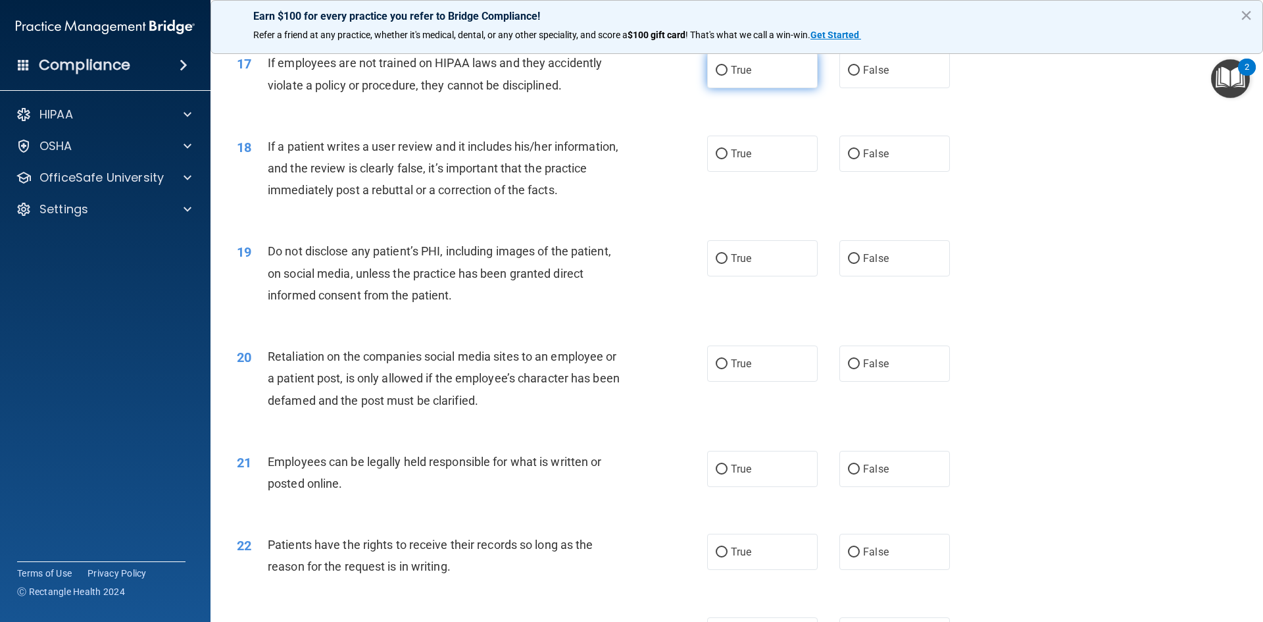
click at [731, 76] on span "True" at bounding box center [741, 70] width 20 height 12
click at [727, 76] on input "True" at bounding box center [722, 71] width 12 height 10
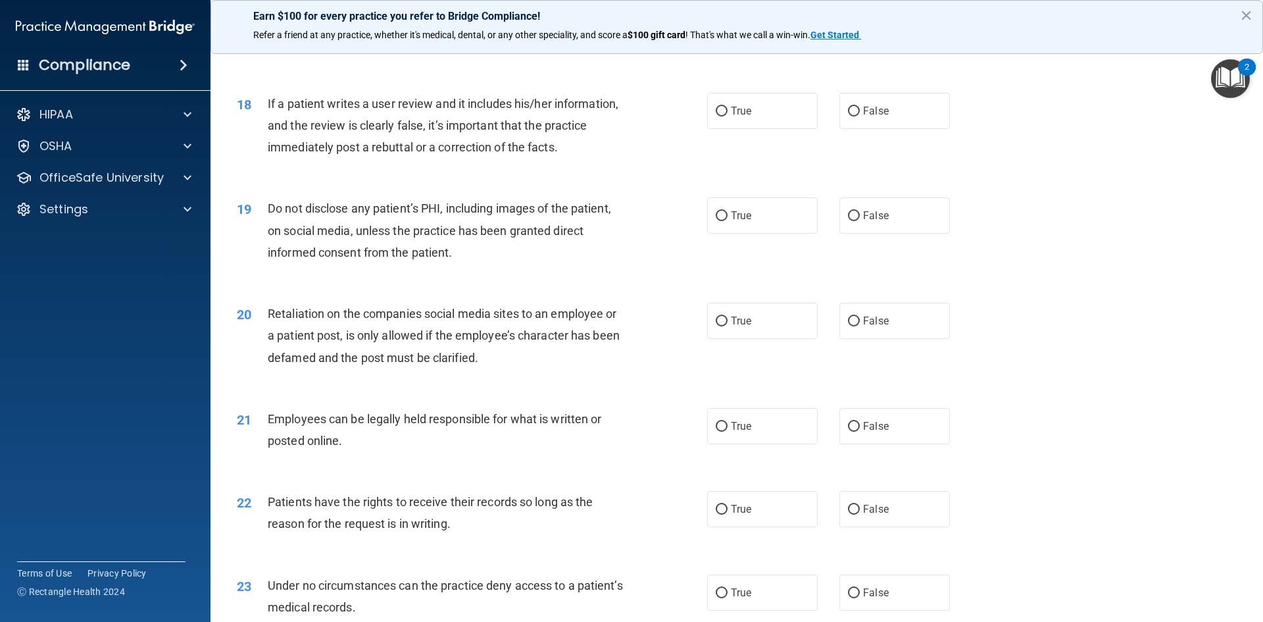
scroll to position [1842, 0]
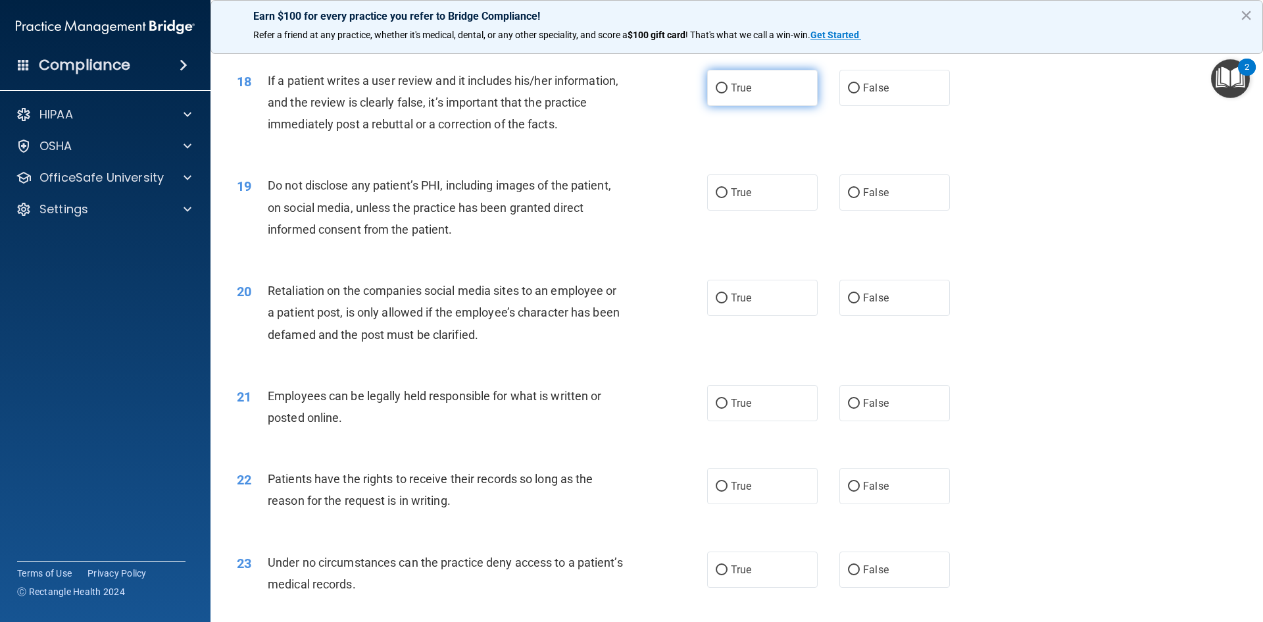
click at [751, 106] on label "True" at bounding box center [762, 88] width 111 height 36
click at [728, 93] on input "True" at bounding box center [722, 89] width 12 height 10
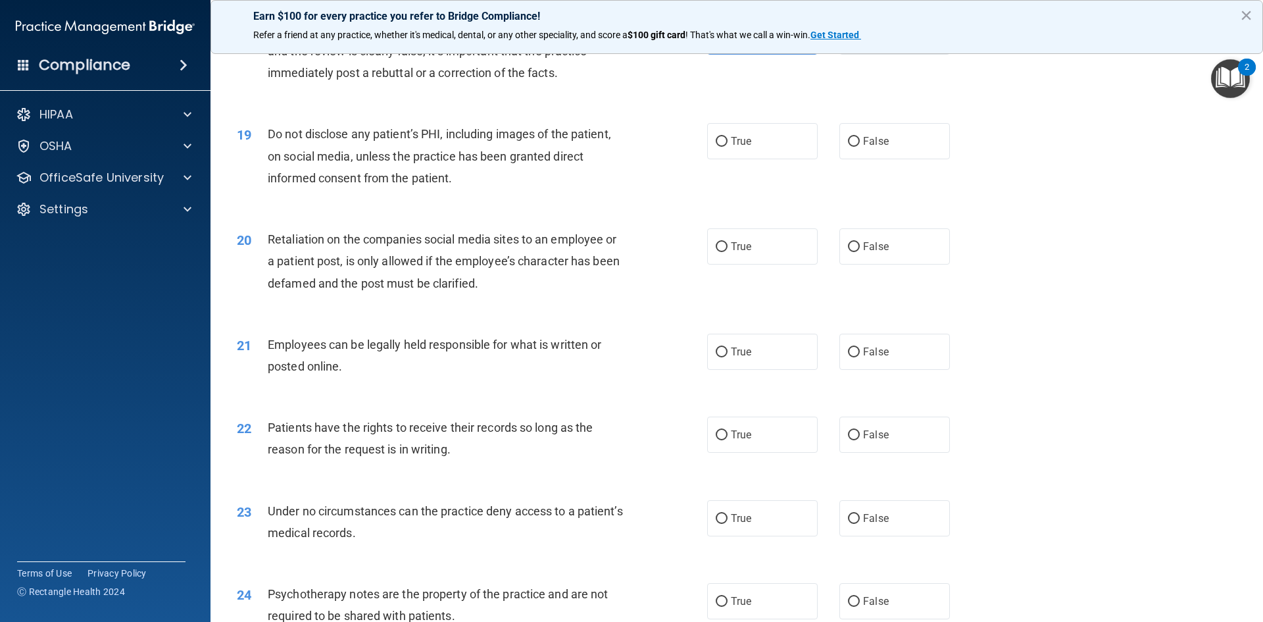
scroll to position [1974, 0]
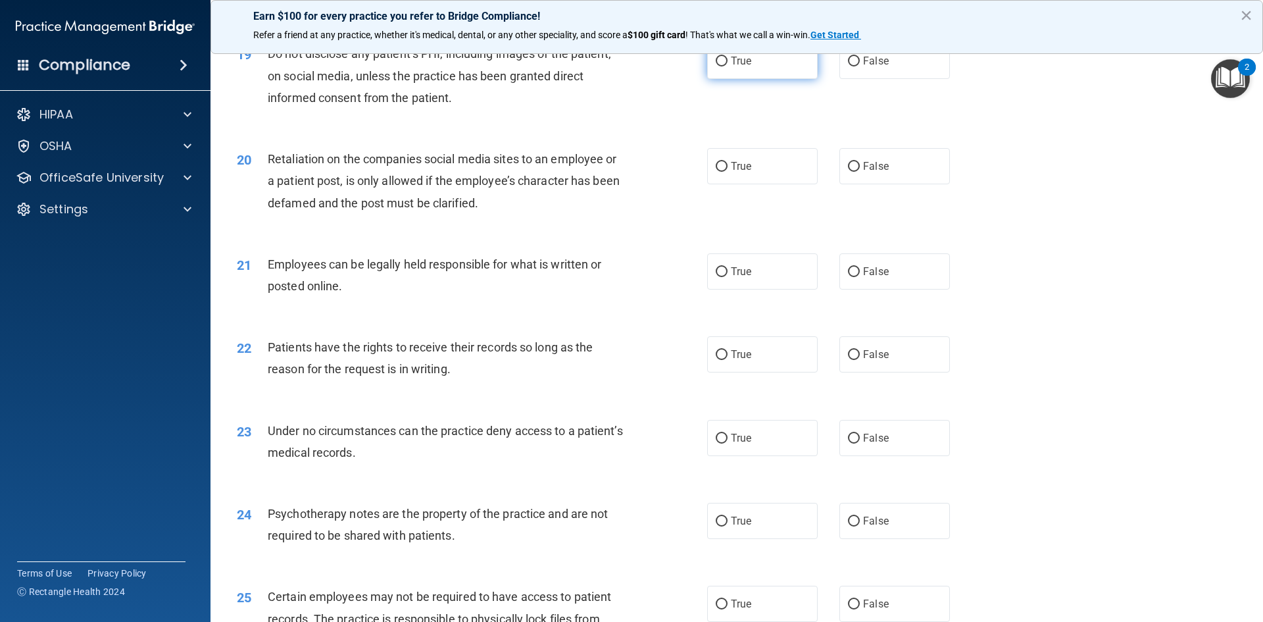
click at [753, 79] on label "True" at bounding box center [762, 61] width 111 height 36
click at [728, 66] on input "True" at bounding box center [722, 62] width 12 height 10
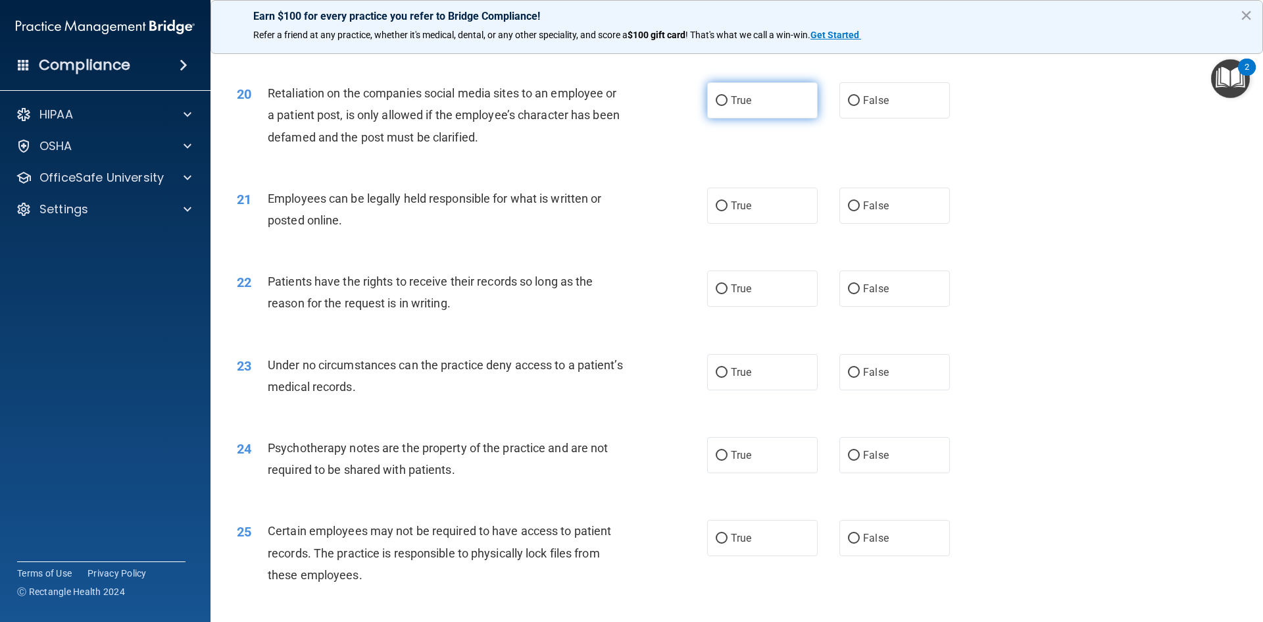
click at [771, 118] on label "True" at bounding box center [762, 100] width 111 height 36
click at [728, 106] on input "True" at bounding box center [722, 101] width 12 height 10
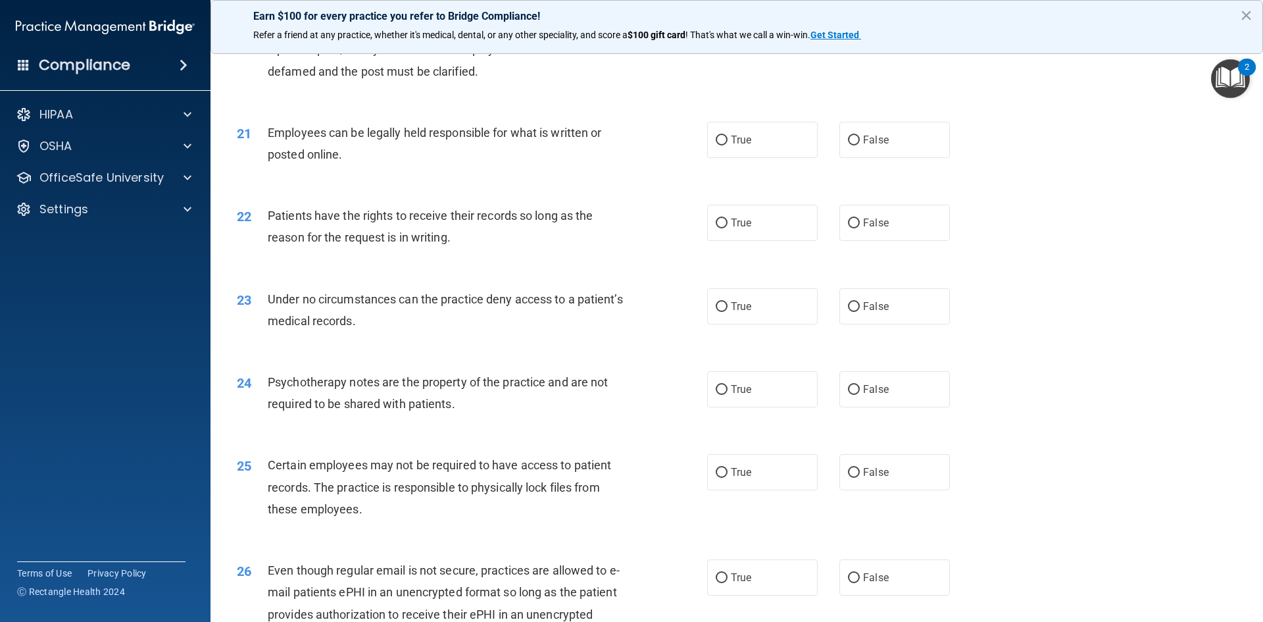
scroll to position [2171, 0]
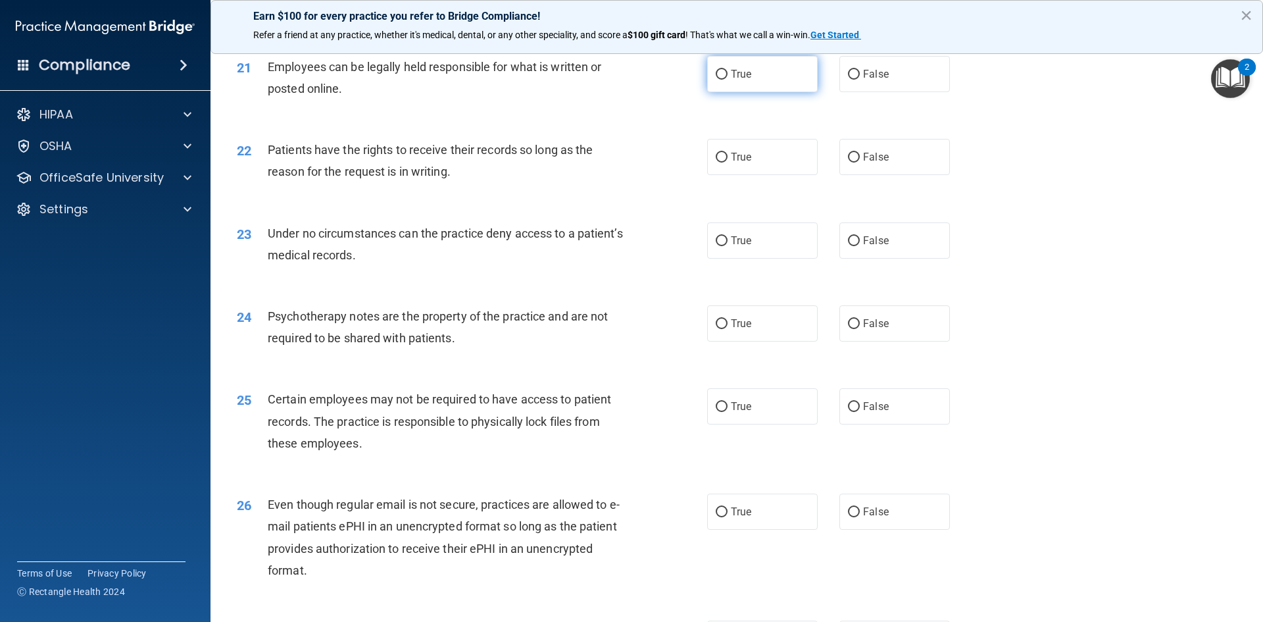
click at [747, 92] on label "True" at bounding box center [762, 74] width 111 height 36
click at [728, 80] on input "True" at bounding box center [722, 75] width 12 height 10
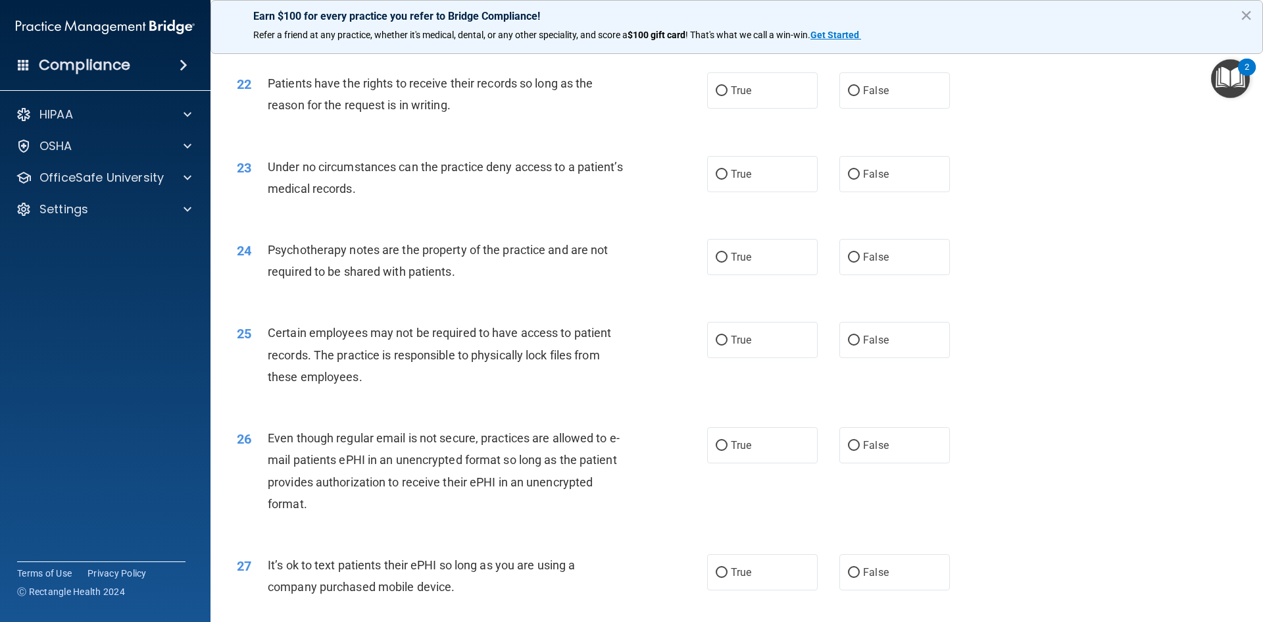
scroll to position [2237, 0]
click at [882, 109] on label "False" at bounding box center [894, 91] width 111 height 36
click at [860, 97] on input "False" at bounding box center [854, 92] width 12 height 10
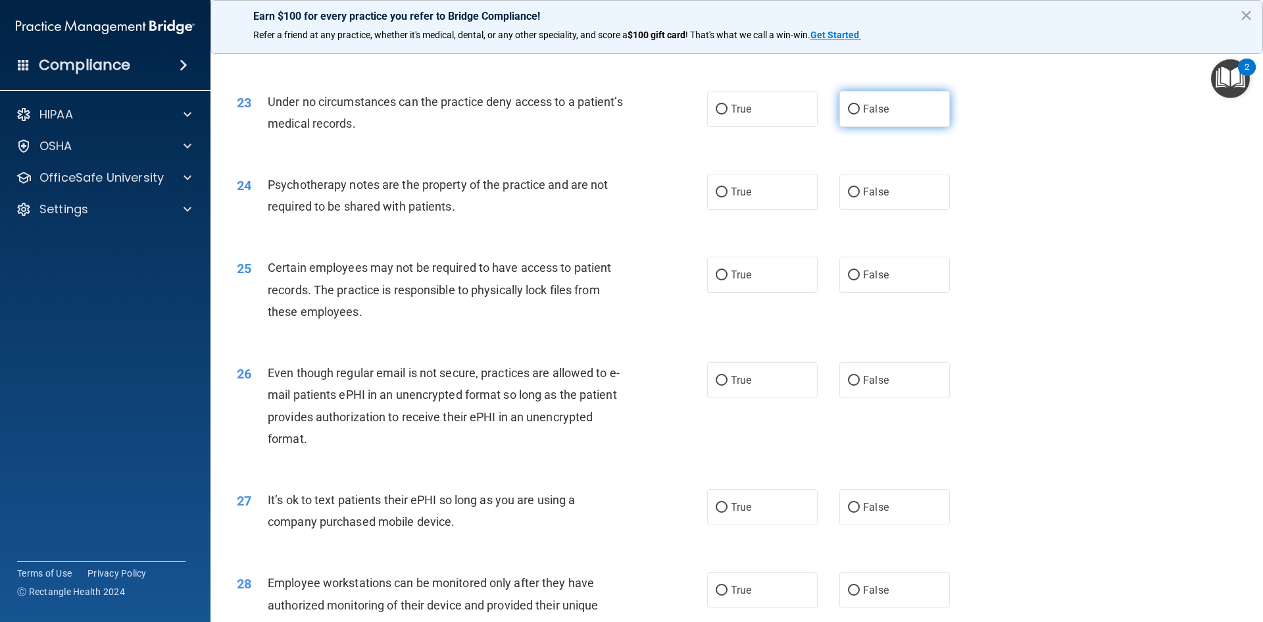
click at [880, 115] on span "False" at bounding box center [876, 109] width 26 height 12
click at [860, 114] on input "False" at bounding box center [854, 110] width 12 height 10
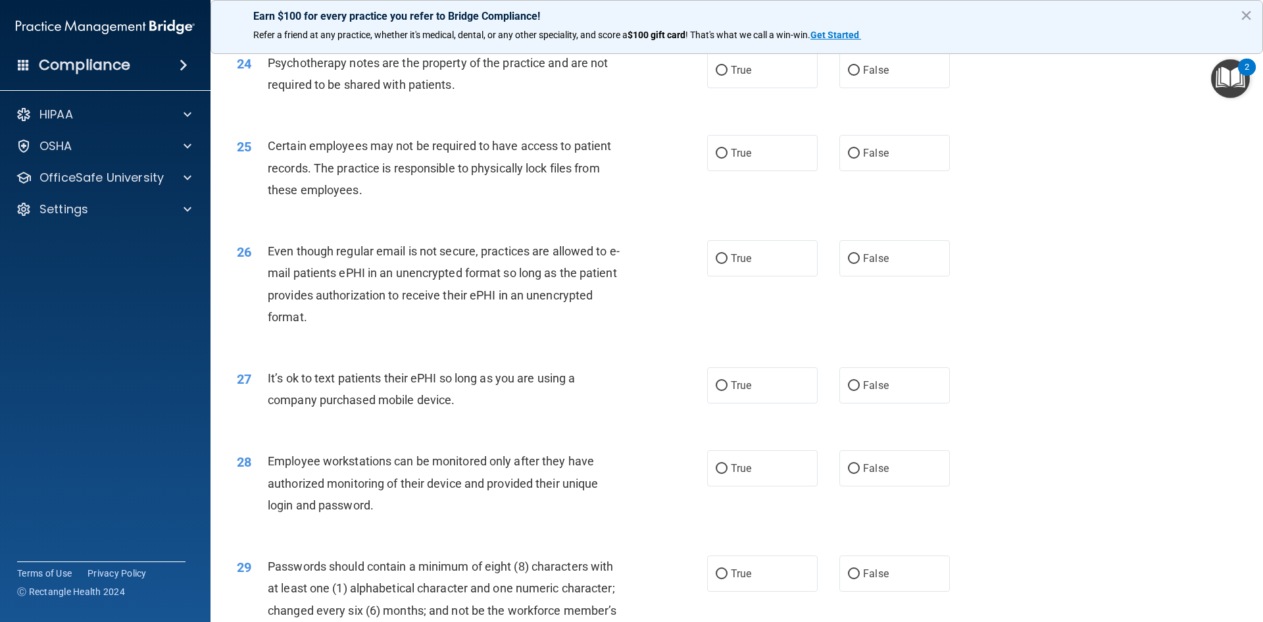
scroll to position [2434, 0]
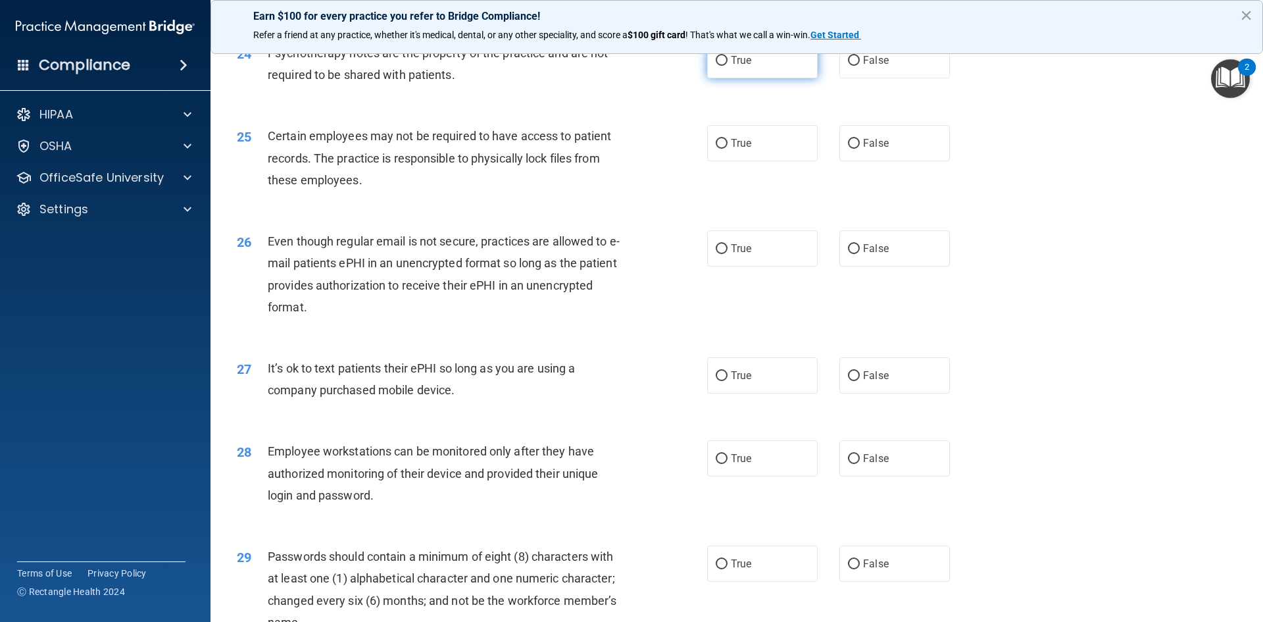
click at [739, 66] on span "True" at bounding box center [741, 60] width 20 height 12
click at [728, 66] on input "True" at bounding box center [722, 61] width 12 height 10
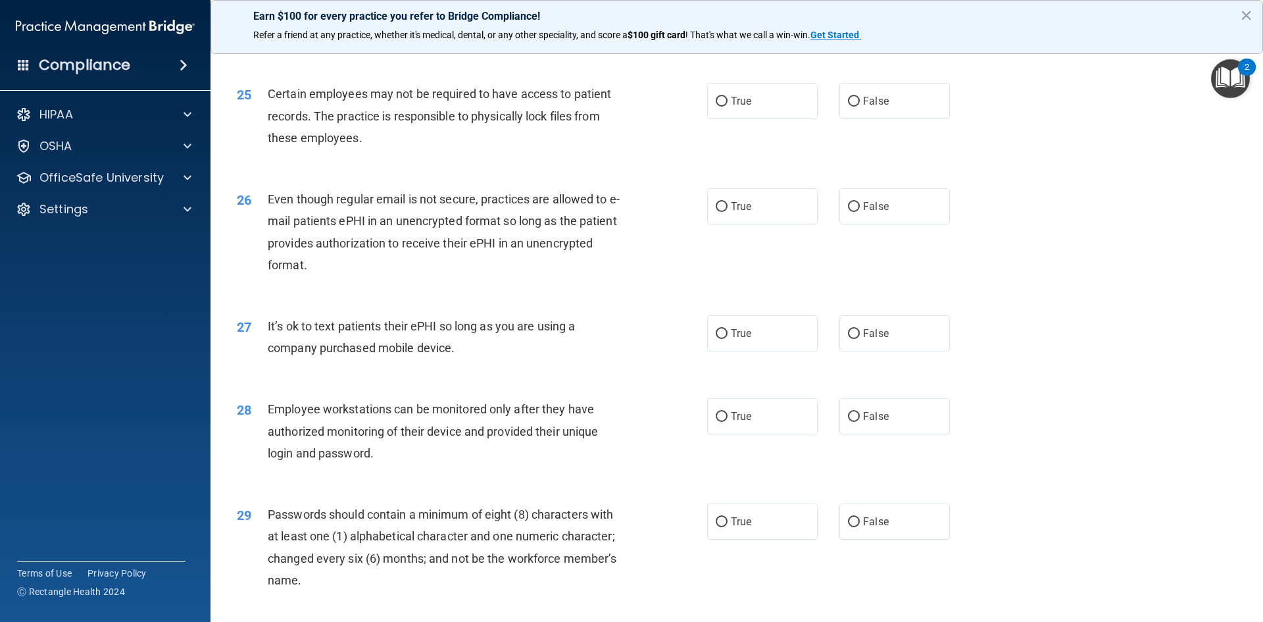
scroll to position [2500, 0]
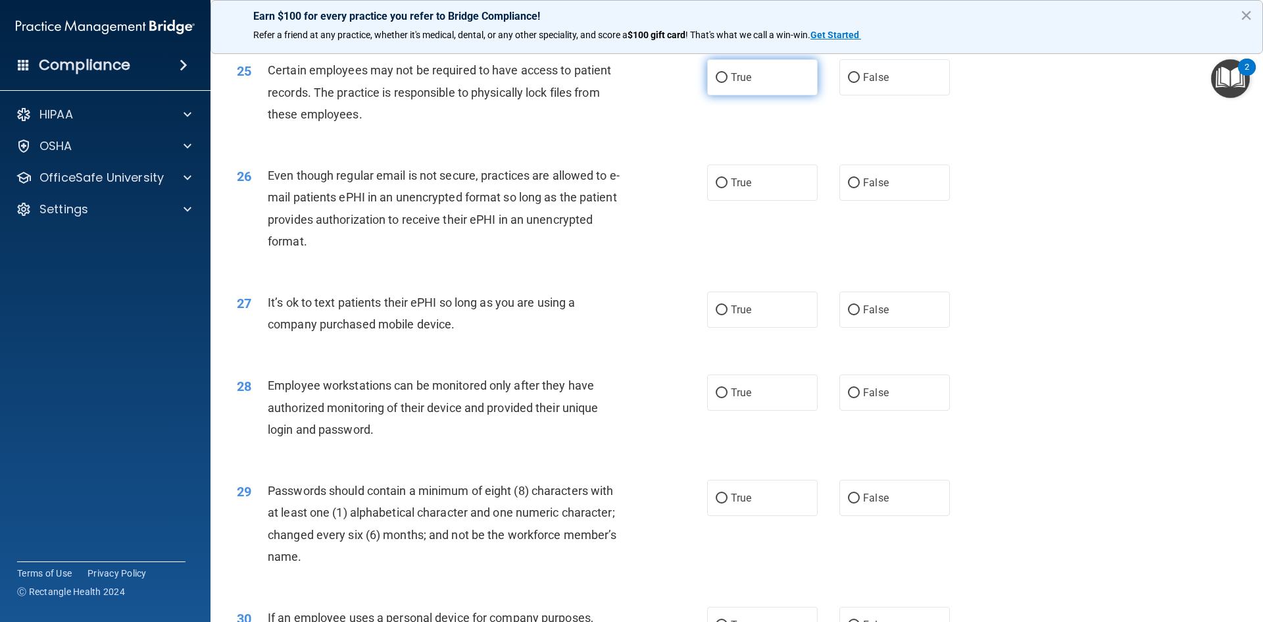
click at [779, 94] on label "True" at bounding box center [762, 77] width 111 height 36
click at [728, 83] on input "True" at bounding box center [722, 78] width 12 height 10
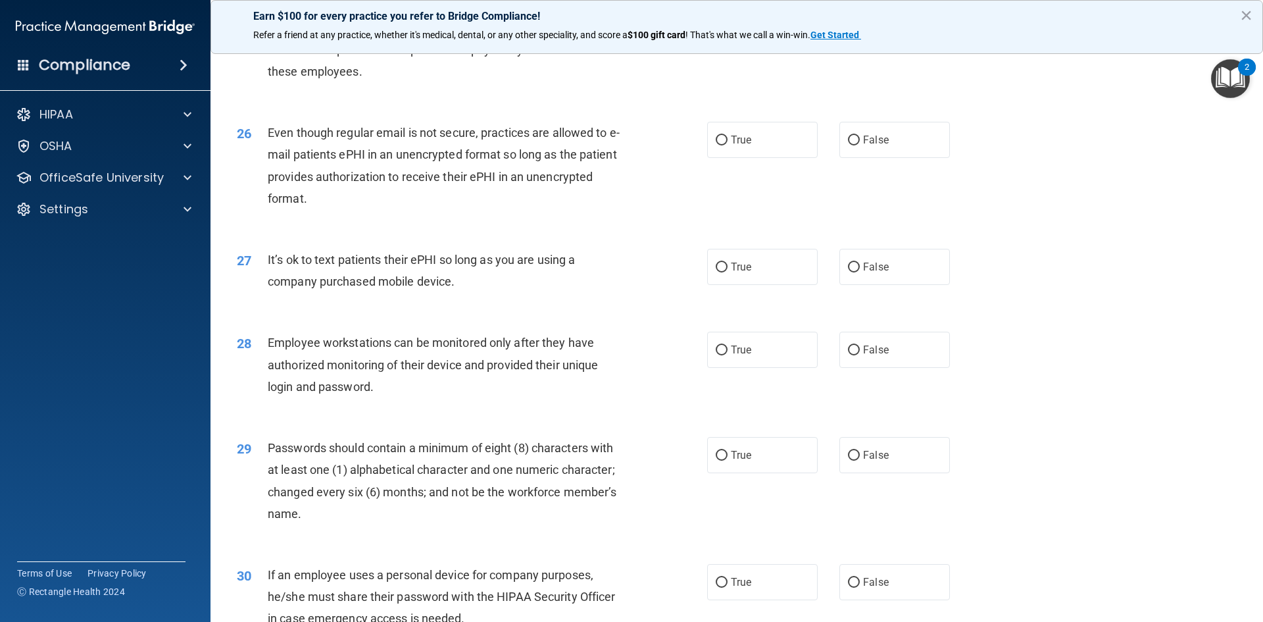
scroll to position [2566, 0]
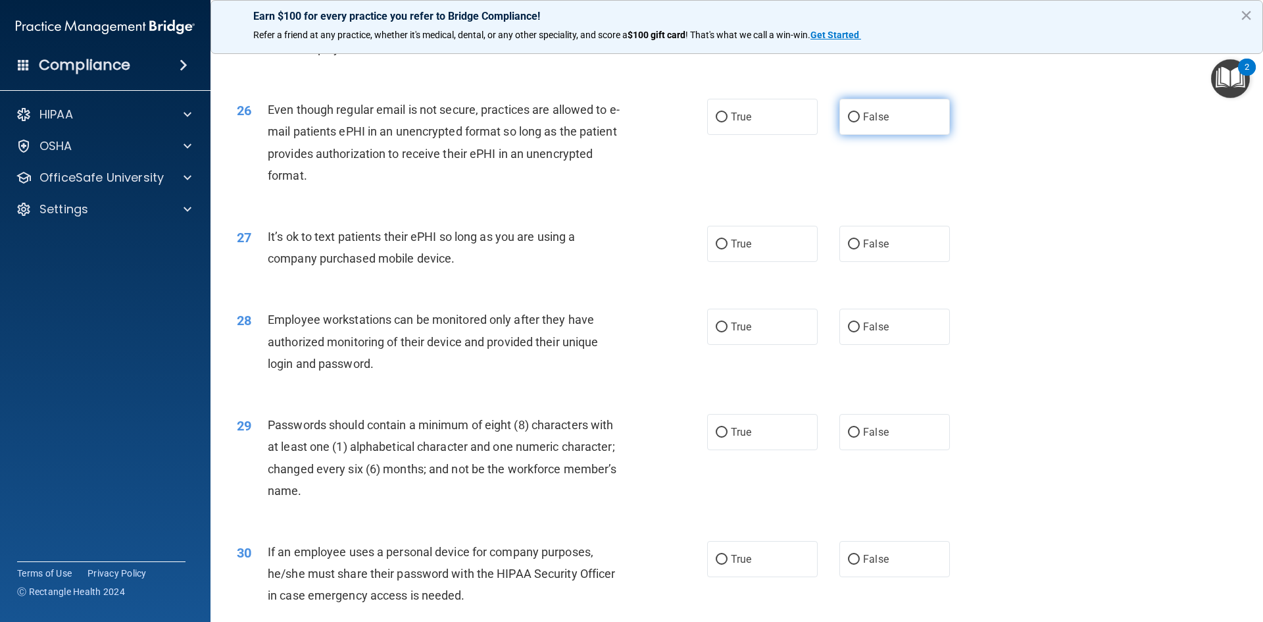
click at [872, 123] on span "False" at bounding box center [876, 117] width 26 height 12
click at [860, 122] on input "False" at bounding box center [854, 117] width 12 height 10
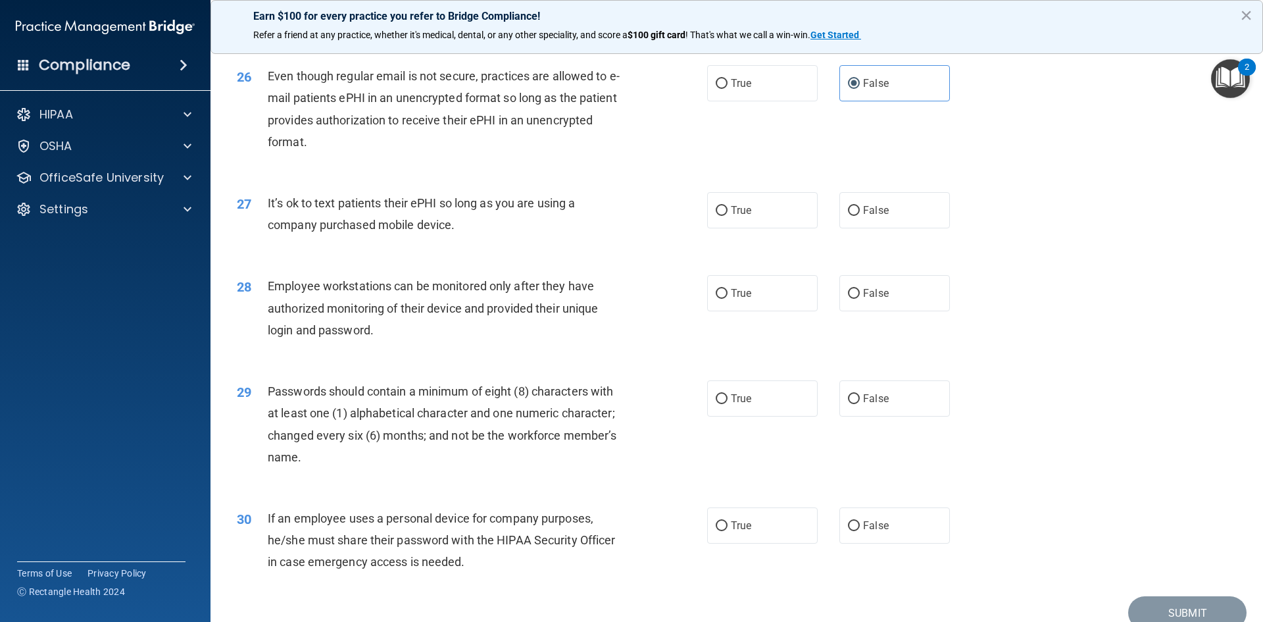
scroll to position [2632, 0]
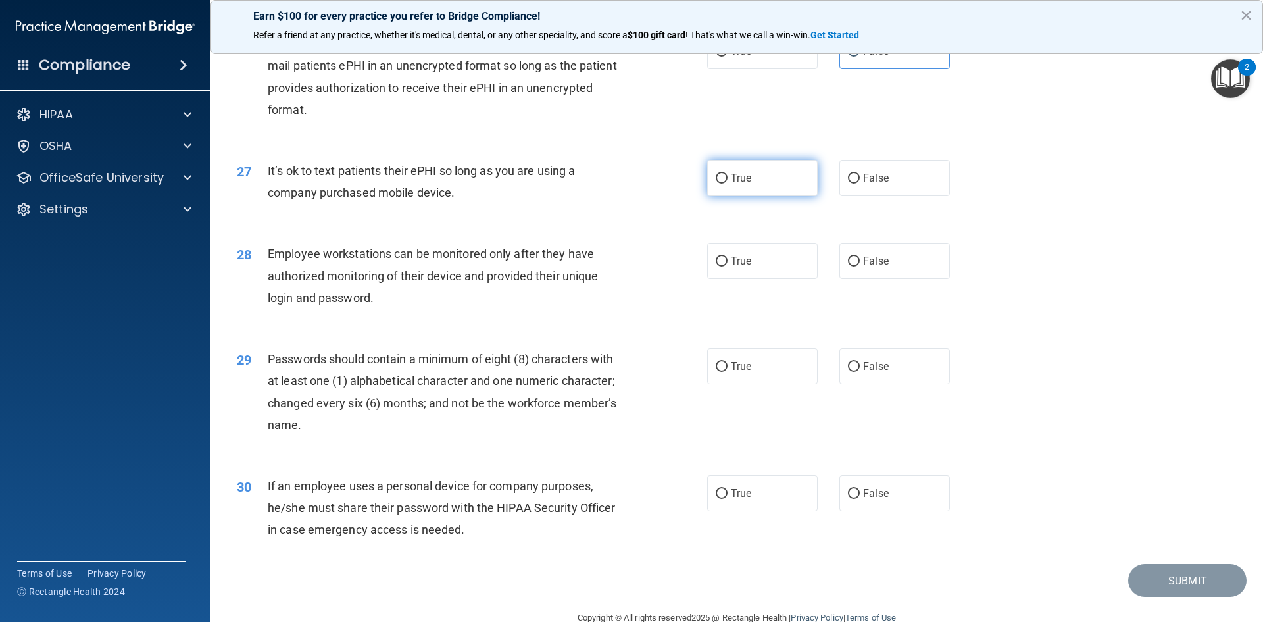
click at [761, 196] on label "True" at bounding box center [762, 178] width 111 height 36
click at [728, 184] on input "True" at bounding box center [722, 179] width 12 height 10
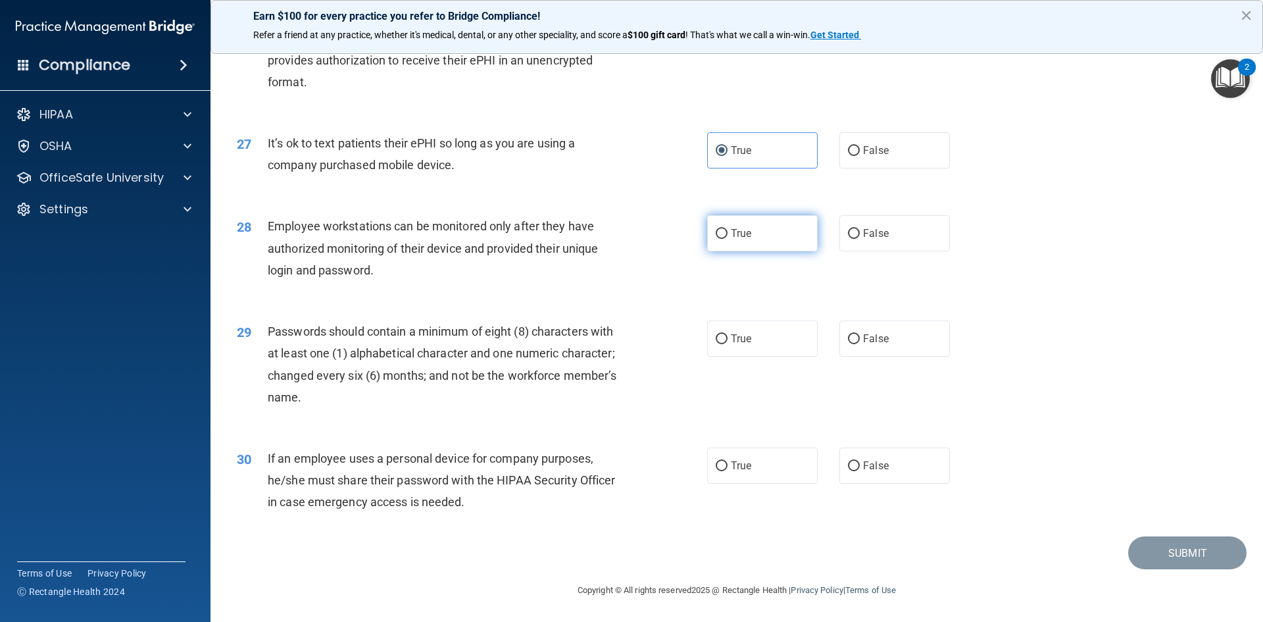
click at [734, 228] on span "True" at bounding box center [741, 233] width 20 height 12
click at [728, 229] on input "True" at bounding box center [722, 234] width 12 height 10
click at [736, 339] on span "True" at bounding box center [741, 338] width 20 height 12
click at [728, 339] on input "True" at bounding box center [722, 339] width 12 height 10
click at [755, 462] on label "True" at bounding box center [762, 465] width 111 height 36
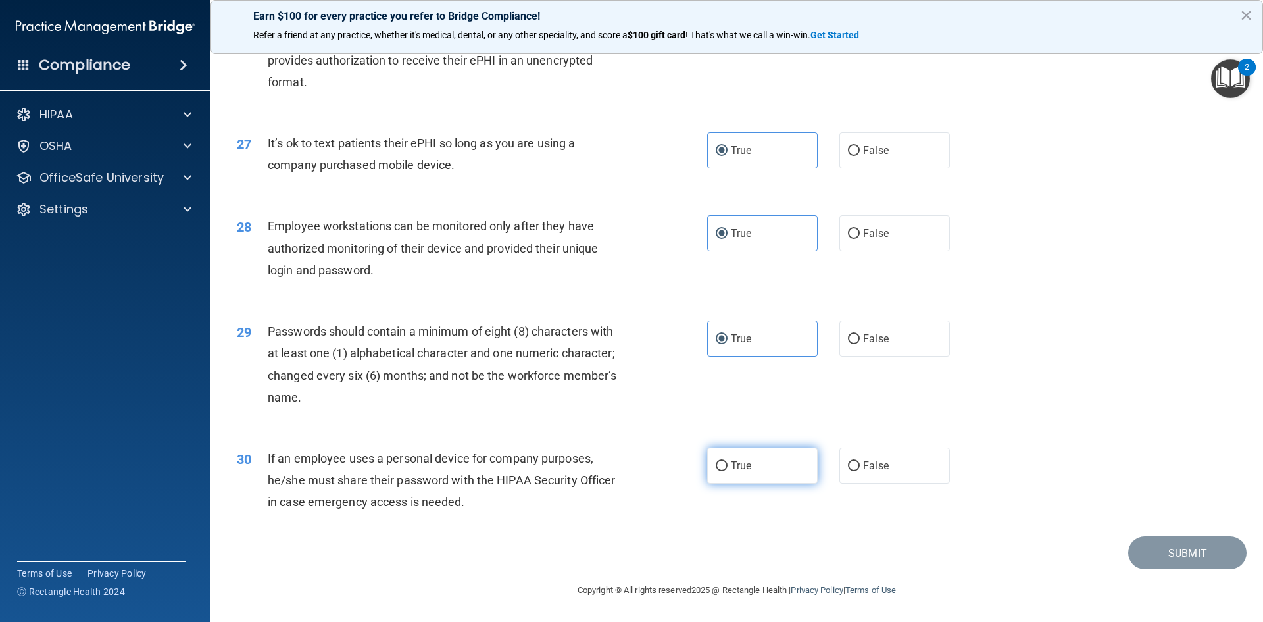
click at [728, 462] on input "True" at bounding box center [722, 466] width 12 height 10
click at [1164, 548] on button "Submit" at bounding box center [1187, 553] width 118 height 34
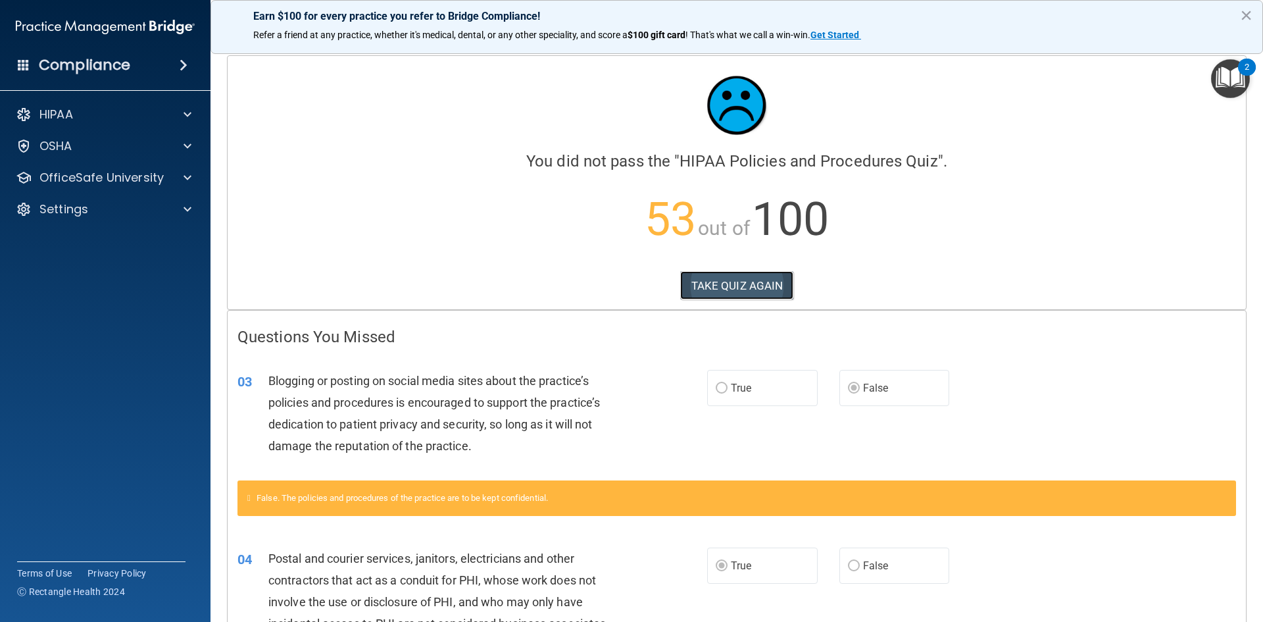
click at [702, 287] on button "TAKE QUIZ AGAIN" at bounding box center [737, 285] width 114 height 29
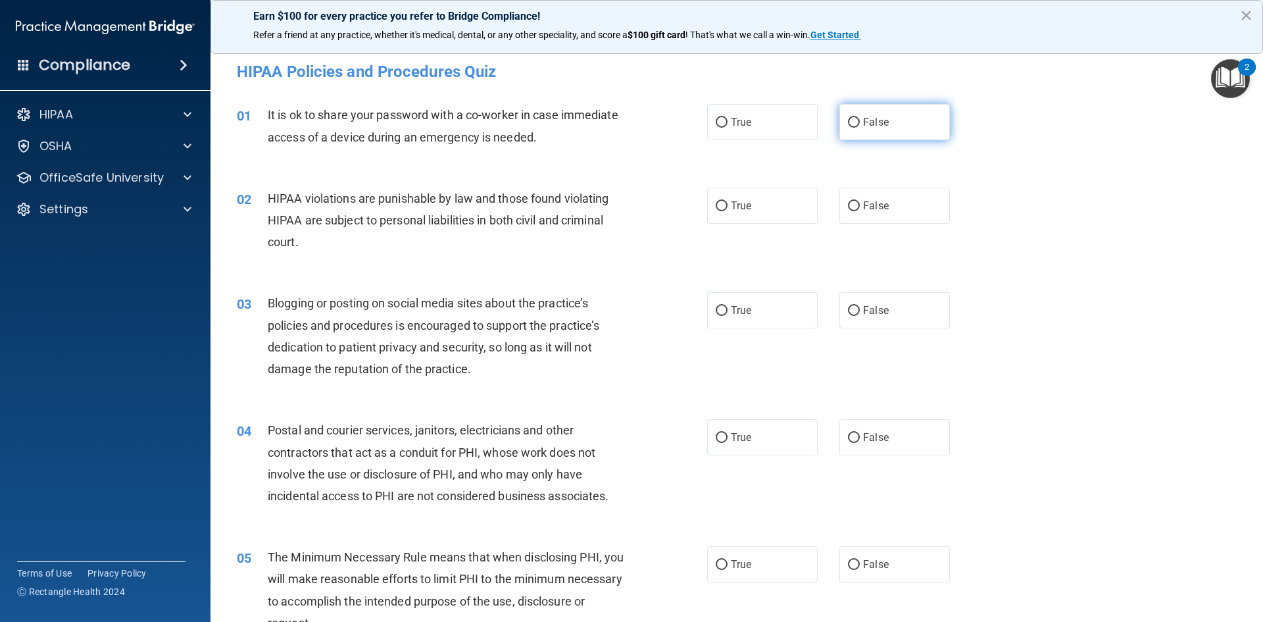
click at [881, 128] on span "False" at bounding box center [876, 122] width 26 height 12
click at [860, 128] on input "False" at bounding box center [854, 123] width 12 height 10
click at [738, 211] on span "True" at bounding box center [741, 205] width 20 height 12
click at [728, 211] on input "True" at bounding box center [722, 206] width 12 height 10
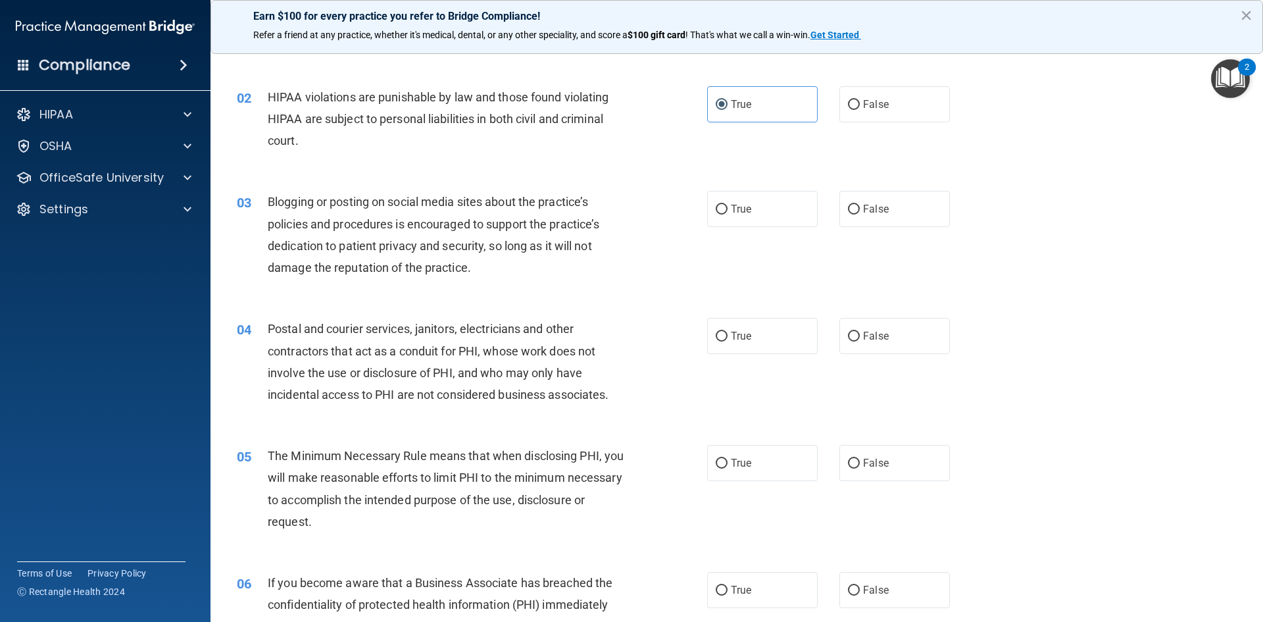
scroll to position [132, 0]
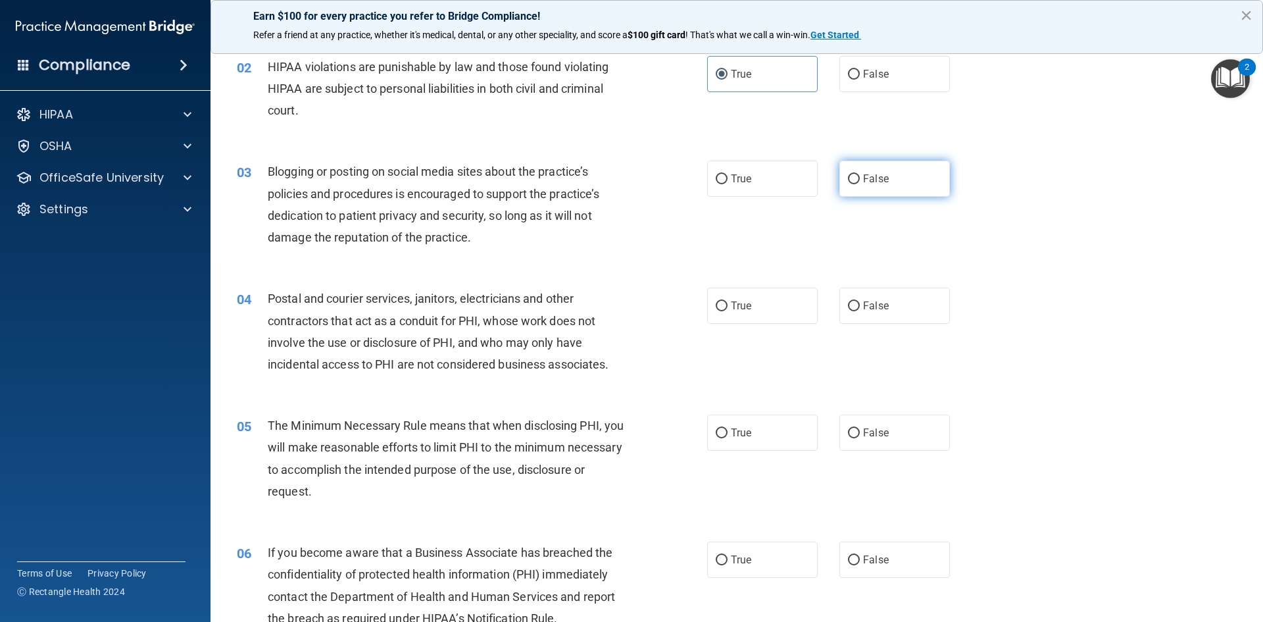
click at [872, 184] on span "False" at bounding box center [876, 178] width 26 height 12
click at [860, 184] on input "False" at bounding box center [854, 179] width 12 height 10
click at [741, 315] on label "True" at bounding box center [762, 305] width 111 height 36
click at [728, 311] on input "True" at bounding box center [722, 306] width 12 height 10
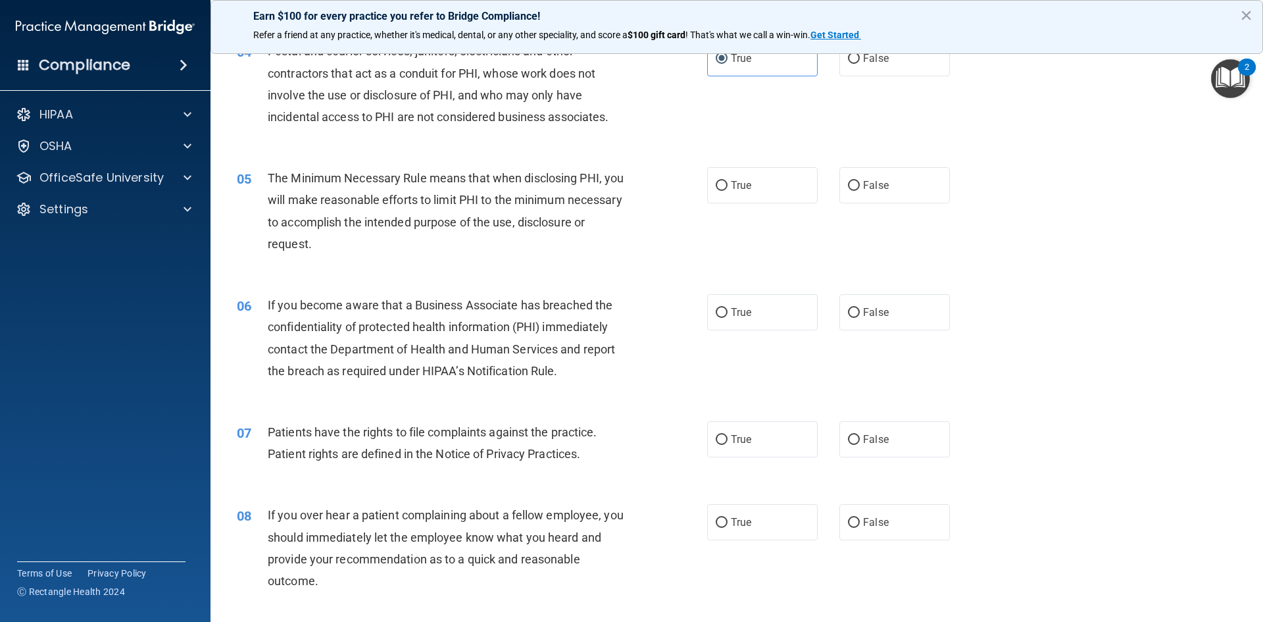
scroll to position [395, 0]
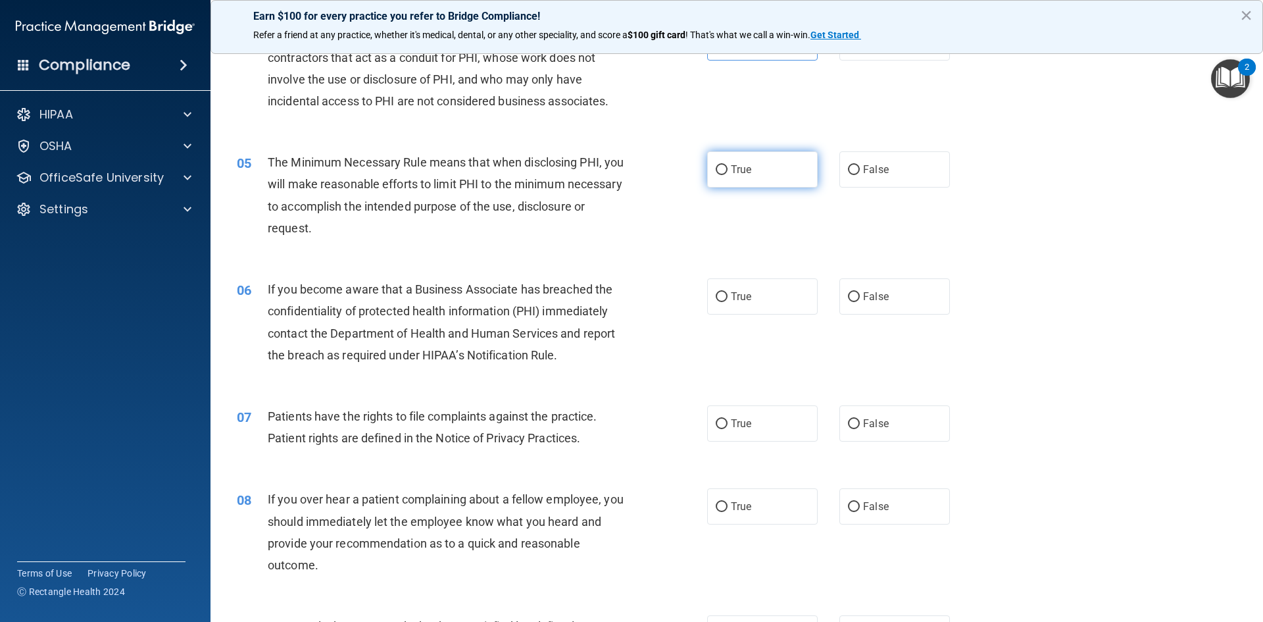
click at [738, 168] on span "True" at bounding box center [741, 169] width 20 height 12
click at [728, 168] on input "True" at bounding box center [722, 170] width 12 height 10
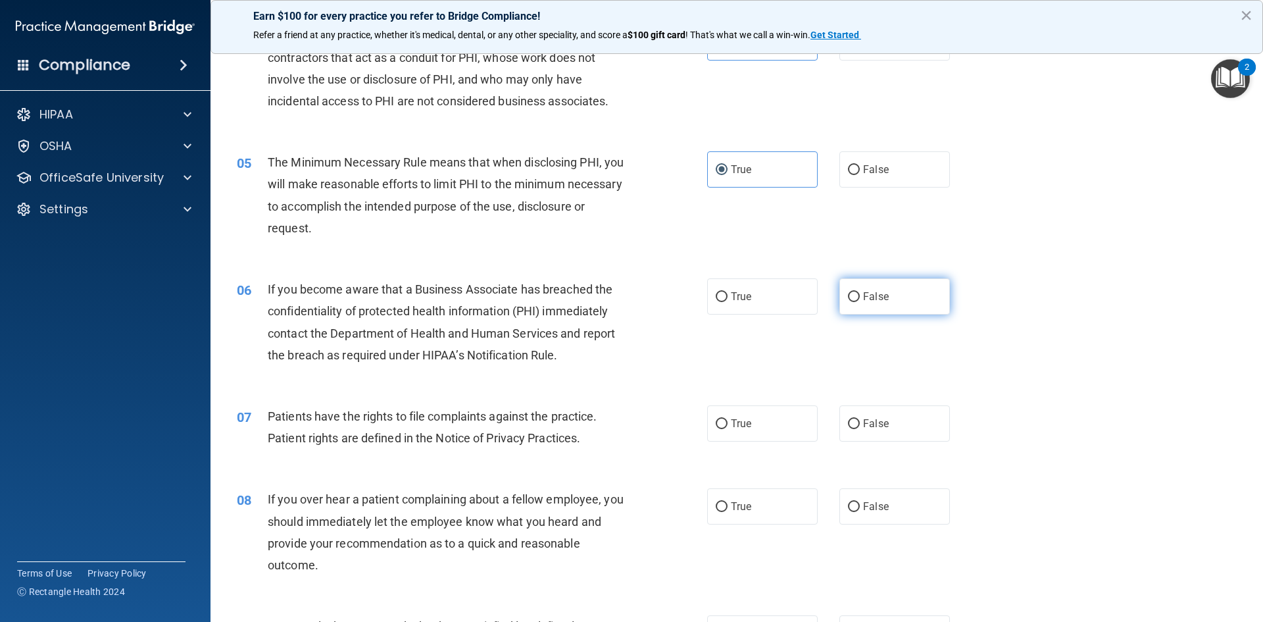
drag, startPoint x: 866, startPoint y: 301, endPoint x: 854, endPoint y: 305, distance: 12.5
click at [865, 301] on span "False" at bounding box center [876, 296] width 26 height 12
click at [852, 296] on input "False" at bounding box center [854, 297] width 12 height 10
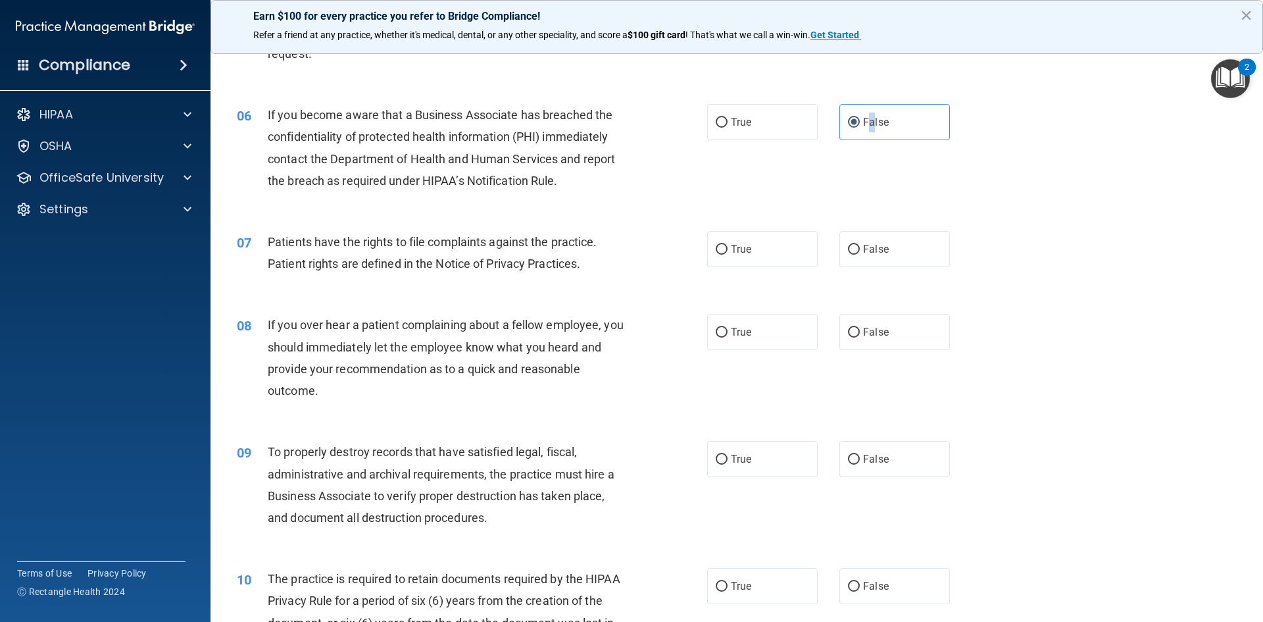
scroll to position [592, 0]
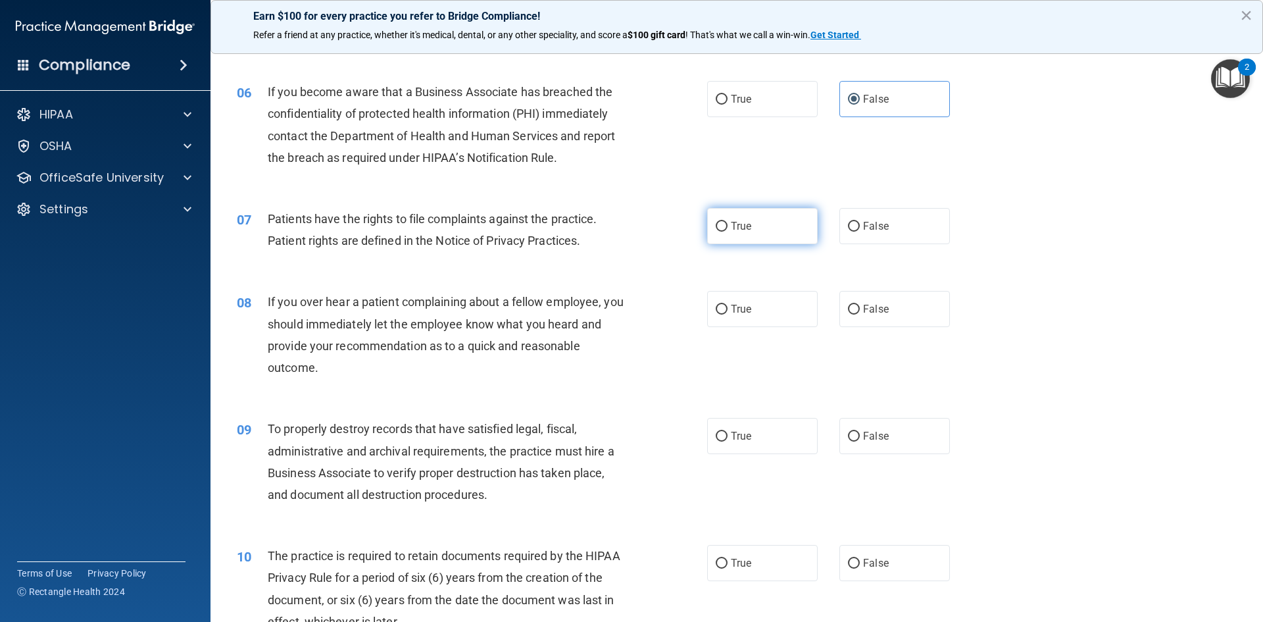
click at [741, 222] on span "True" at bounding box center [741, 226] width 20 height 12
click at [728, 222] on input "True" at bounding box center [722, 227] width 12 height 10
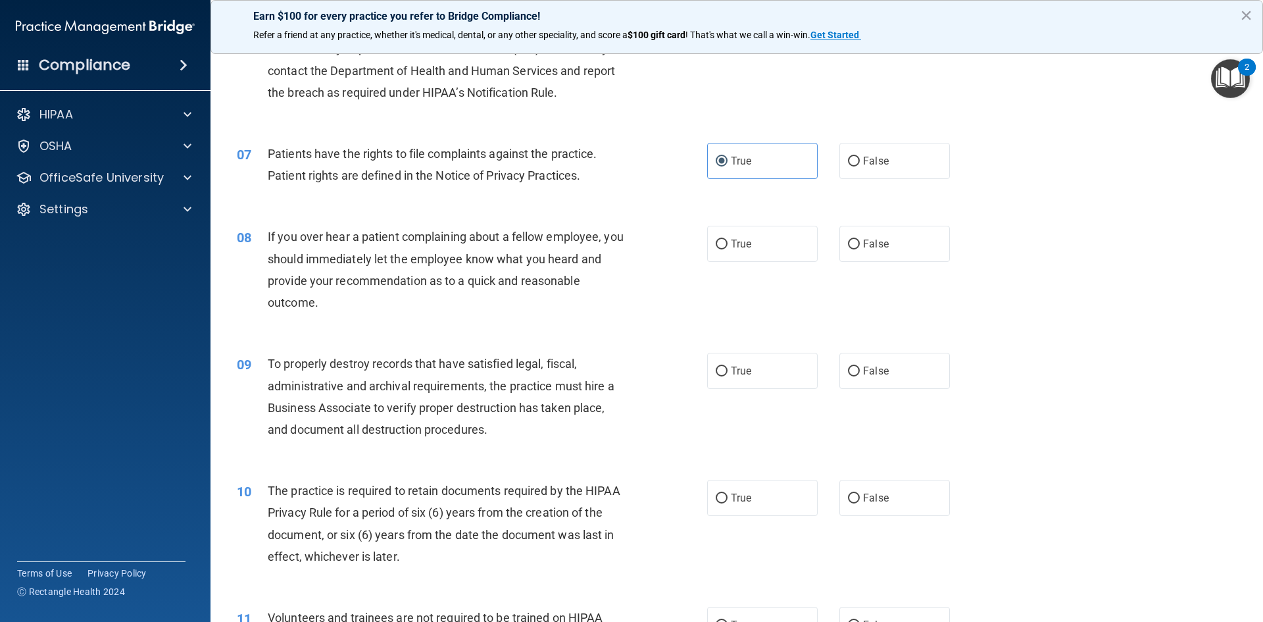
scroll to position [658, 0]
click at [863, 368] on span "False" at bounding box center [876, 370] width 26 height 12
click at [859, 368] on input "False" at bounding box center [854, 371] width 12 height 10
click at [866, 243] on span "False" at bounding box center [876, 243] width 26 height 12
click at [860, 243] on input "False" at bounding box center [854, 244] width 12 height 10
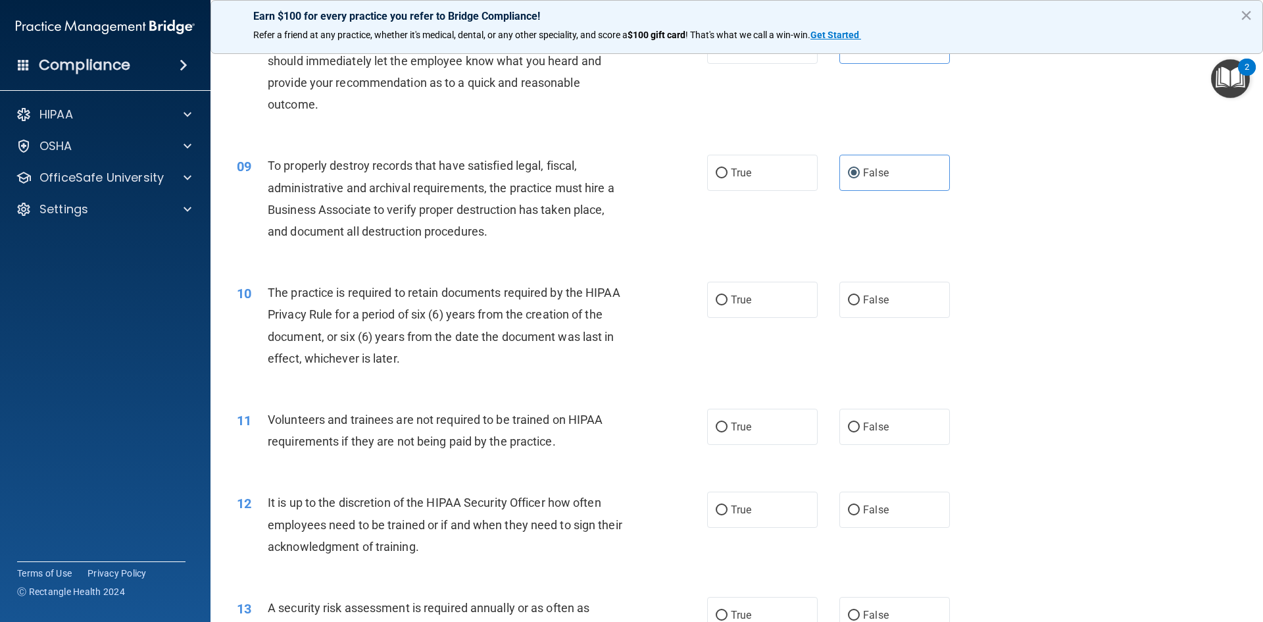
scroll to position [921, 0]
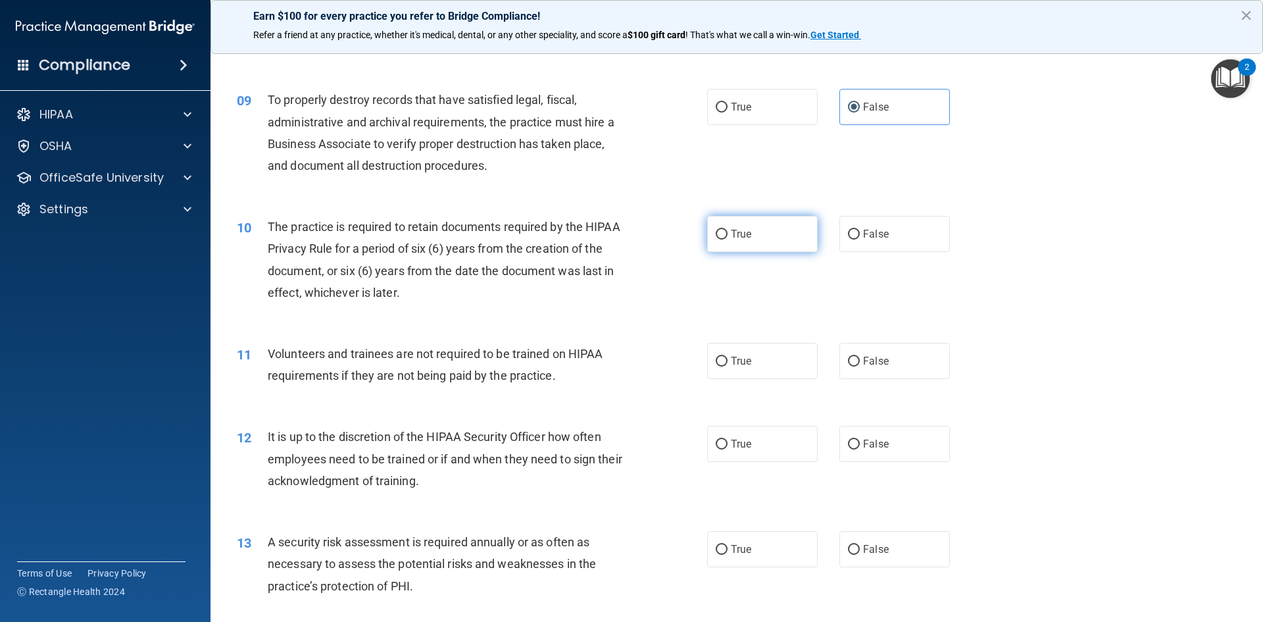
click at [775, 227] on label "True" at bounding box center [762, 234] width 111 height 36
click at [728, 230] on input "True" at bounding box center [722, 235] width 12 height 10
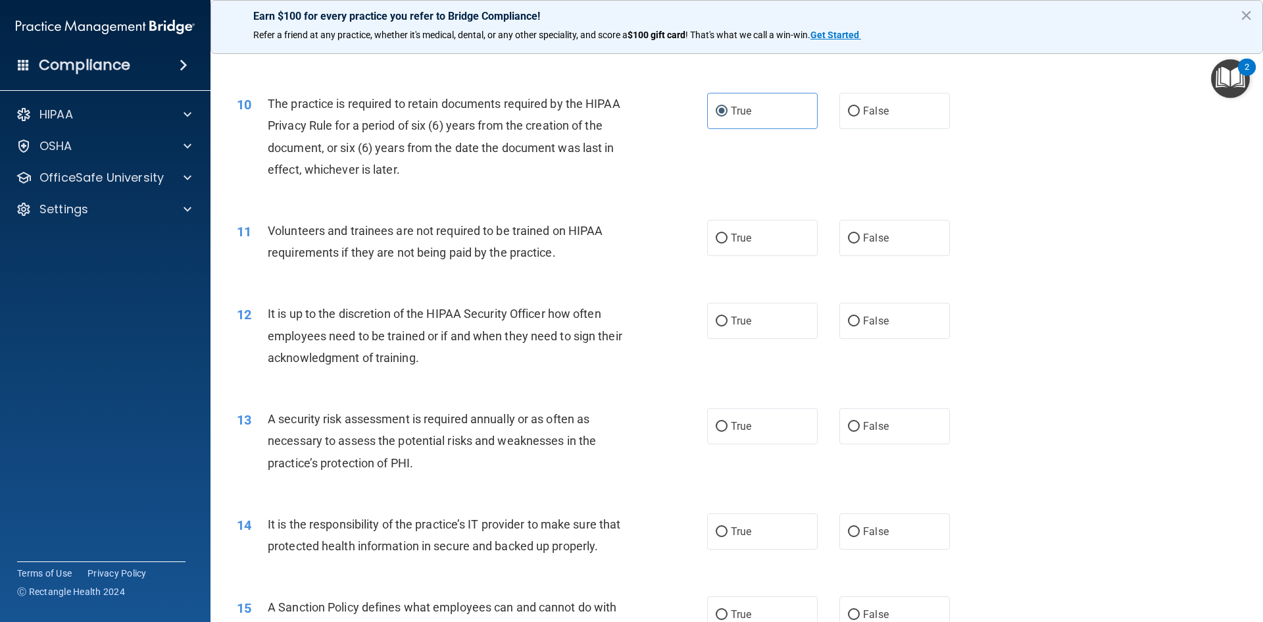
scroll to position [1053, 0]
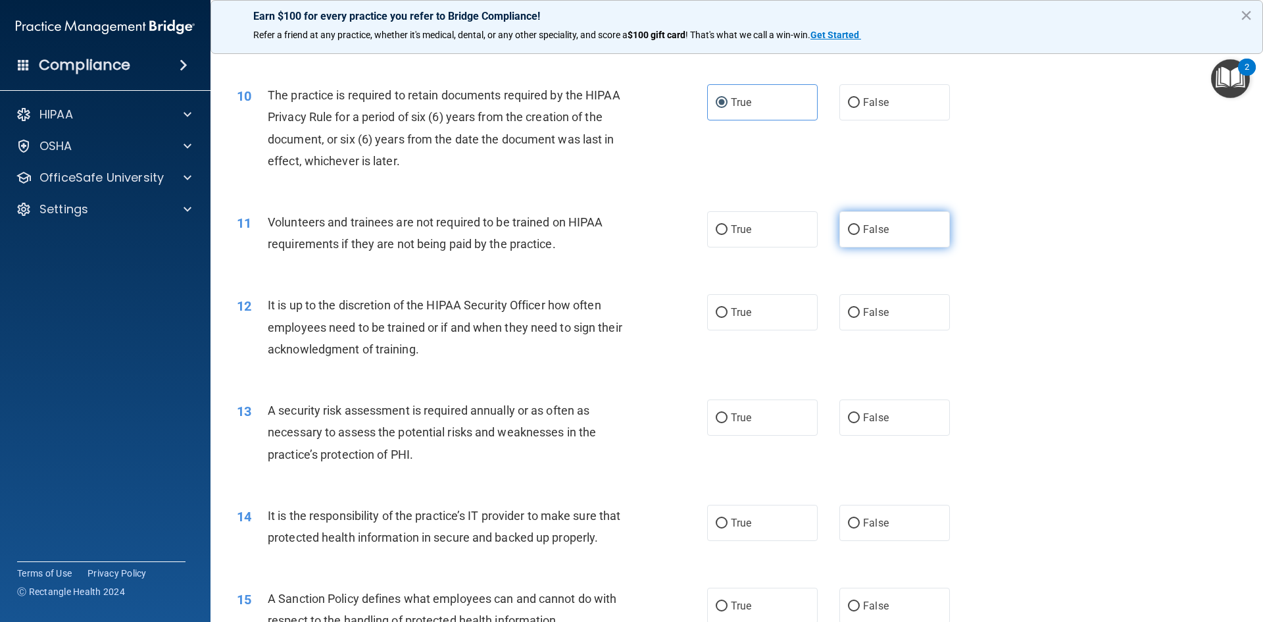
click at [891, 235] on label "False" at bounding box center [894, 229] width 111 height 36
click at [860, 235] on input "False" at bounding box center [854, 230] width 12 height 10
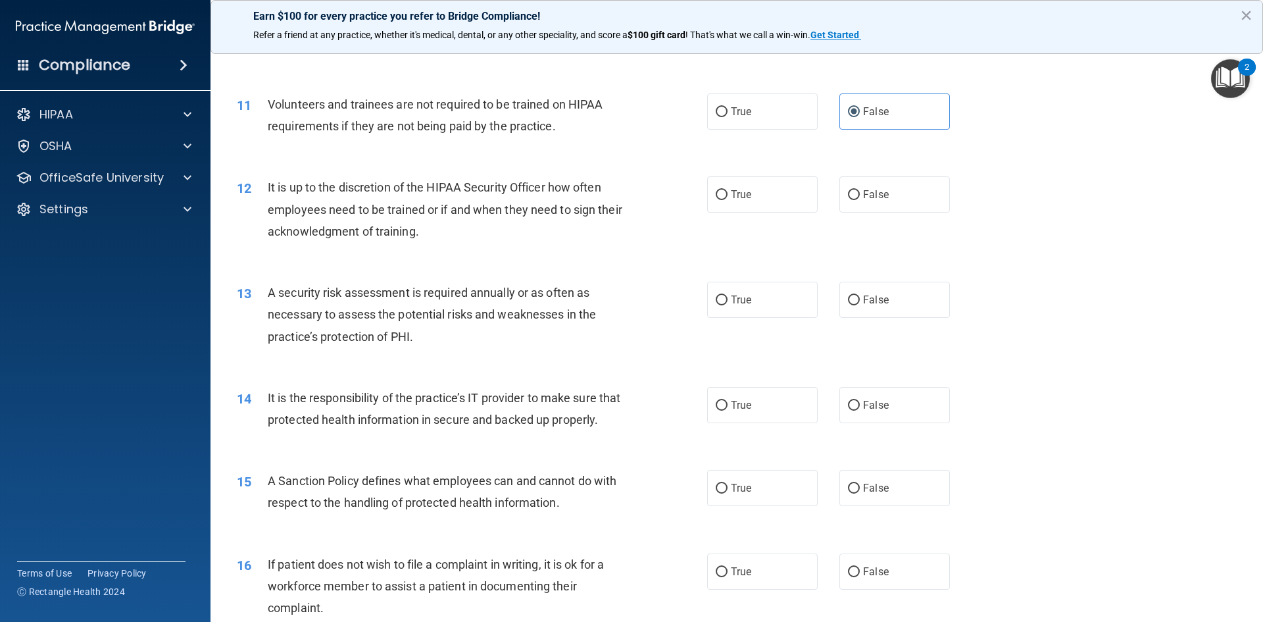
scroll to position [1184, 0]
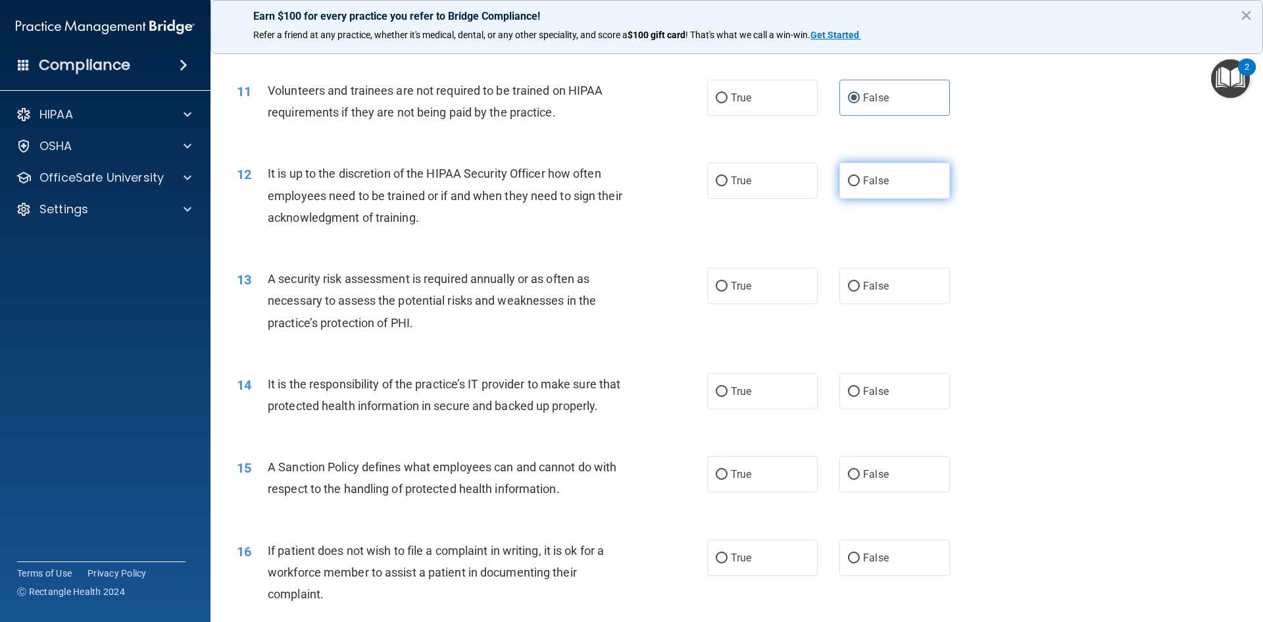
click at [864, 182] on span "False" at bounding box center [876, 180] width 26 height 12
click at [860, 182] on input "False" at bounding box center [854, 181] width 12 height 10
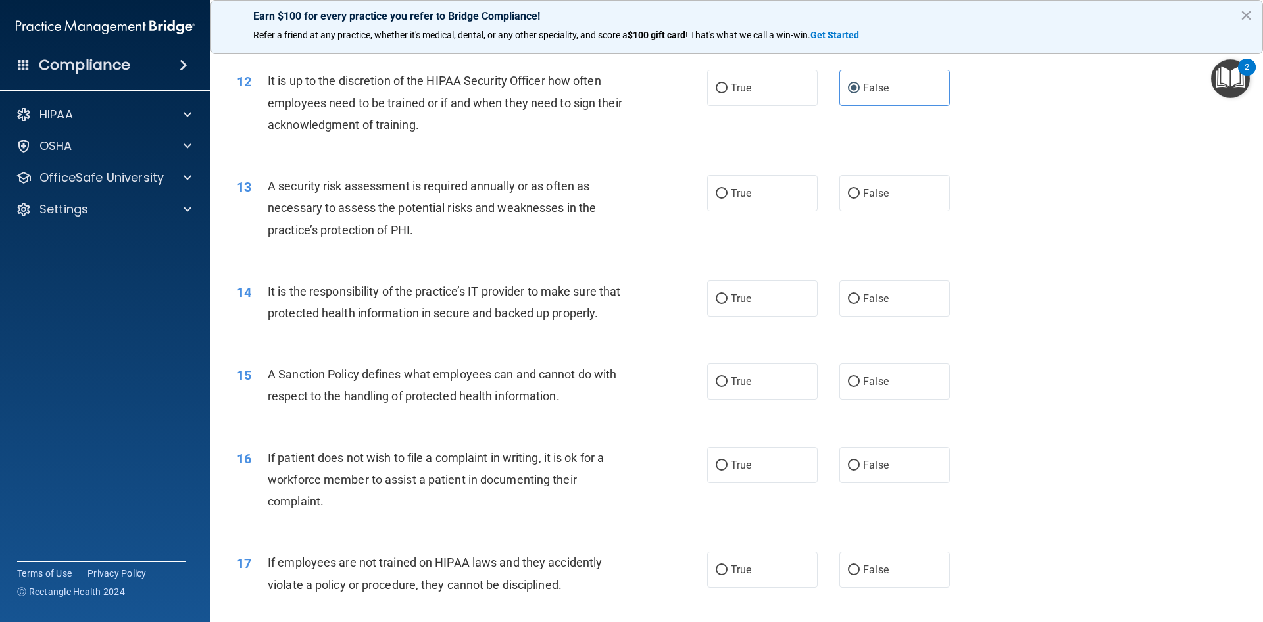
scroll to position [1316, 0]
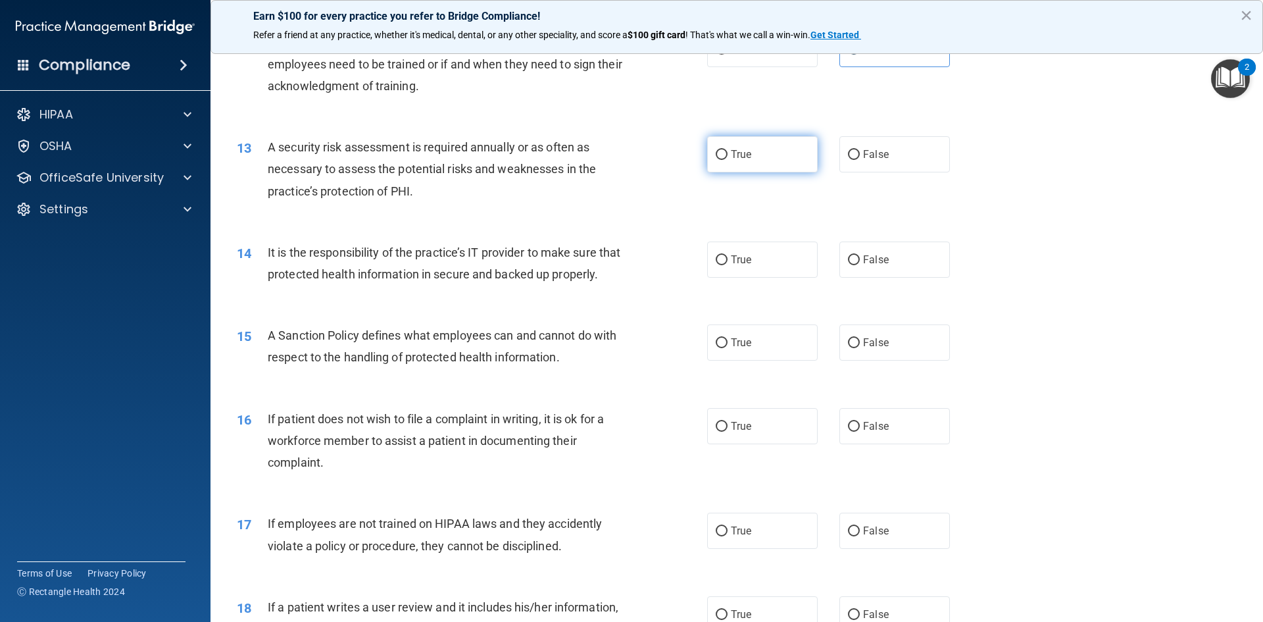
click at [780, 158] on label "True" at bounding box center [762, 154] width 111 height 36
click at [728, 158] on input "True" at bounding box center [722, 155] width 12 height 10
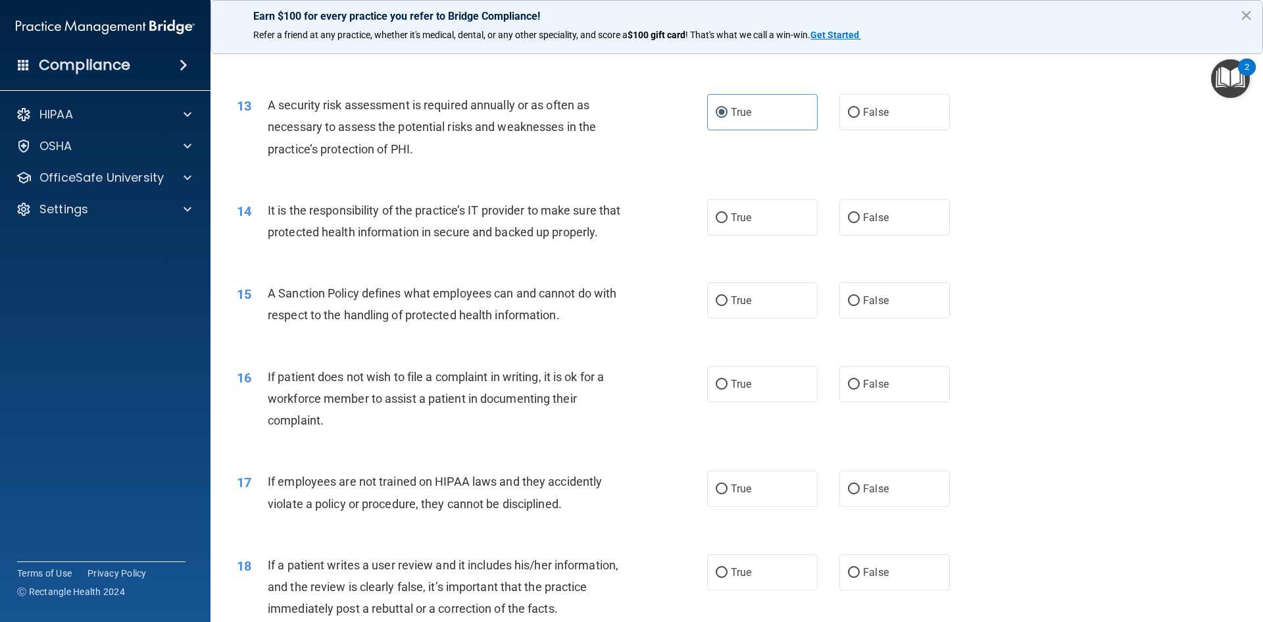
scroll to position [1382, 0]
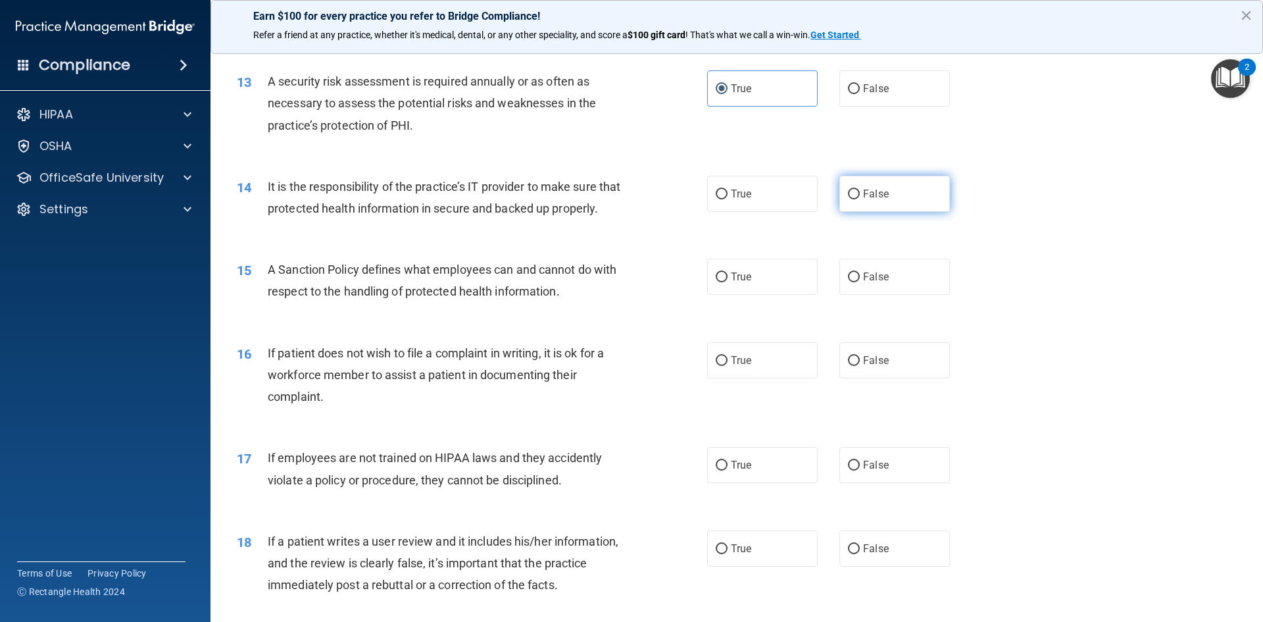
click at [866, 197] on span "False" at bounding box center [876, 193] width 26 height 12
click at [860, 197] on input "False" at bounding box center [854, 194] width 12 height 10
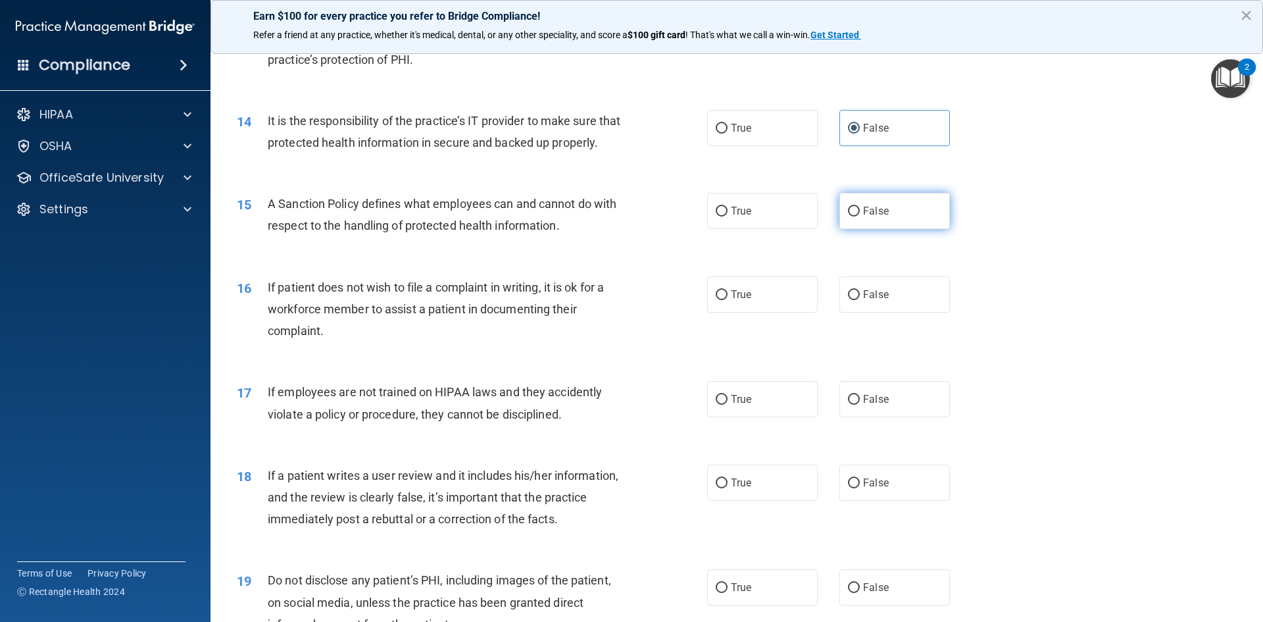
click at [876, 217] on span "False" at bounding box center [876, 211] width 26 height 12
click at [860, 216] on input "False" at bounding box center [854, 212] width 12 height 10
click at [873, 301] on span "False" at bounding box center [876, 294] width 26 height 12
click at [860, 300] on input "False" at bounding box center [854, 295] width 12 height 10
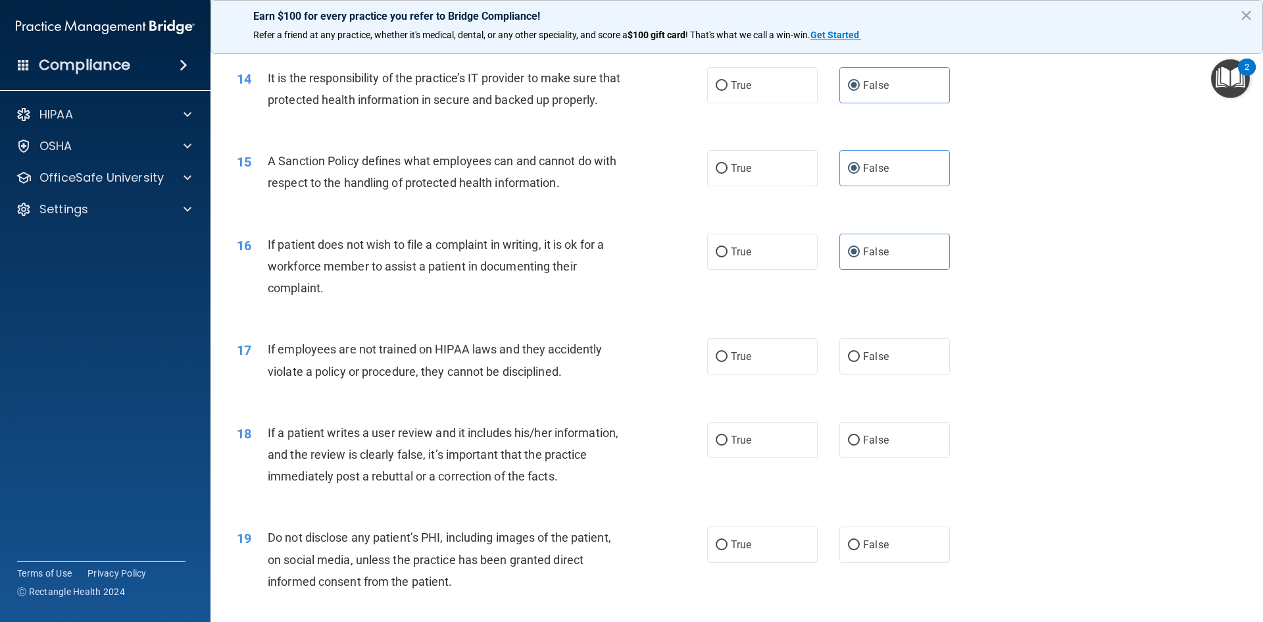
scroll to position [1513, 0]
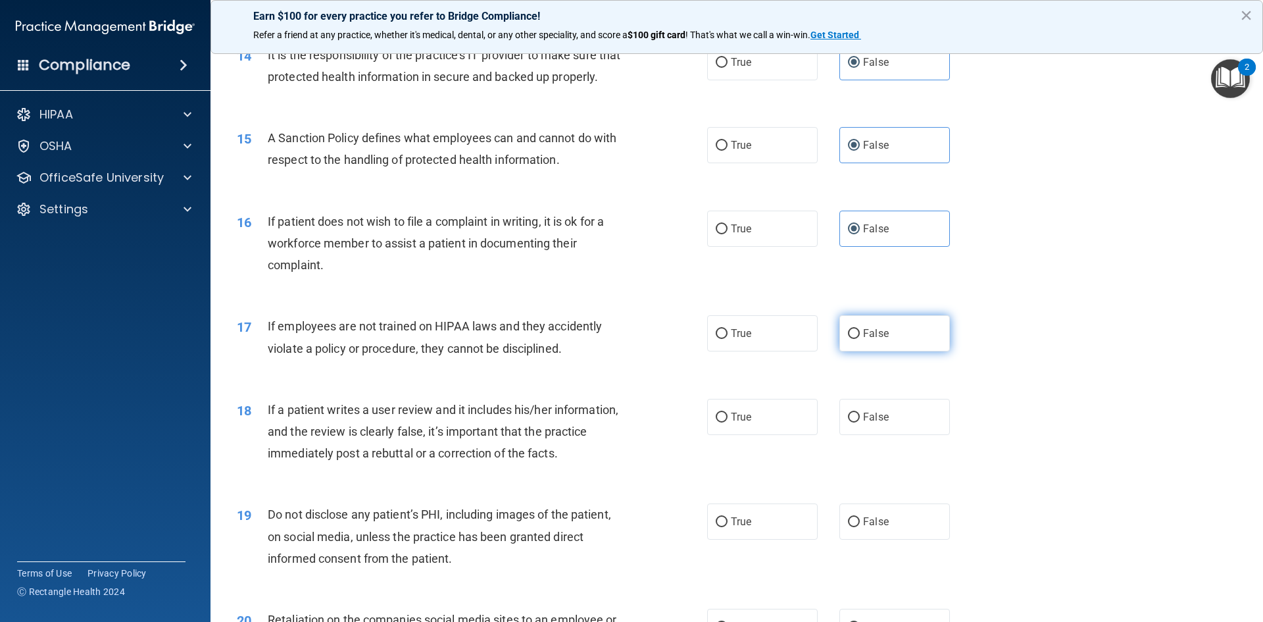
click at [864, 339] on span "False" at bounding box center [876, 333] width 26 height 12
click at [860, 339] on input "False" at bounding box center [854, 334] width 12 height 10
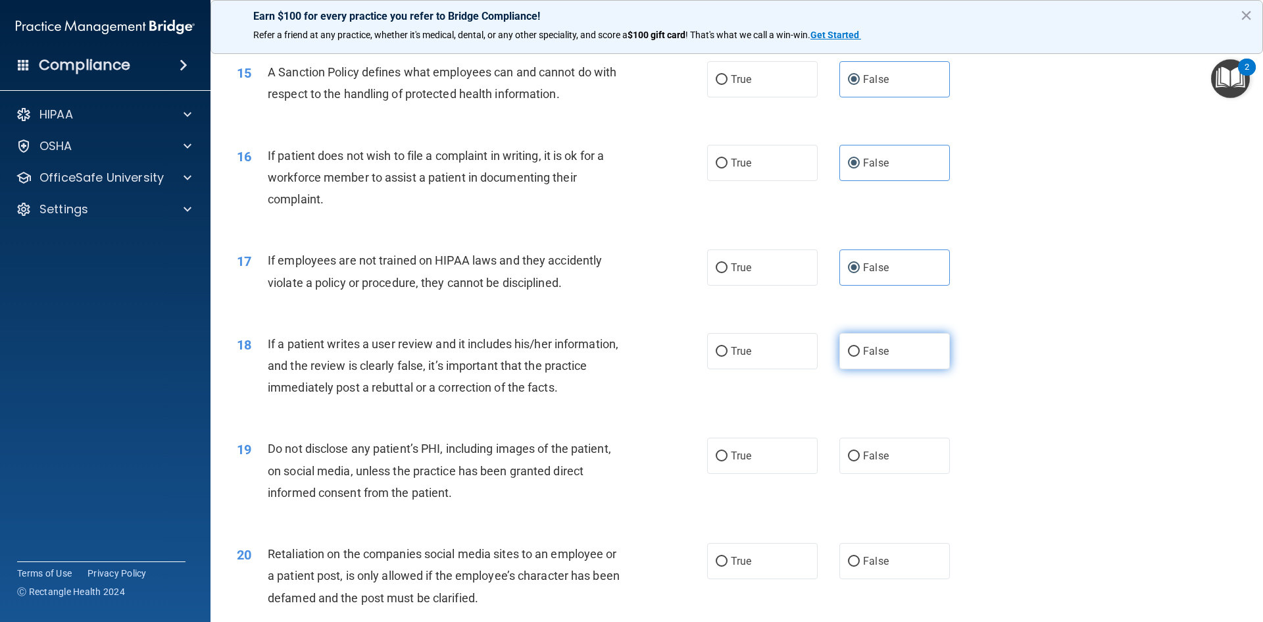
click at [878, 357] on span "False" at bounding box center [876, 351] width 26 height 12
click at [860, 357] on input "False" at bounding box center [854, 352] width 12 height 10
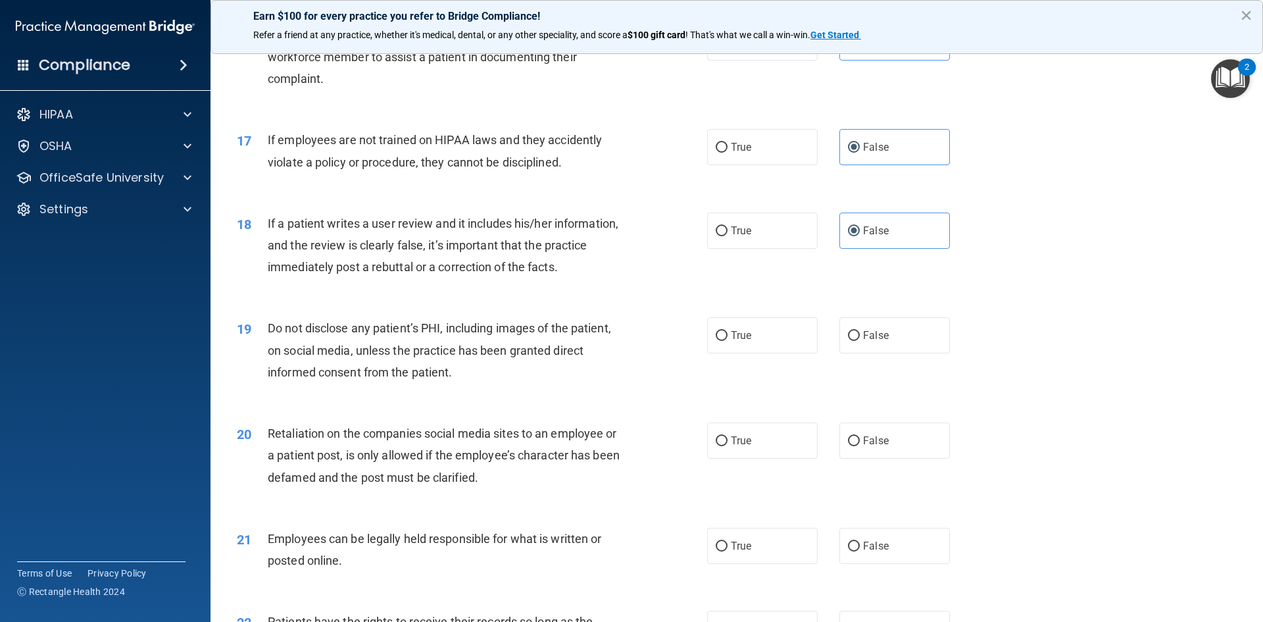
scroll to position [1710, 0]
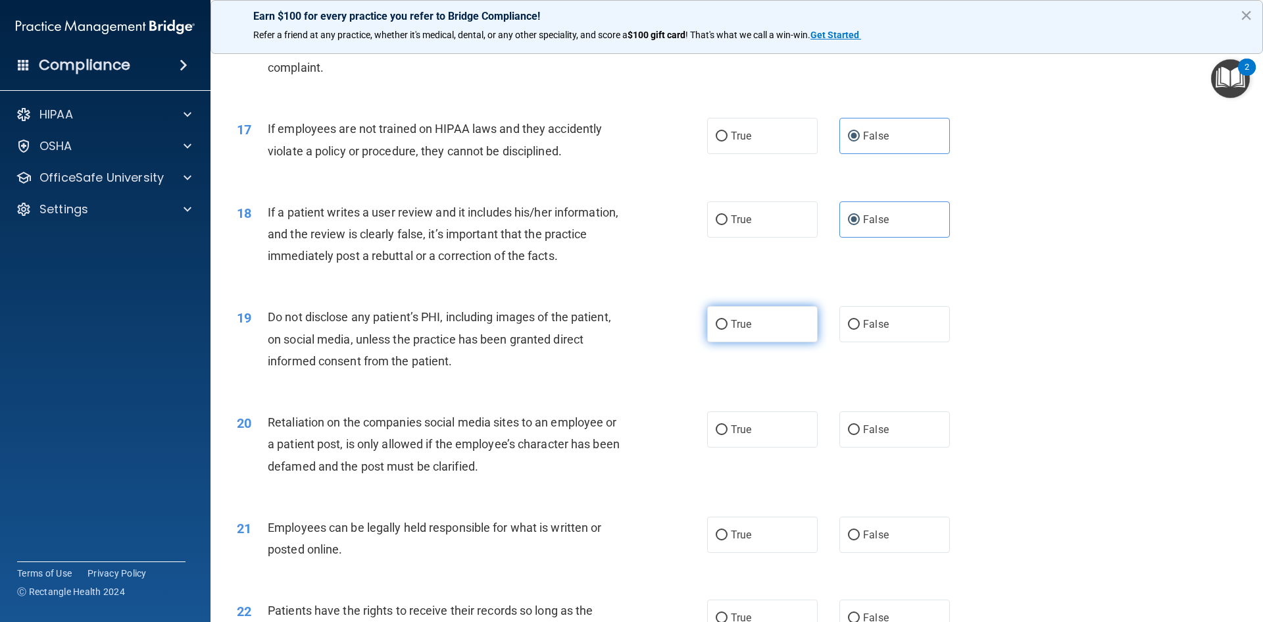
click at [767, 342] on label "True" at bounding box center [762, 324] width 111 height 36
click at [728, 330] on input "True" at bounding box center [722, 325] width 12 height 10
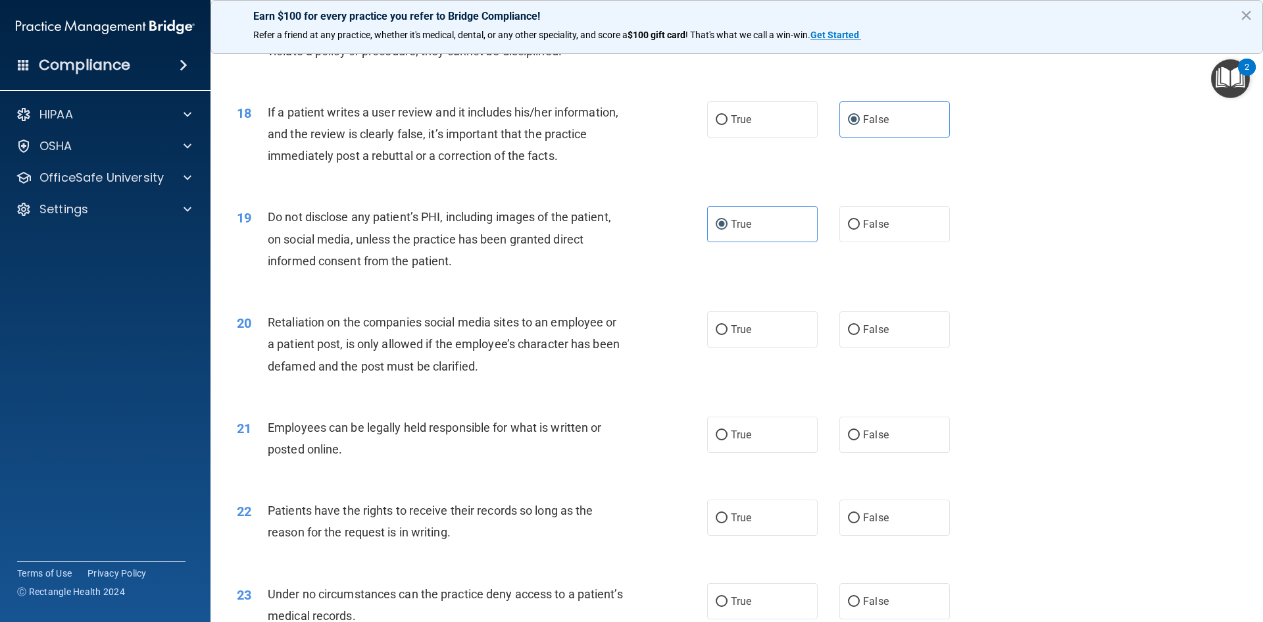
scroll to position [1842, 0]
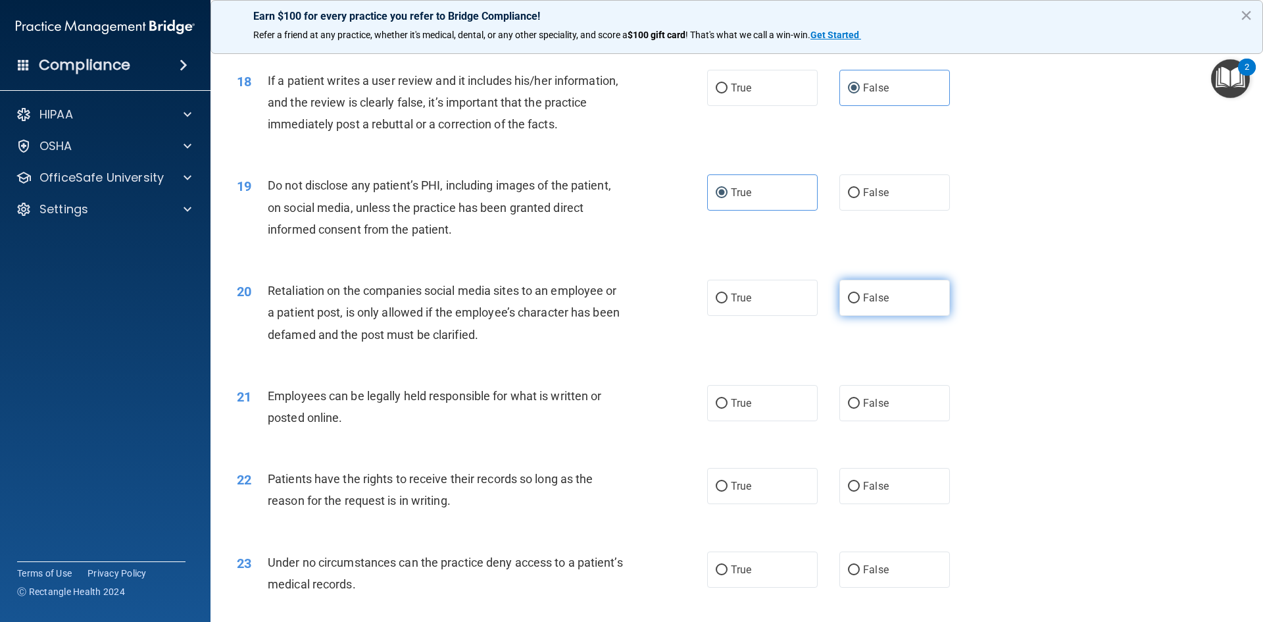
click at [865, 304] on span "False" at bounding box center [876, 297] width 26 height 12
click at [860, 303] on input "False" at bounding box center [854, 298] width 12 height 10
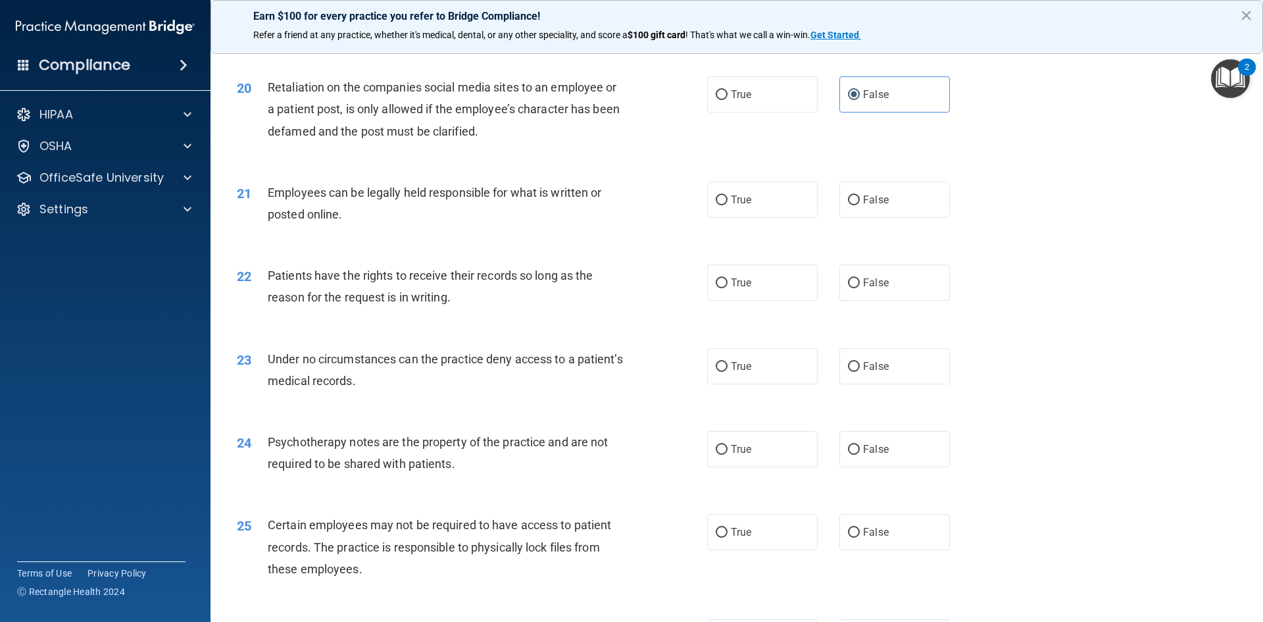
scroll to position [2171, 0]
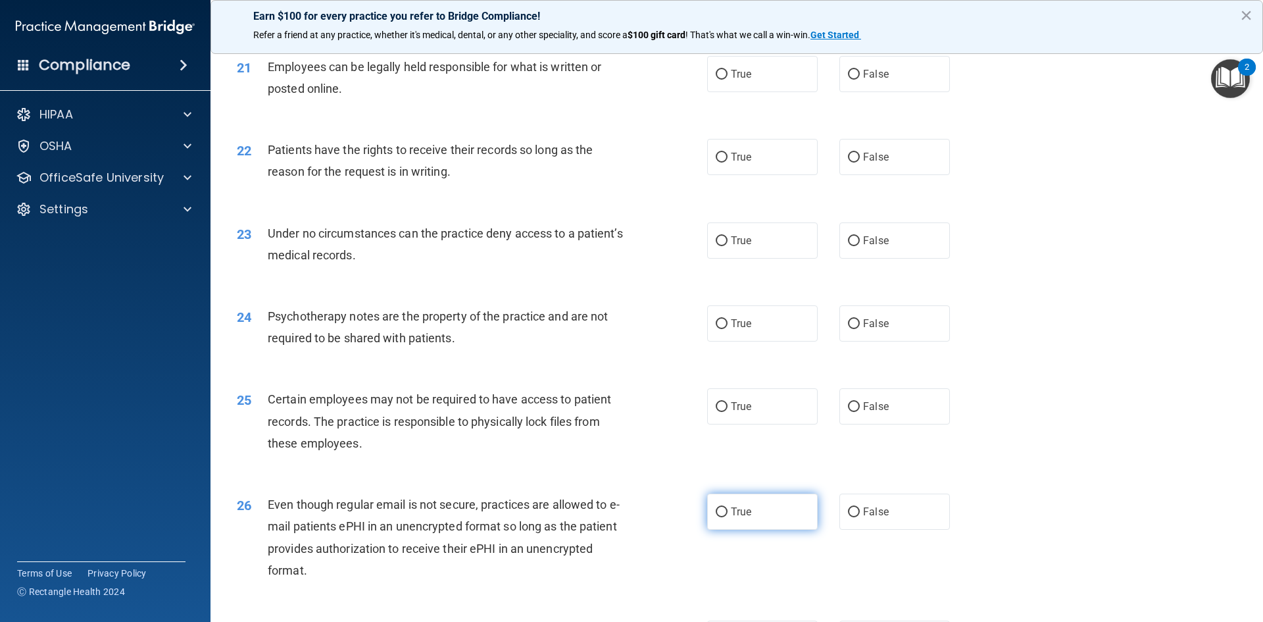
click at [764, 530] on label "True" at bounding box center [762, 511] width 111 height 36
click at [728, 517] on input "True" at bounding box center [722, 512] width 12 height 10
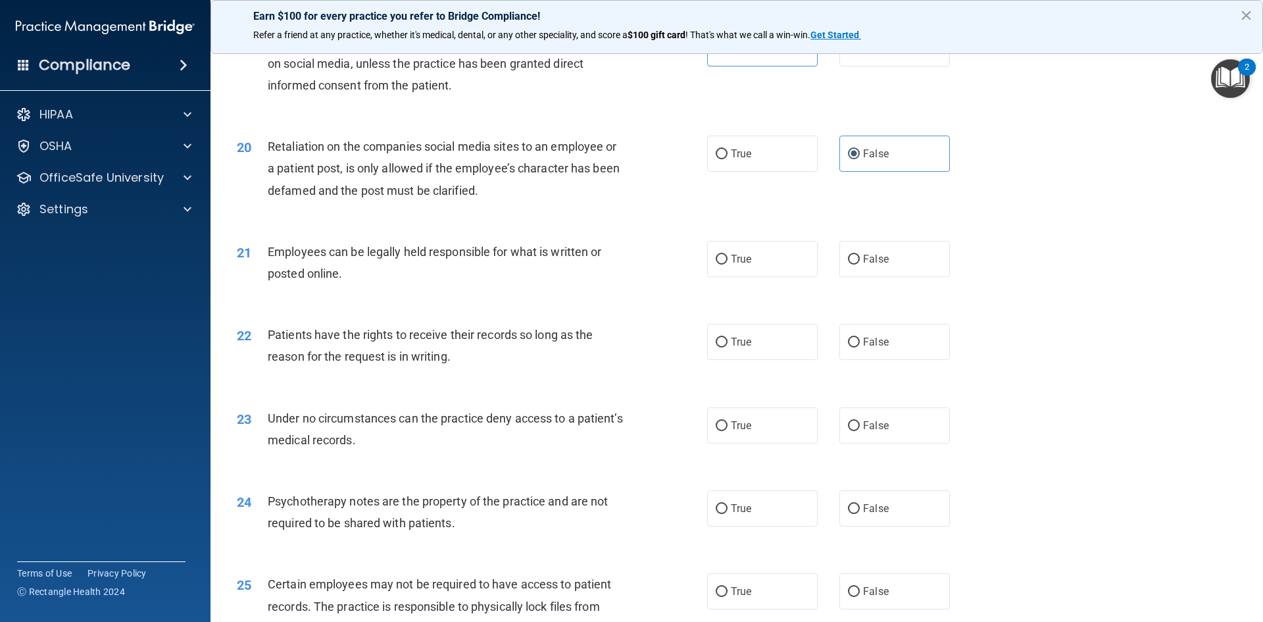
scroll to position [1908, 0]
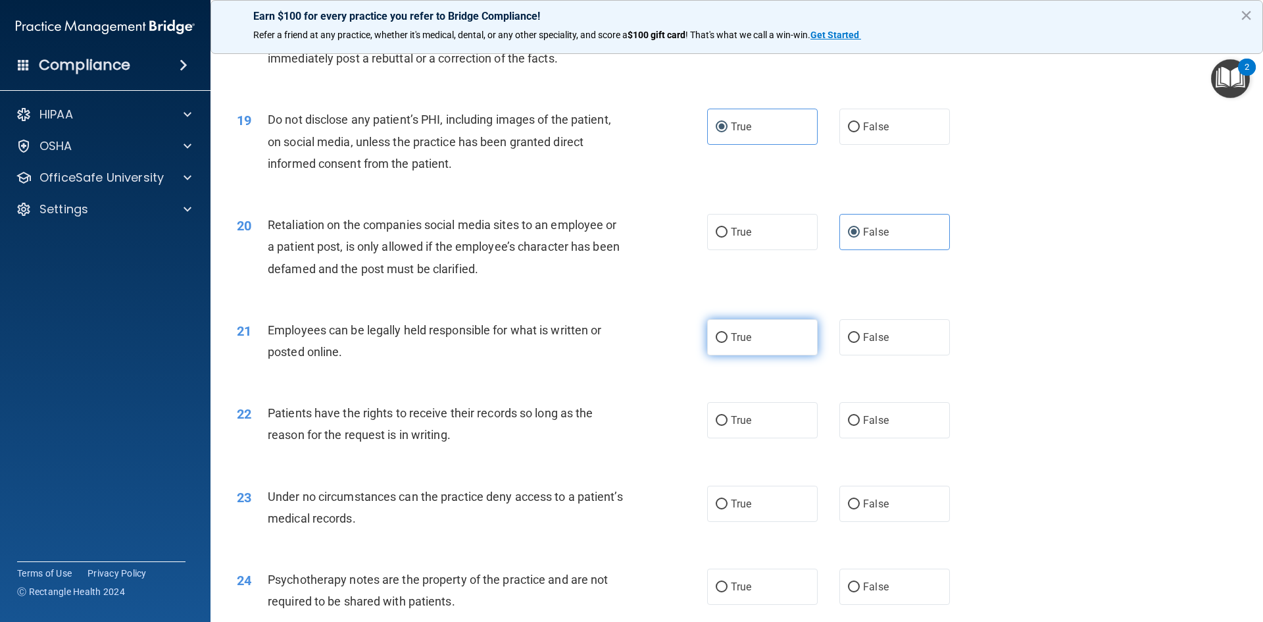
click at [759, 355] on label "True" at bounding box center [762, 337] width 111 height 36
click at [728, 343] on input "True" at bounding box center [722, 338] width 12 height 10
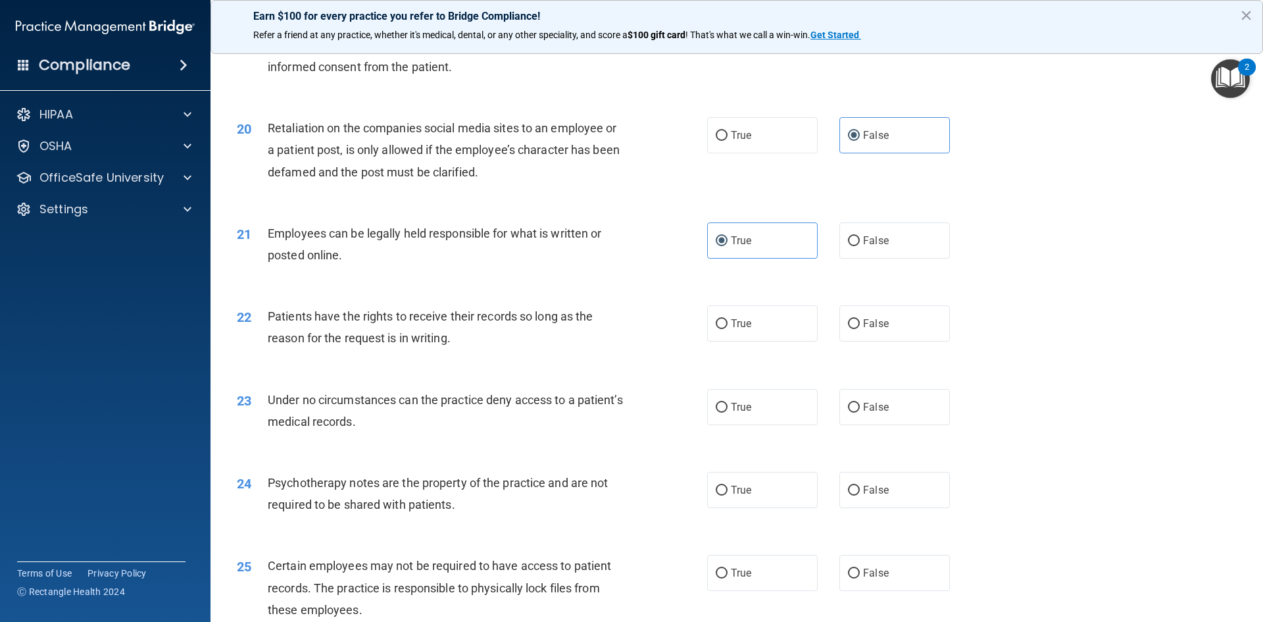
scroll to position [2039, 0]
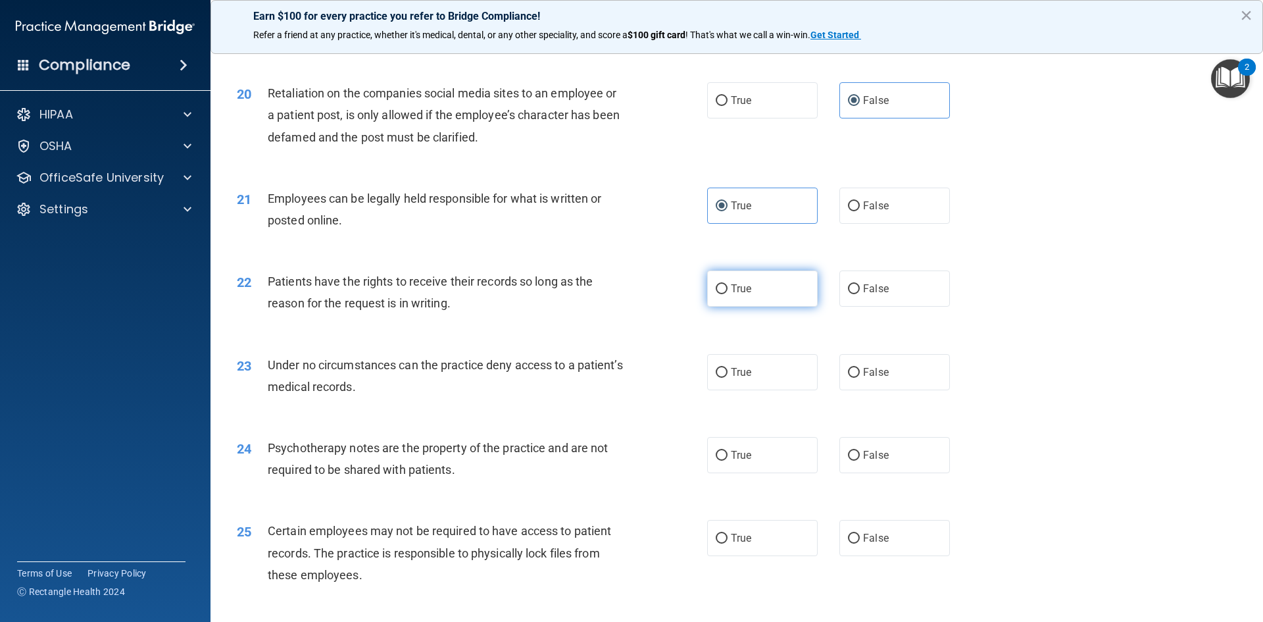
click at [759, 307] on label "True" at bounding box center [762, 288] width 111 height 36
click at [728, 294] on input "True" at bounding box center [722, 289] width 12 height 10
click at [895, 390] on label "False" at bounding box center [894, 372] width 111 height 36
click at [860, 378] on input "False" at bounding box center [854, 373] width 12 height 10
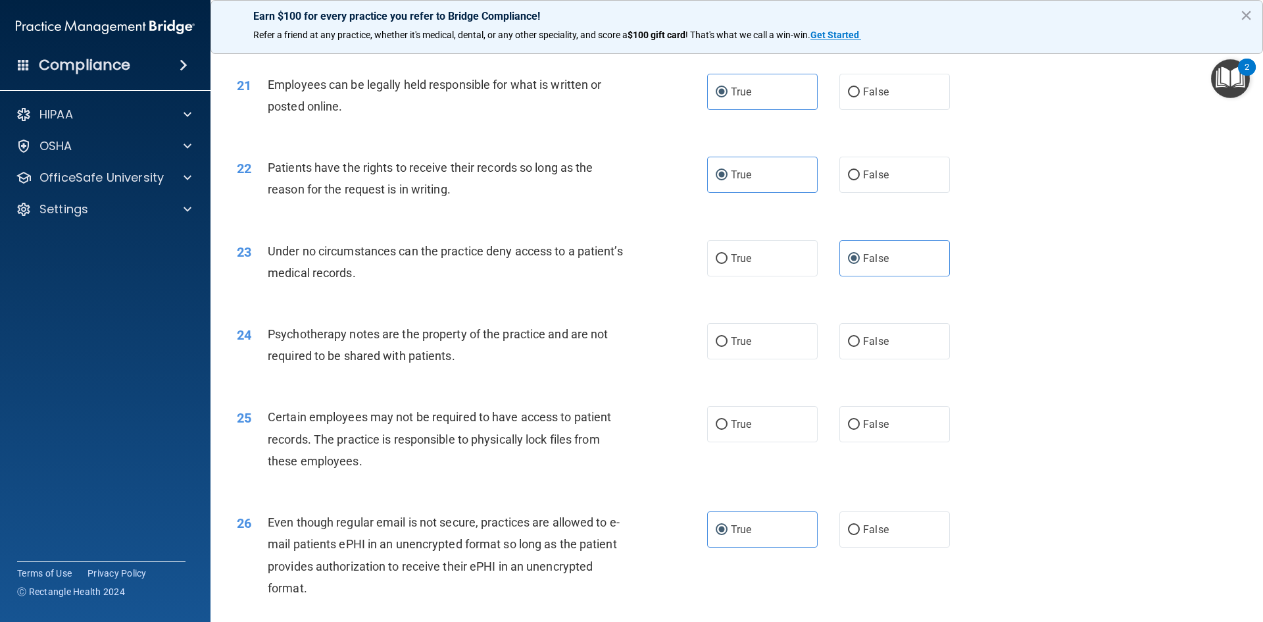
scroll to position [2171, 0]
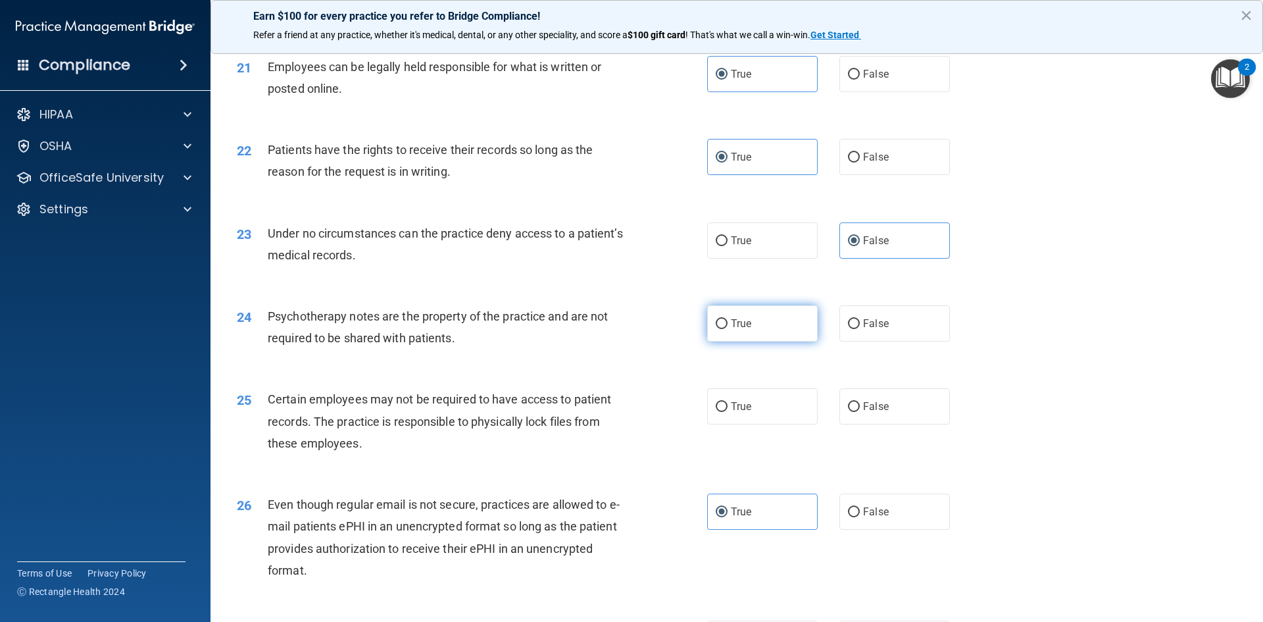
click at [774, 341] on label "True" at bounding box center [762, 323] width 111 height 36
click at [728, 329] on input "True" at bounding box center [722, 324] width 12 height 10
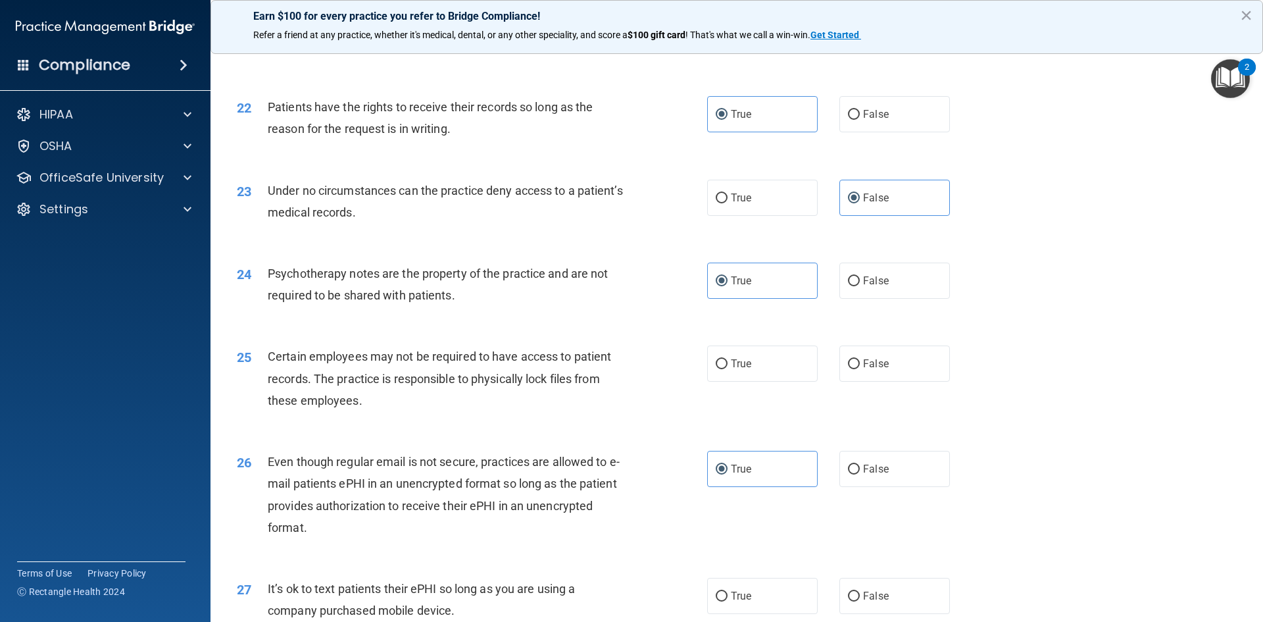
scroll to position [2237, 0]
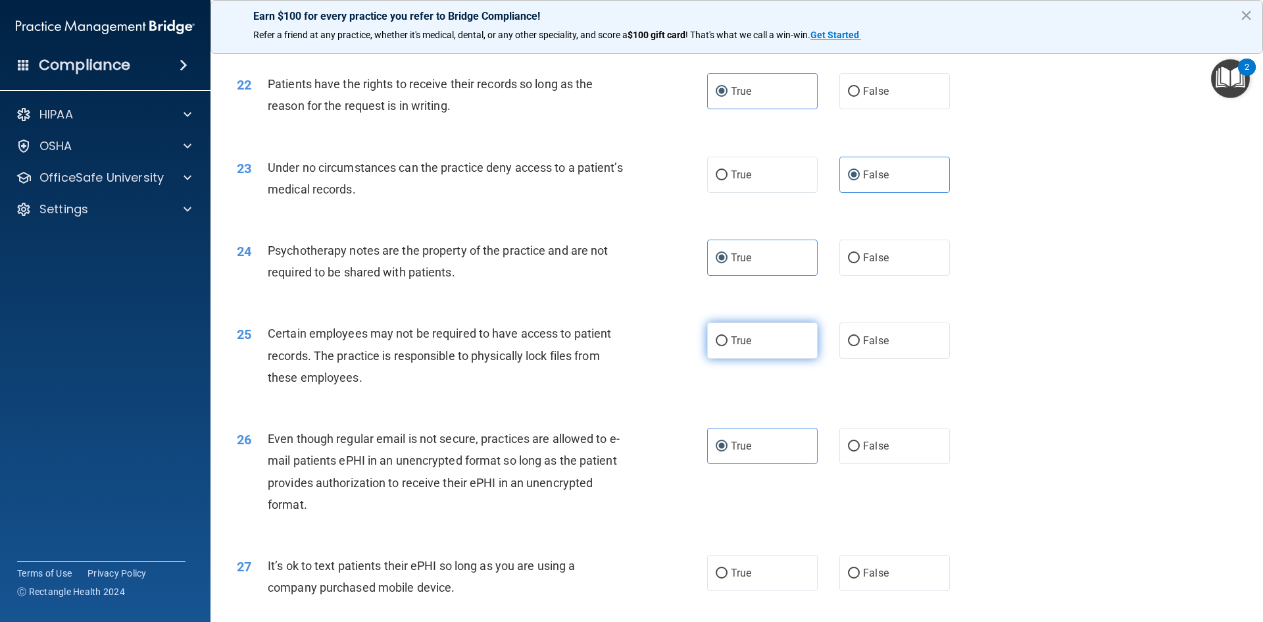
click at [751, 359] on label "True" at bounding box center [762, 340] width 111 height 36
click at [728, 346] on input "True" at bounding box center [722, 341] width 12 height 10
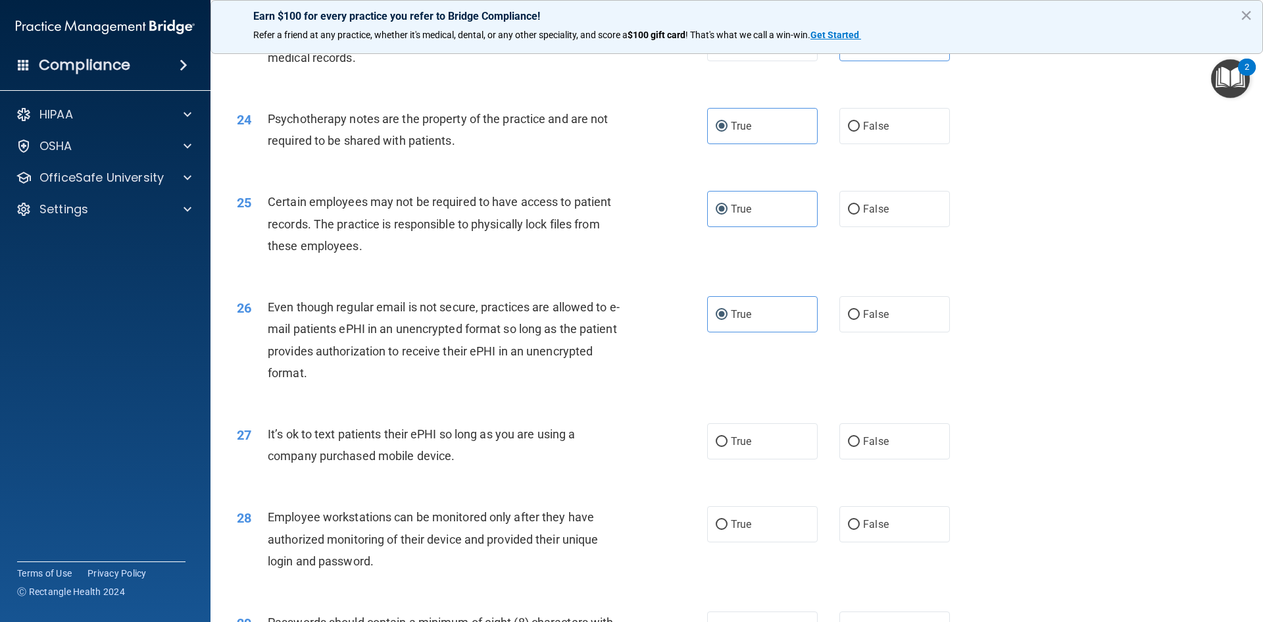
scroll to position [2434, 0]
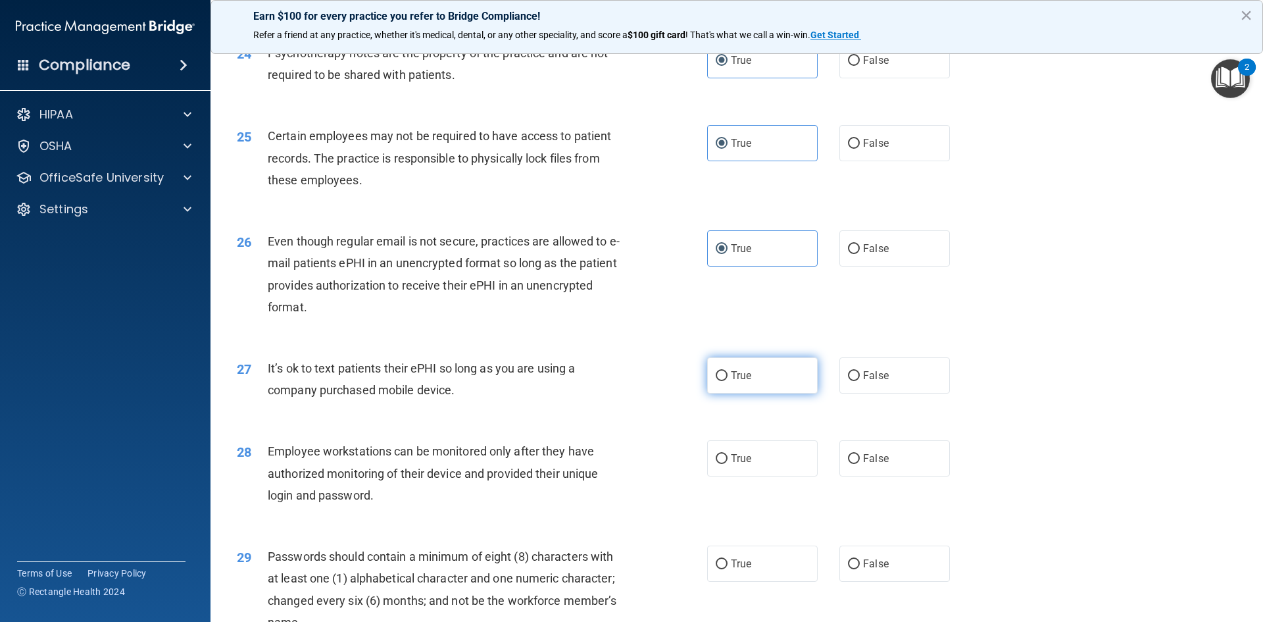
click at [731, 382] on span "True" at bounding box center [741, 375] width 20 height 12
click at [728, 381] on input "True" at bounding box center [722, 376] width 12 height 10
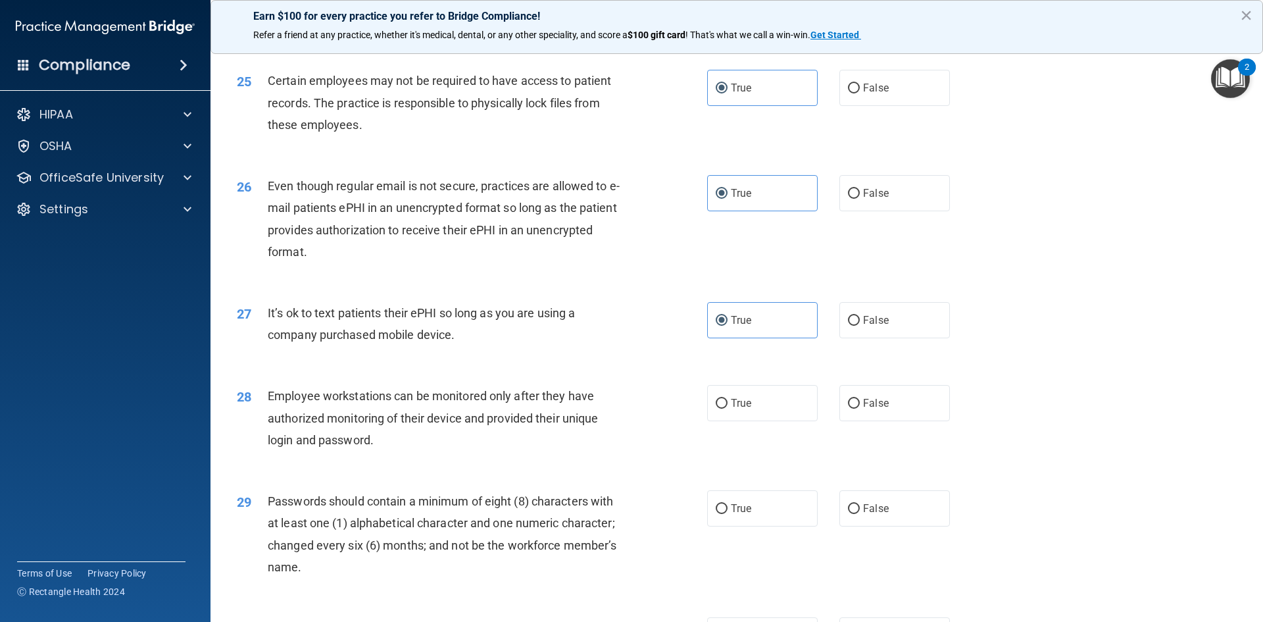
scroll to position [2566, 0]
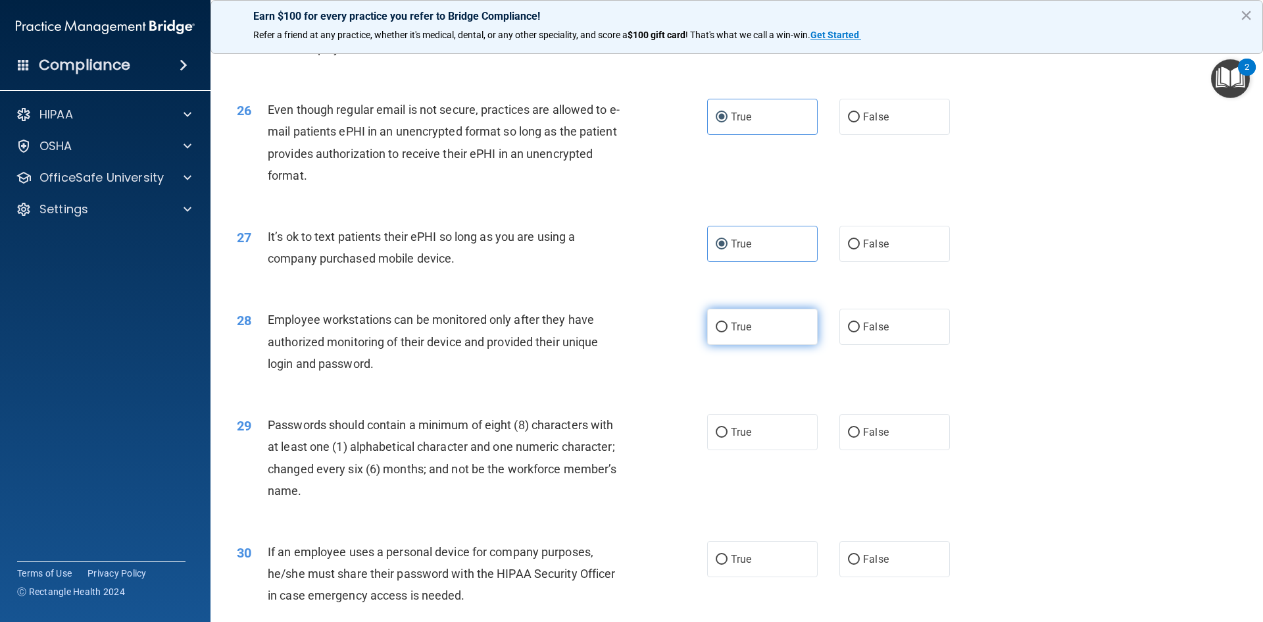
click at [741, 333] on span "True" at bounding box center [741, 326] width 20 height 12
click at [728, 332] on input "True" at bounding box center [722, 327] width 12 height 10
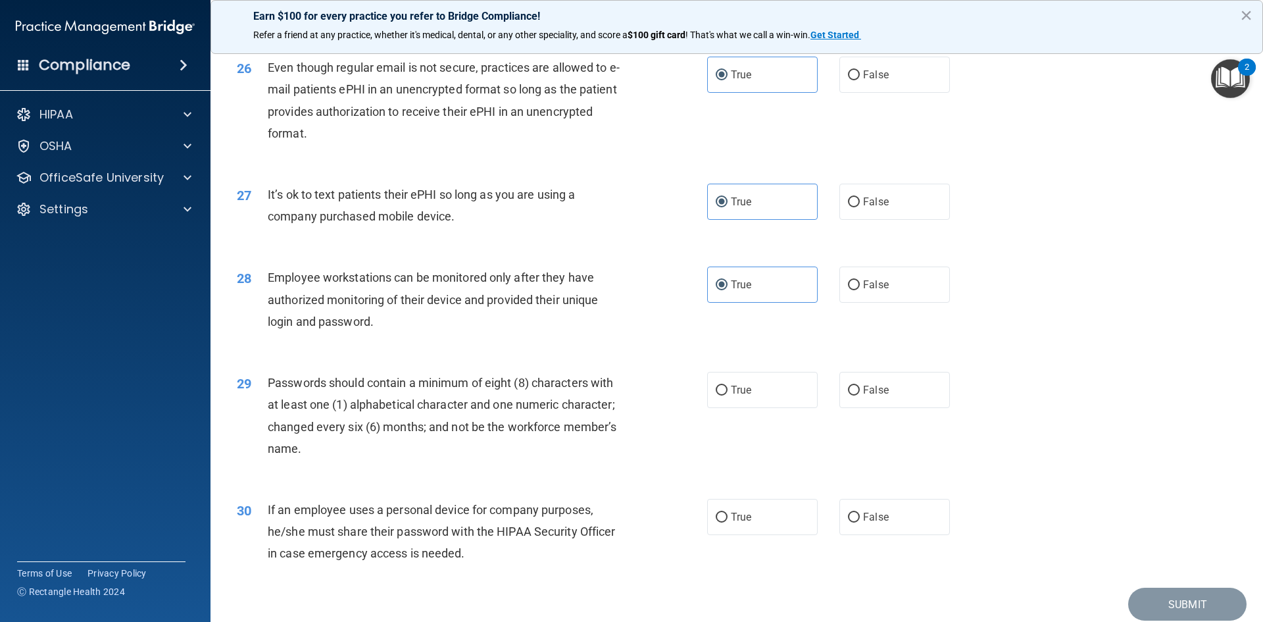
scroll to position [2632, 0]
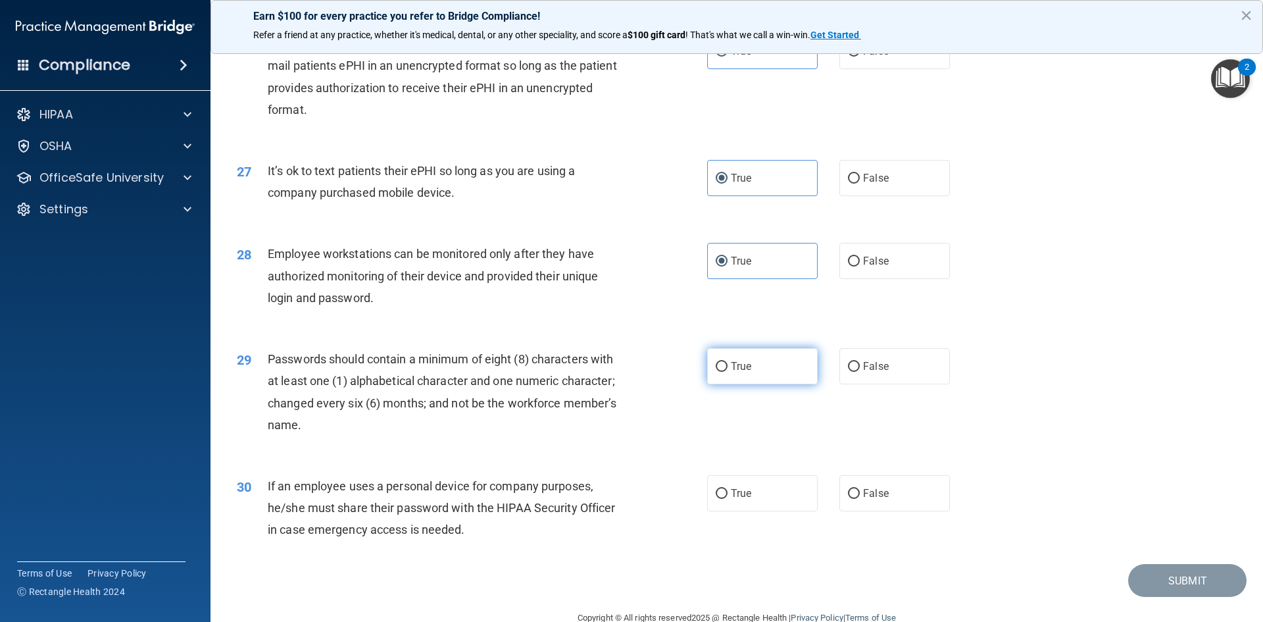
click at [761, 384] on label "True" at bounding box center [762, 366] width 111 height 36
click at [728, 372] on input "True" at bounding box center [722, 367] width 12 height 10
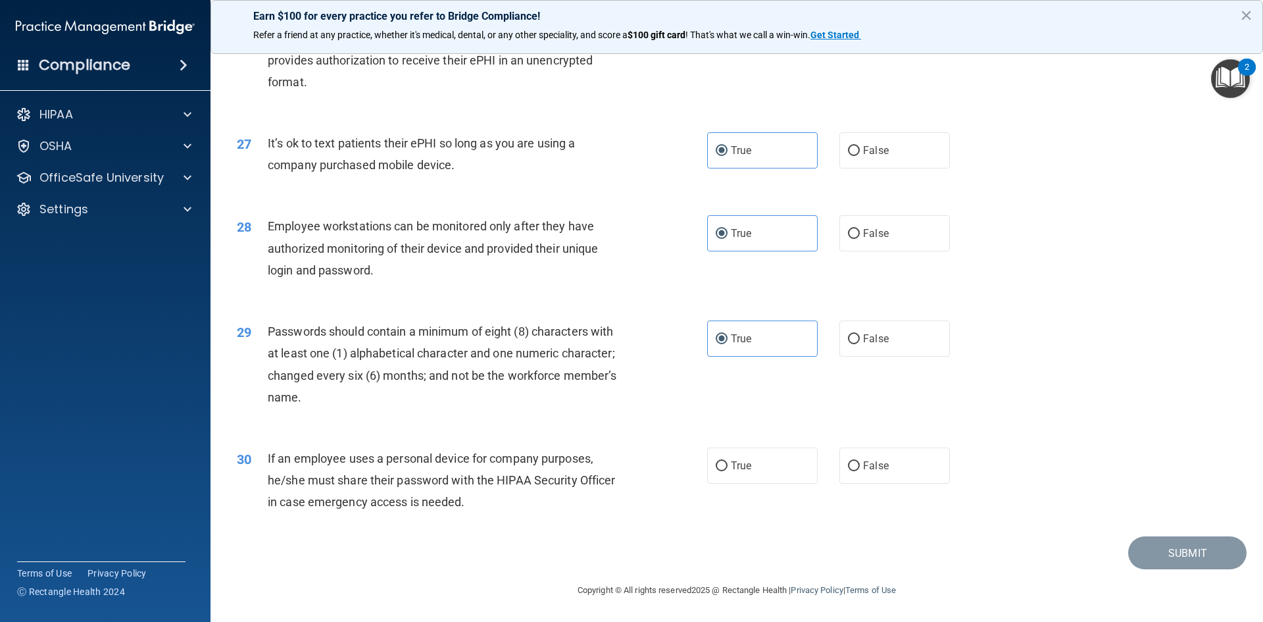
scroll to position [2681, 0]
click at [867, 465] on span "False" at bounding box center [876, 465] width 26 height 12
click at [860, 465] on input "False" at bounding box center [854, 466] width 12 height 10
click at [1160, 559] on button "Submit" at bounding box center [1187, 553] width 118 height 34
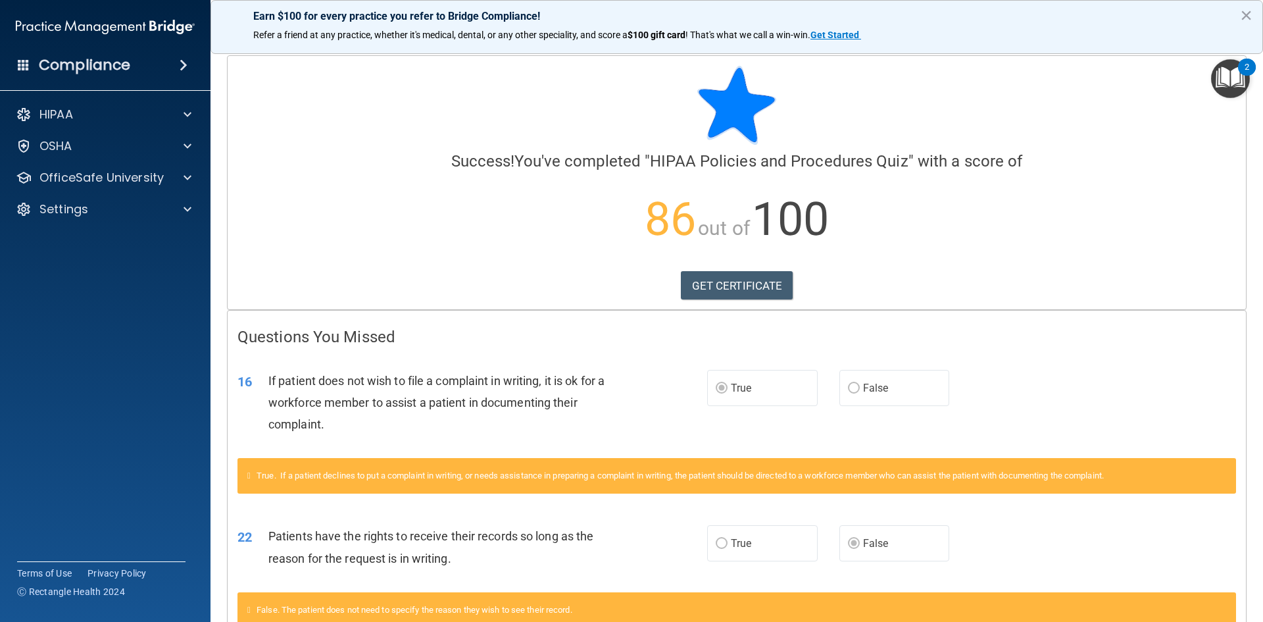
drag, startPoint x: 545, startPoint y: 253, endPoint x: 535, endPoint y: 256, distance: 10.4
click at [725, 286] on link "GET CERTIFICATE" at bounding box center [737, 285] width 112 height 29
click at [185, 172] on span at bounding box center [188, 178] width 8 height 16
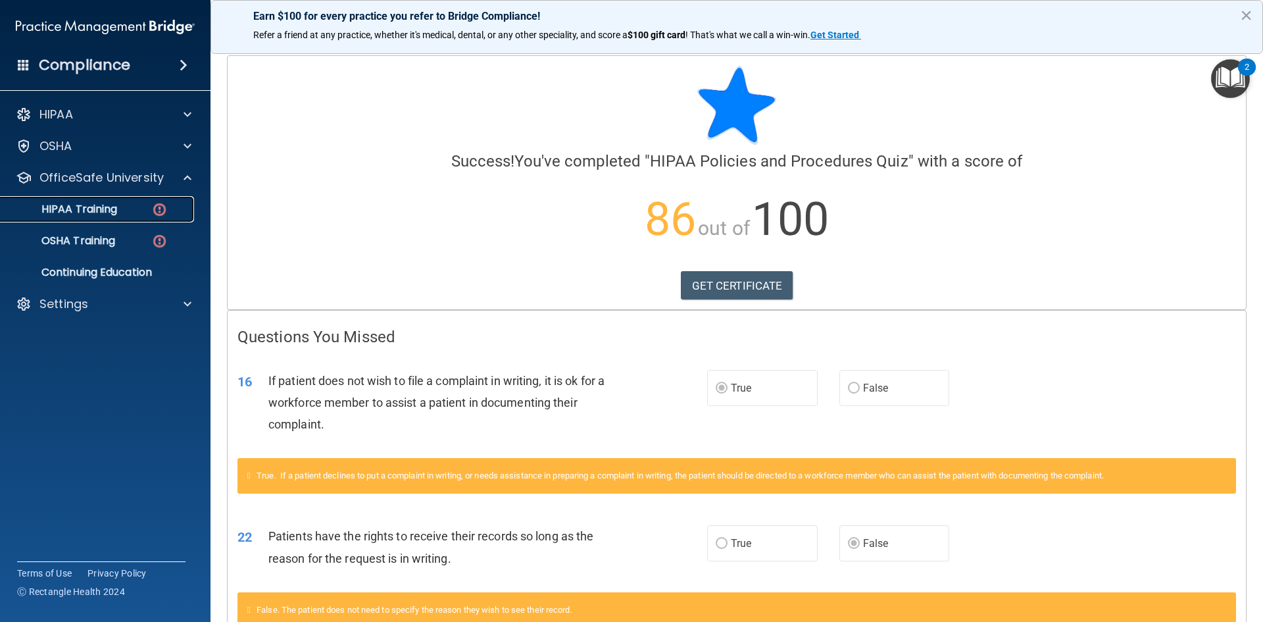
click at [118, 208] on div "HIPAA Training" at bounding box center [99, 209] width 180 height 13
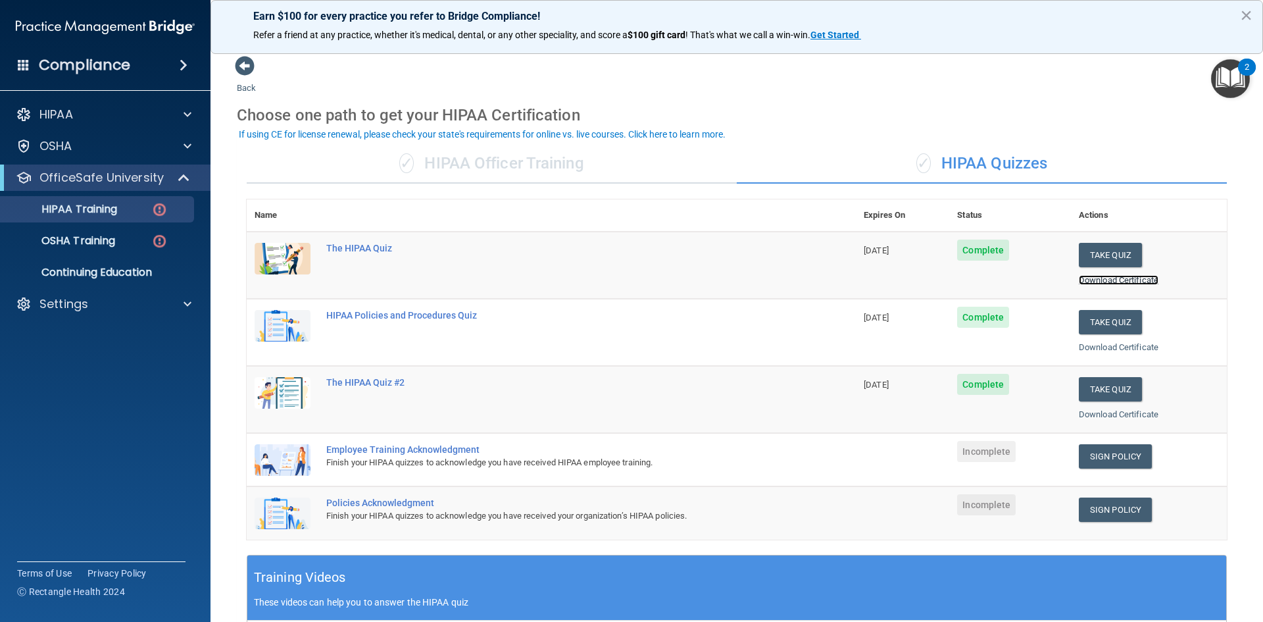
click at [1110, 275] on link "Download Certificate" at bounding box center [1119, 280] width 80 height 10
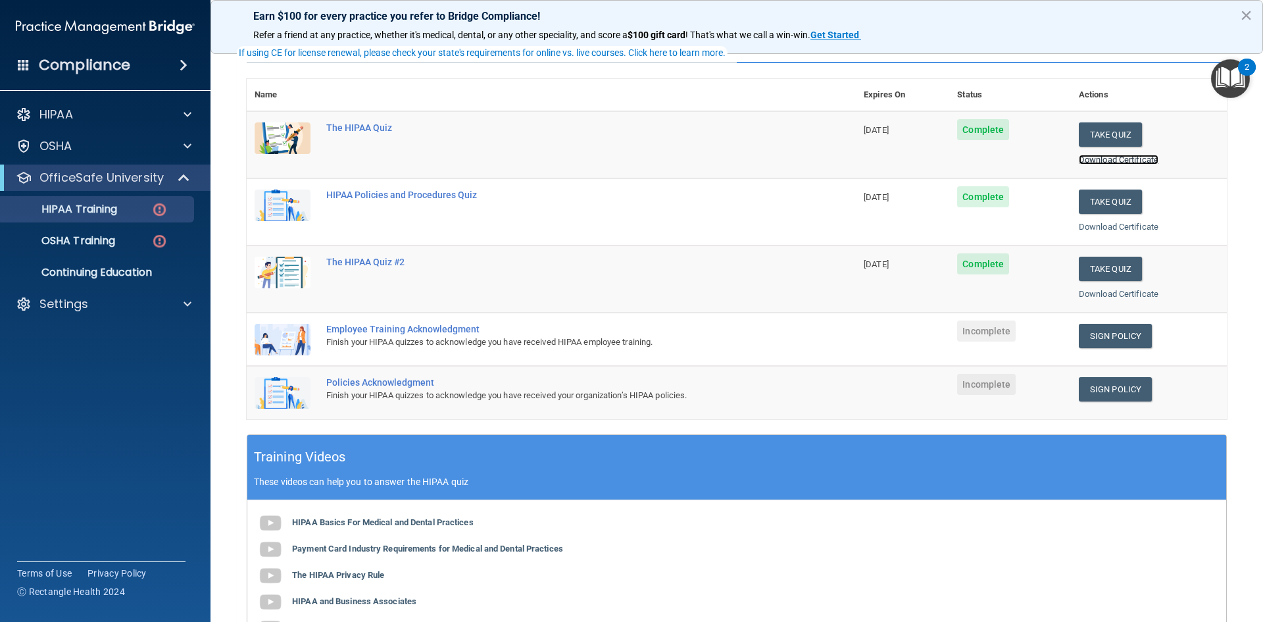
scroll to position [132, 0]
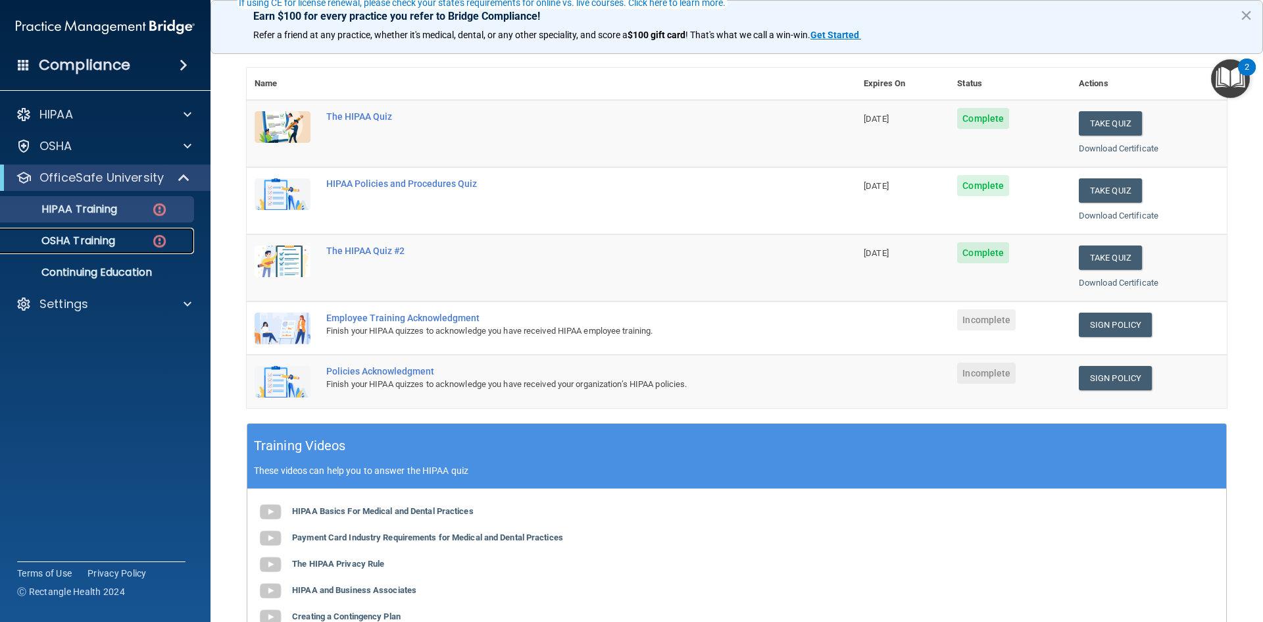
click at [134, 234] on link "OSHA Training" at bounding box center [90, 241] width 207 height 26
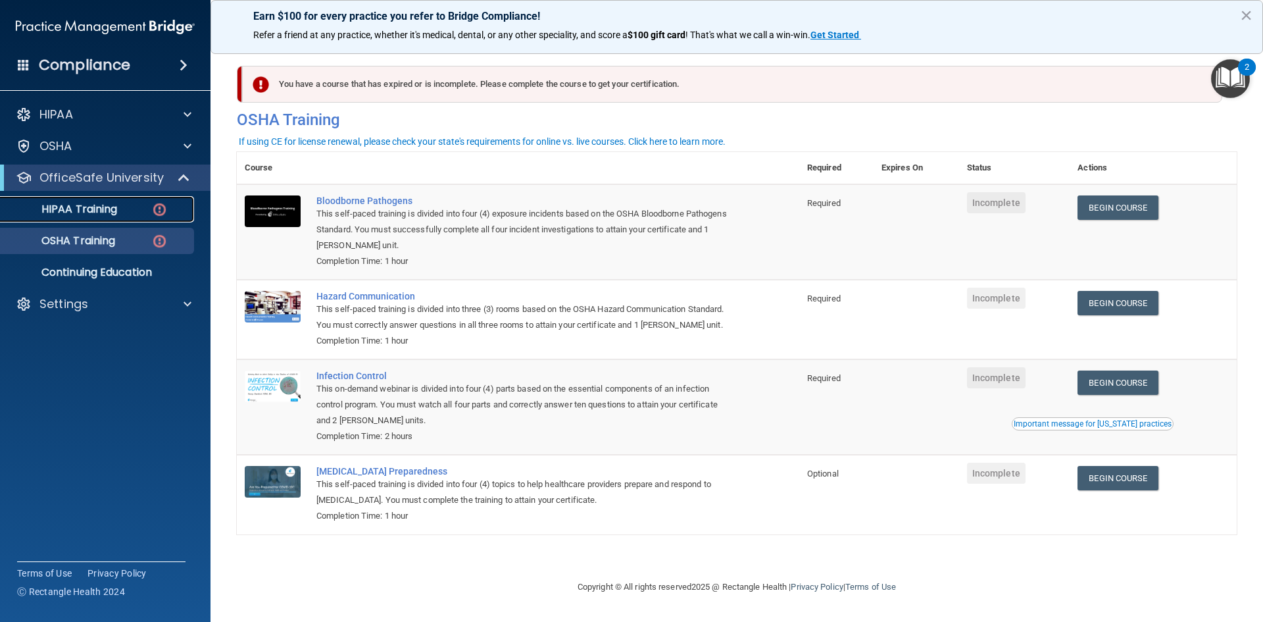
click at [93, 205] on p "HIPAA Training" at bounding box center [63, 209] width 109 height 13
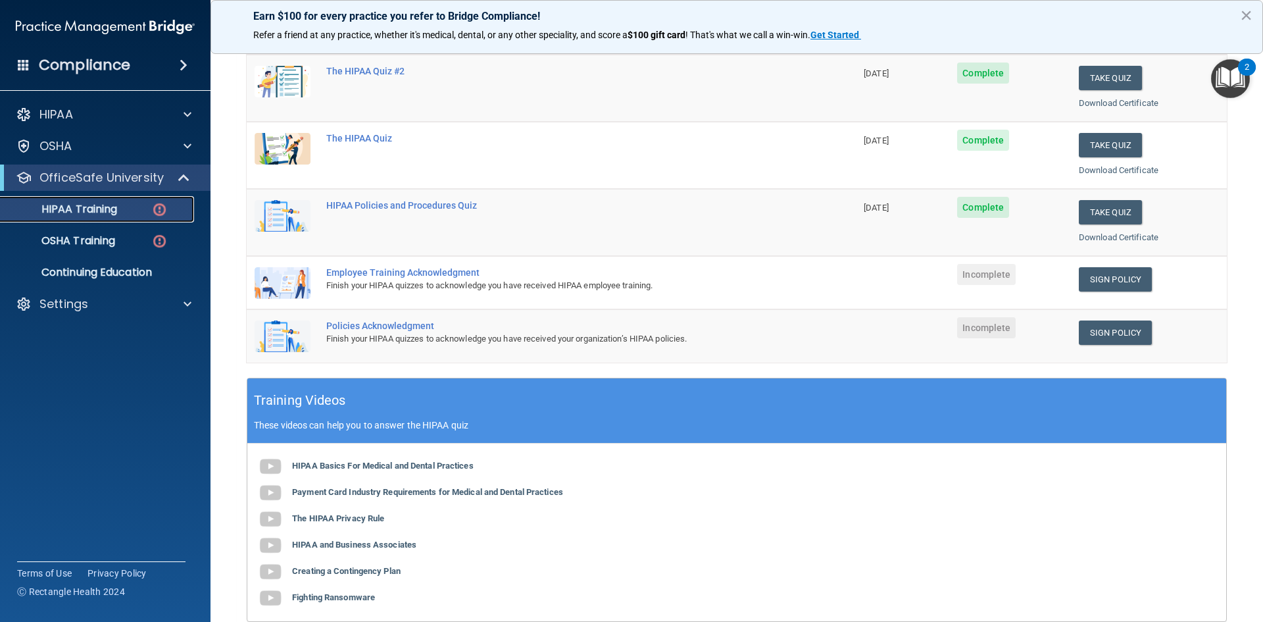
scroll to position [144, 0]
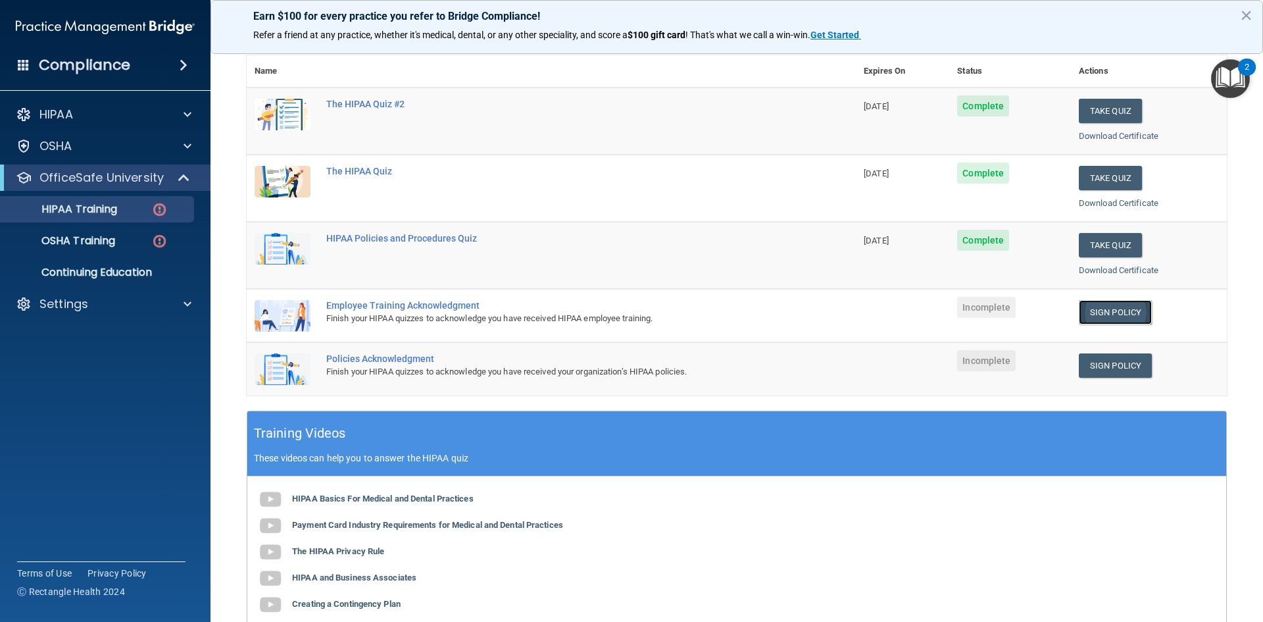
click at [1116, 316] on link "Sign Policy" at bounding box center [1115, 312] width 73 height 24
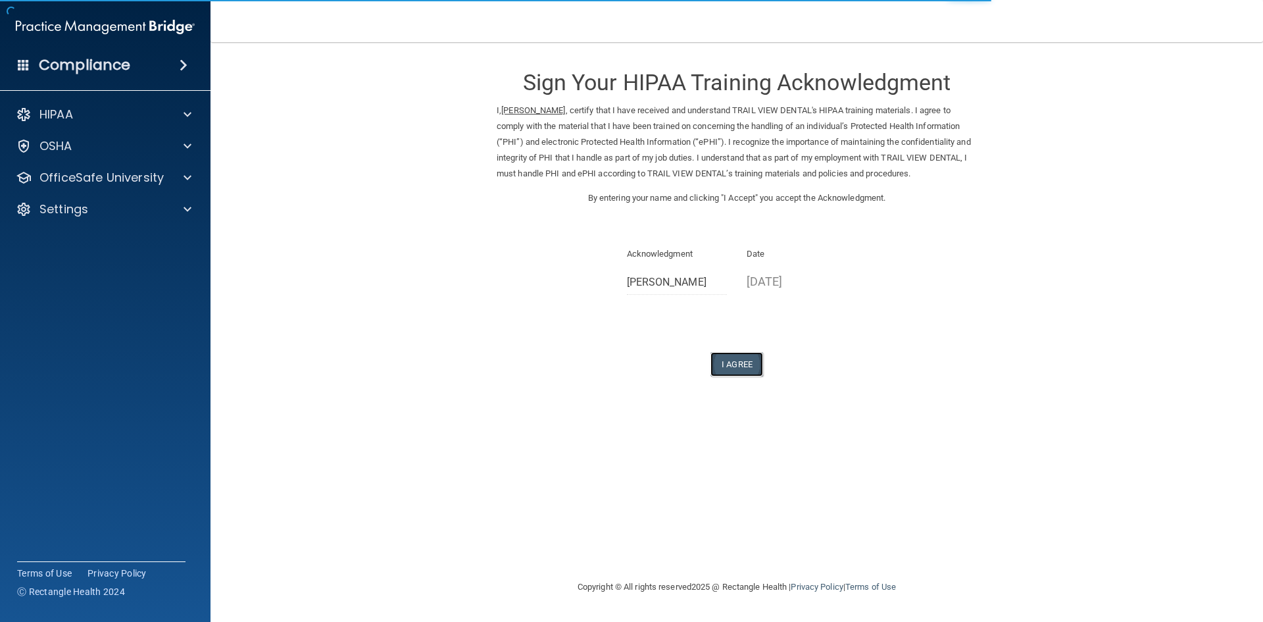
click at [747, 366] on button "I Agree" at bounding box center [737, 364] width 53 height 24
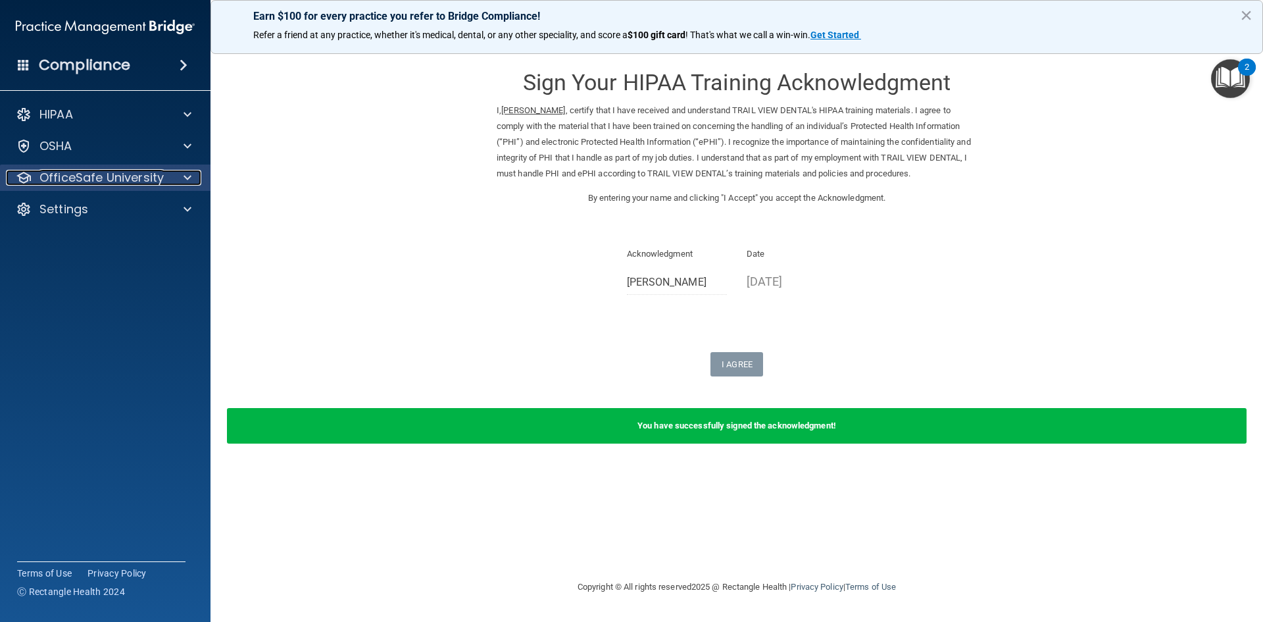
click at [184, 183] on span at bounding box center [188, 178] width 8 height 16
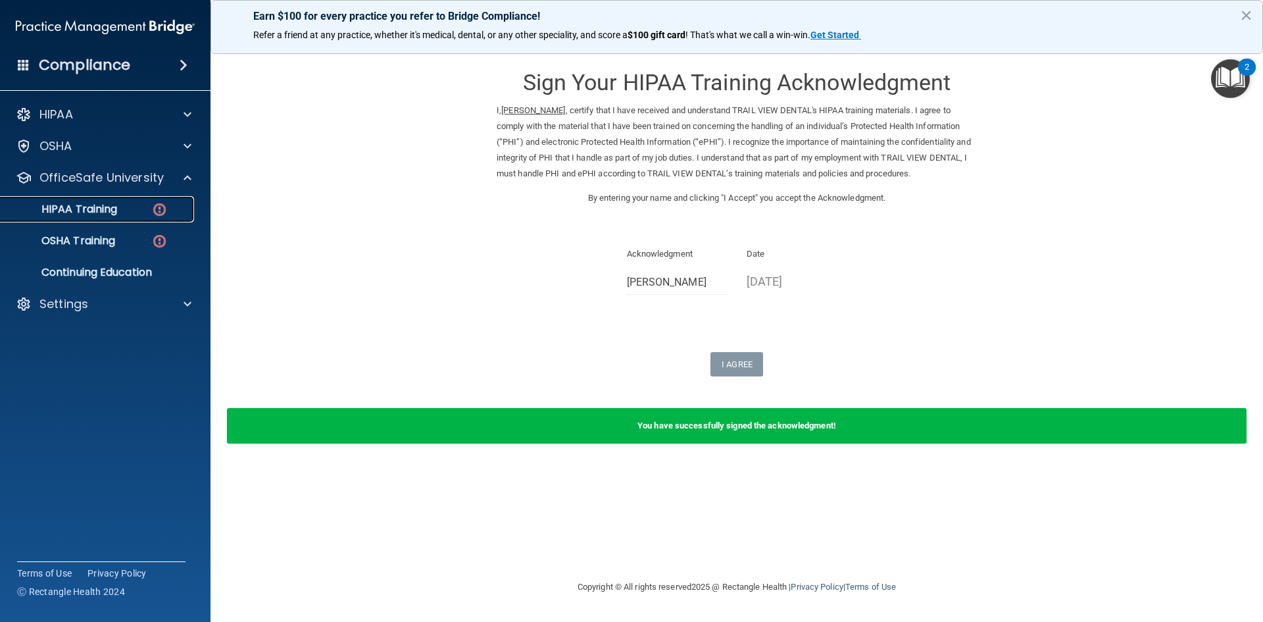
click at [137, 212] on div "HIPAA Training" at bounding box center [99, 209] width 180 height 13
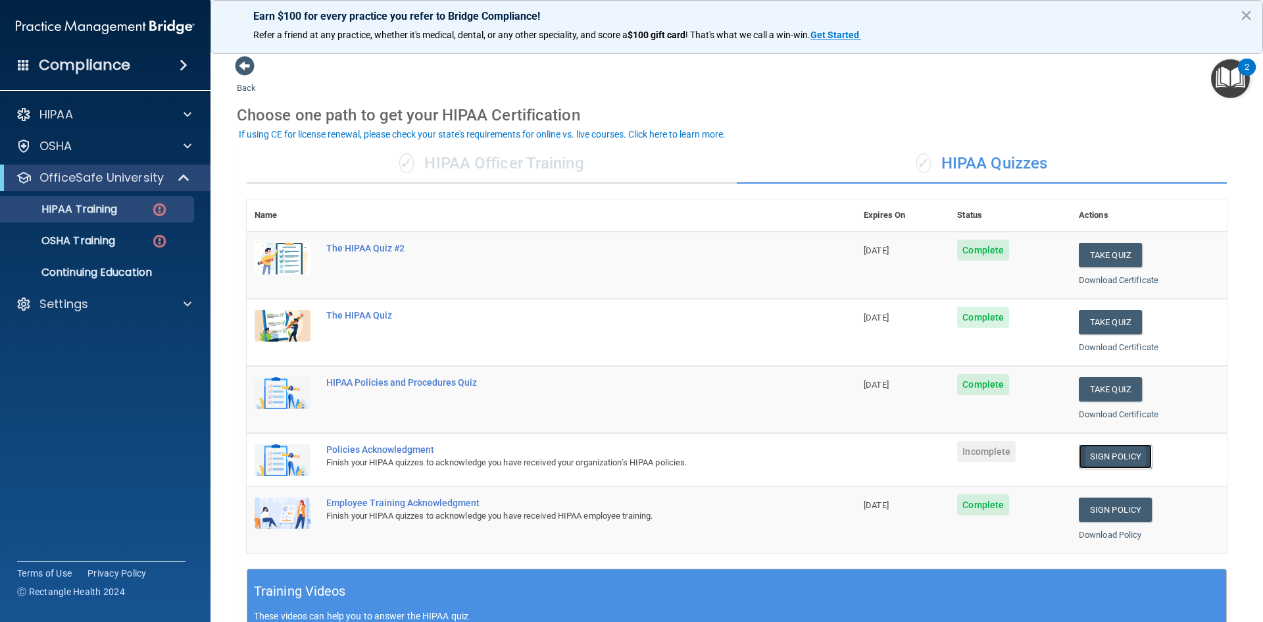
click at [1110, 448] on link "Sign Policy" at bounding box center [1115, 456] width 73 height 24
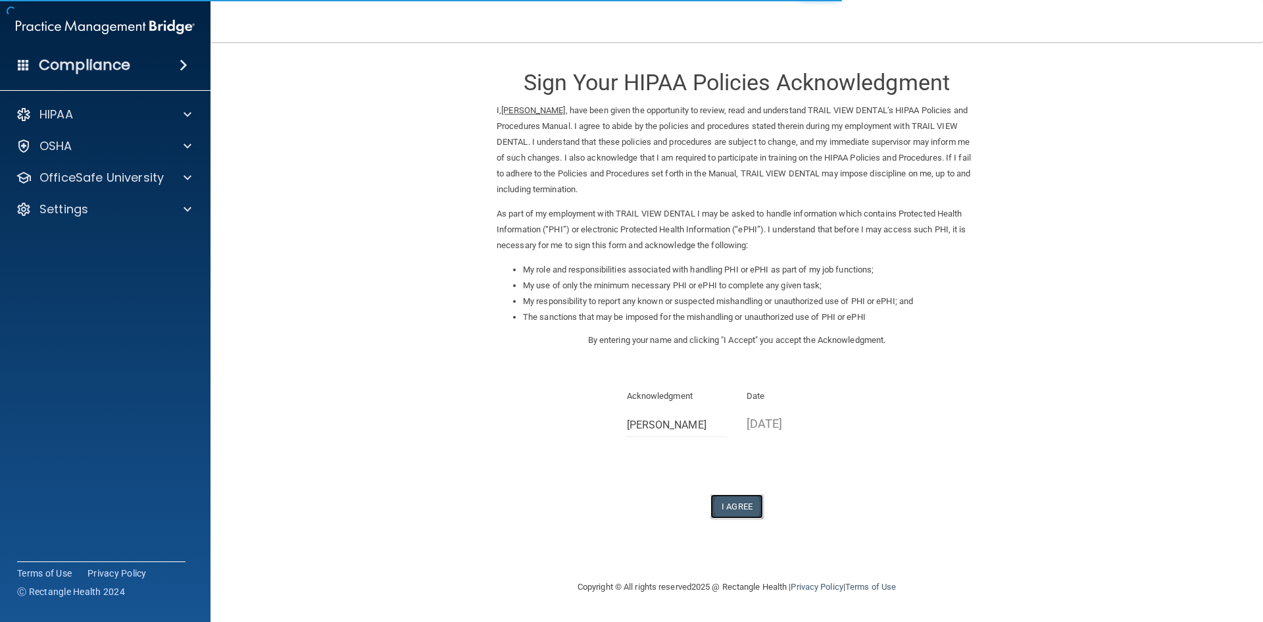
click at [739, 511] on button "I Agree" at bounding box center [737, 506] width 53 height 24
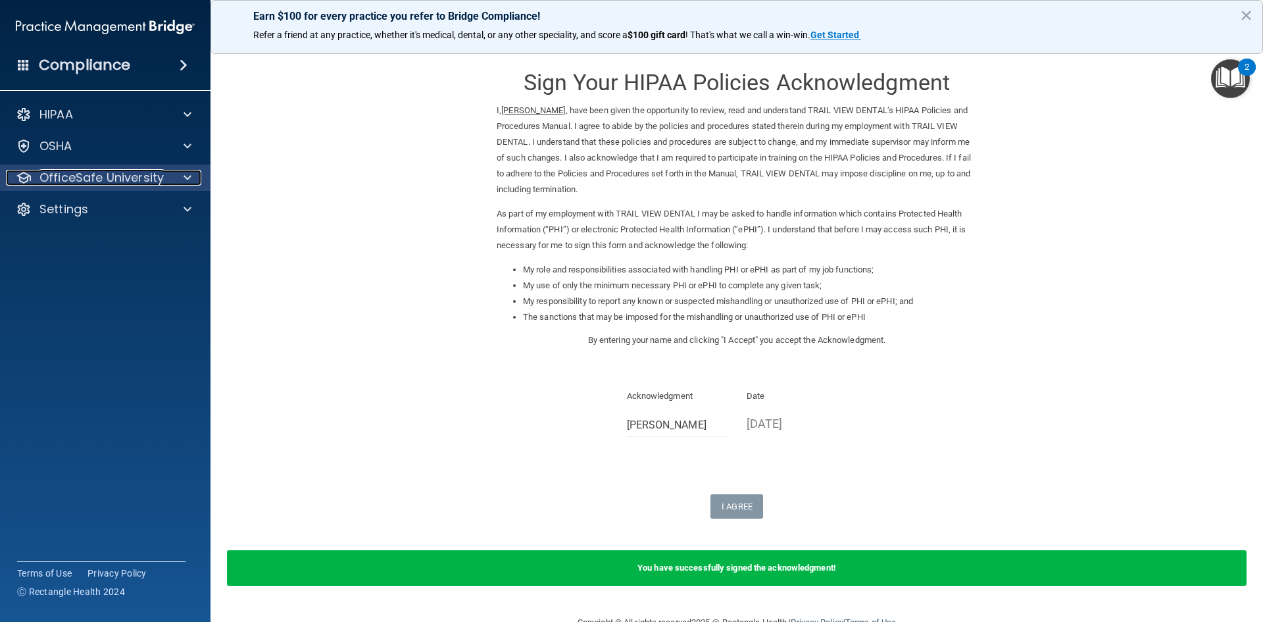
click at [190, 176] on span at bounding box center [188, 178] width 8 height 16
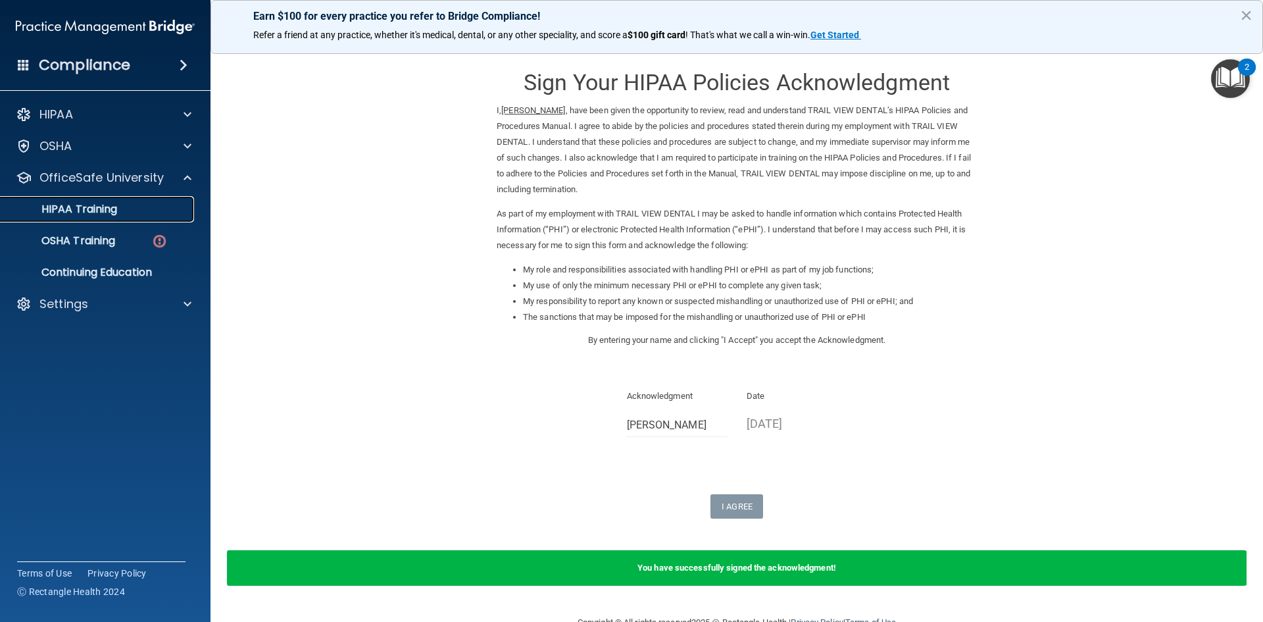
click at [134, 207] on div "HIPAA Training" at bounding box center [99, 209] width 180 height 13
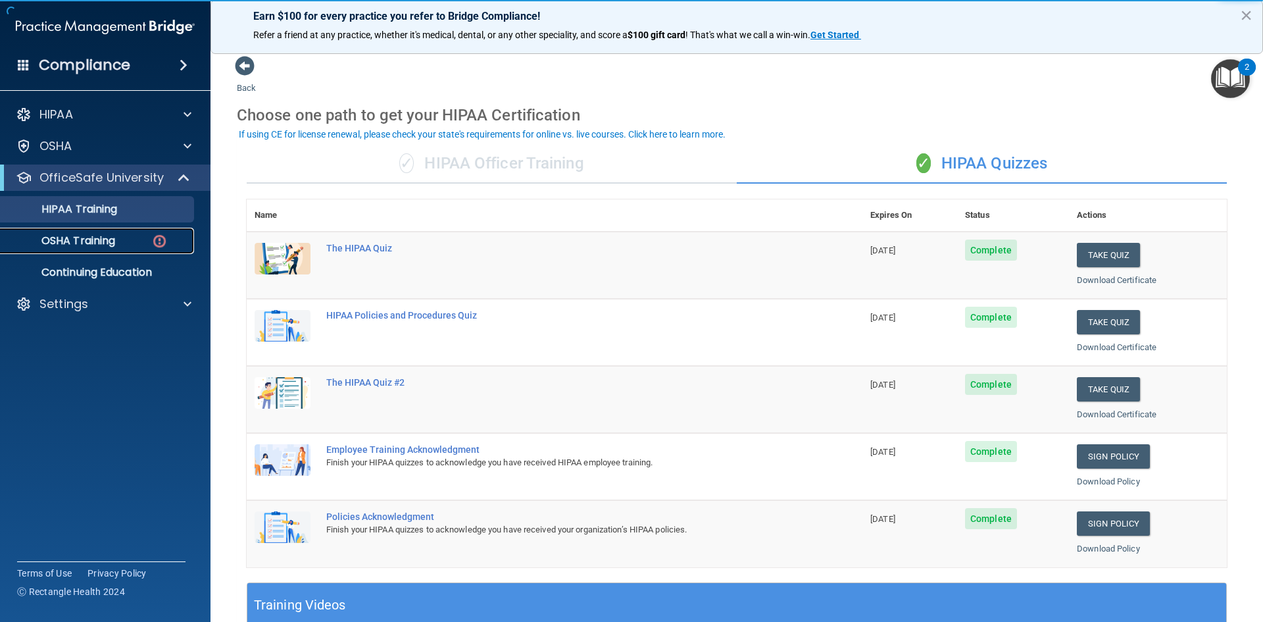
click at [95, 244] on p "OSHA Training" at bounding box center [62, 240] width 107 height 13
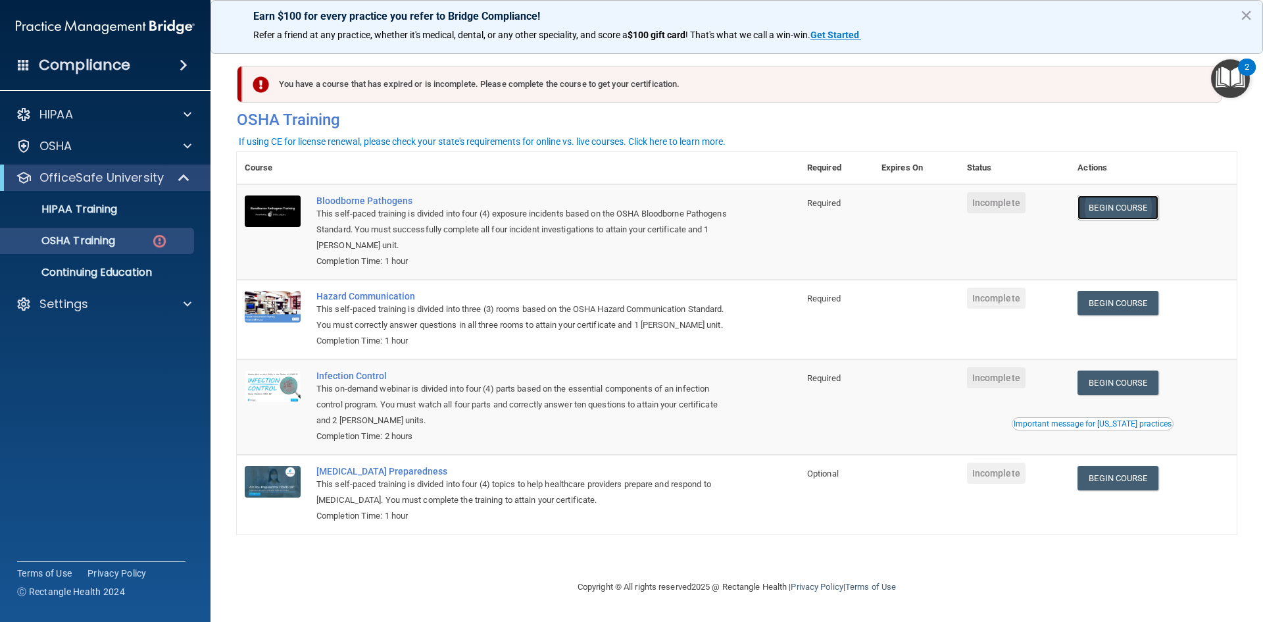
click at [1120, 201] on link "Begin Course" at bounding box center [1118, 207] width 80 height 24
click at [1125, 205] on link "Begin Course" at bounding box center [1118, 207] width 80 height 24
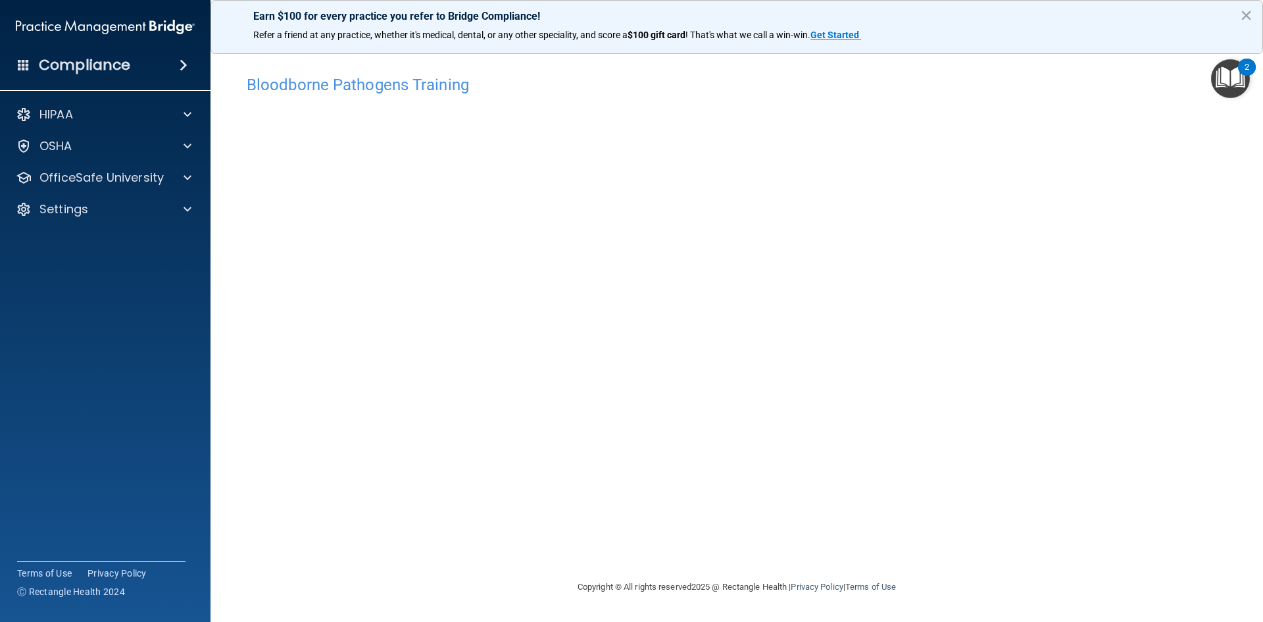
click at [956, 514] on div "Bloodborne Pathogens Training This course doesn’t expire until . Are you sure y…" at bounding box center [737, 323] width 1000 height 511
click at [186, 176] on span at bounding box center [188, 178] width 8 height 16
click at [138, 239] on div "OSHA Training" at bounding box center [99, 240] width 180 height 13
click at [947, 535] on div "Bloodborne Pathogens Training This course doesn’t expire until . Are you sure y…" at bounding box center [737, 323] width 1000 height 511
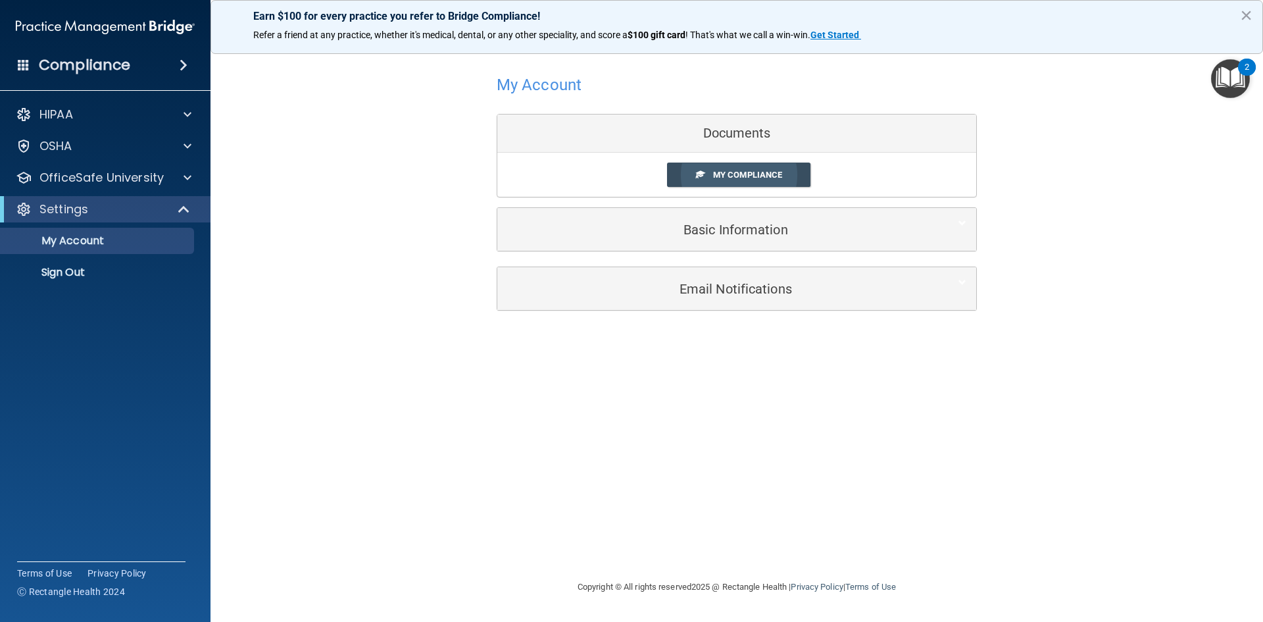
click at [743, 168] on link "My Compliance" at bounding box center [739, 174] width 144 height 24
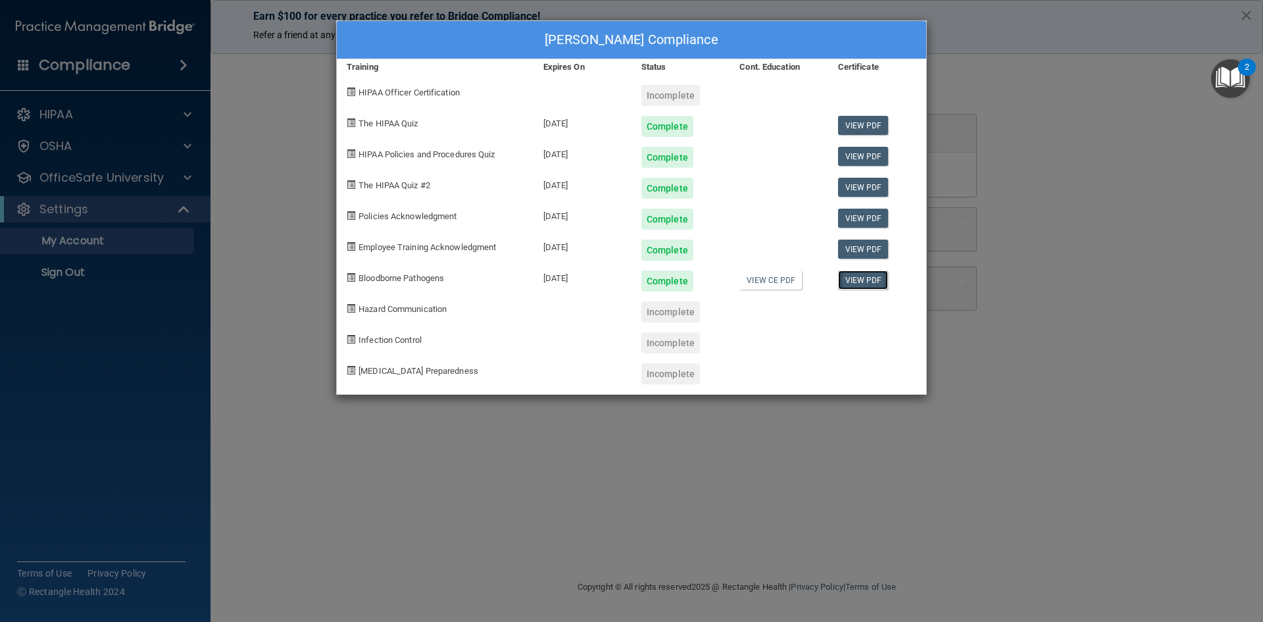
click at [868, 280] on link "View PDF" at bounding box center [863, 279] width 51 height 19
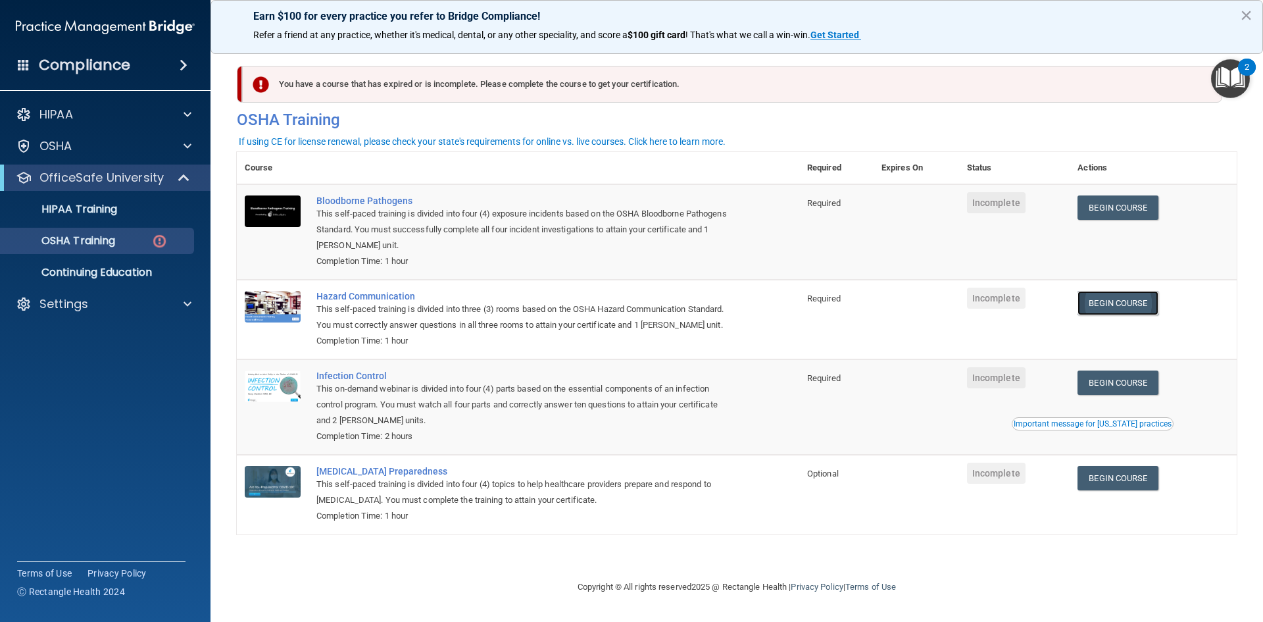
click at [1129, 299] on link "Begin Course" at bounding box center [1118, 303] width 80 height 24
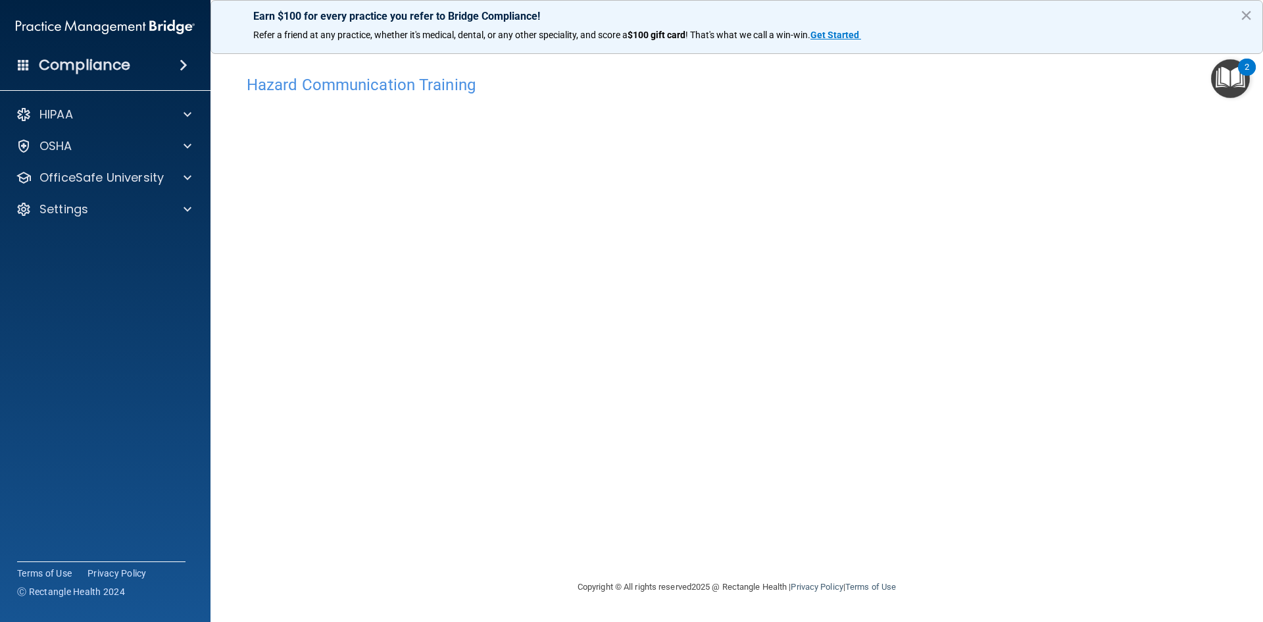
click at [988, 456] on div "Hazard Communication Training This course doesn’t expire until . Are you sure y…" at bounding box center [737, 323] width 1000 height 511
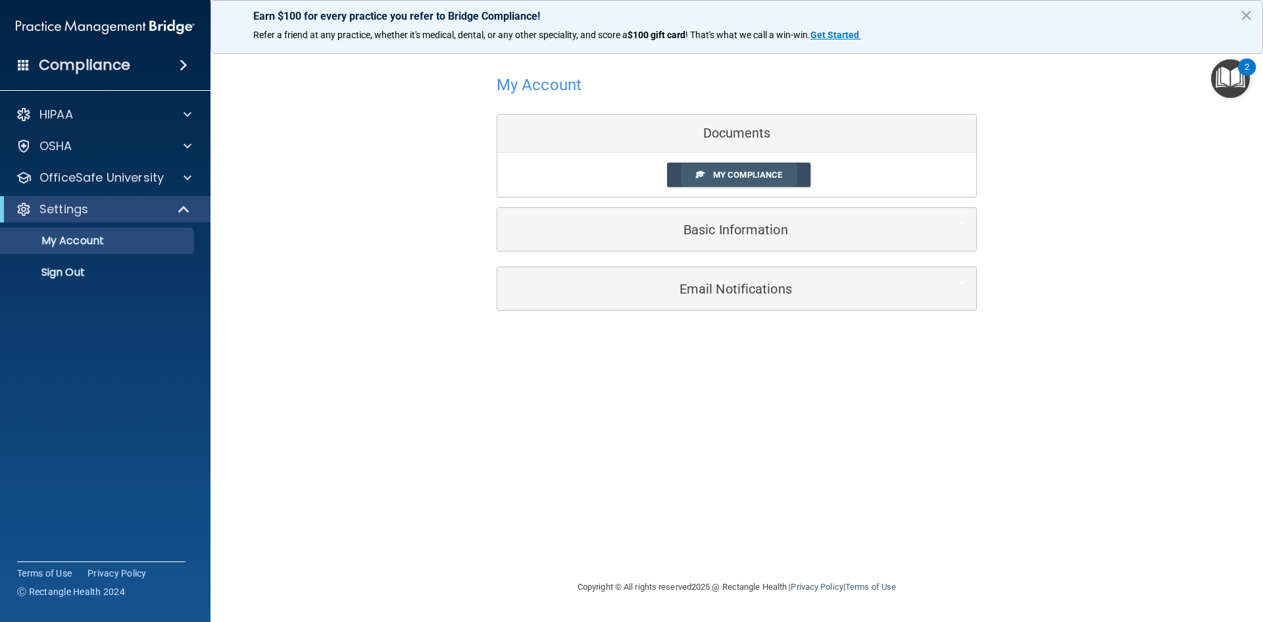
click at [736, 176] on span "My Compliance" at bounding box center [747, 175] width 69 height 10
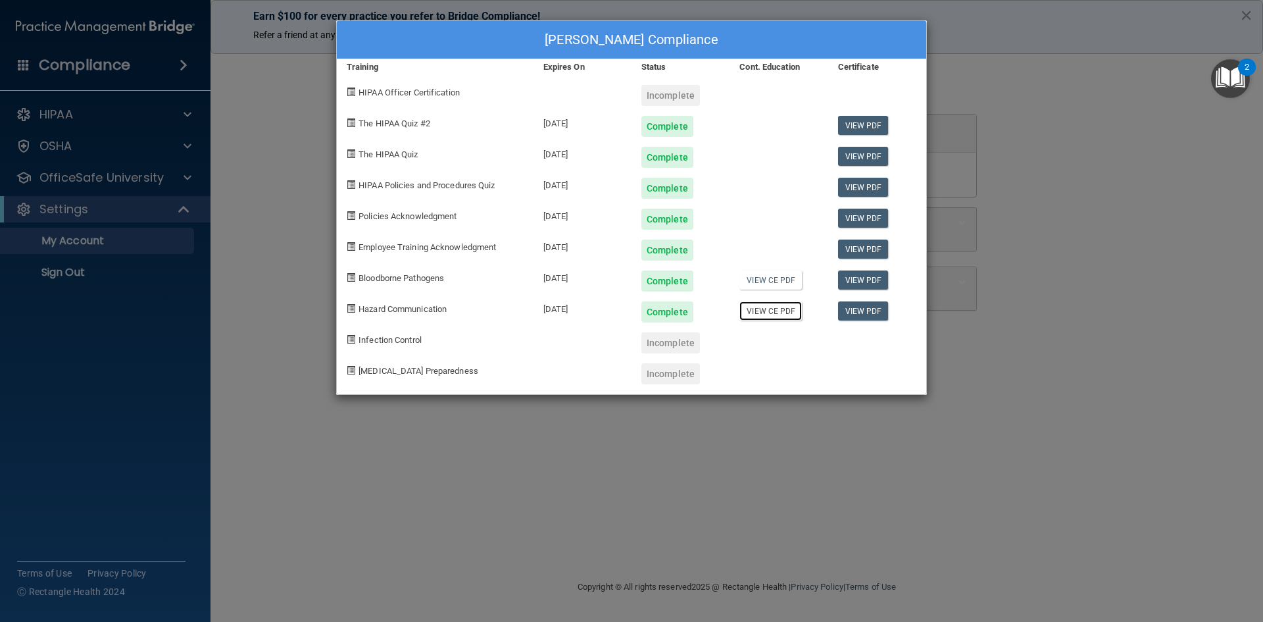
click at [773, 305] on link "View CE PDF" at bounding box center [770, 310] width 62 height 19
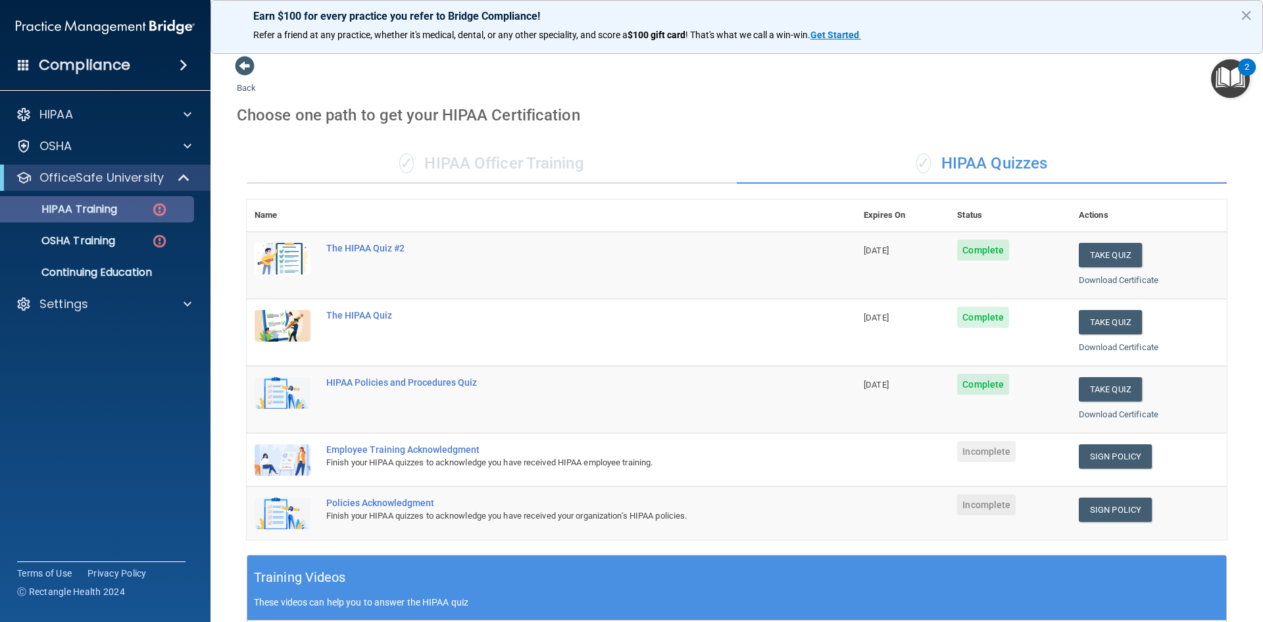
scroll to position [144, 0]
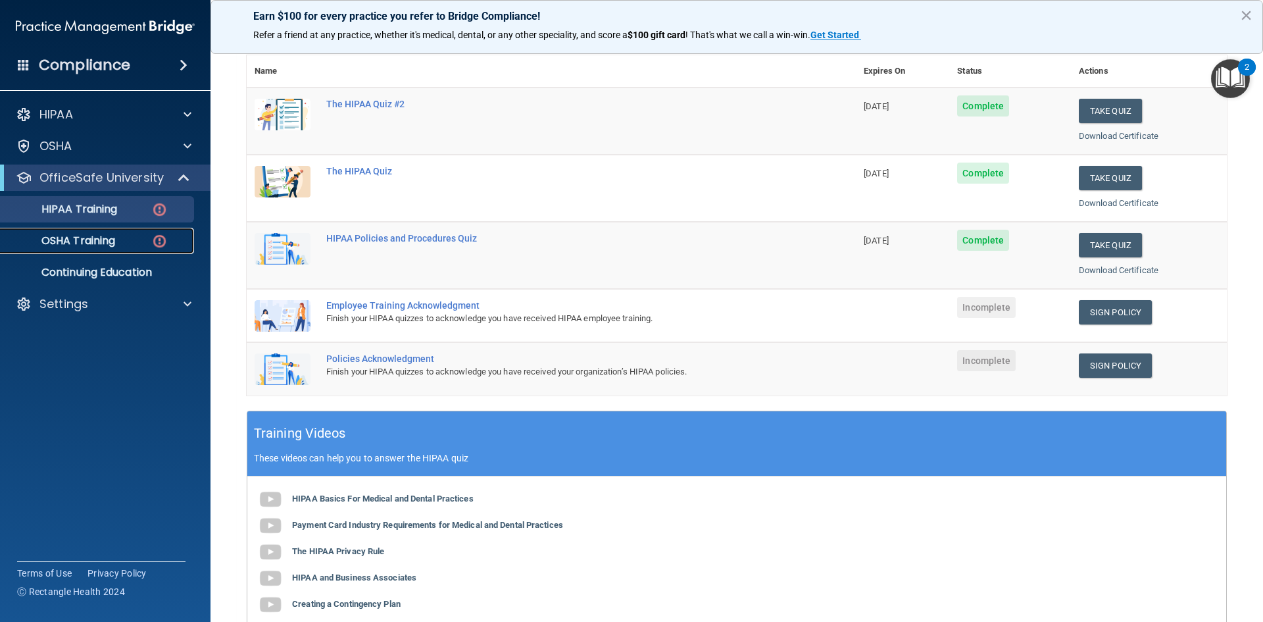
drag, startPoint x: 120, startPoint y: 238, endPoint x: 122, endPoint y: 246, distance: 8.1
click at [120, 238] on div "OSHA Training" at bounding box center [99, 240] width 180 height 13
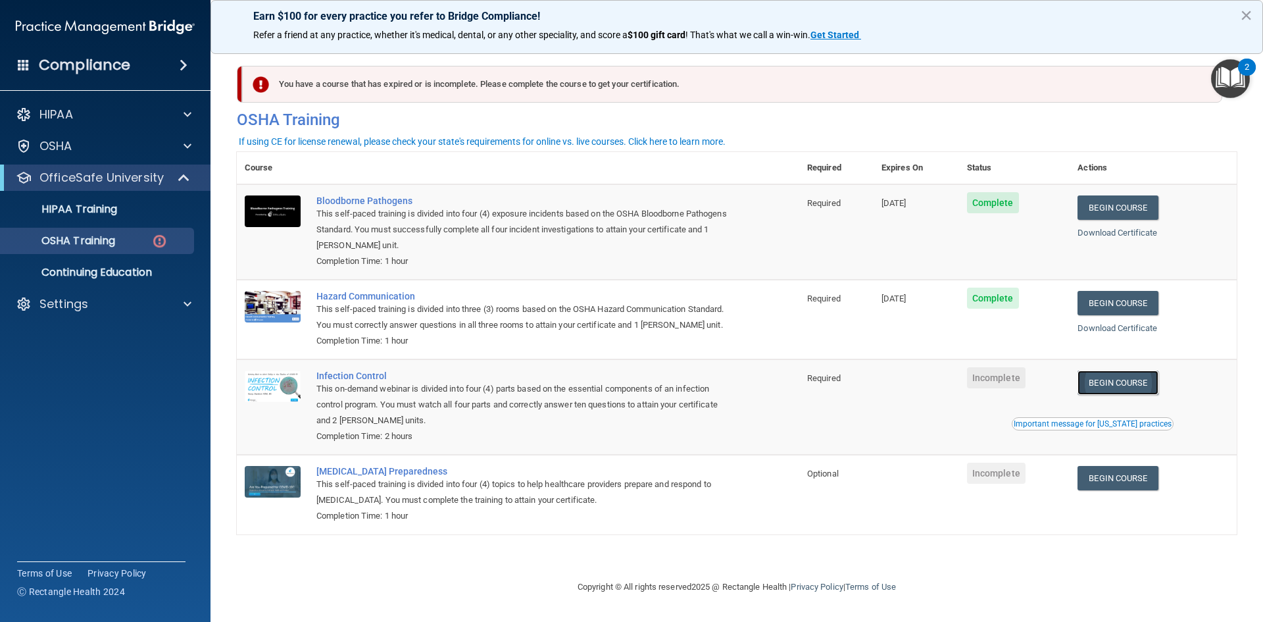
click at [1111, 382] on link "Begin Course" at bounding box center [1118, 382] width 80 height 24
